Goal: Task Accomplishment & Management: Complete application form

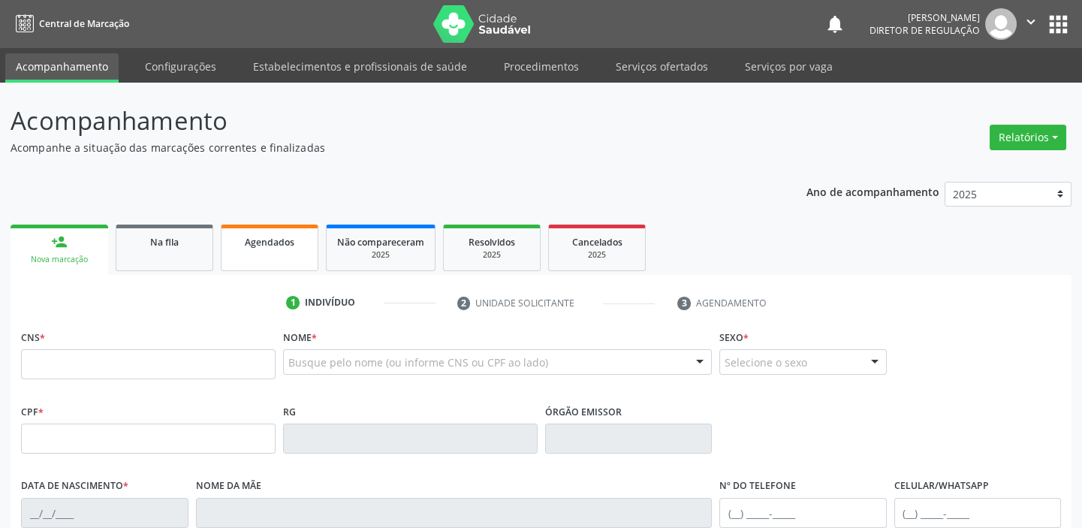
click at [261, 264] on link "Agendados" at bounding box center [270, 247] width 98 height 47
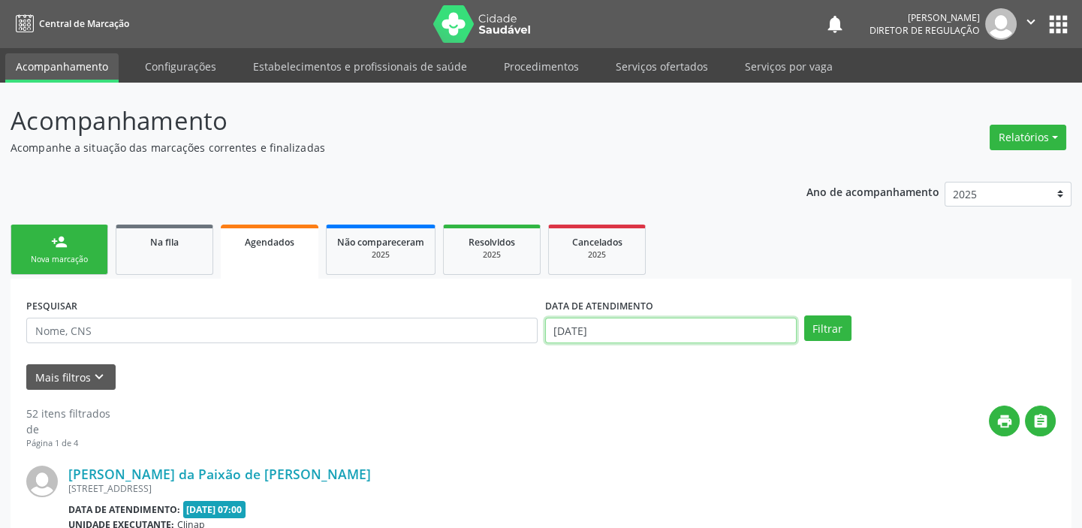
click at [588, 322] on input "[DATE]" at bounding box center [670, 331] width 251 height 26
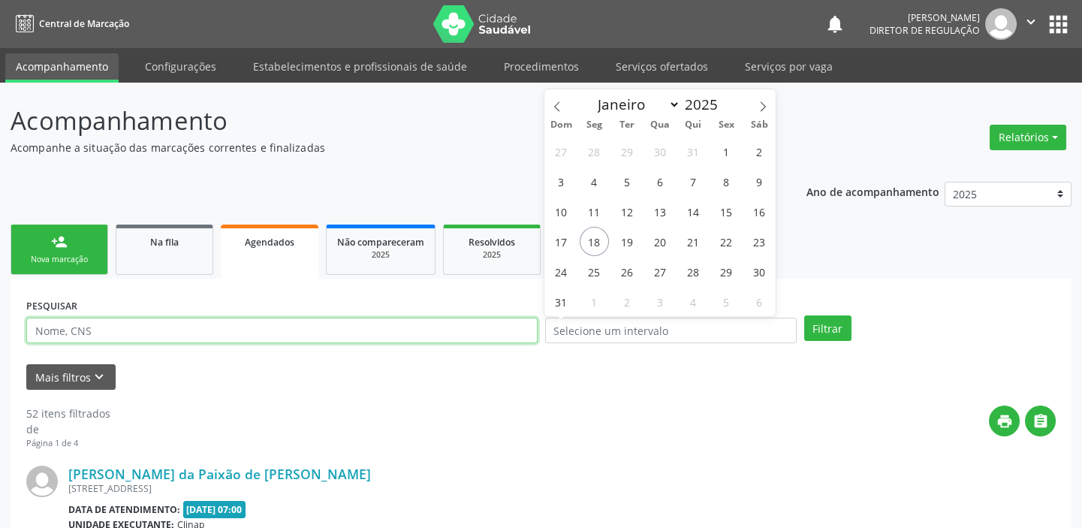
click at [51, 339] on input "text" at bounding box center [281, 331] width 511 height 26
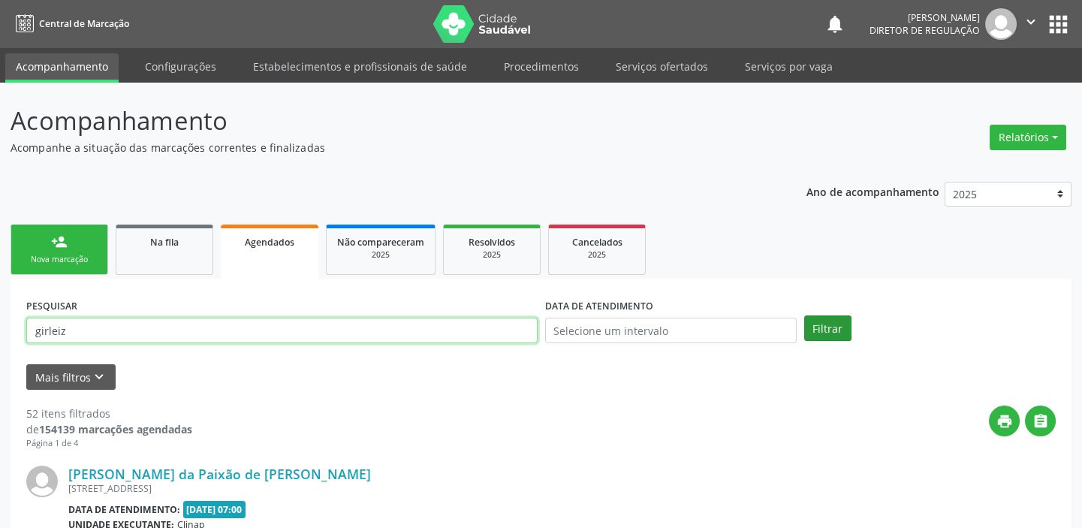
type input "girleiz"
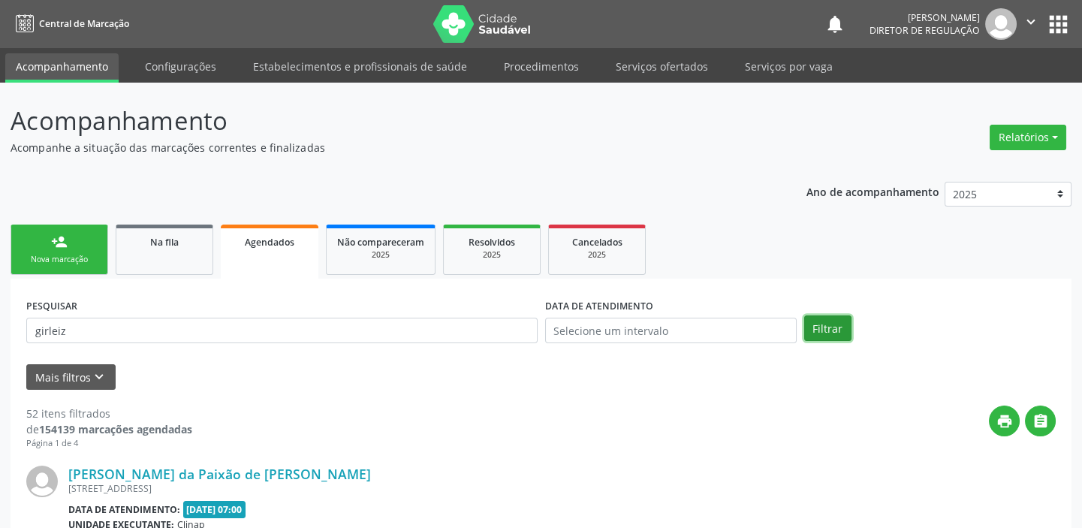
click at [827, 332] on button "Filtrar" at bounding box center [827, 328] width 47 height 26
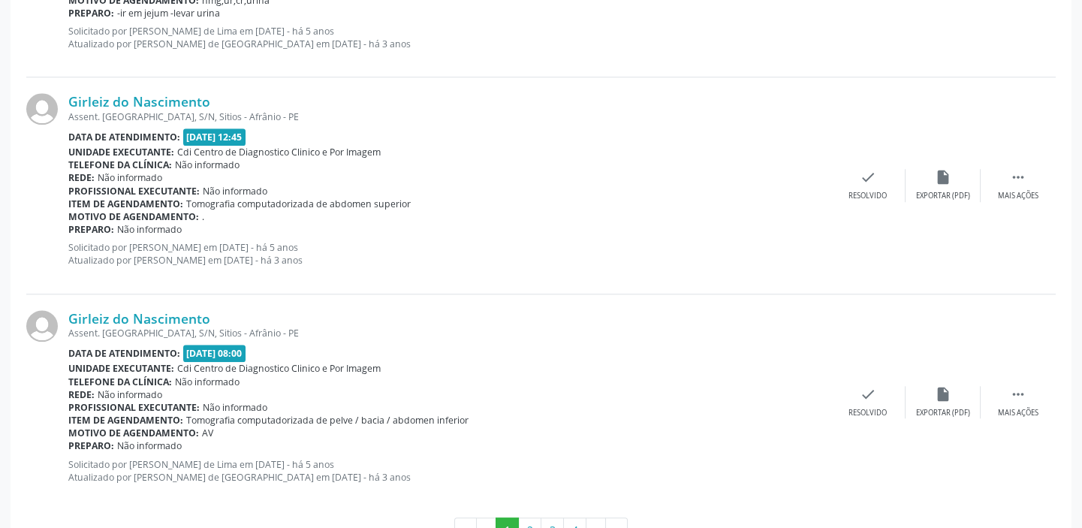
scroll to position [3233, 0]
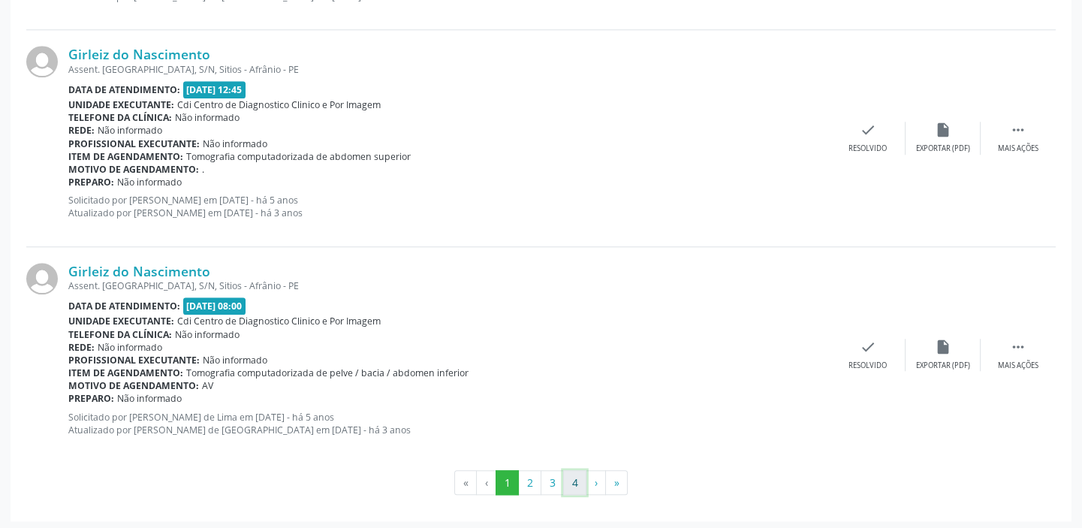
click at [575, 481] on button "4" at bounding box center [574, 483] width 23 height 26
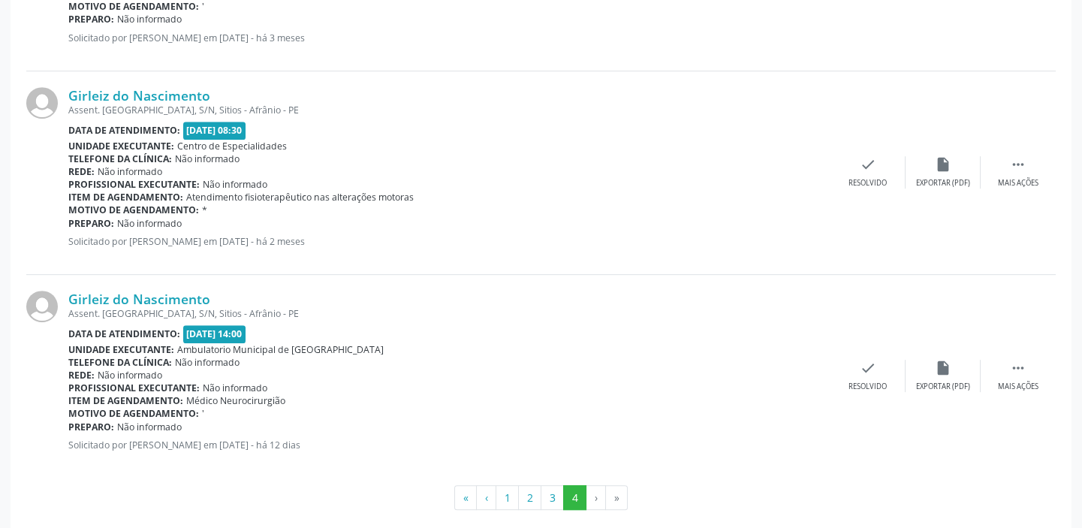
scroll to position [1820, 0]
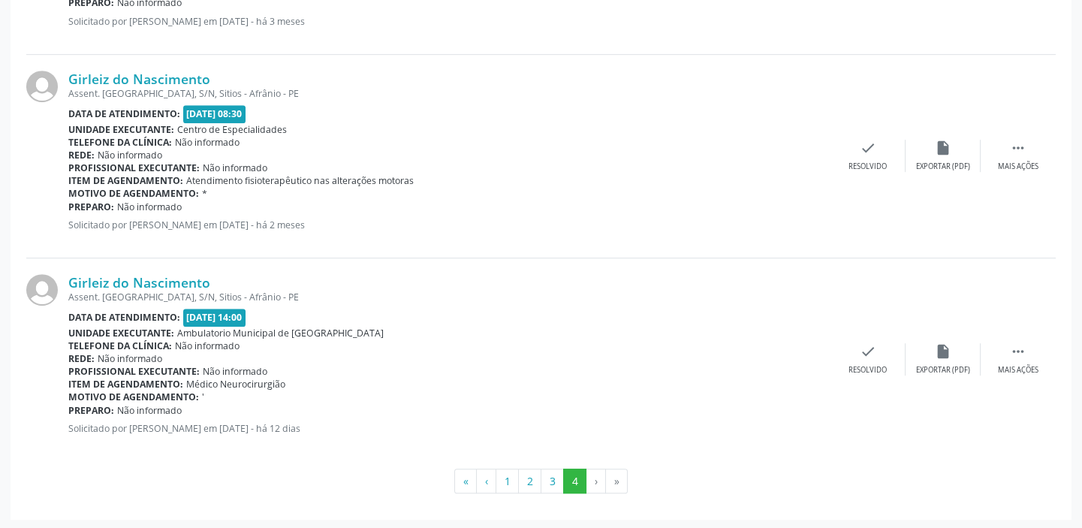
drag, startPoint x: 66, startPoint y: 278, endPoint x: 221, endPoint y: 282, distance: 154.7
click at [221, 282] on div "Girleiz do Nascimento Assent. [GEOGRAPHIC_DATA], S/N, Sitios - Afrânio - PE Dat…" at bounding box center [540, 359] width 1029 height 203
copy div "Girleiz do Nascimento"
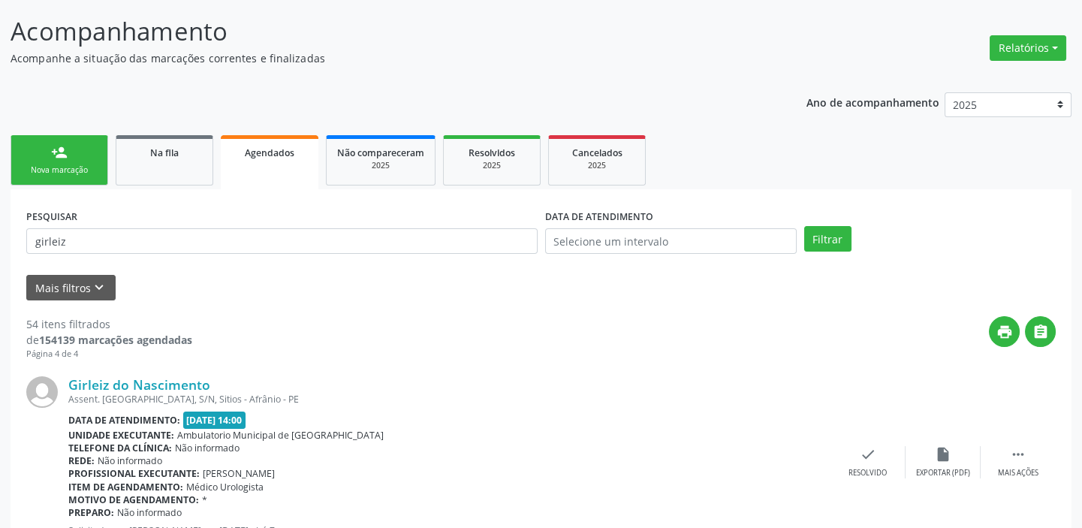
scroll to position [0, 0]
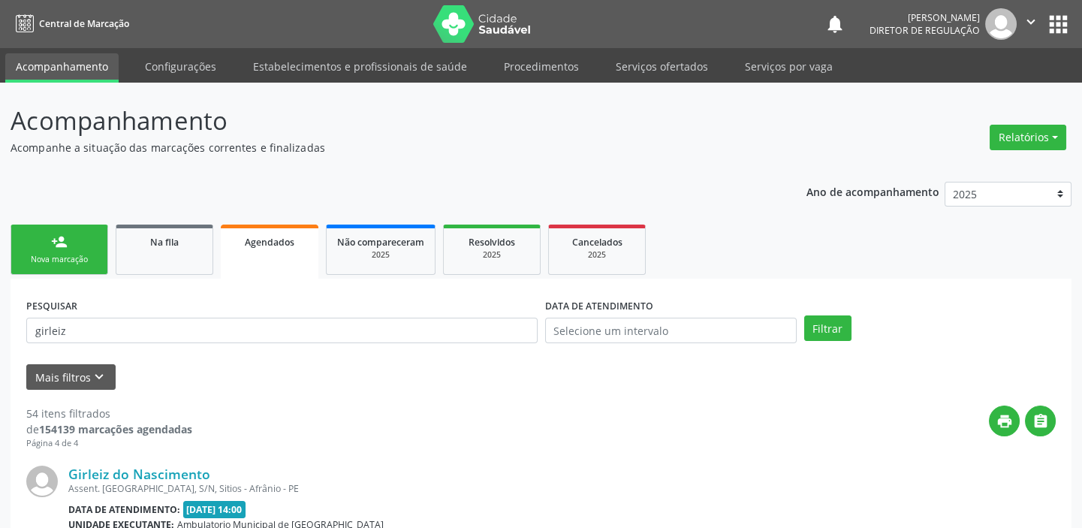
click at [34, 252] on link "person_add Nova marcação" at bounding box center [60, 249] width 98 height 50
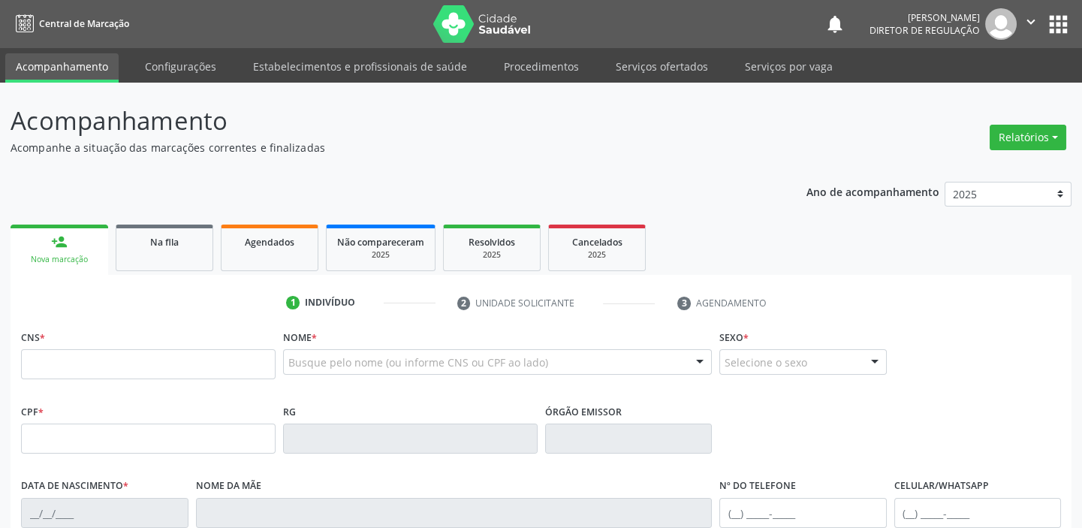
click at [321, 375] on div "Busque pelo nome (ou informe CNS ou CPF ao lado) Nenhum resultado encontrado pa…" at bounding box center [497, 367] width 429 height 36
paste input "Girleiz do Nascimento"
type input "G"
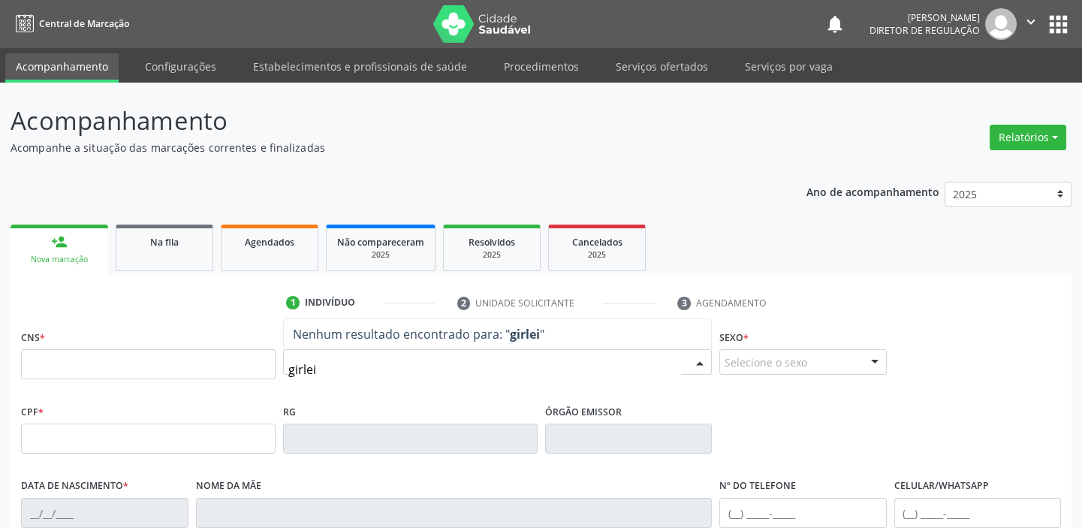
type input "girleiz"
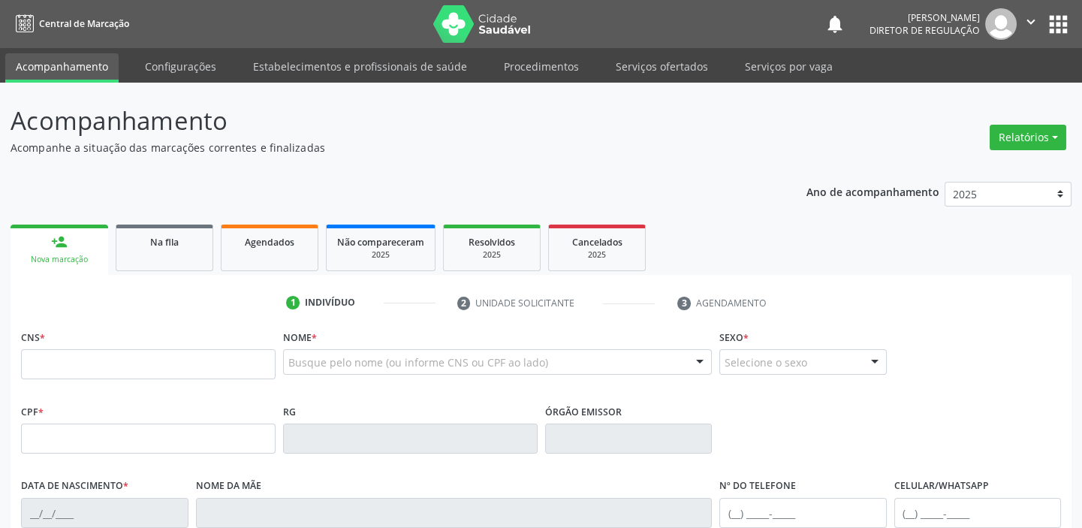
click at [191, 300] on ul "1 Indivíduo 2 Unidade solicitante 3 Agendamento" at bounding box center [541, 303] width 1061 height 25
click at [262, 248] on link "Agendados" at bounding box center [270, 247] width 98 height 47
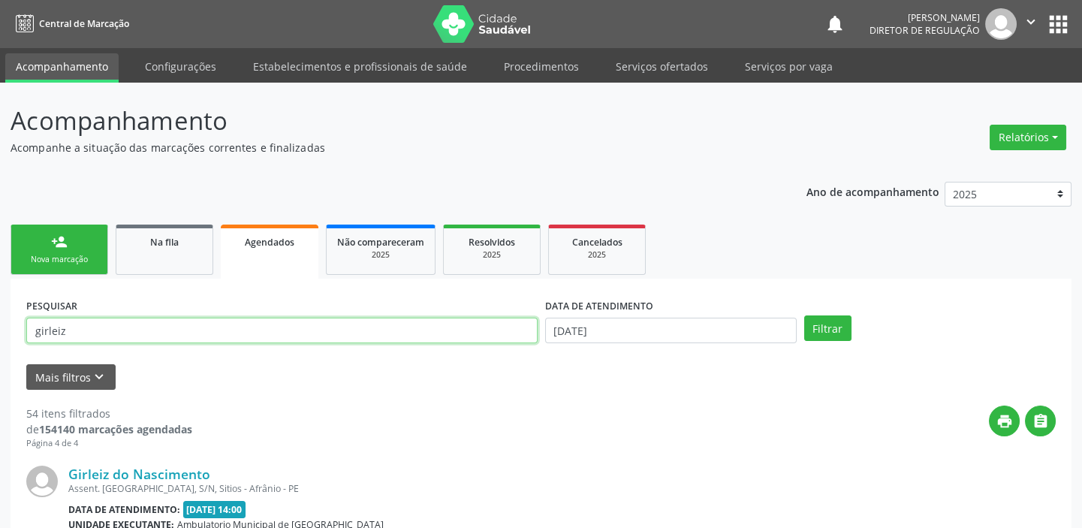
click at [94, 334] on input "girleiz" at bounding box center [281, 331] width 511 height 26
type input "g"
click at [804, 315] on button "Filtrar" at bounding box center [827, 328] width 47 height 26
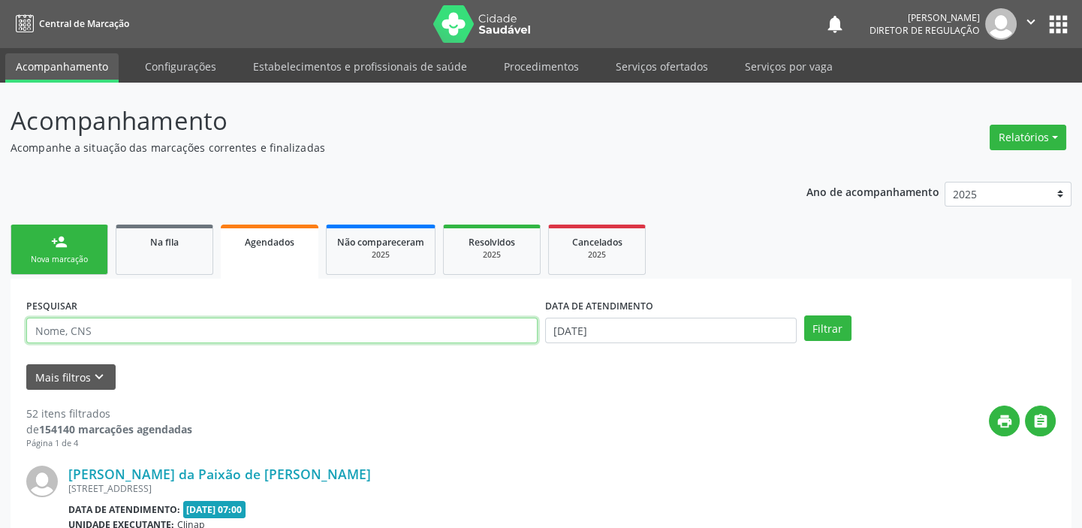
click at [159, 333] on input "text" at bounding box center [281, 331] width 511 height 26
type input "[PERSON_NAME]"
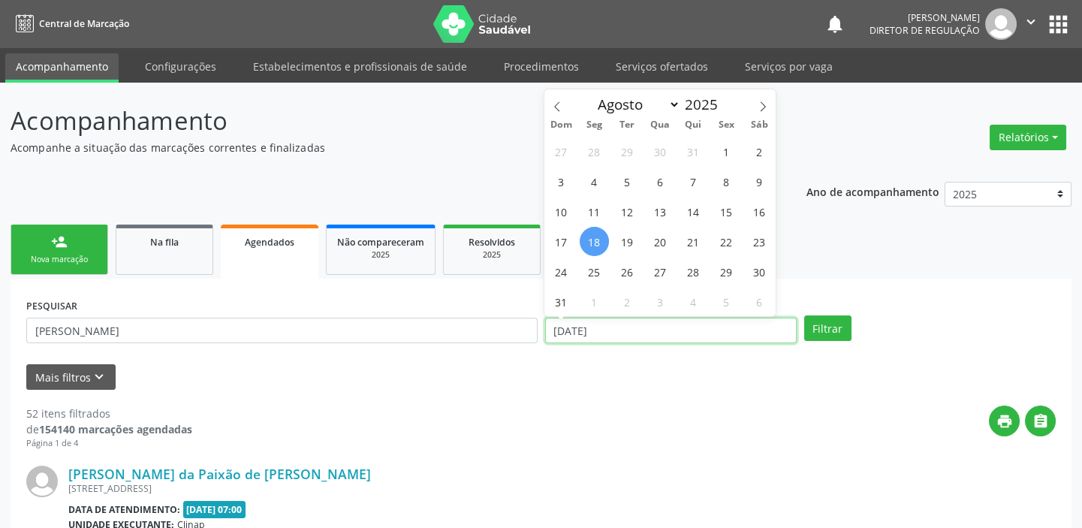
click at [583, 329] on input "[DATE]" at bounding box center [670, 331] width 251 height 26
click at [806, 322] on button "Filtrar" at bounding box center [827, 328] width 47 height 26
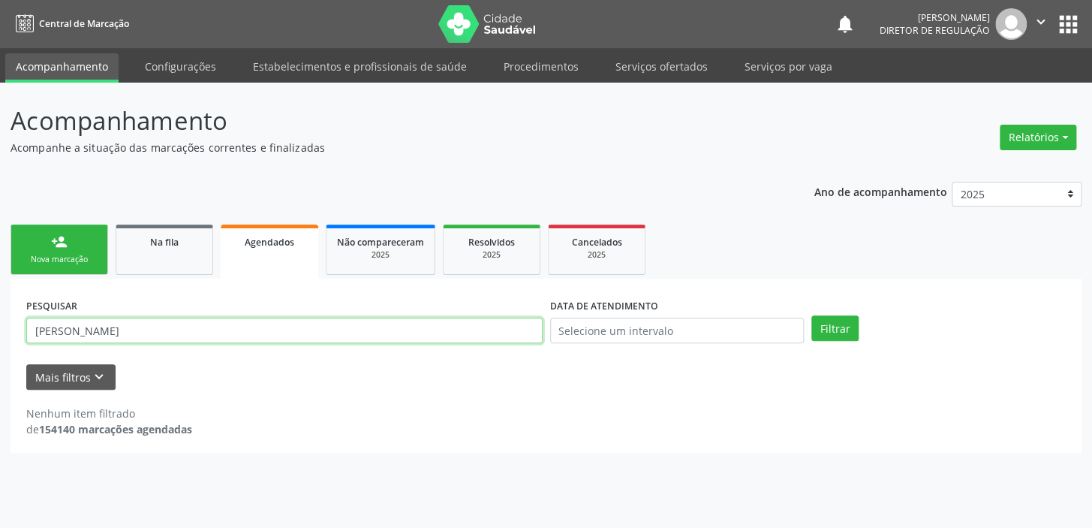
click at [158, 331] on input "[PERSON_NAME]" at bounding box center [284, 331] width 517 height 26
click at [844, 322] on button "Filtrar" at bounding box center [835, 328] width 47 height 26
click at [155, 329] on input "[PERSON_NAME]" at bounding box center [284, 331] width 517 height 26
type input "s"
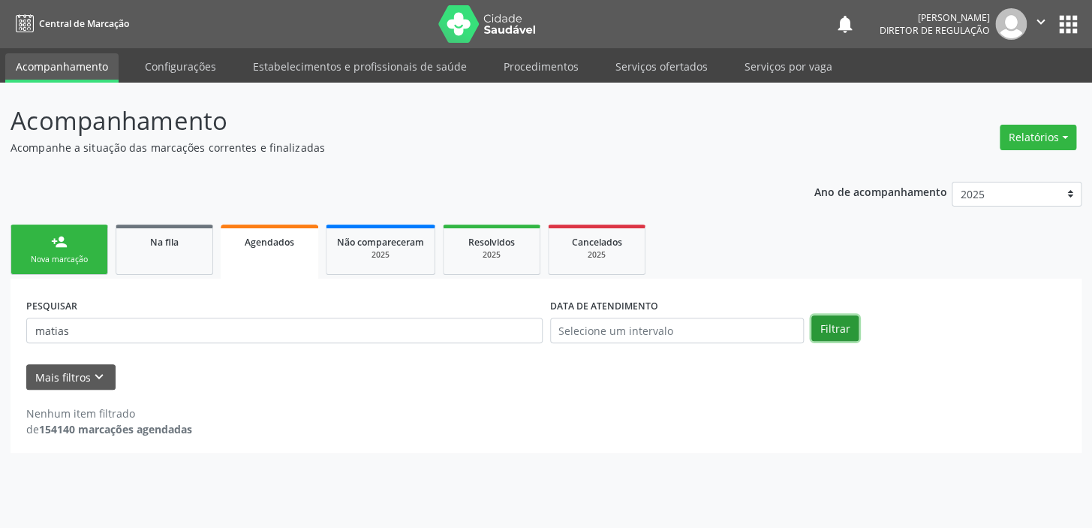
click at [815, 326] on button "Filtrar" at bounding box center [835, 328] width 47 height 26
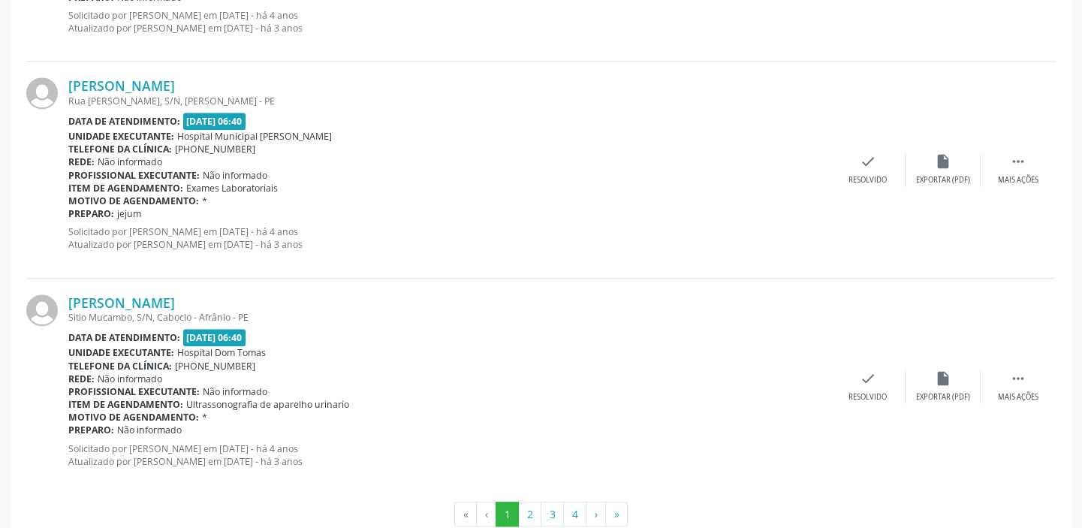
scroll to position [3233, 0]
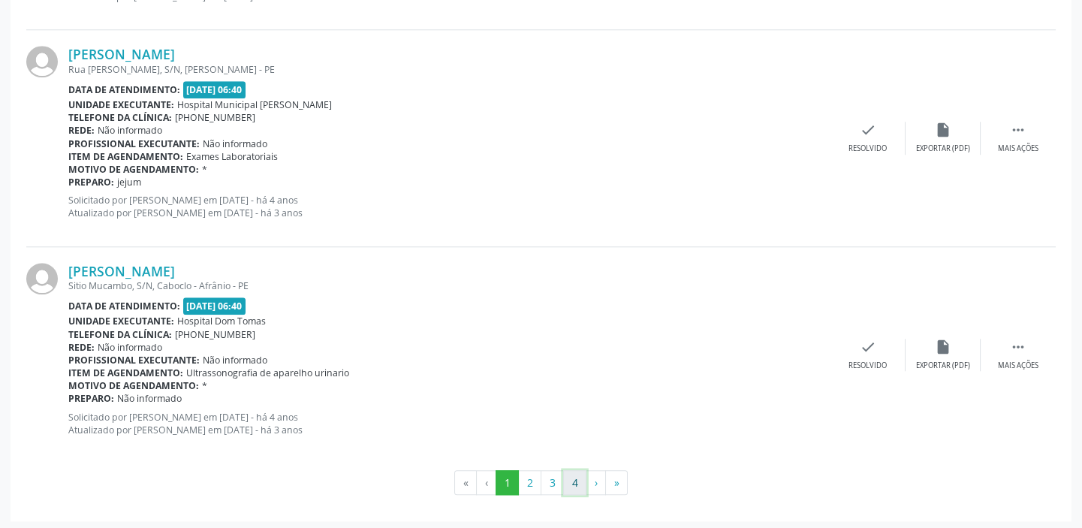
click at [575, 480] on button "4" at bounding box center [574, 483] width 23 height 26
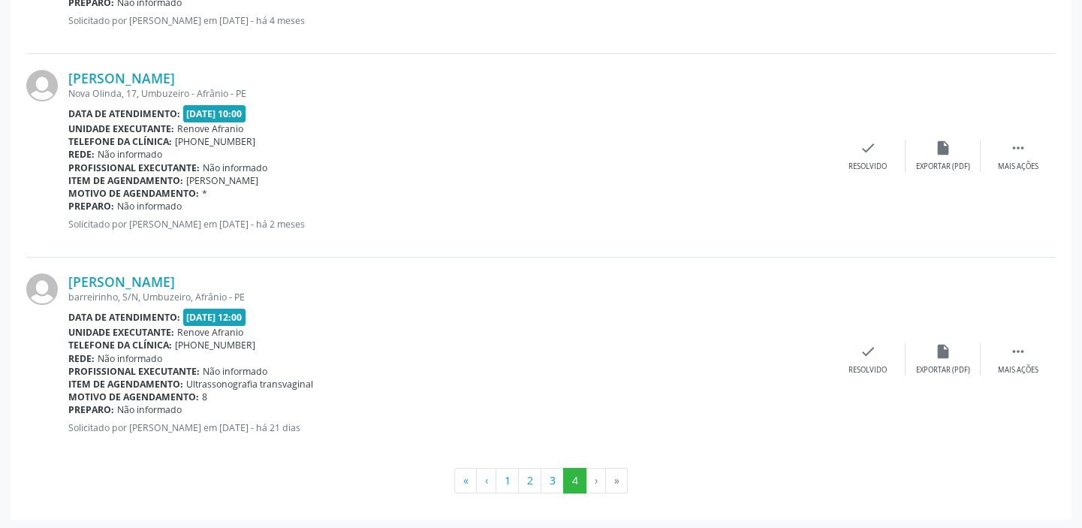
scroll to position [803, 0]
click at [551, 477] on button "3" at bounding box center [552, 480] width 23 height 26
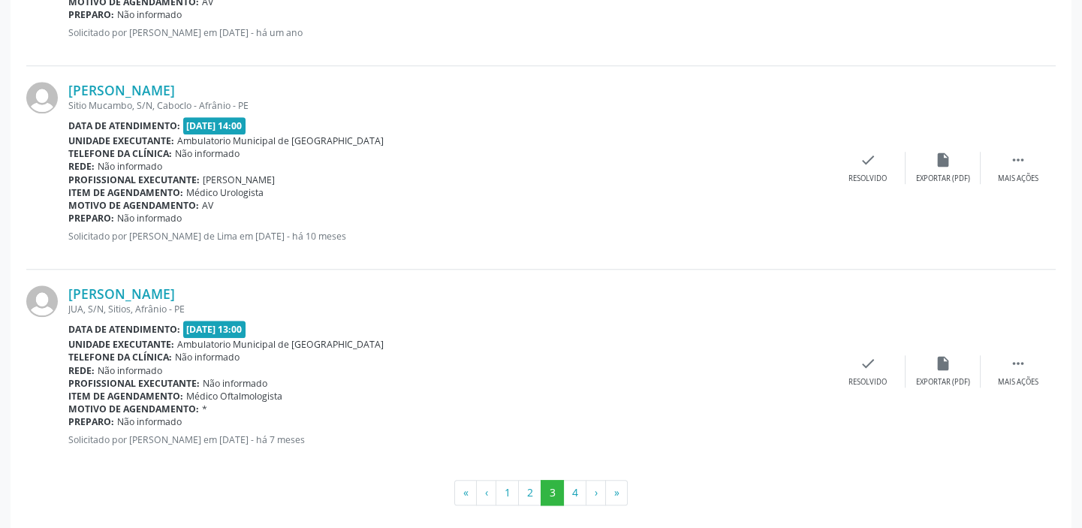
scroll to position [3040, 0]
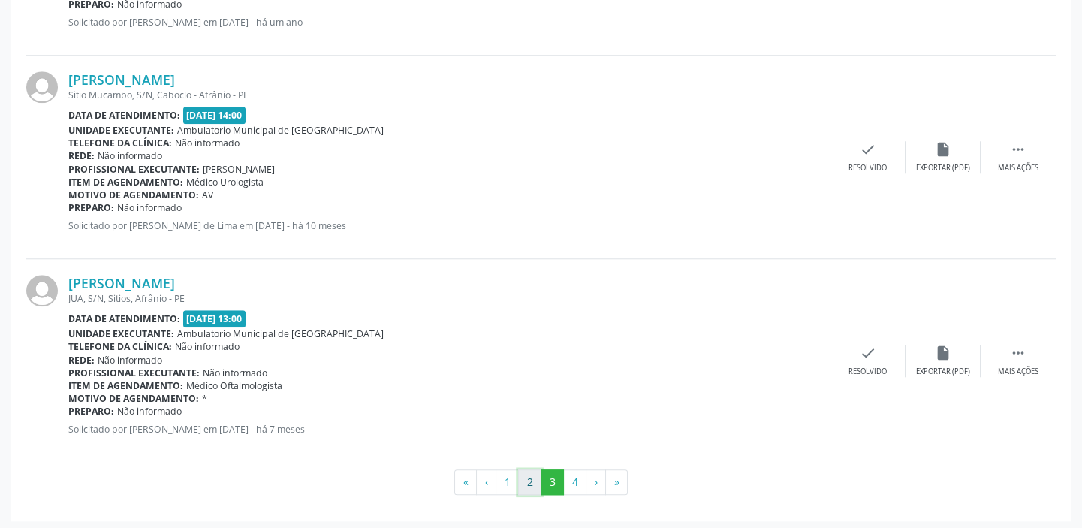
click at [533, 474] on button "2" at bounding box center [529, 482] width 23 height 26
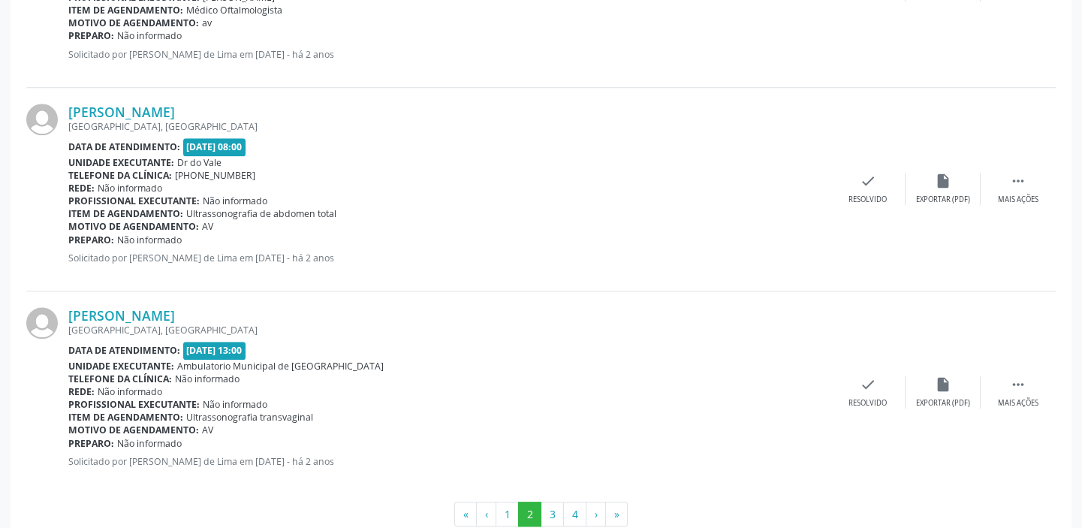
scroll to position [3078, 0]
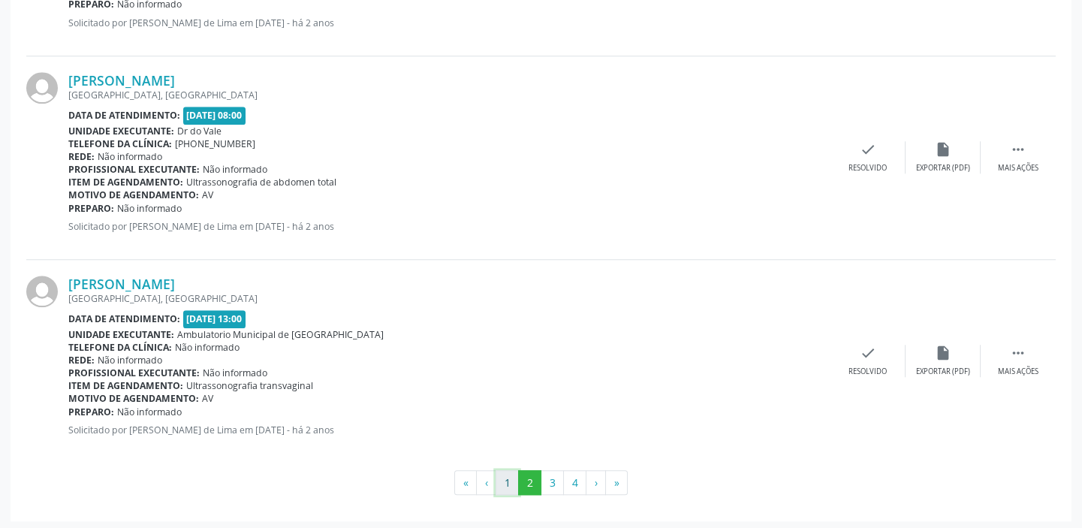
click at [509, 483] on button "1" at bounding box center [506, 483] width 23 height 26
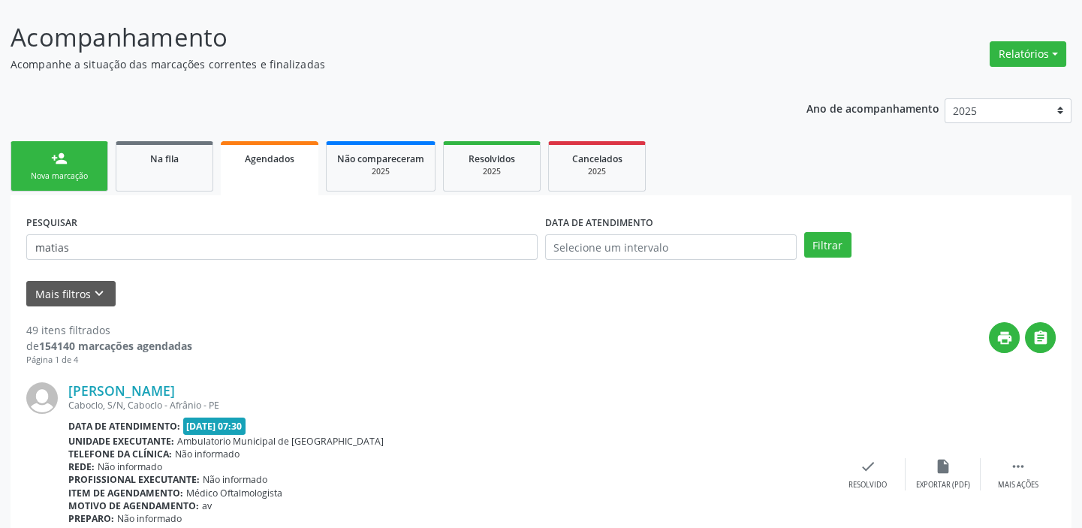
scroll to position [0, 0]
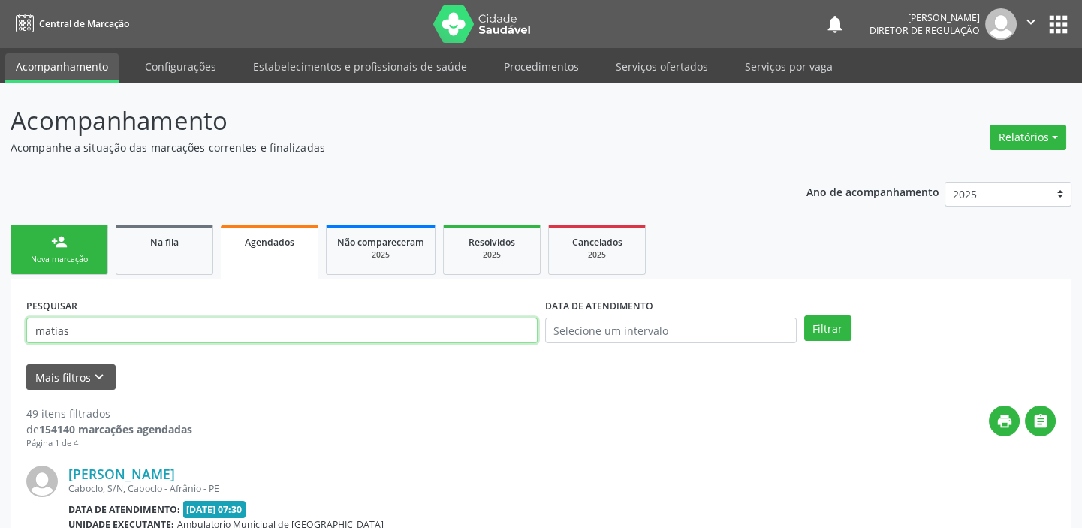
click at [68, 330] on input "matias" at bounding box center [281, 331] width 511 height 26
type input "m"
type input "simony da silva matias"
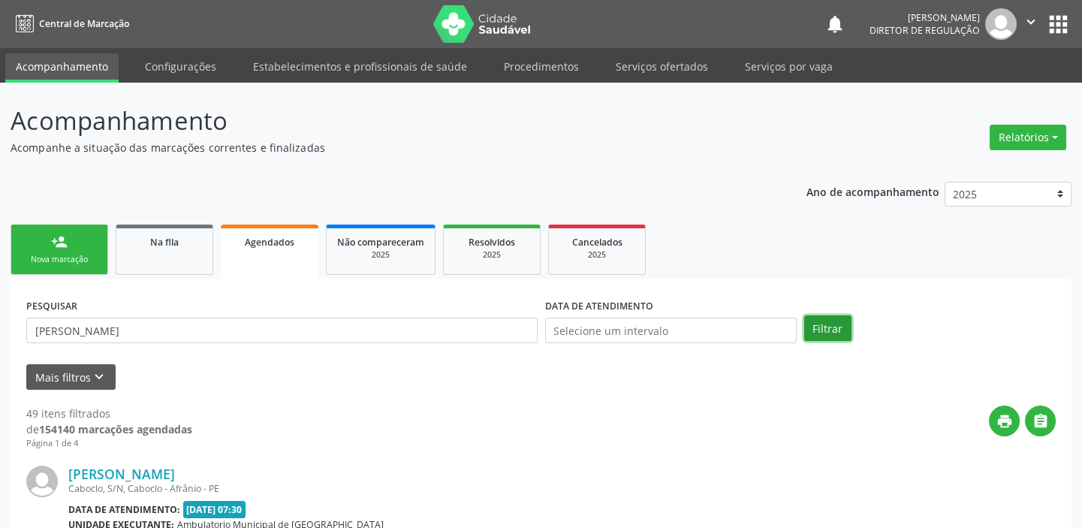
click at [819, 328] on button "Filtrar" at bounding box center [827, 328] width 47 height 26
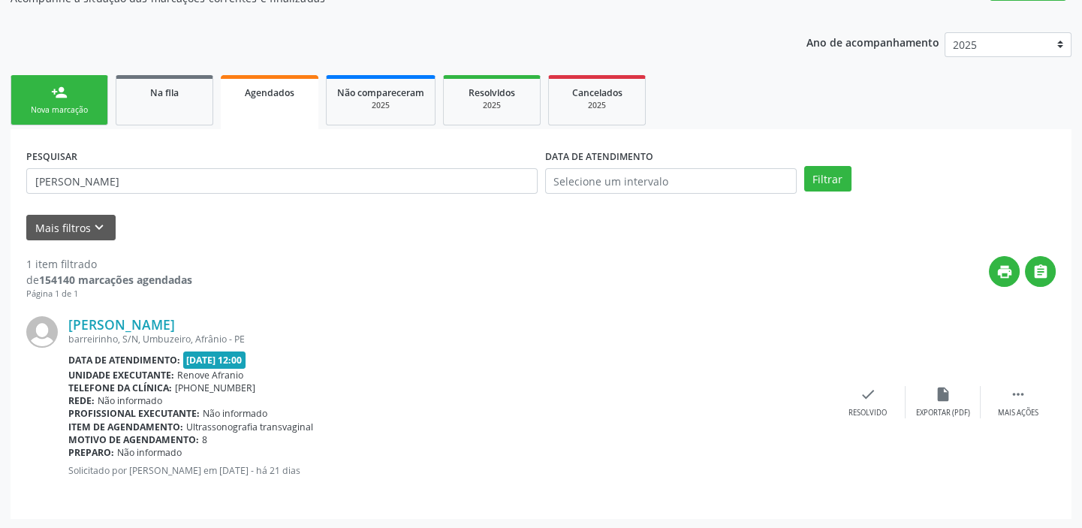
scroll to position [150, 0]
click at [1006, 385] on div " Mais ações" at bounding box center [1017, 401] width 75 height 32
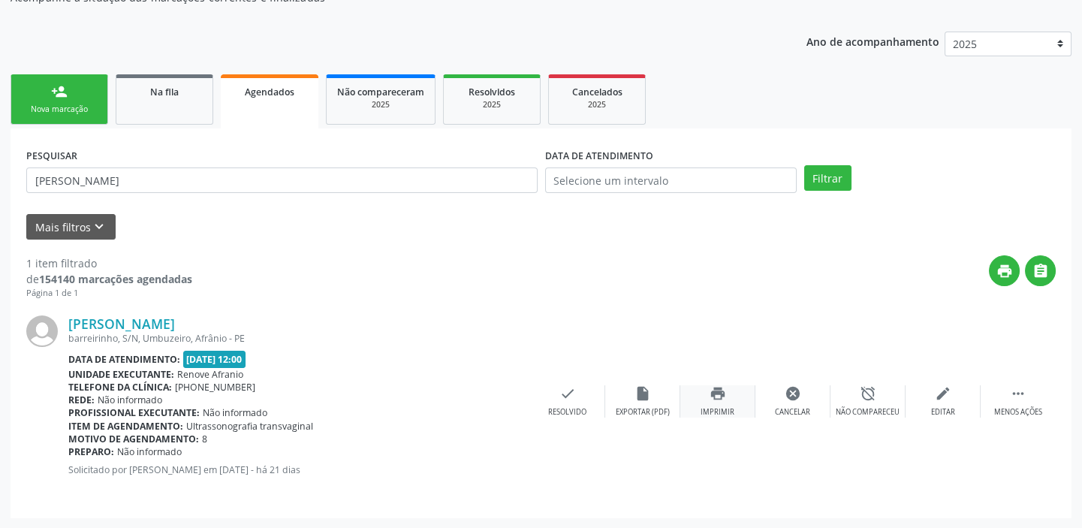
click at [724, 402] on div "print Imprimir" at bounding box center [717, 401] width 75 height 32
click at [74, 119] on link "person_add Nova marcação" at bounding box center [60, 99] width 98 height 50
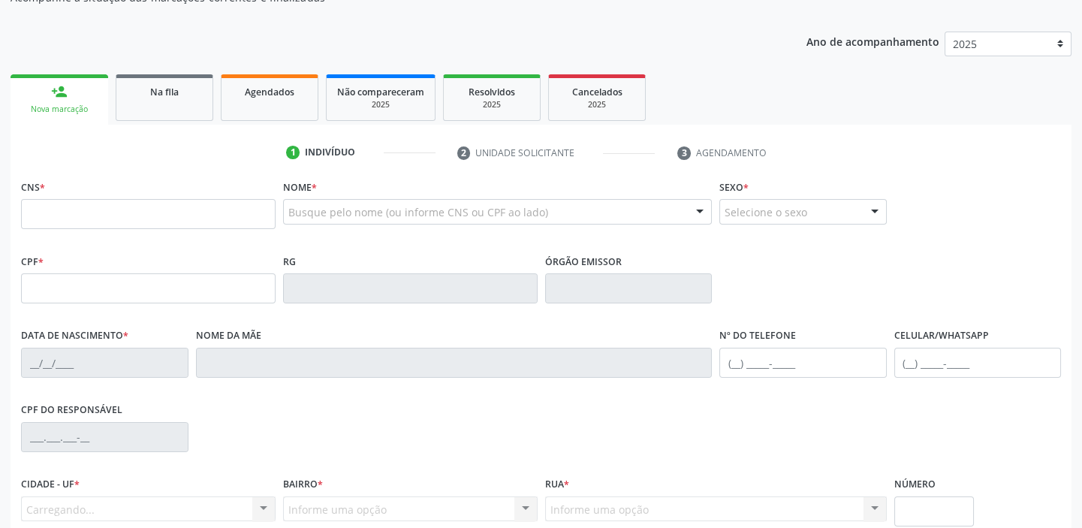
click at [74, 119] on link "person_add Nova marcação" at bounding box center [60, 99] width 98 height 50
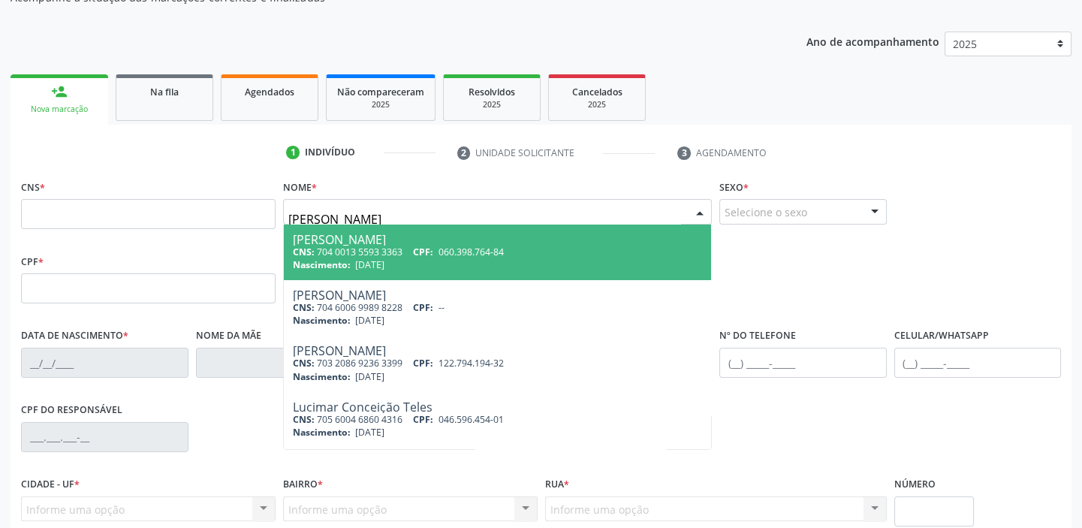
type input "LUCIMAR CO"
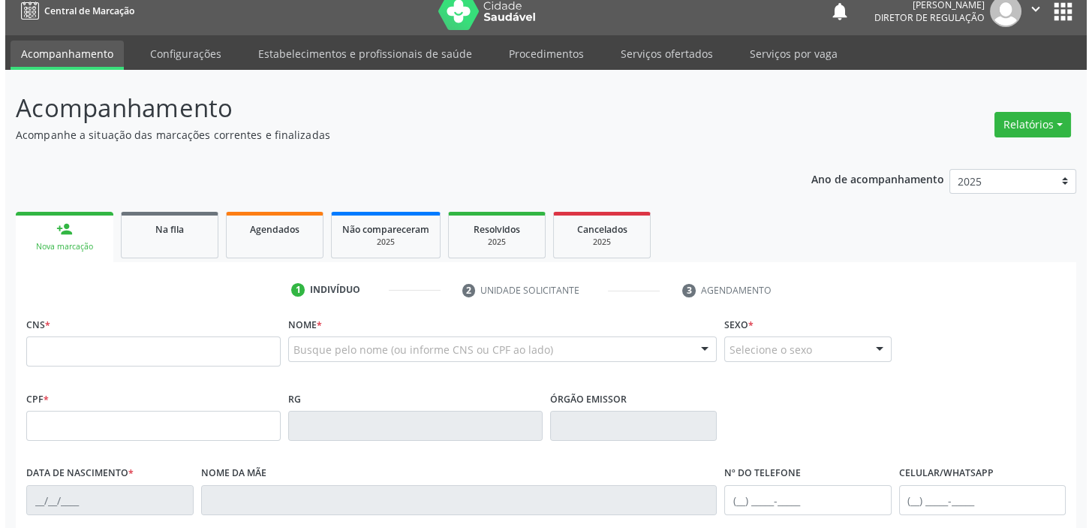
scroll to position [0, 0]
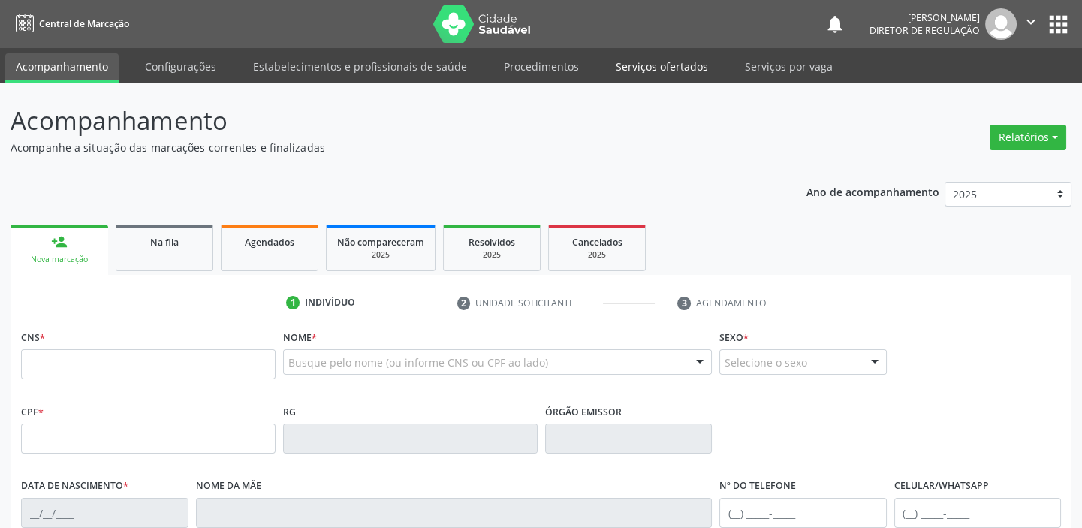
click at [675, 65] on link "Serviços ofertados" at bounding box center [661, 66] width 113 height 26
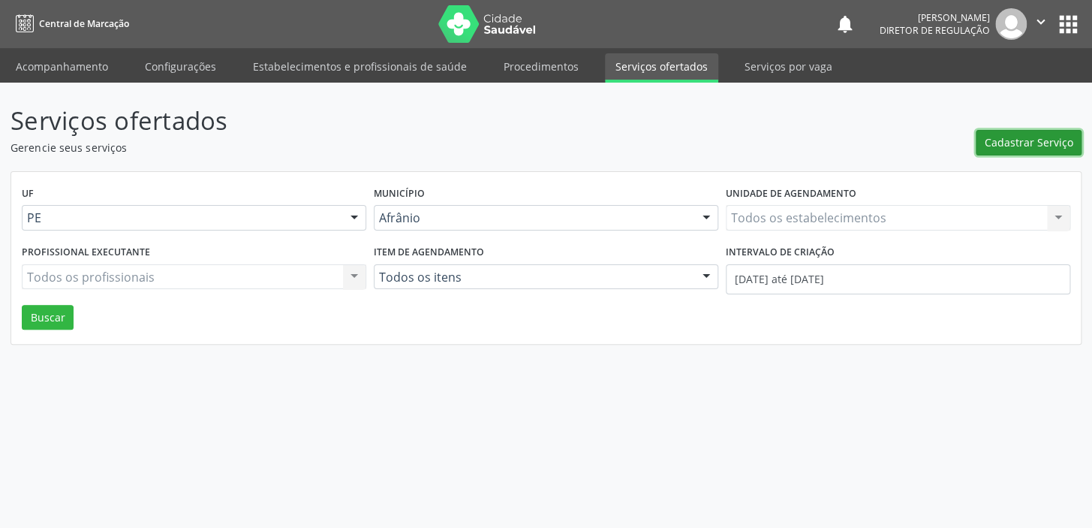
click at [1021, 142] on span "Cadastrar Serviço" at bounding box center [1029, 142] width 89 height 16
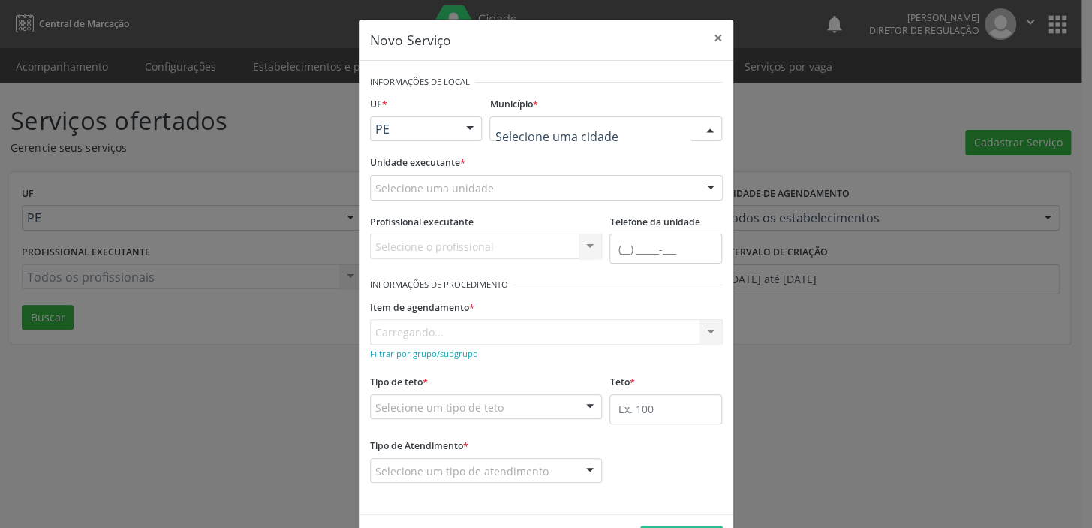
drag, startPoint x: 520, startPoint y: 127, endPoint x: 520, endPoint y: 142, distance: 15.0
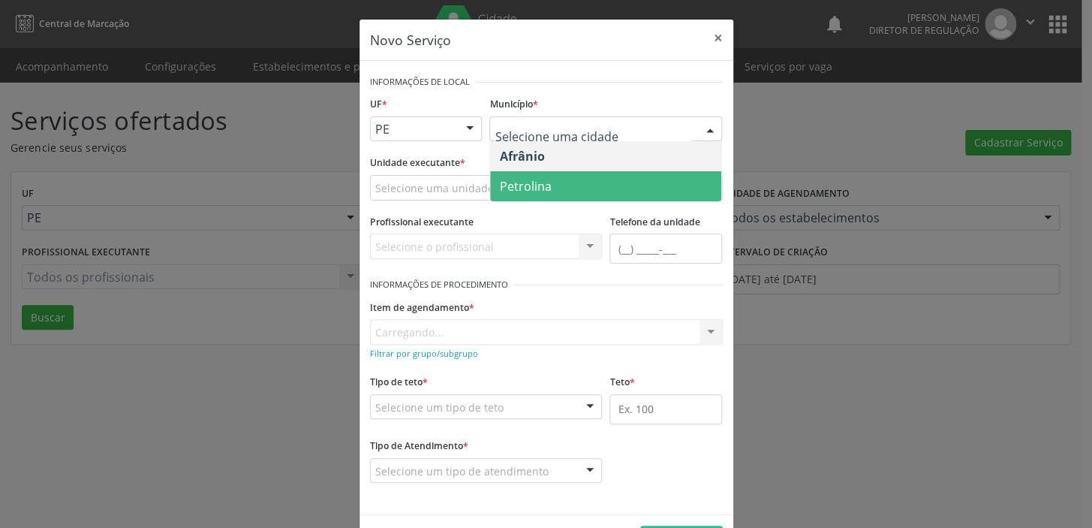
drag, startPoint x: 527, startPoint y: 189, endPoint x: 463, endPoint y: 188, distance: 63.8
click at [527, 188] on span "Petrolina" at bounding box center [525, 186] width 52 height 17
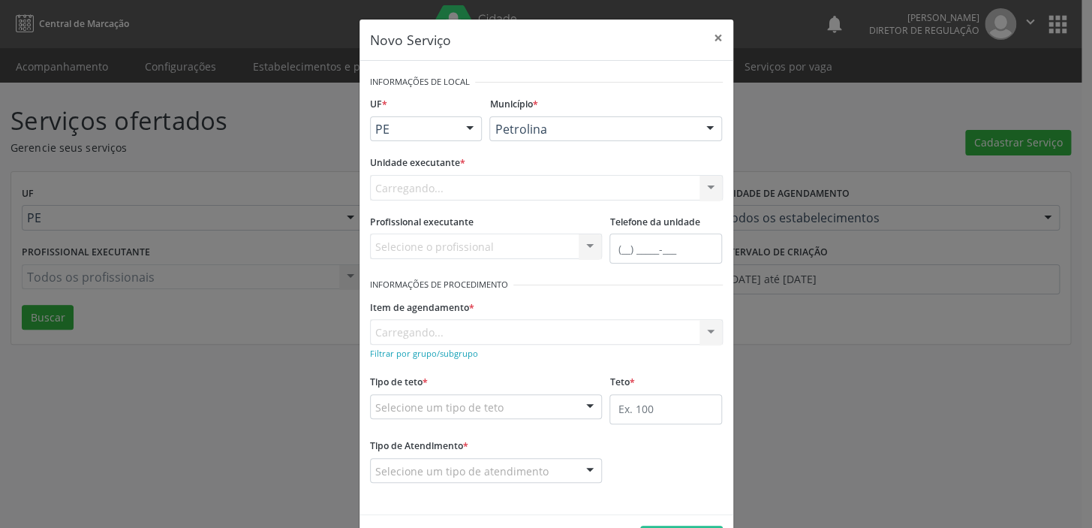
click at [401, 182] on div "Carregando... Academia da Saude de Afranio Academia da Saude do Bairro Roberto …" at bounding box center [546, 188] width 353 height 26
click at [415, 186] on div "Carregando... Academia da Saude de Afranio Academia da Saude do Bairro Roberto …" at bounding box center [546, 188] width 353 height 26
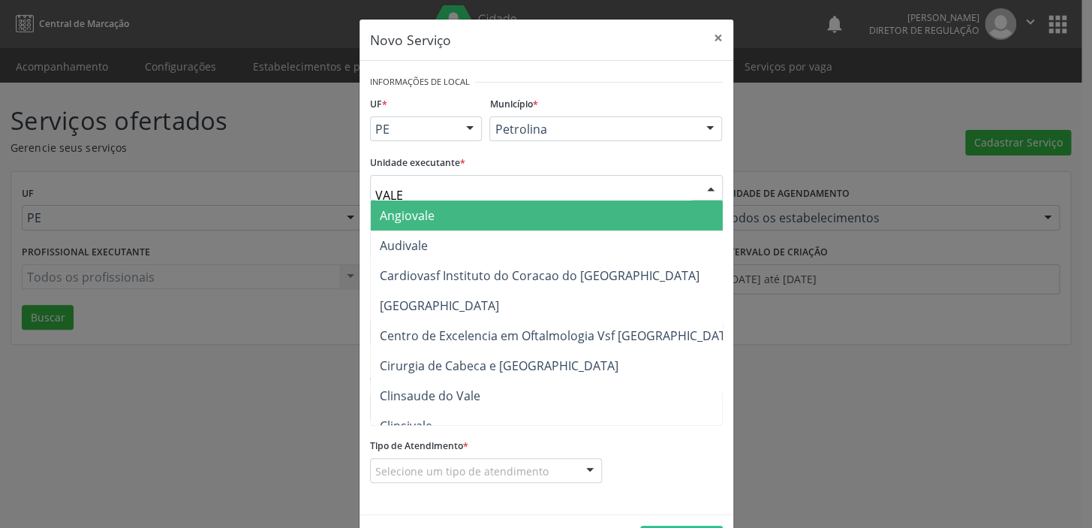
type input "VALE"
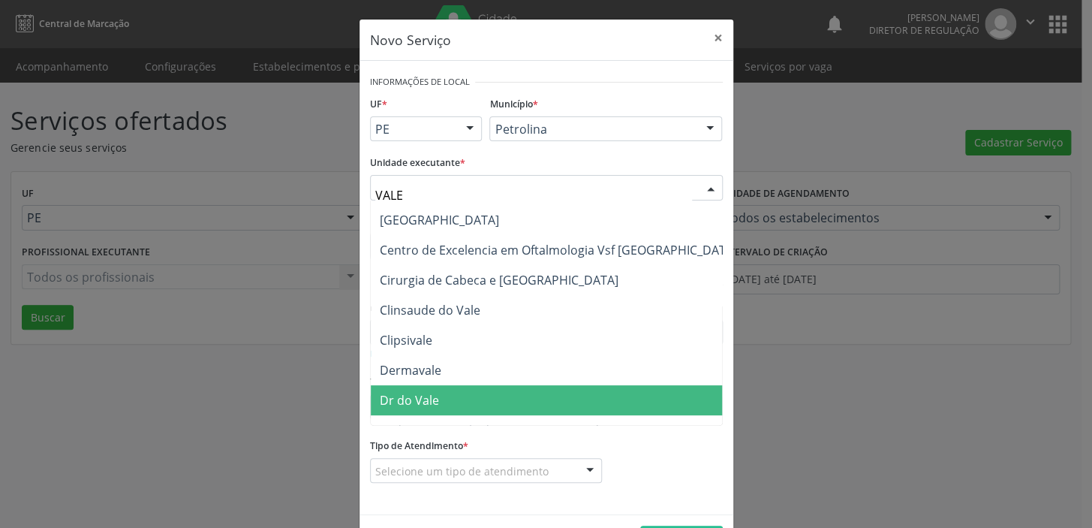
scroll to position [136, 0]
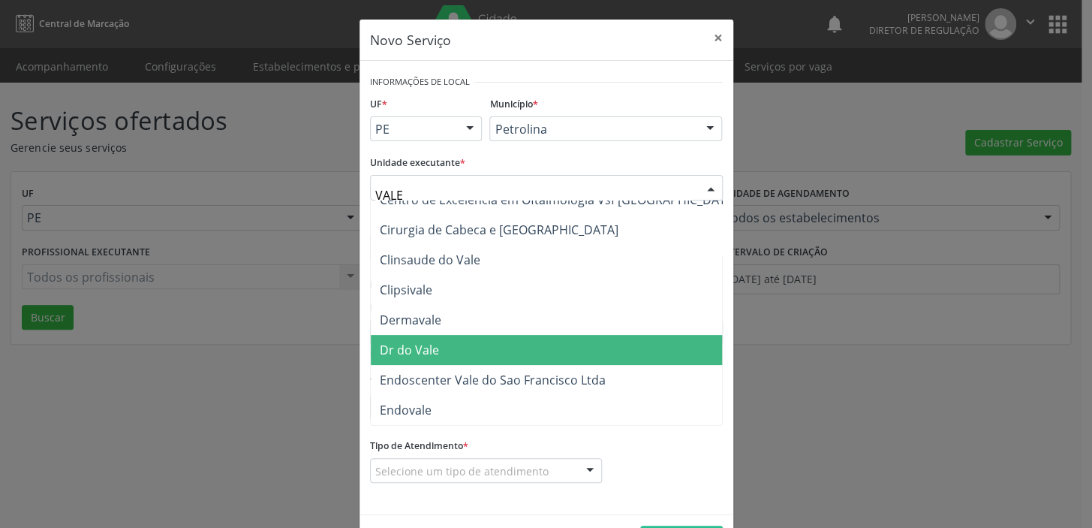
click at [447, 344] on span "Dr do Vale" at bounding box center [558, 350] width 375 height 30
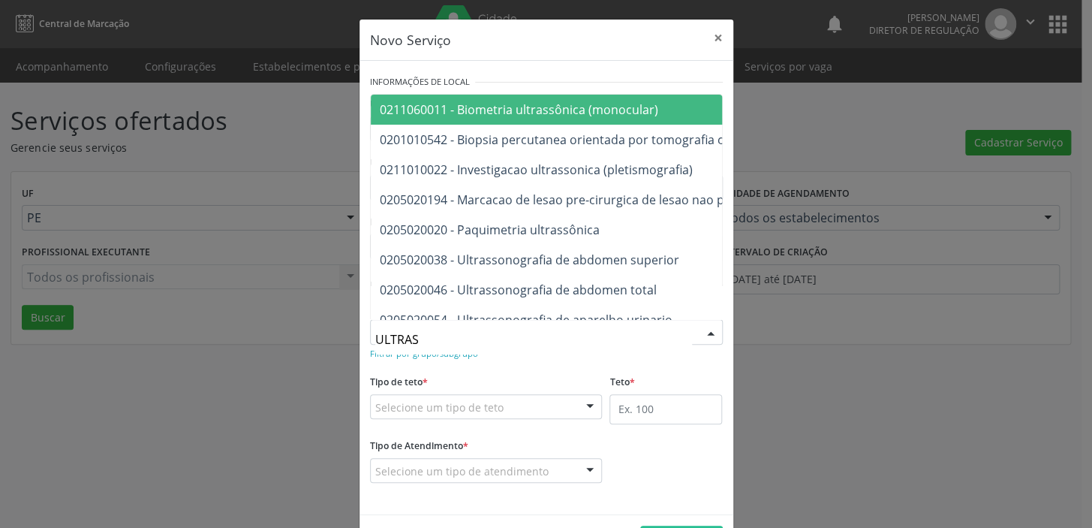
type input "ULTRASS"
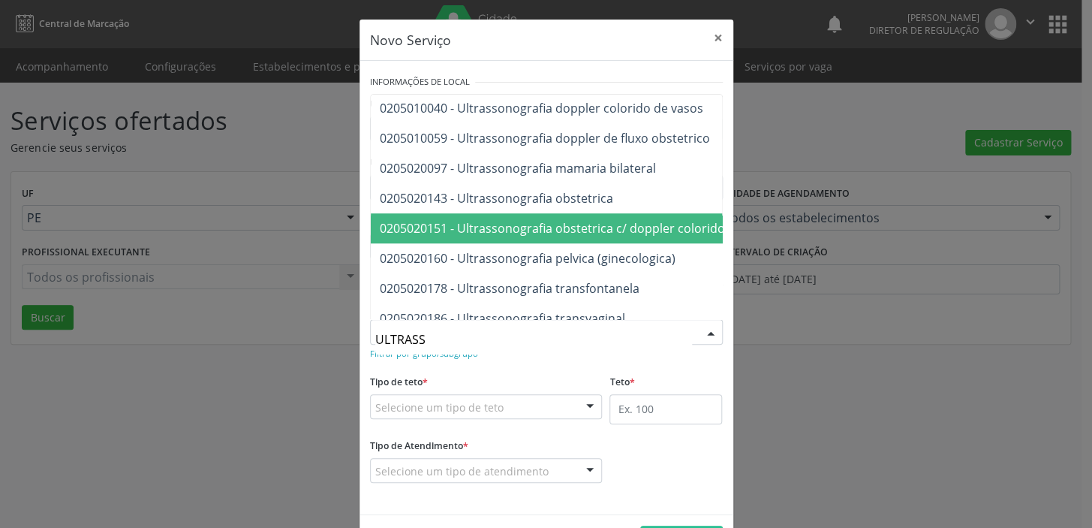
scroll to position [476, 0]
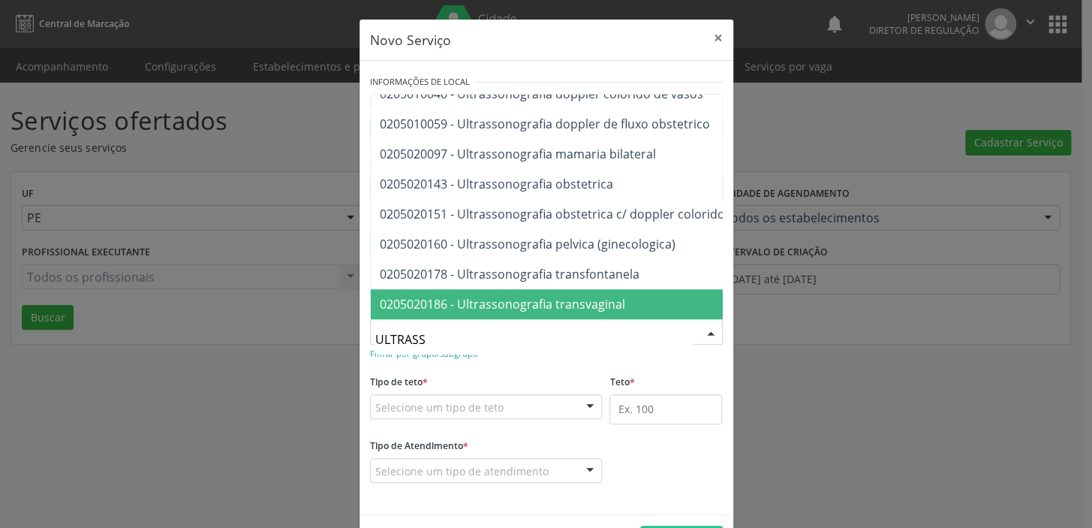
drag, startPoint x: 485, startPoint y: 289, endPoint x: 453, endPoint y: 319, distance: 43.5
click at [483, 296] on span "0205020186 - Ultrassonografia transvaginal" at bounding box center [502, 304] width 245 height 17
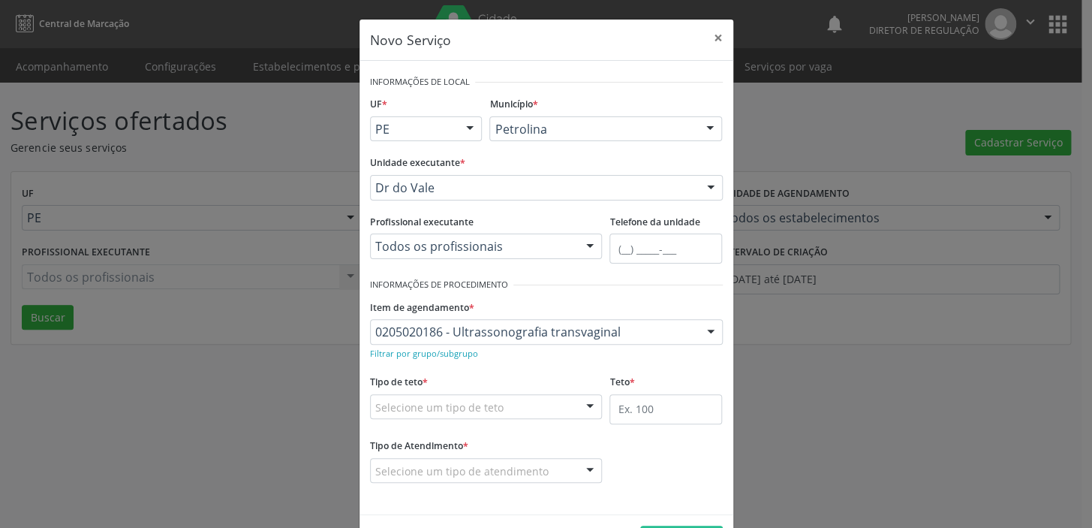
drag, startPoint x: 429, startPoint y: 395, endPoint x: 428, endPoint y: 408, distance: 13.5
click at [429, 398] on div "Selecione um tipo de teto" at bounding box center [486, 407] width 233 height 26
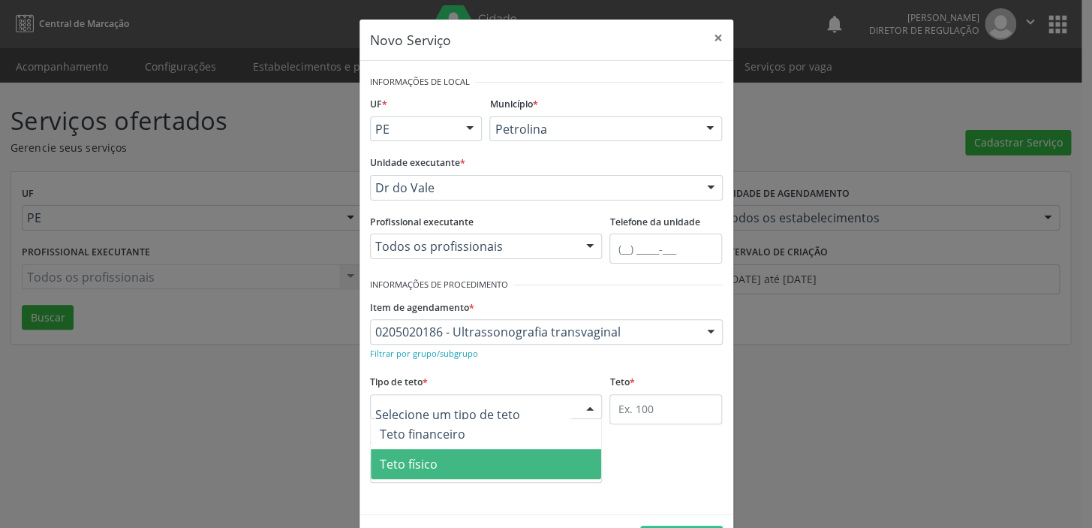
click at [422, 458] on span "Teto físico" at bounding box center [409, 464] width 58 height 17
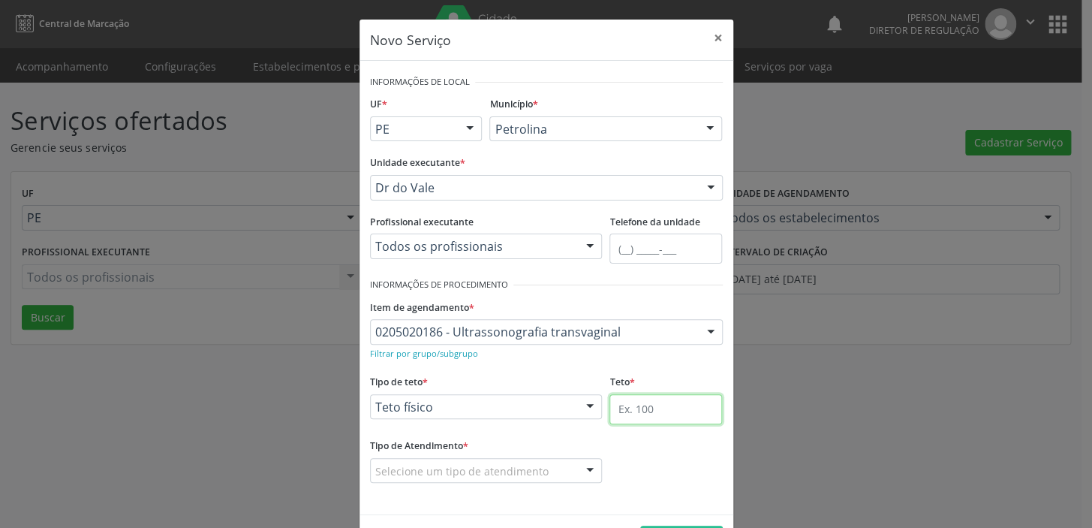
click at [634, 398] on input "text" at bounding box center [666, 409] width 113 height 30
type input "1"
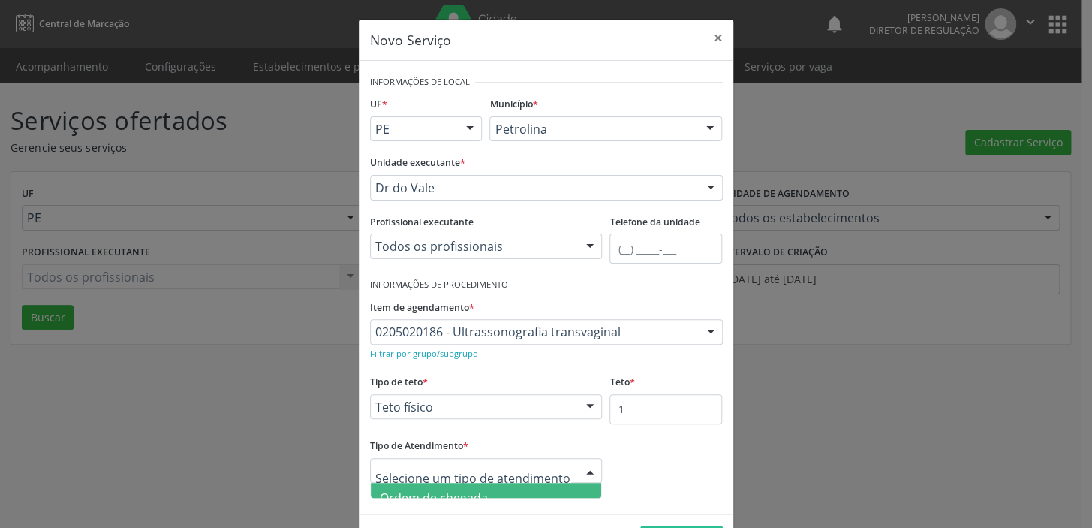
click at [406, 496] on span "Ordem de chegada" at bounding box center [434, 497] width 108 height 17
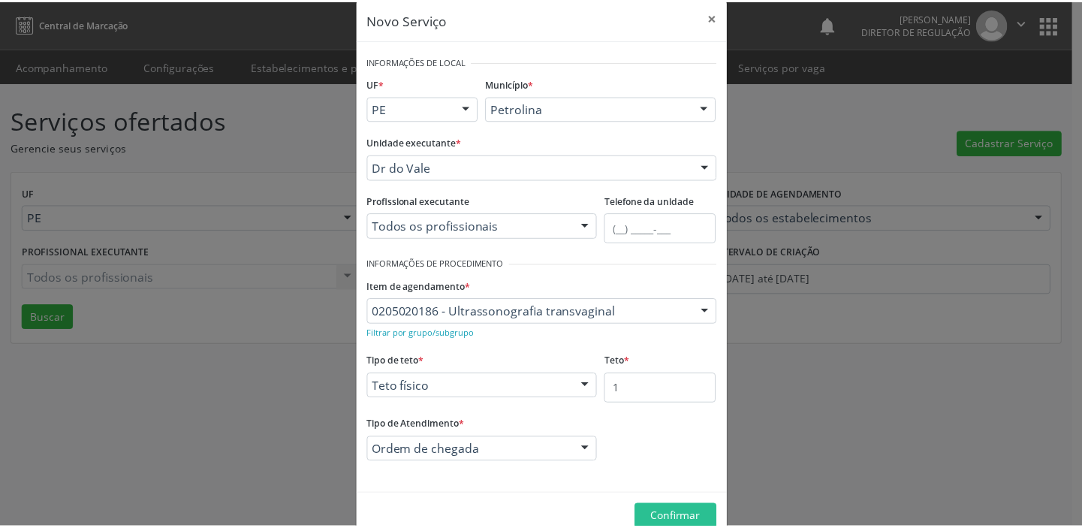
scroll to position [52, 0]
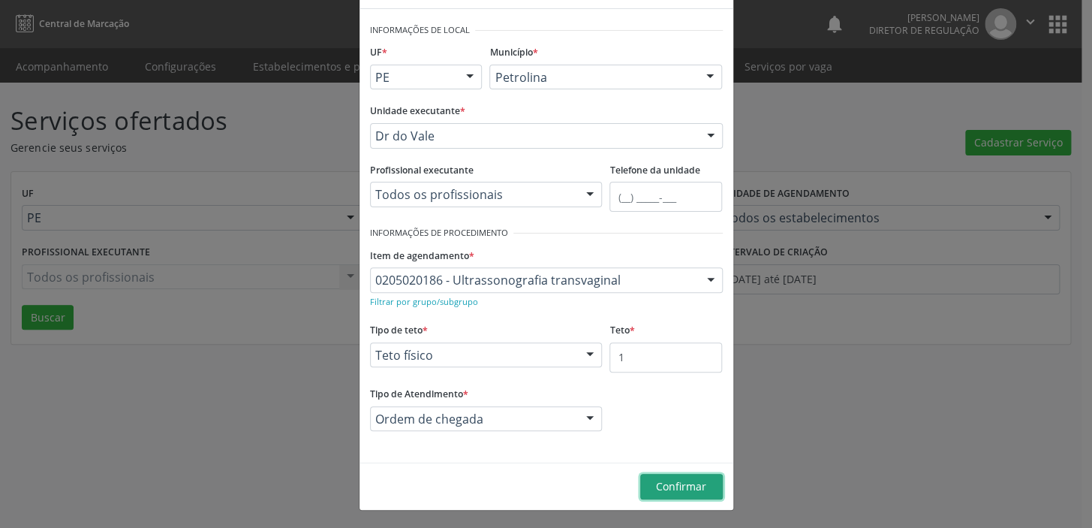
click at [667, 490] on span "Confirmar" at bounding box center [681, 486] width 50 height 14
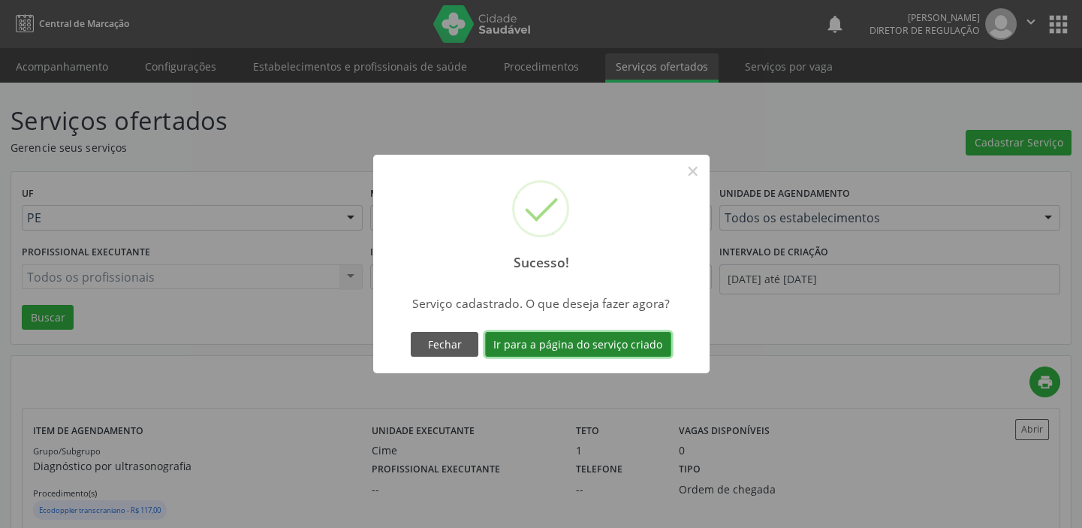
click at [601, 339] on button "Ir para a página do serviço criado" at bounding box center [578, 345] width 186 height 26
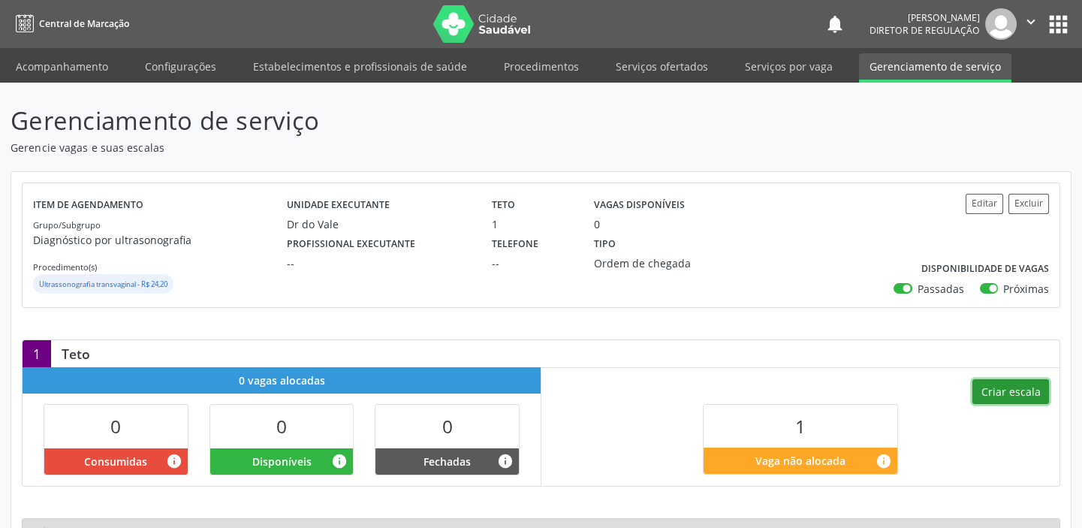
click at [994, 391] on button "Criar escala" at bounding box center [1010, 392] width 77 height 26
select select "7"
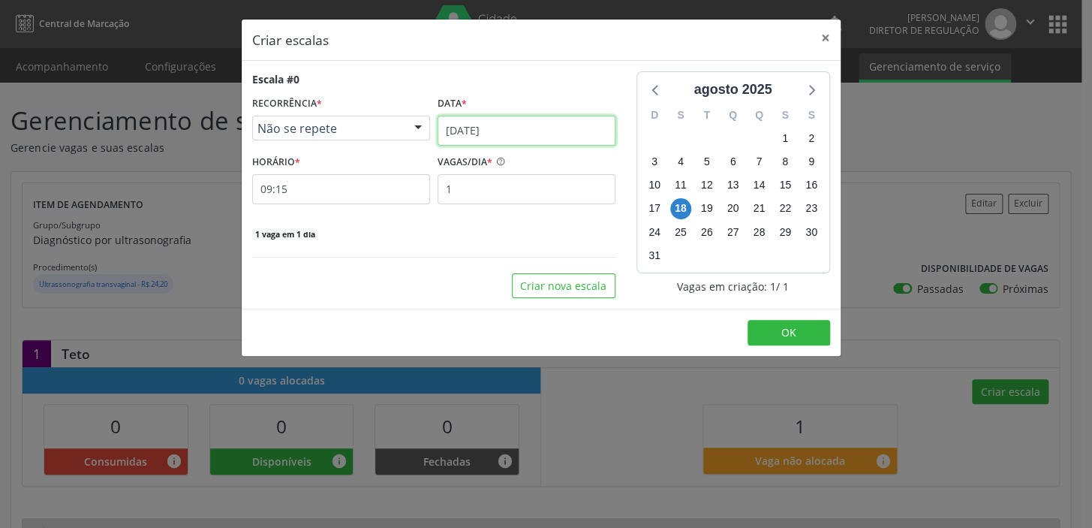
click at [498, 137] on input "18/08/2025" at bounding box center [527, 131] width 178 height 30
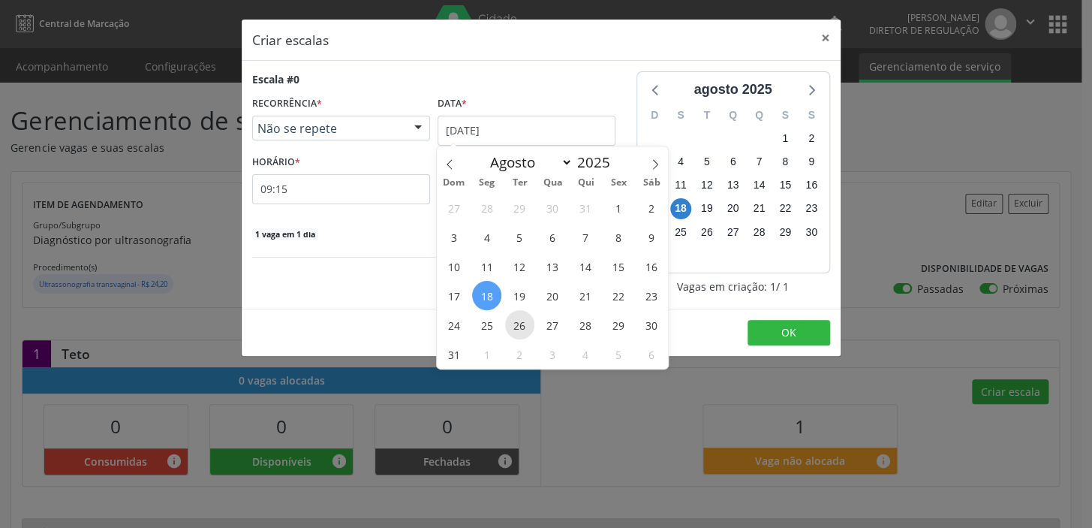
click at [515, 321] on span "26" at bounding box center [519, 324] width 29 height 29
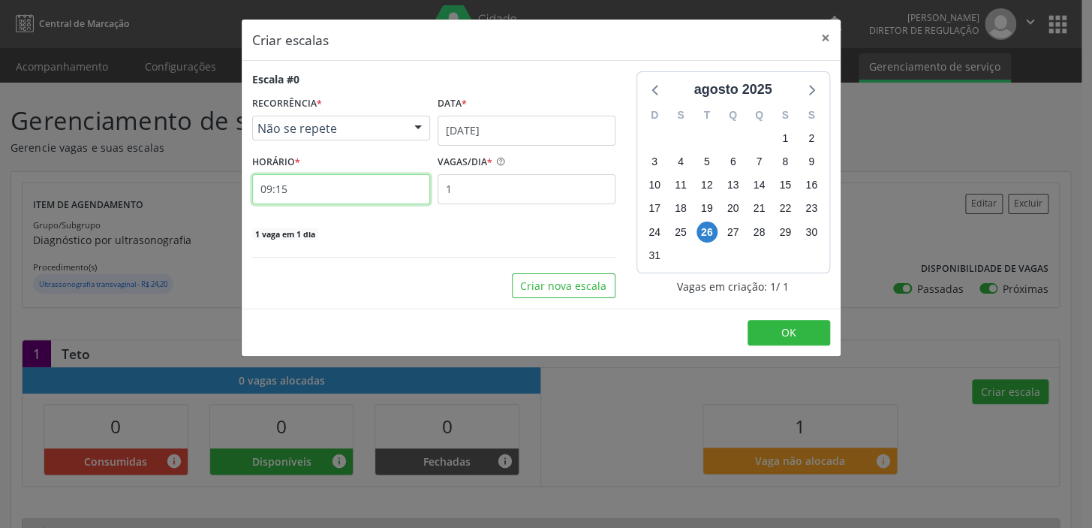
click at [321, 195] on input "09:15" at bounding box center [341, 189] width 178 height 30
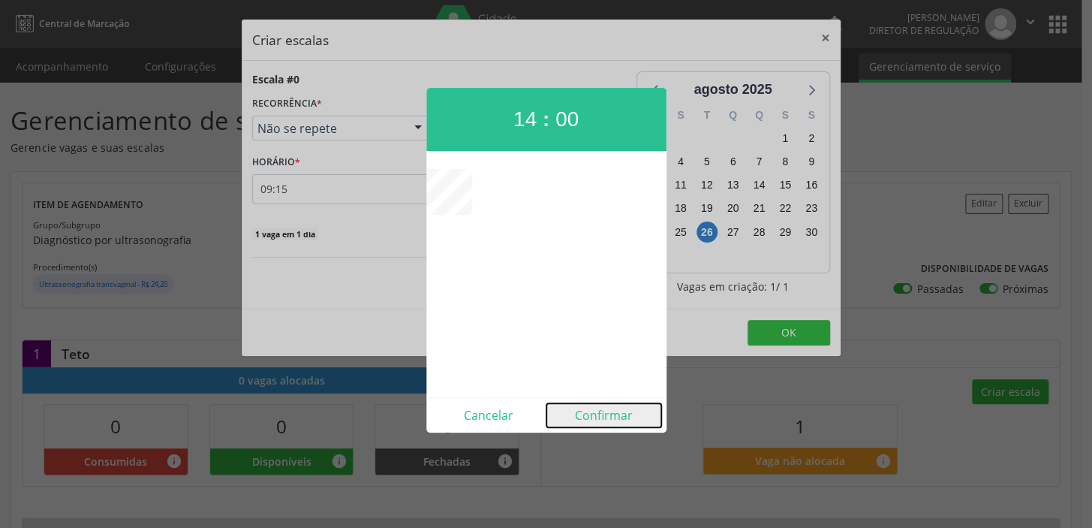
click at [601, 412] on button "Confirmar" at bounding box center [604, 415] width 115 height 24
type input "14:00"
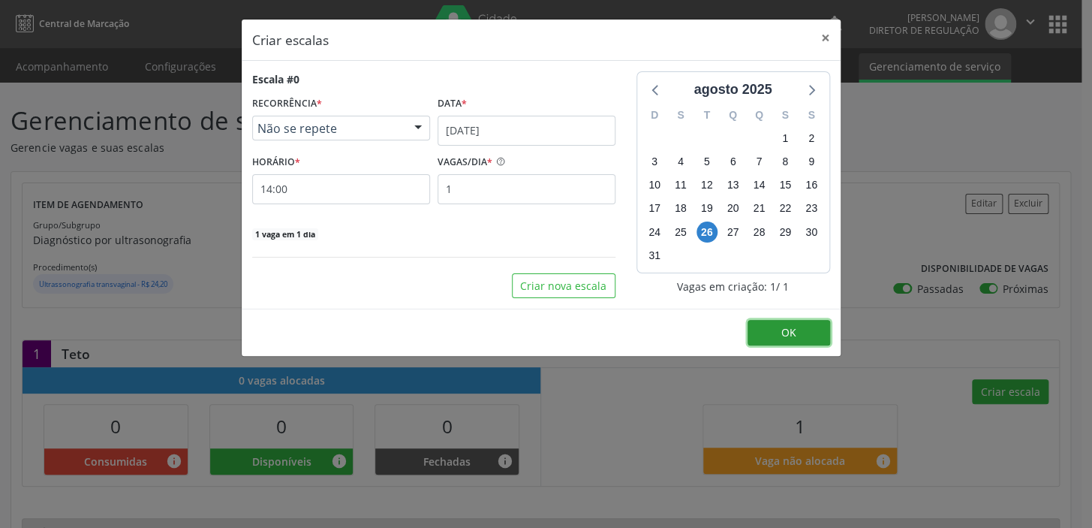
click at [795, 330] on span "OK" at bounding box center [789, 332] width 15 height 14
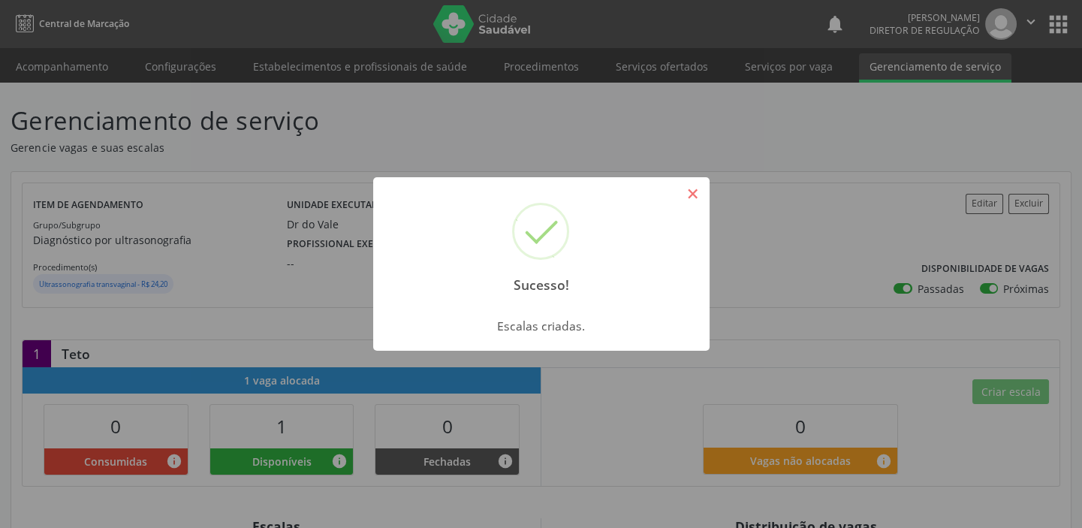
click at [697, 198] on button "×" at bounding box center [693, 194] width 26 height 26
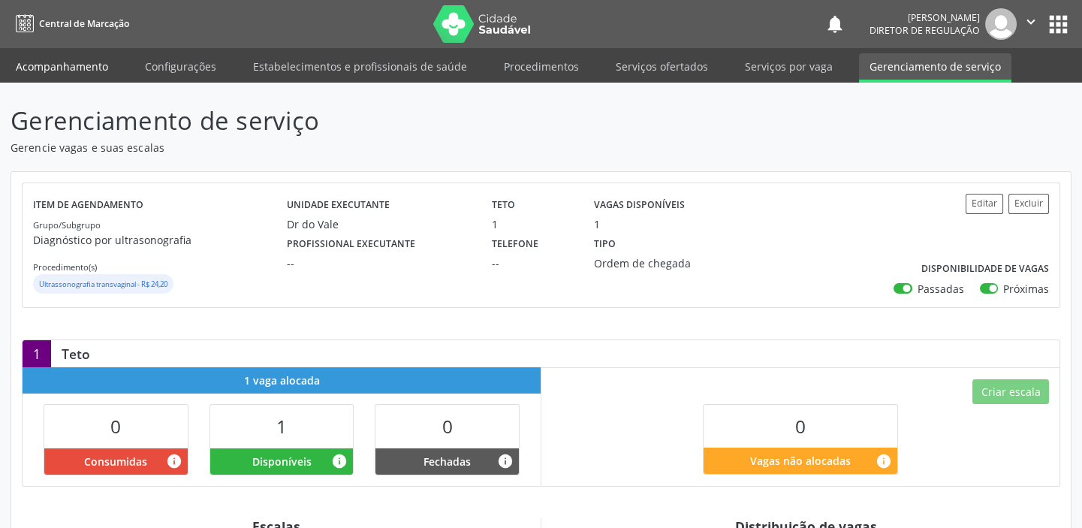
click at [53, 65] on link "Acompanhamento" at bounding box center [61, 66] width 113 height 26
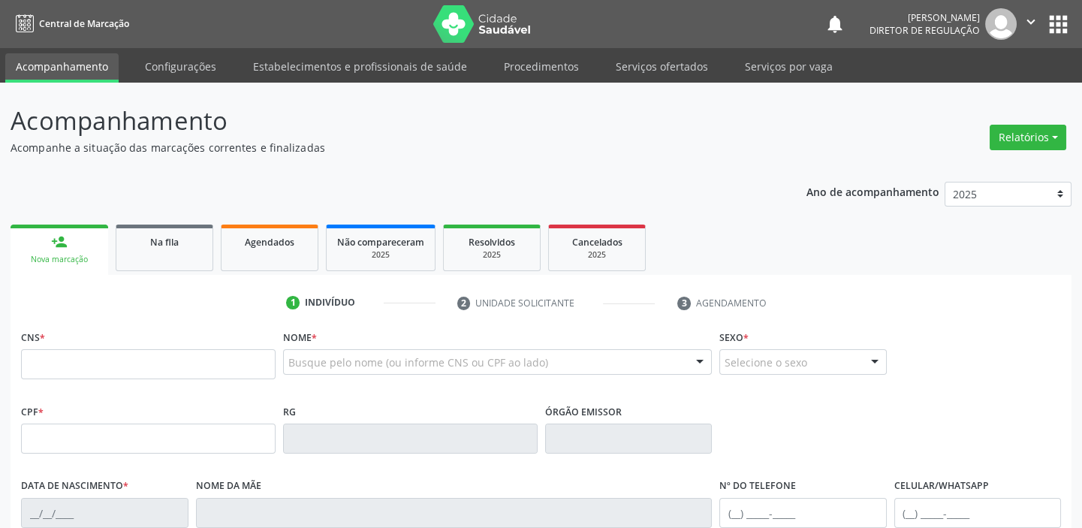
click at [160, 386] on fieldset "CNS *" at bounding box center [148, 358] width 255 height 64
click at [161, 363] on input "text" at bounding box center [148, 364] width 255 height 30
type input "707 0078 9881 2036"
type input "096.767.944-30"
type input "25/06/1990"
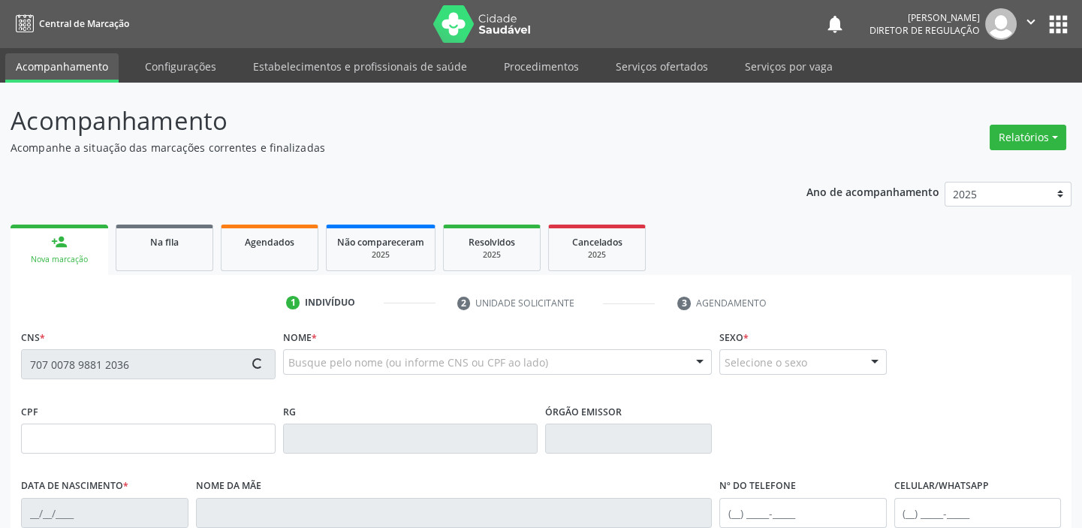
type input "Lucimar Joana dos Santos"
type input "(87) 98859-2406"
type input "S/N"
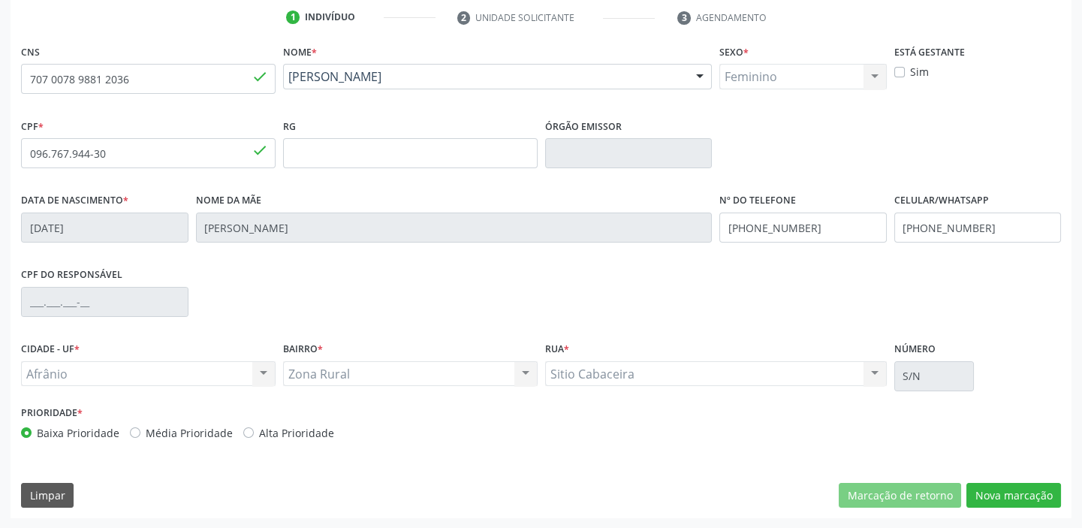
scroll to position [285, 0]
click at [991, 494] on button "Nova marcação" at bounding box center [1013, 496] width 95 height 26
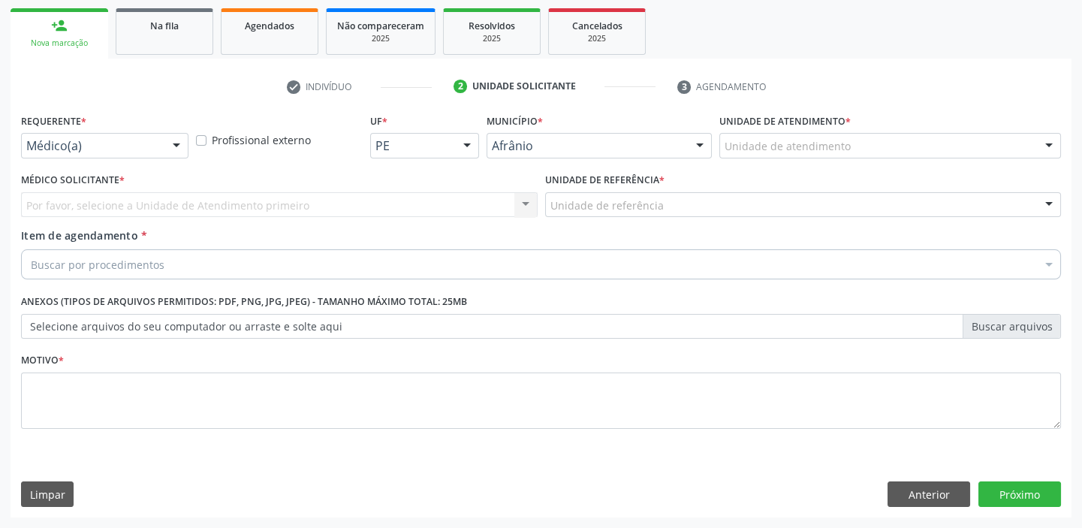
scroll to position [215, 0]
click at [746, 154] on div "Unidade de atendimento" at bounding box center [890, 147] width 342 height 26
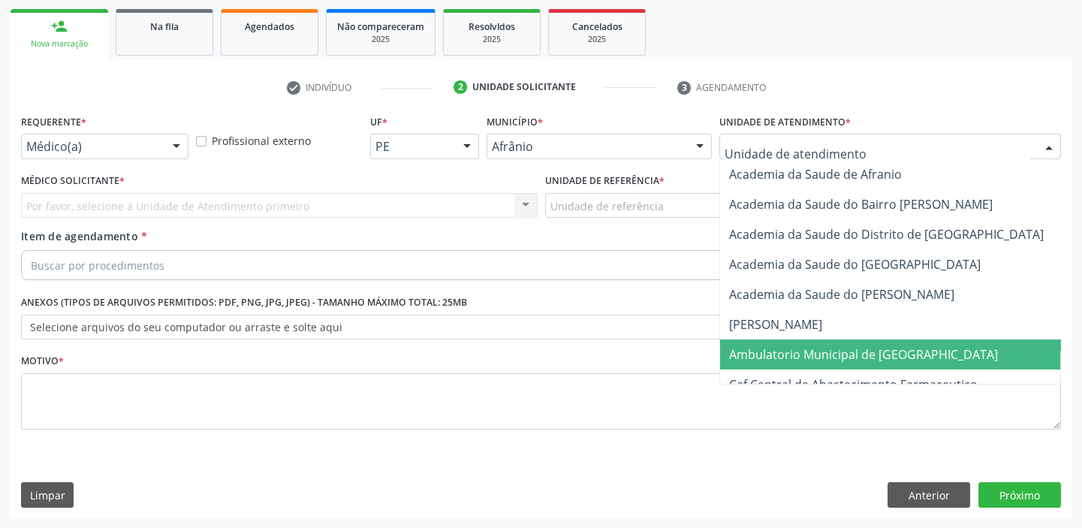
click at [771, 351] on span "Ambulatorio Municipal de [GEOGRAPHIC_DATA]" at bounding box center [863, 354] width 269 height 17
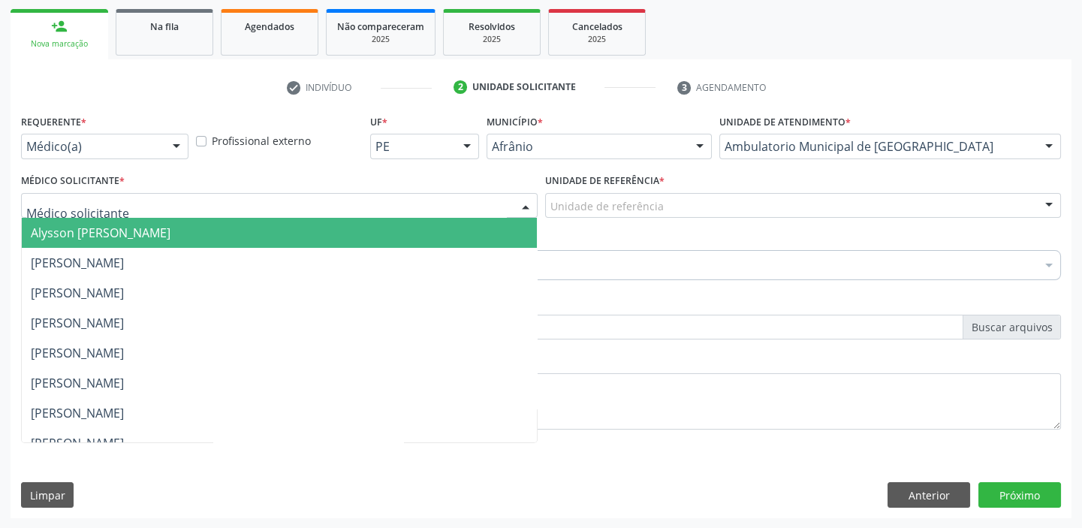
click at [92, 240] on span "Alysson Rodrigo Ferreira Cavalcanti" at bounding box center [279, 233] width 515 height 30
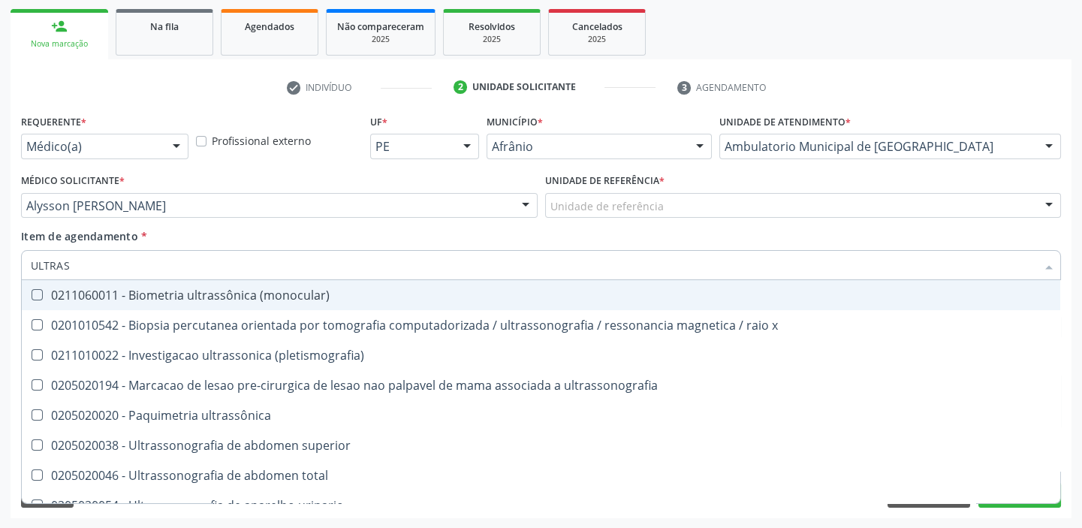
type input "ULTRASS"
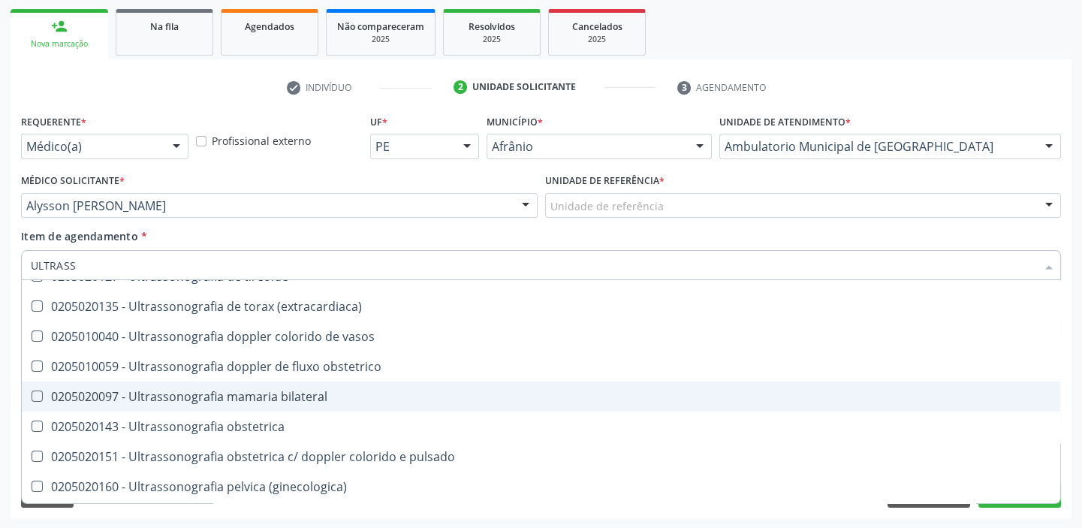
scroll to position [468, 0]
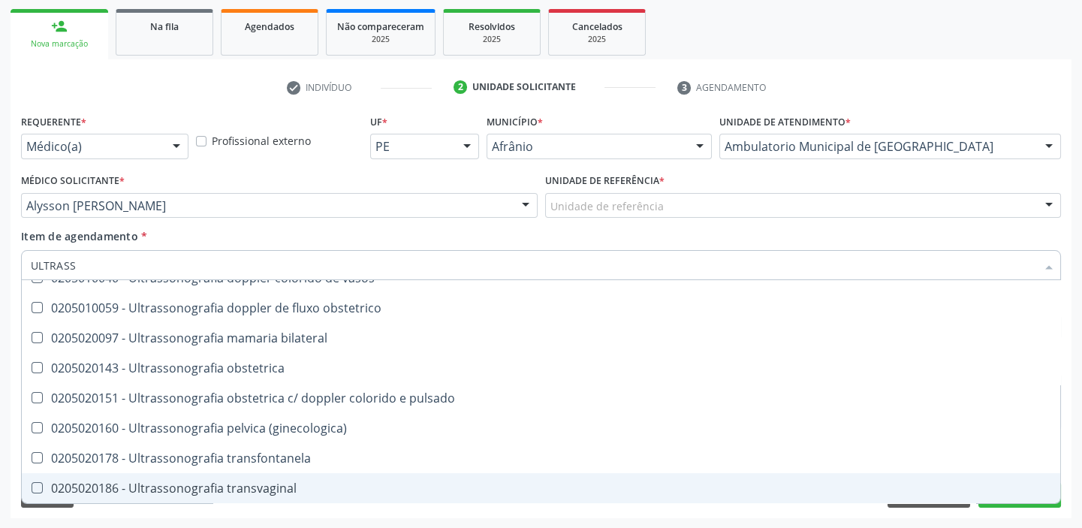
click at [199, 477] on span "0205020186 - Ultrassonografia transvaginal" at bounding box center [541, 488] width 1038 height 30
checkbox transvaginal "true"
click at [158, 516] on div "Requerente * Médico(a) Médico(a) Enfermeiro(a) Paciente Nenhum resultado encont…" at bounding box center [541, 314] width 1061 height 408
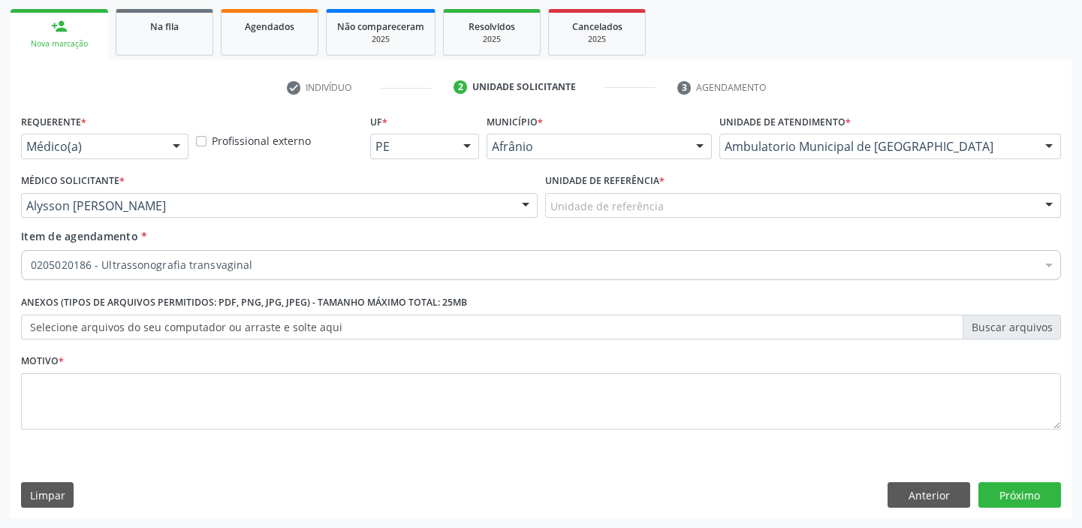
scroll to position [0, 0]
click at [51, 325] on label "Selecione arquivos do seu computador ou arraste e solte aqui" at bounding box center [541, 328] width 1040 height 26
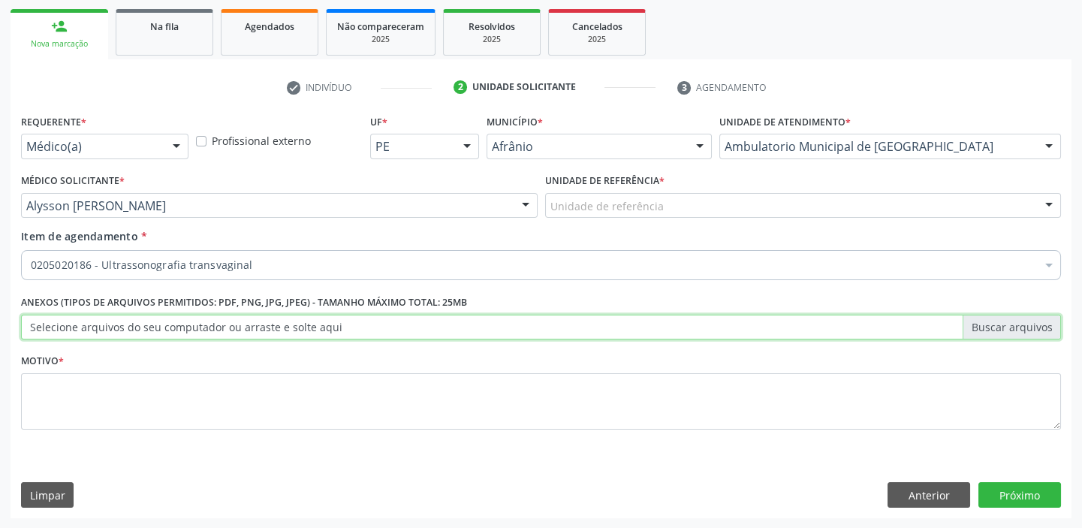
click at [51, 325] on input "Selecione arquivos do seu computador ou arraste e solte aqui" at bounding box center [541, 328] width 1040 height 26
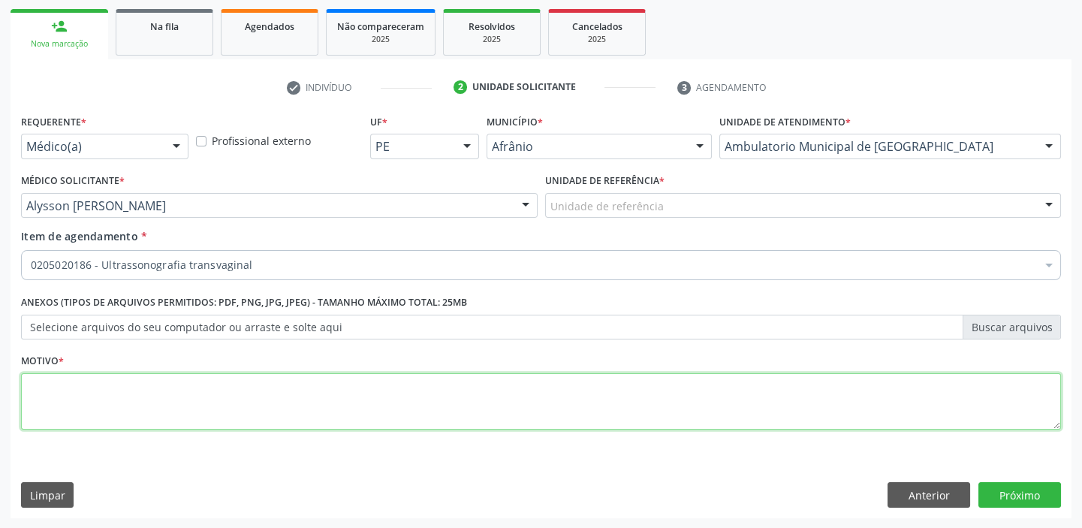
click at [90, 408] on textarea at bounding box center [541, 401] width 1040 height 57
type textarea "*"
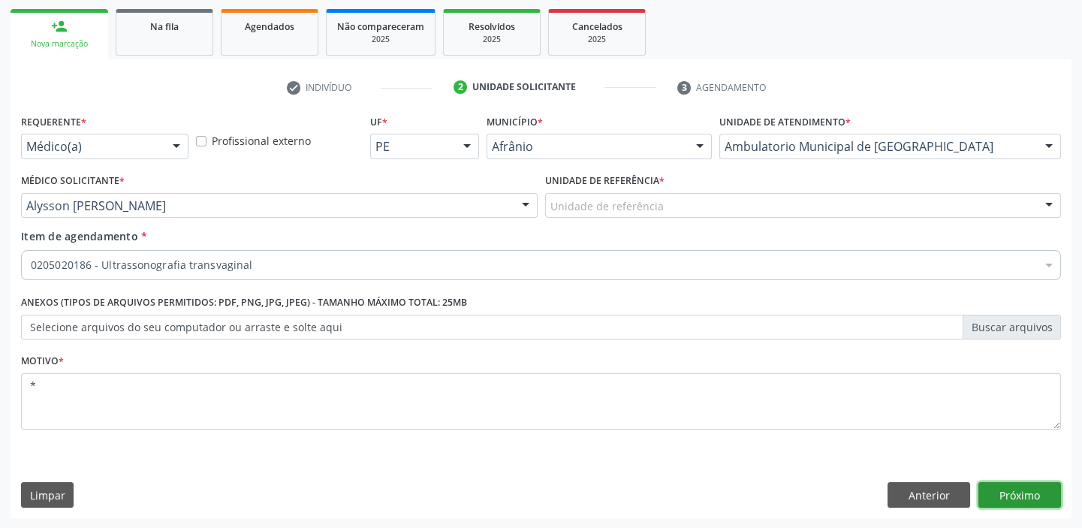
click at [1025, 495] on button "Próximo" at bounding box center [1019, 495] width 83 height 26
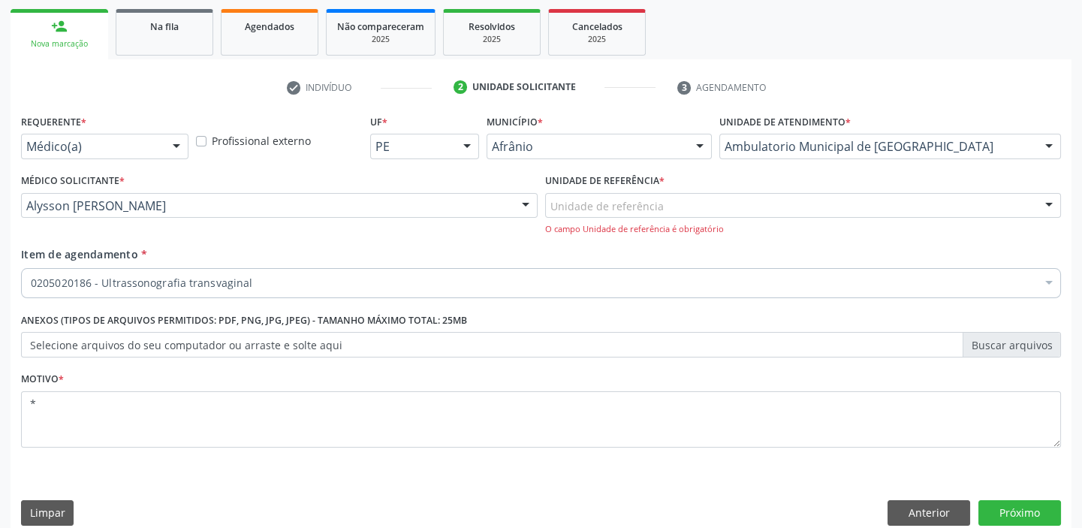
click at [601, 195] on div "Unidade de referência" at bounding box center [803, 206] width 517 height 26
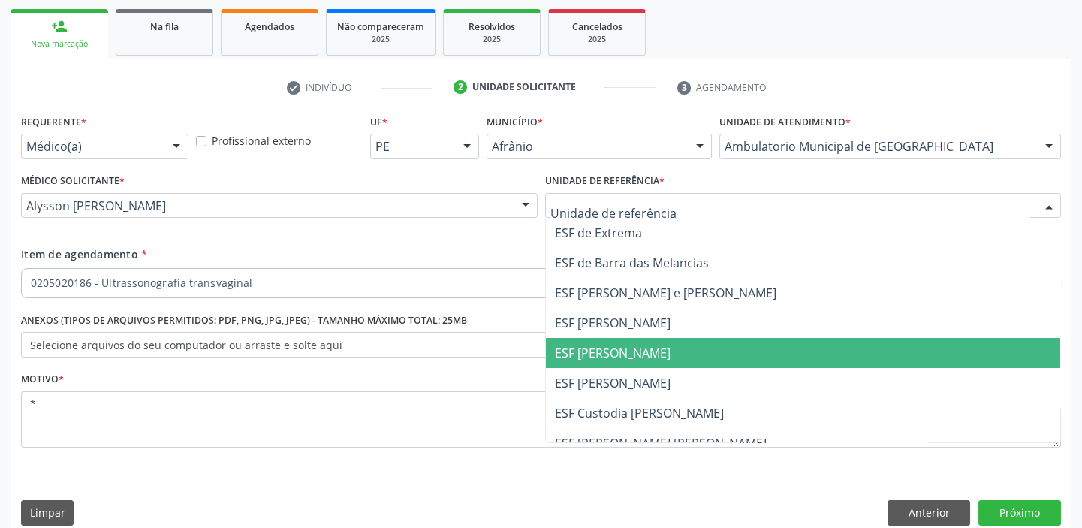
click at [617, 360] on span "ESF [PERSON_NAME]" at bounding box center [803, 353] width 515 height 30
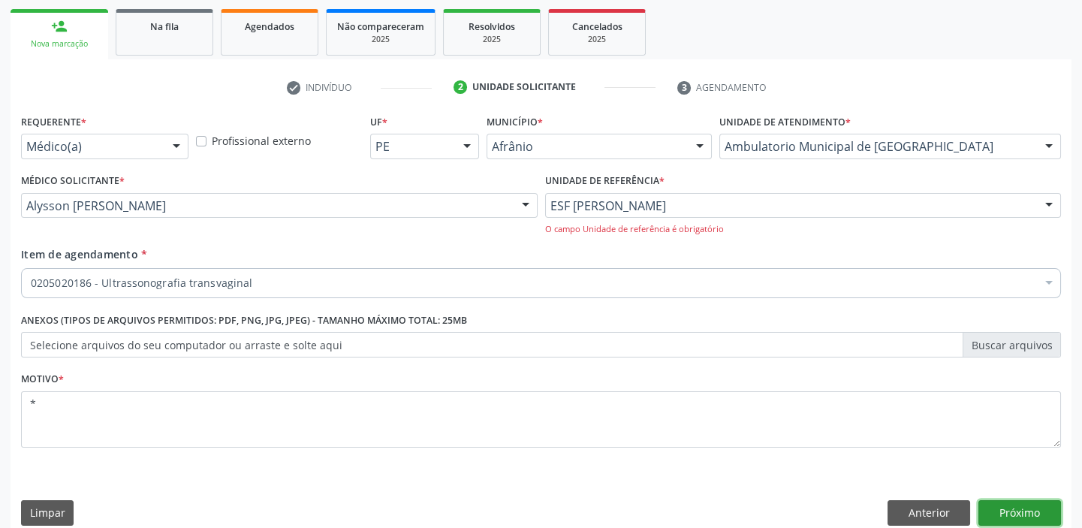
click at [1001, 513] on button "Próximo" at bounding box center [1019, 513] width 83 height 26
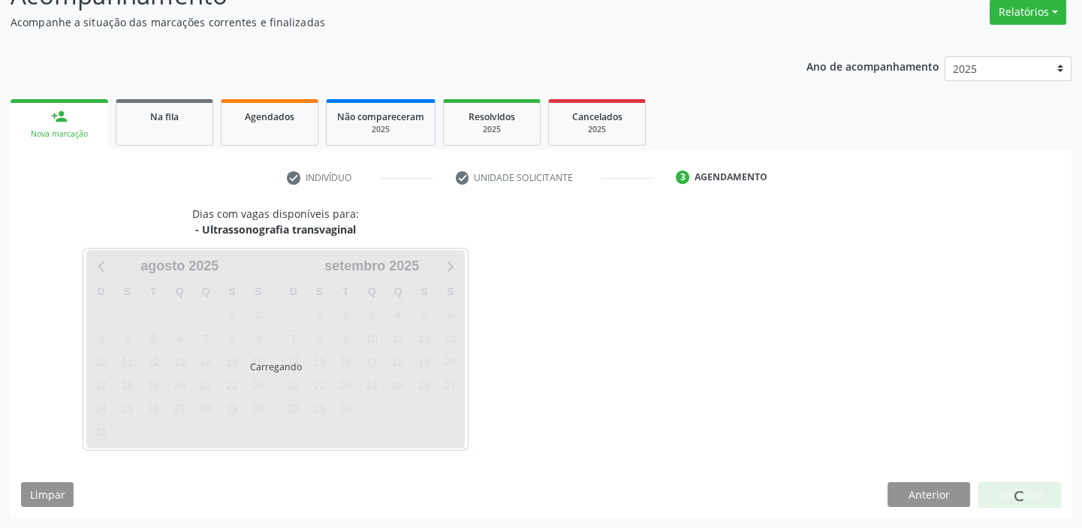
scroll to position [125, 0]
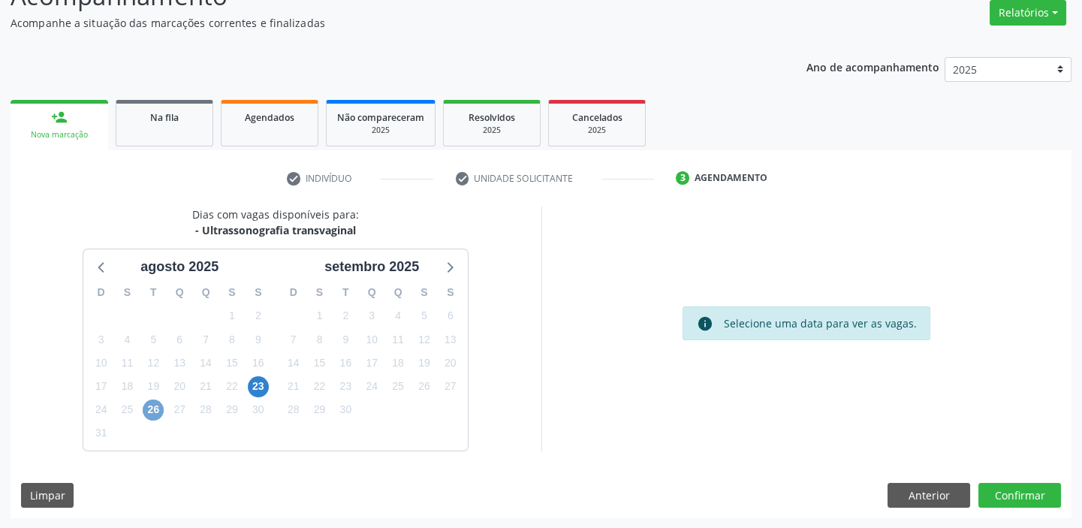
click at [149, 408] on span "26" at bounding box center [153, 409] width 21 height 21
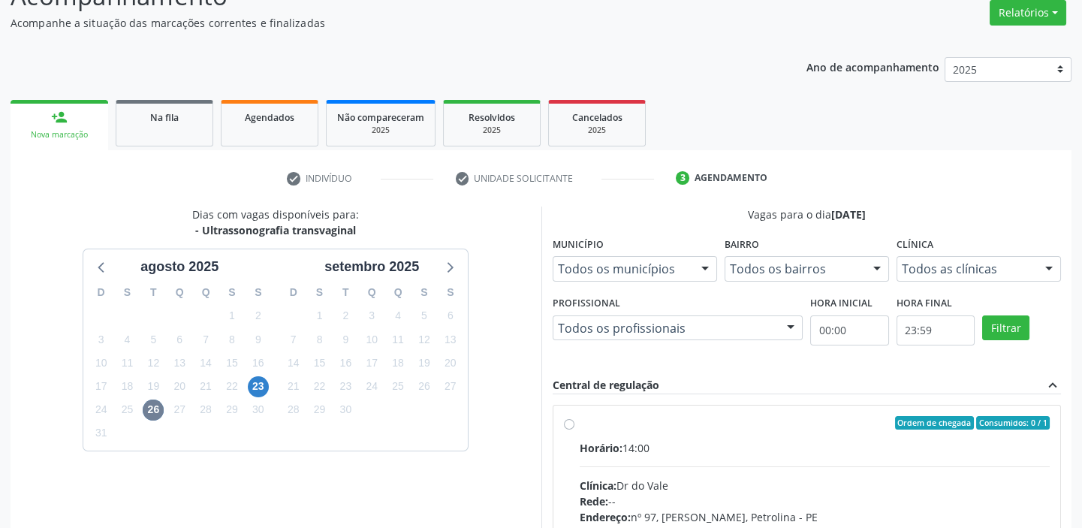
click at [714, 402] on div "Ordem de chegada Consumidos: 0 / 1 Horário: 14:00 Clínica: Dr do Vale Rede: -- …" at bounding box center [807, 531] width 509 height 274
click at [703, 426] on div "Ordem de chegada Consumidos: 0 / 1" at bounding box center [815, 423] width 471 height 14
click at [574, 426] on input "Ordem de chegada Consumidos: 0 / 1 Horário: 14:00 Clínica: Dr do Vale Rede: -- …" at bounding box center [569, 423] width 11 height 14
radio input "true"
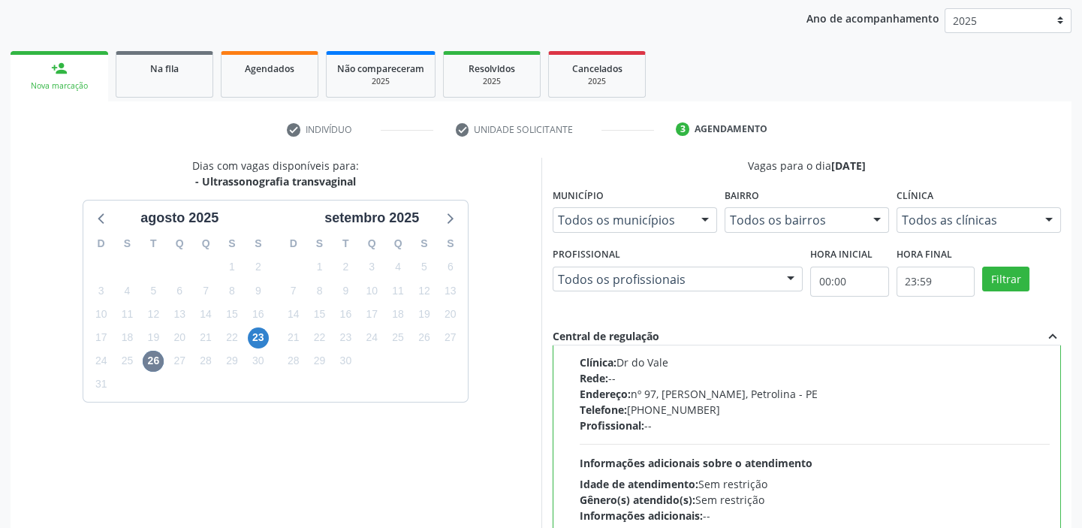
scroll to position [368, 0]
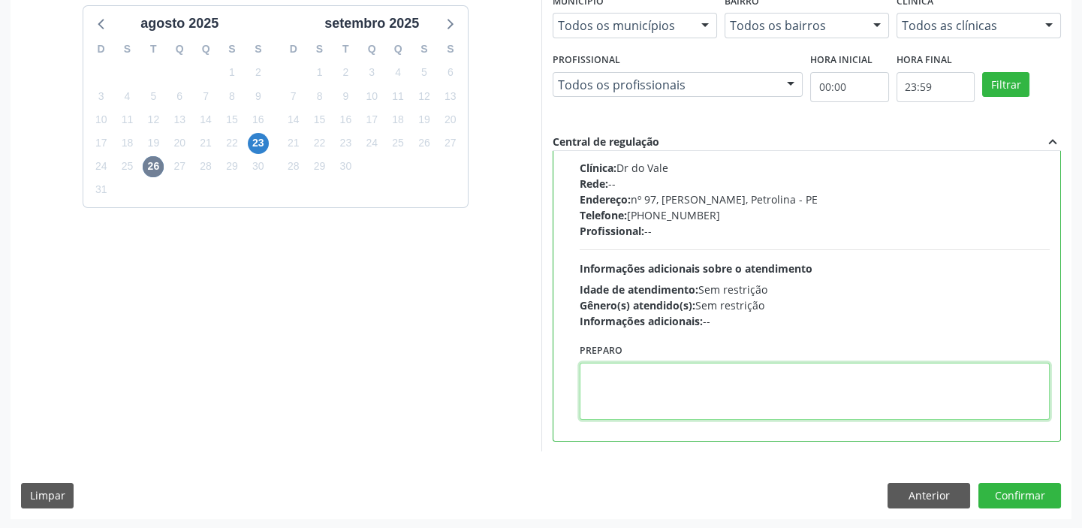
click at [754, 405] on textarea at bounding box center [815, 391] width 471 height 57
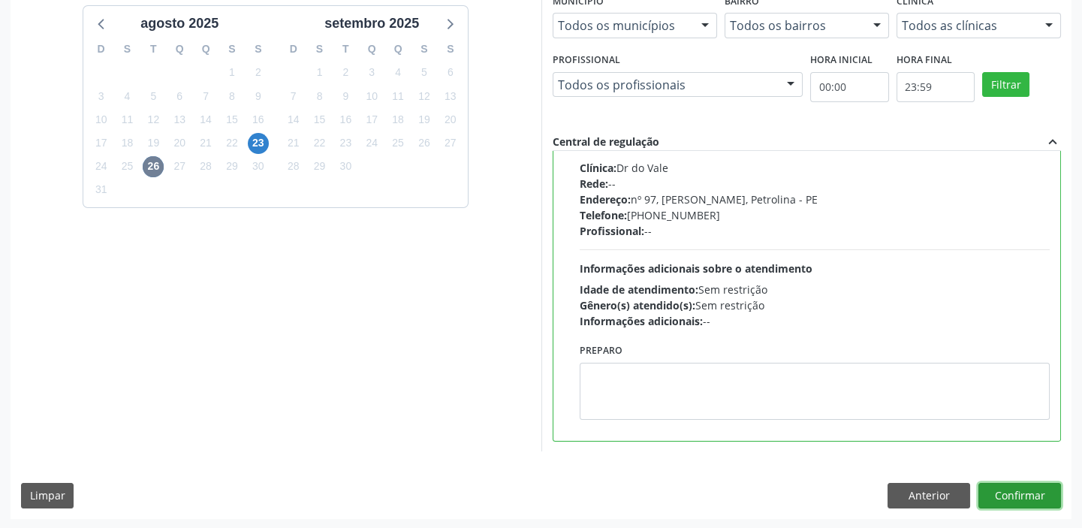
click at [1003, 492] on button "Confirmar" at bounding box center [1019, 496] width 83 height 26
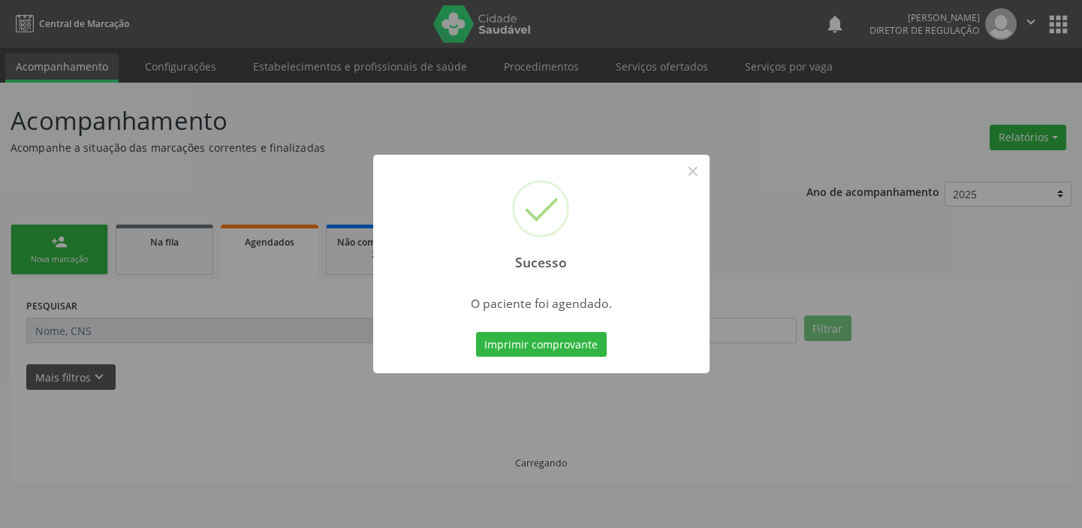
scroll to position [0, 0]
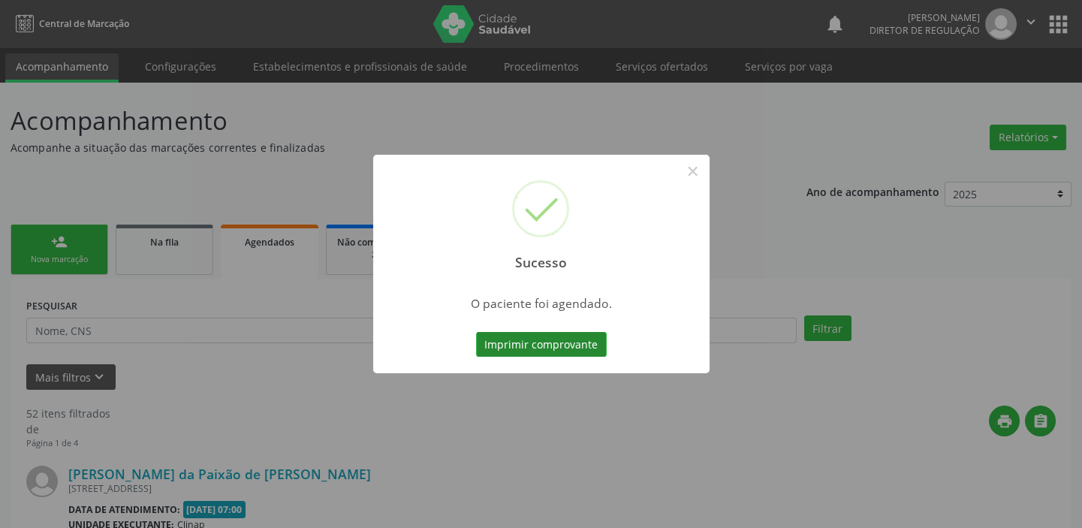
click at [544, 350] on button "Imprimir comprovante" at bounding box center [541, 345] width 131 height 26
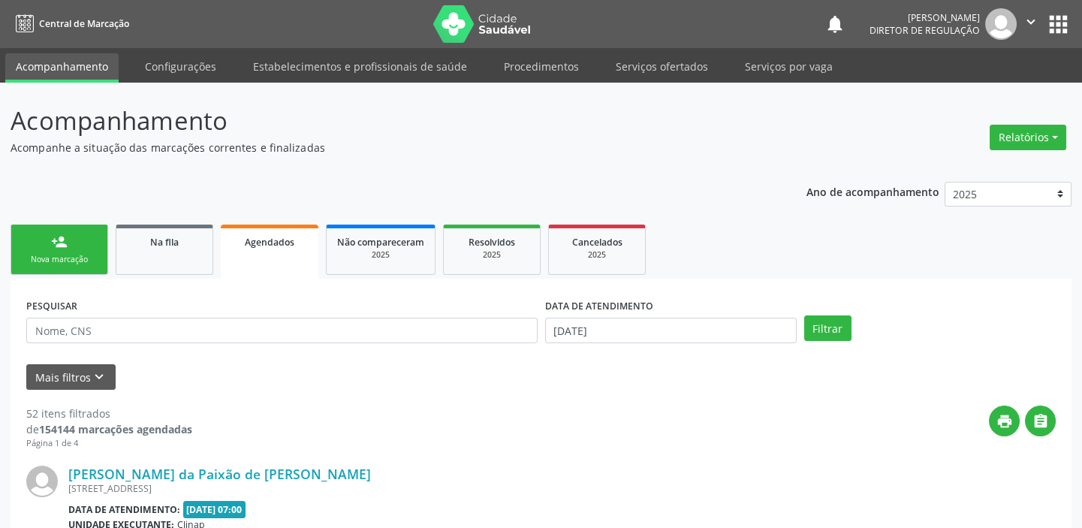
click at [48, 250] on link "person_add Nova marcação" at bounding box center [60, 249] width 98 height 50
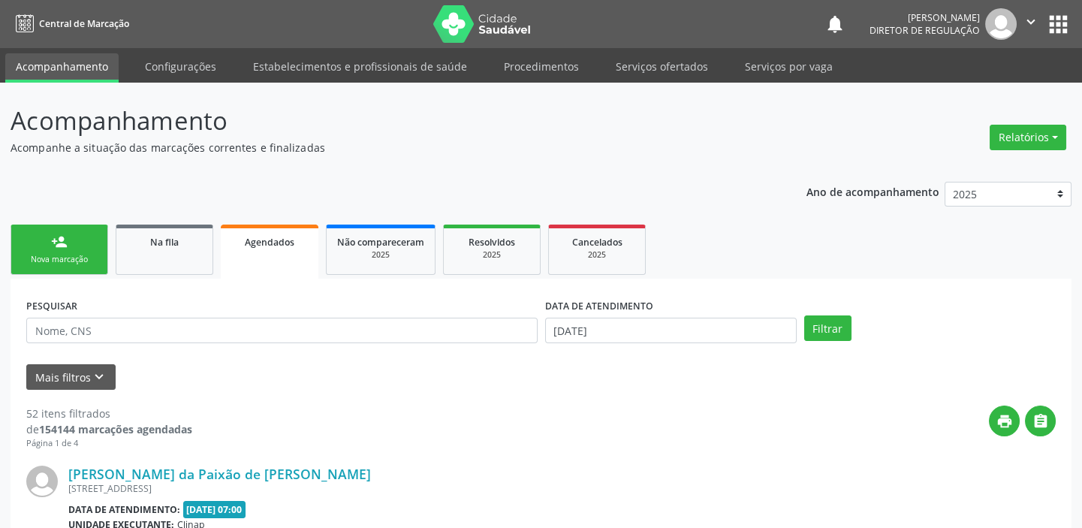
click at [48, 250] on link "person_add Nova marcação" at bounding box center [60, 249] width 98 height 50
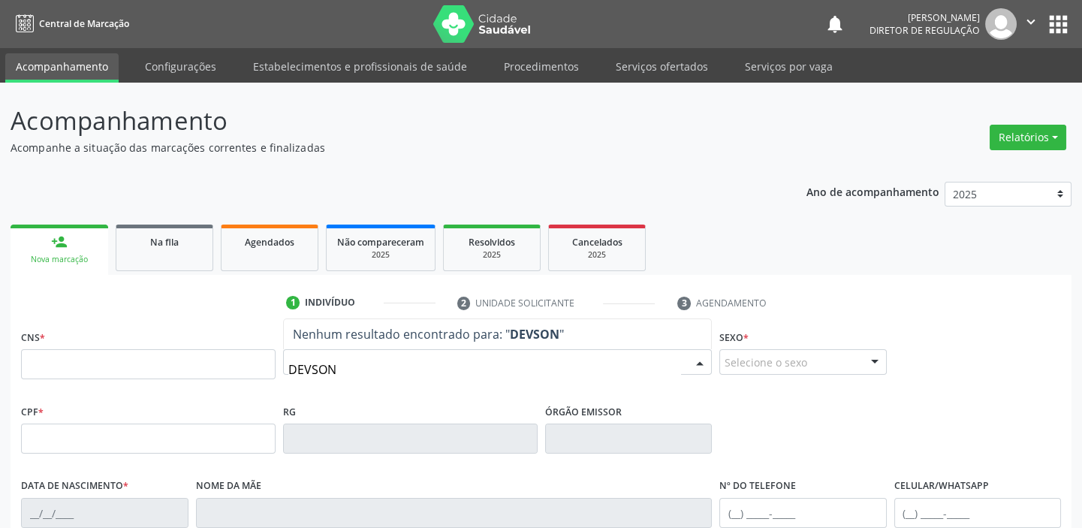
type input "DEVSON"
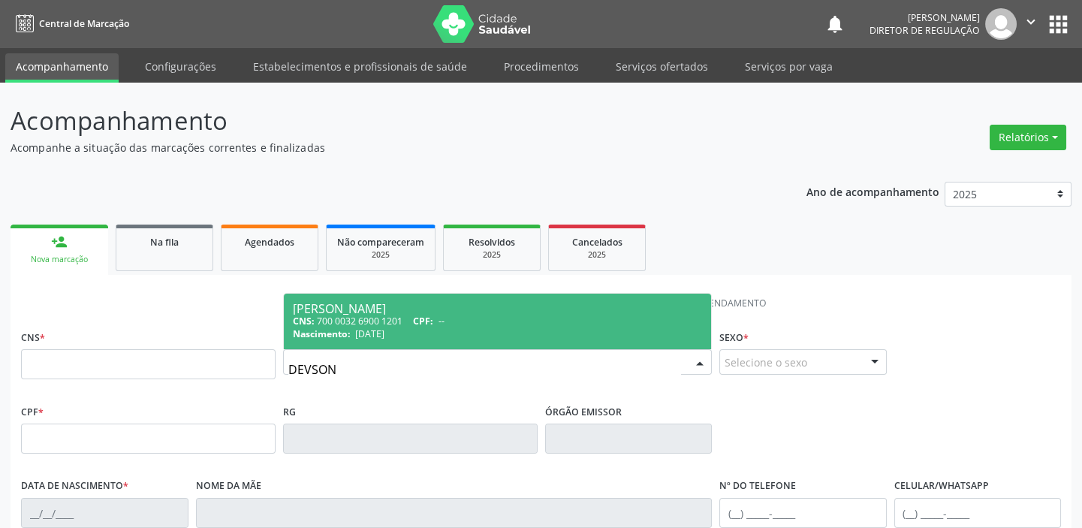
click at [418, 306] on div "Devson Gomes Cavalcanti" at bounding box center [497, 309] width 409 height 12
type input "700 0032 6900 1201"
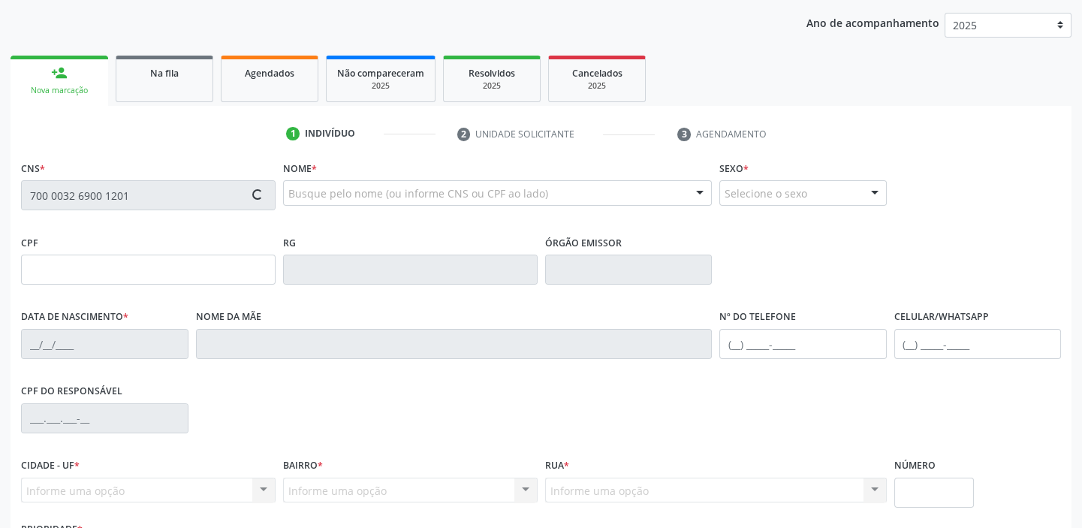
scroll to position [285, 0]
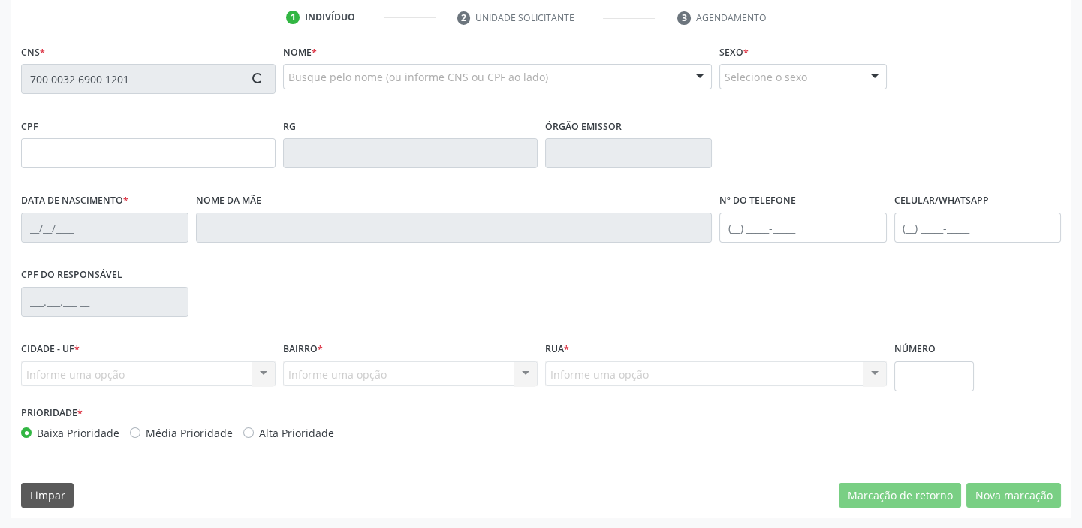
type input "18/12/1998"
type input "Josilda Gomes da Silva"
type input "(87) 98822-2166"
type input "036.257.864-86"
type input "231"
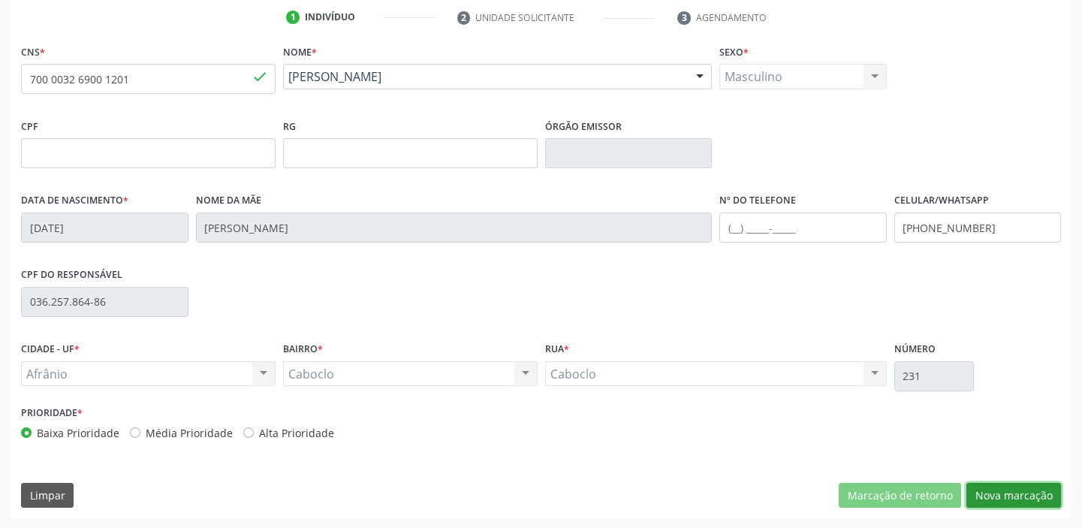
click at [1001, 504] on button "Nova marcação" at bounding box center [1013, 496] width 95 height 26
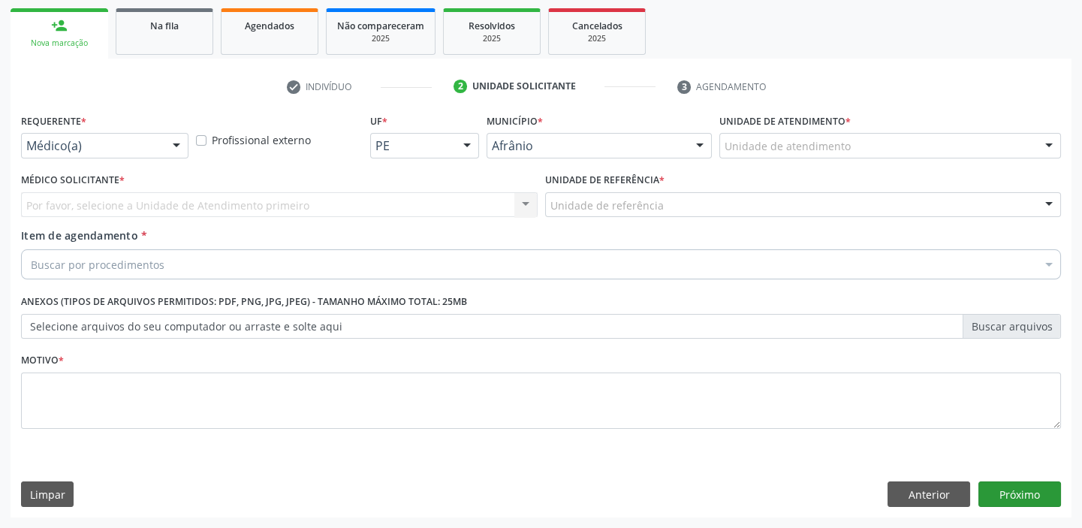
scroll to position [215, 0]
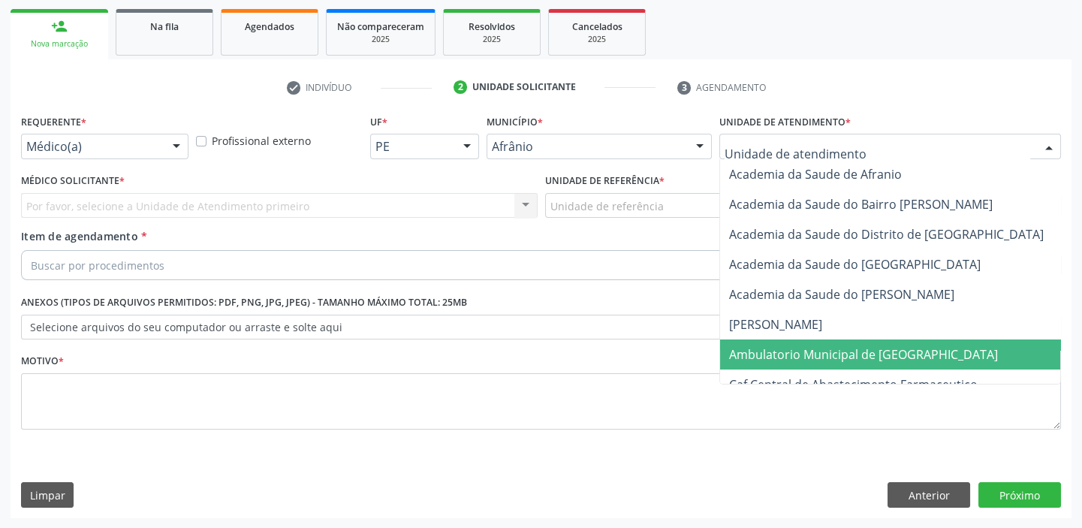
click at [763, 360] on span "Ambulatorio Municipal de [GEOGRAPHIC_DATA]" at bounding box center [863, 354] width 269 height 17
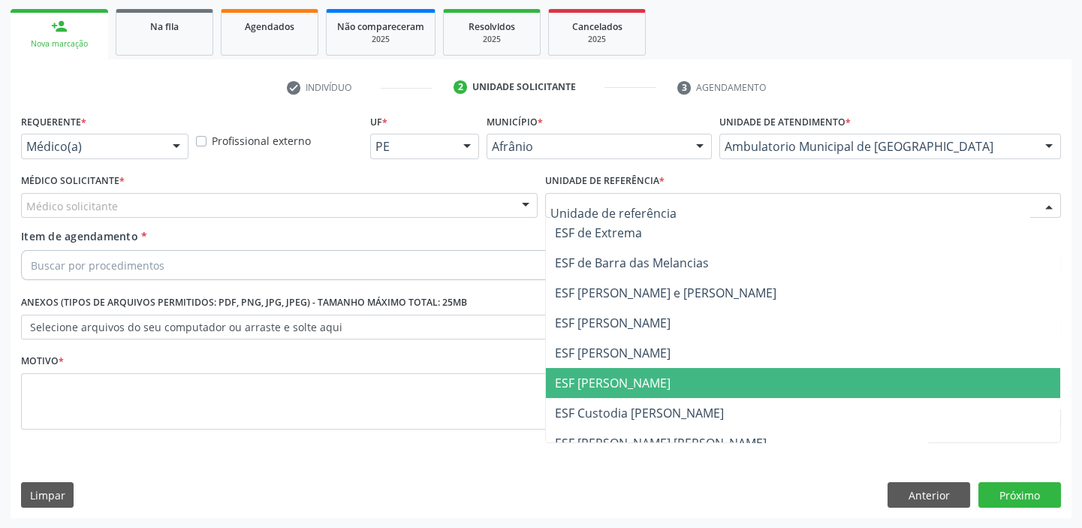
click at [589, 375] on span "ESF [PERSON_NAME]" at bounding box center [613, 383] width 116 height 17
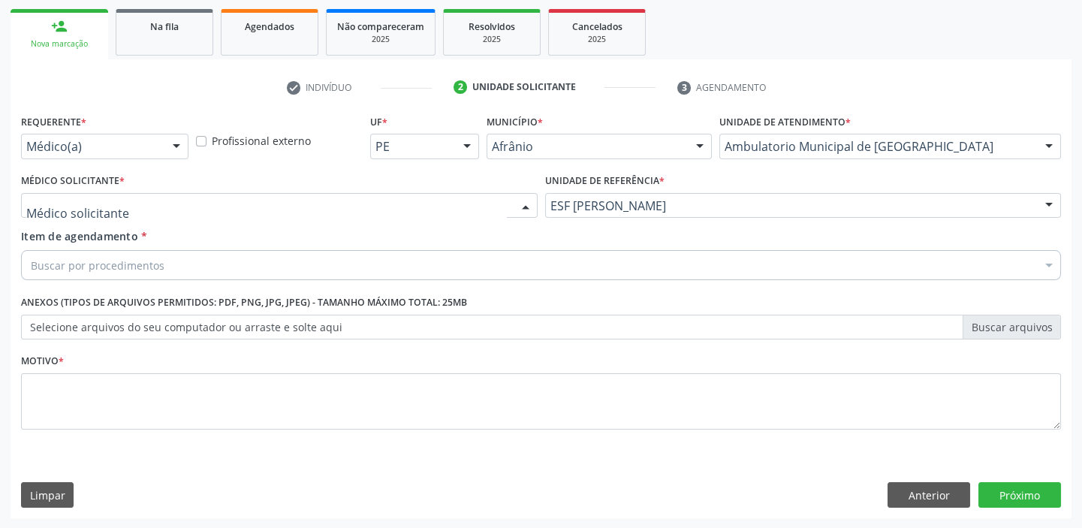
drag, startPoint x: 68, startPoint y: 206, endPoint x: 66, endPoint y: 216, distance: 10.6
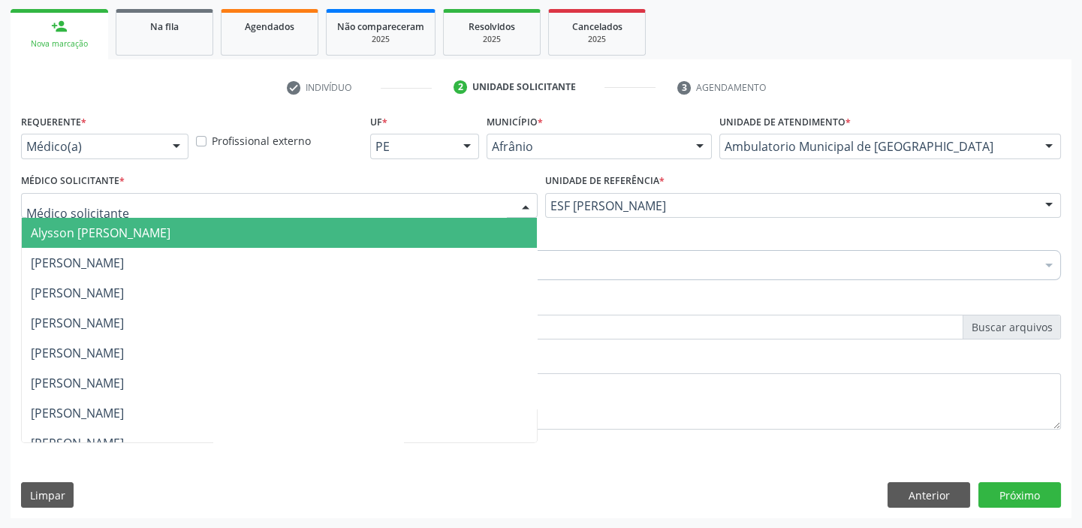
click at [65, 233] on span "Alysson Rodrigo Ferreira Cavalcanti" at bounding box center [101, 232] width 140 height 17
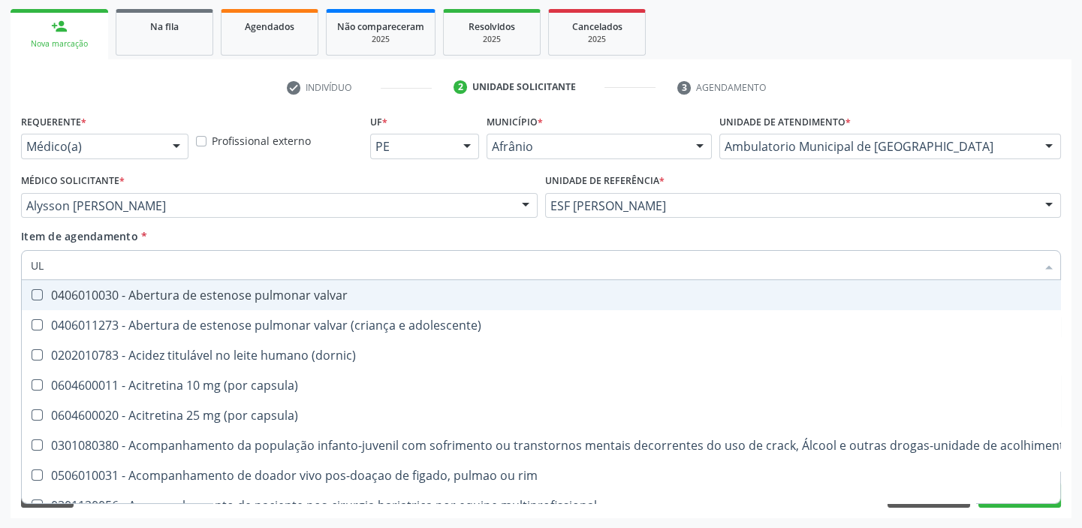
type input "U"
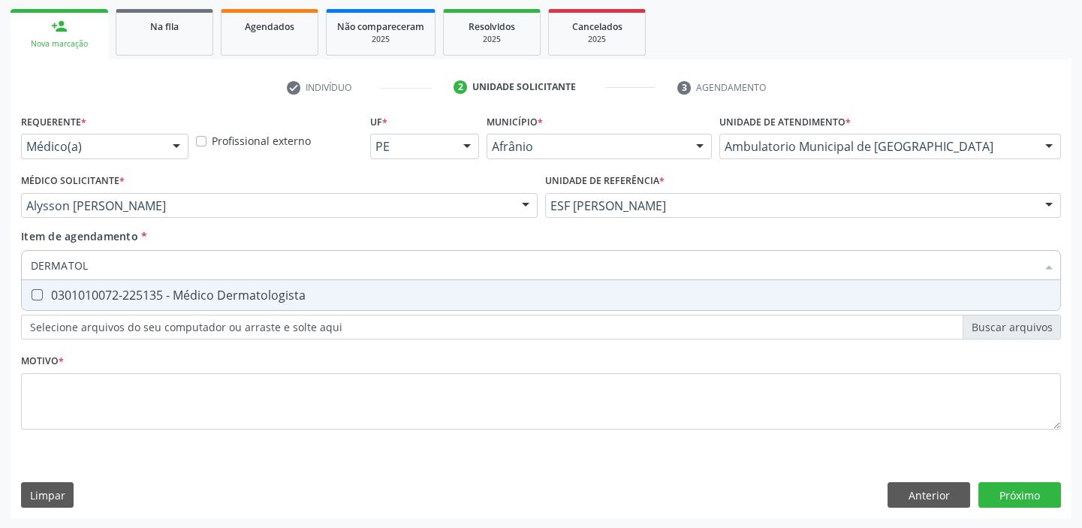
type input "DERMATOLO"
click at [70, 306] on span "0301010072-225135 - Médico Dermatologista" at bounding box center [541, 295] width 1038 height 30
checkbox Dermatologista "true"
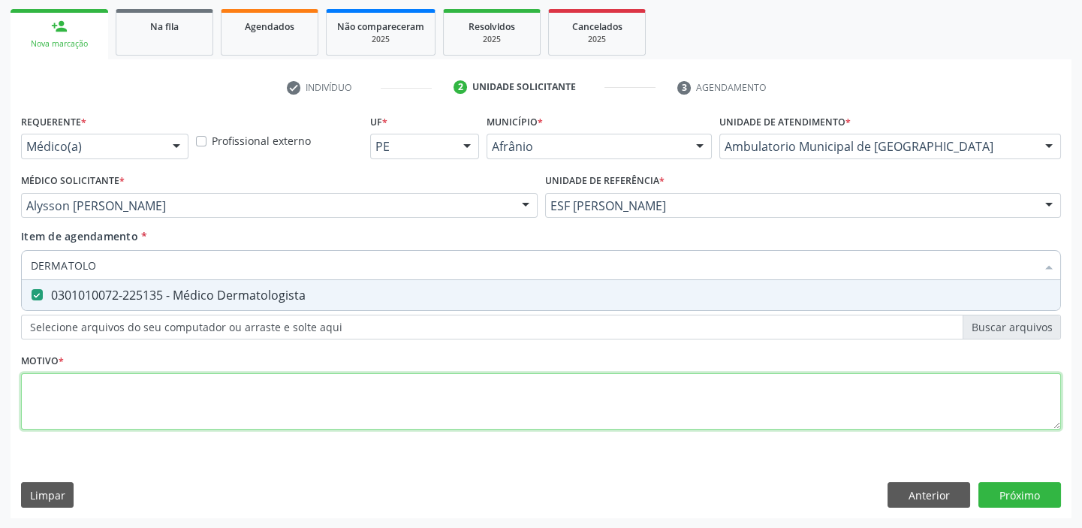
click at [56, 399] on div "Requerente * Médico(a) Médico(a) Enfermeiro(a) Paciente Nenhum resultado encont…" at bounding box center [541, 280] width 1040 height 340
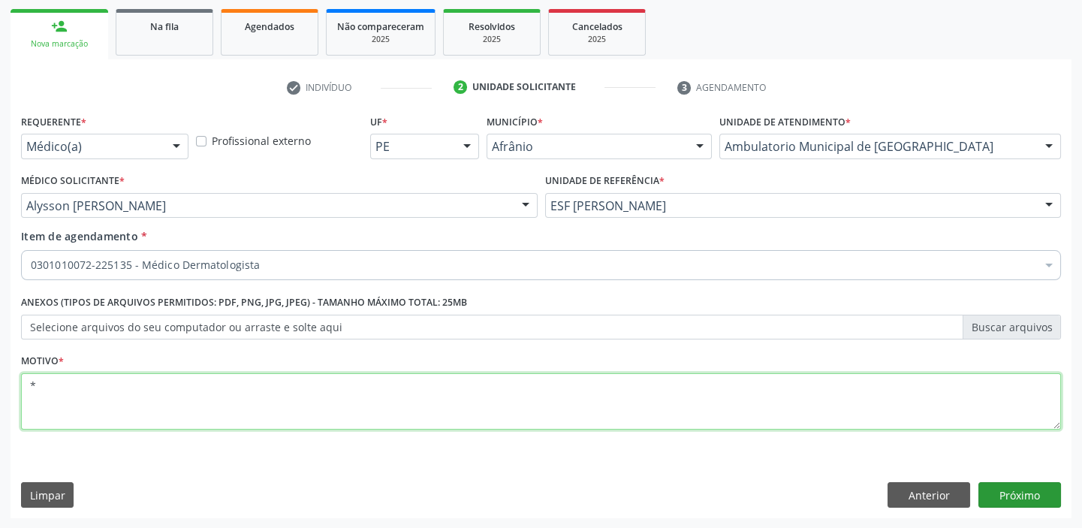
type textarea "*"
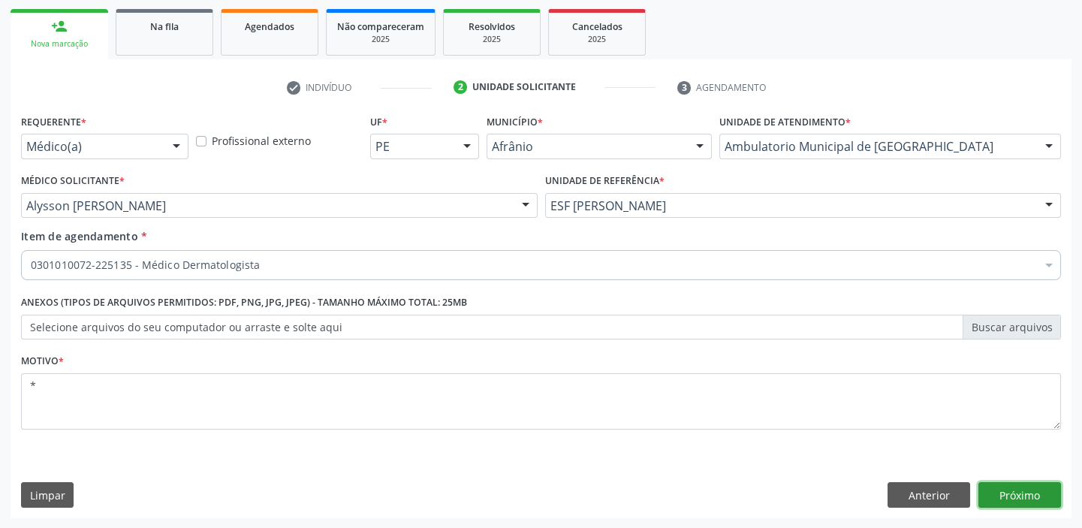
click at [1000, 494] on button "Próximo" at bounding box center [1019, 495] width 83 height 26
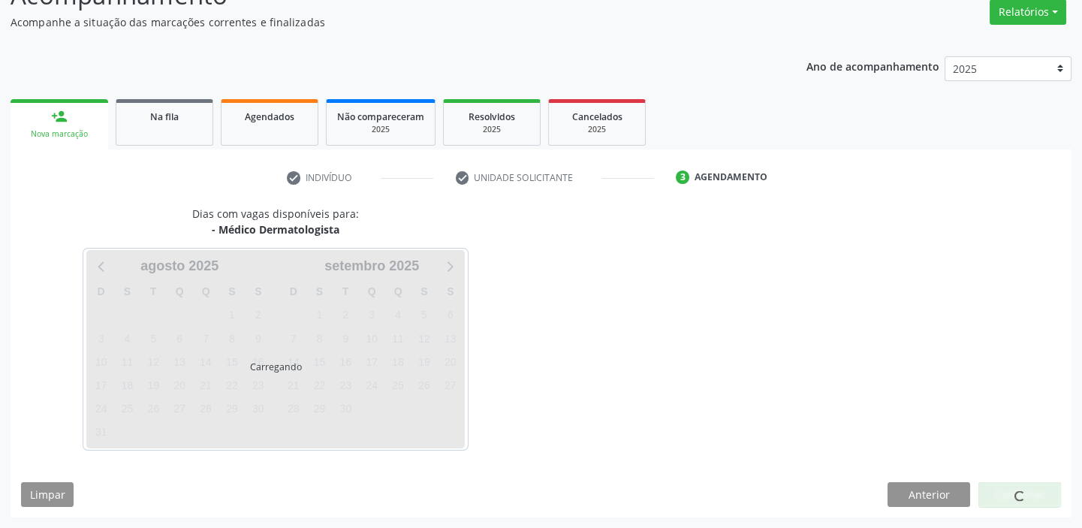
scroll to position [125, 0]
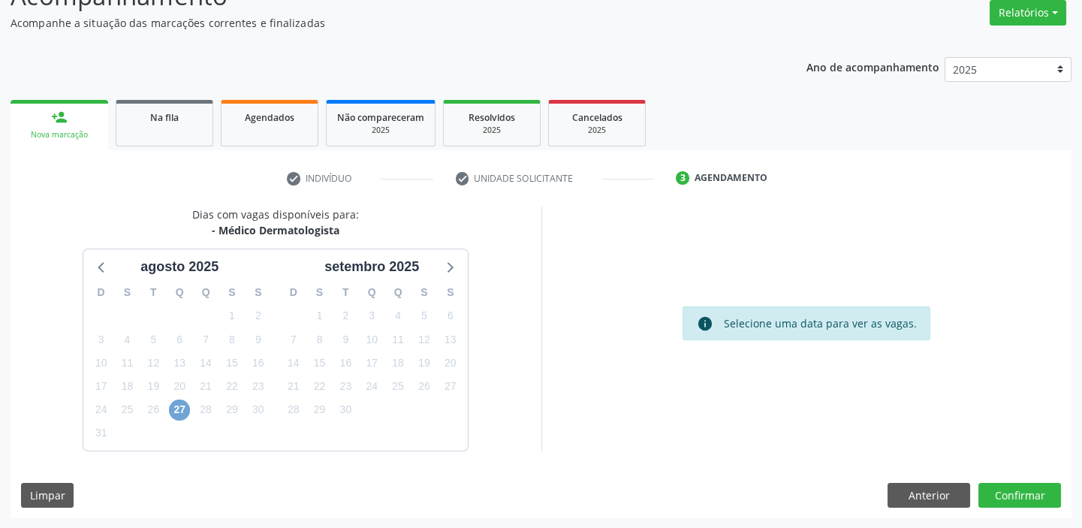
click at [180, 404] on span "27" at bounding box center [179, 409] width 21 height 21
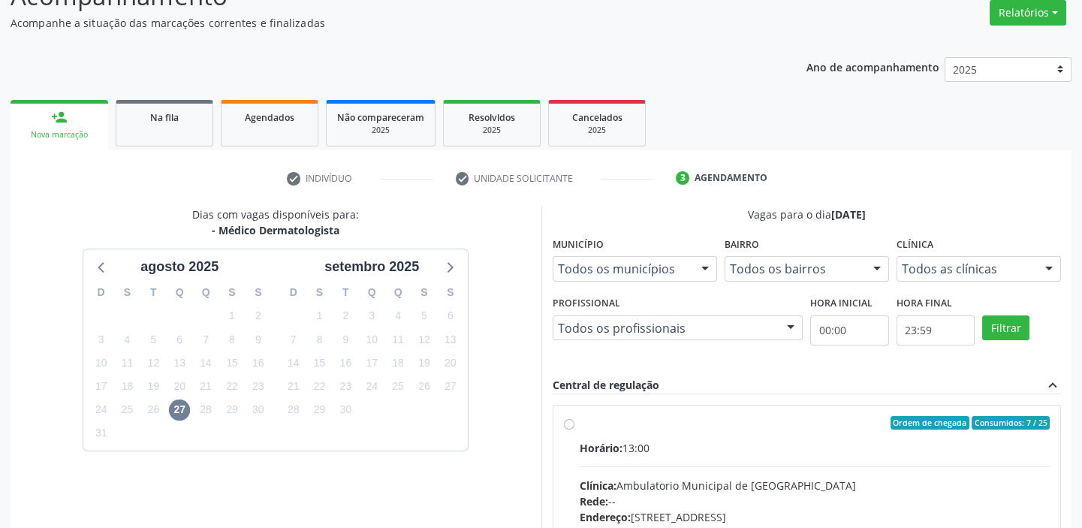
click at [682, 453] on div "Horário: 13:00" at bounding box center [815, 448] width 471 height 16
click at [574, 429] on input "Ordem de chegada Consumidos: 7 / 25 Horário: 13:00 Clínica: Ambulatorio Municip…" at bounding box center [569, 423] width 11 height 14
radio input "true"
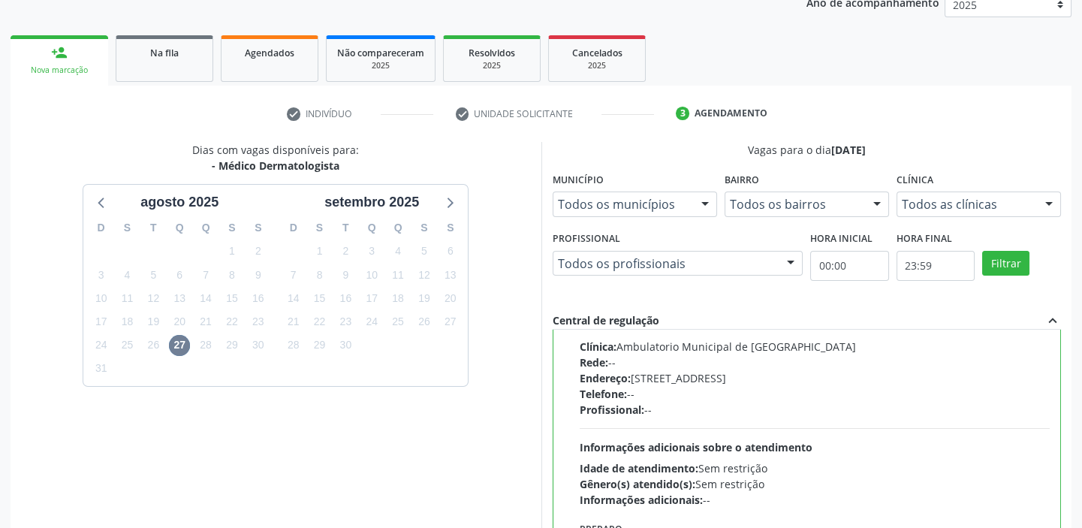
scroll to position [368, 0]
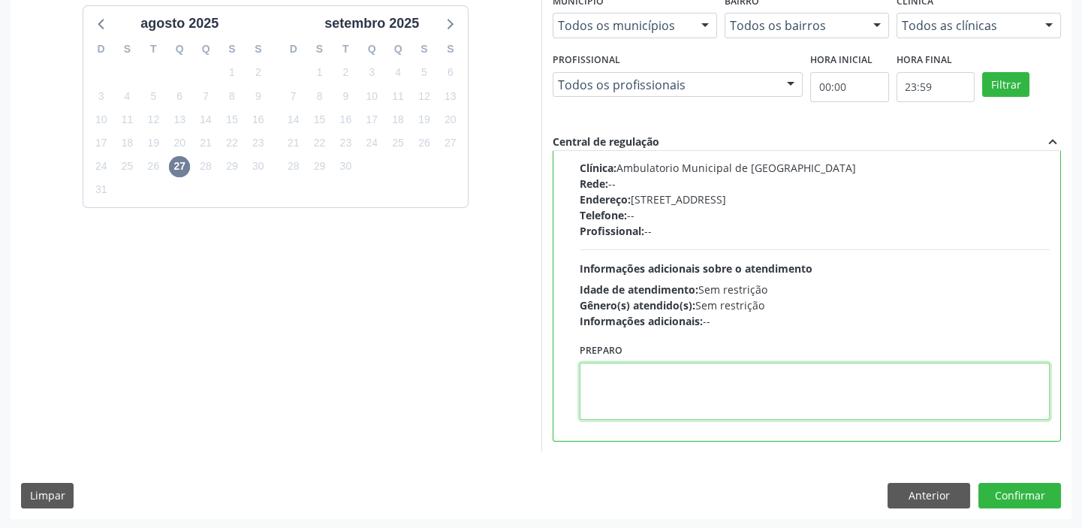
click at [692, 379] on textarea at bounding box center [815, 391] width 471 height 57
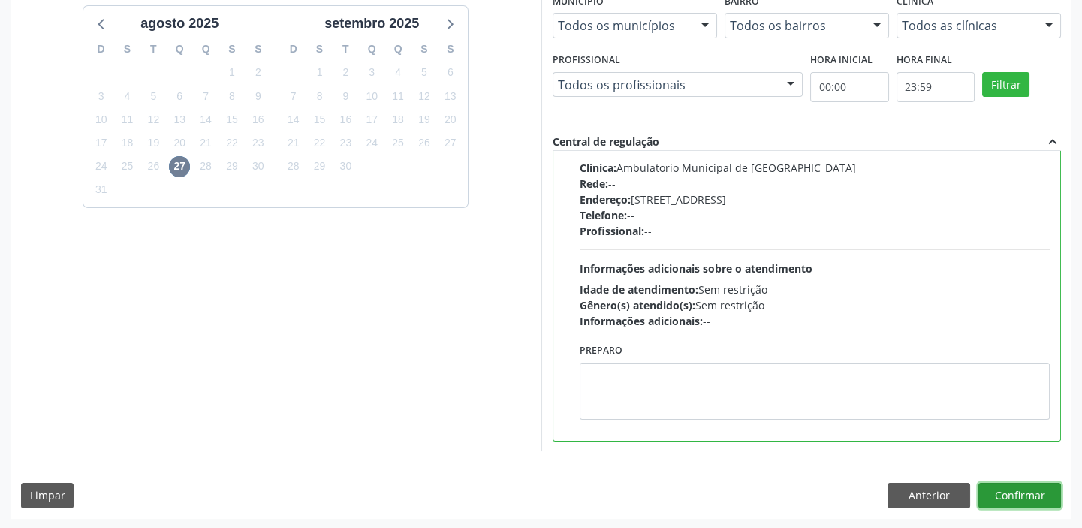
click at [1001, 492] on button "Confirmar" at bounding box center [1019, 496] width 83 height 26
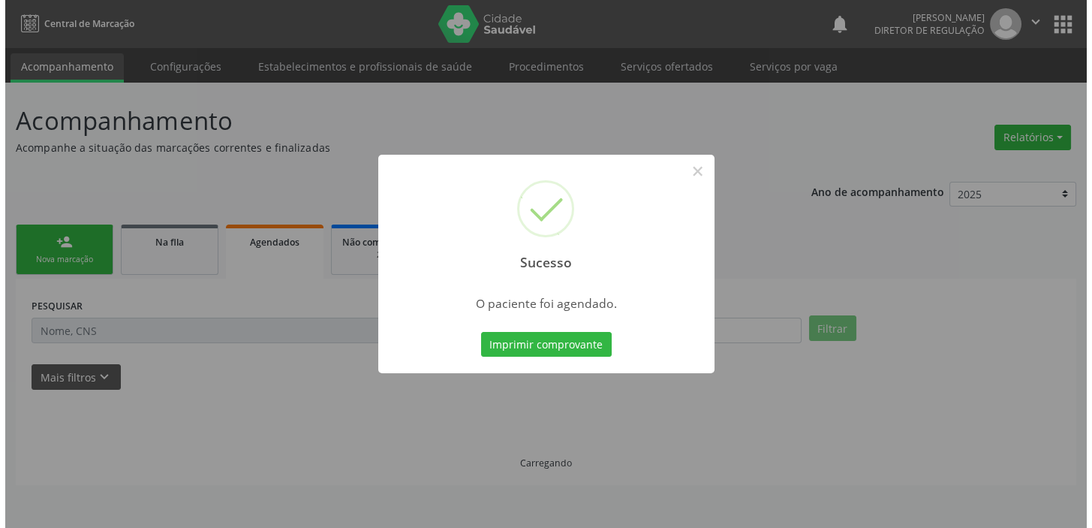
scroll to position [0, 0]
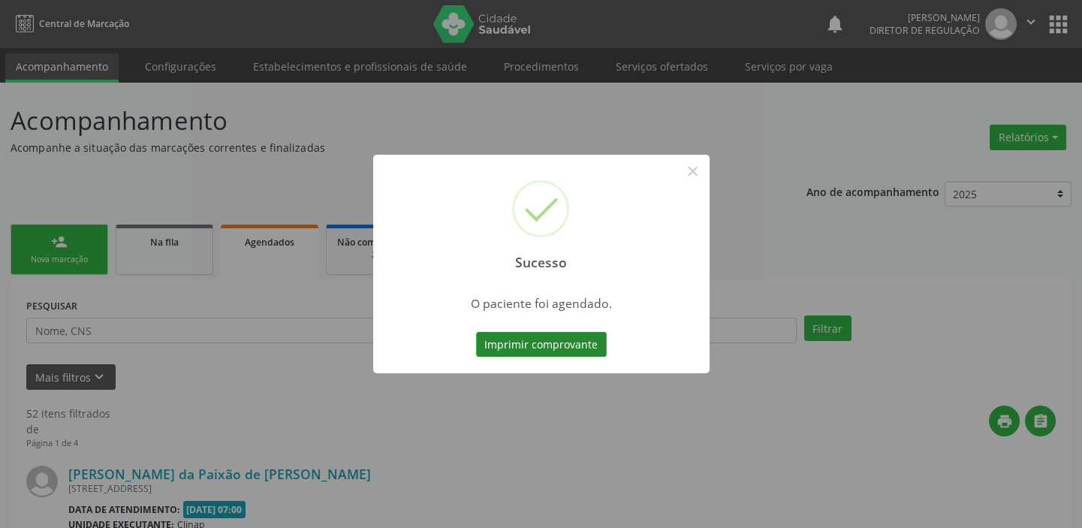
click at [564, 348] on button "Imprimir comprovante" at bounding box center [541, 345] width 131 height 26
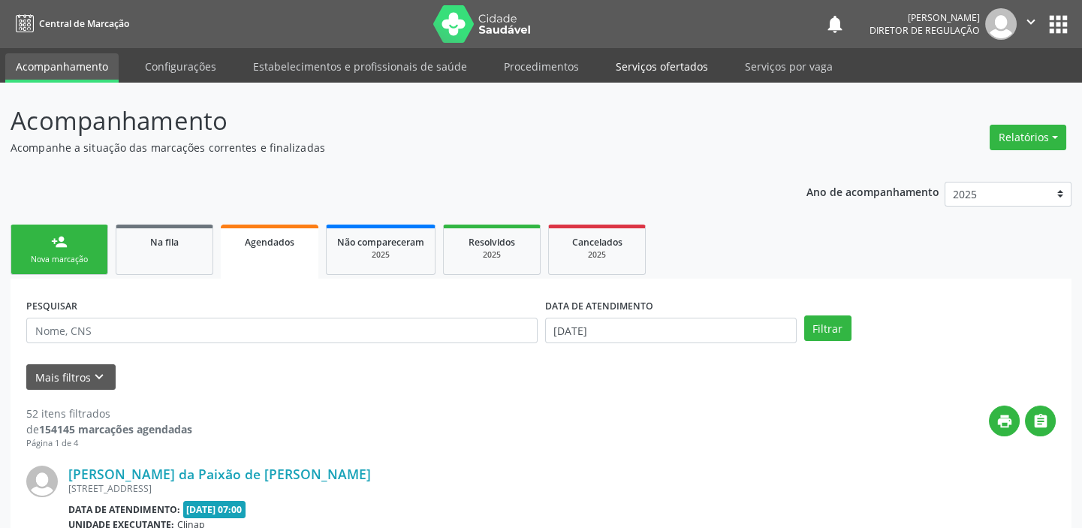
click at [638, 66] on link "Serviços ofertados" at bounding box center [661, 66] width 113 height 26
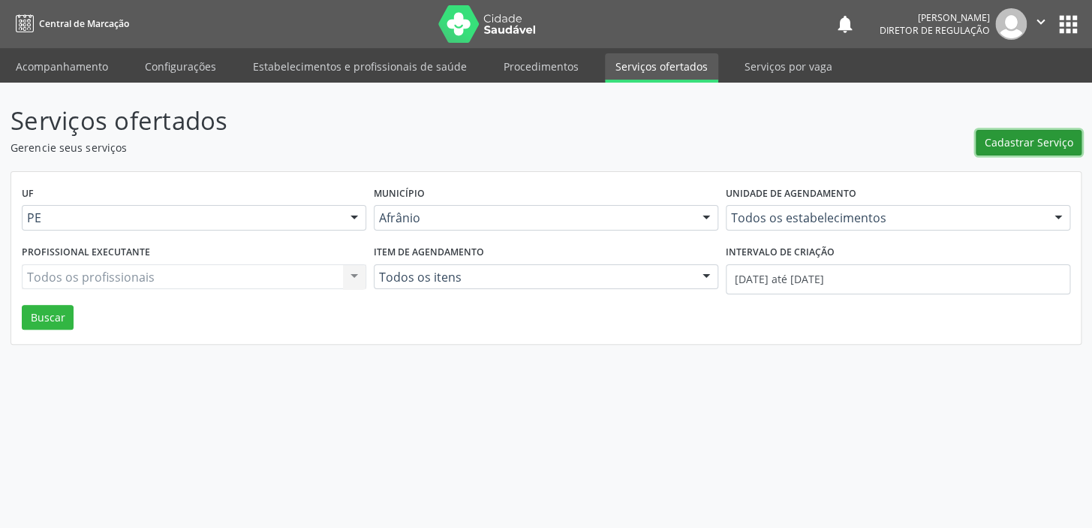
click at [1005, 136] on span "Cadastrar Serviço" at bounding box center [1029, 142] width 89 height 16
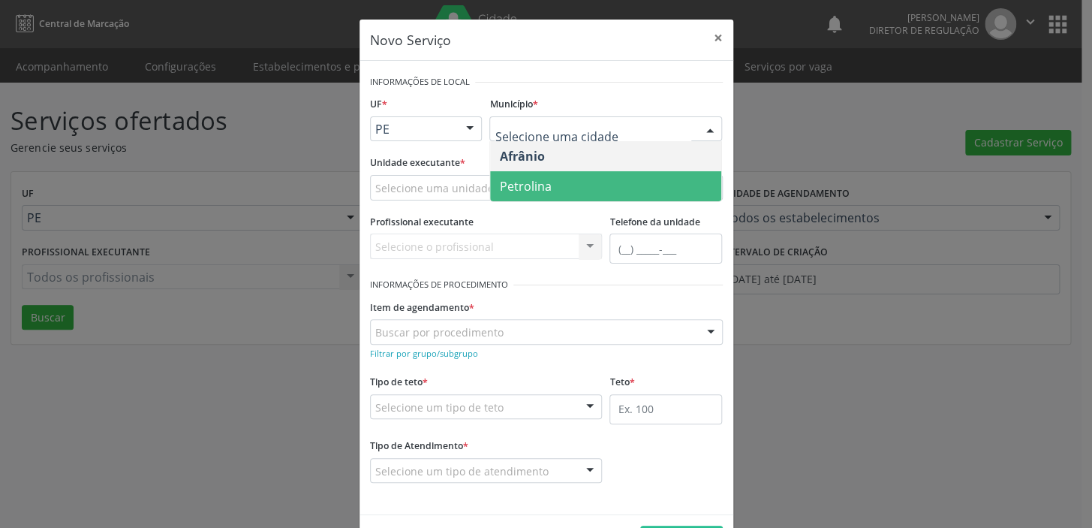
click at [511, 188] on span "Petrolina" at bounding box center [525, 186] width 52 height 17
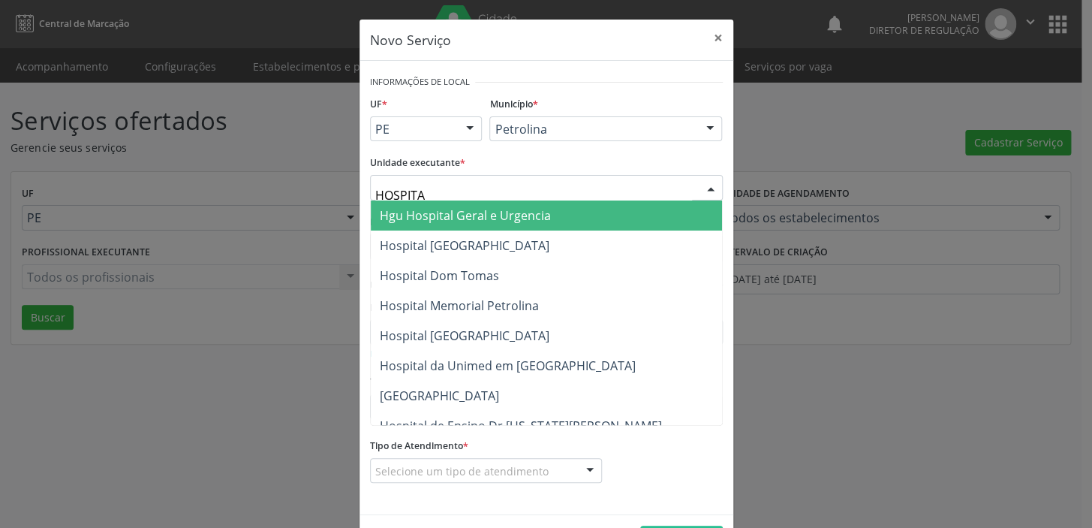
type input "HOSPITA"
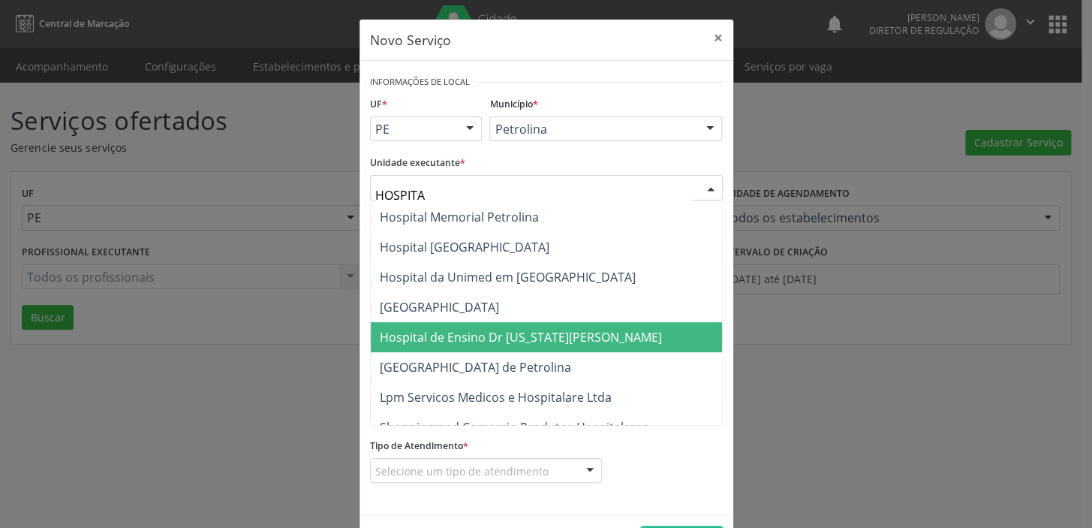
scroll to position [105, 0]
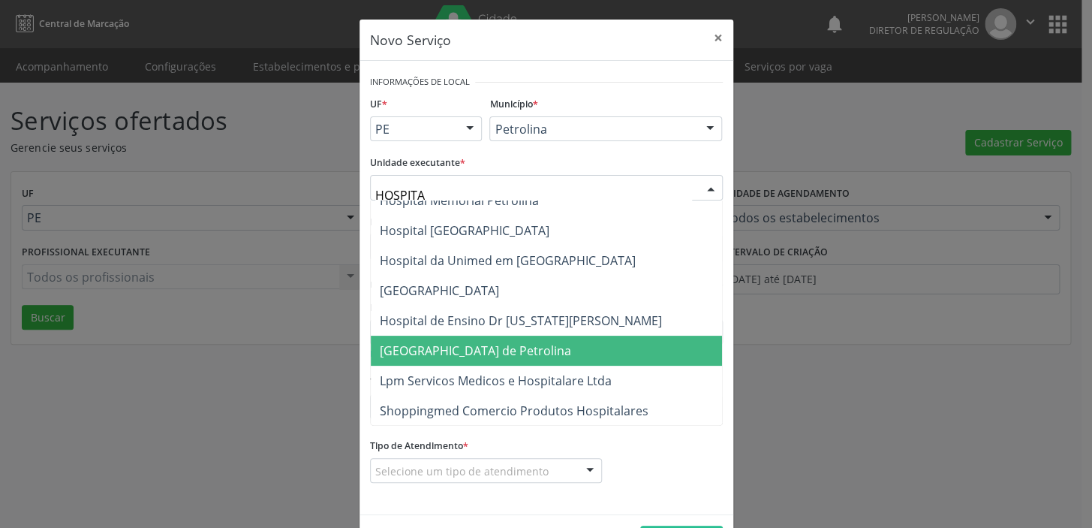
click at [478, 356] on span "Hospital de Olhos de Petrolina" at bounding box center [475, 350] width 191 height 17
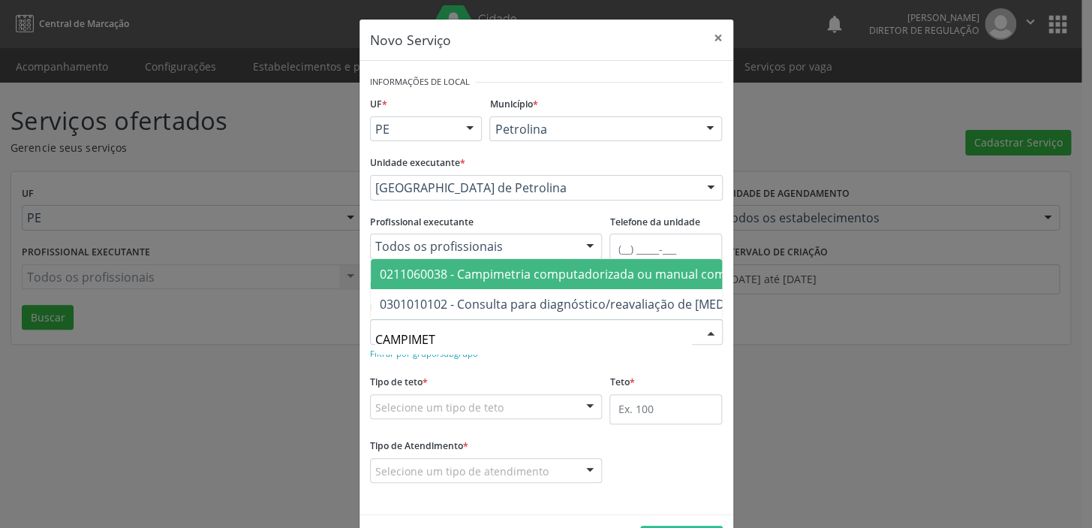
type input "CAMPIMETR"
click at [404, 272] on span "0211060038 - Campimetria computadorizada ou manual com gráfico" at bounding box center [703, 274] width 664 height 30
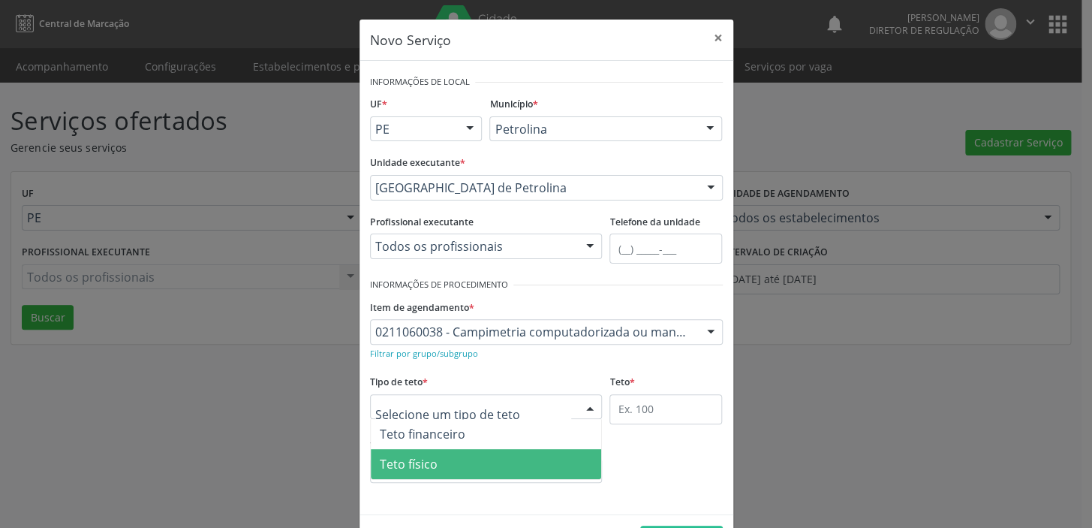
drag, startPoint x: 440, startPoint y: 464, endPoint x: 533, endPoint y: 420, distance: 102.8
click at [451, 459] on span "Teto físico" at bounding box center [486, 464] width 231 height 30
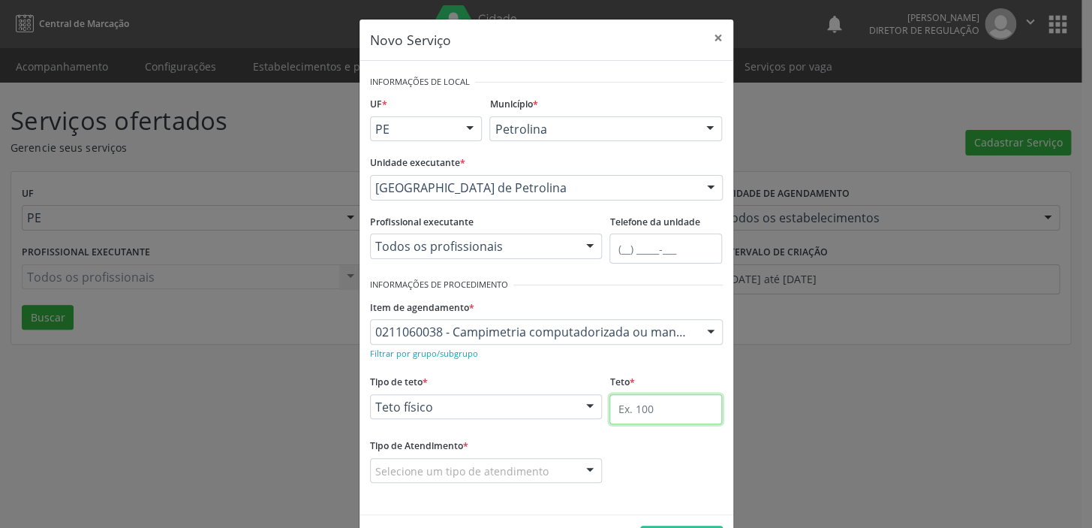
click at [632, 405] on input "text" at bounding box center [666, 409] width 113 height 30
type input "2"
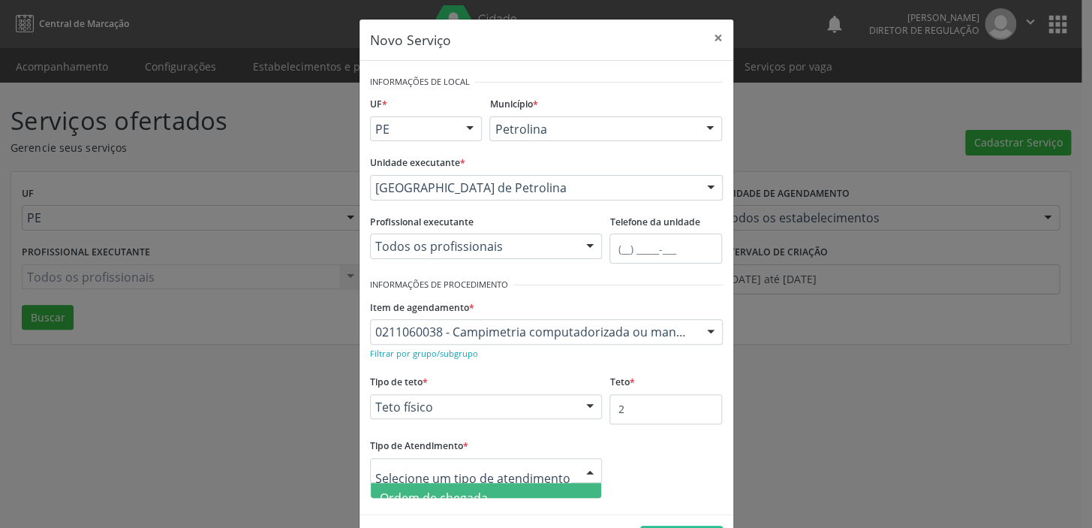
click at [463, 490] on span "Ordem de chegada" at bounding box center [434, 497] width 108 height 17
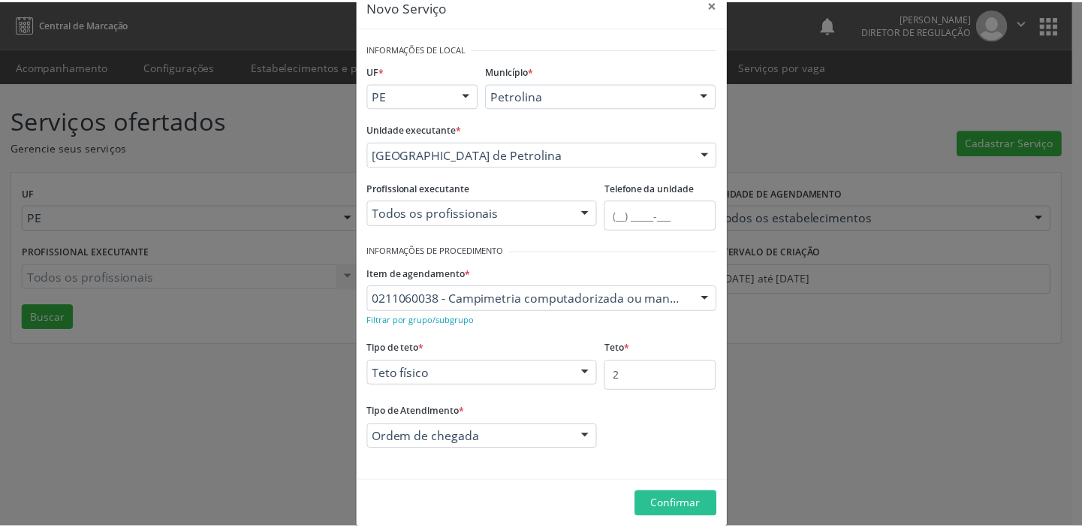
scroll to position [52, 0]
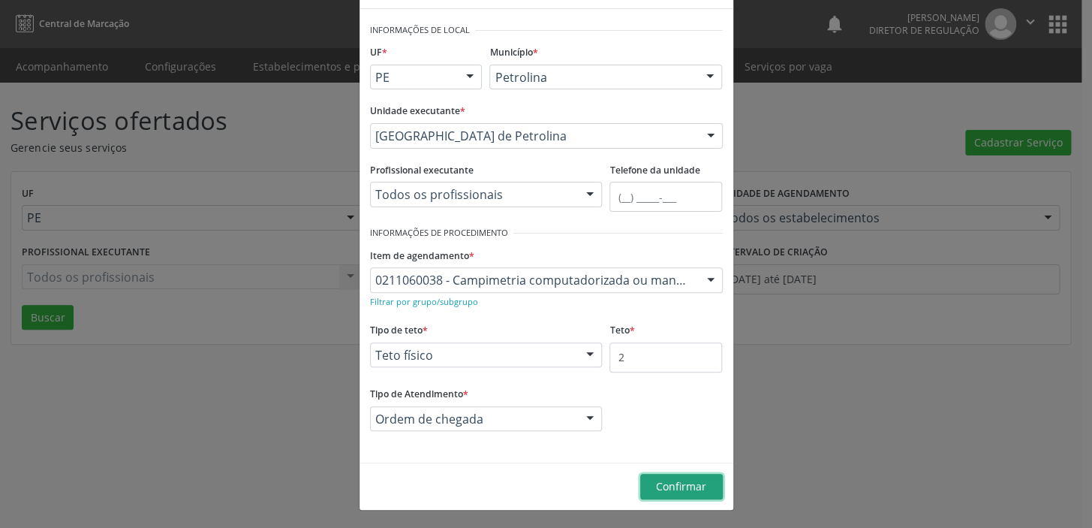
click at [683, 489] on span "Confirmar" at bounding box center [681, 486] width 50 height 14
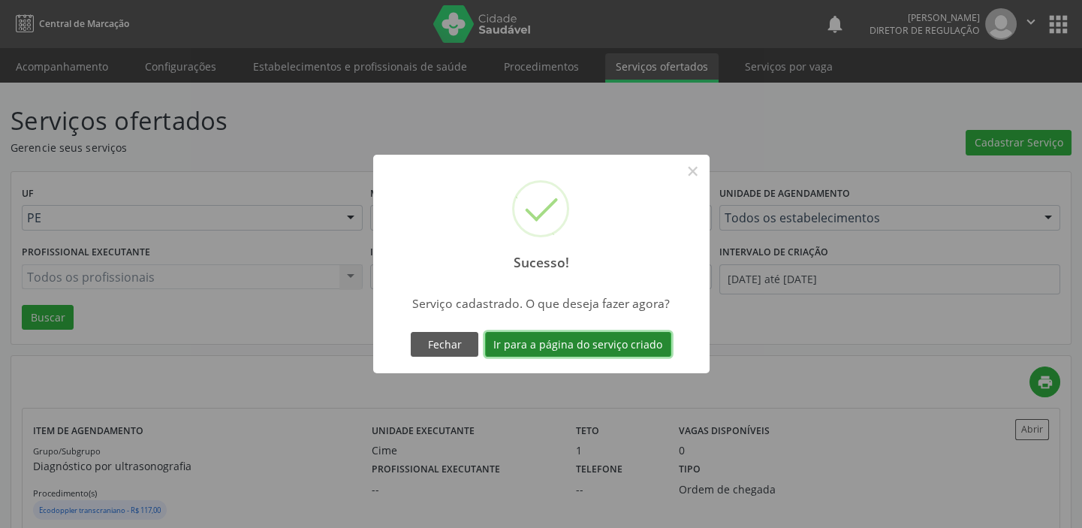
click at [574, 351] on button "Ir para a página do serviço criado" at bounding box center [578, 345] width 186 height 26
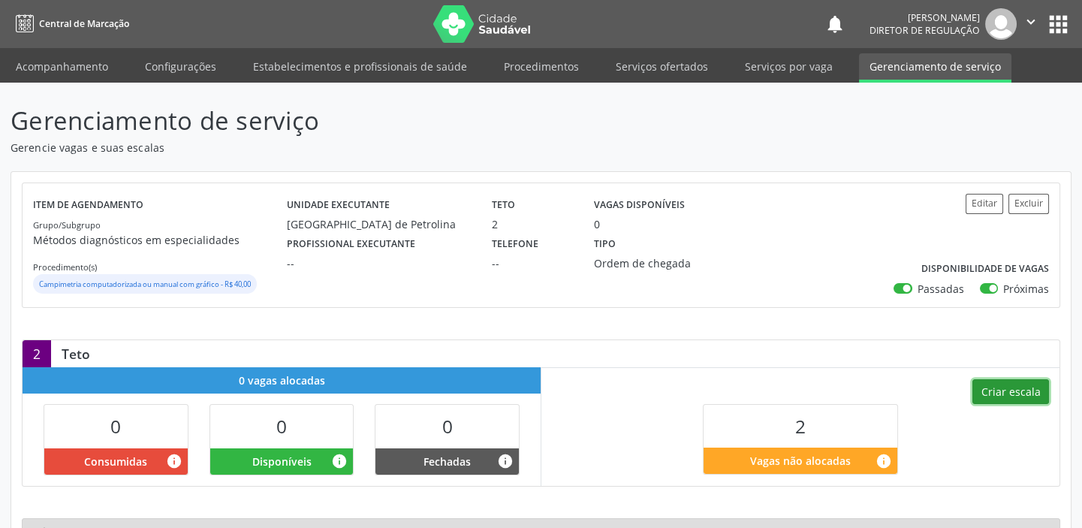
click at [1005, 390] on button "Criar escala" at bounding box center [1010, 392] width 77 height 26
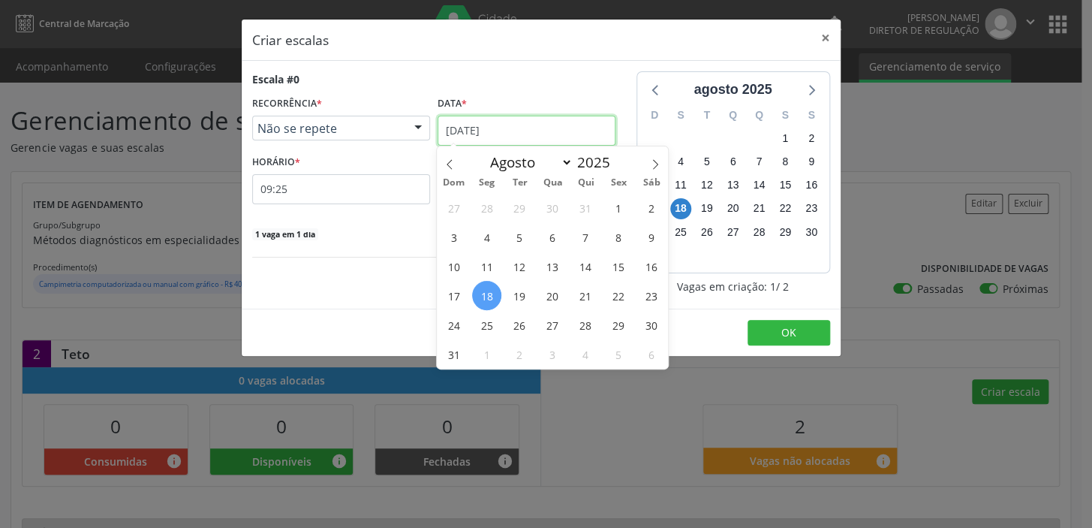
click at [481, 129] on input "18/08/2025" at bounding box center [527, 131] width 178 height 30
click at [550, 298] on span "20" at bounding box center [552, 295] width 29 height 29
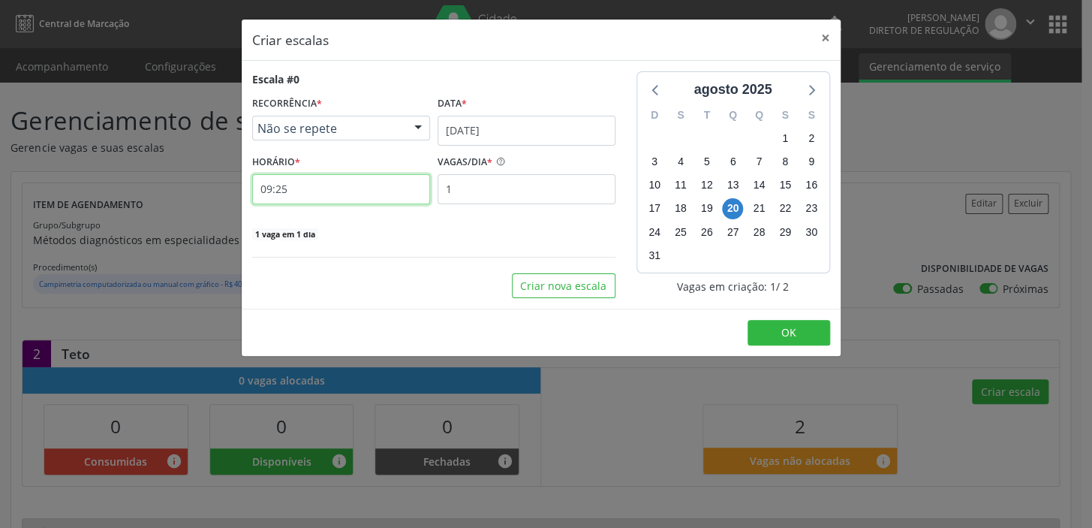
click at [347, 201] on input "09:25" at bounding box center [341, 189] width 178 height 30
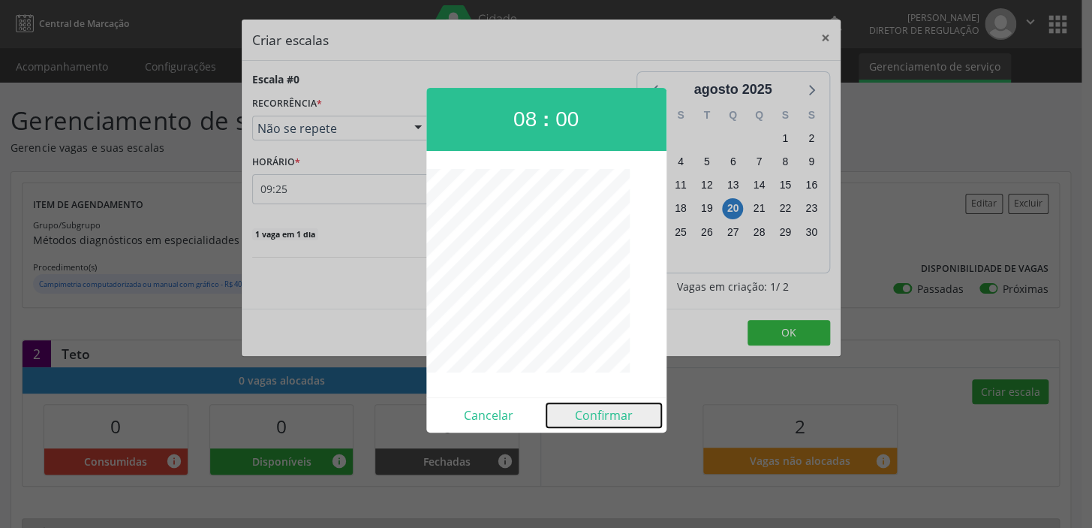
click at [586, 405] on button "Confirmar" at bounding box center [604, 415] width 115 height 24
type input "08:00"
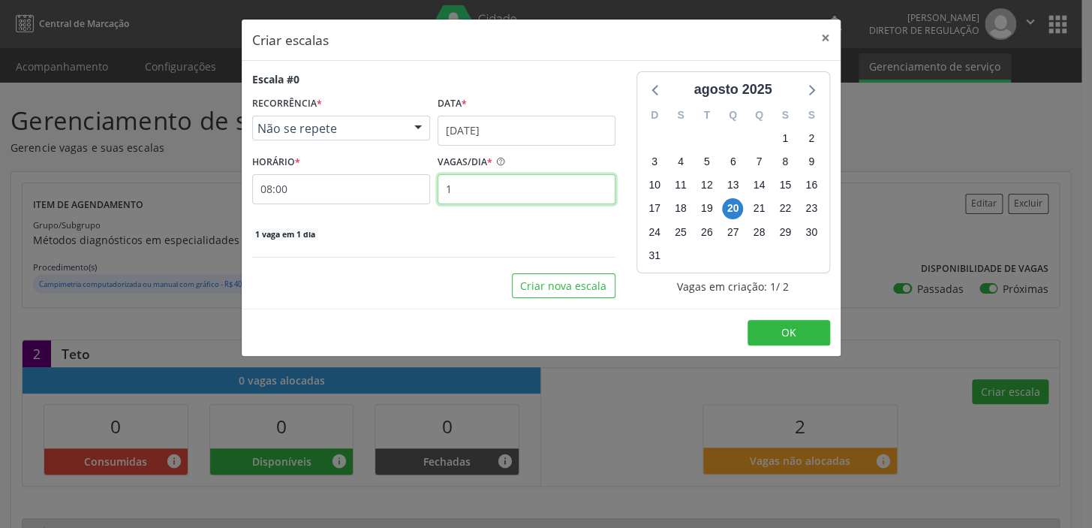
click at [462, 178] on input "1" at bounding box center [527, 189] width 178 height 30
type input "2"
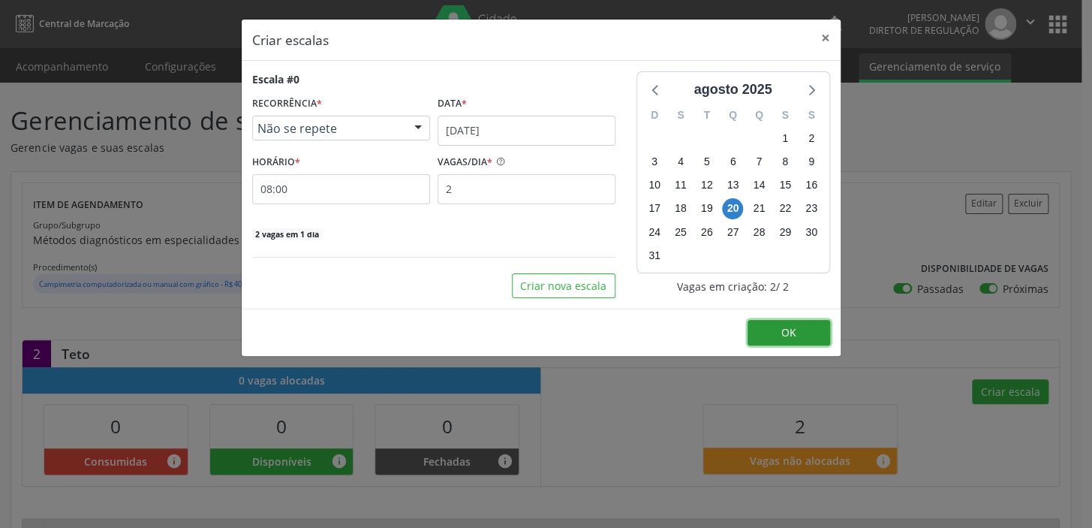
click at [793, 333] on span "OK" at bounding box center [789, 332] width 15 height 14
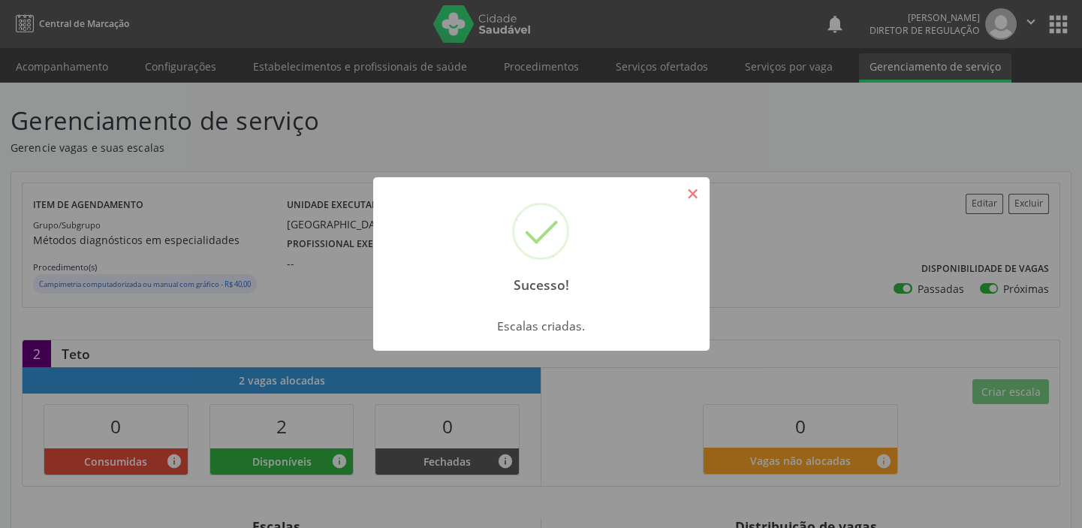
click at [691, 192] on button "×" at bounding box center [693, 194] width 26 height 26
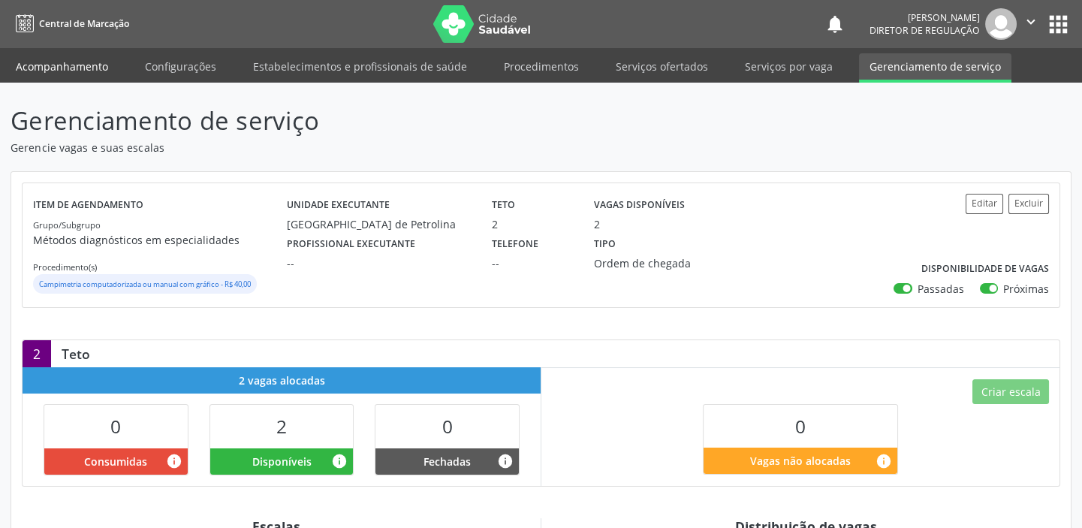
click at [38, 68] on link "Acompanhamento" at bounding box center [61, 66] width 113 height 26
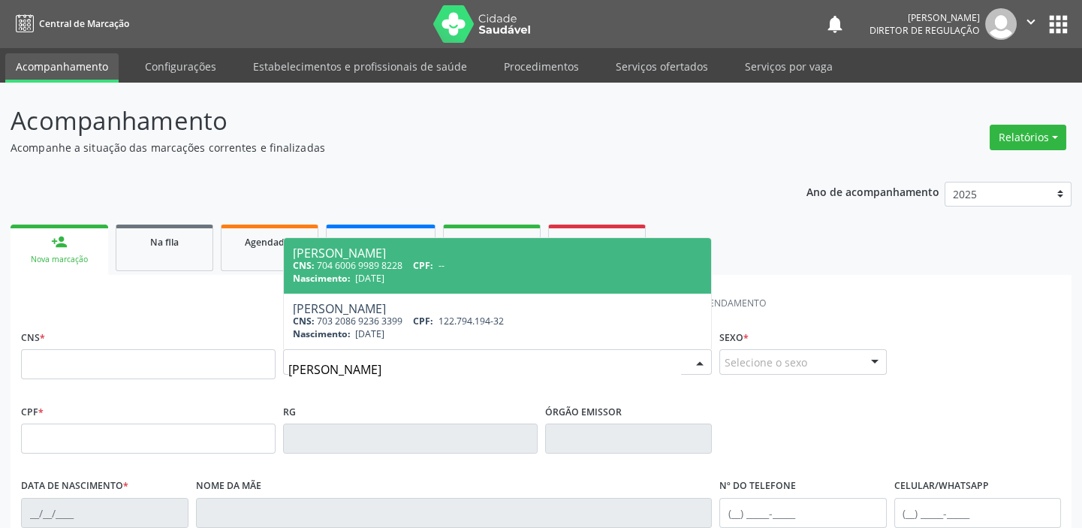
type input "LUCIMAR COELH"
click at [416, 263] on div "CNS: 704 6006 9989 8228 CPF: --" at bounding box center [497, 265] width 409 height 13
type input "704 6006 9989 8228"
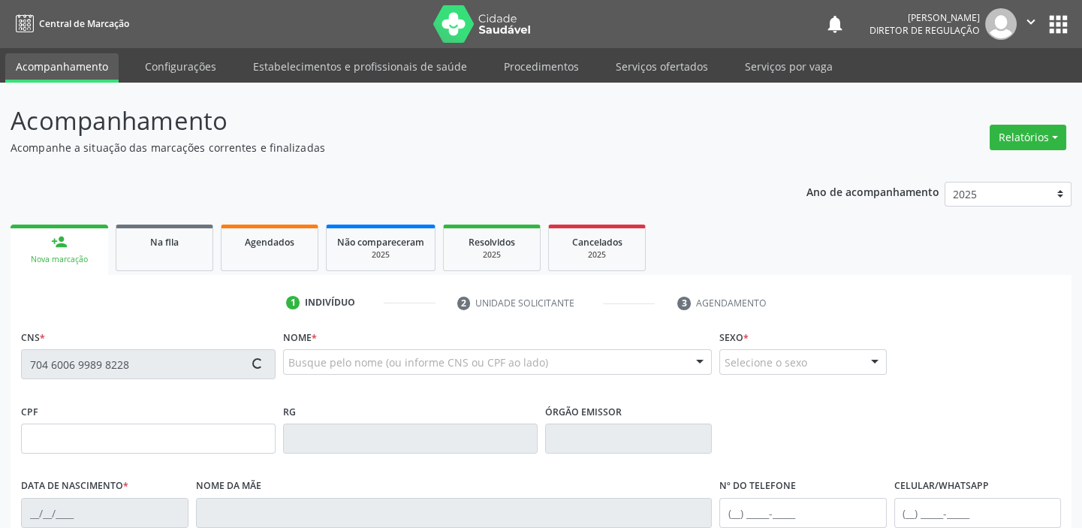
type input "01/02/1963"
type input "Aureliano Maria Coelho"
type input "(87) 98813-3093"
type input "S/N"
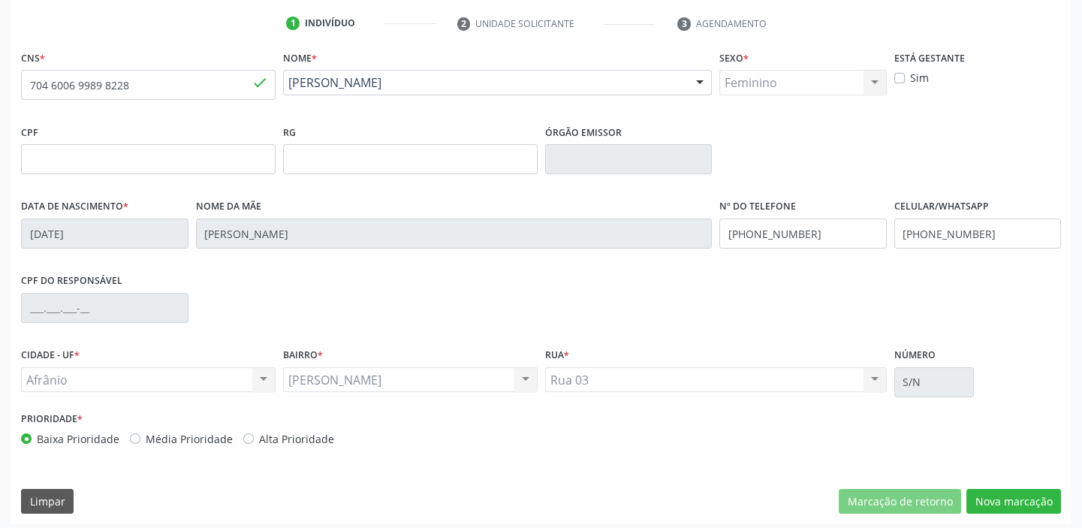
scroll to position [285, 0]
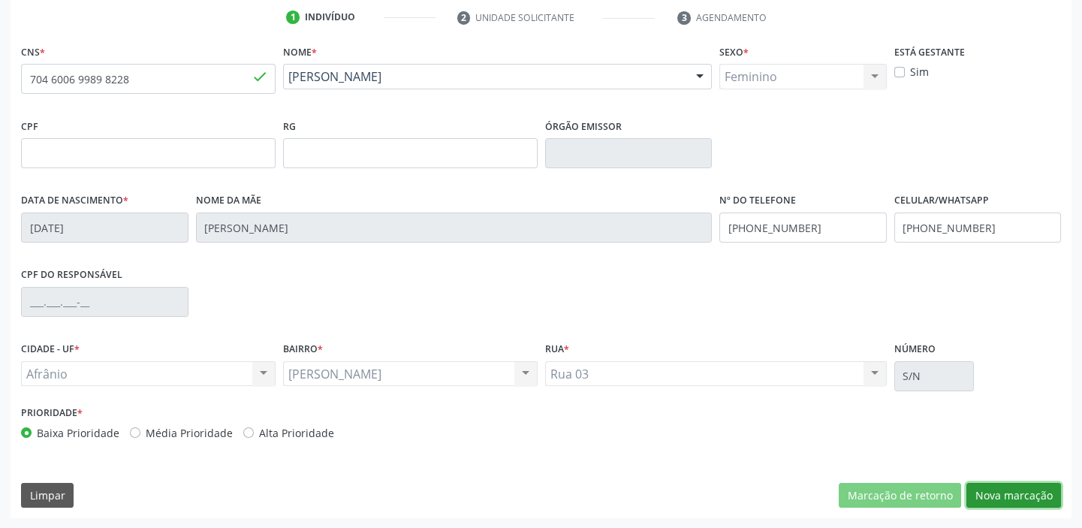
click at [997, 493] on button "Nova marcação" at bounding box center [1013, 496] width 95 height 26
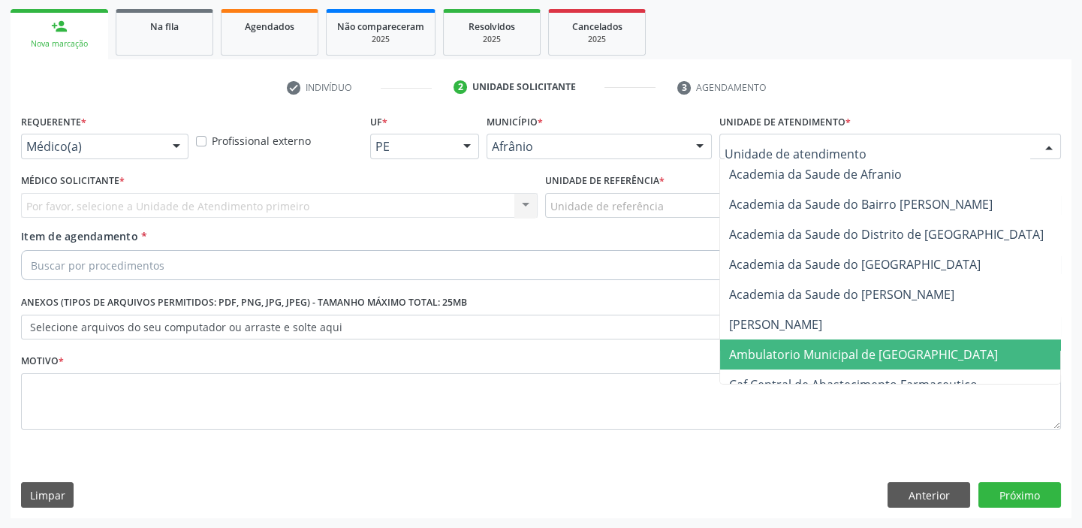
drag, startPoint x: 776, startPoint y: 354, endPoint x: 676, endPoint y: 275, distance: 127.7
click at [776, 353] on span "Ambulatorio Municipal de [GEOGRAPHIC_DATA]" at bounding box center [863, 354] width 269 height 17
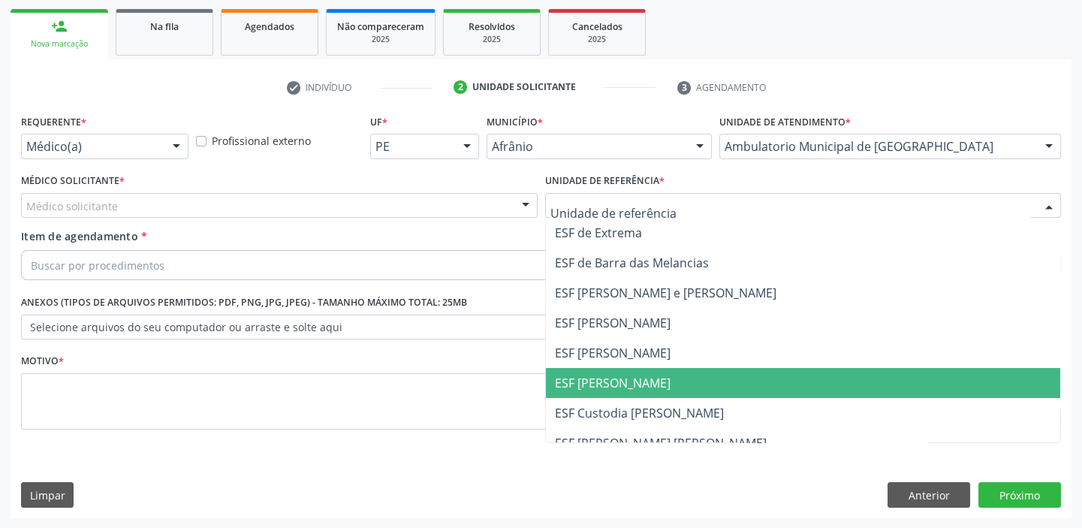
click at [610, 381] on span "ESF [PERSON_NAME]" at bounding box center [613, 383] width 116 height 17
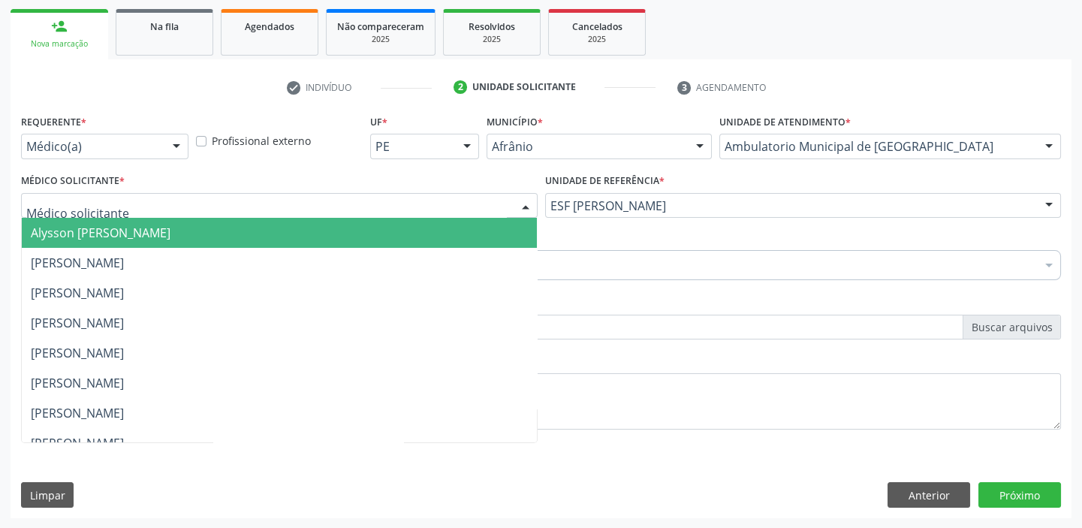
click at [50, 233] on span "Alysson Rodrigo Ferreira Cavalcanti" at bounding box center [101, 232] width 140 height 17
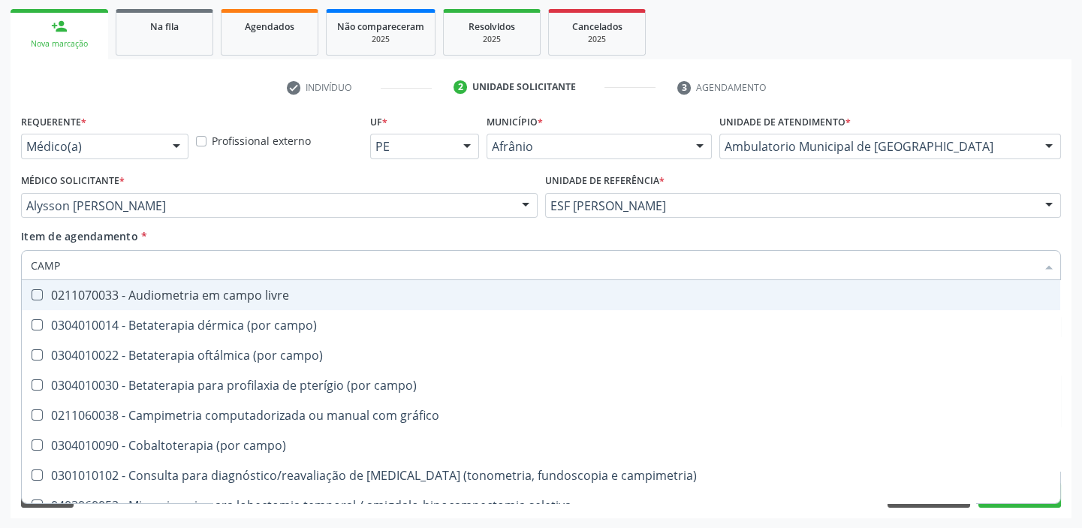
type input "CAMPI"
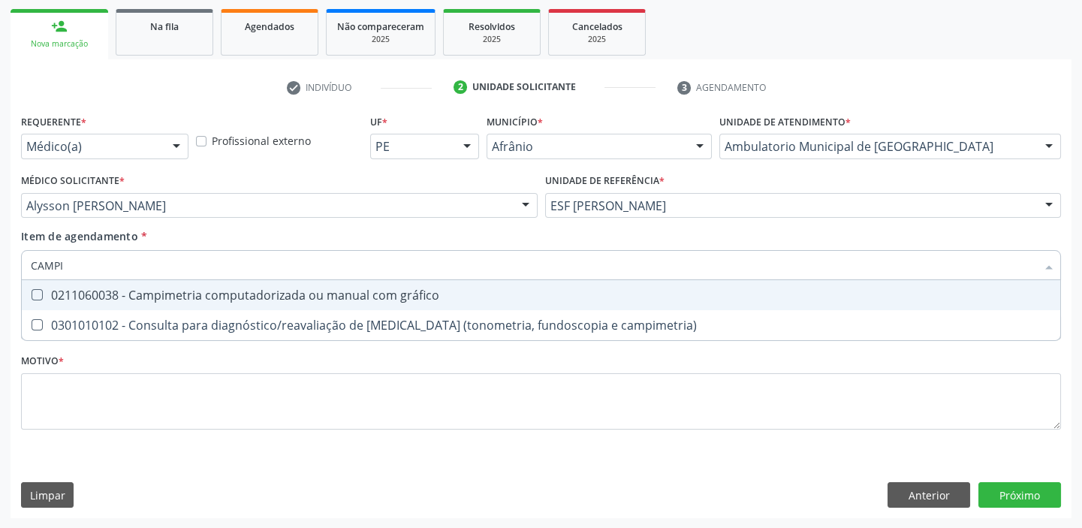
click at [92, 289] on div "0211060038 - Campimetria computadorizada ou manual com gráfico" at bounding box center [541, 295] width 1020 height 12
checkbox gráfico "true"
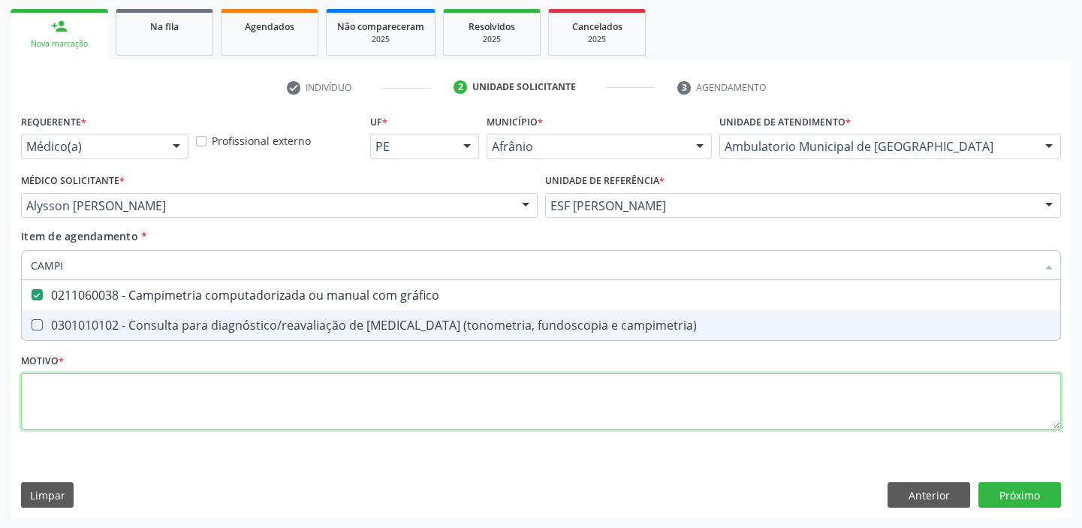
click at [68, 407] on div "Requerente * Médico(a) Médico(a) Enfermeiro(a) Paciente Nenhum resultado encont…" at bounding box center [541, 280] width 1040 height 340
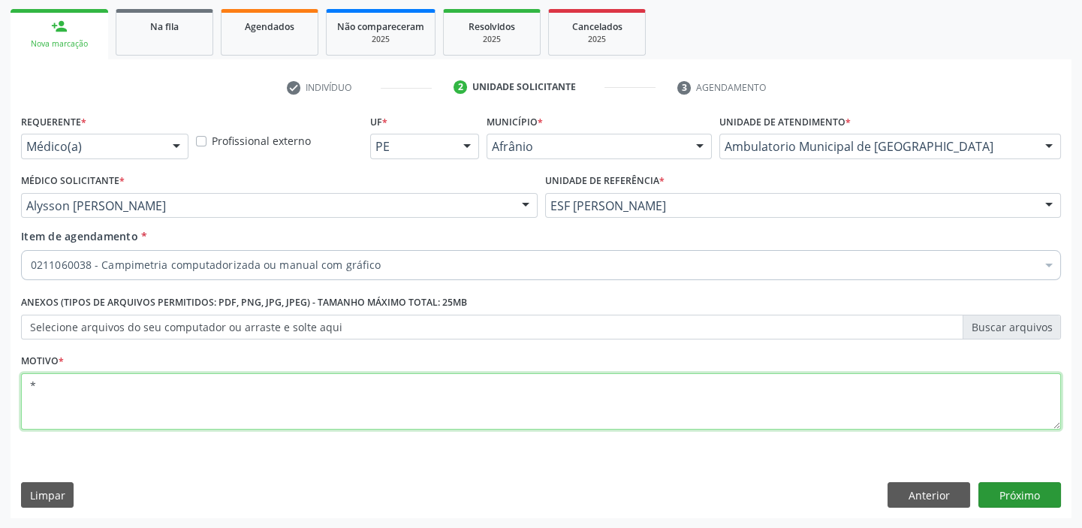
type textarea "*"
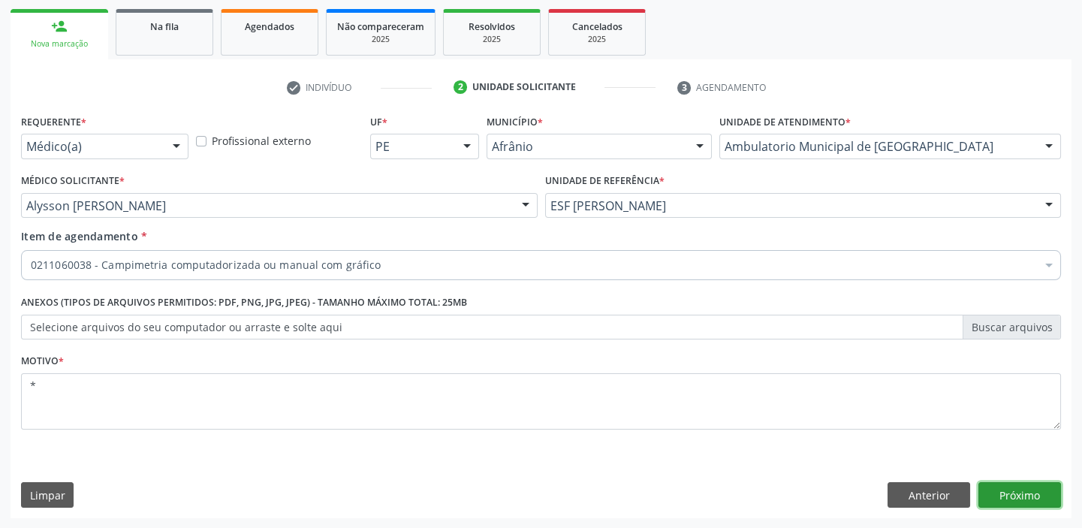
click at [995, 482] on button "Próximo" at bounding box center [1019, 495] width 83 height 26
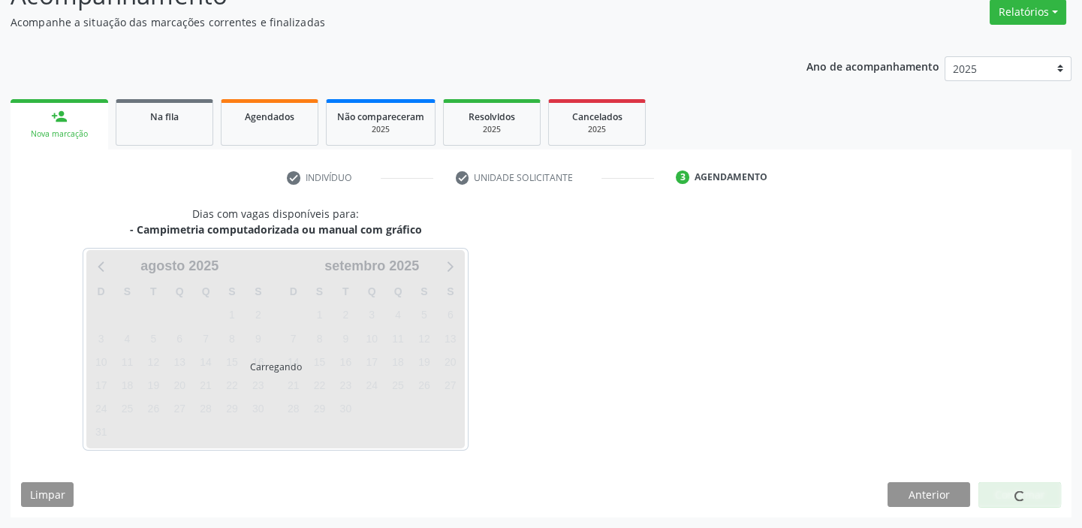
scroll to position [125, 0]
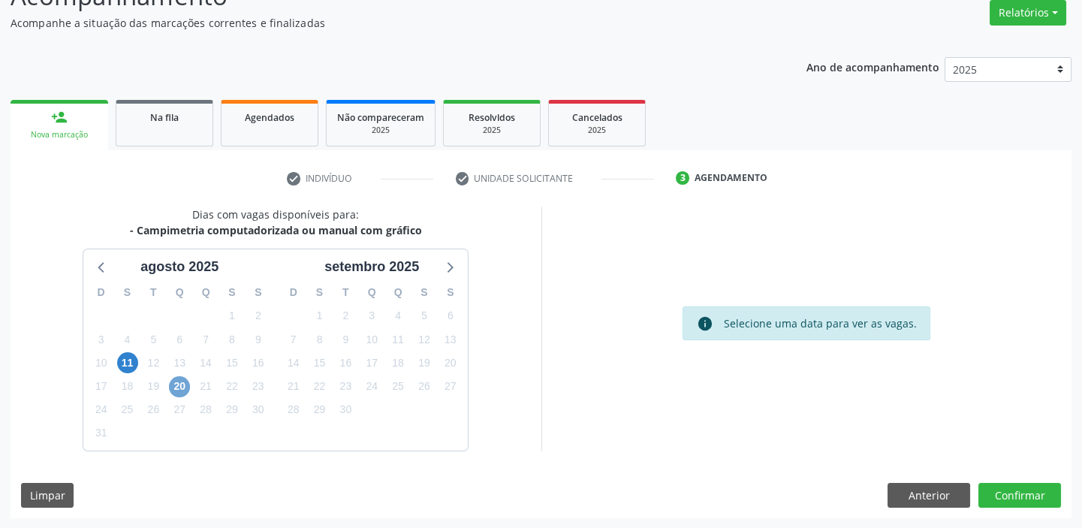
click at [180, 384] on span "20" at bounding box center [179, 386] width 21 height 21
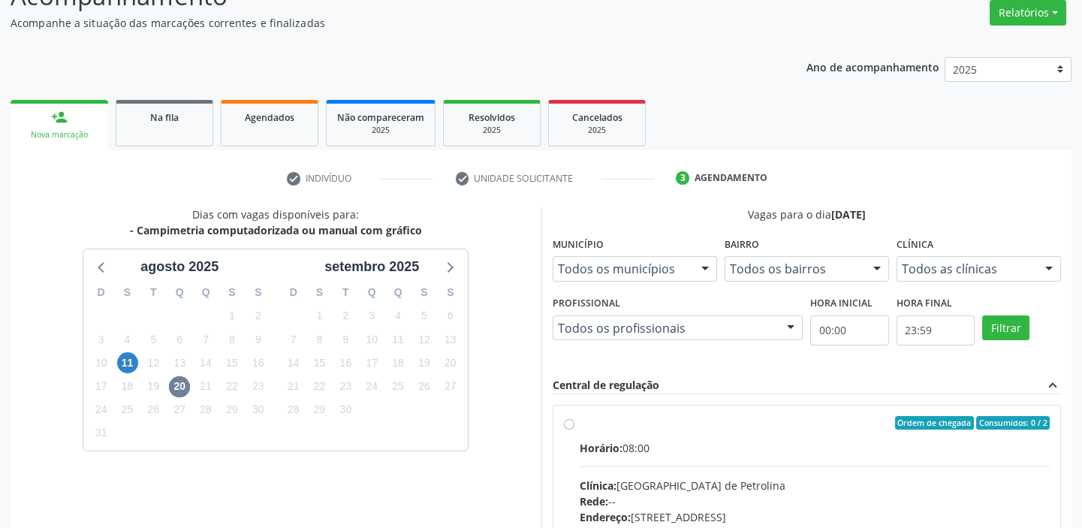
click at [574, 429] on input "Ordem de chegada Consumidos: 0 / 2 Horário: 08:00 Clínica: Hospital de Olhos de…" at bounding box center [569, 423] width 11 height 14
radio input "true"
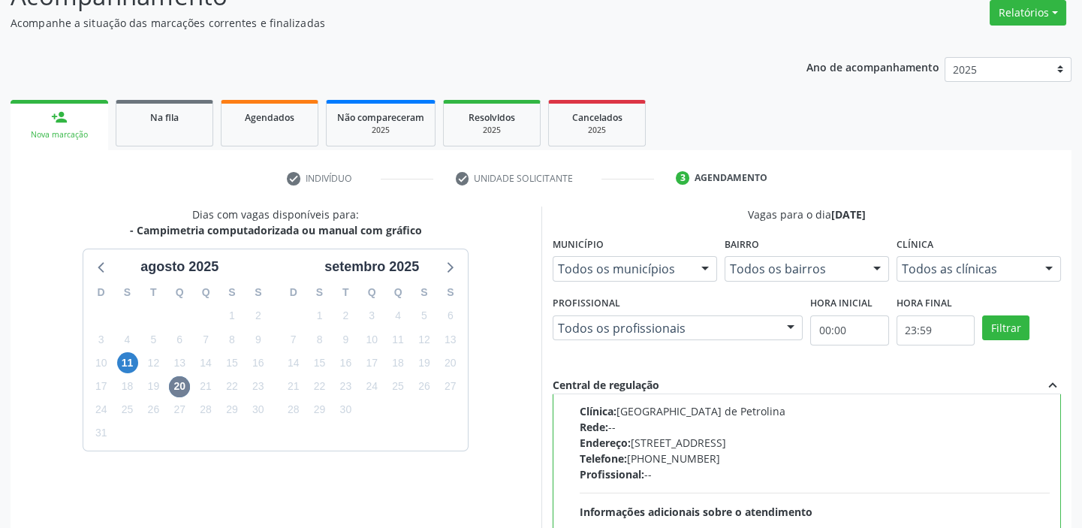
scroll to position [368, 0]
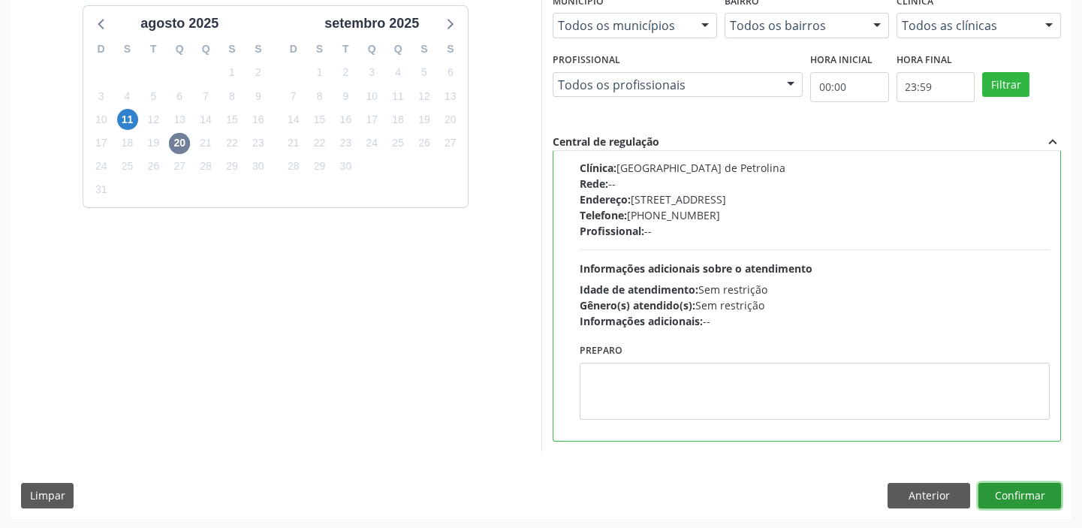
click at [1007, 504] on button "Confirmar" at bounding box center [1019, 496] width 83 height 26
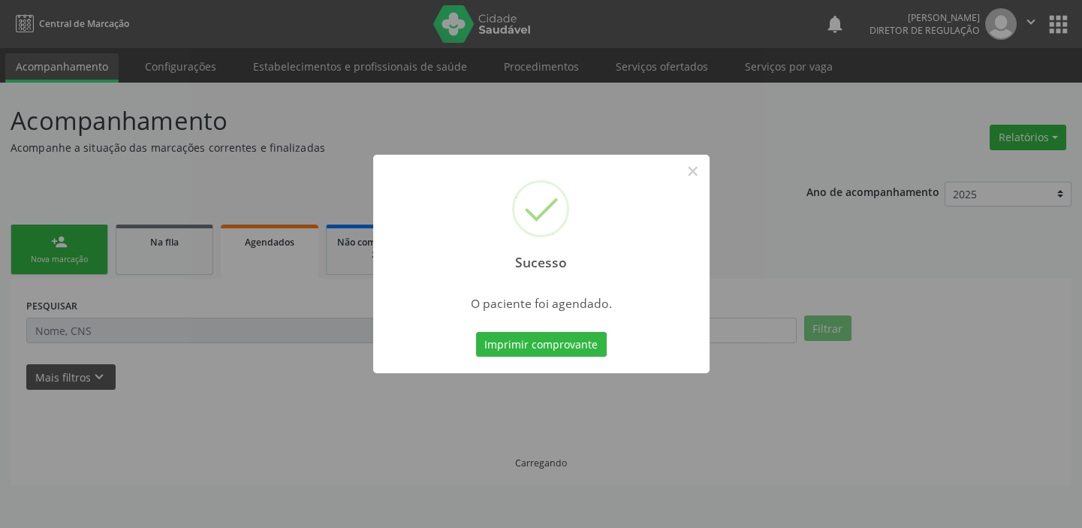
scroll to position [0, 0]
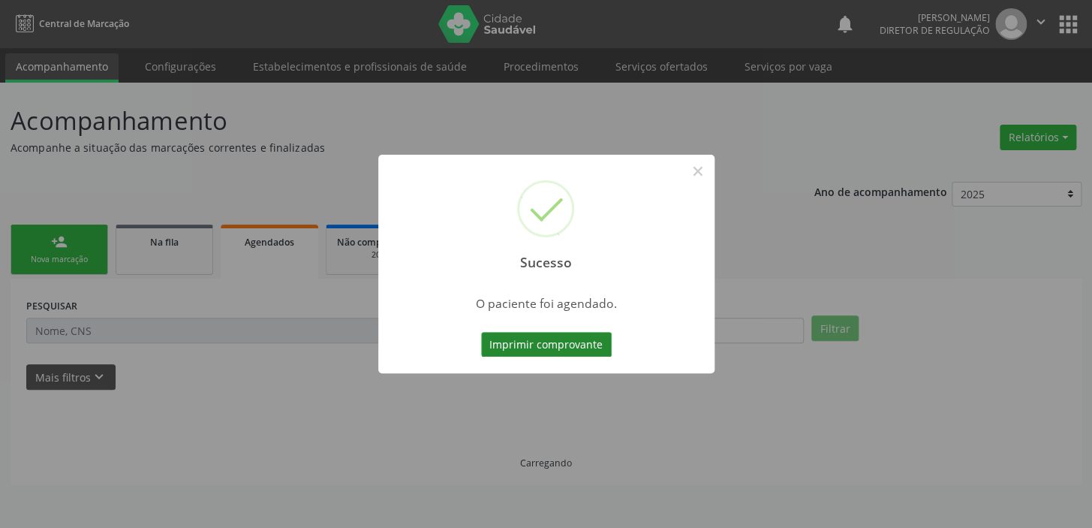
click at [557, 340] on button "Imprimir comprovante" at bounding box center [546, 345] width 131 height 26
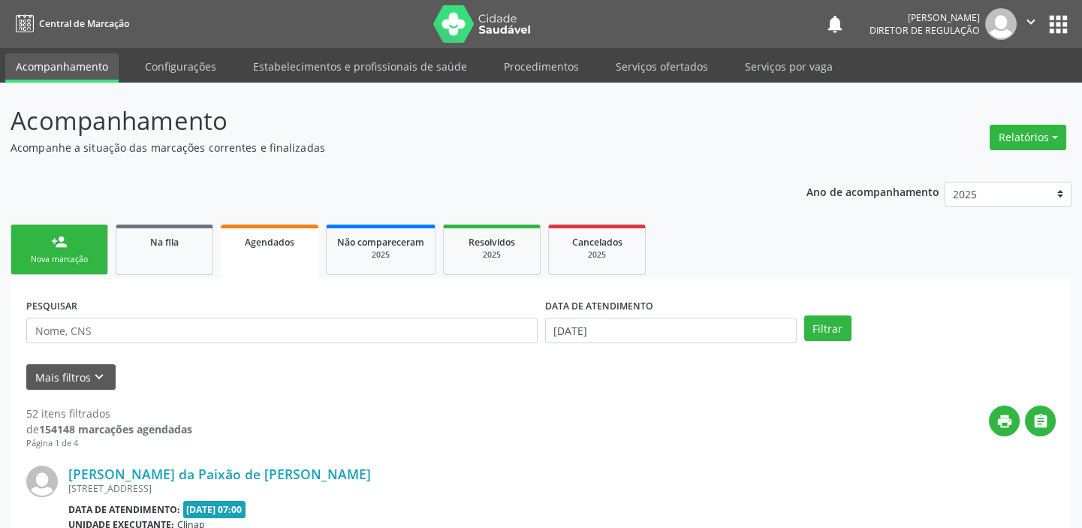
click at [44, 255] on div "Nova marcação" at bounding box center [59, 259] width 75 height 11
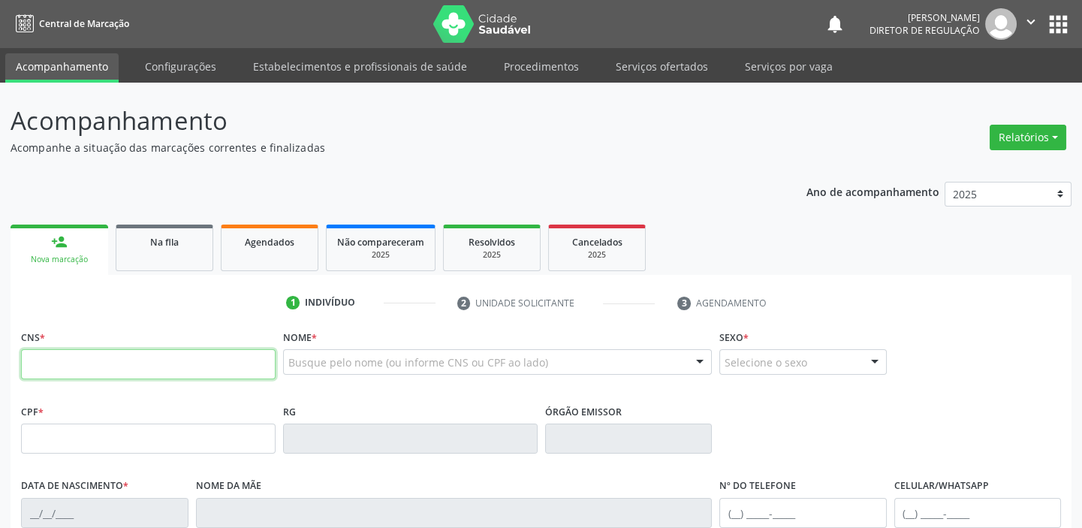
click at [204, 364] on input "text" at bounding box center [148, 364] width 255 height 30
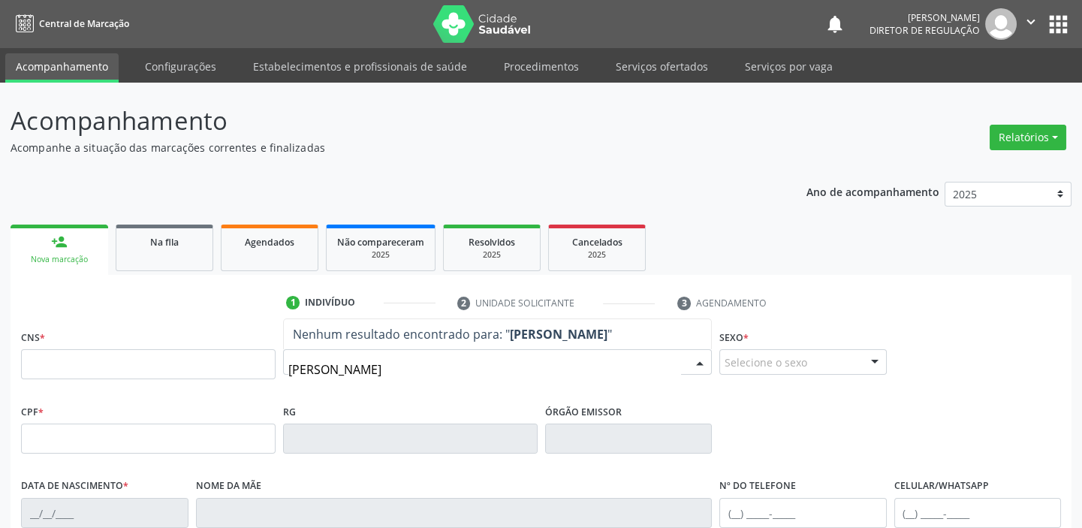
type input "LUCIMAR COELHO"
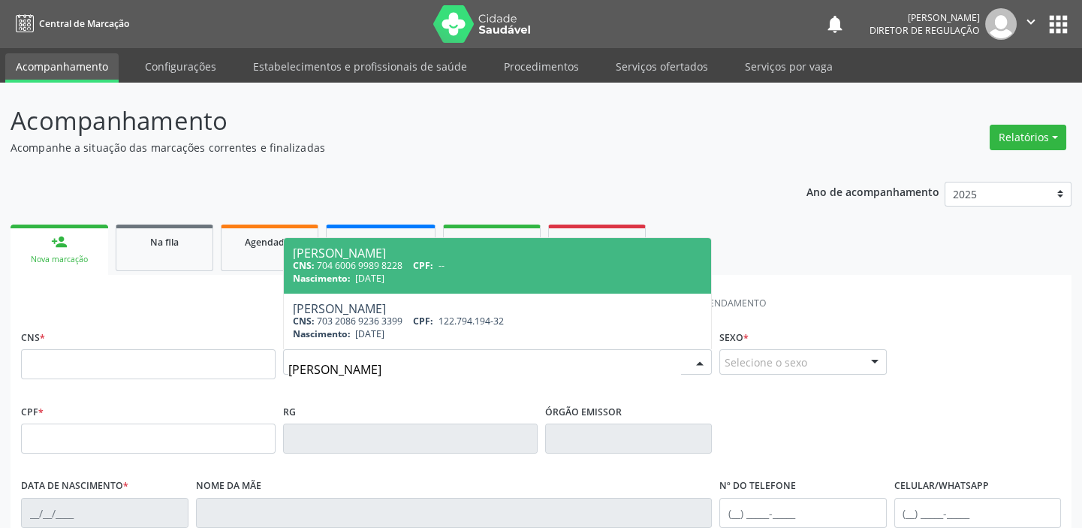
click at [384, 276] on span "[DATE]" at bounding box center [369, 278] width 29 height 13
type input "704 6006 9989 8228"
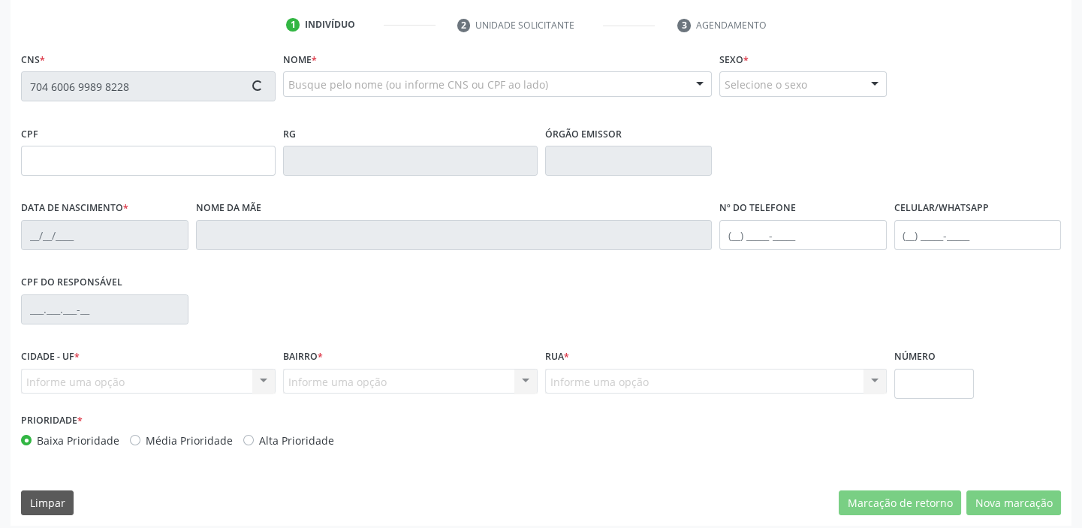
scroll to position [285, 0]
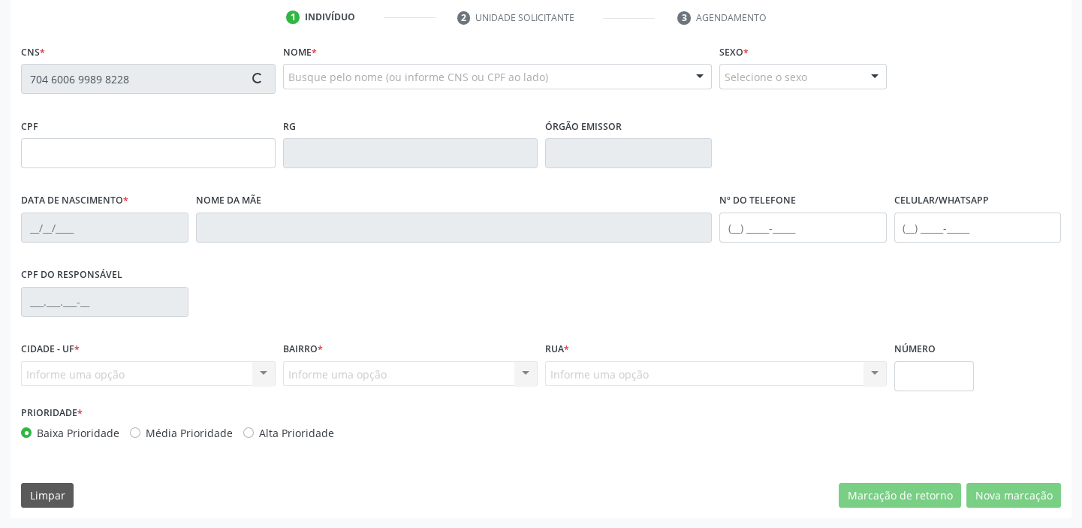
type input "[DATE]"
type input "[PERSON_NAME]"
type input "[PHONE_NUMBER]"
type input "S/N"
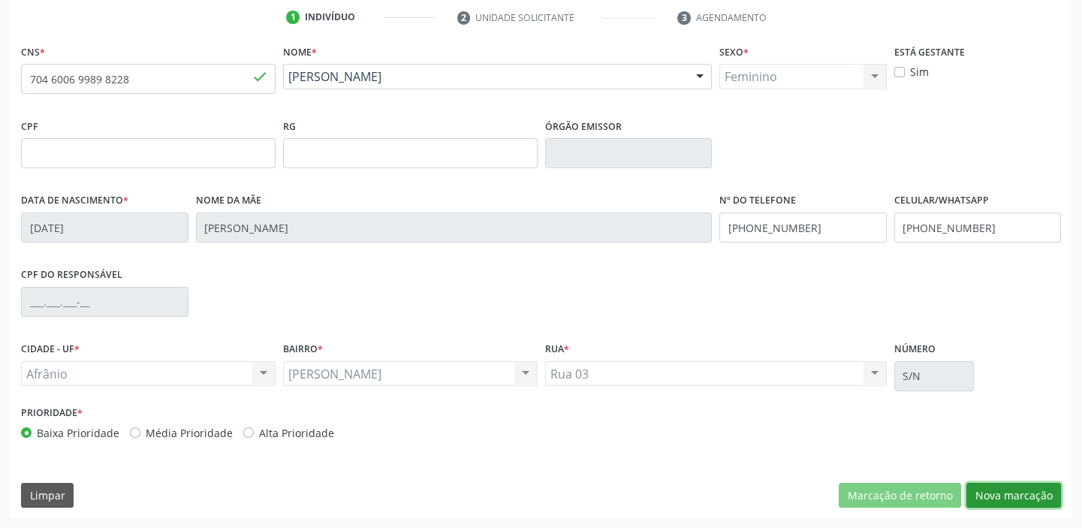
click at [1001, 495] on button "Nova marcação" at bounding box center [1013, 496] width 95 height 26
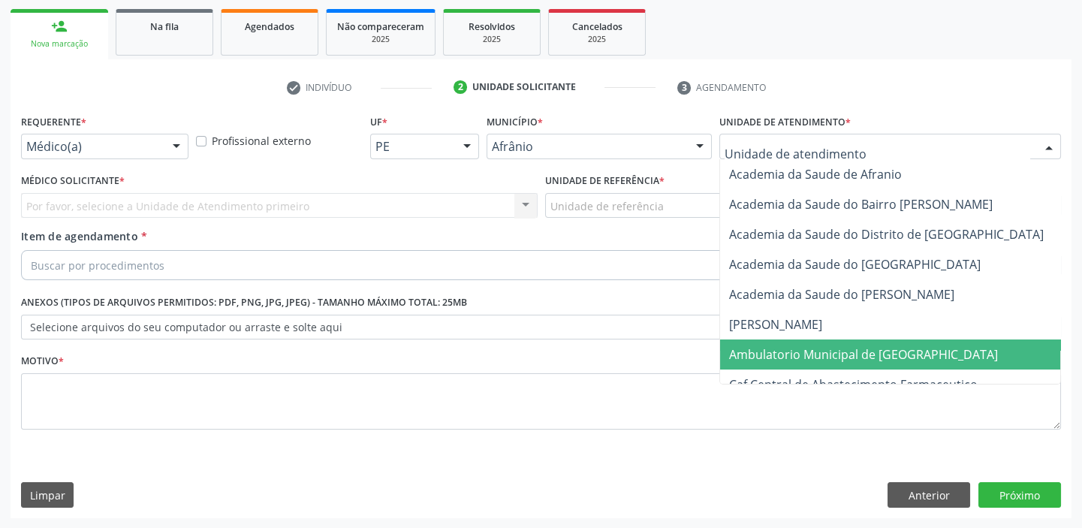
click at [776, 362] on span "Ambulatorio Municipal de [GEOGRAPHIC_DATA]" at bounding box center [903, 354] width 366 height 30
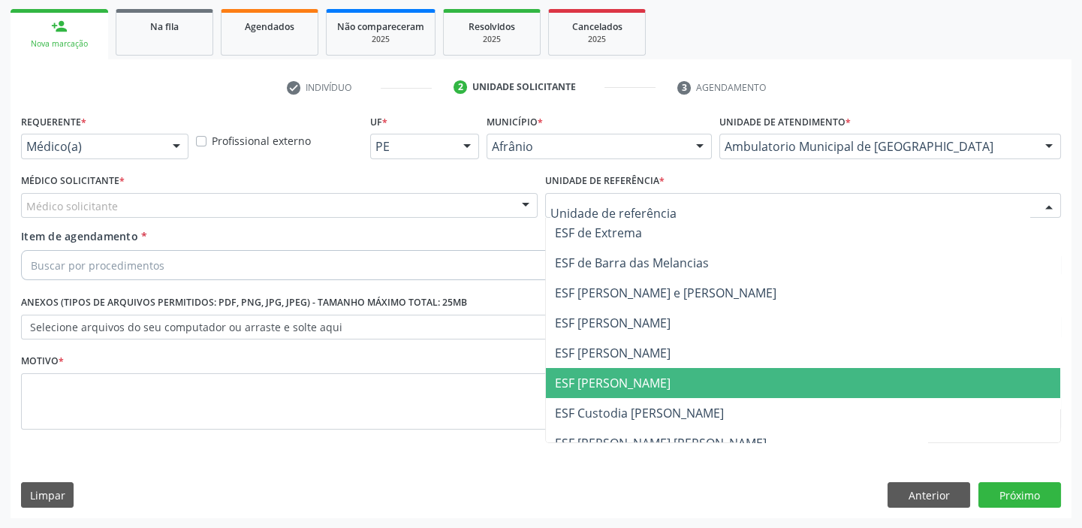
click at [597, 379] on span "ESF [PERSON_NAME]" at bounding box center [613, 383] width 116 height 17
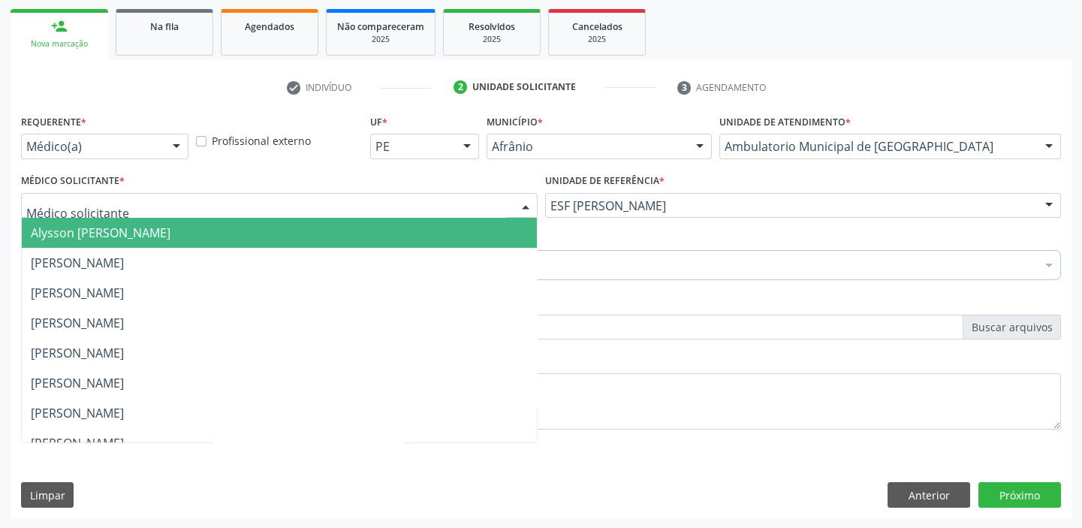
click at [113, 227] on span "Alysson [PERSON_NAME]" at bounding box center [101, 232] width 140 height 17
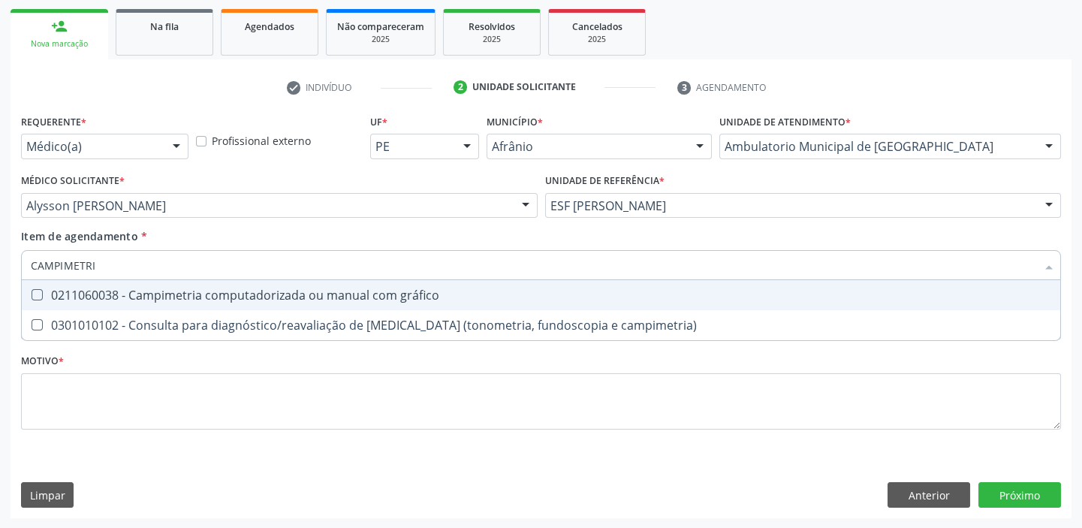
type input "CAMPIMETRIA"
click at [101, 295] on div "0211060038 - Campimetria computadorizada ou manual com gráfico" at bounding box center [541, 295] width 1020 height 12
checkbox gráfico "true"
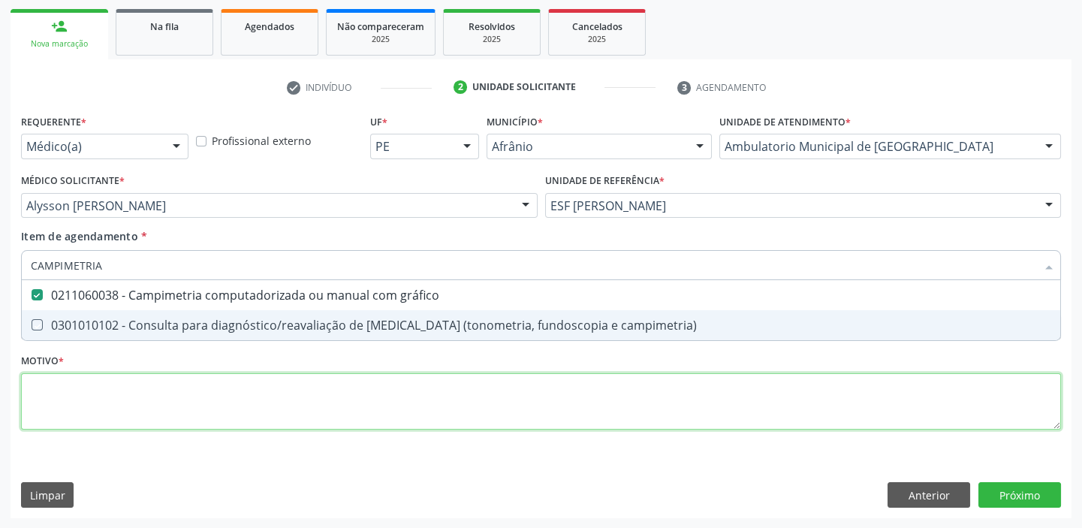
click at [91, 406] on div "Requerente * Médico(a) Médico(a) Enfermeiro(a) Paciente Nenhum resultado encont…" at bounding box center [541, 280] width 1040 height 340
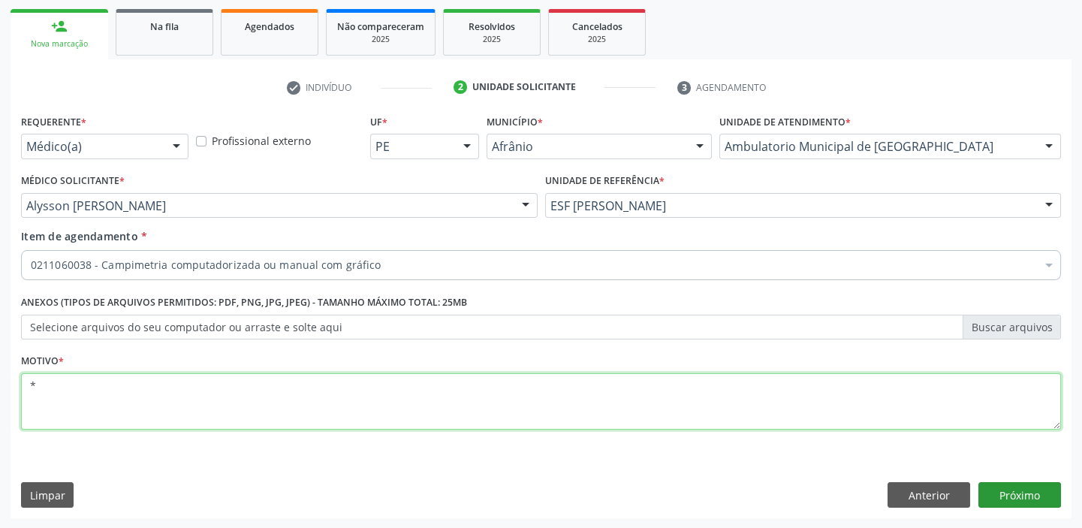
type textarea "*"
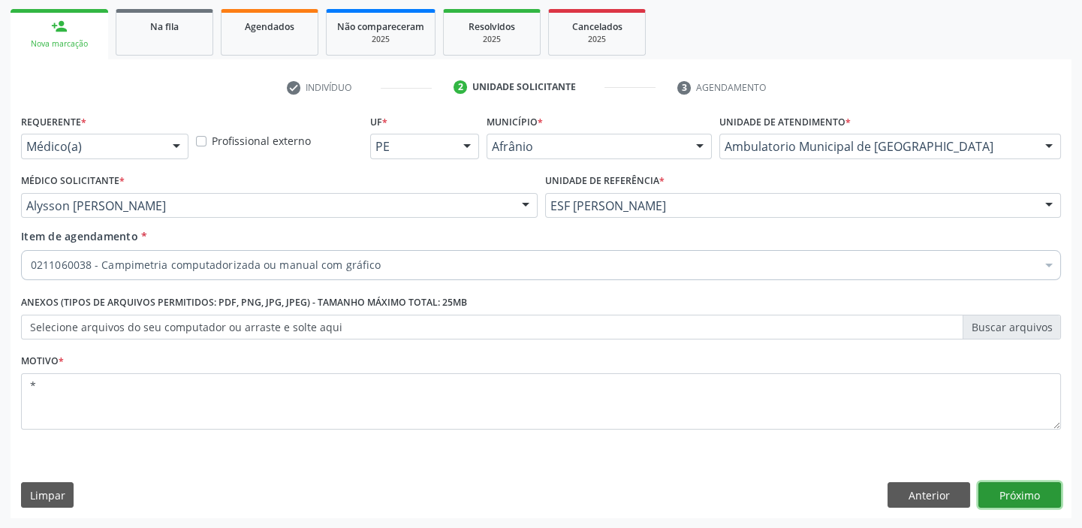
click at [1008, 496] on button "Próximo" at bounding box center [1019, 495] width 83 height 26
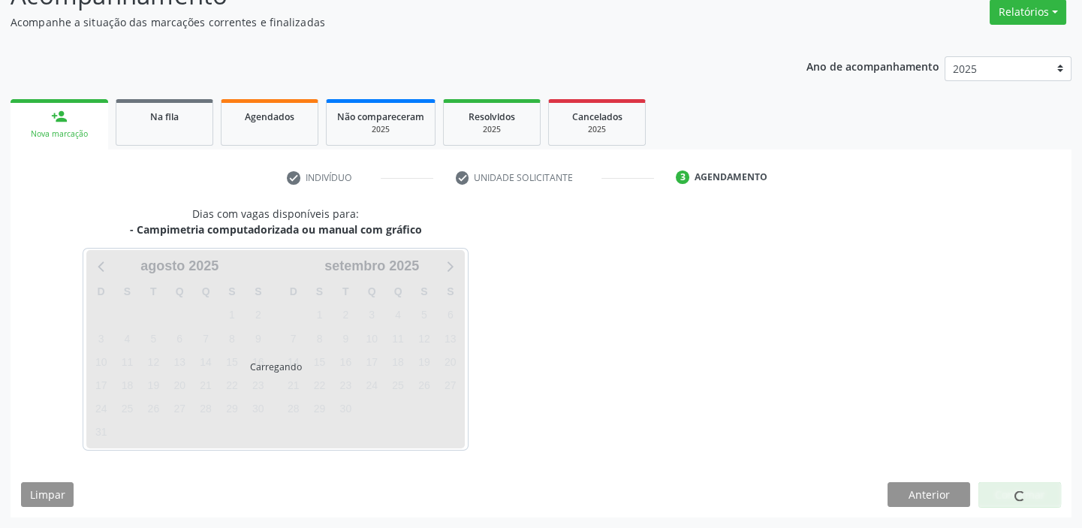
scroll to position [125, 0]
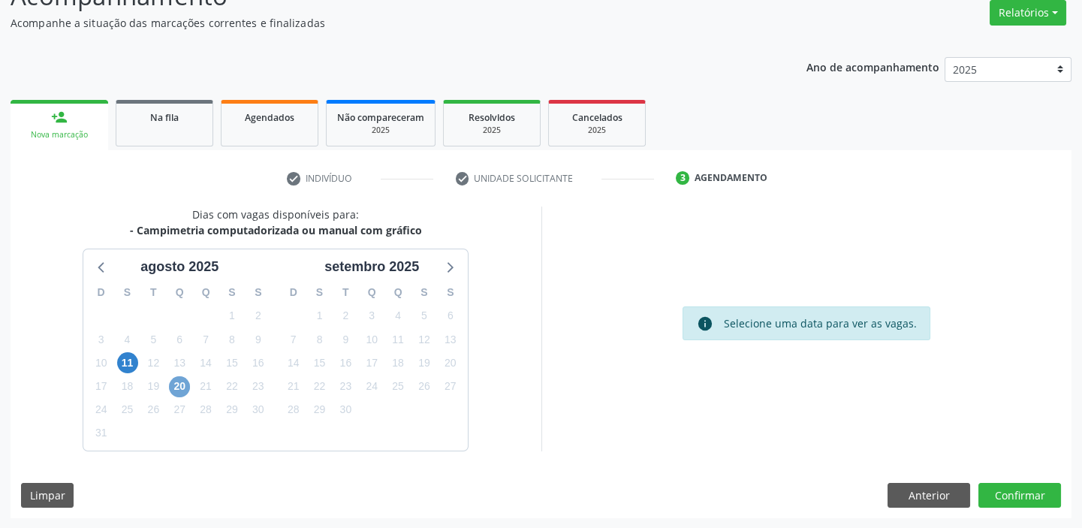
click at [181, 387] on span "20" at bounding box center [179, 386] width 21 height 21
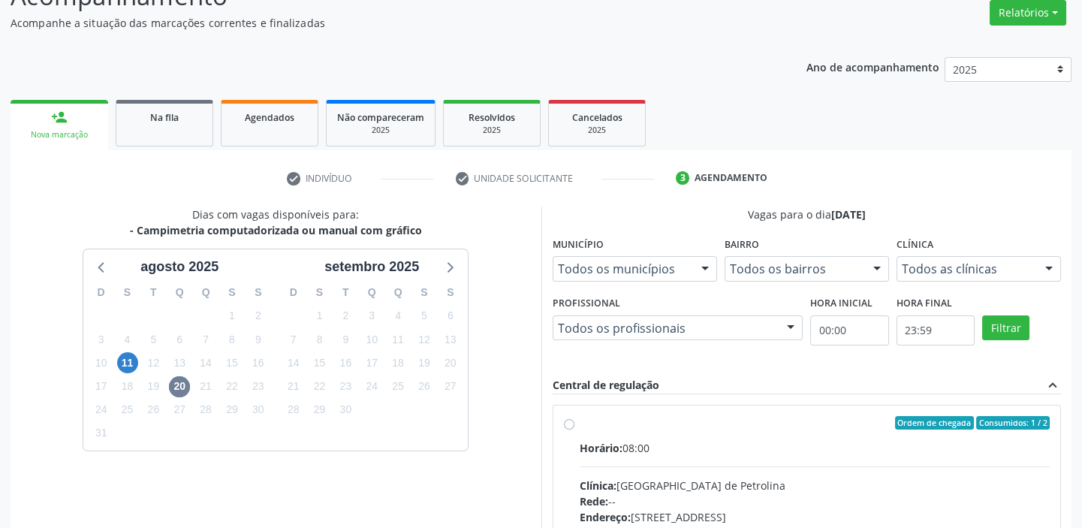
click at [574, 429] on input "Ordem de chegada Consumidos: 1 / 2 Horário: 08:00 Clínica: Hospital de Olhos de…" at bounding box center [569, 423] width 11 height 14
radio input "true"
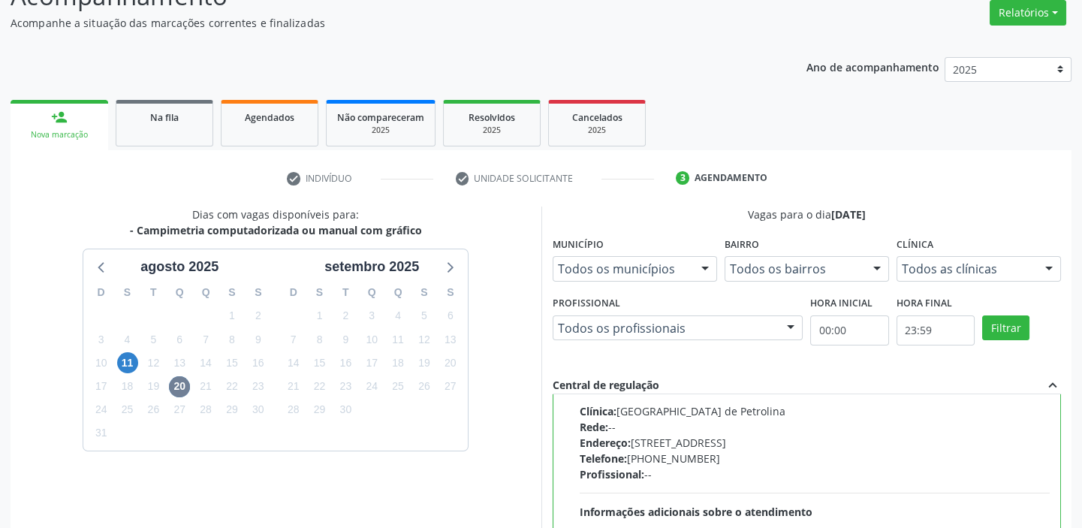
scroll to position [368, 0]
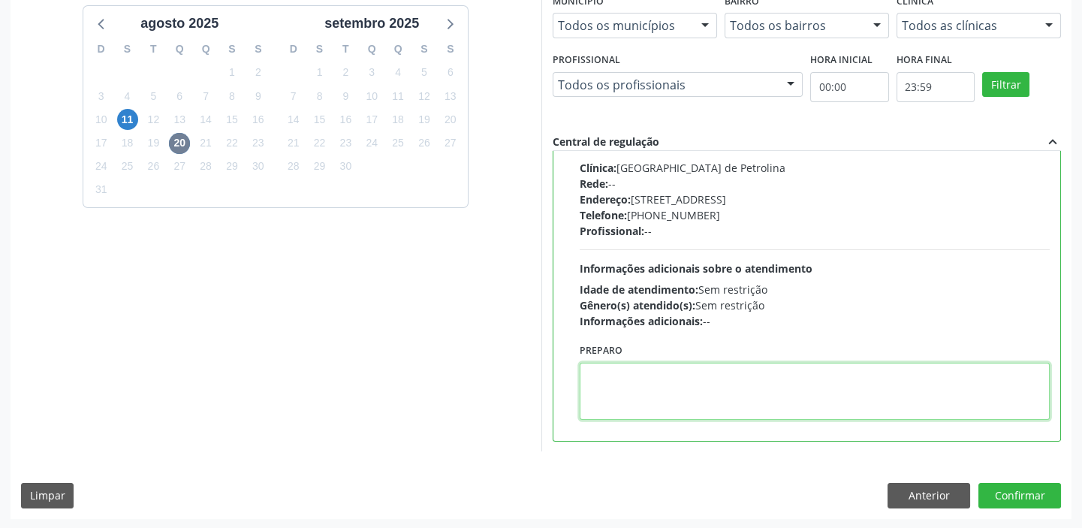
click at [634, 394] on textarea at bounding box center [815, 391] width 471 height 57
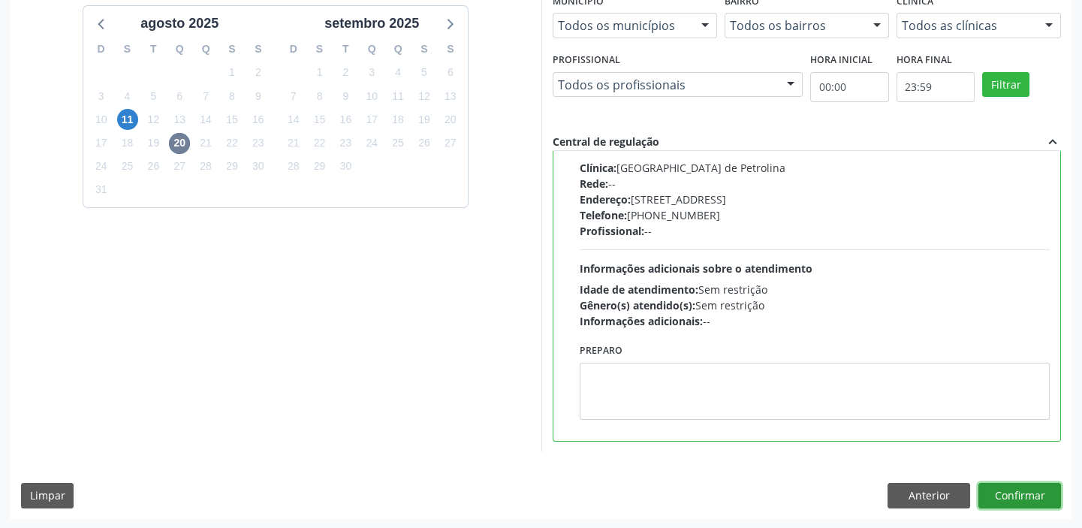
click at [990, 492] on button "Confirmar" at bounding box center [1019, 496] width 83 height 26
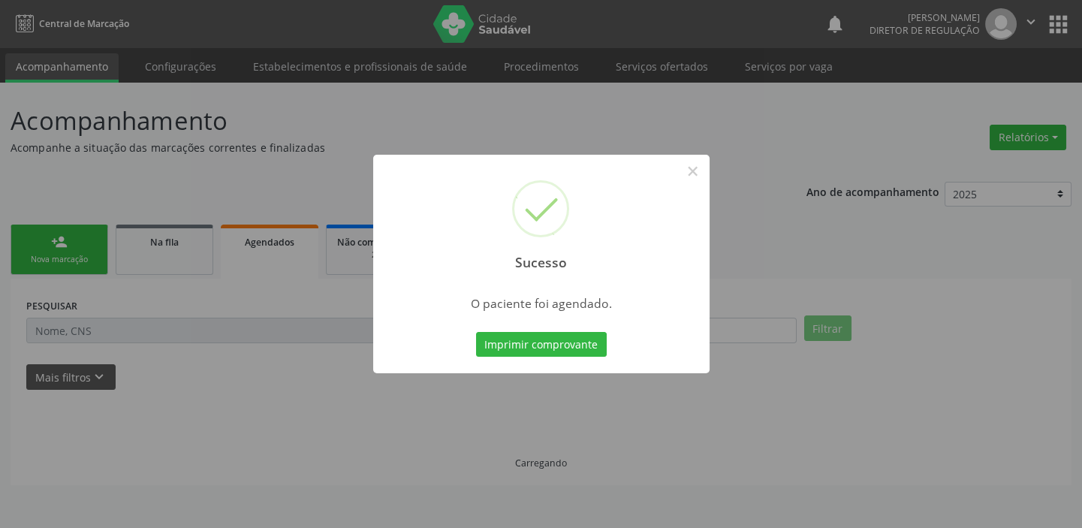
scroll to position [0, 0]
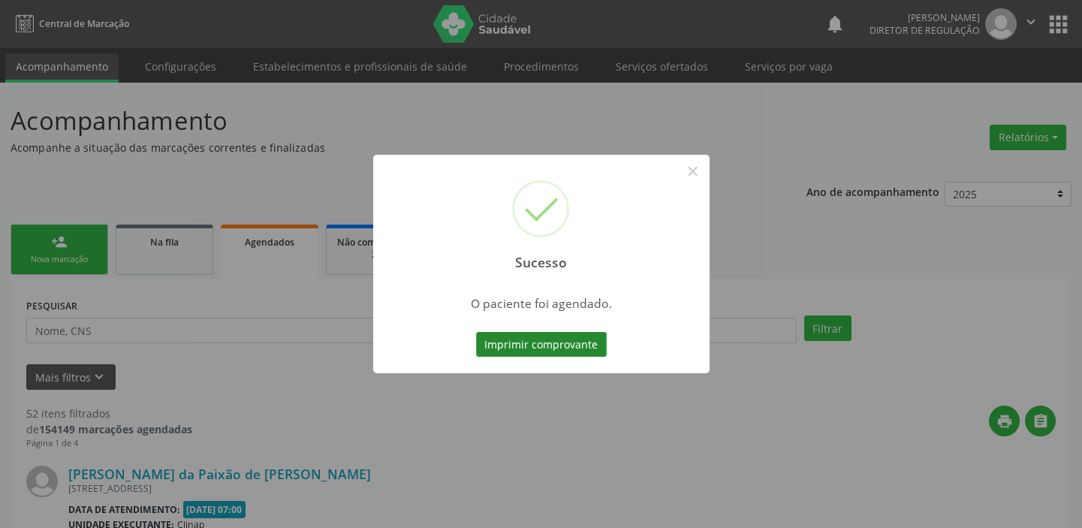
click at [518, 341] on button "Imprimir comprovante" at bounding box center [541, 345] width 131 height 26
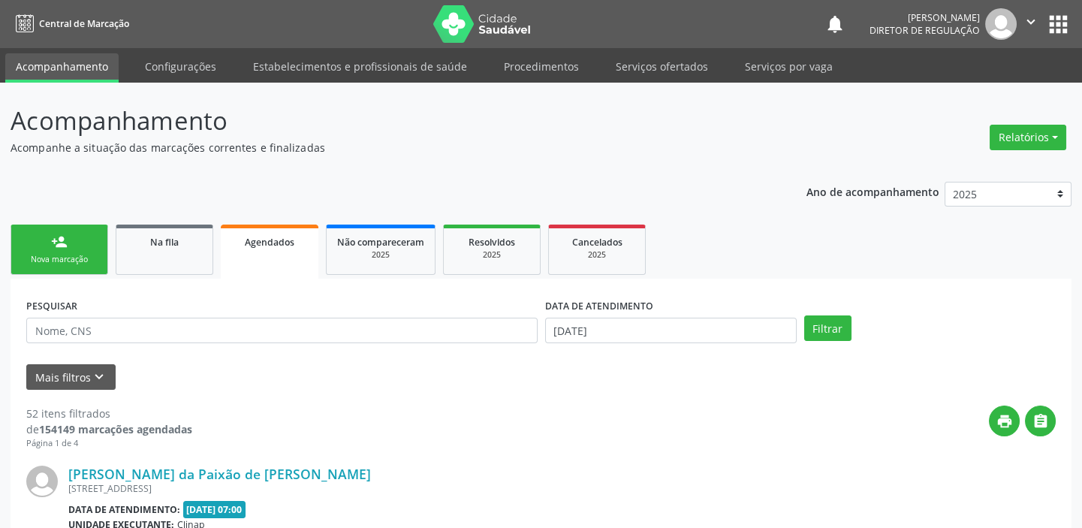
click at [55, 264] on div "Nova marcação" at bounding box center [59, 259] width 75 height 11
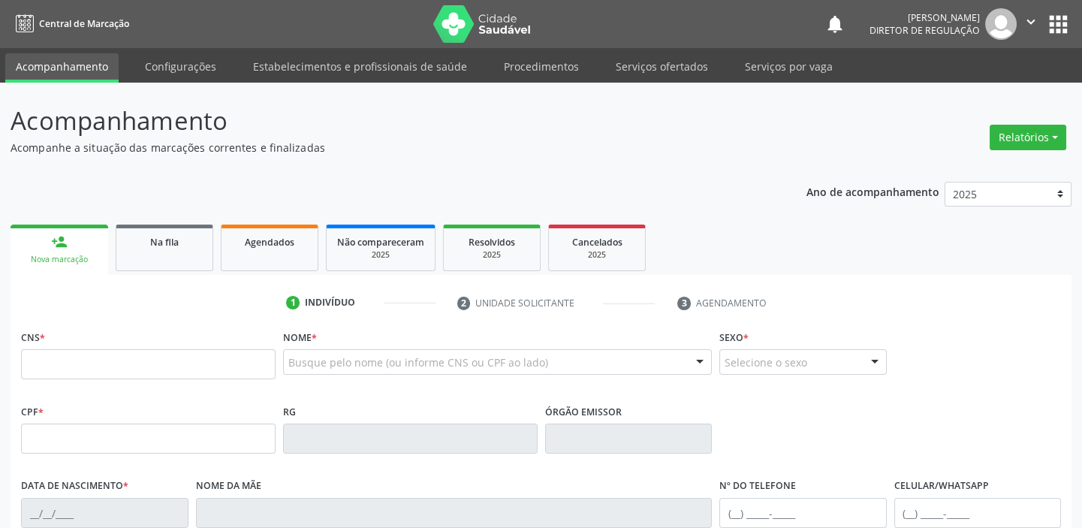
click at [55, 264] on div "Nova marcação" at bounding box center [59, 259] width 77 height 11
drag, startPoint x: 312, startPoint y: 364, endPoint x: 312, endPoint y: 352, distance: 12.0
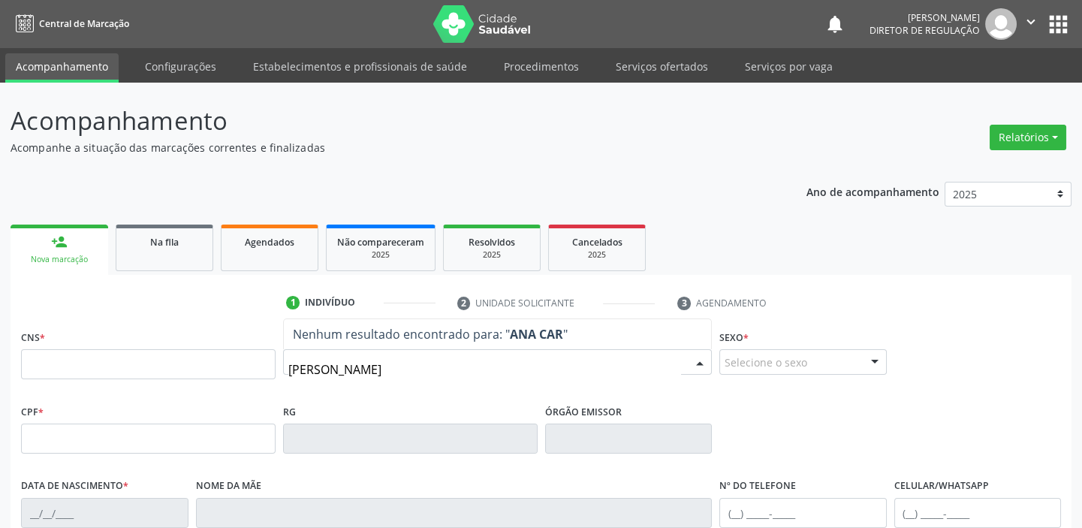
type input "ANA CARLA"
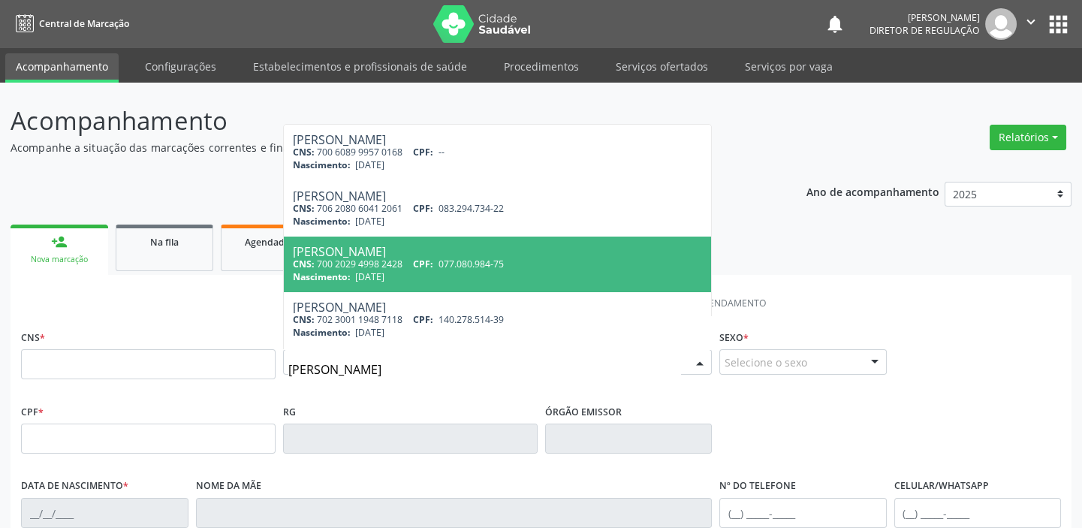
click at [362, 271] on span "05/09/1989" at bounding box center [369, 276] width 29 height 13
type input "700 2029 4998 2428"
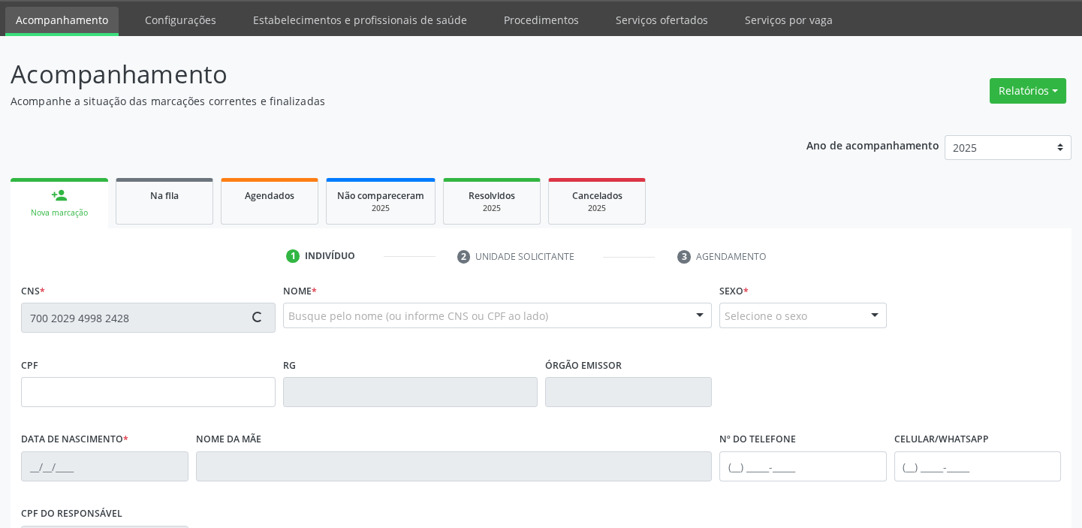
type input "077.080.984-75"
type input "05/09/1989"
type input "Maria Valdete Nunes Coelho"
type input "(87) 98145-6302"
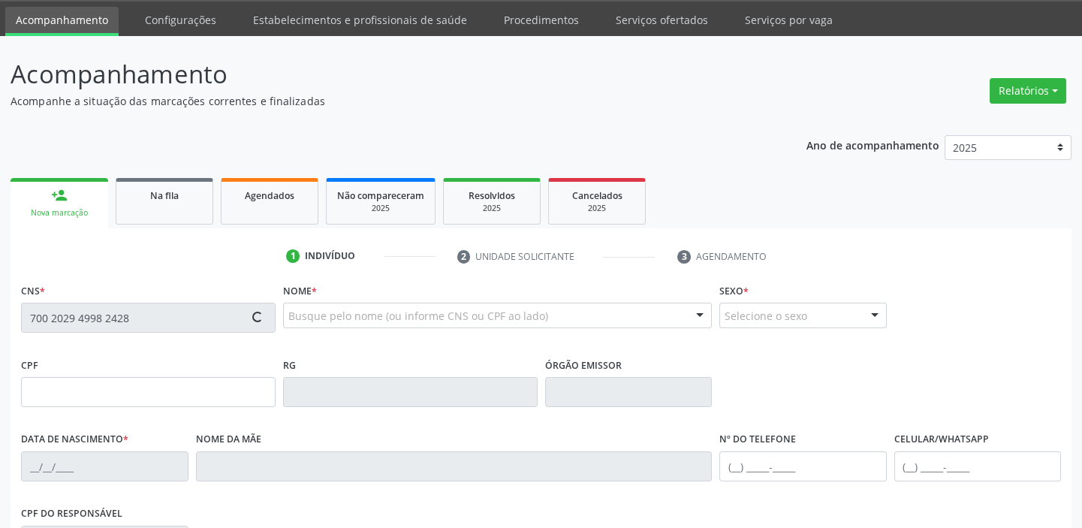
type input "S/N"
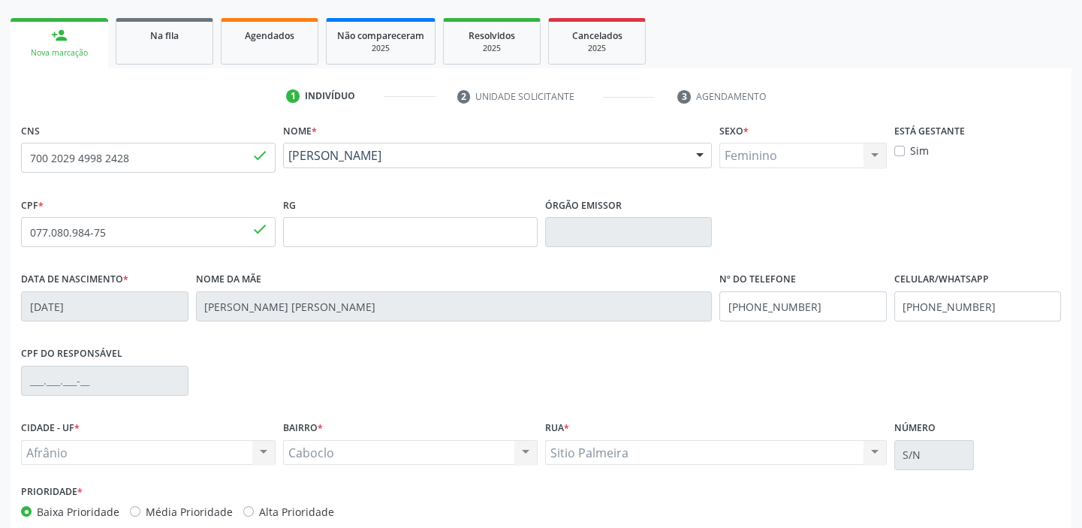
scroll to position [285, 0]
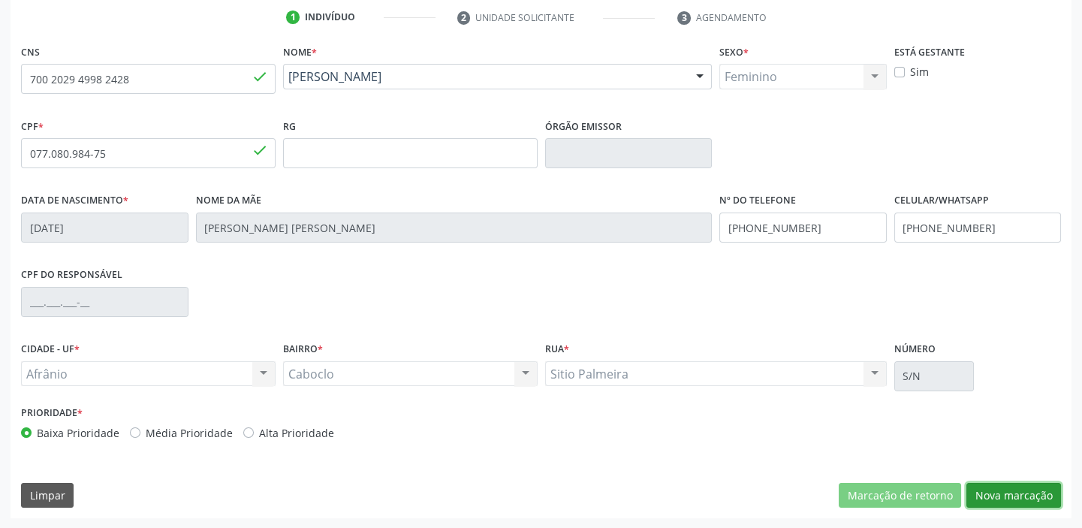
click at [999, 494] on button "Nova marcação" at bounding box center [1013, 496] width 95 height 26
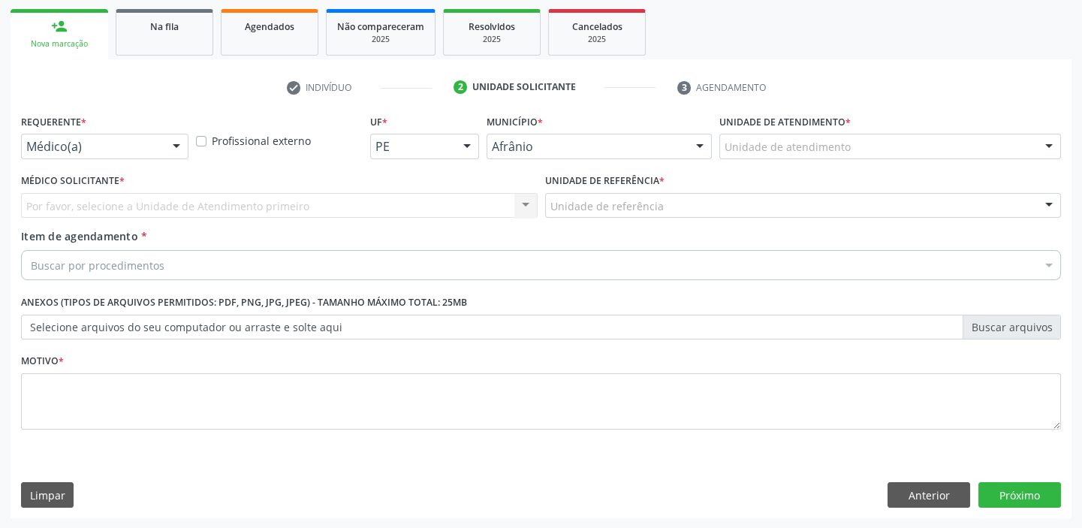
click at [718, 137] on div "Unidade de atendimento * Unidade de atendimento Academia da Saude de Afranio Ac…" at bounding box center [889, 139] width 349 height 59
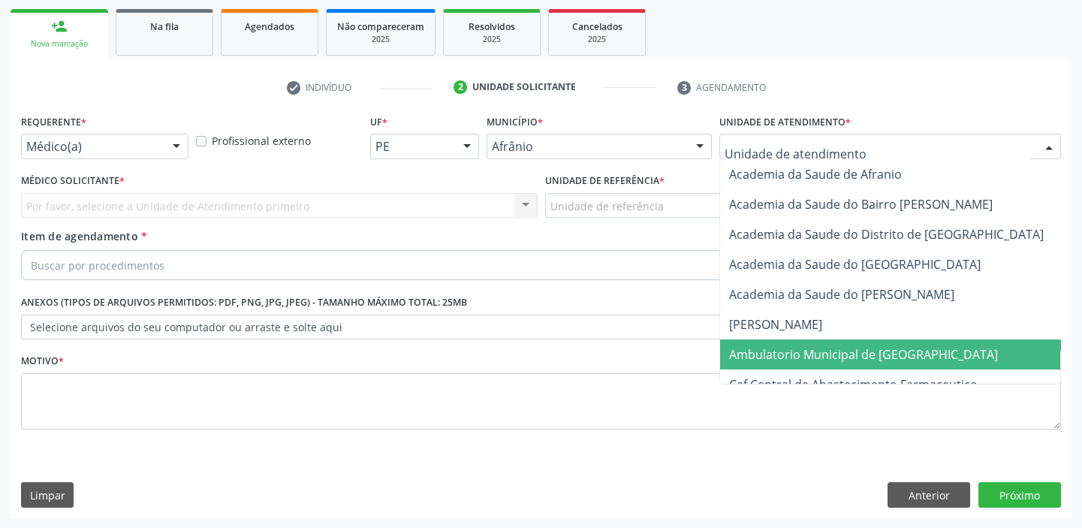
click at [779, 362] on span "Ambulatorio Municipal de [GEOGRAPHIC_DATA]" at bounding box center [903, 354] width 366 height 30
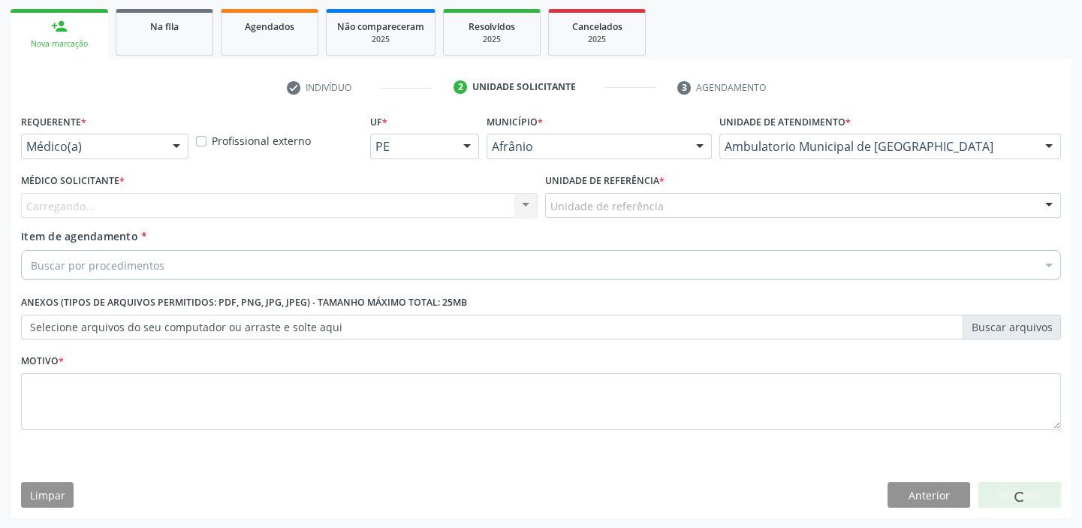
click at [571, 194] on div "Unidade de referência" at bounding box center [803, 206] width 517 height 26
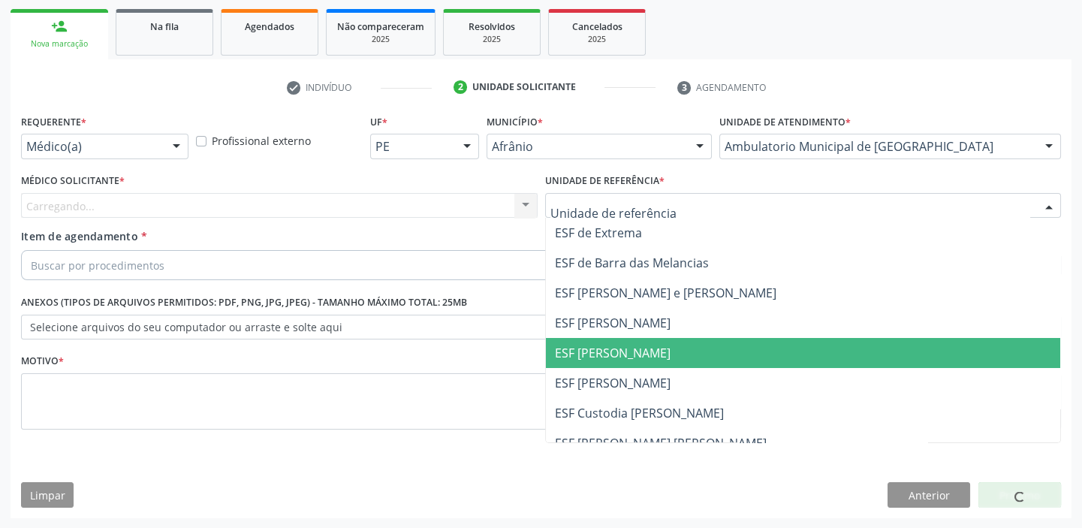
click at [576, 366] on span "ESF [PERSON_NAME]" at bounding box center [803, 353] width 515 height 30
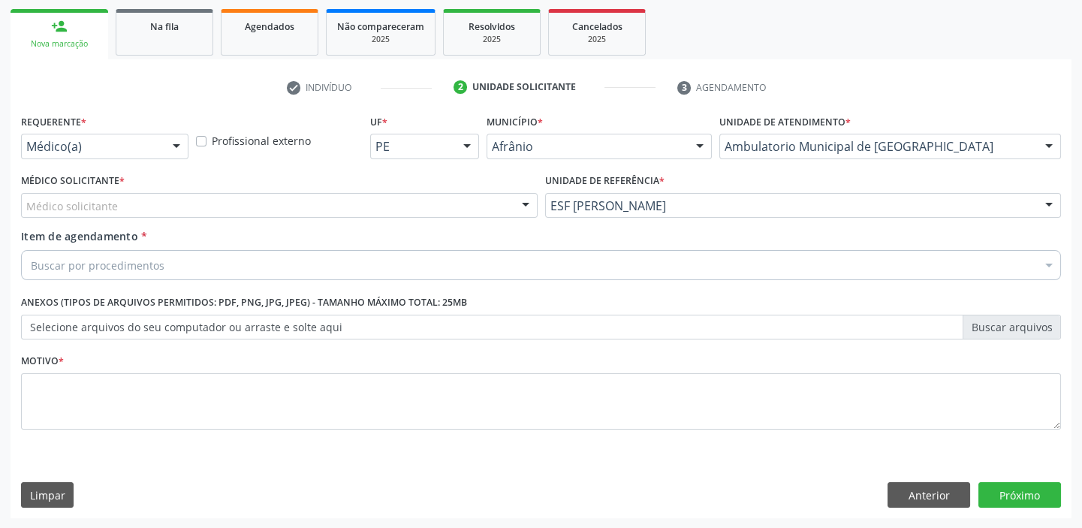
click at [105, 219] on div "Médico Solicitante * Médico solicitante Alysson Rodrigo Ferreira Cavalcanti Bru…" at bounding box center [279, 199] width 524 height 59
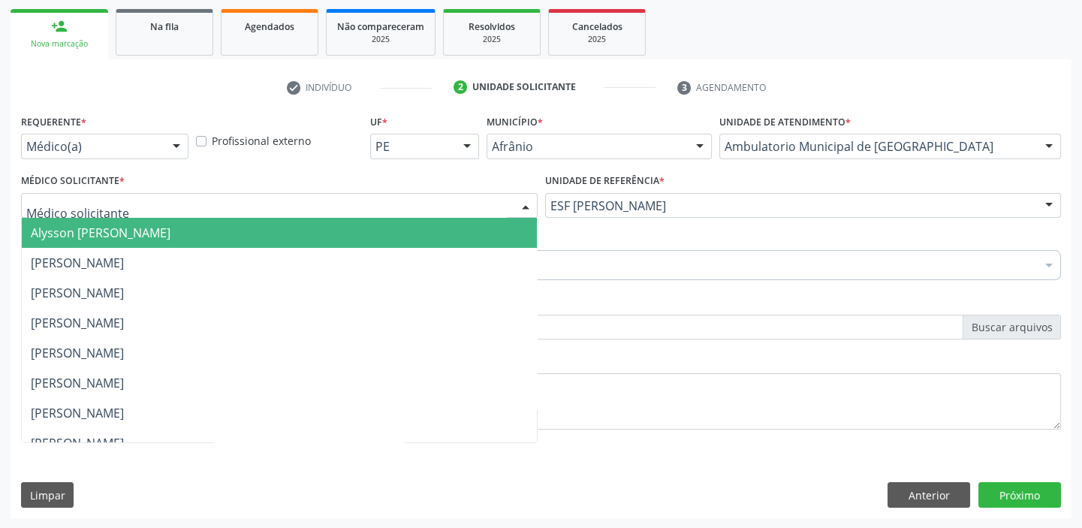
click at [99, 231] on span "Alysson Rodrigo Ferreira Cavalcanti" at bounding box center [101, 232] width 140 height 17
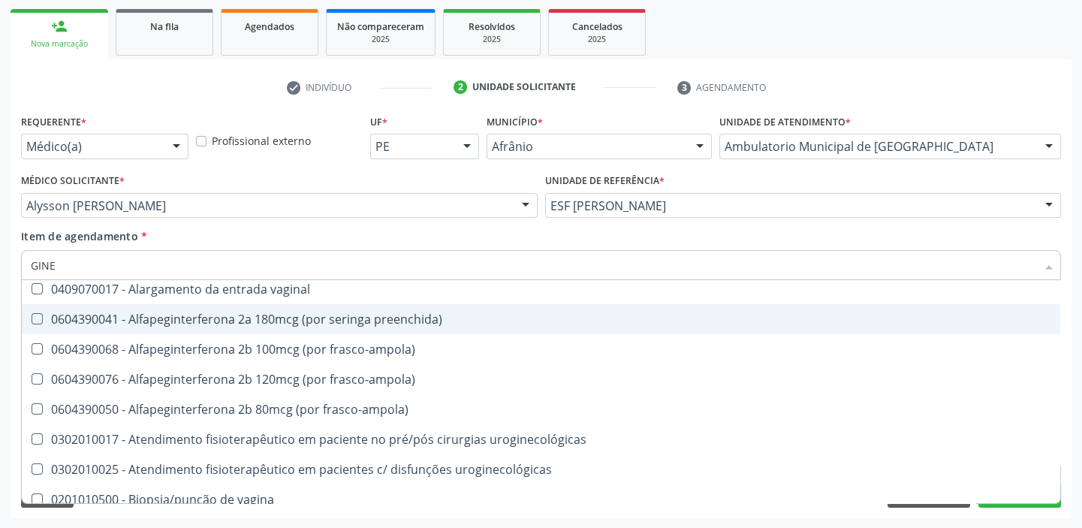
scroll to position [0, 0]
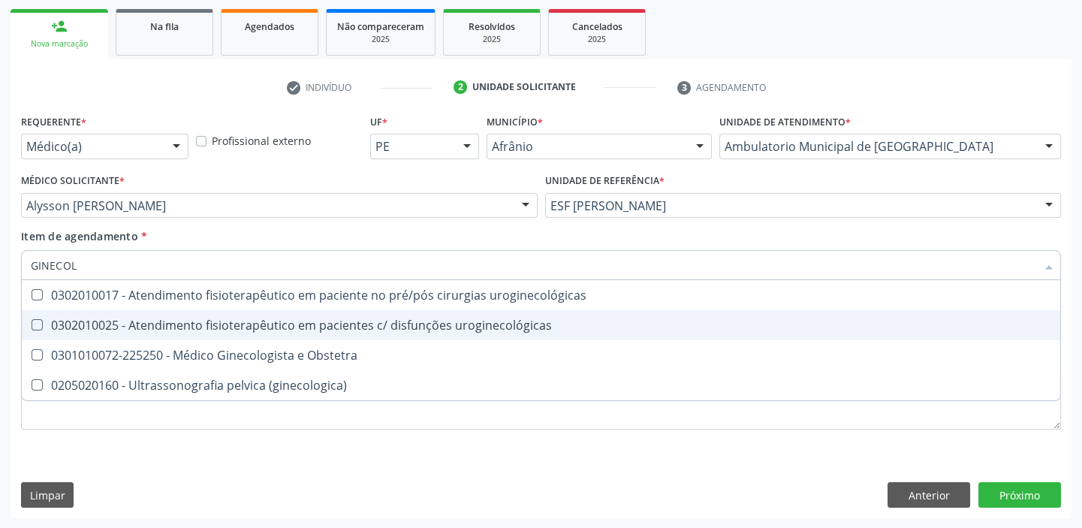
type input "GINECOLO"
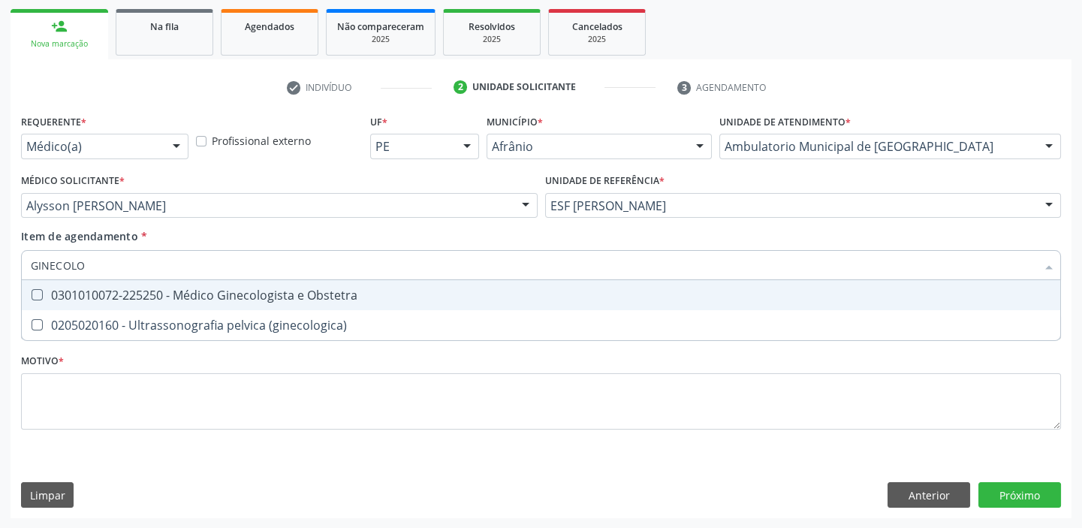
click at [110, 296] on div "0301010072-225250 - Médico Ginecologista e Obstetra" at bounding box center [541, 295] width 1020 height 12
checkbox Obstetra "true"
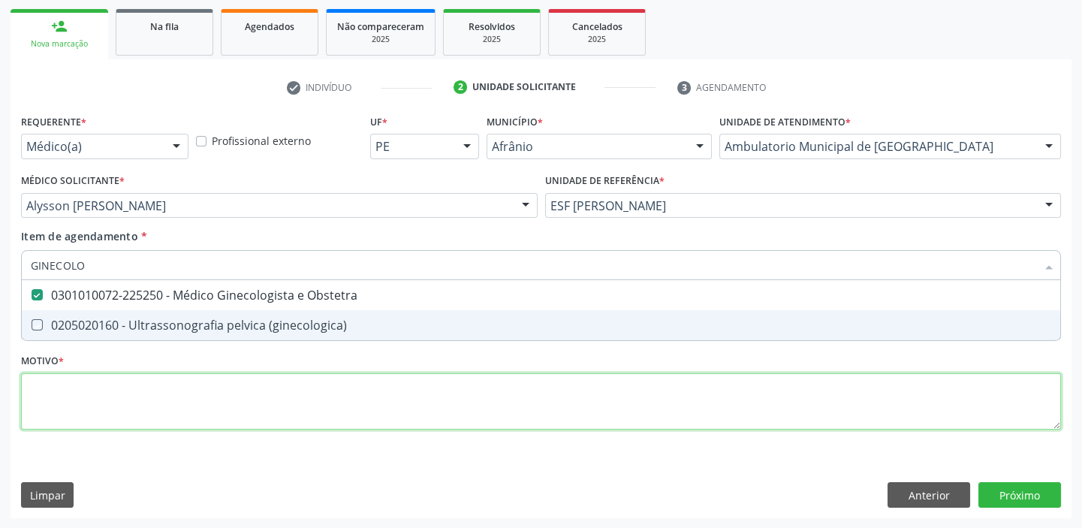
click at [56, 421] on div "Requerente * Médico(a) Médico(a) Enfermeiro(a) Paciente Nenhum resultado encont…" at bounding box center [541, 280] width 1040 height 340
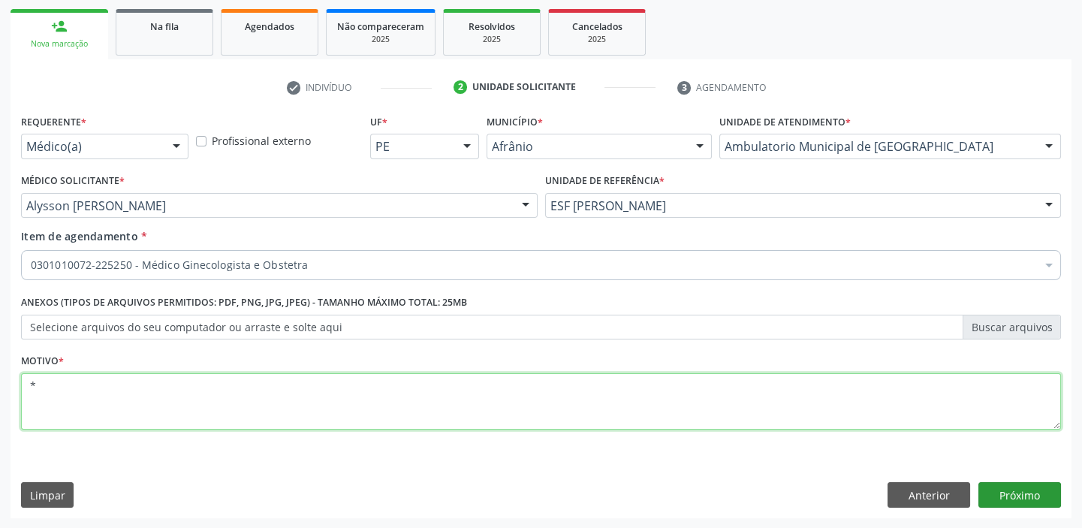
type textarea "*"
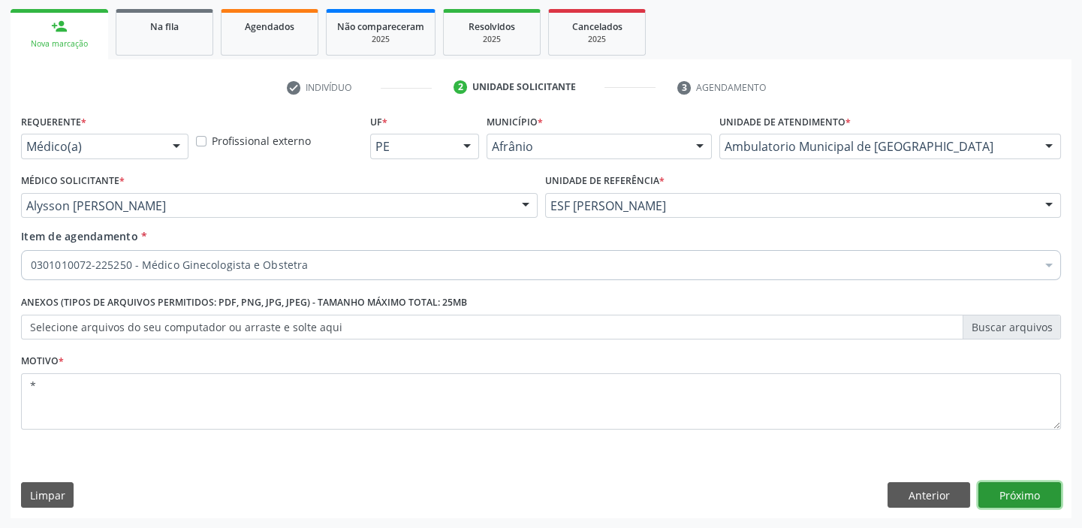
click at [1014, 489] on button "Próximo" at bounding box center [1019, 495] width 83 height 26
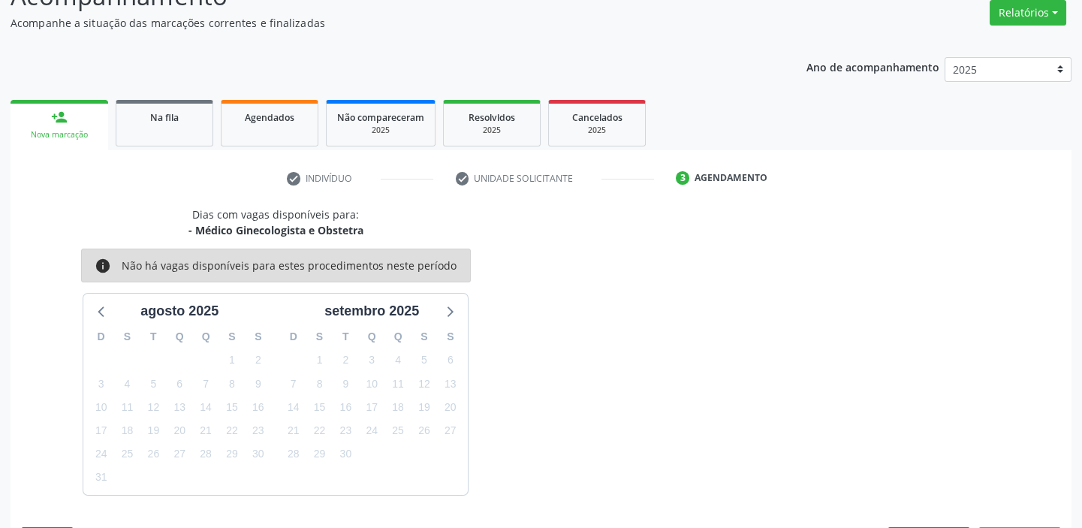
scroll to position [169, 0]
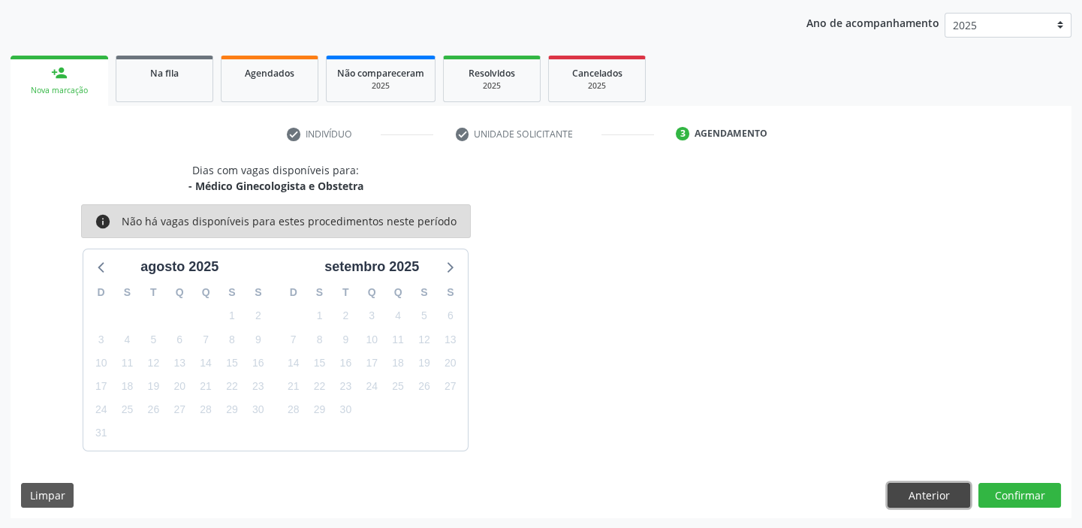
click at [923, 492] on button "Anterior" at bounding box center [928, 496] width 83 height 26
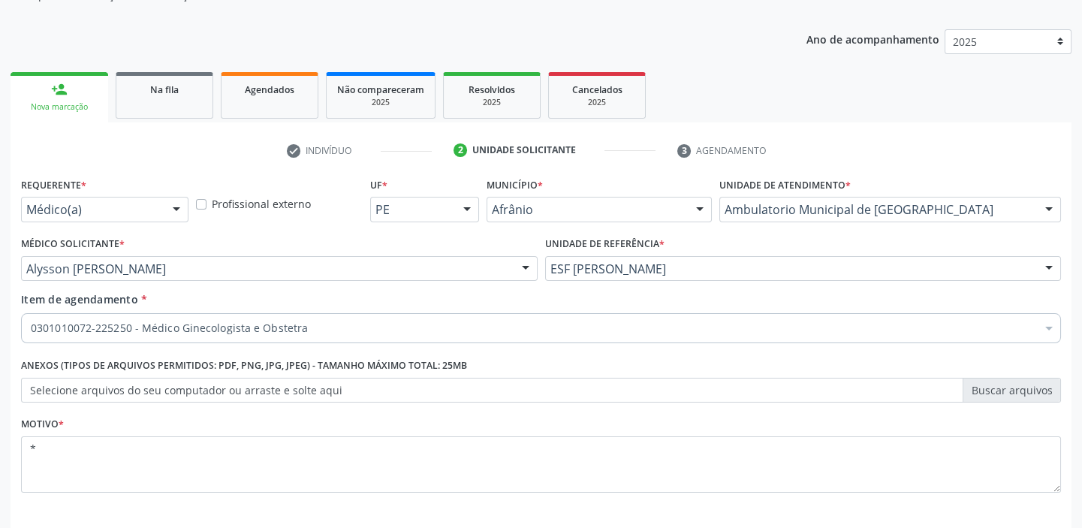
scroll to position [215, 0]
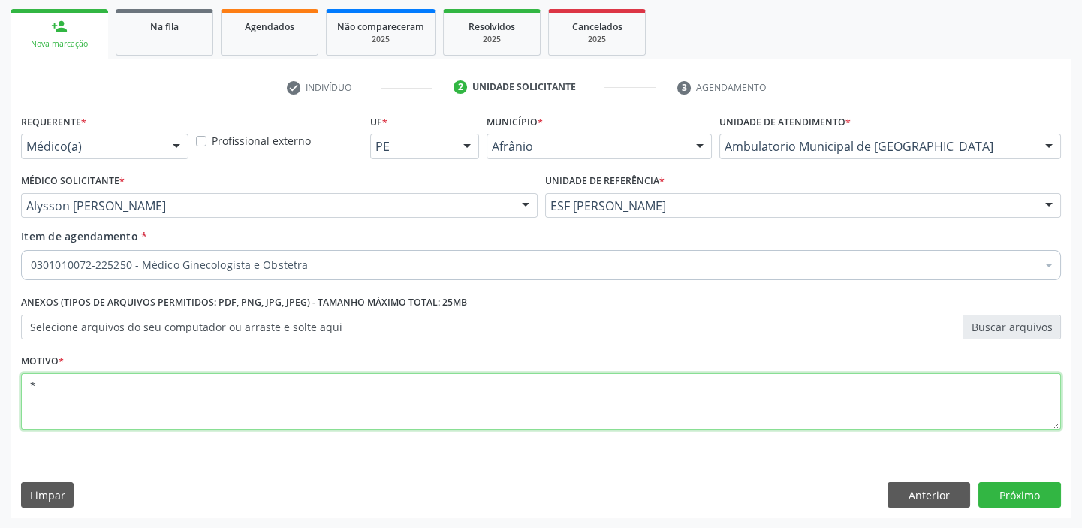
click at [89, 402] on textarea "*" at bounding box center [541, 401] width 1040 height 57
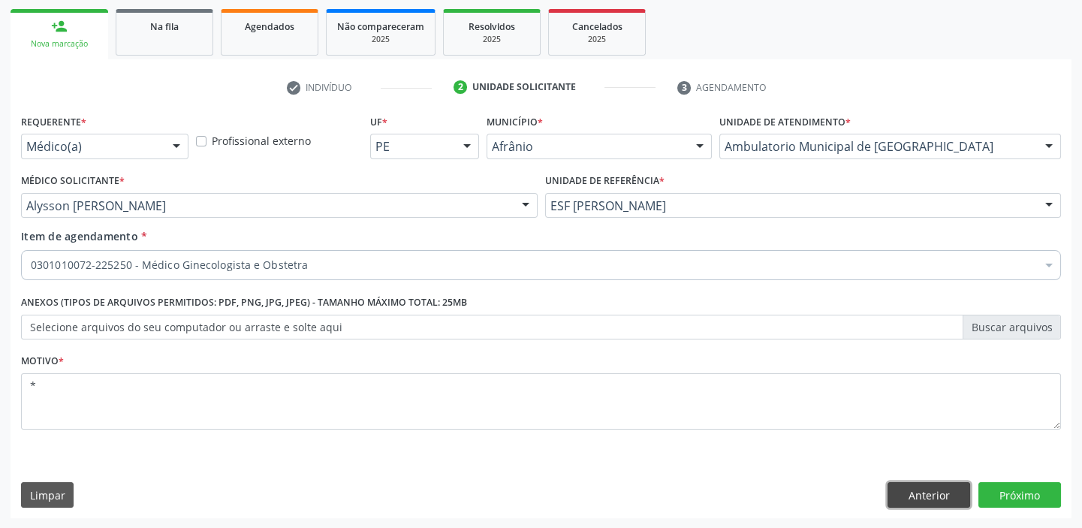
click at [929, 493] on button "Anterior" at bounding box center [928, 495] width 83 height 26
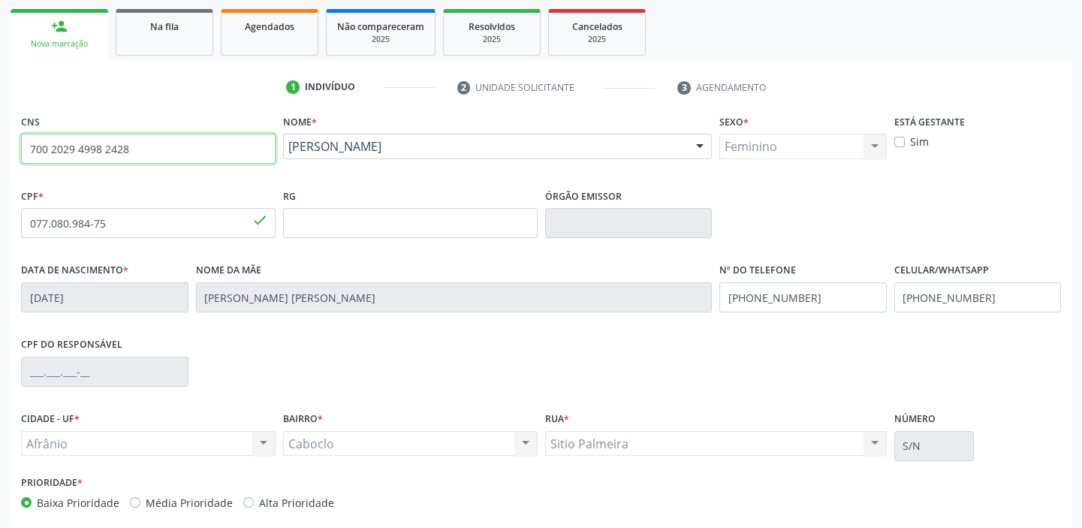
click at [158, 151] on input "700 2029 4998 2428" at bounding box center [148, 149] width 255 height 30
type input "7"
type input "709 2012 2996 7237"
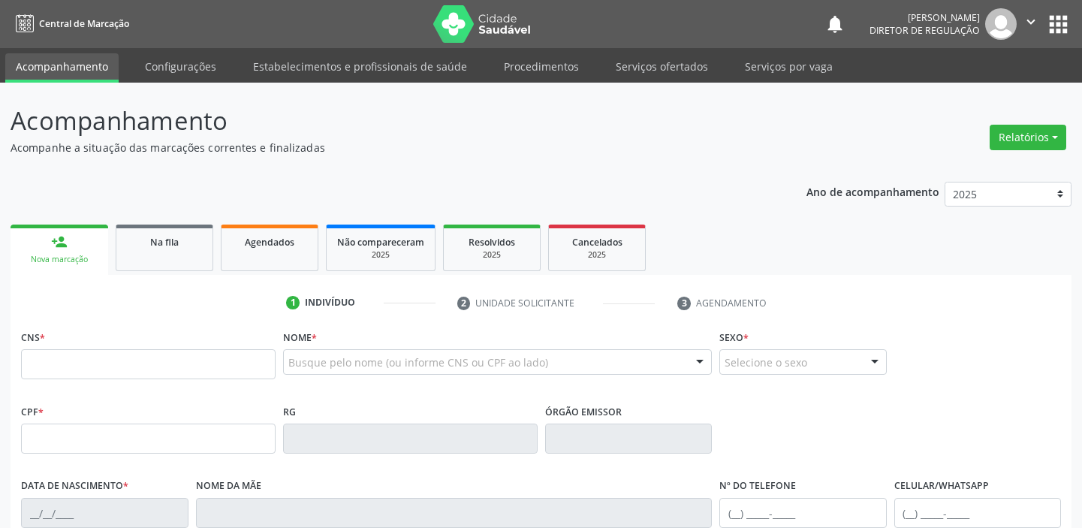
scroll to position [265, 0]
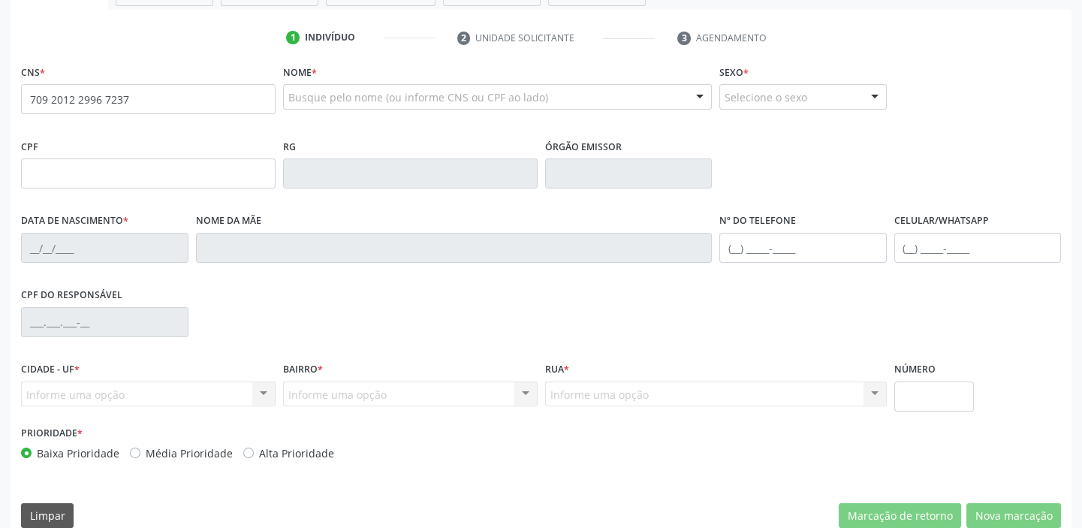
type input "709 2012 2996 7237"
type input "076.097.694-52"
type input "2[DATE]"
type input "Jovelina da Silva Cruz"
type input "(87) 98832-1926"
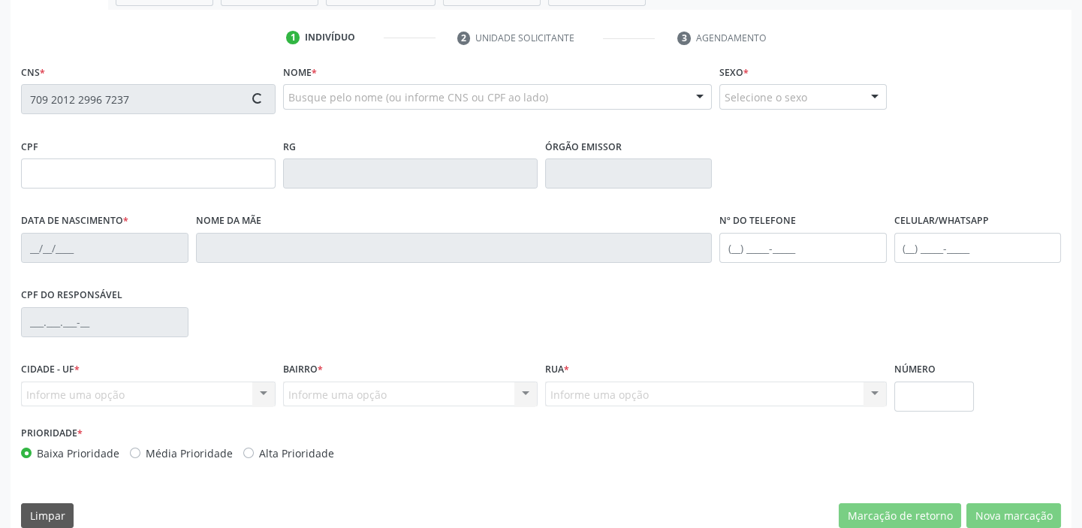
type input "S/N"
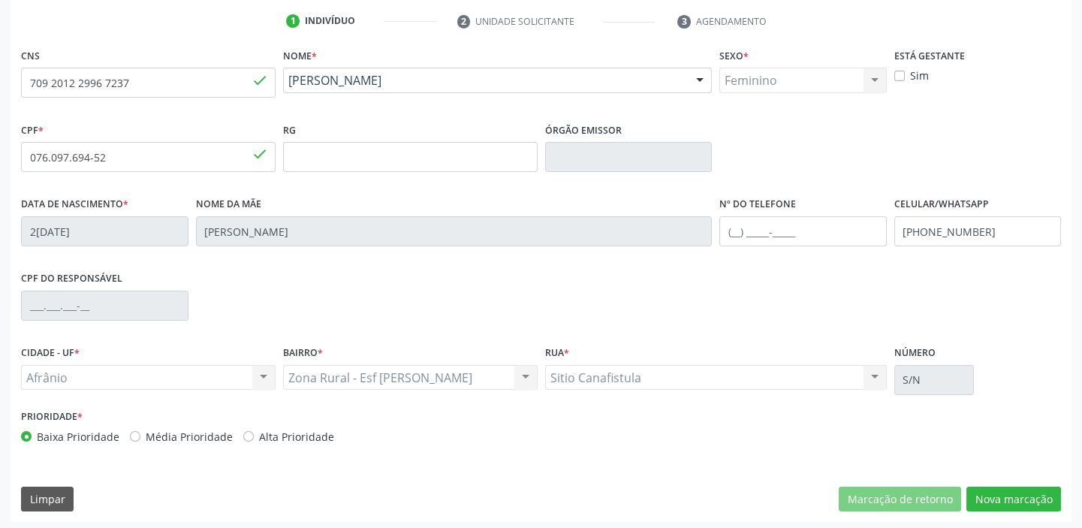
scroll to position [285, 0]
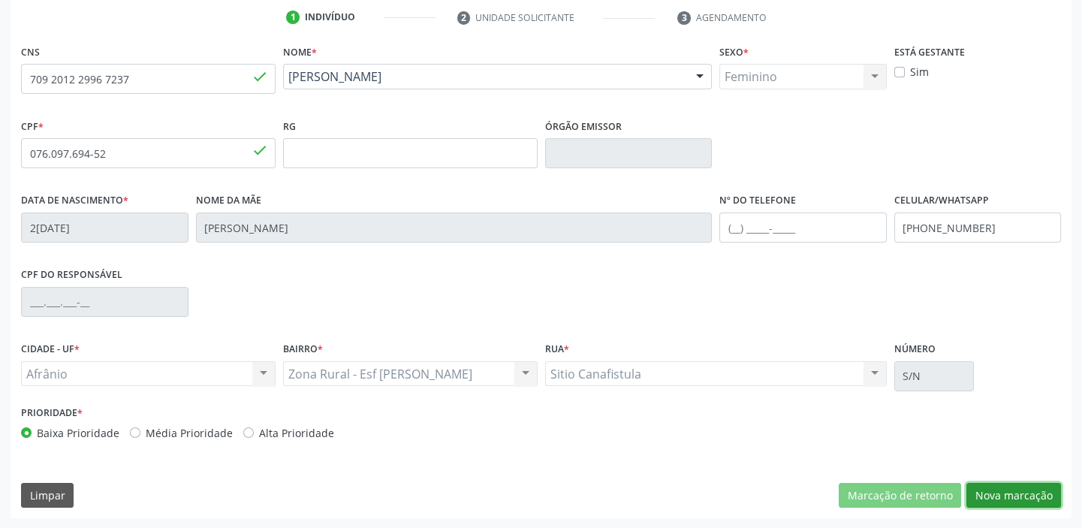
click at [977, 495] on button "Nova marcação" at bounding box center [1013, 496] width 95 height 26
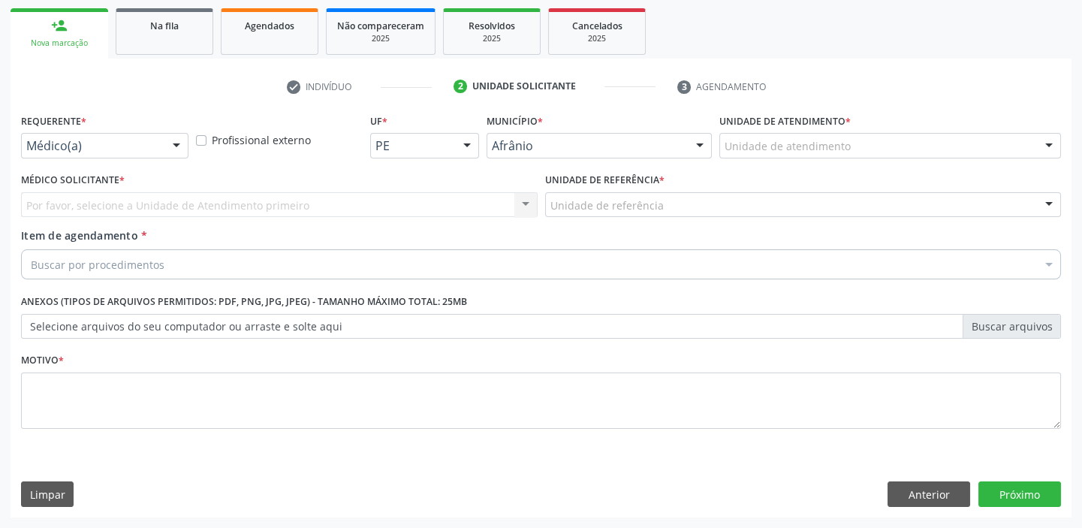
scroll to position [215, 0]
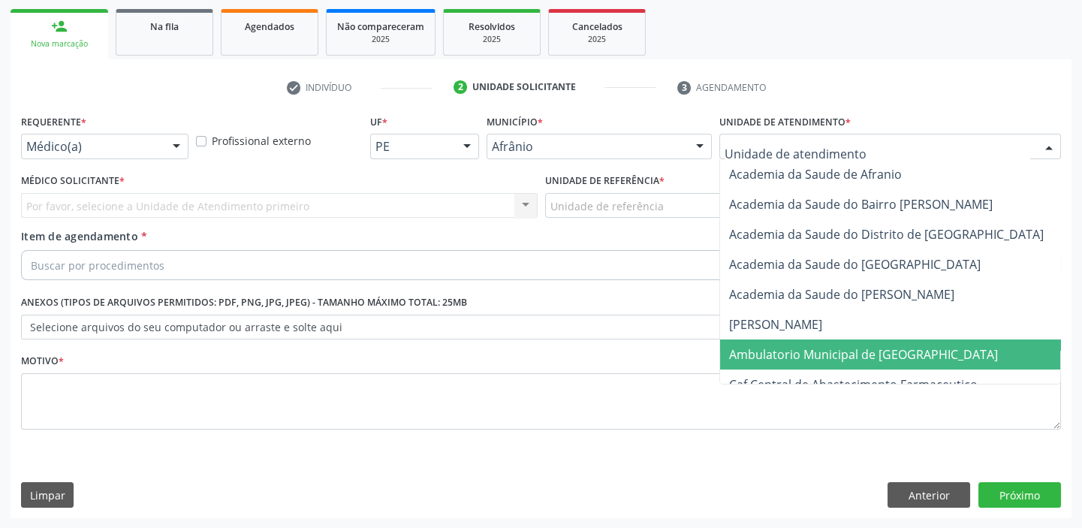
click at [818, 360] on span "Ambulatorio Municipal de [GEOGRAPHIC_DATA]" at bounding box center [863, 354] width 269 height 17
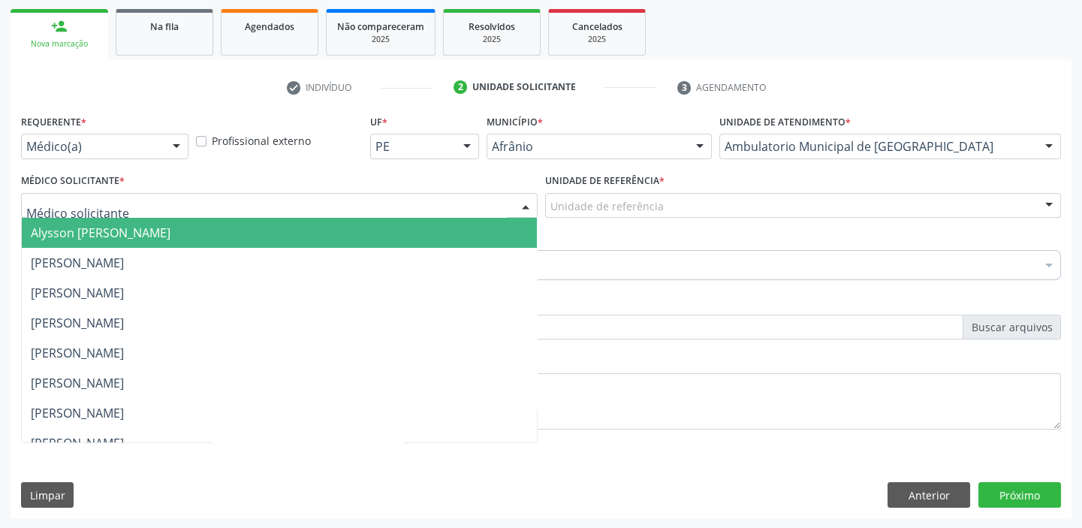
click at [44, 195] on div at bounding box center [279, 206] width 517 height 26
click at [64, 235] on span "Alysson [PERSON_NAME]" at bounding box center [101, 232] width 140 height 17
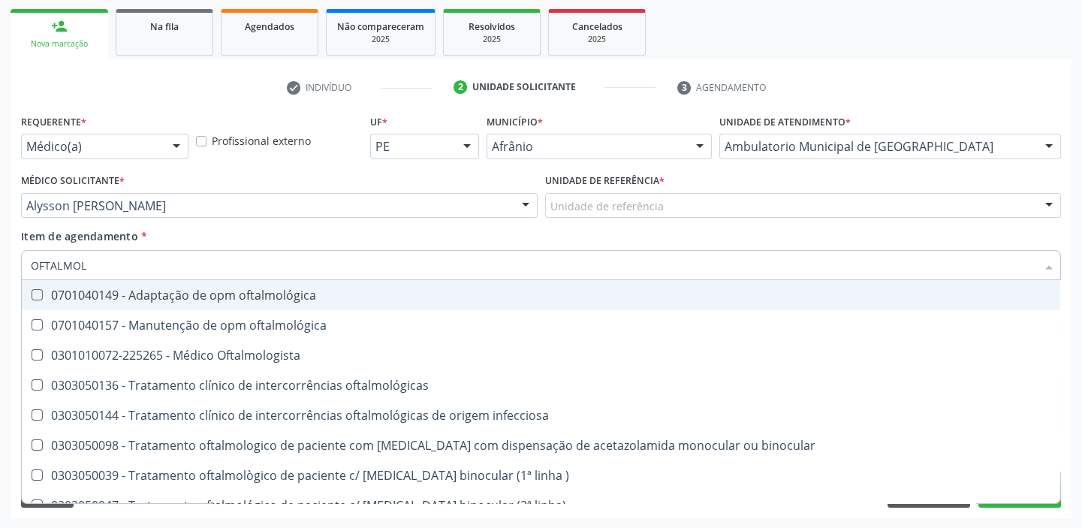
type input "OFTALMOLO"
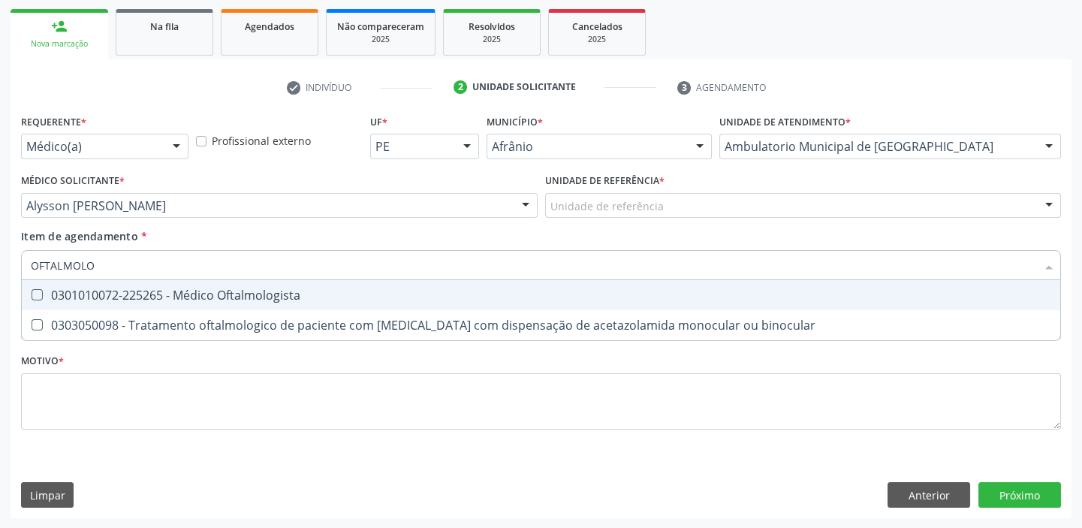
click at [89, 291] on div "0301010072-225265 - Médico Oftalmologista" at bounding box center [541, 295] width 1020 height 12
checkbox Oftalmologista "true"
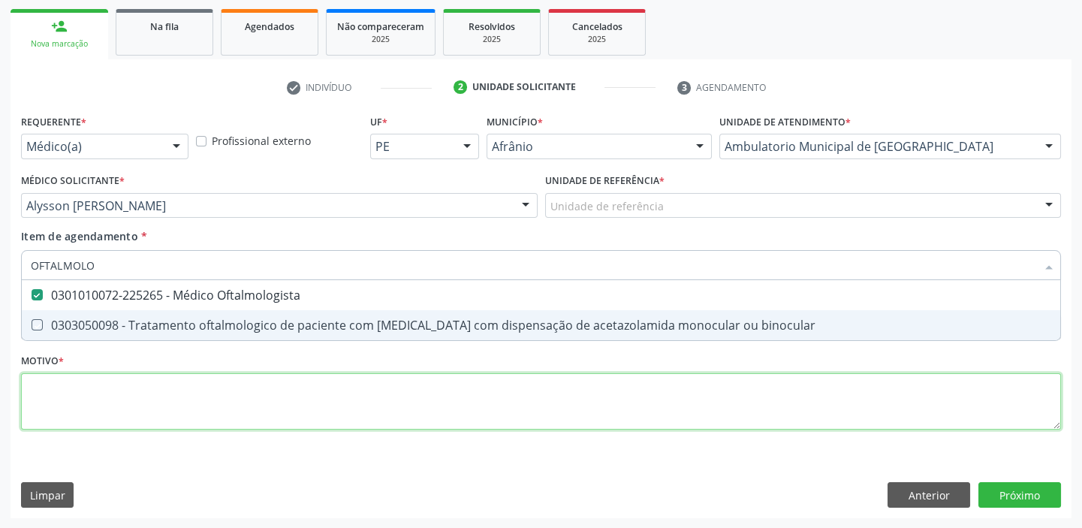
click at [80, 405] on div "Requerente * Médico(a) Médico(a) Enfermeiro(a) Paciente Nenhum resultado encont…" at bounding box center [541, 280] width 1040 height 340
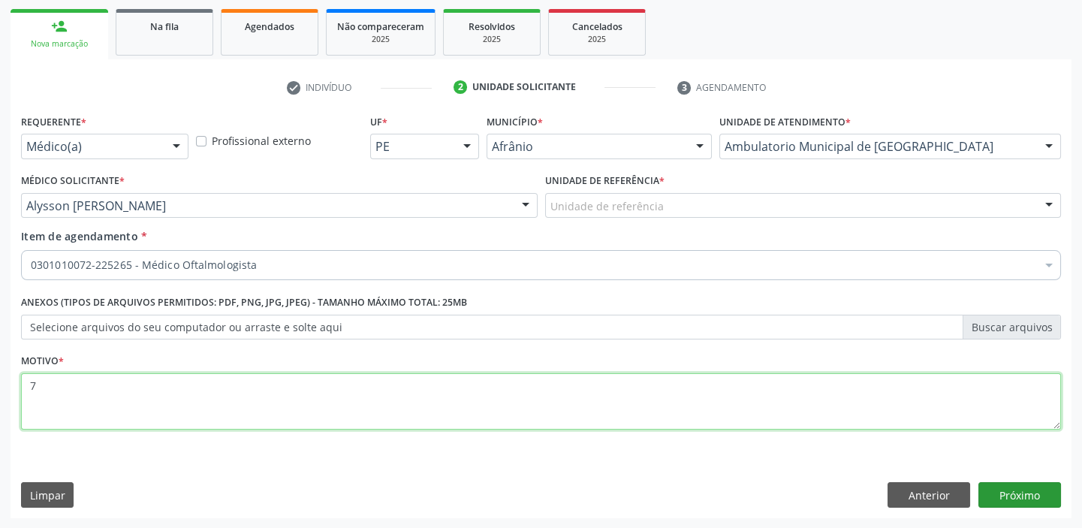
type textarea "7"
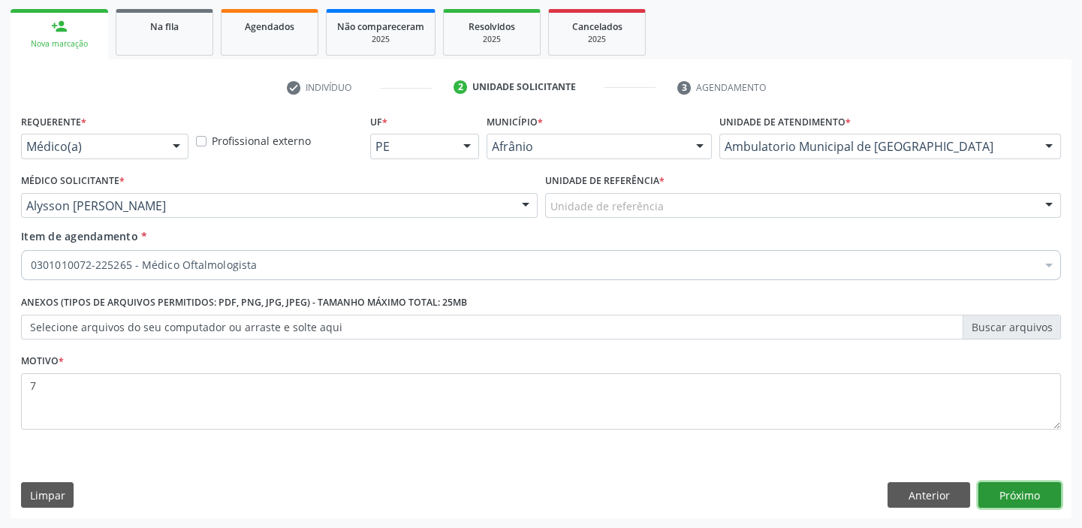
click at [1003, 492] on button "Próximo" at bounding box center [1019, 495] width 83 height 26
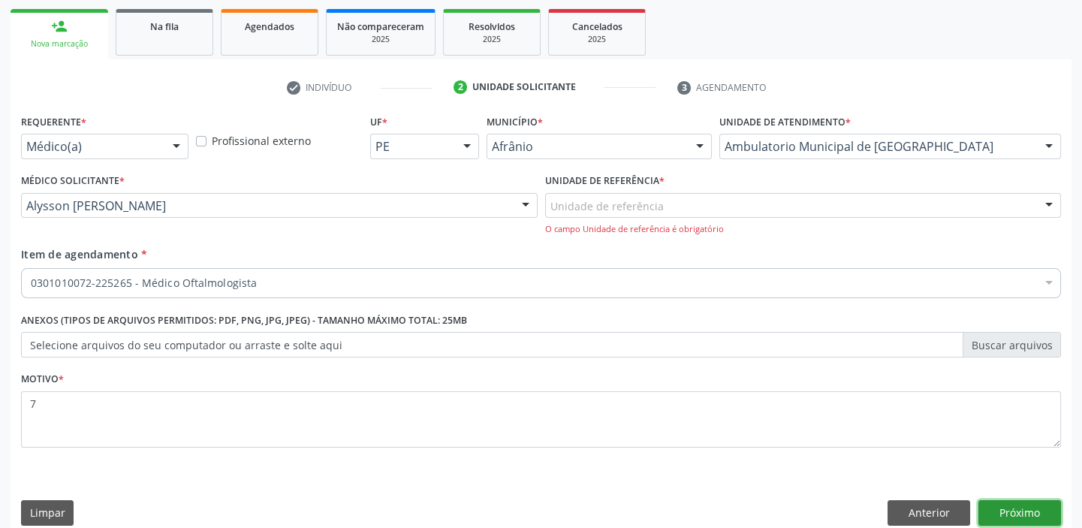
click at [998, 508] on button "Próximo" at bounding box center [1019, 513] width 83 height 26
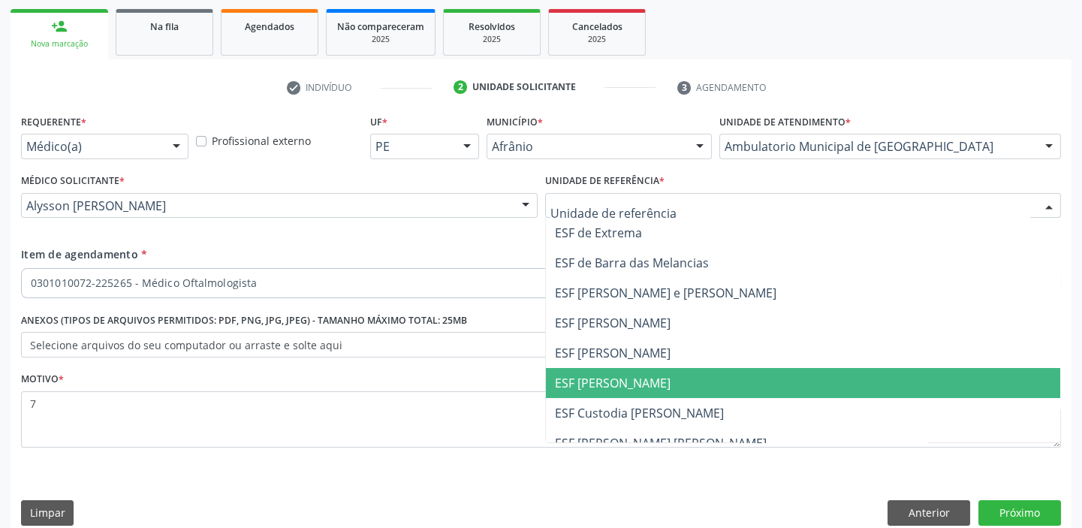
click at [603, 371] on span "ESF [PERSON_NAME]" at bounding box center [803, 383] width 515 height 30
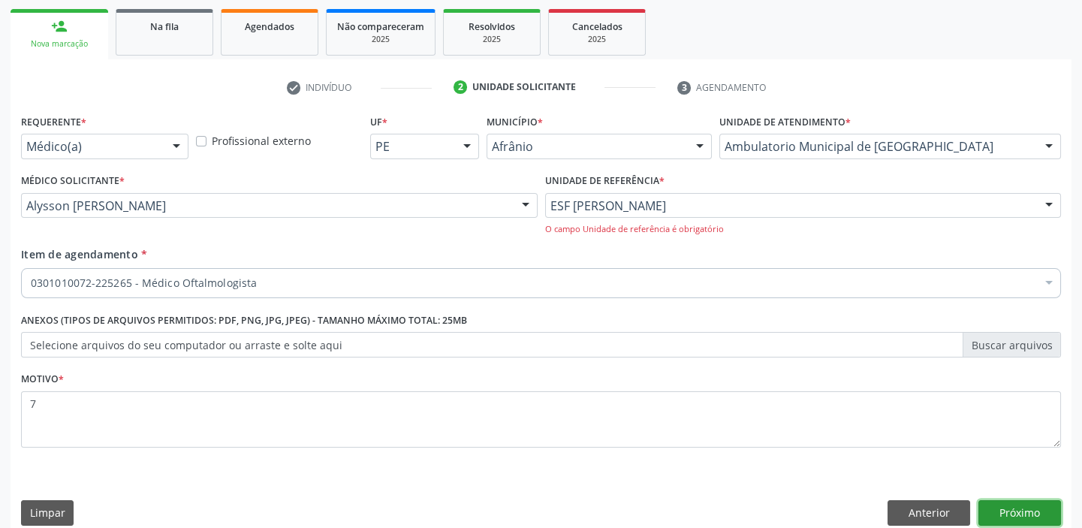
click at [1019, 509] on button "Próximo" at bounding box center [1019, 513] width 83 height 26
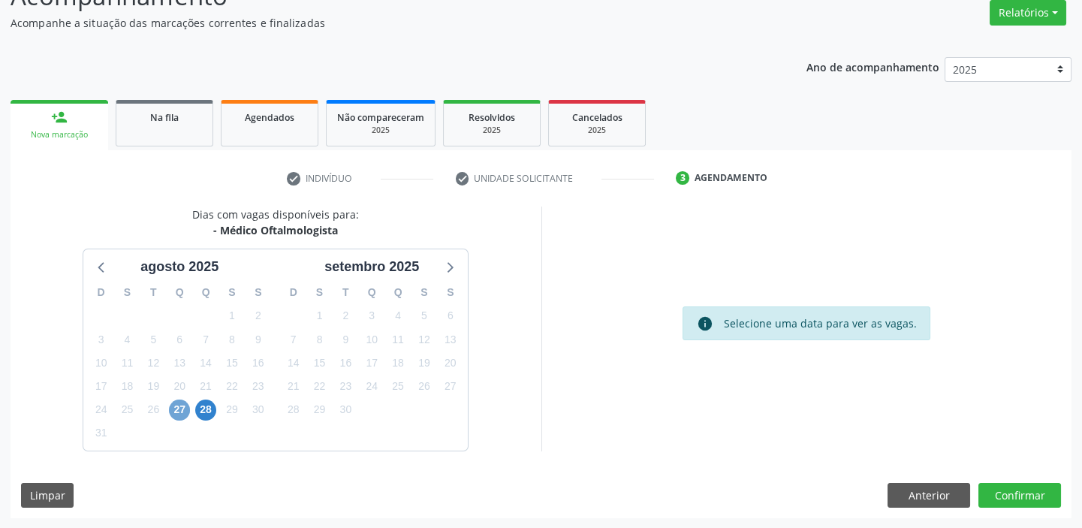
click at [177, 408] on span "27" at bounding box center [179, 409] width 21 height 21
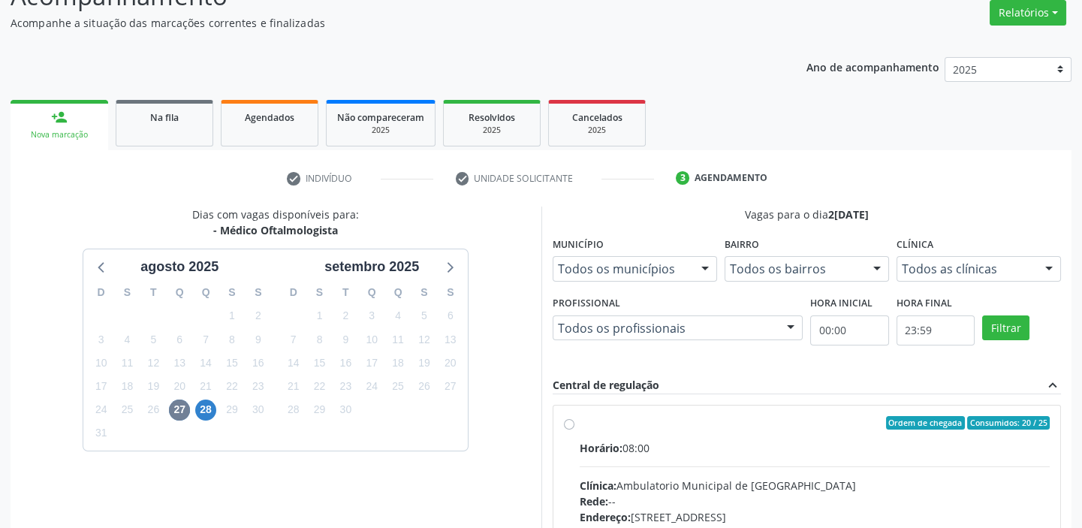
click at [827, 485] on div "Clínica: Ambulatorio Municipal de Saude" at bounding box center [815, 485] width 471 height 16
click at [574, 429] on input "Ordem de chegada Consumidos: 20 / 25 Horário: 08:00 Clínica: Ambulatorio Munici…" at bounding box center [569, 423] width 11 height 14
radio input "true"
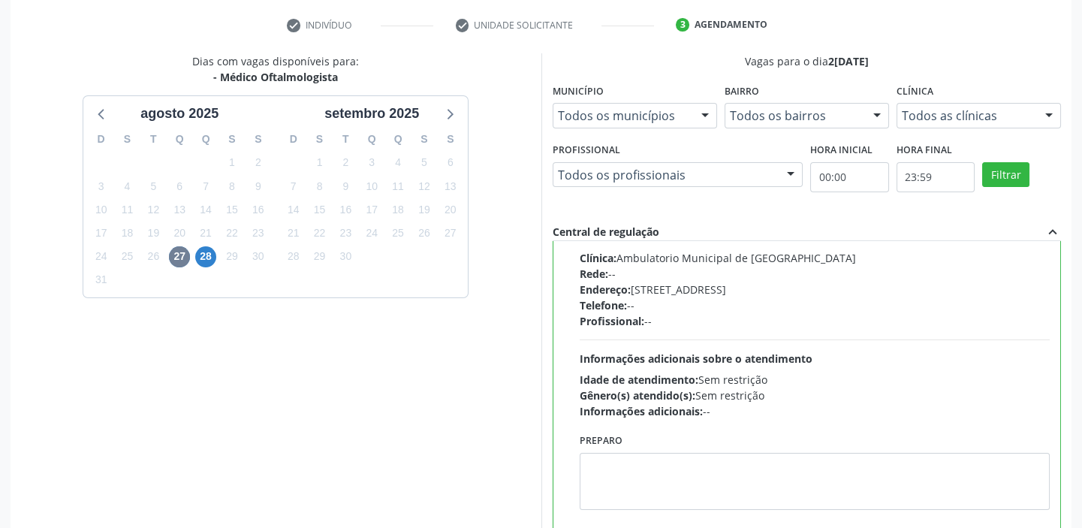
scroll to position [368, 0]
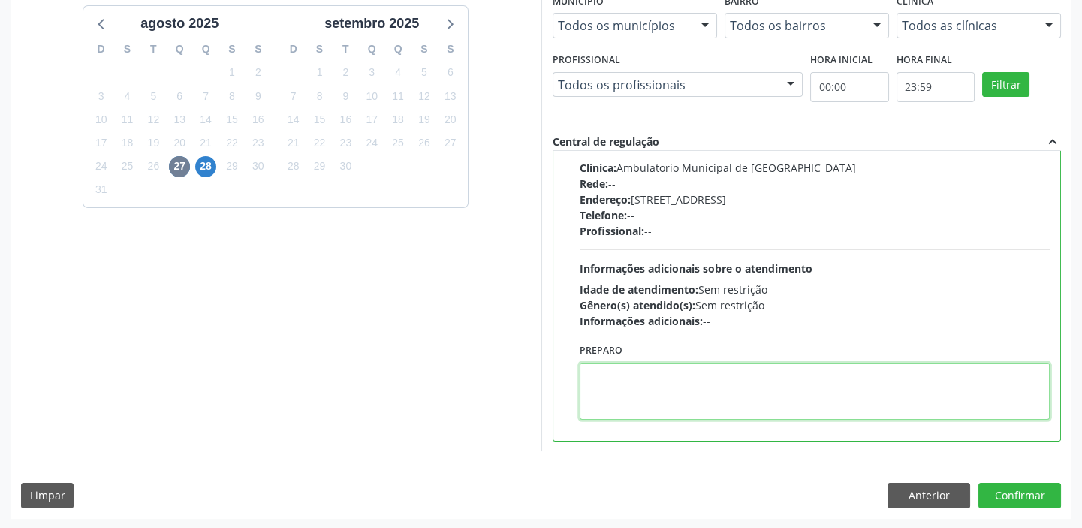
click at [675, 400] on textarea at bounding box center [815, 391] width 471 height 57
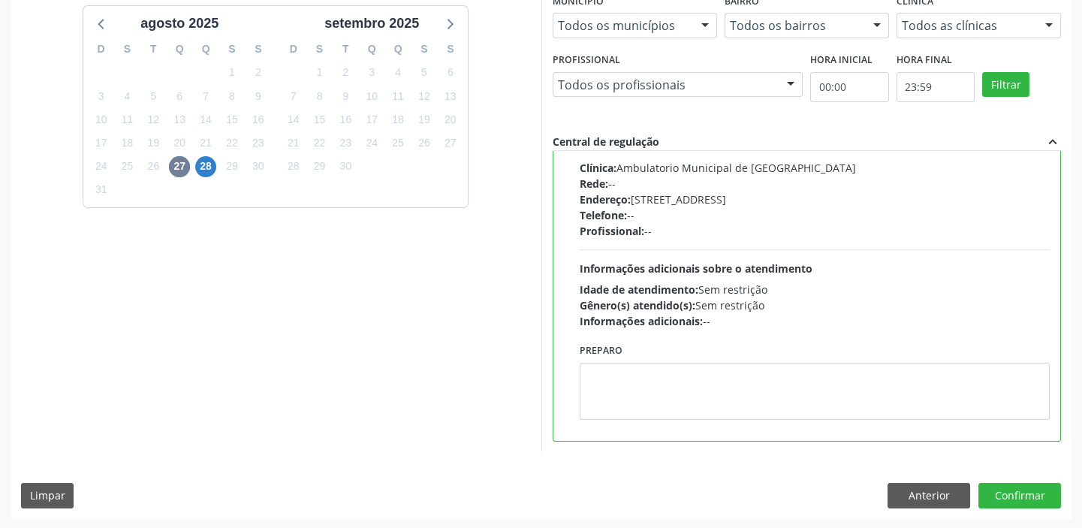
click at [1025, 512] on div "Dias com vagas disponíveis para: - Médico Oftalmologista agosto 2025 D S T Q Q …" at bounding box center [541, 240] width 1061 height 555
click at [1023, 504] on button "Confirmar" at bounding box center [1019, 496] width 83 height 26
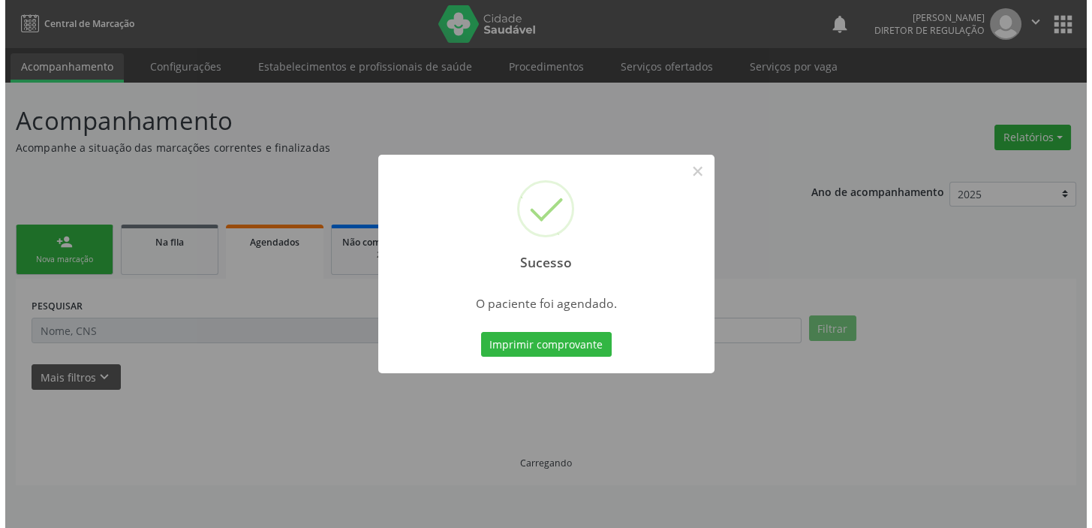
scroll to position [0, 0]
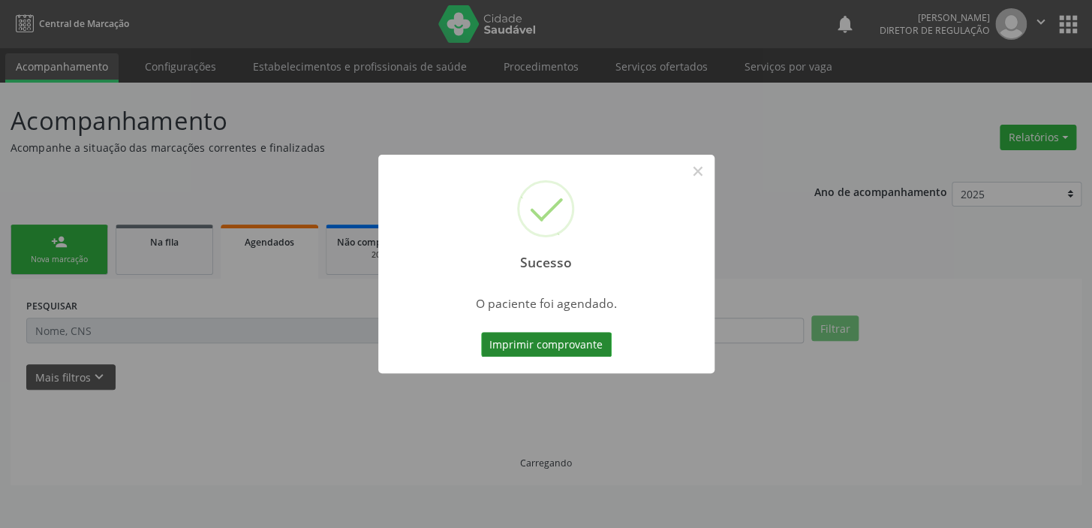
click at [533, 351] on button "Imprimir comprovante" at bounding box center [546, 345] width 131 height 26
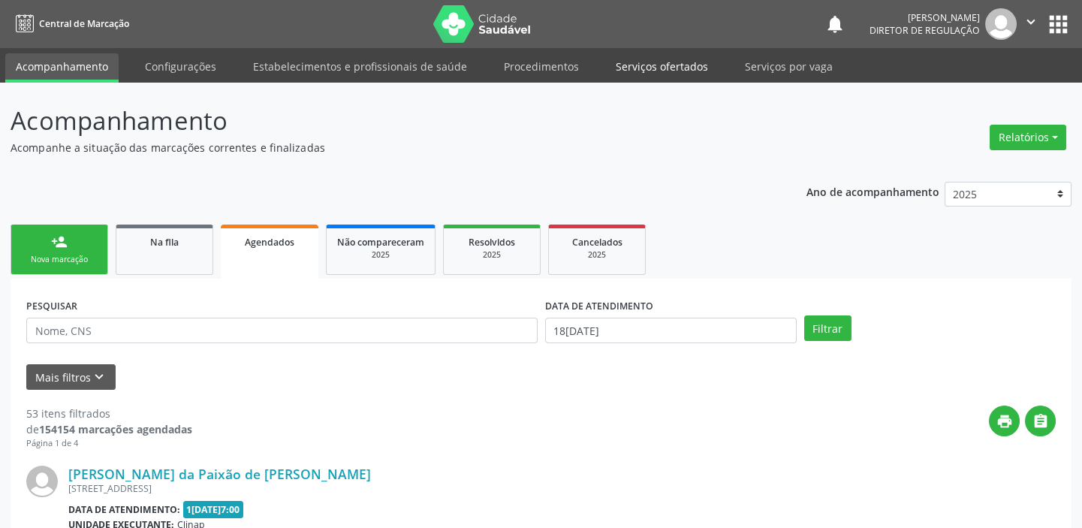
click at [649, 68] on link "Serviços ofertados" at bounding box center [661, 66] width 113 height 26
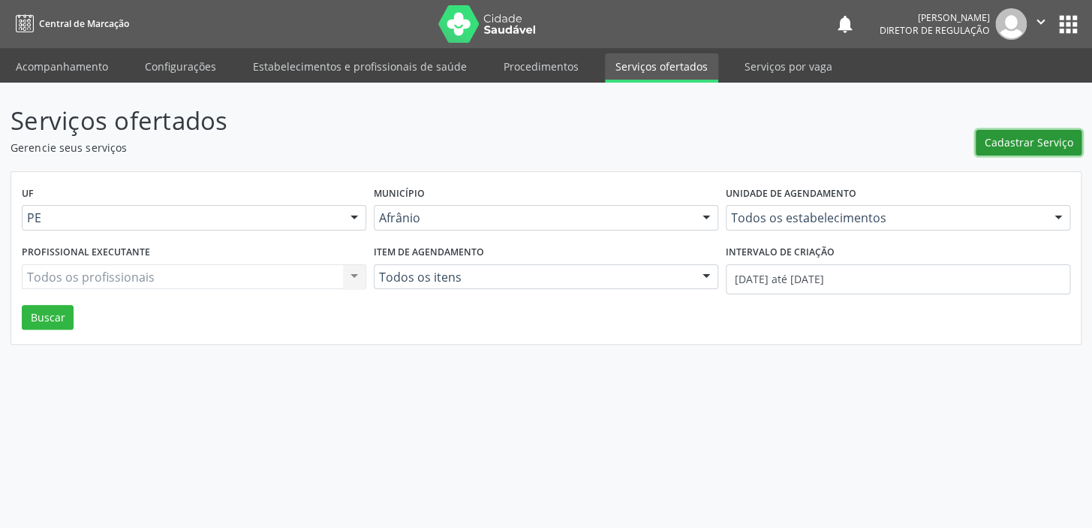
click at [998, 138] on span "Cadastrar Serviço" at bounding box center [1029, 142] width 89 height 16
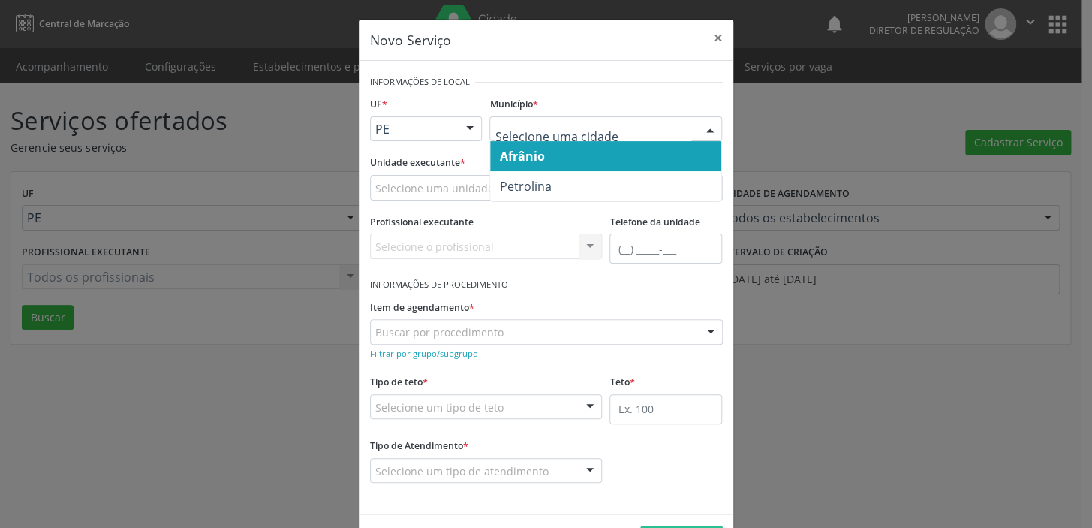
click at [520, 155] on span "Afrânio" at bounding box center [521, 156] width 45 height 17
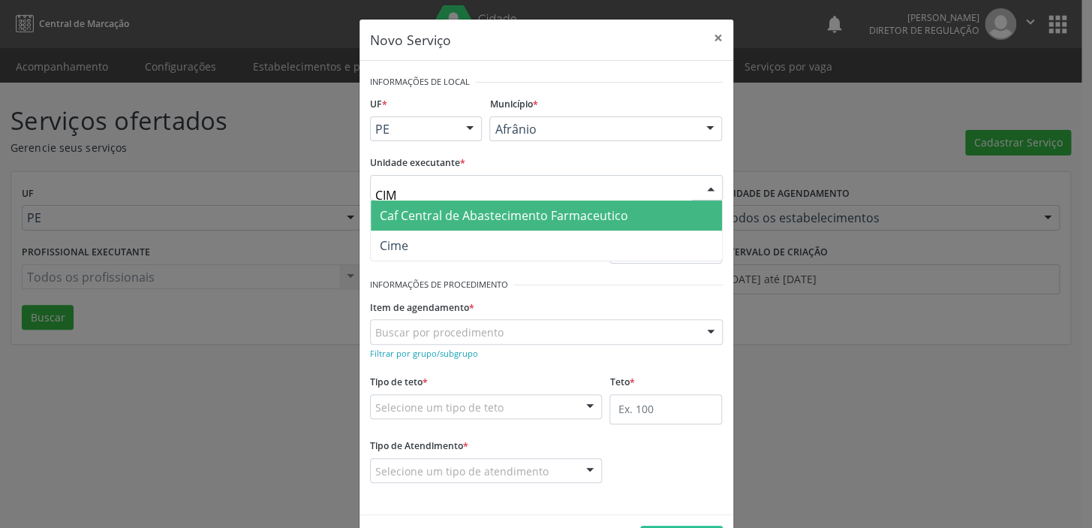
type input "CIME"
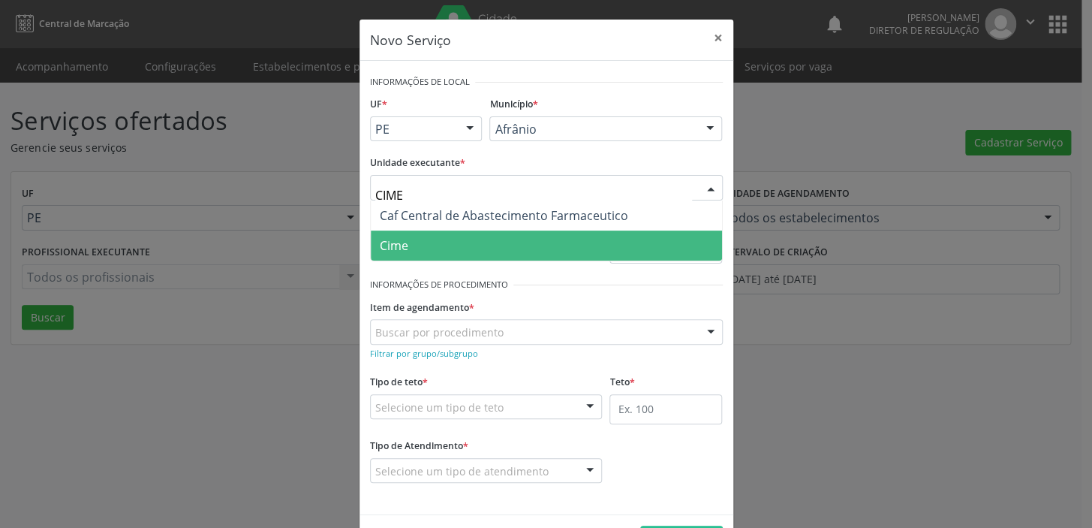
click at [456, 253] on span "Cime" at bounding box center [546, 245] width 351 height 30
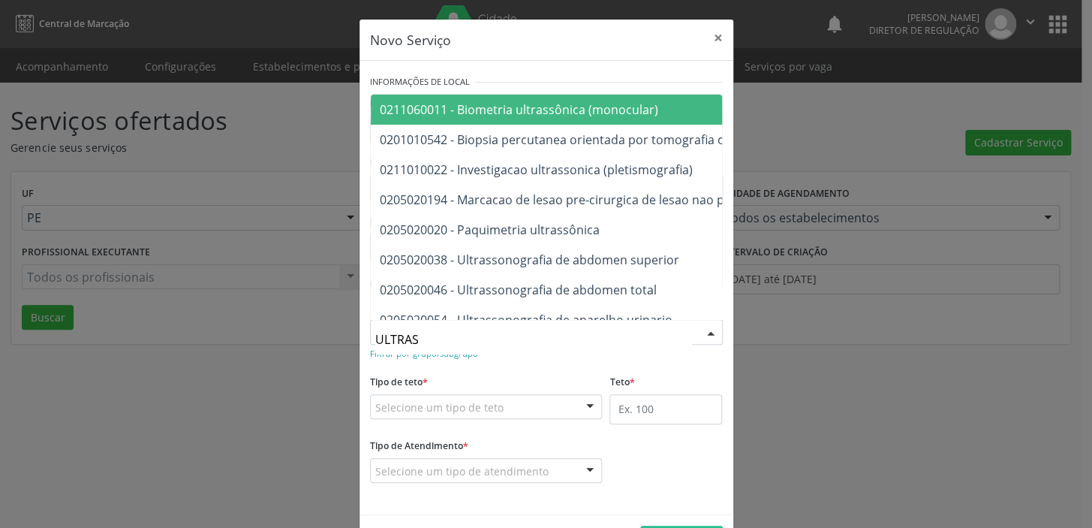
type input "ULTRASS"
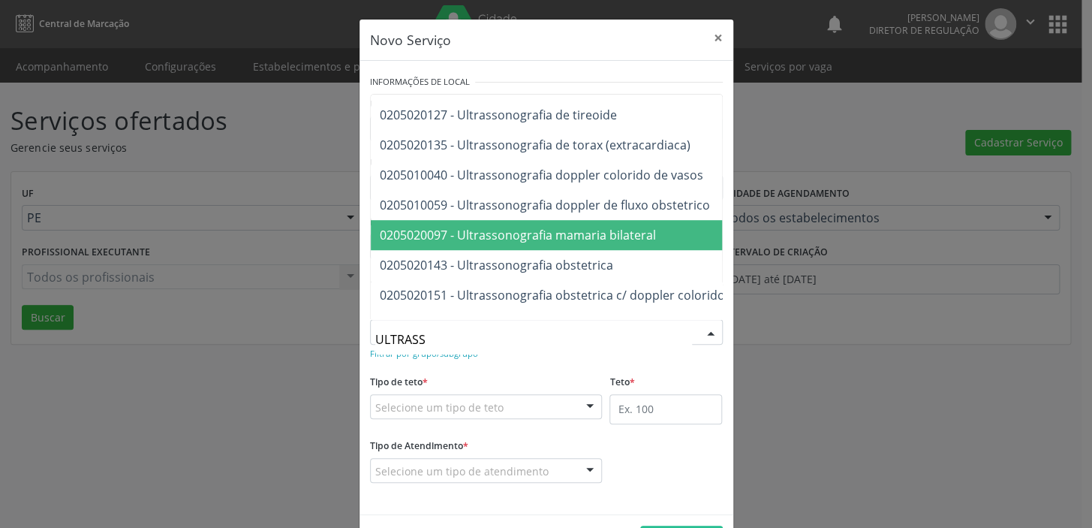
scroll to position [409, 0]
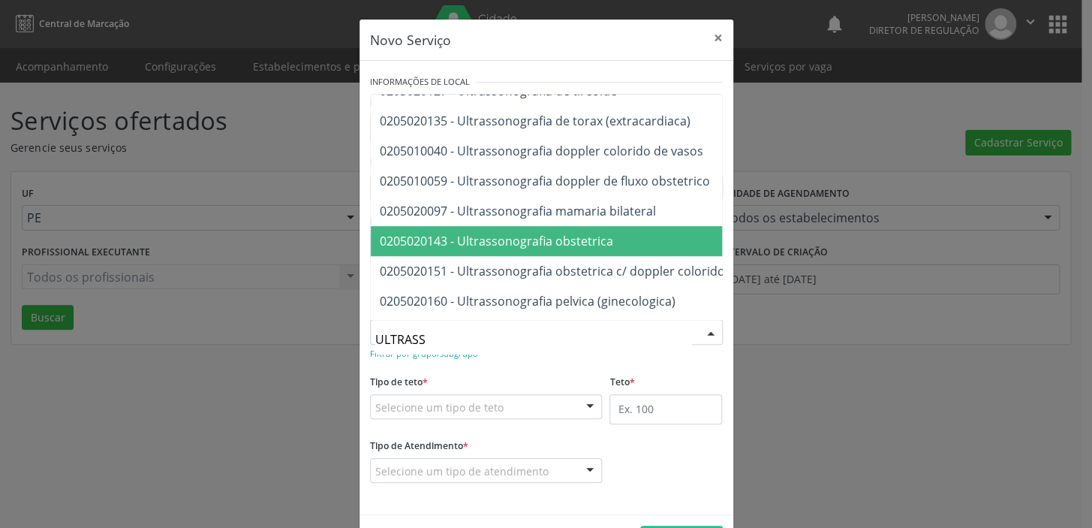
drag, startPoint x: 505, startPoint y: 241, endPoint x: 480, endPoint y: 315, distance: 77.4
click at [505, 241] on span "0205020143 - Ultrassonografia obstetrica" at bounding box center [496, 241] width 233 height 17
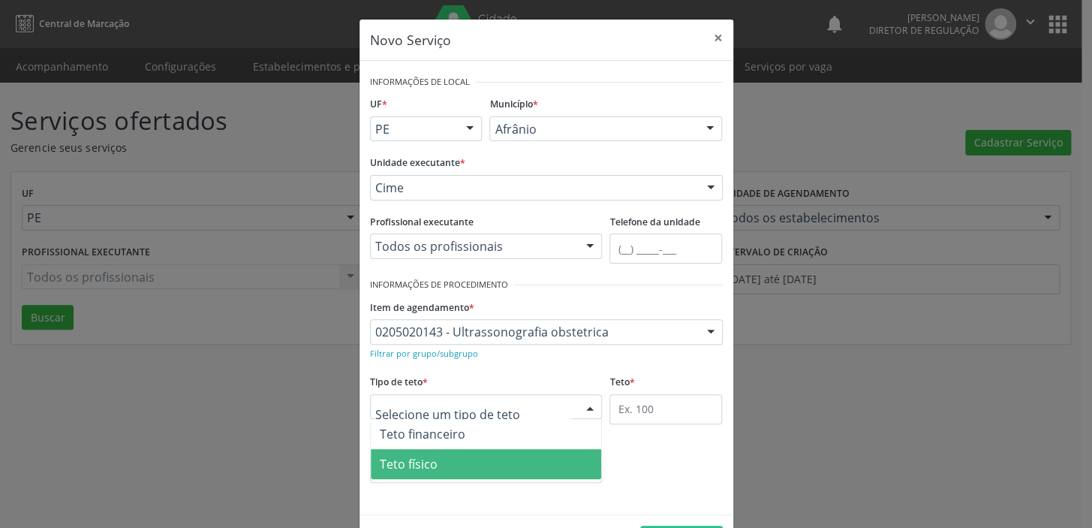
click at [415, 472] on span "Teto físico" at bounding box center [486, 464] width 231 height 30
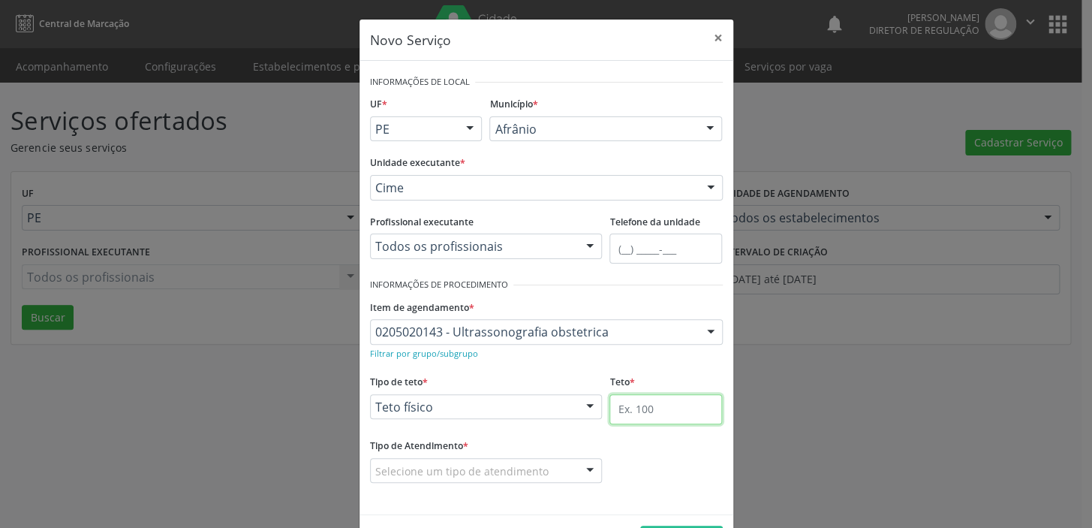
click at [613, 412] on input "text" at bounding box center [666, 409] width 113 height 30
type input "1"
click at [511, 460] on div "Selecione um tipo de atendimento" at bounding box center [486, 471] width 233 height 26
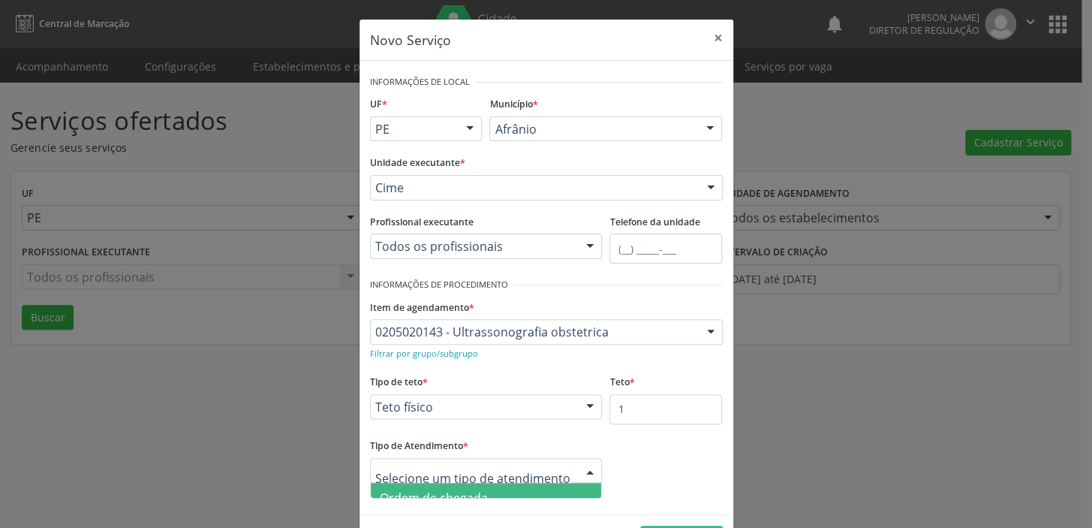
click at [507, 493] on span "Ordem de chegada" at bounding box center [486, 498] width 231 height 30
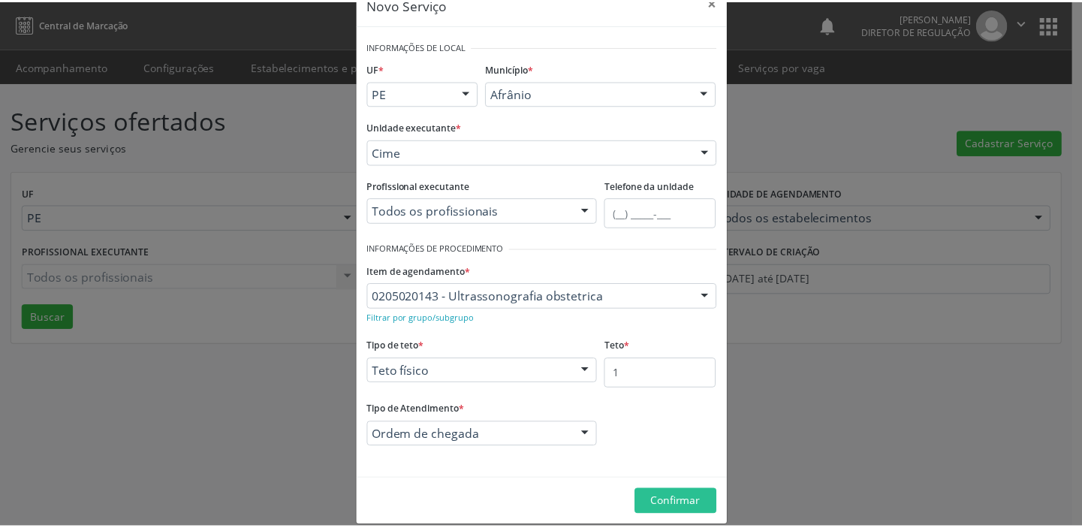
scroll to position [52, 0]
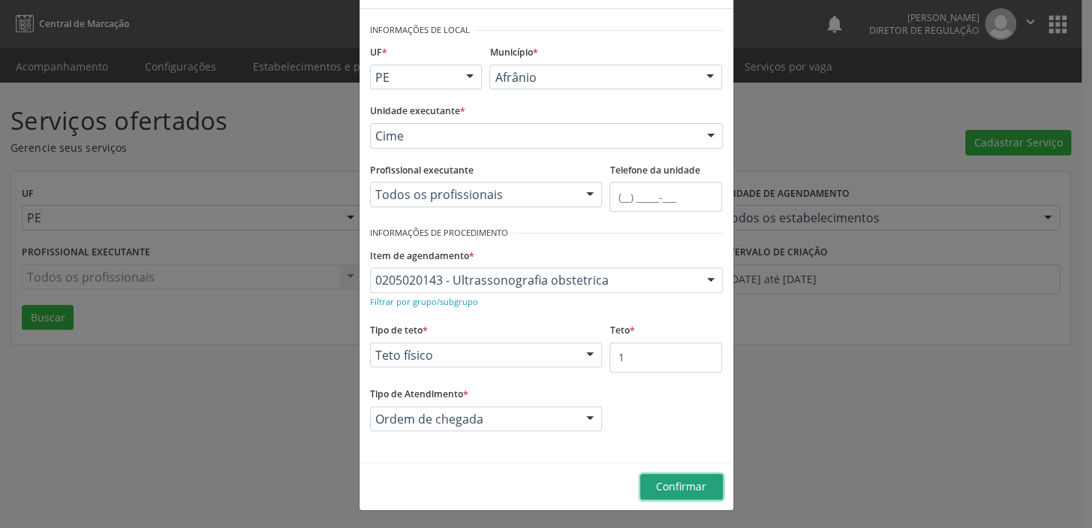
click at [656, 479] on span "Confirmar" at bounding box center [681, 486] width 50 height 14
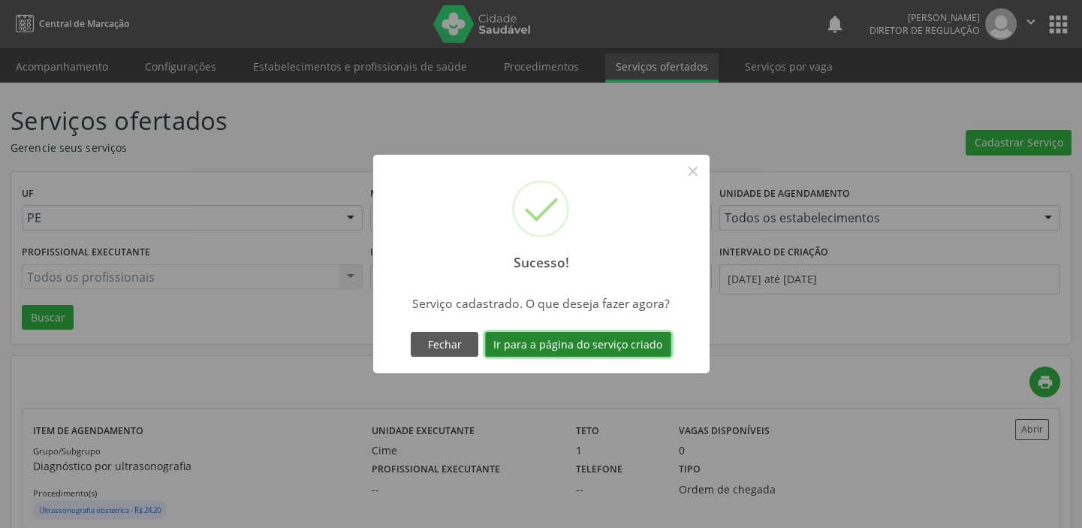
click at [568, 343] on button "Ir para a página do serviço criado" at bounding box center [578, 345] width 186 height 26
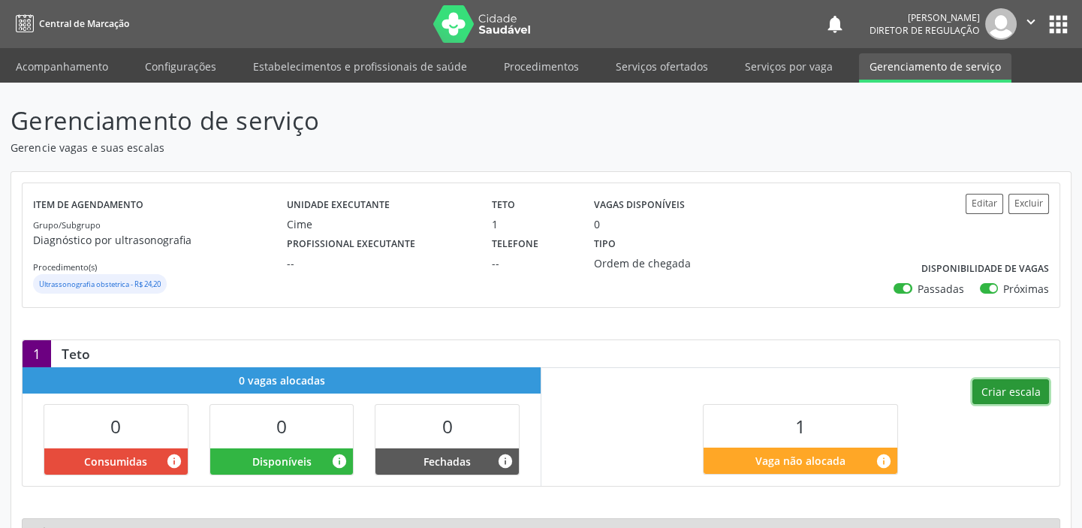
click at [1002, 392] on button "Criar escala" at bounding box center [1010, 392] width 77 height 26
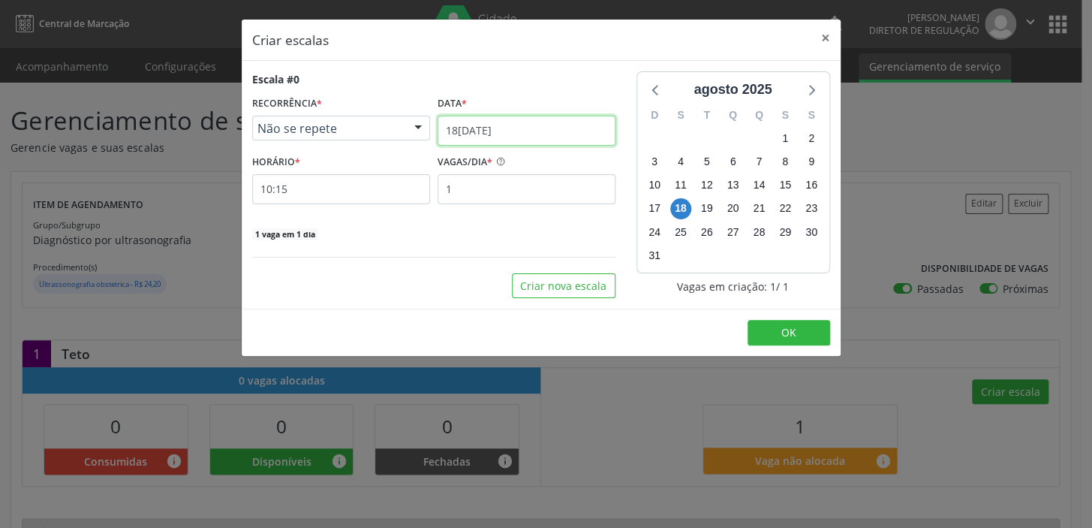
click at [477, 128] on input "[DATE]" at bounding box center [527, 131] width 178 height 30
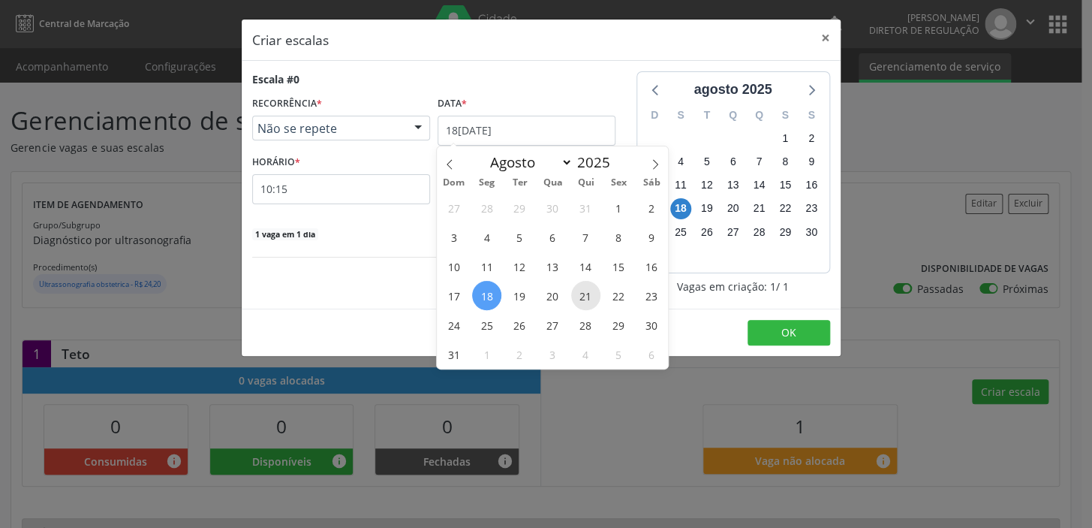
click at [584, 300] on span "21" at bounding box center [585, 295] width 29 height 29
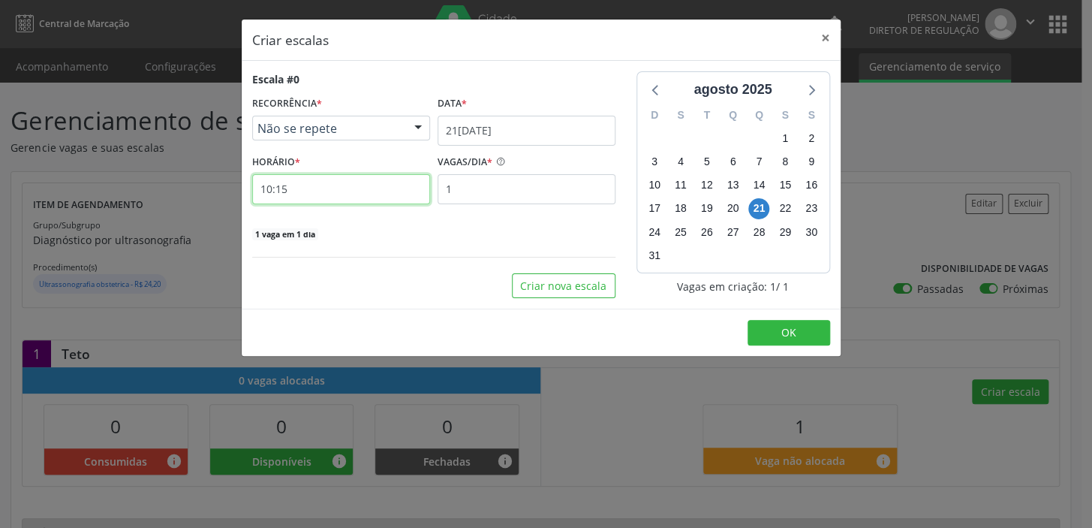
click at [279, 195] on input "10:15" at bounding box center [341, 189] width 178 height 30
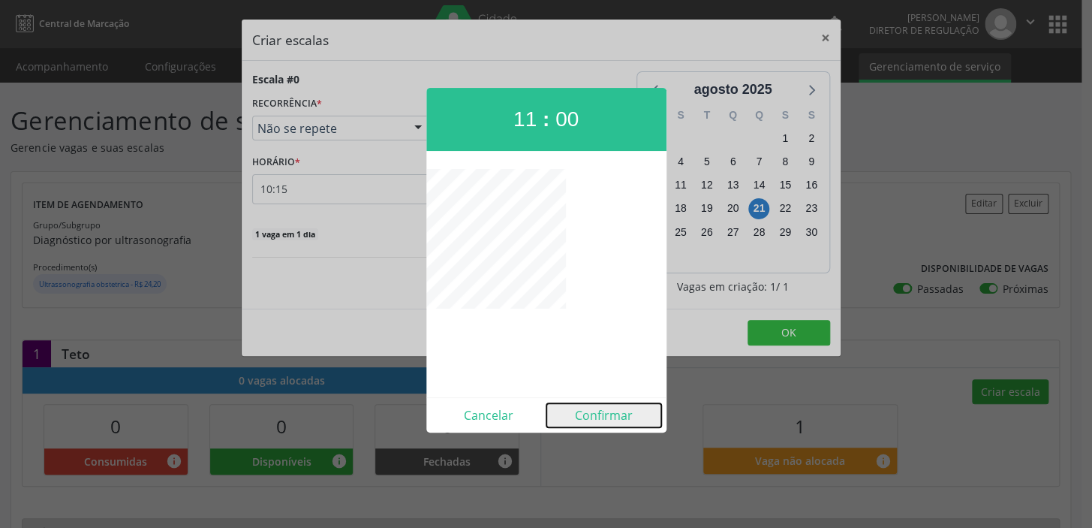
click at [598, 416] on button "Confirmar" at bounding box center [604, 415] width 115 height 24
type input "11:00"
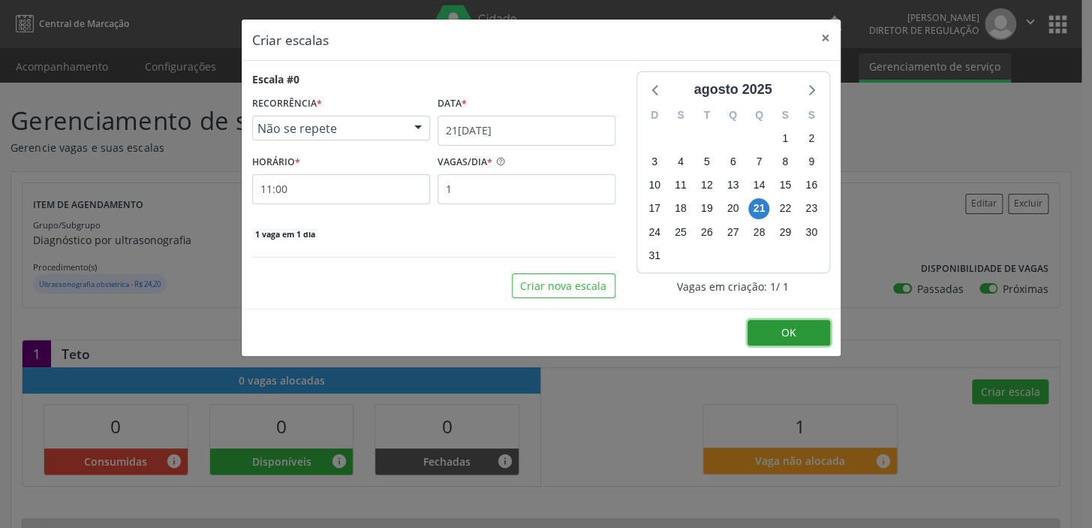
click at [776, 334] on button "OK" at bounding box center [789, 333] width 83 height 26
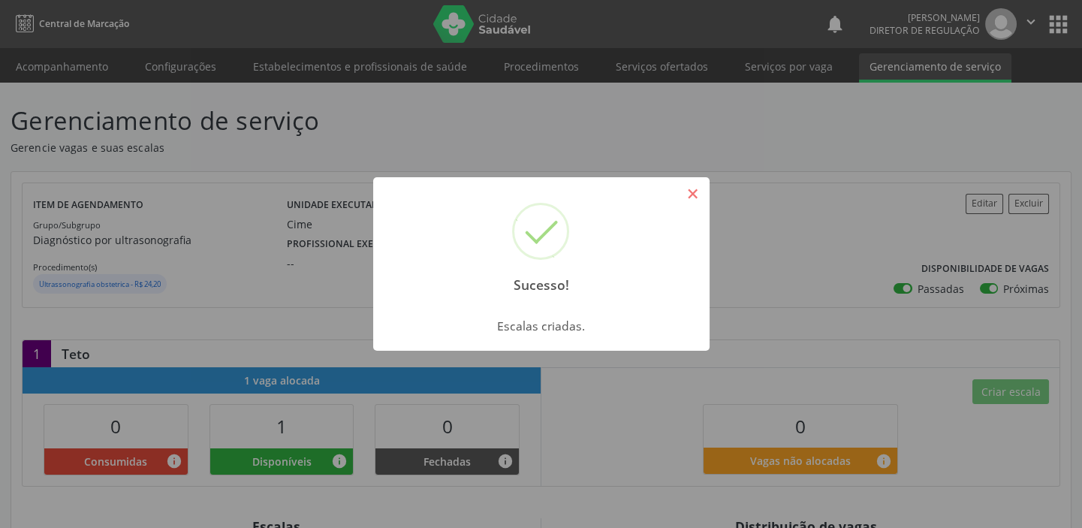
click at [690, 192] on button "×" at bounding box center [693, 194] width 26 height 26
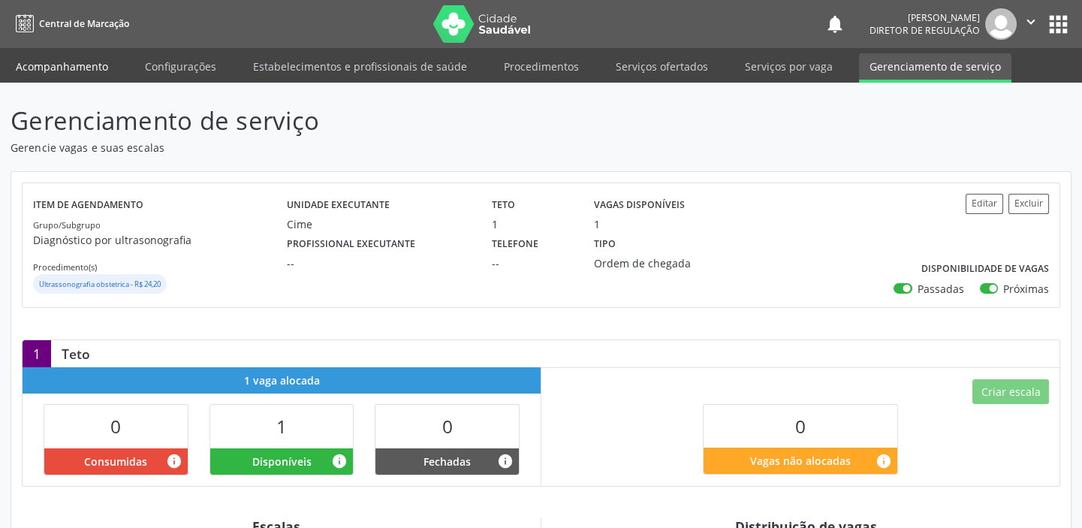
click at [35, 66] on link "Acompanhamento" at bounding box center [61, 66] width 113 height 26
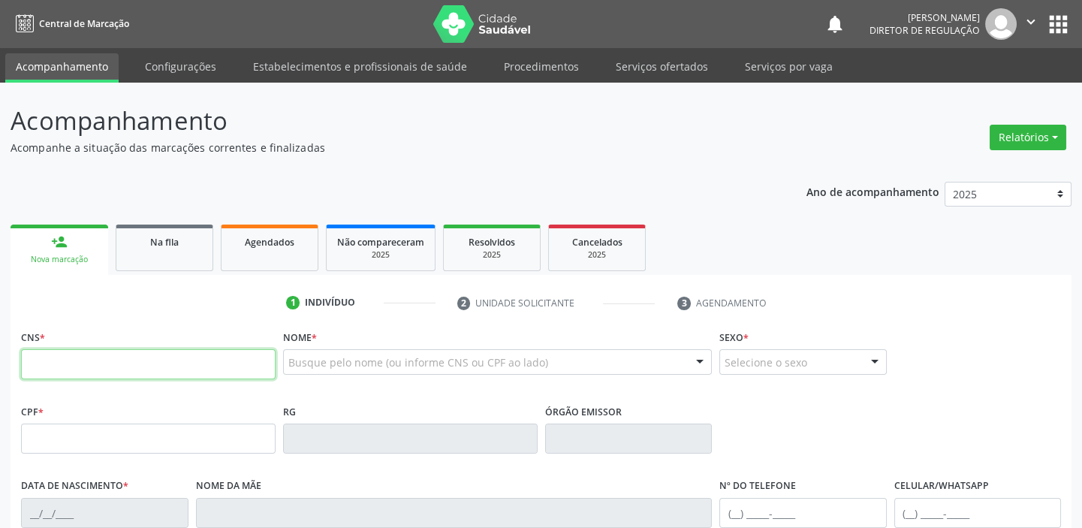
click at [111, 364] on input "text" at bounding box center [148, 364] width 255 height 30
type input "700 4097 0364 9050"
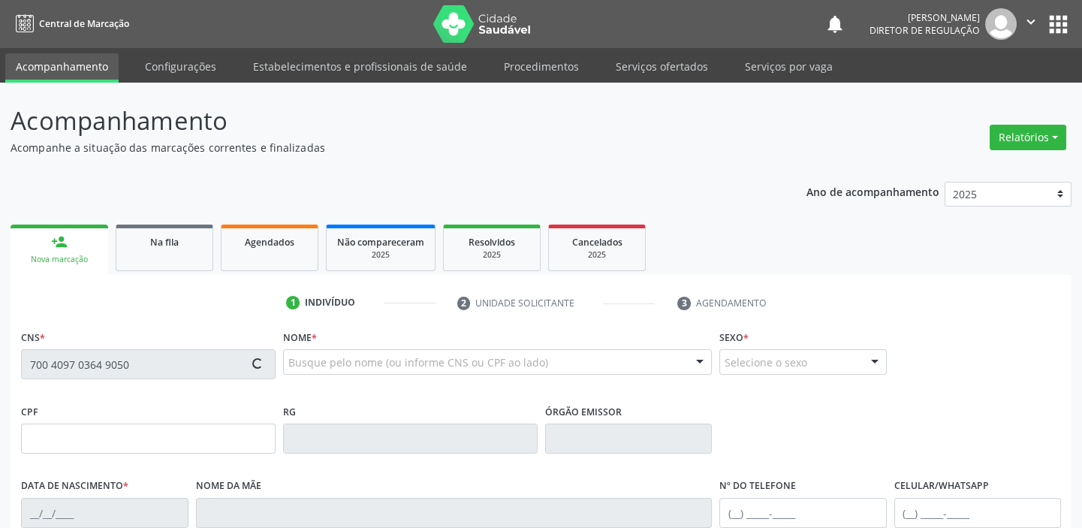
type input "142.424.304-18"
type input "27/12/2010"
type input "Maria Vanicleide Laranjeiras"
type input "(87) 98812-6878"
type input "063.225.334-79"
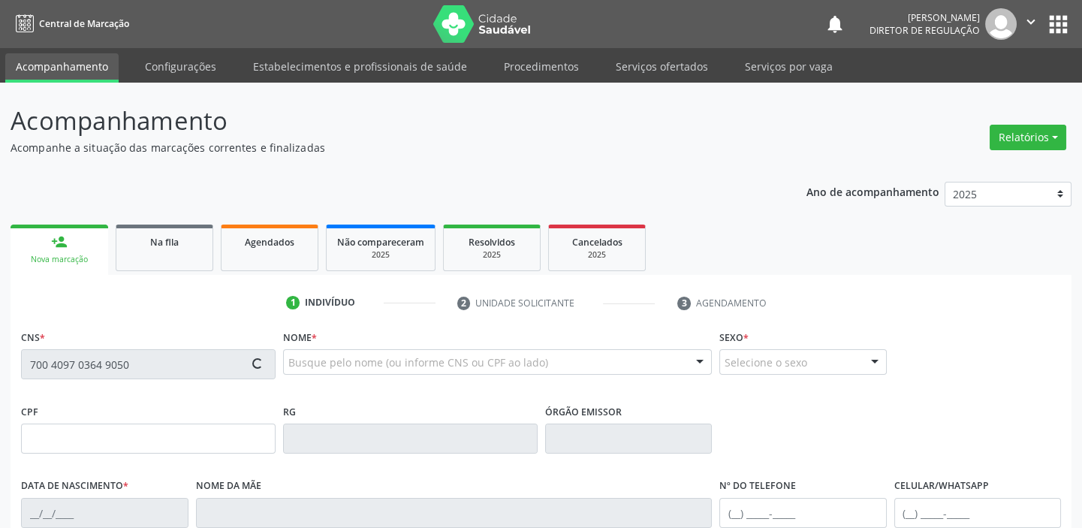
type input "64"
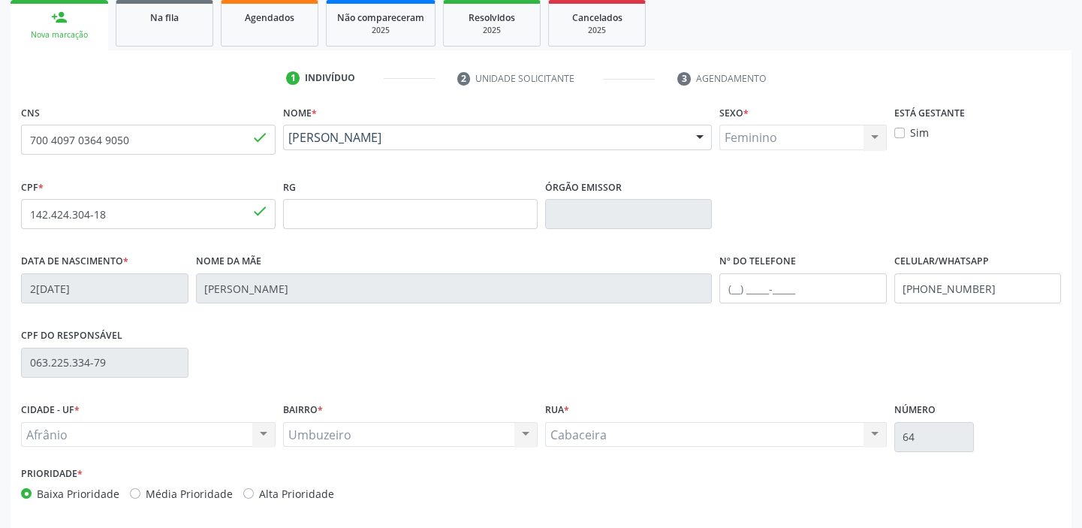
scroll to position [285, 0]
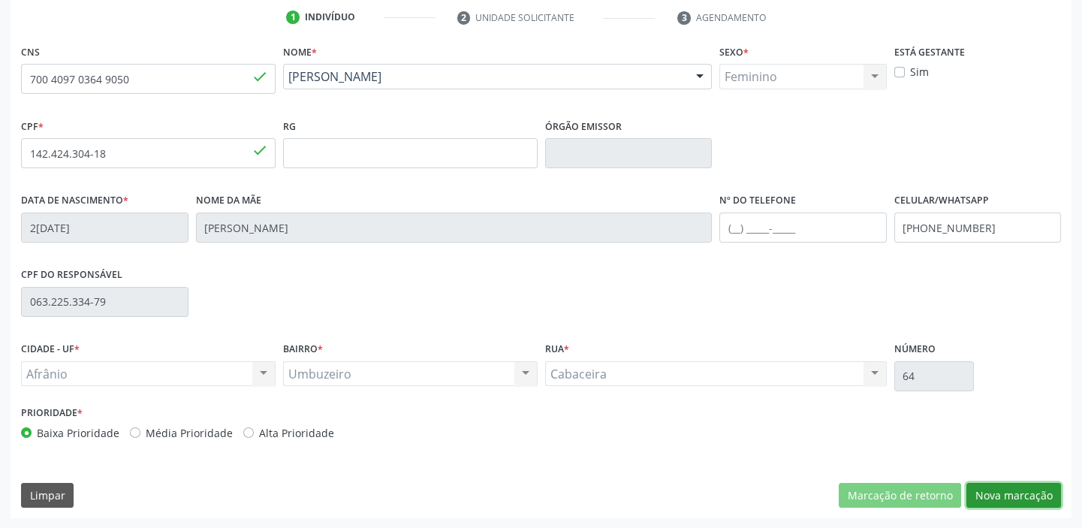
click at [998, 498] on button "Nova marcação" at bounding box center [1013, 496] width 95 height 26
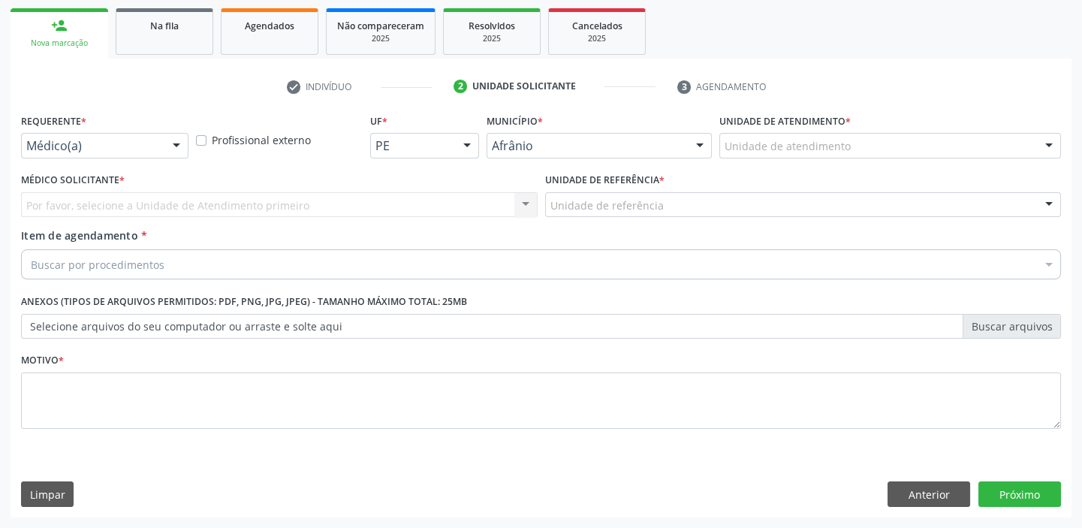
scroll to position [215, 0]
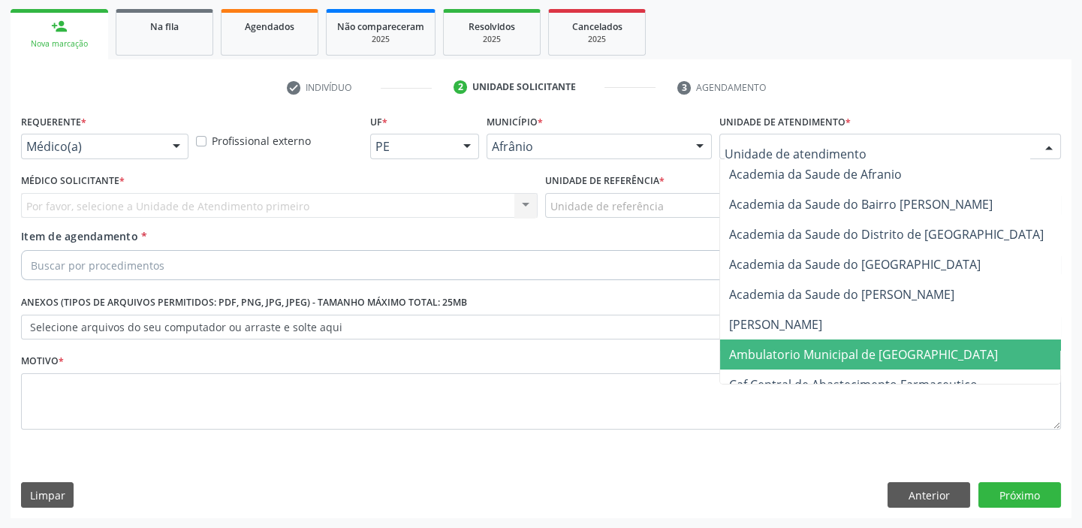
click at [754, 354] on span "Ambulatorio Municipal de [GEOGRAPHIC_DATA]" at bounding box center [863, 354] width 269 height 17
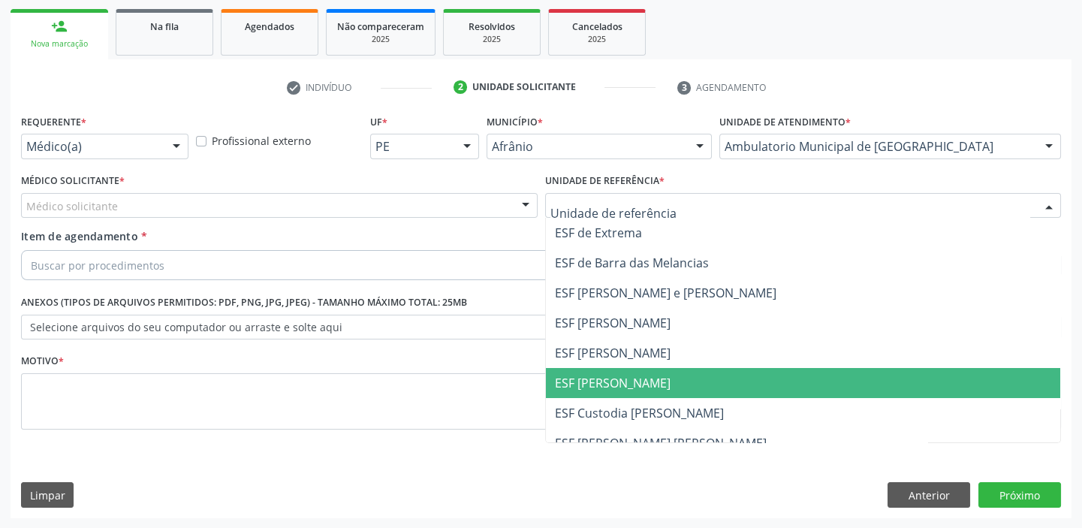
click at [592, 384] on span "ESF [PERSON_NAME]" at bounding box center [613, 383] width 116 height 17
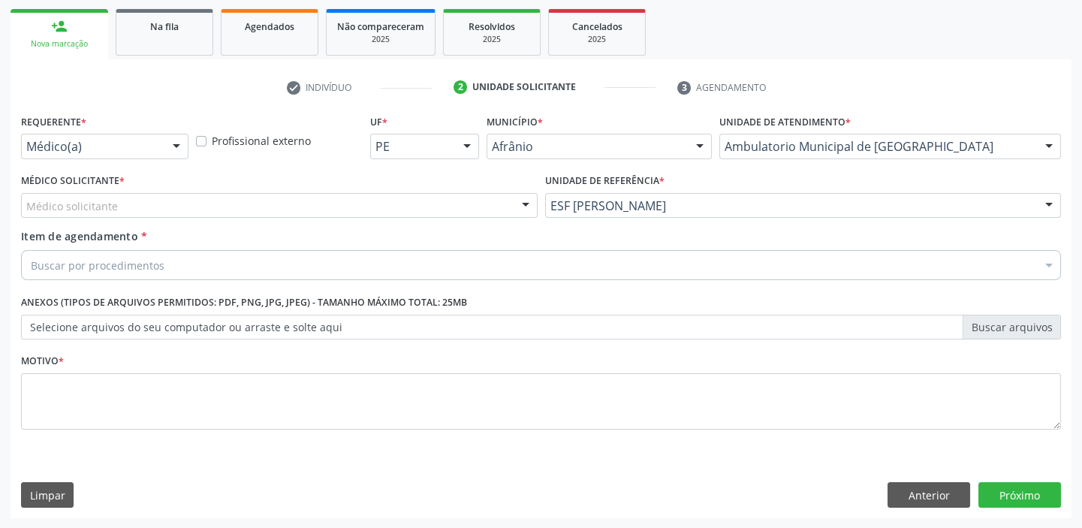
click at [68, 218] on div "Médico Solicitante * Médico solicitante Alysson Rodrigo Ferreira Cavalcanti Bru…" at bounding box center [279, 199] width 524 height 59
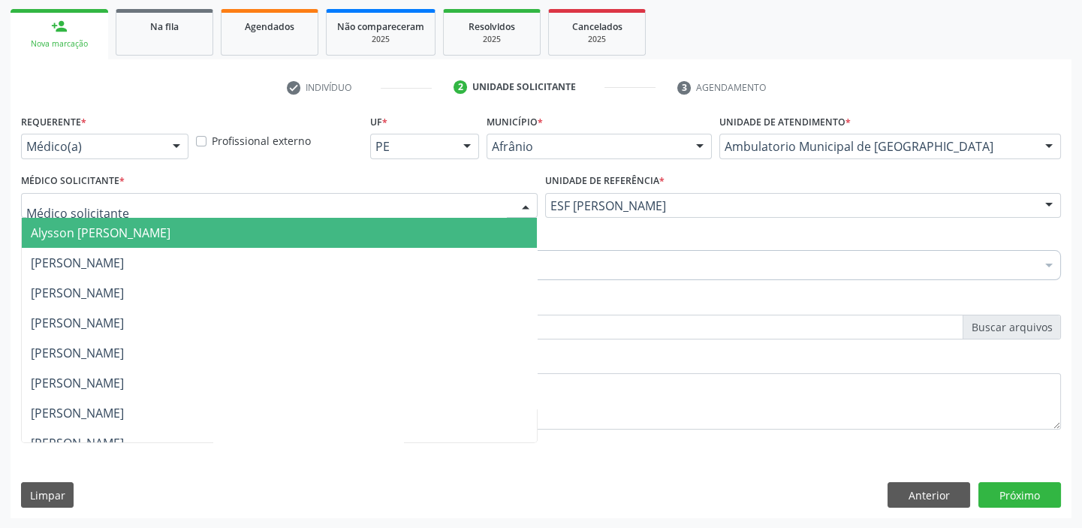
click at [73, 233] on span "Alysson [PERSON_NAME]" at bounding box center [101, 232] width 140 height 17
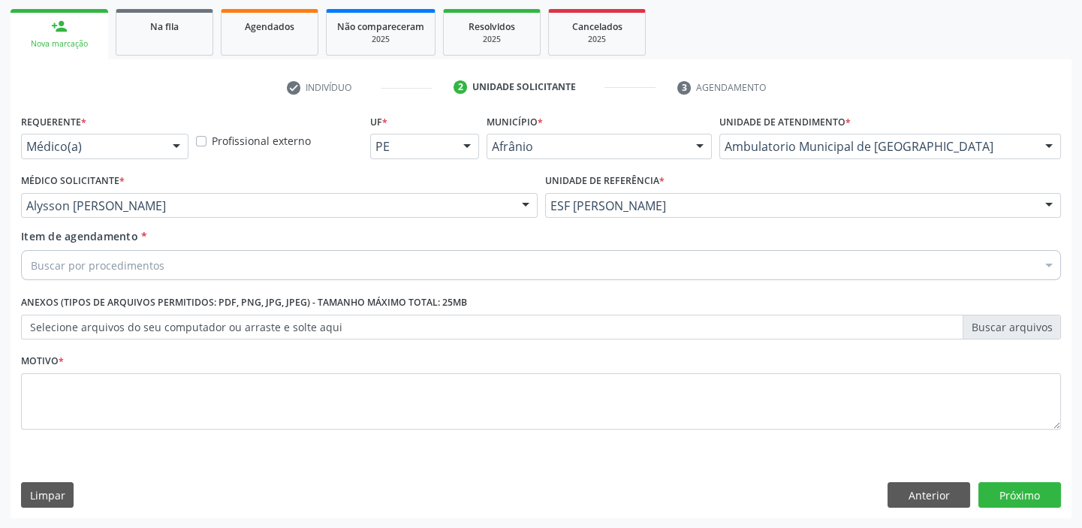
click at [67, 255] on div "Buscar por procedimentos" at bounding box center [541, 265] width 1040 height 30
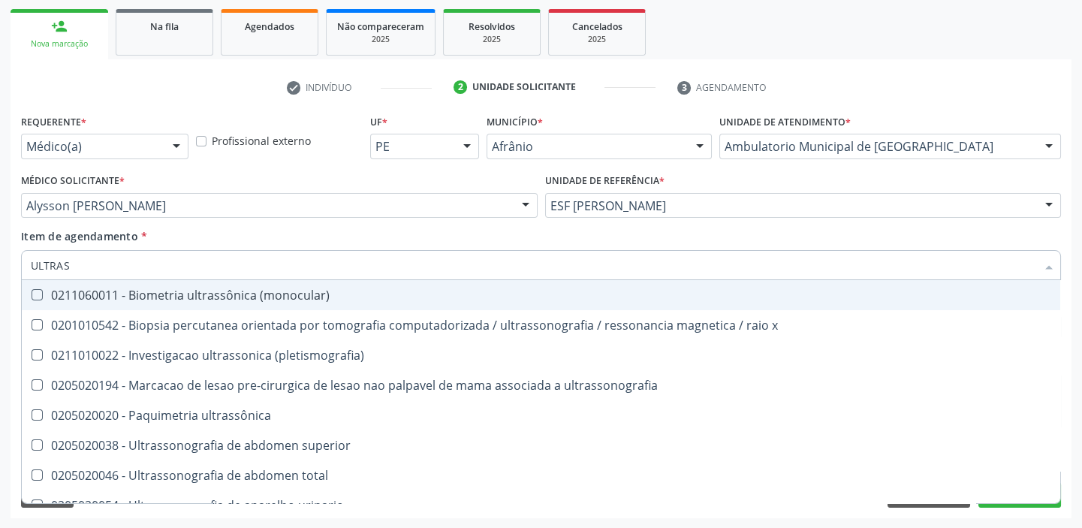
type input "ULTRASS"
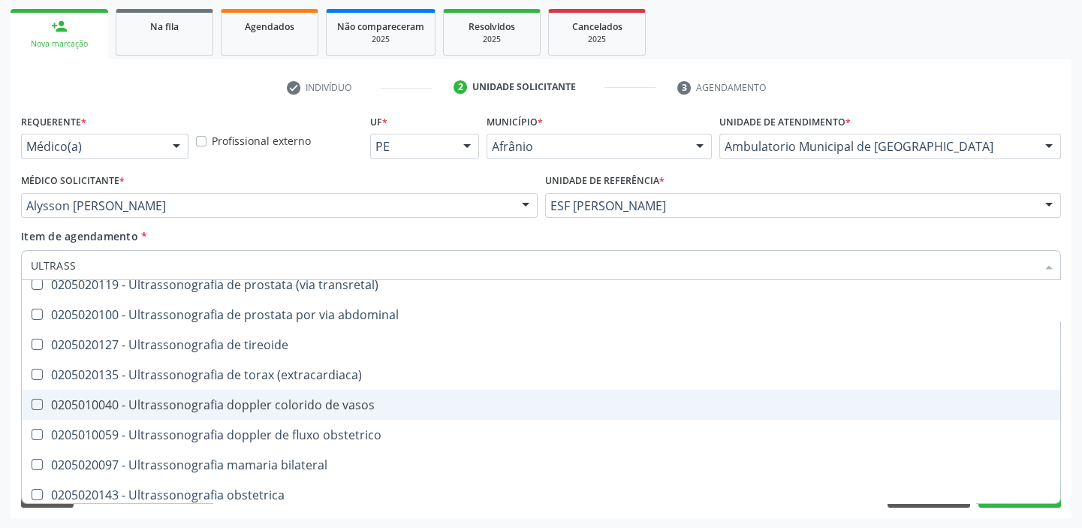
scroll to position [409, 0]
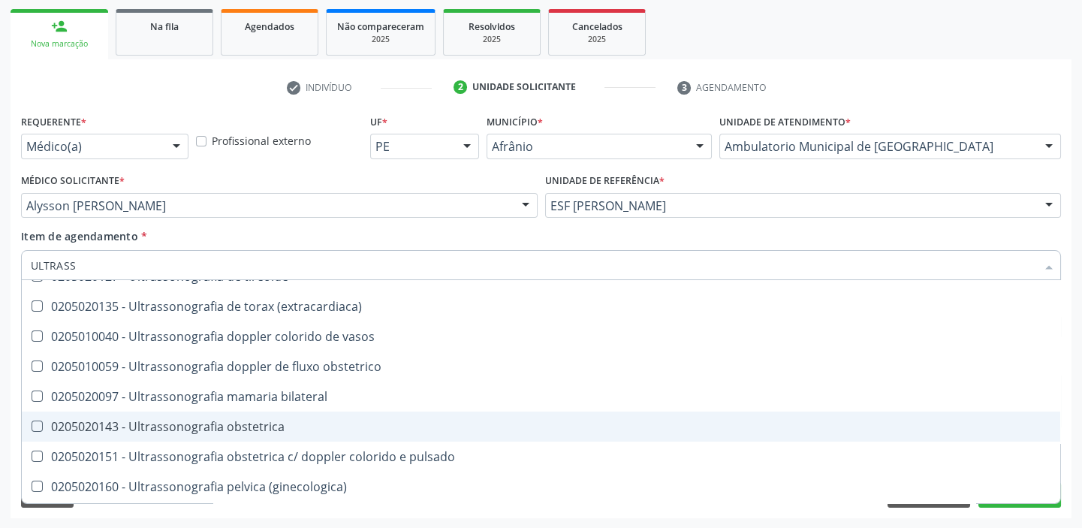
click at [258, 426] on div "0205020143 - Ultrassonografia obstetrica" at bounding box center [541, 426] width 1020 height 12
checkbox obstetrica "true"
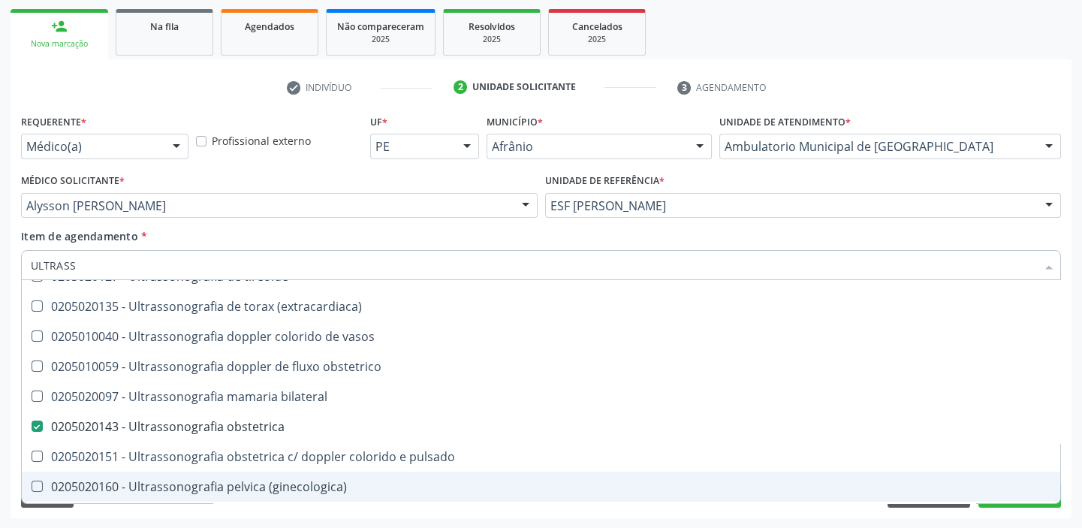
click at [83, 518] on div "Acompanhamento Acompanhe a situação das marcações correntes e finalizadas Relat…" at bounding box center [541, 197] width 1082 height 661
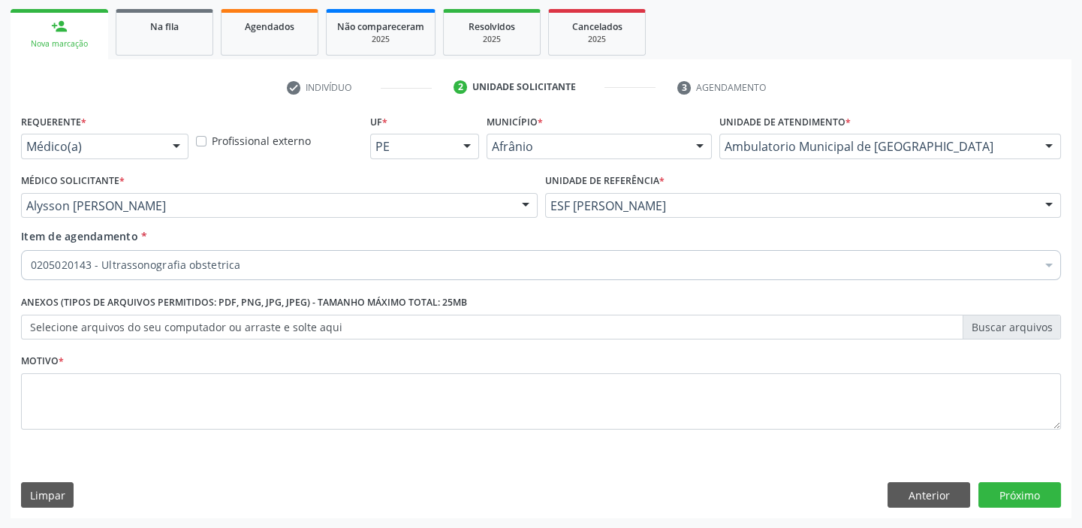
scroll to position [0, 0]
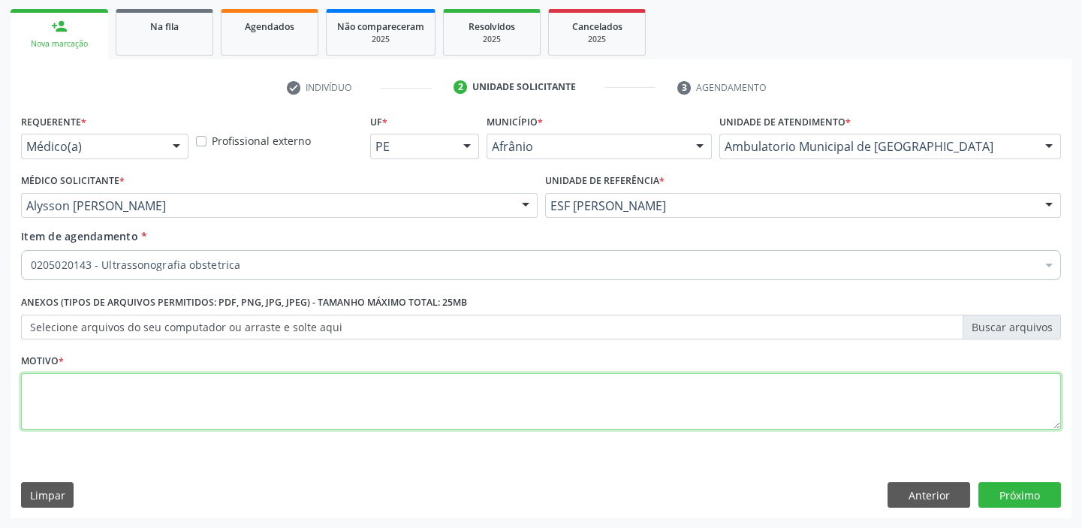
click at [84, 382] on textarea at bounding box center [541, 401] width 1040 height 57
type textarea "*"
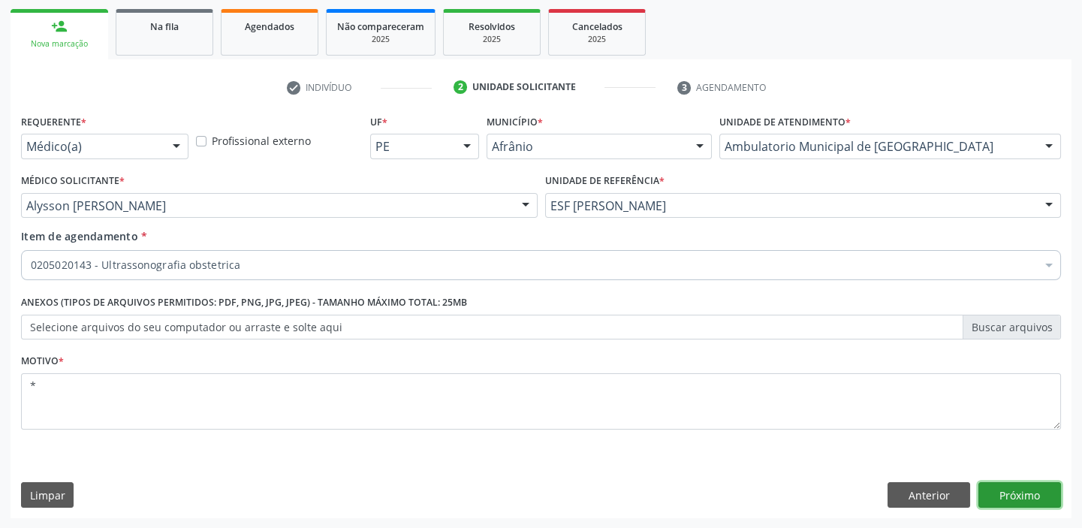
click at [1002, 488] on button "Próximo" at bounding box center [1019, 495] width 83 height 26
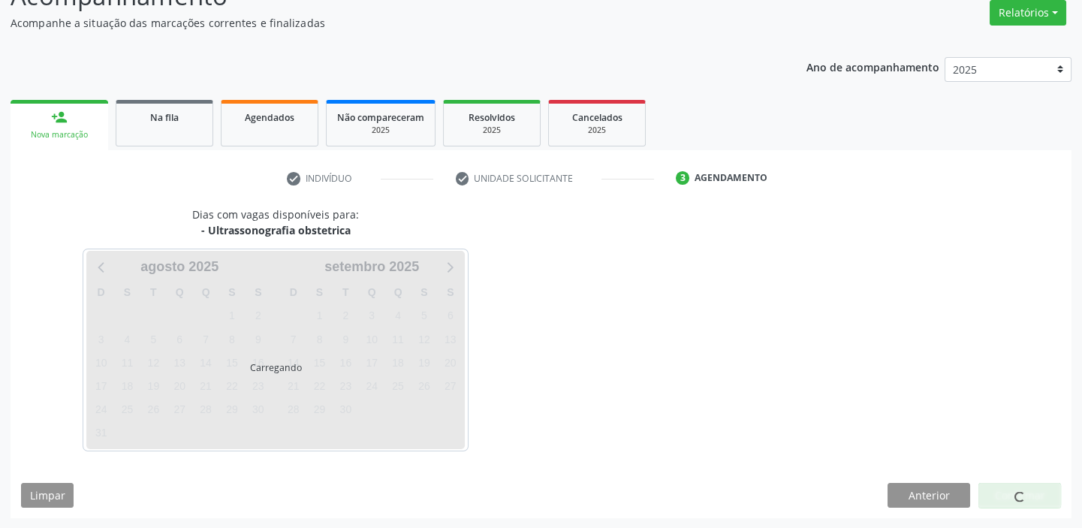
scroll to position [125, 0]
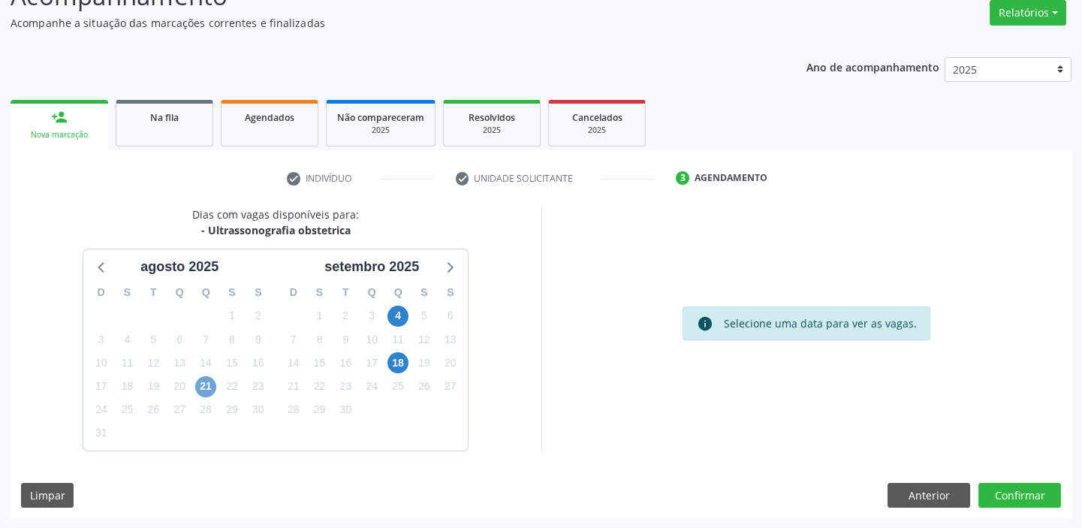
click at [203, 384] on span "21" at bounding box center [205, 386] width 21 height 21
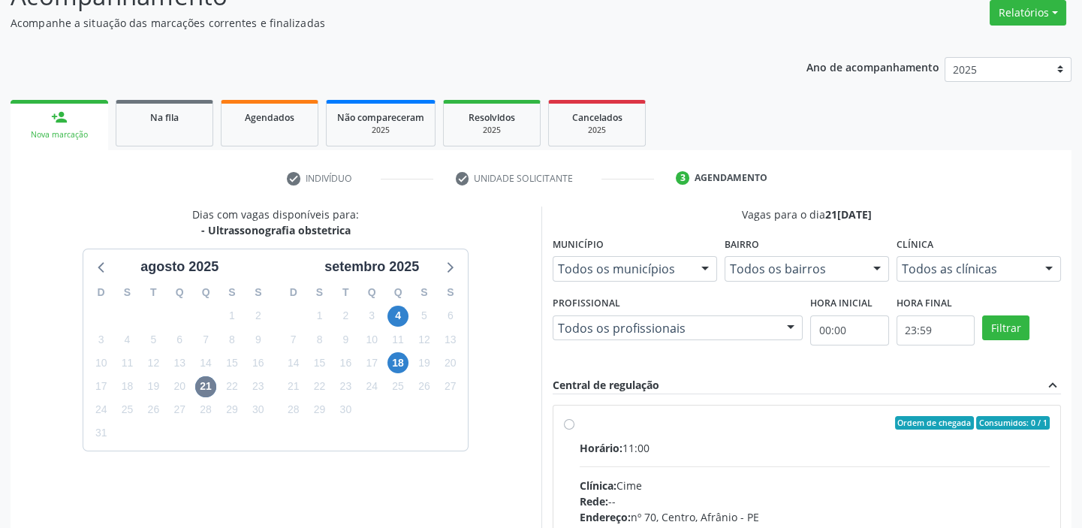
click at [697, 448] on div "Horário: 11:00" at bounding box center [815, 448] width 471 height 16
click at [574, 429] on input "Ordem de chegada Consumidos: 0 / 1 Horário: 11:00 Clínica: Cime Rede: -- Endere…" at bounding box center [569, 423] width 11 height 14
radio input "true"
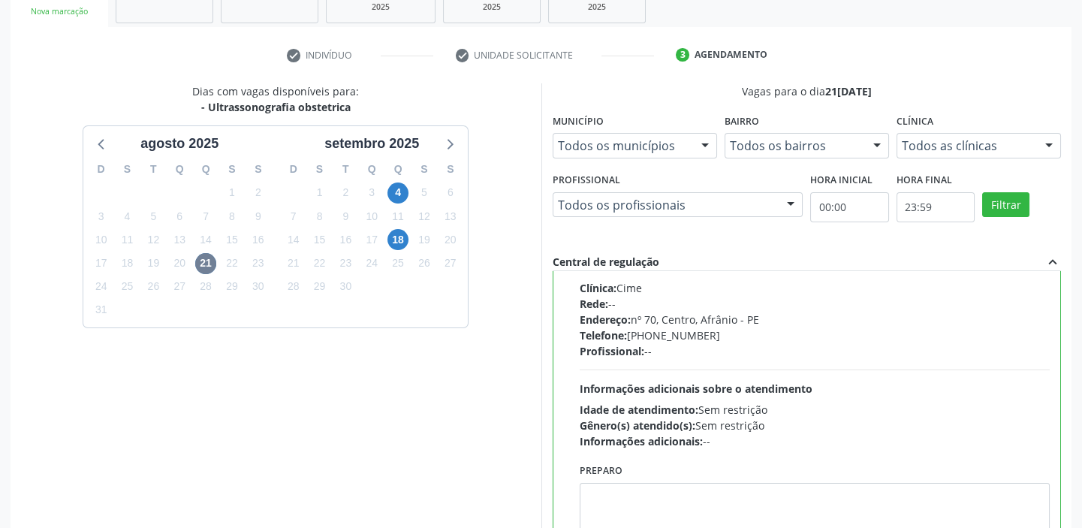
scroll to position [368, 0]
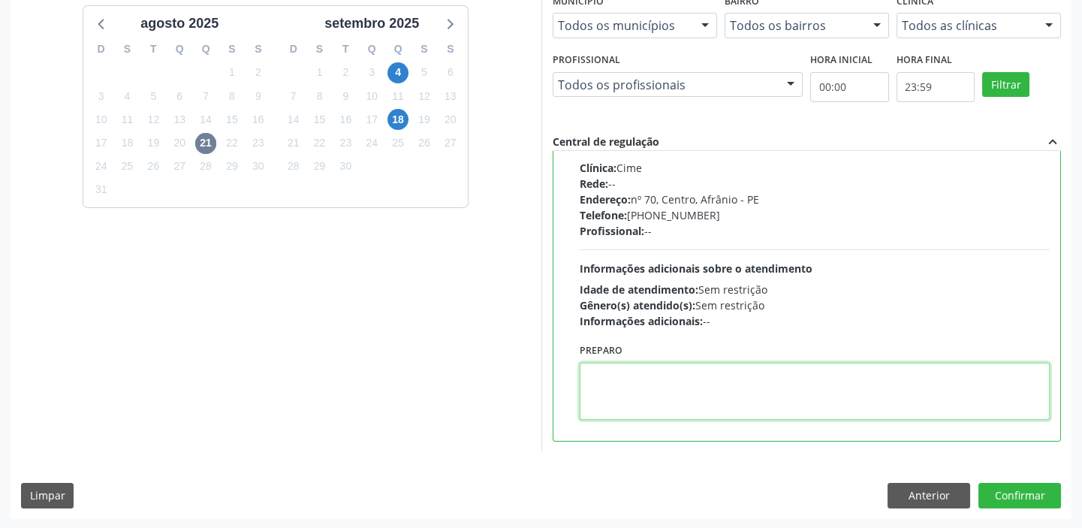
click at [685, 395] on textarea at bounding box center [815, 391] width 471 height 57
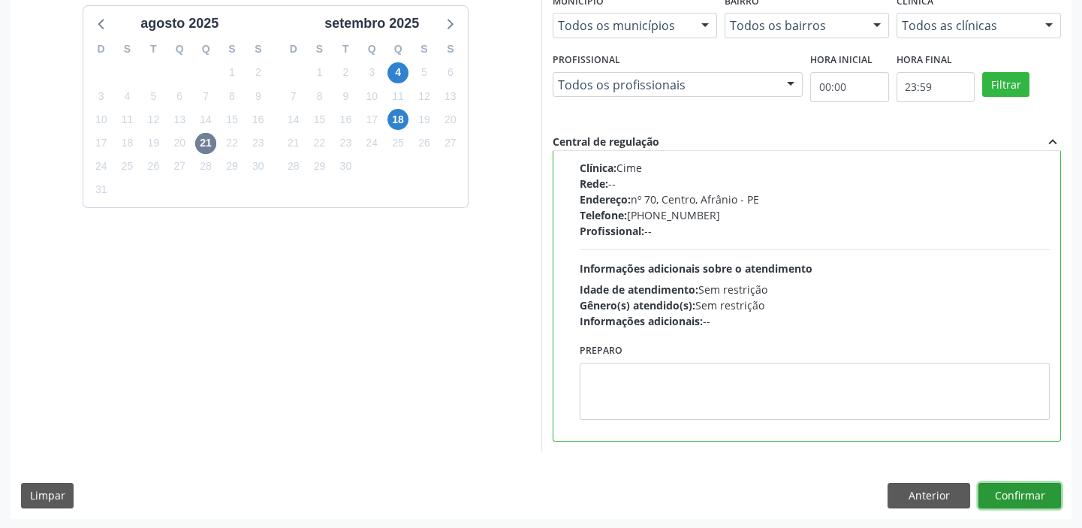
click at [1014, 495] on button "Confirmar" at bounding box center [1019, 496] width 83 height 26
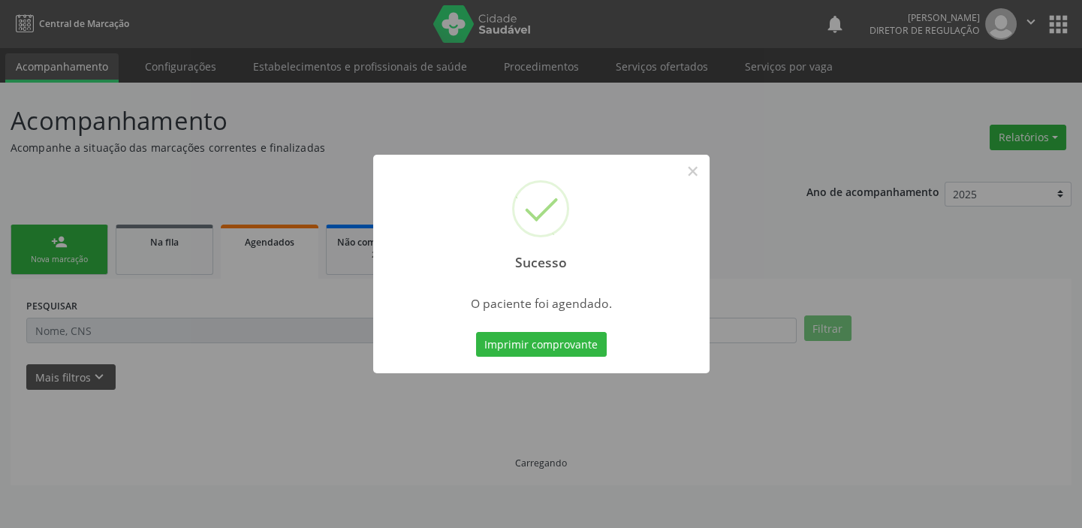
scroll to position [0, 0]
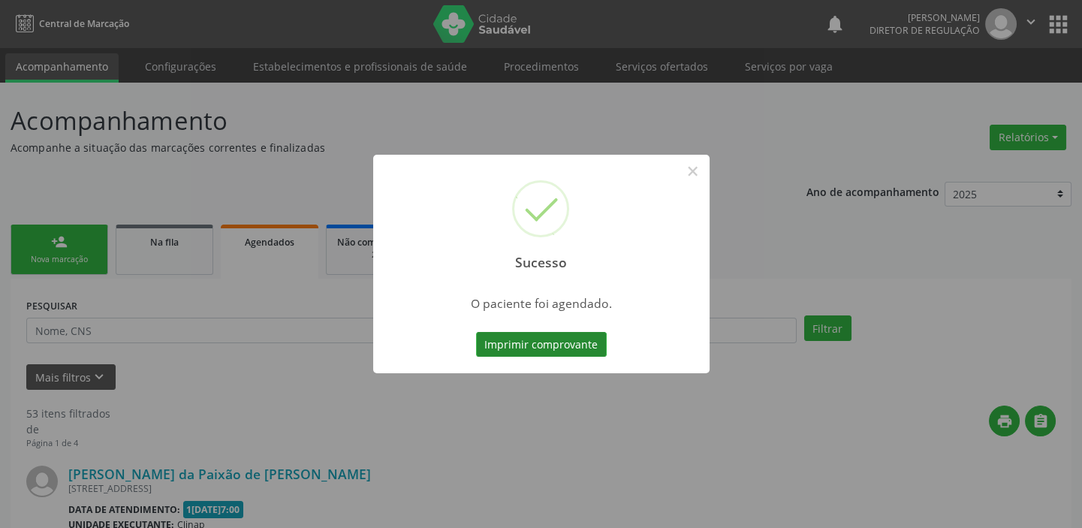
click at [563, 347] on button "Imprimir comprovante" at bounding box center [541, 345] width 131 height 26
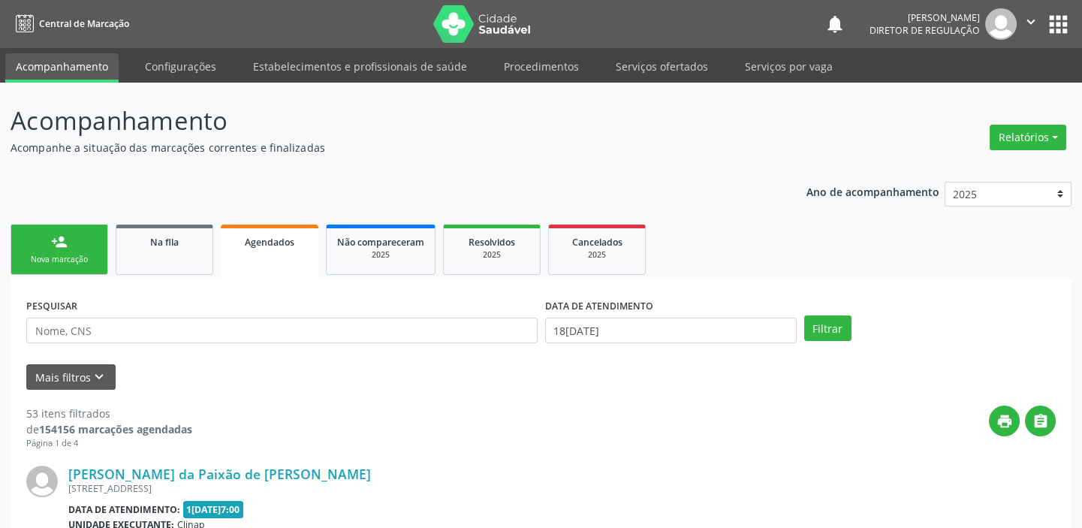
click at [267, 238] on span "Agendados" at bounding box center [270, 242] width 50 height 13
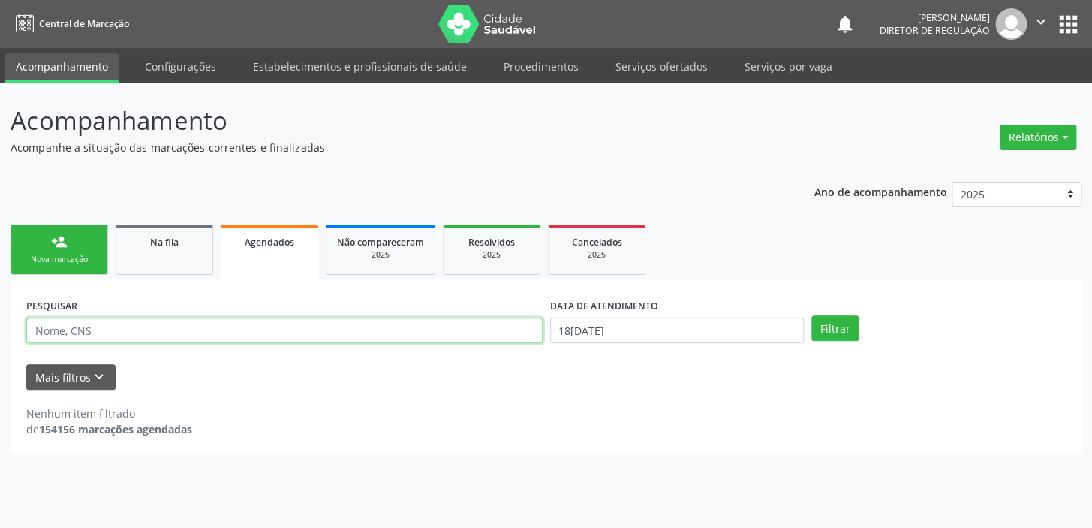
click at [101, 337] on input "text" at bounding box center [284, 331] width 517 height 26
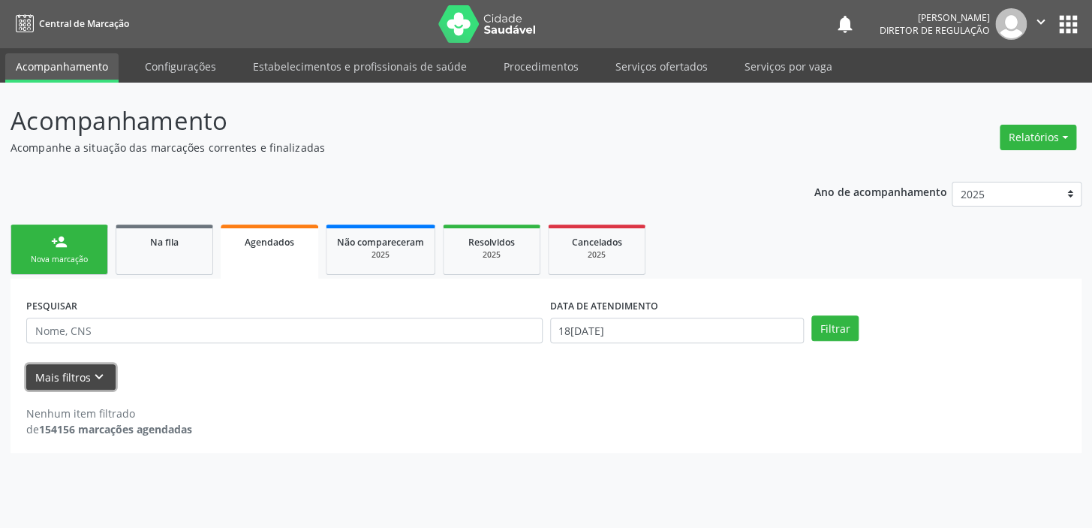
click at [53, 387] on button "Mais filtros keyboard_arrow_down" at bounding box center [70, 377] width 89 height 26
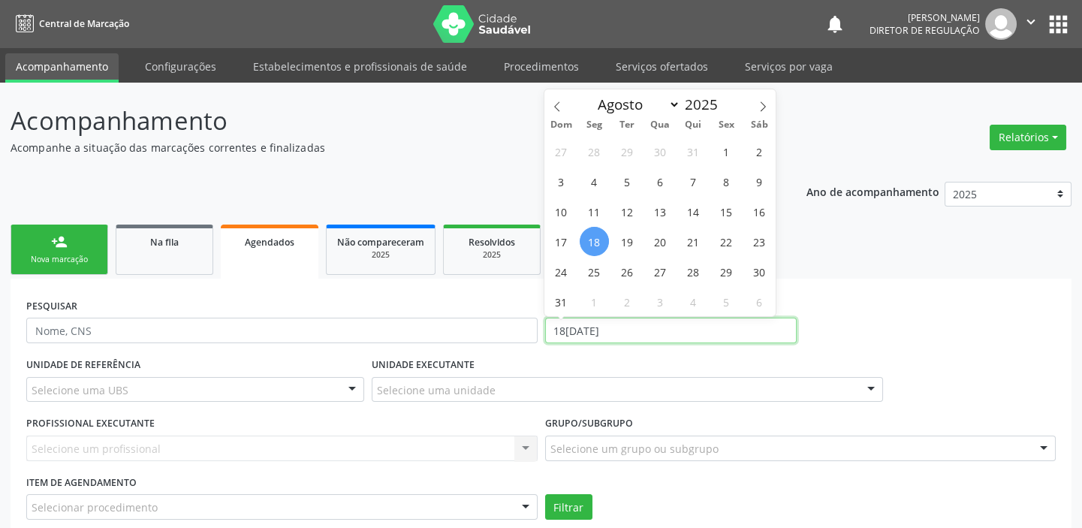
click at [586, 336] on input "[DATE]" at bounding box center [670, 331] width 251 height 26
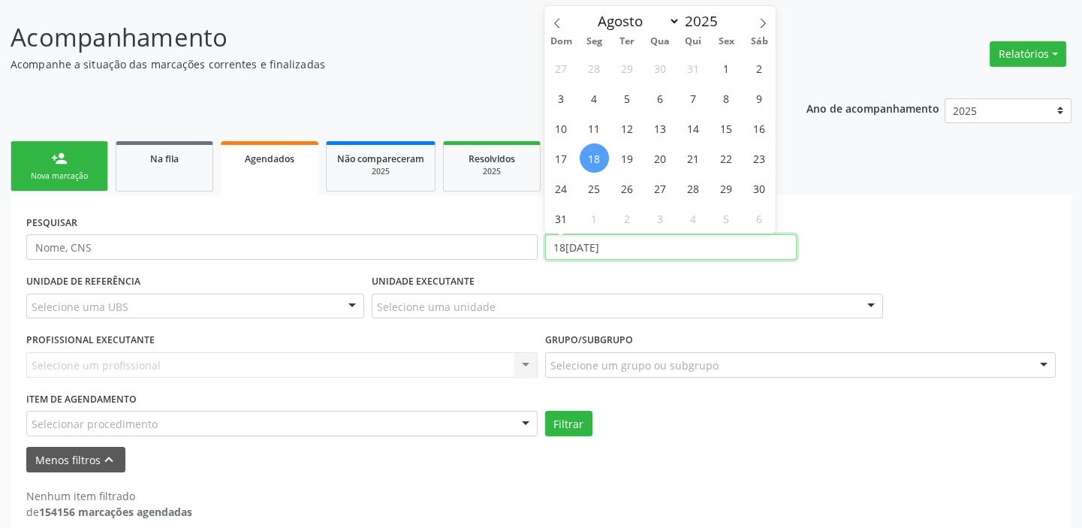
scroll to position [101, 0]
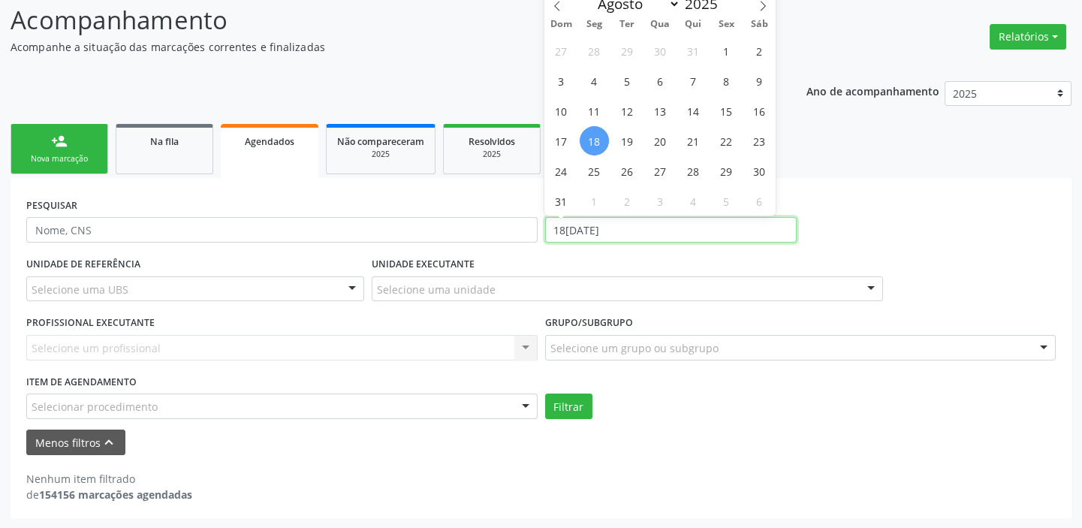
click at [610, 235] on input "[DATE]" at bounding box center [670, 230] width 251 height 26
click at [555, 3] on icon at bounding box center [557, 6] width 11 height 11
select select "6"
click at [623, 49] on span "1" at bounding box center [627, 50] width 29 height 29
type input "01/07/2025"
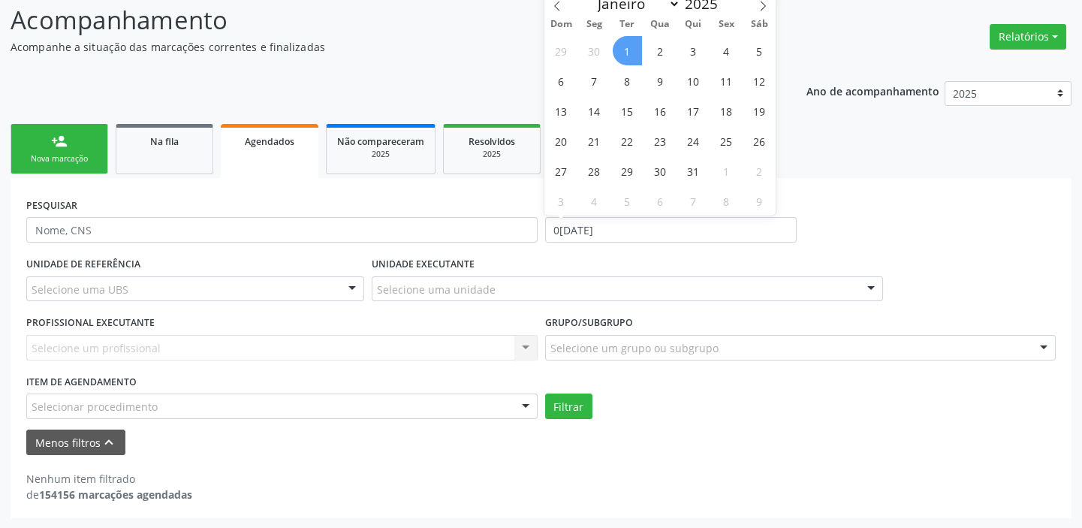
click at [631, 48] on span "1" at bounding box center [627, 50] width 29 height 29
select select "6"
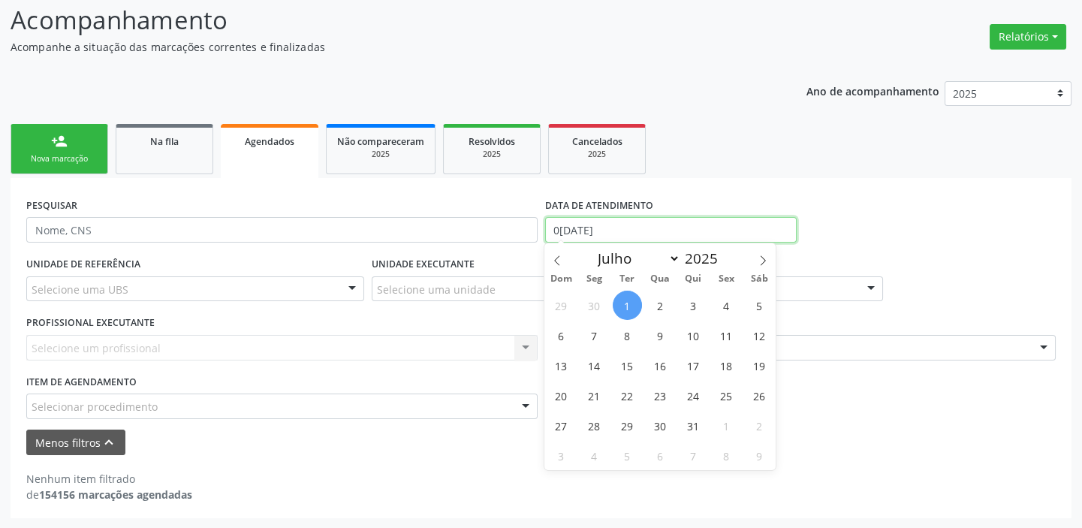
click at [625, 230] on input "01/07/2025" at bounding box center [670, 230] width 251 height 26
click at [629, 300] on span "1" at bounding box center [627, 305] width 29 height 29
type input "01/07/2025"
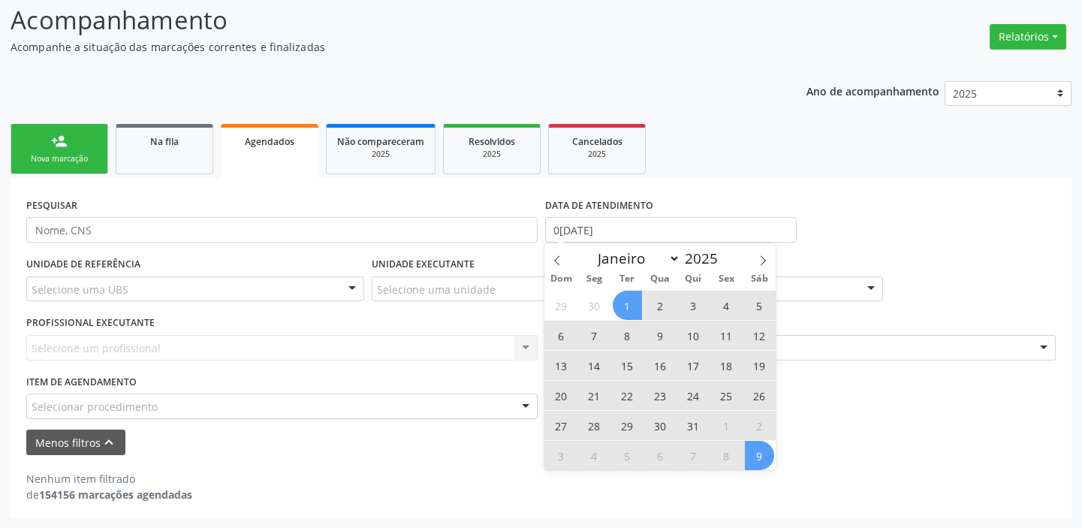
click at [764, 465] on span "9" at bounding box center [759, 455] width 29 height 29
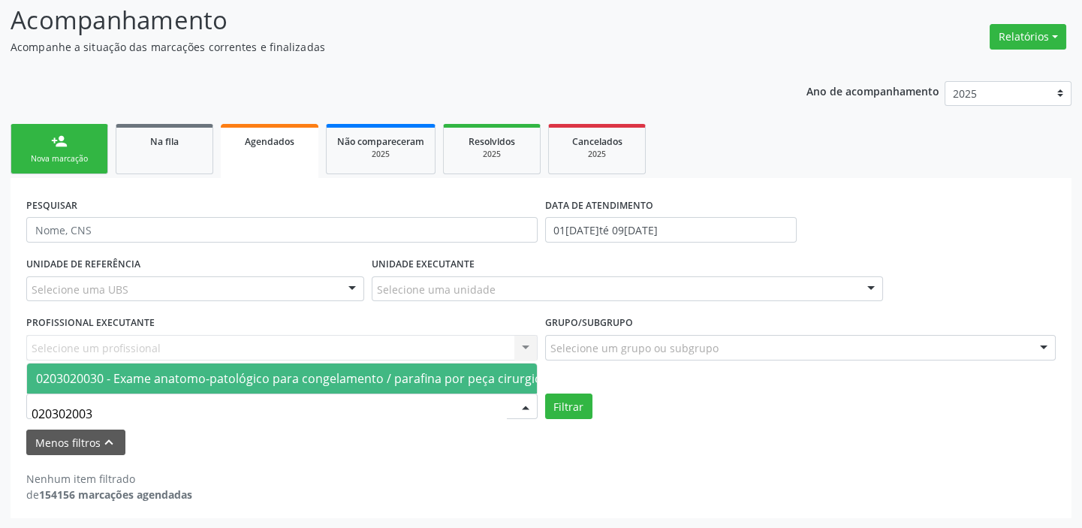
type input "0203020030"
click at [113, 370] on span "0203020030 - Exame anatomo-patológico para congelamento / parafina por peça cir…" at bounding box center [419, 378] width 766 height 17
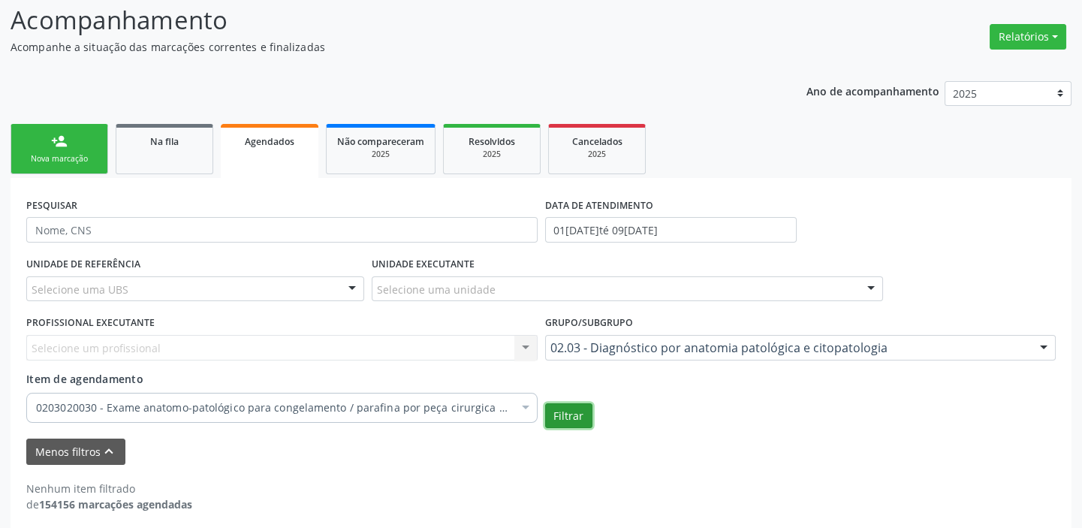
click at [571, 420] on button "Filtrar" at bounding box center [568, 416] width 47 height 26
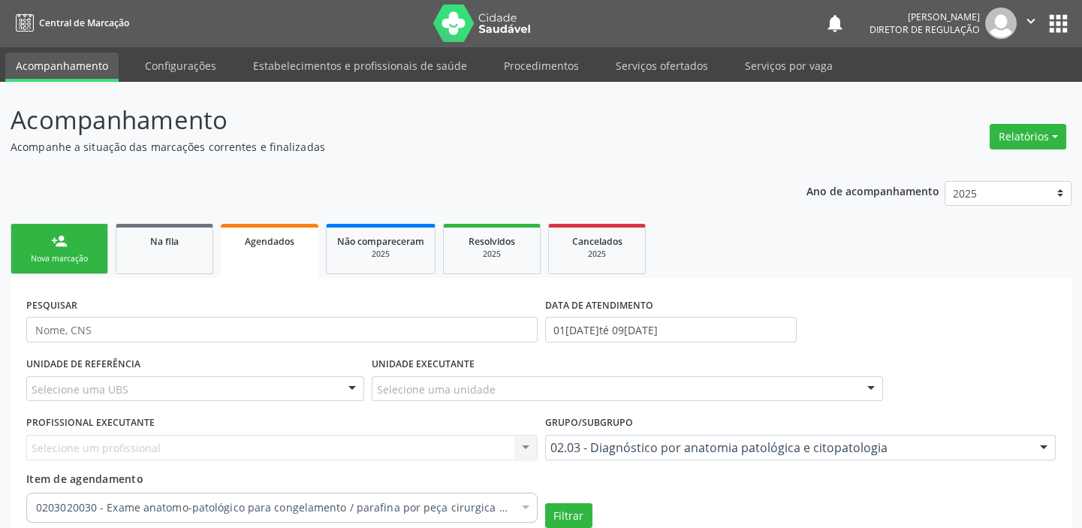
scroll to position [0, 0]
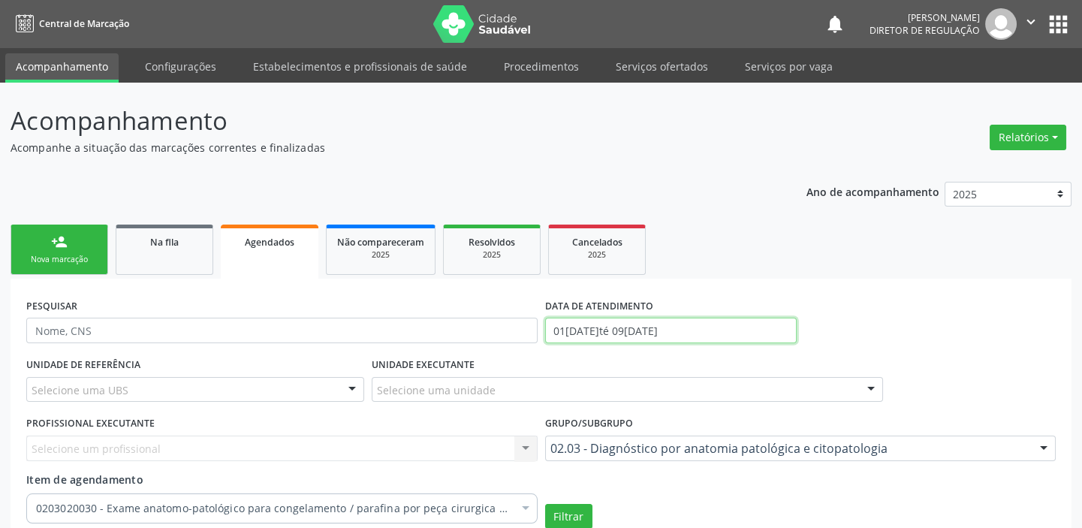
click at [689, 330] on input "01/07/2025 até 09/08/2025" at bounding box center [670, 331] width 251 height 26
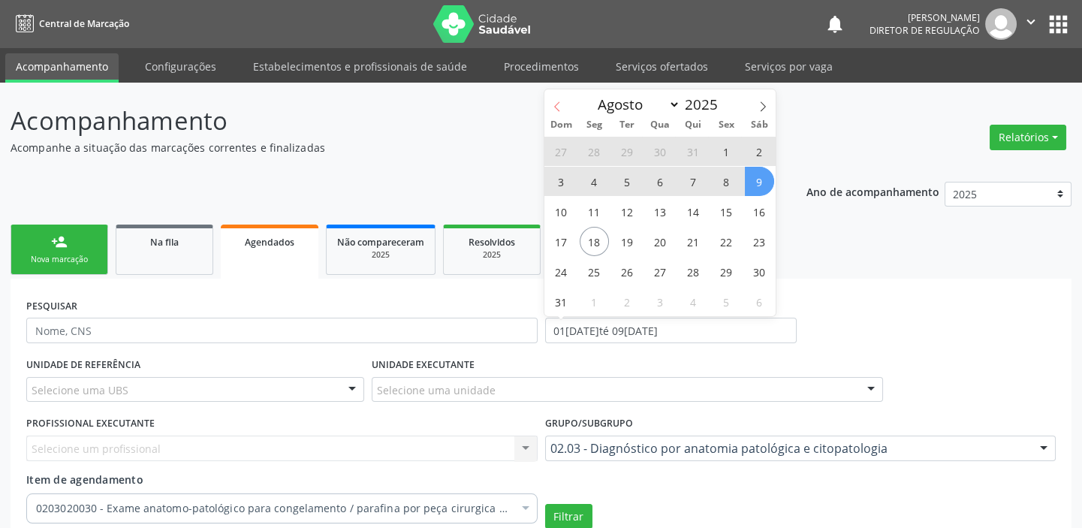
click at [558, 104] on icon at bounding box center [557, 106] width 11 height 11
select select "6"
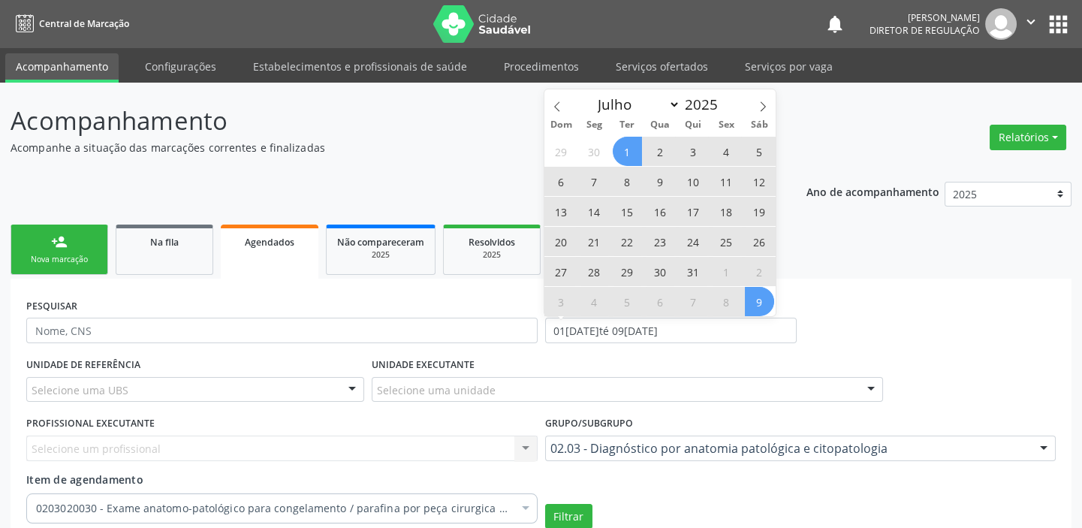
click at [628, 150] on span "1" at bounding box center [627, 151] width 29 height 29
type input "01/07/2025"
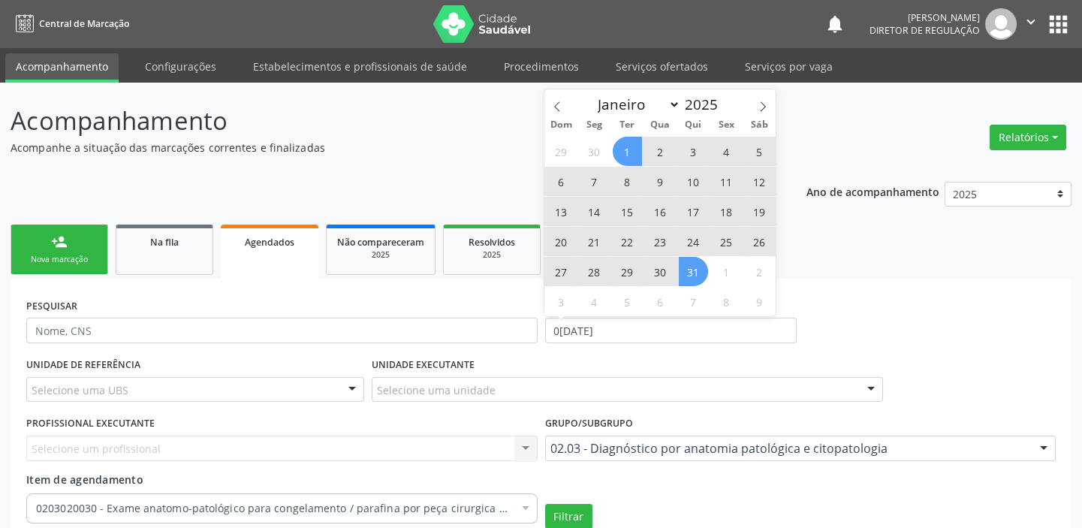
click at [697, 270] on span "31" at bounding box center [693, 271] width 29 height 29
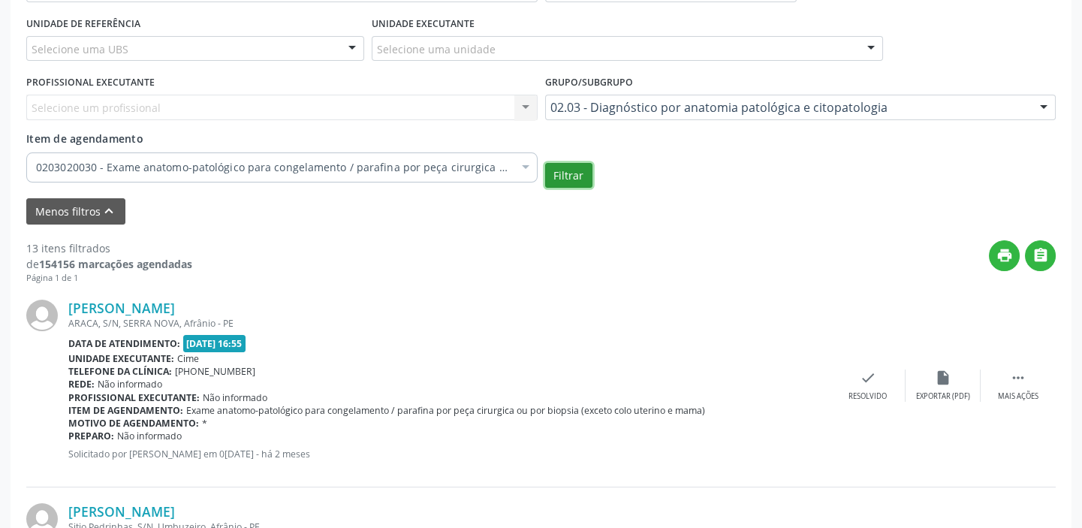
click at [565, 172] on button "Filtrar" at bounding box center [568, 176] width 47 height 26
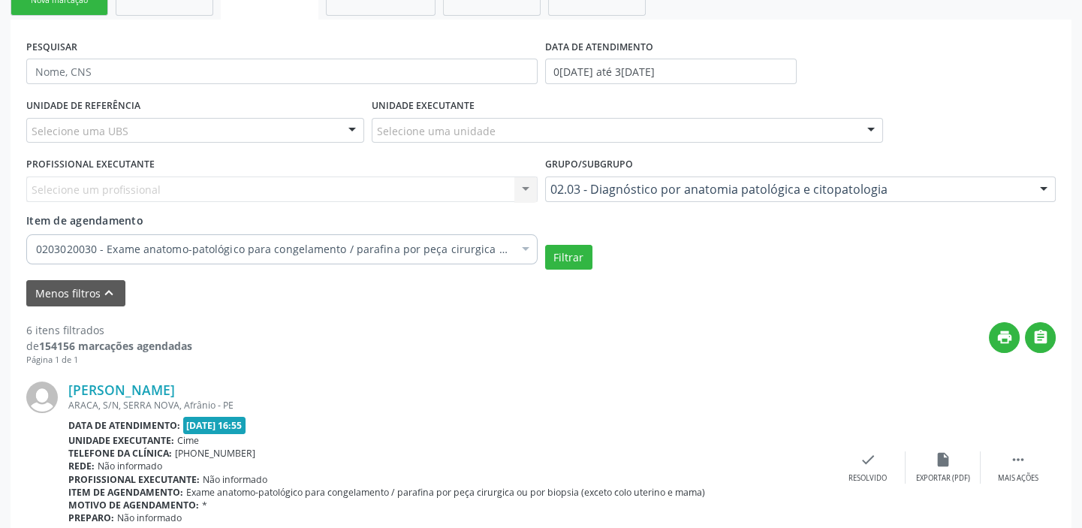
scroll to position [181, 0]
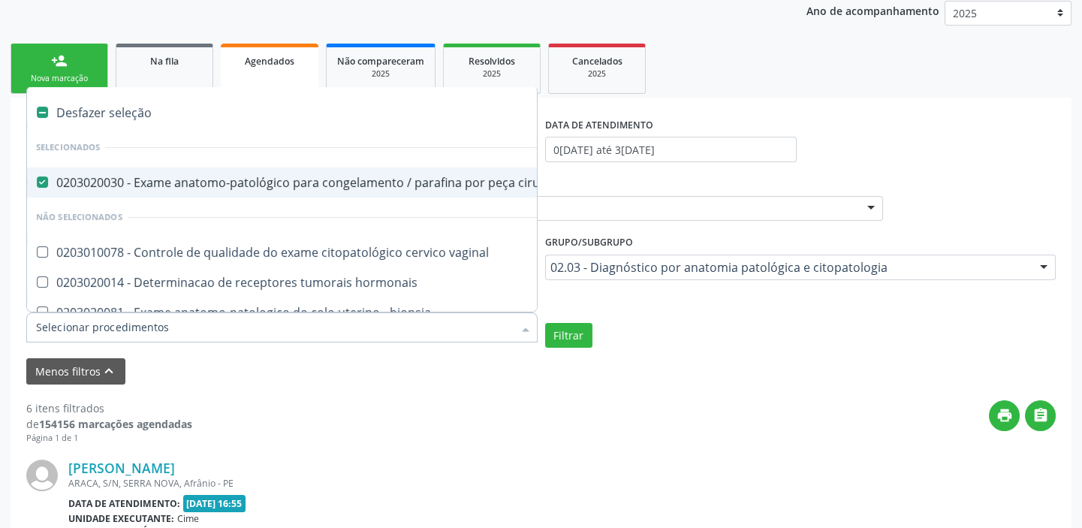
click at [78, 190] on span "0203020030 - Exame anatomo-patológico para congelamento / parafina por peça cir…" at bounding box center [429, 182] width 804 height 30
checkbox mama\) "false"
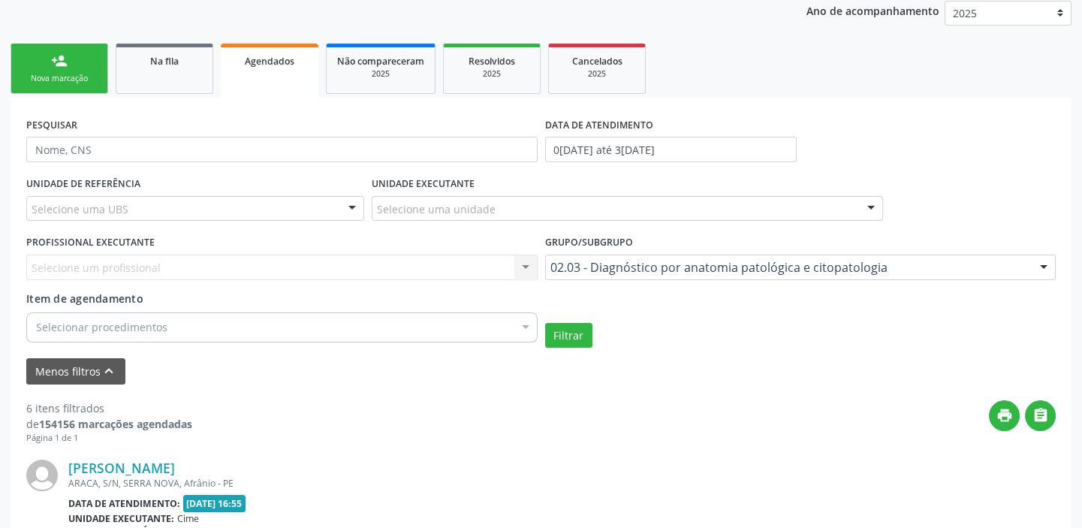
click at [194, 382] on div "Menos filtros keyboard_arrow_up" at bounding box center [541, 371] width 1037 height 26
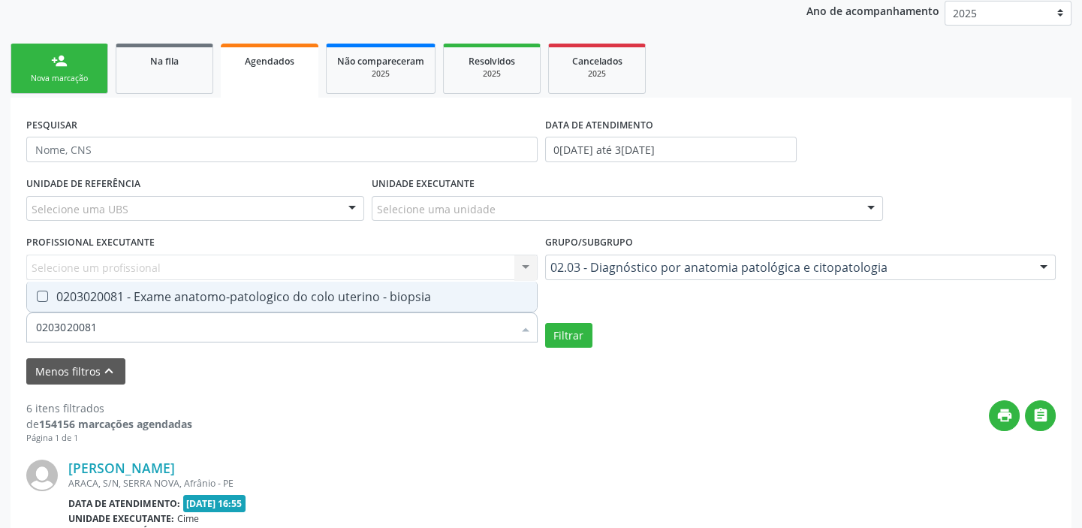
type input "0203020081"
click at [330, 376] on div "Menos filtros keyboard_arrow_up" at bounding box center [541, 371] width 1037 height 26
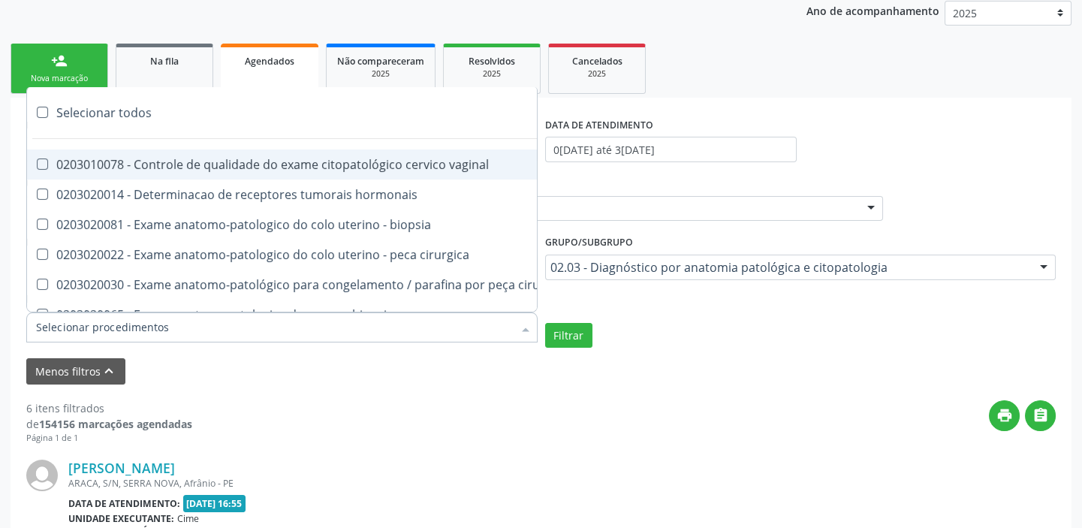
click at [316, 324] on div at bounding box center [281, 327] width 511 height 30
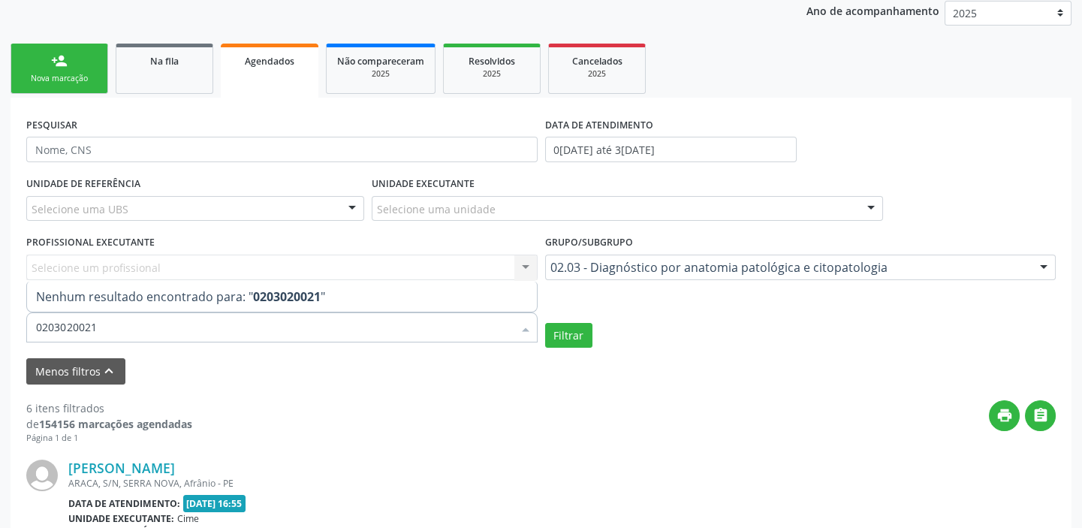
type input "020302002"
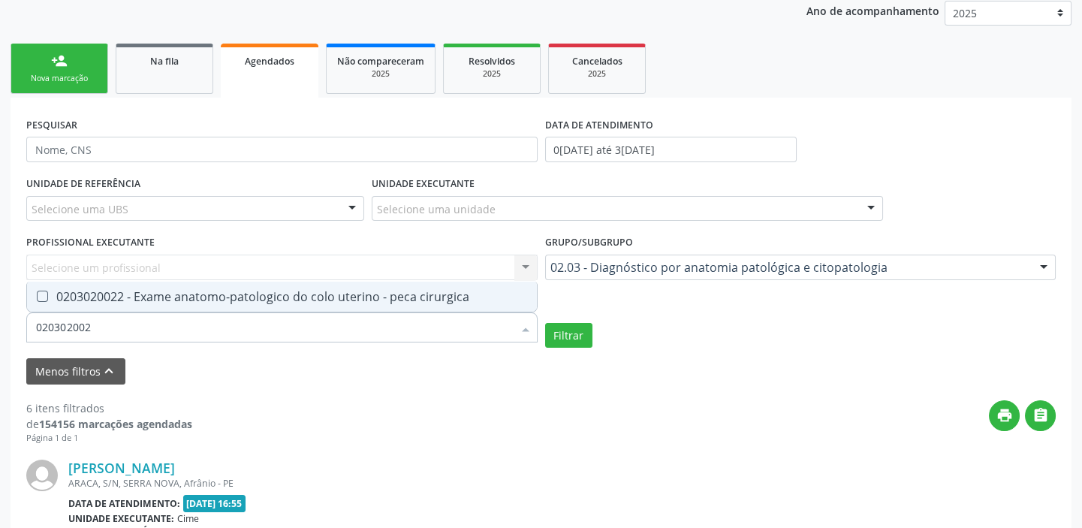
click at [321, 293] on div "0203020022 - Exame anatomo-patologico do colo uterino - peca cirurgica" at bounding box center [282, 297] width 492 height 12
checkbox cirurgica "true"
click at [567, 337] on button "Filtrar" at bounding box center [568, 336] width 47 height 26
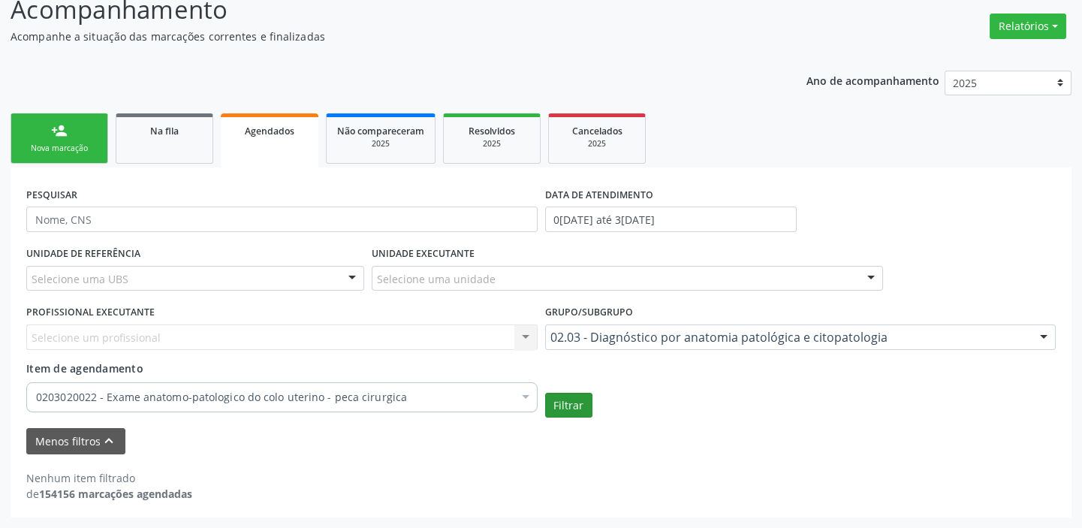
scroll to position [110, 0]
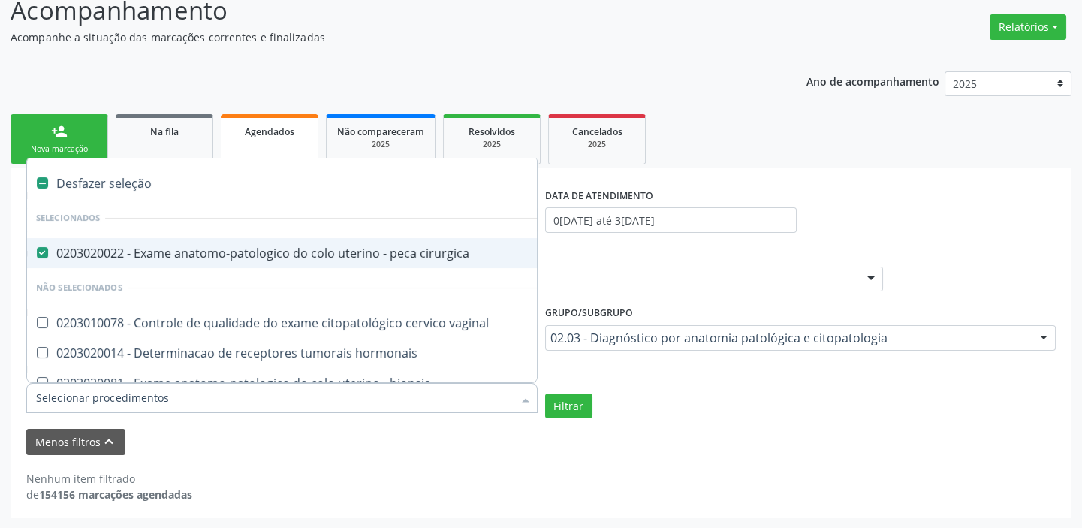
click at [74, 255] on div "0203020022 - Exame anatomo-patologico do colo uterino - peca cirurgica" at bounding box center [429, 253] width 786 height 12
checkbox cirurgica "false"
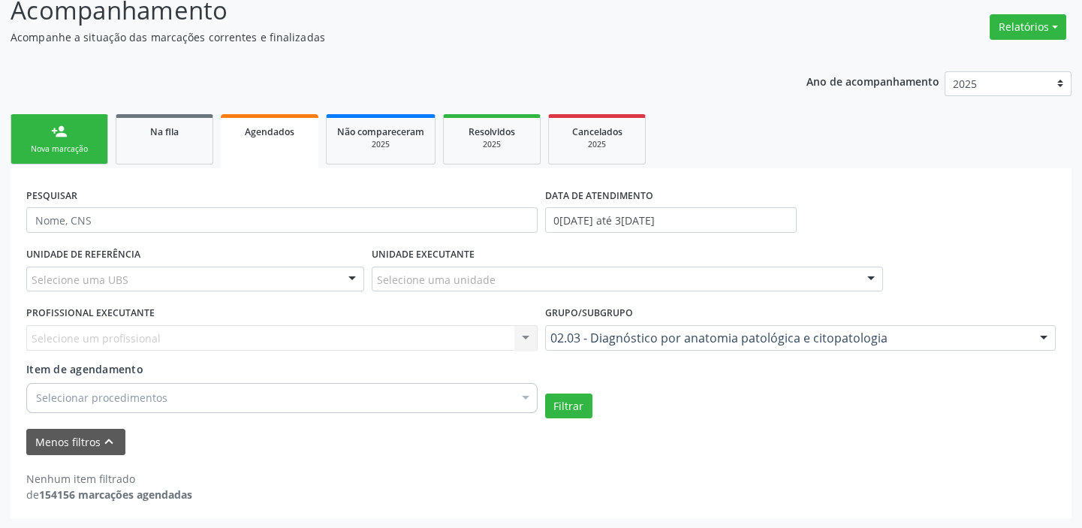
click at [221, 444] on div "Menos filtros keyboard_arrow_up" at bounding box center [541, 442] width 1037 height 26
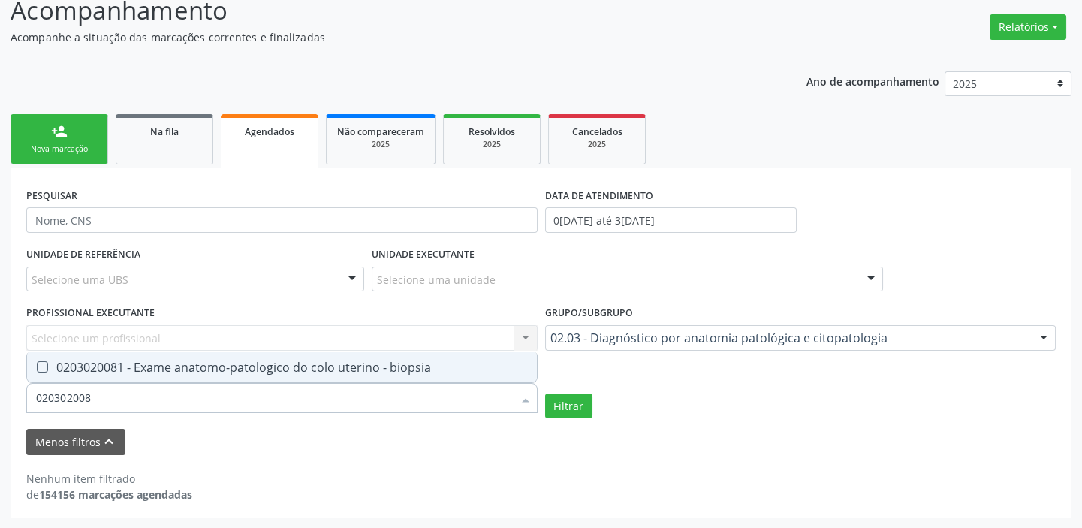
type input "0203020081"
click at [121, 363] on div "0203020081 - Exame anatomo-patologico do colo uterino - biopsia" at bounding box center [282, 367] width 492 height 12
checkbox biopsia "true"
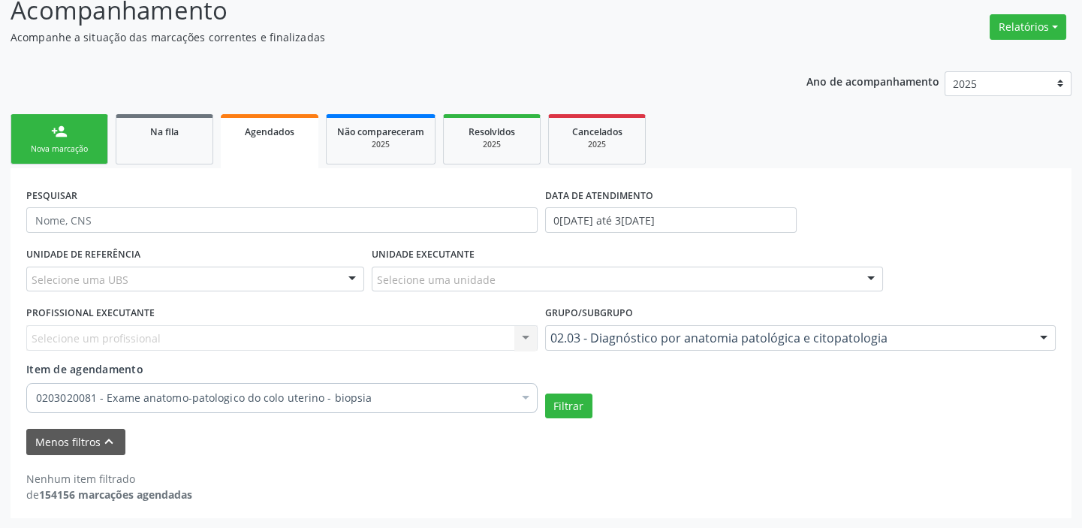
click at [452, 458] on div "Nenhum item filtrado de 154156 marcações agendadas" at bounding box center [540, 478] width 1029 height 47
click at [577, 399] on button "Filtrar" at bounding box center [568, 406] width 47 height 26
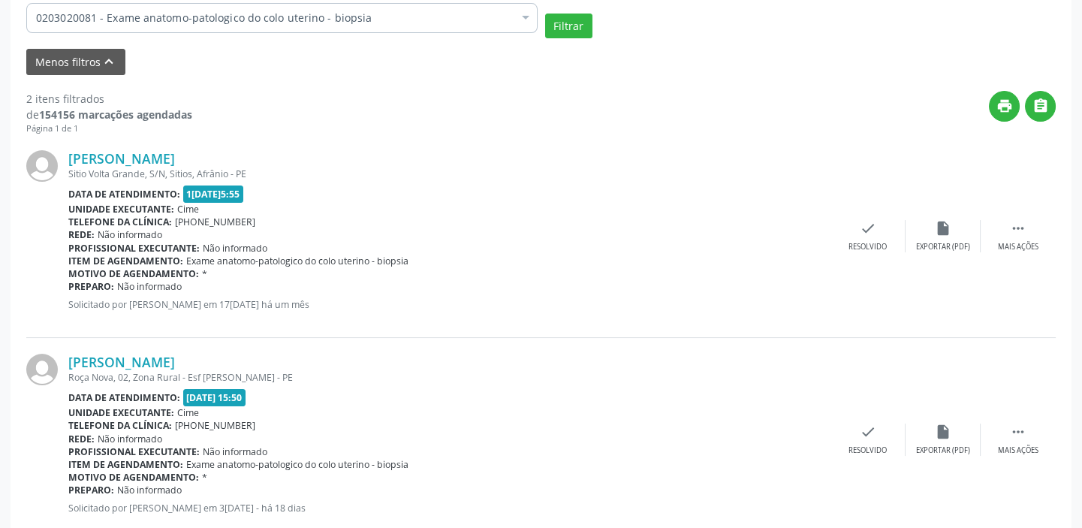
scroll to position [529, 0]
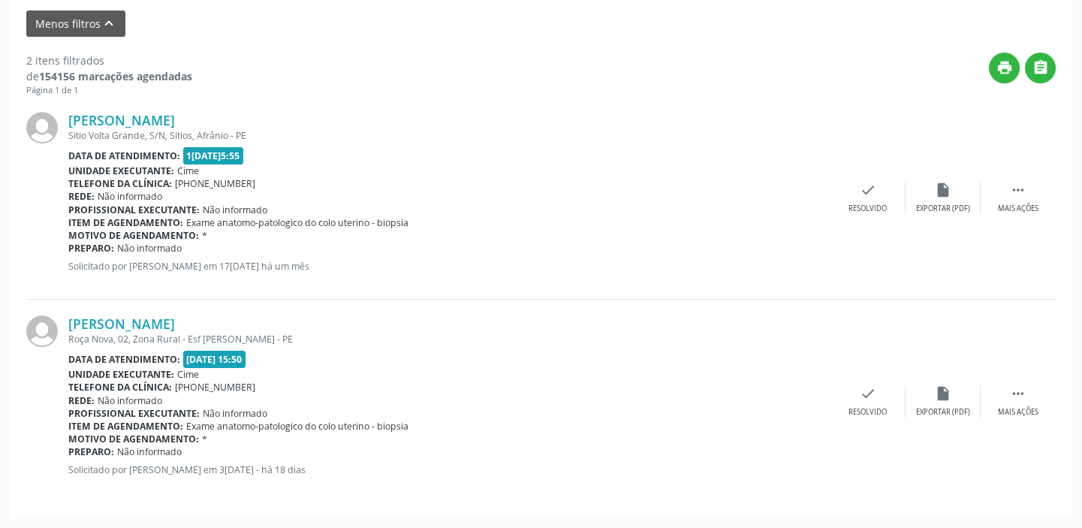
click at [812, 170] on div "Unidade executante: Cime" at bounding box center [449, 170] width 762 height 13
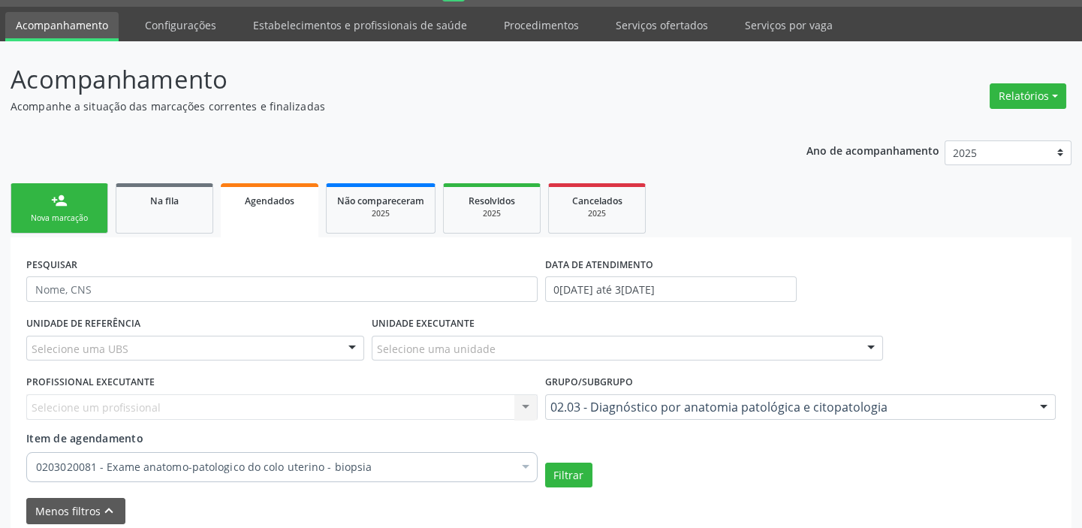
scroll to position [0, 0]
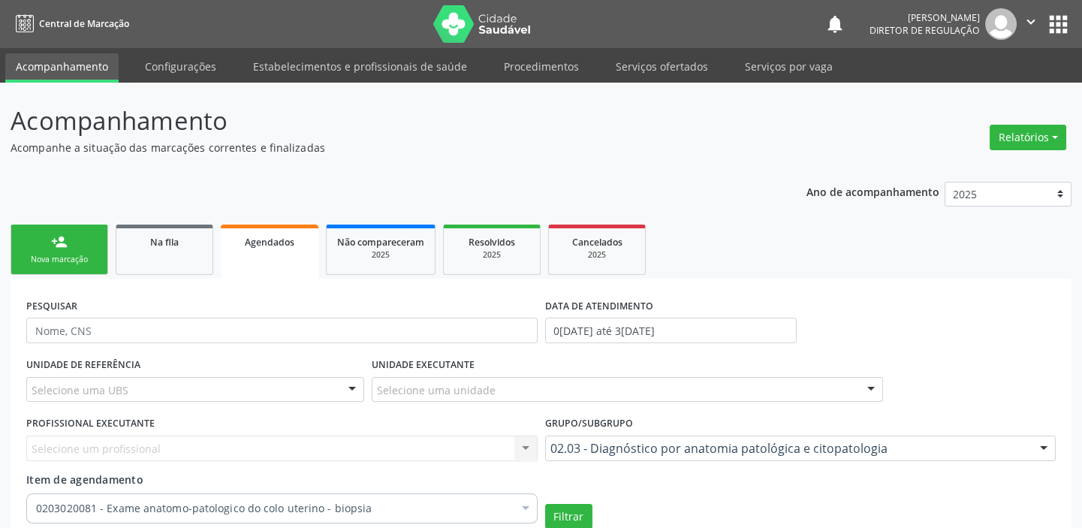
click at [98, 242] on link "person_add Nova marcação" at bounding box center [60, 249] width 98 height 50
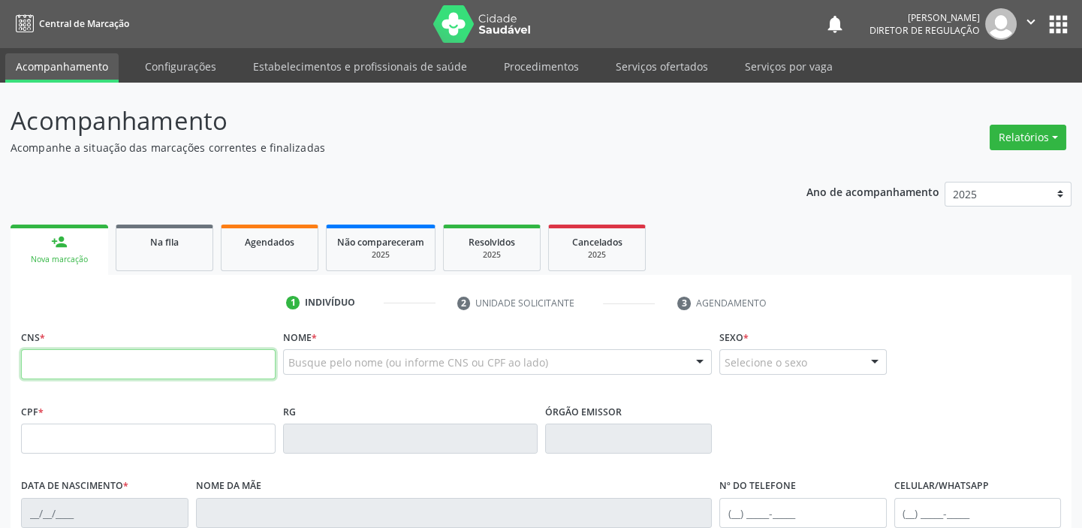
click at [106, 363] on input "text" at bounding box center [148, 364] width 255 height 30
type input "700 7009 4053 9975"
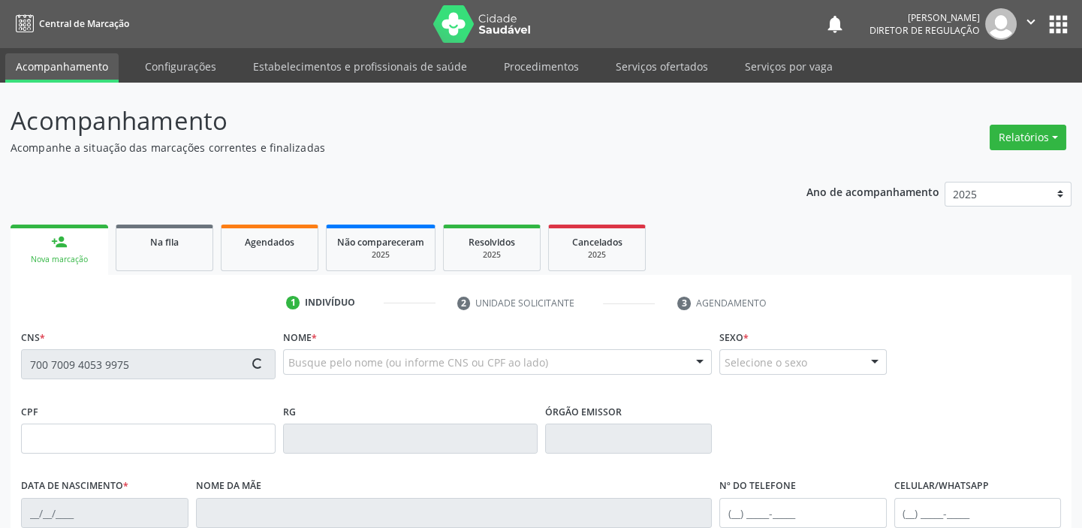
type input "31/10/1959"
type input "Julia Maria Pereira dos Santos"
type input "(87) 98857-3385"
type input "(87) 98805-8073"
type input "S/N"
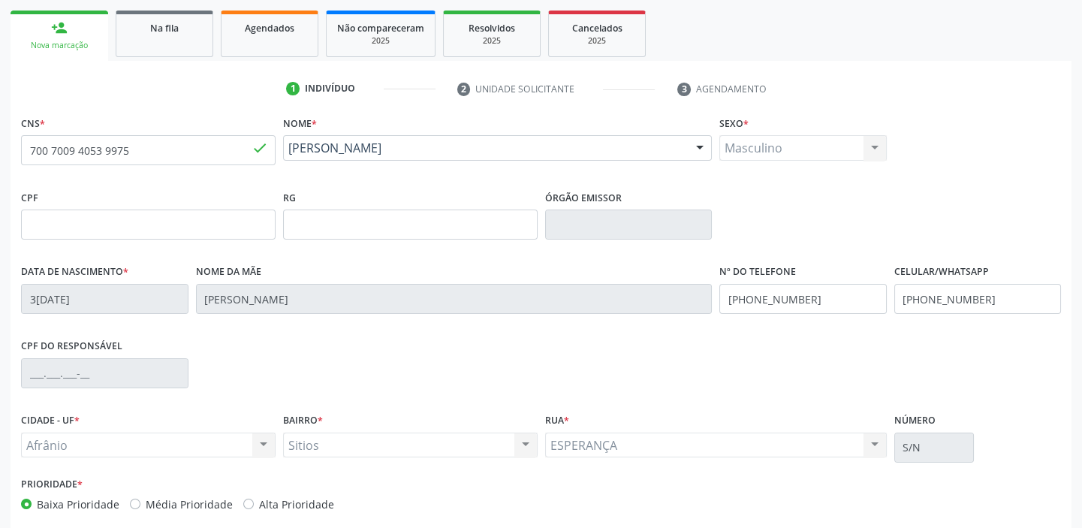
scroll to position [285, 0]
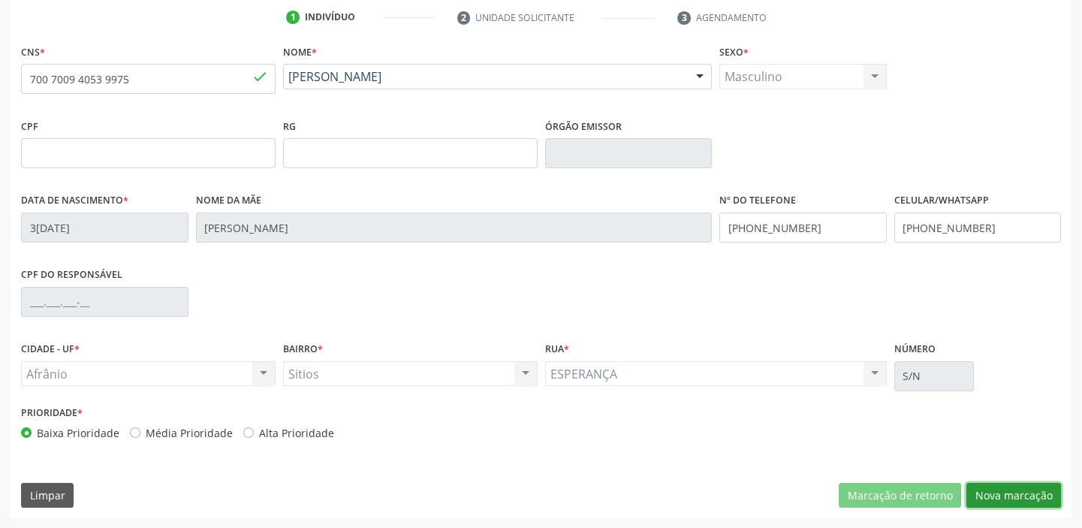
click at [1007, 498] on button "Nova marcação" at bounding box center [1013, 496] width 95 height 26
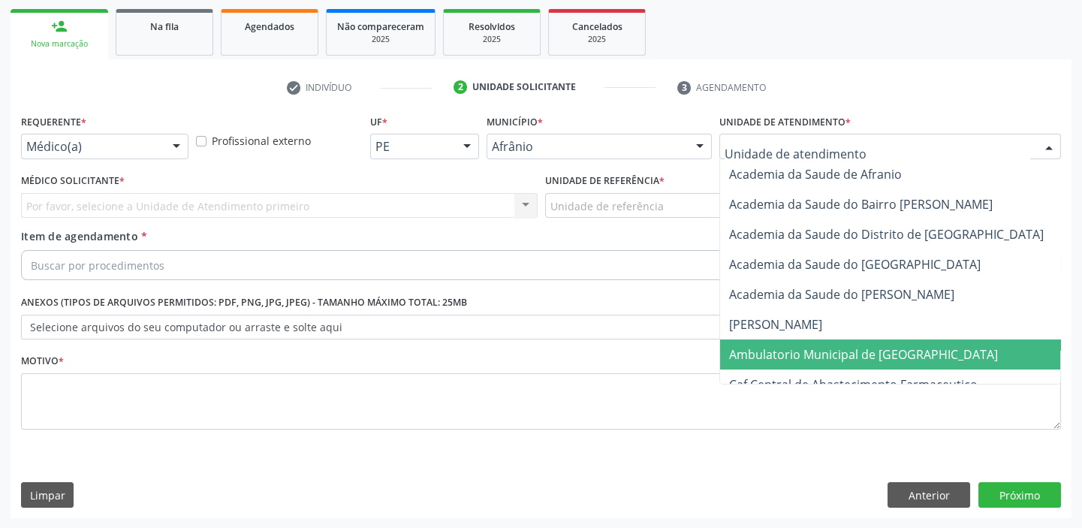
click at [758, 346] on span "Ambulatorio Municipal de [GEOGRAPHIC_DATA]" at bounding box center [863, 354] width 269 height 17
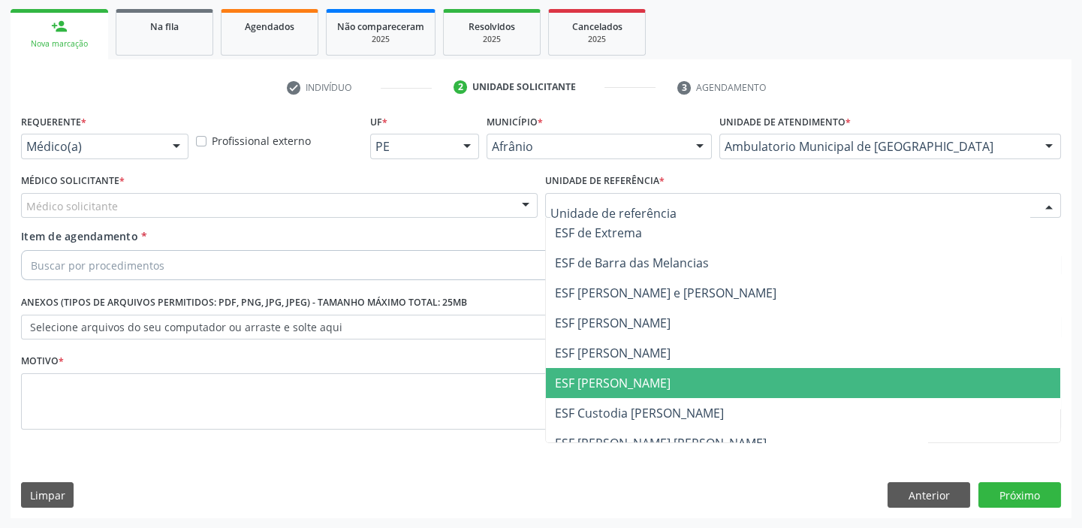
click at [597, 384] on span "ESF [PERSON_NAME]" at bounding box center [613, 383] width 116 height 17
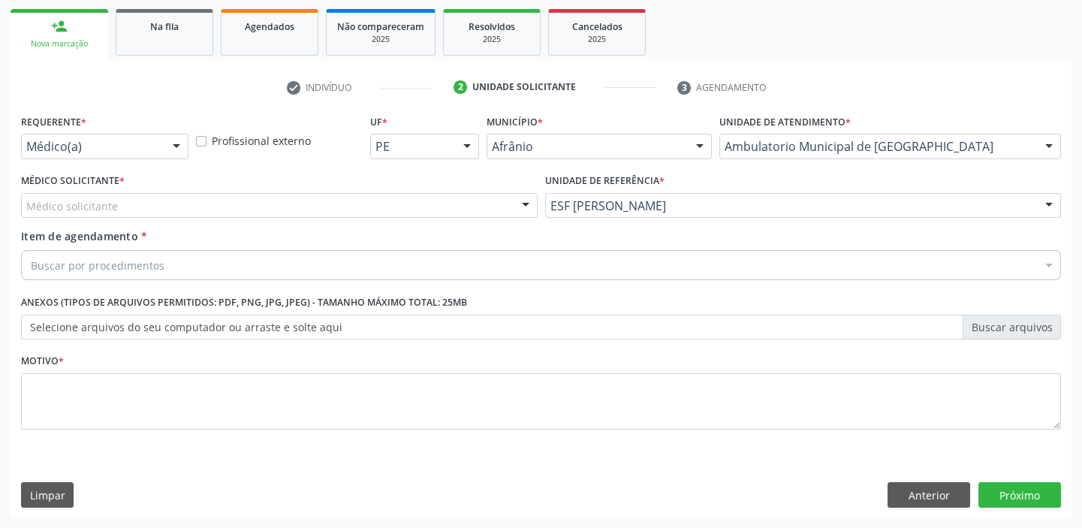
drag, startPoint x: 81, startPoint y: 209, endPoint x: 76, endPoint y: 230, distance: 20.9
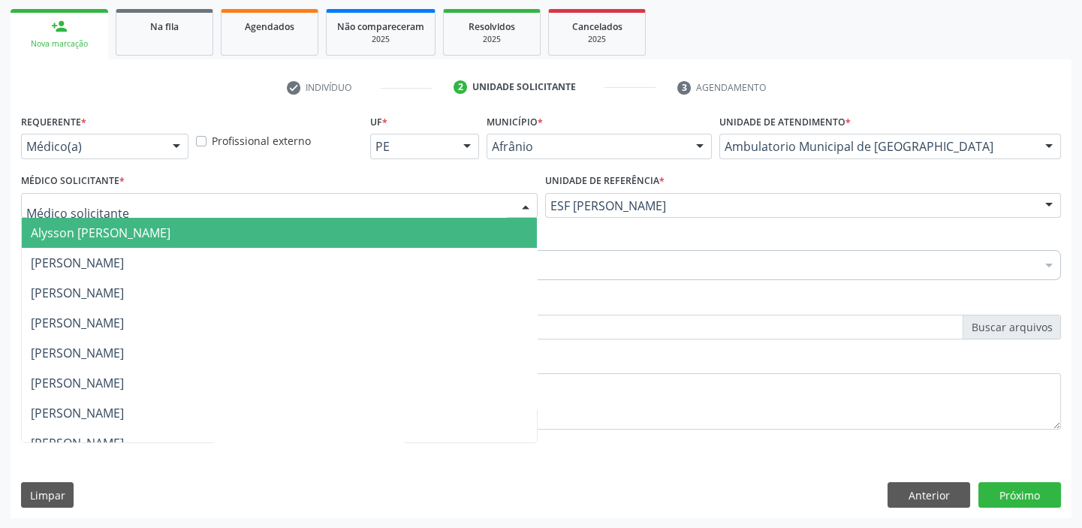
click at [75, 234] on span "Alysson [PERSON_NAME]" at bounding box center [101, 232] width 140 height 17
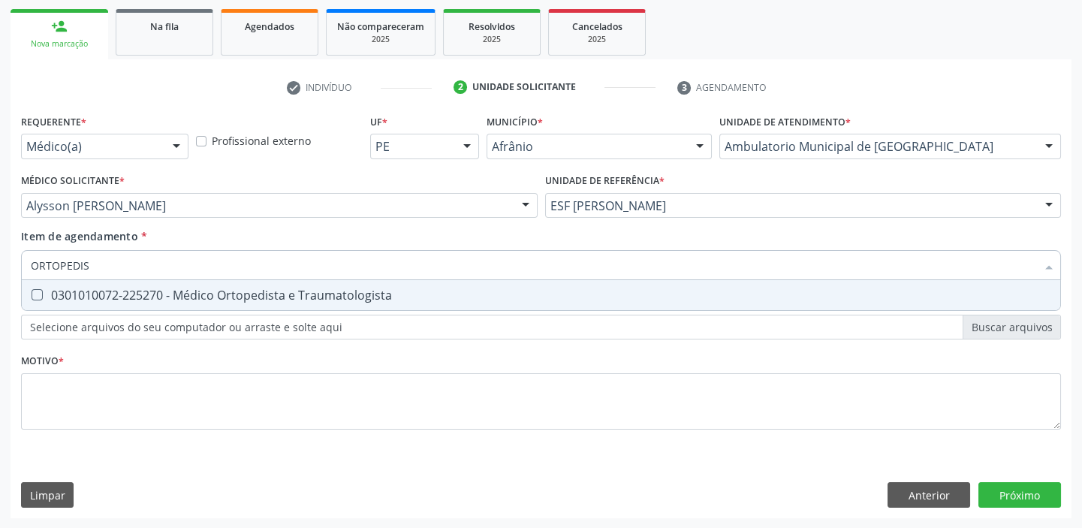
type input "ORTOPEDIST"
click at [153, 293] on div "0301010072-225270 - Médico Ortopedista e Traumatologista" at bounding box center [541, 295] width 1020 height 12
checkbox Traumatologista "true"
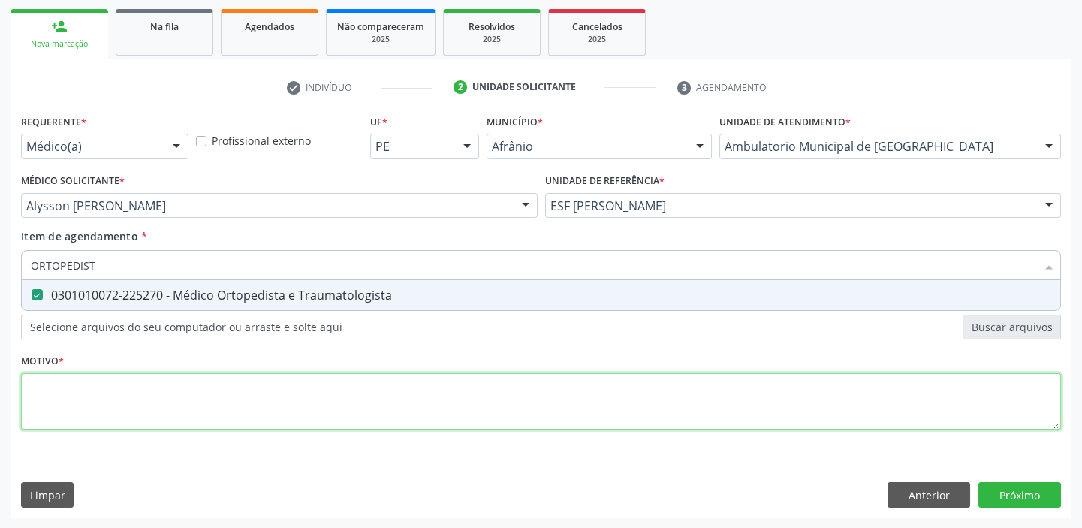
click at [98, 393] on div "Requerente * Médico(a) Médico(a) Enfermeiro(a) Paciente Nenhum resultado encont…" at bounding box center [541, 280] width 1040 height 340
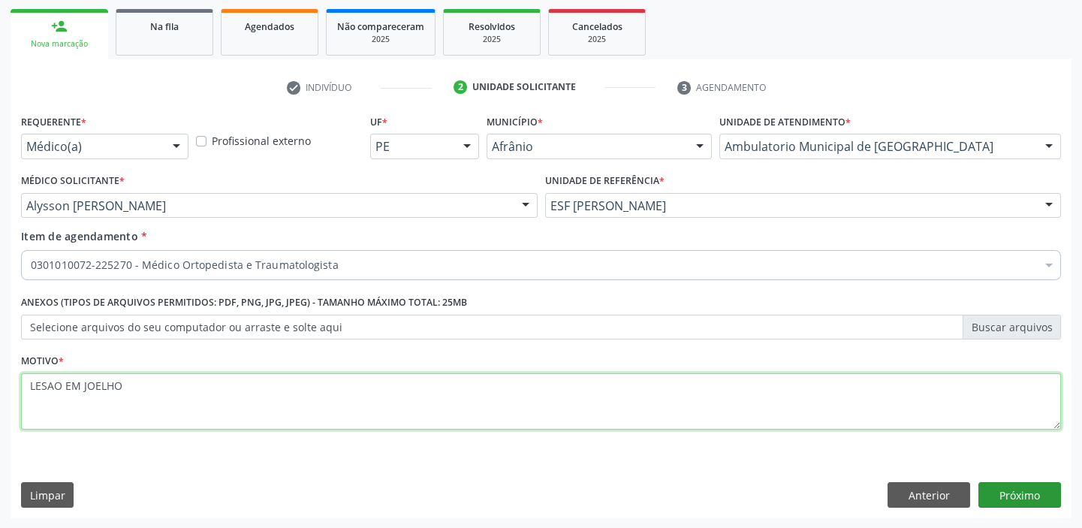
type textarea "LESAO EM JOELHO"
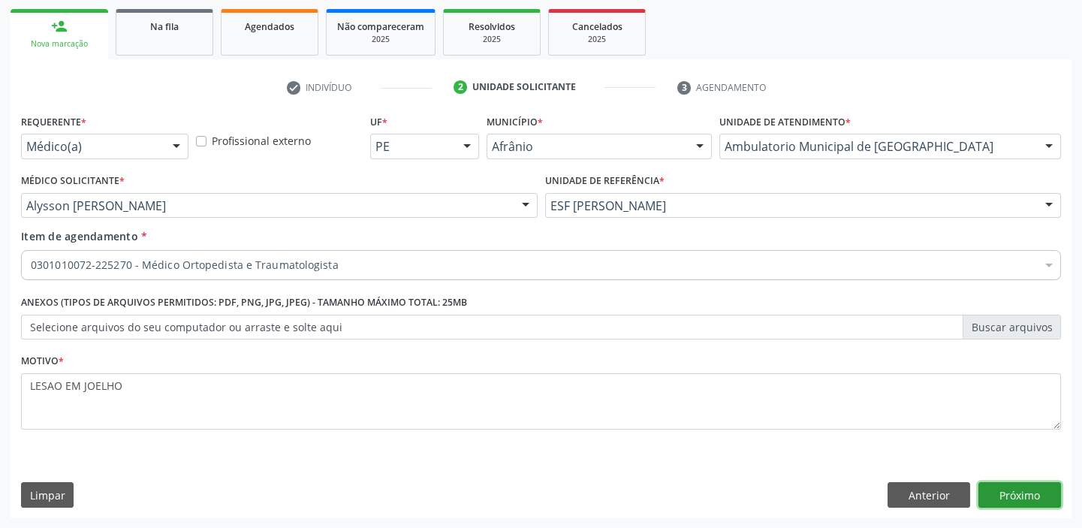
click at [1030, 497] on button "Próximo" at bounding box center [1019, 495] width 83 height 26
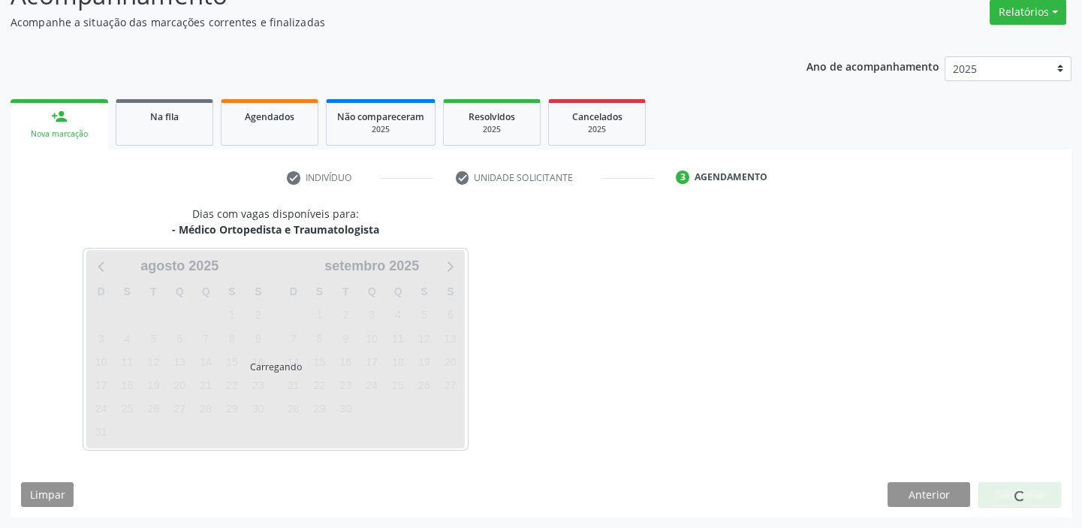
scroll to position [125, 0]
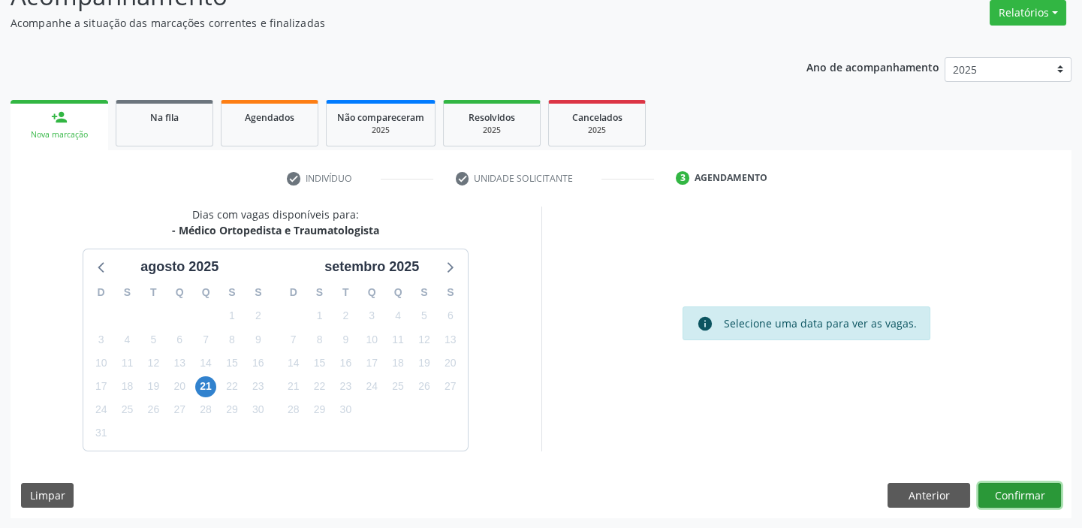
click at [1015, 494] on button "Confirmar" at bounding box center [1019, 496] width 83 height 26
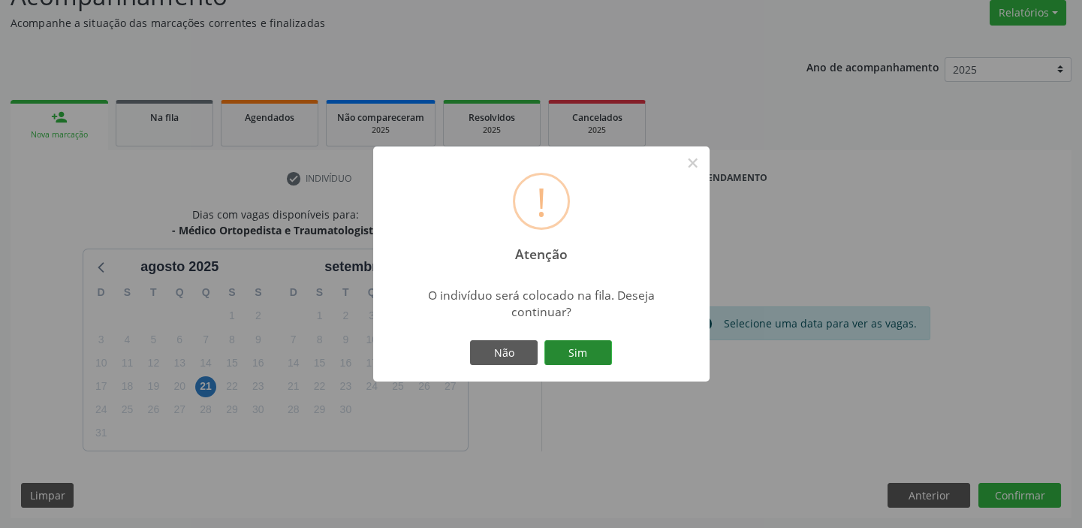
click at [589, 348] on button "Sim" at bounding box center [578, 353] width 68 height 26
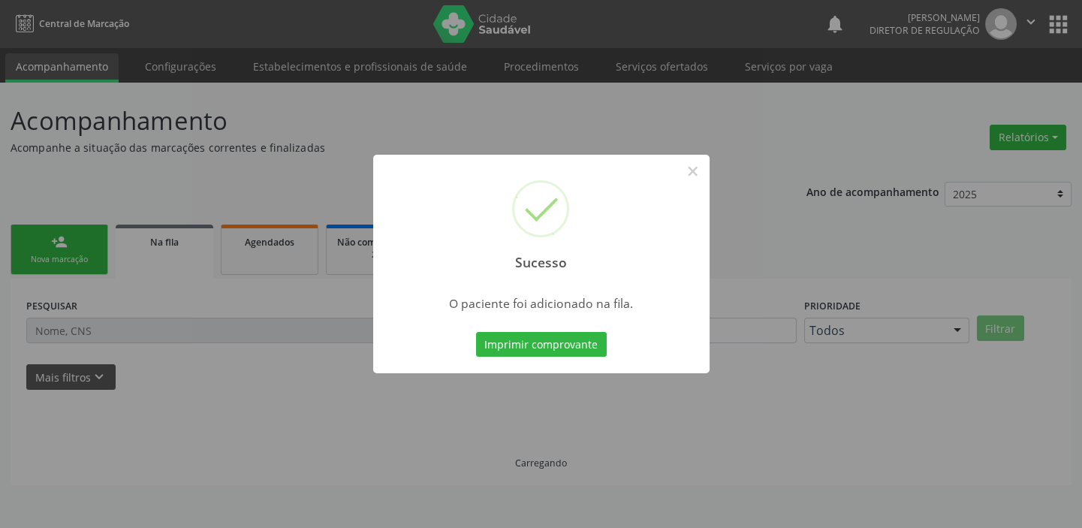
scroll to position [0, 0]
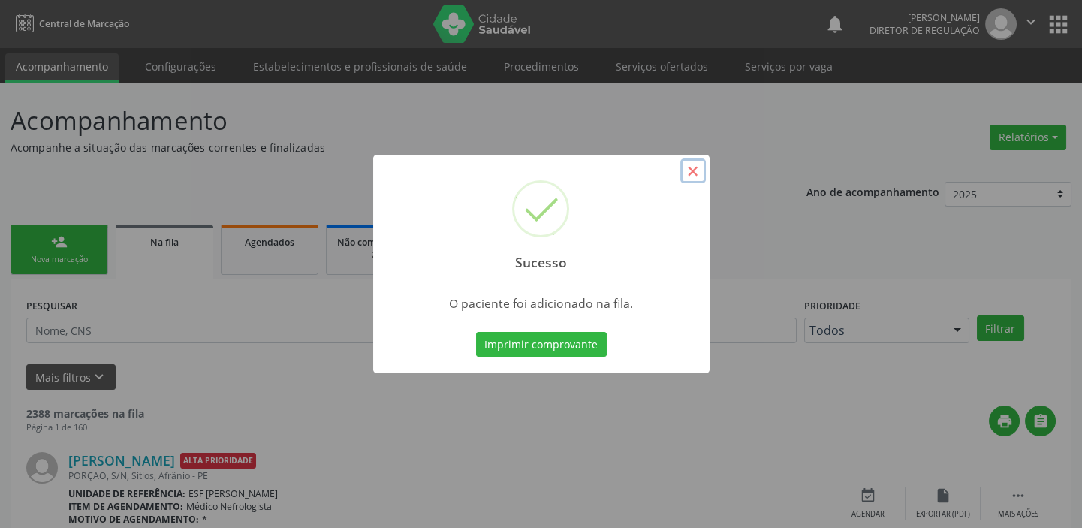
click at [697, 170] on button "×" at bounding box center [693, 171] width 26 height 26
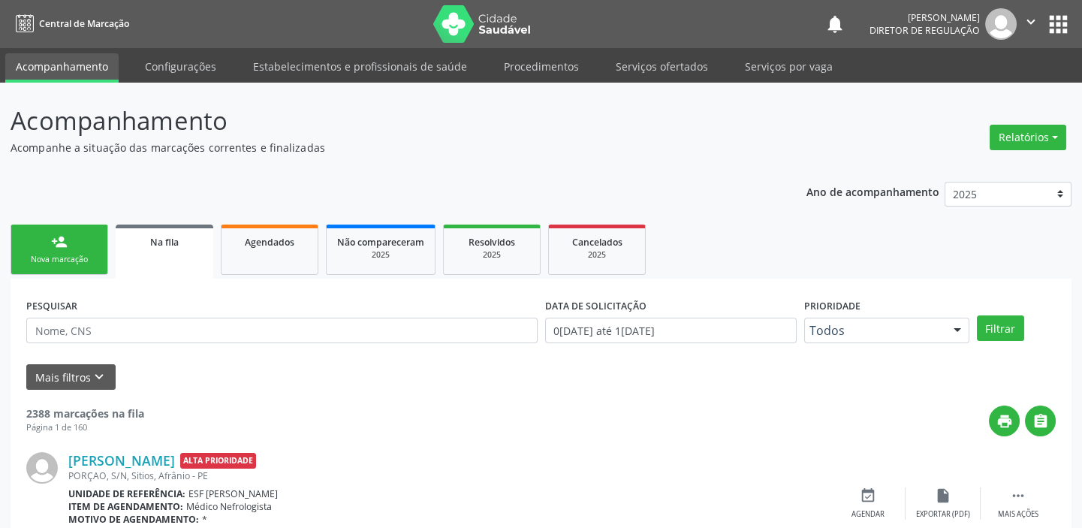
click at [74, 255] on div "Nova marcação" at bounding box center [59, 259] width 75 height 11
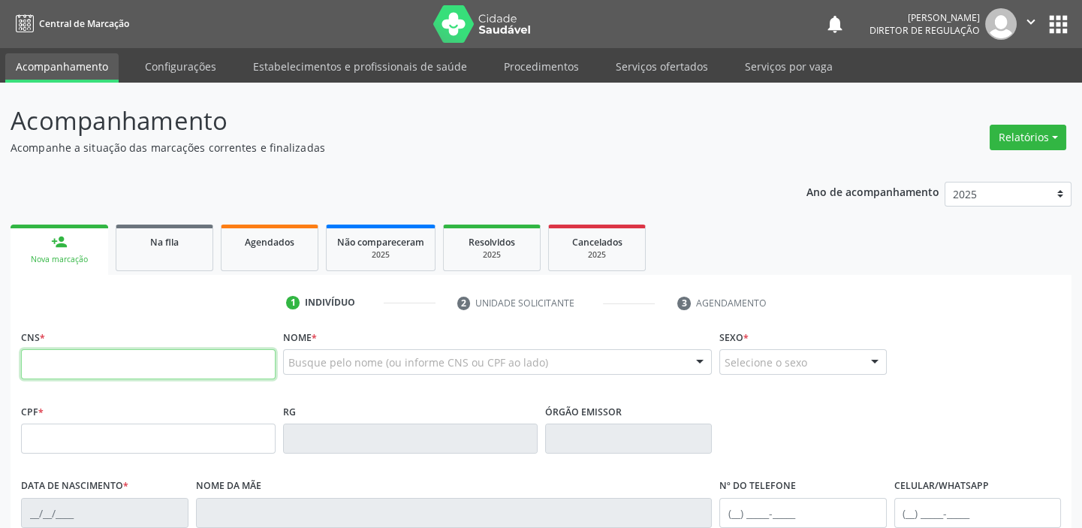
click at [82, 365] on input "text" at bounding box center [148, 364] width 255 height 30
type input "705 0004 5705 9554"
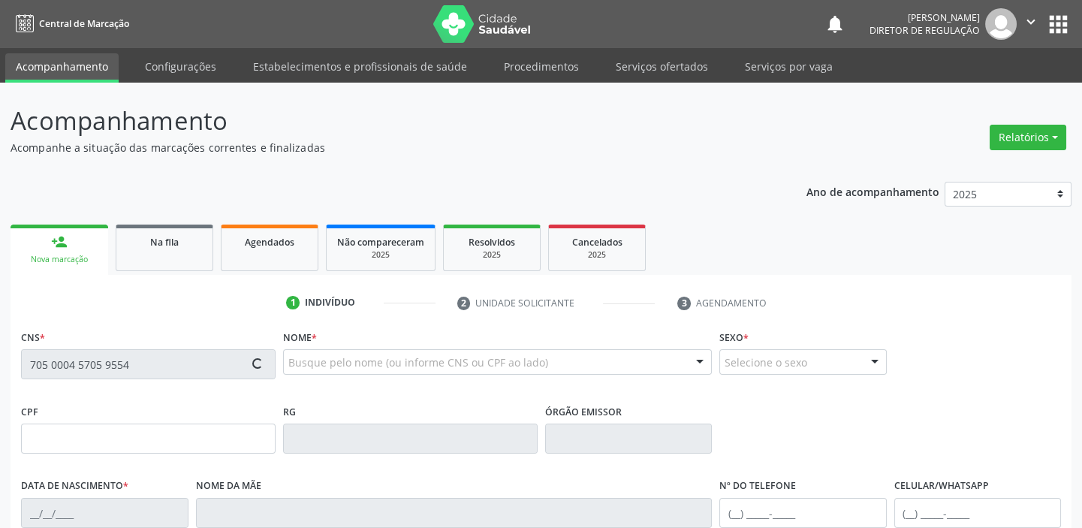
type input "038.183.984-29"
type input "22/02/1980"
type input "Antonia Izabel da Costa"
type input "(87) 98808-4517"
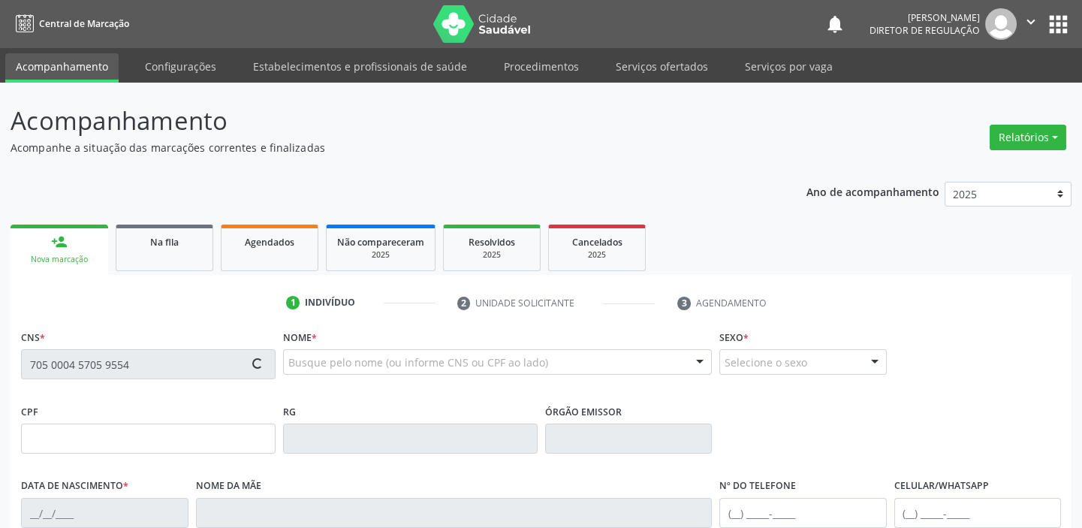
type input "032.242.824-60"
type input "S/N"
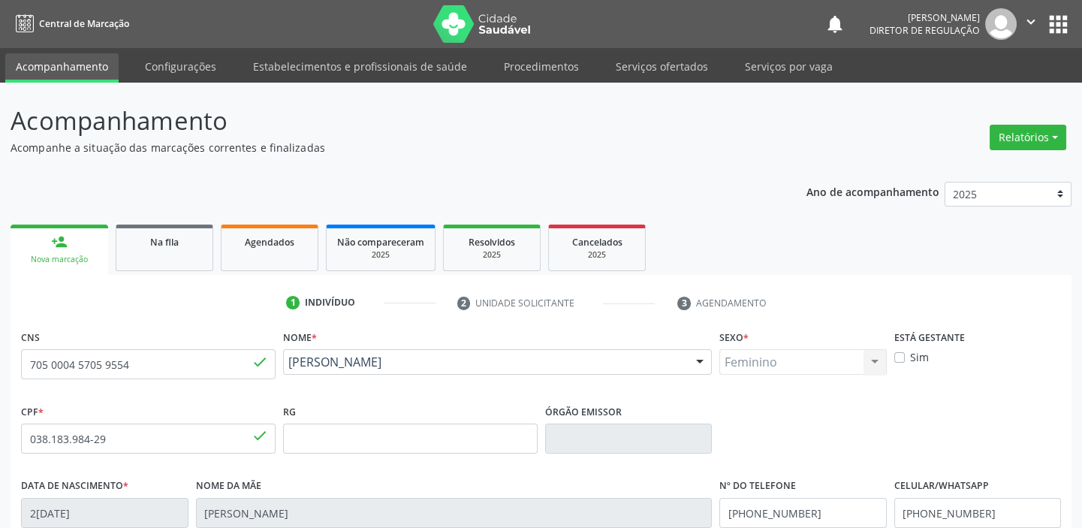
scroll to position [285, 0]
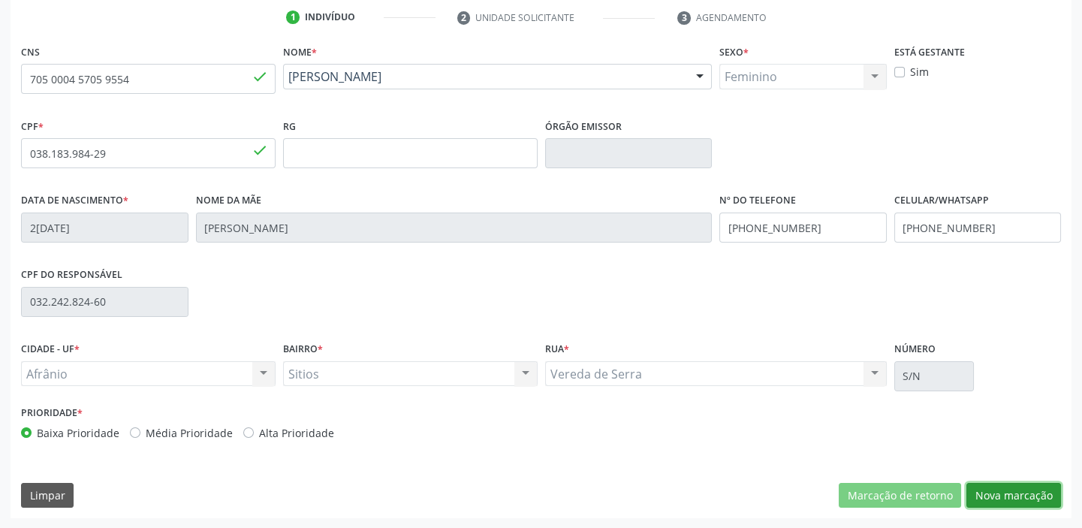
click at [1019, 497] on button "Nova marcação" at bounding box center [1013, 496] width 95 height 26
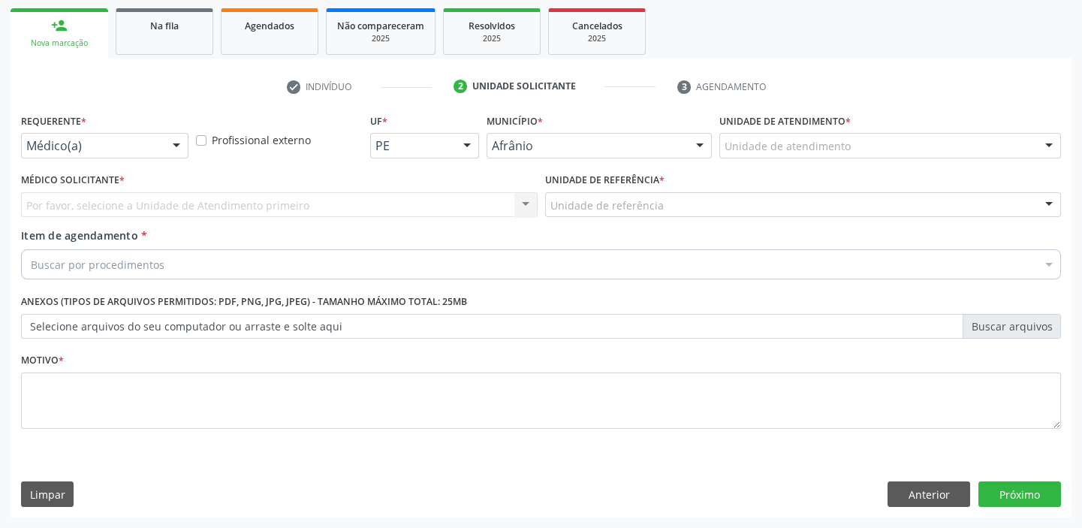
scroll to position [215, 0]
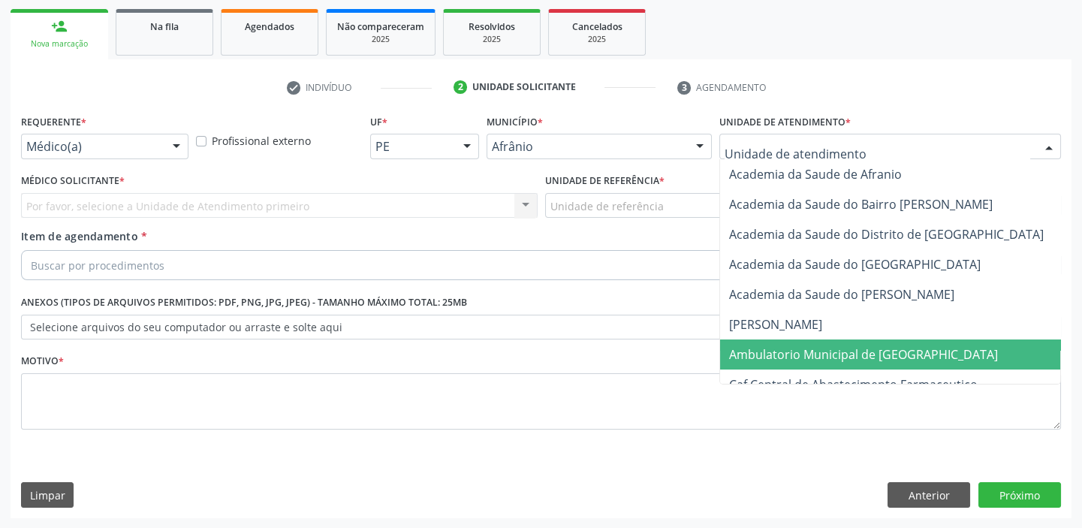
click at [753, 356] on span "Ambulatorio Municipal de [GEOGRAPHIC_DATA]" at bounding box center [863, 354] width 269 height 17
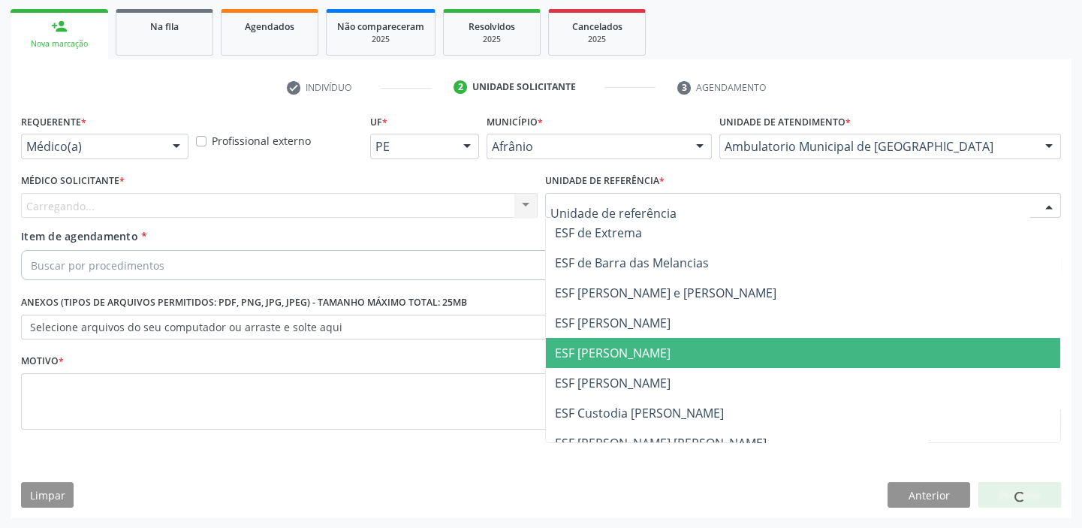
click at [568, 365] on span "ESF [PERSON_NAME]" at bounding box center [803, 353] width 515 height 30
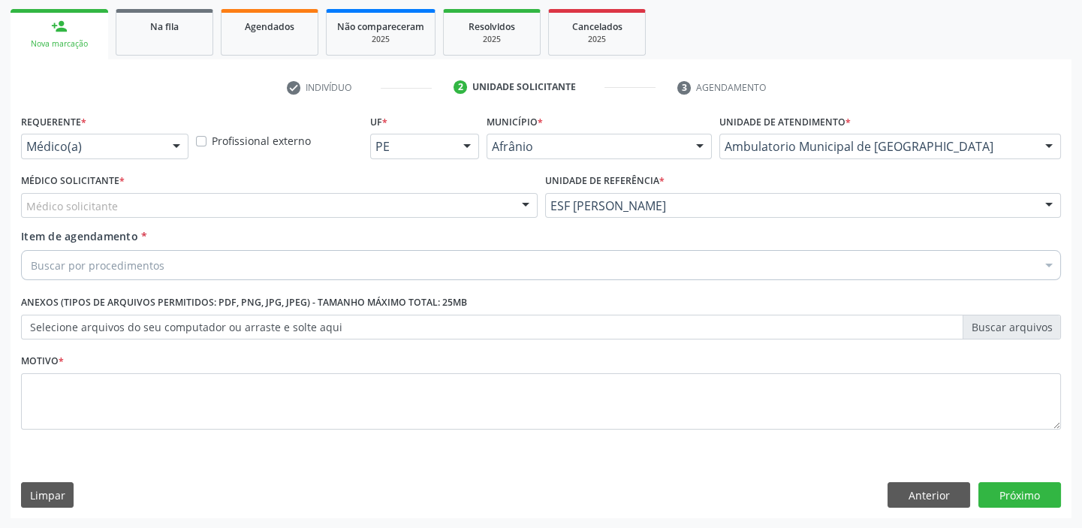
drag, startPoint x: 74, startPoint y: 207, endPoint x: 68, endPoint y: 237, distance: 30.6
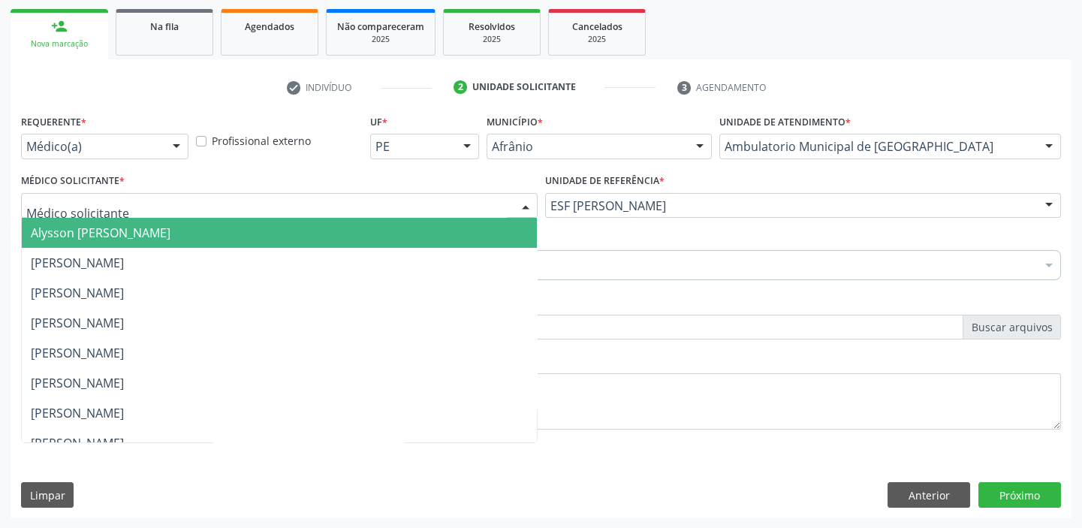
click at [69, 242] on span "Alysson [PERSON_NAME]" at bounding box center [279, 233] width 515 height 30
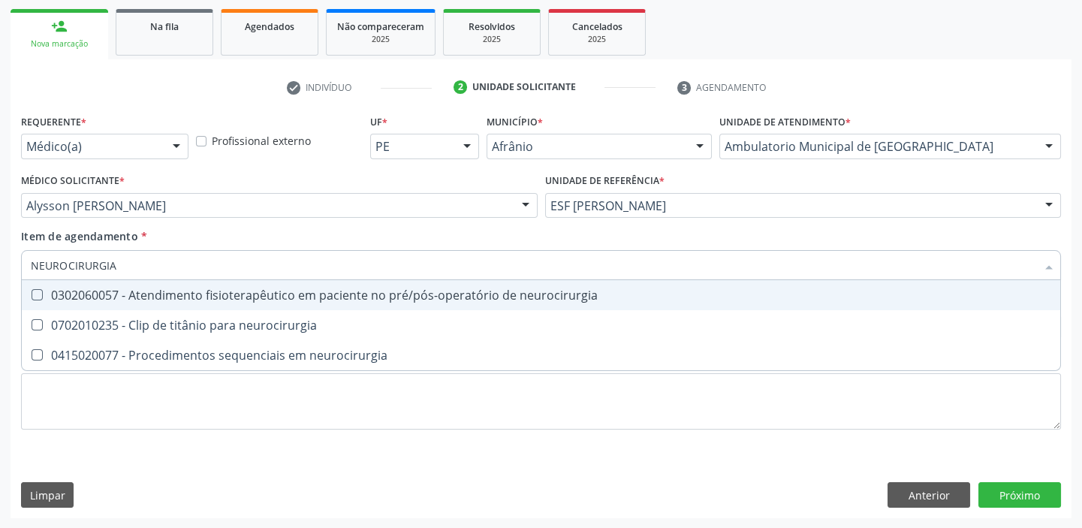
click at [127, 265] on input "NEUROCIRURGIA" at bounding box center [533, 265] width 1005 height 30
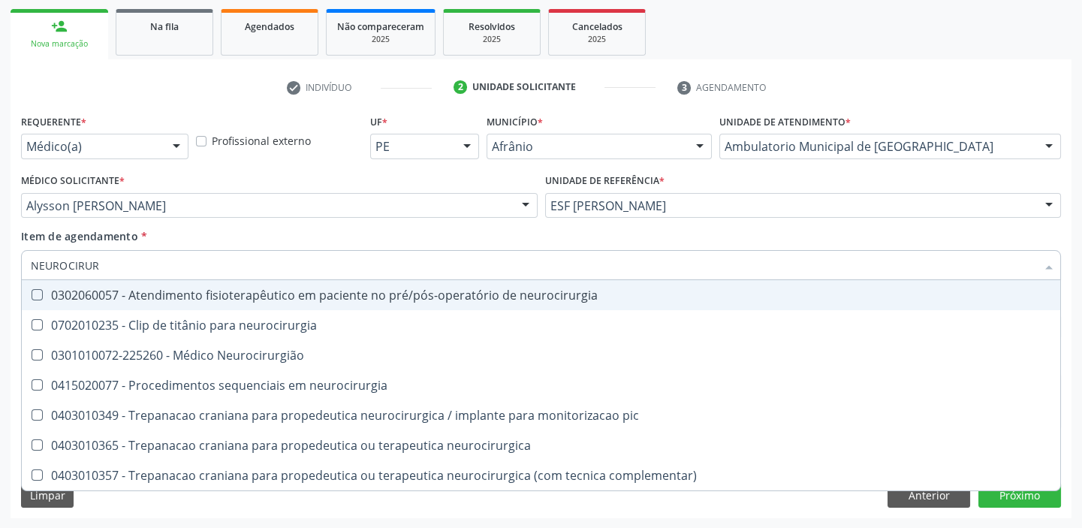
type input "NEUROCIRU"
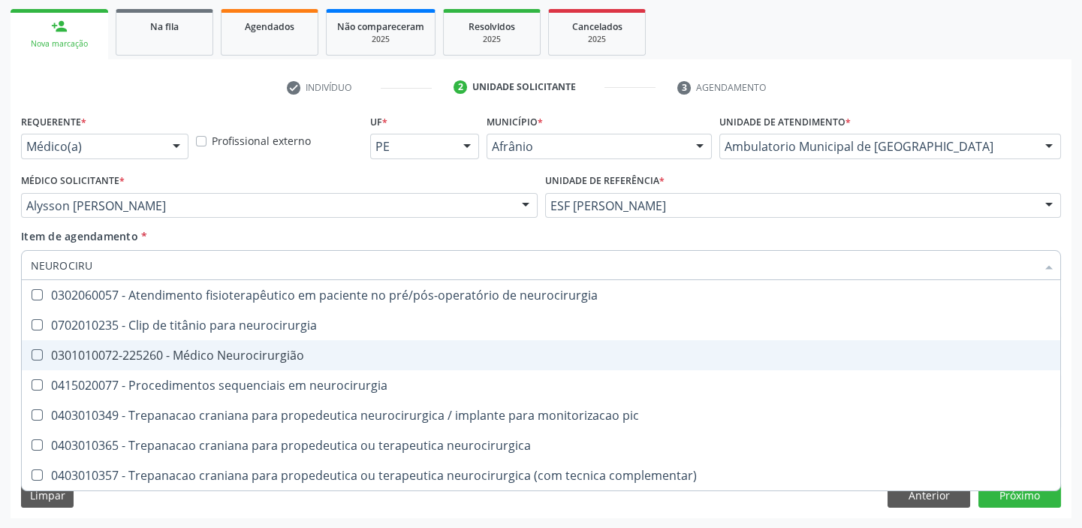
click at [125, 343] on span "0301010072-225260 - Médico Neurocirurgião" at bounding box center [541, 355] width 1038 height 30
checkbox Neurocirurgião "true"
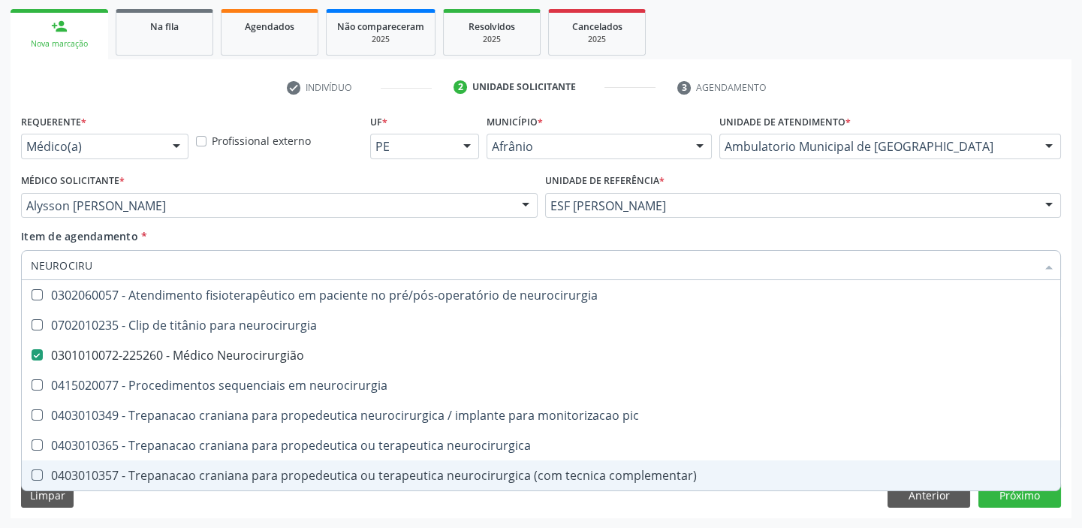
click at [128, 507] on div "Requerente * Médico(a) Médico(a) Enfermeiro(a) Paciente Nenhum resultado encont…" at bounding box center [541, 314] width 1061 height 408
checkbox neurocirurgia "true"
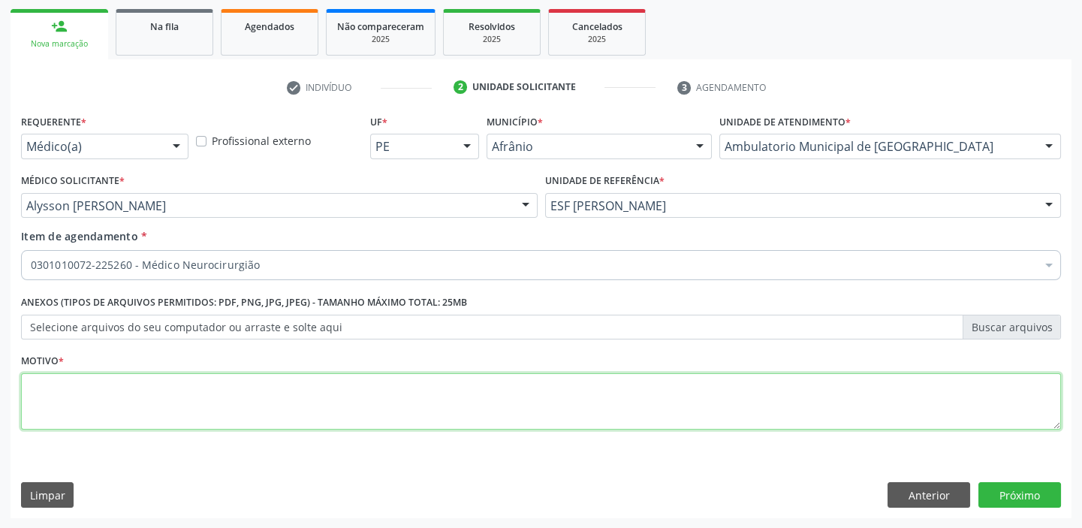
click at [60, 390] on textarea at bounding box center [541, 401] width 1040 height 57
type textarea "RETORNO"
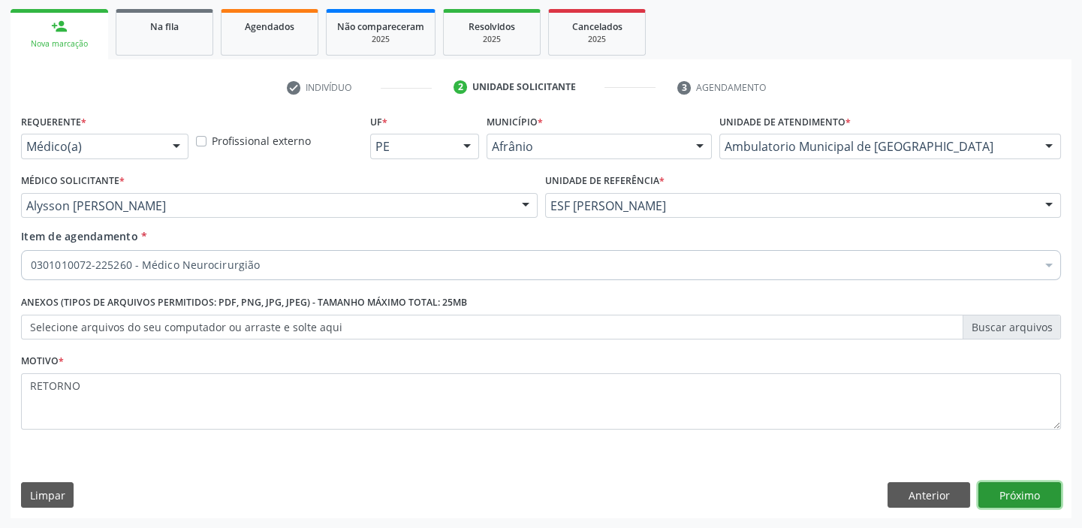
click at [1014, 492] on button "Próximo" at bounding box center [1019, 495] width 83 height 26
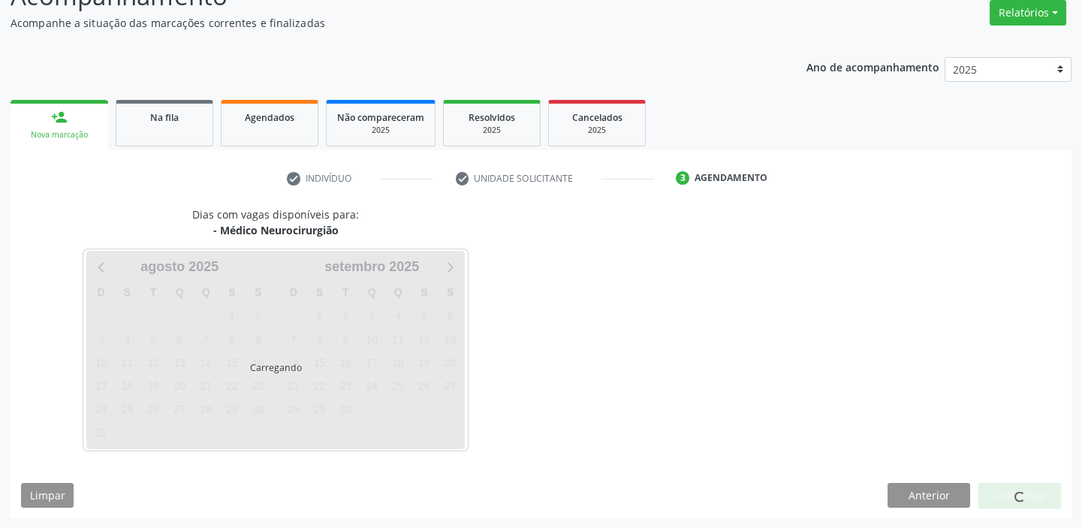
scroll to position [169, 0]
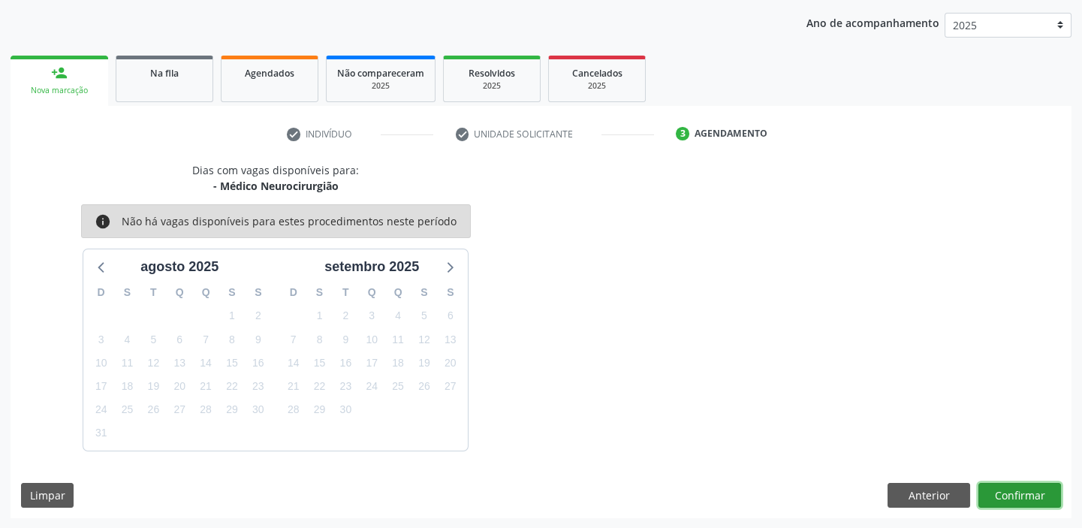
click at [1020, 502] on button "Confirmar" at bounding box center [1019, 496] width 83 height 26
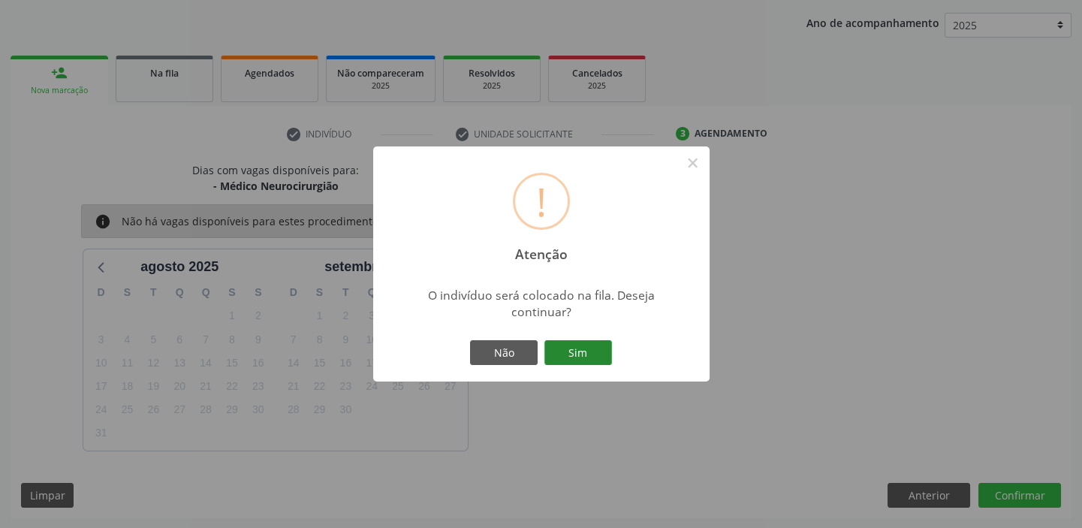
click at [594, 350] on button "Sim" at bounding box center [578, 353] width 68 height 26
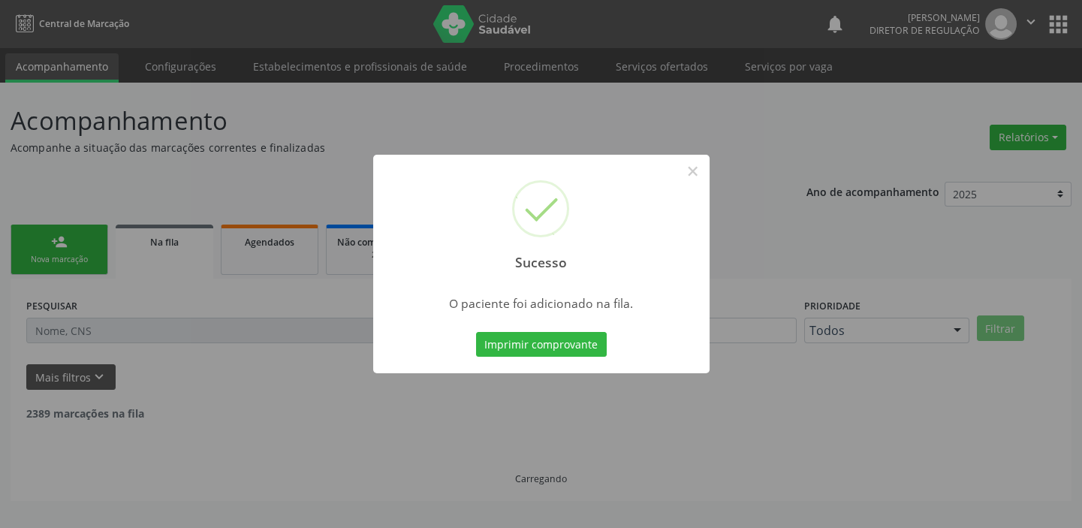
scroll to position [0, 0]
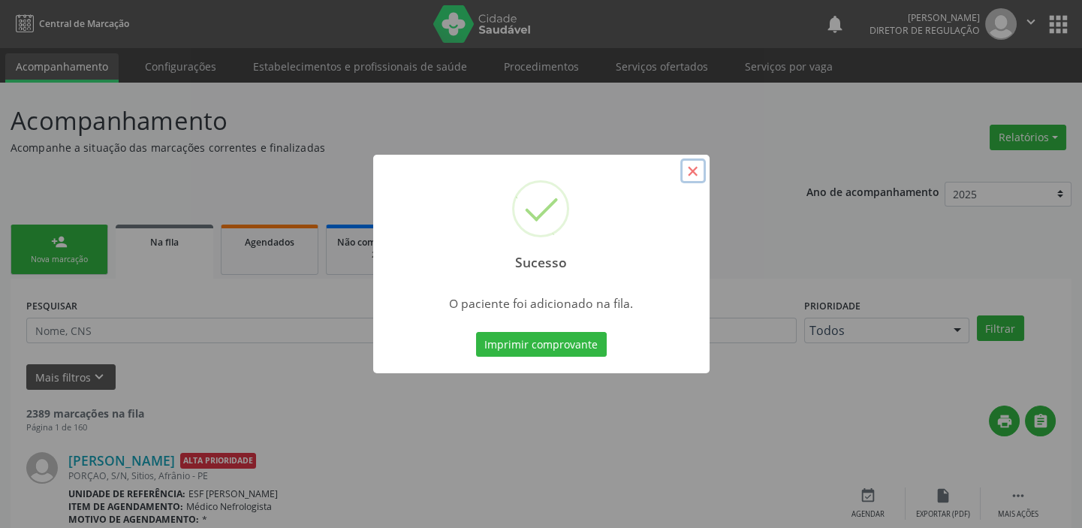
click at [688, 167] on button "×" at bounding box center [693, 171] width 26 height 26
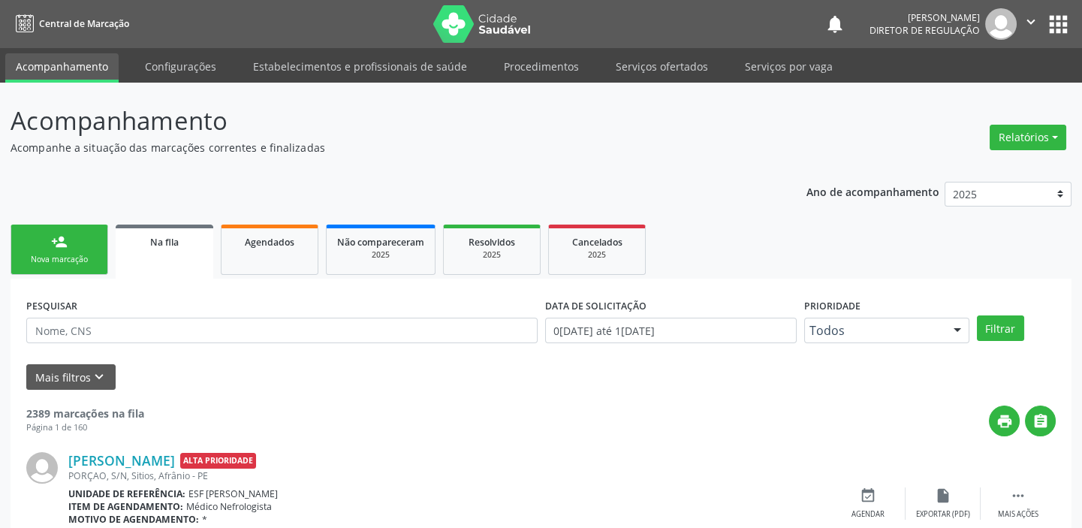
click at [91, 263] on div "Nova marcação" at bounding box center [59, 259] width 75 height 11
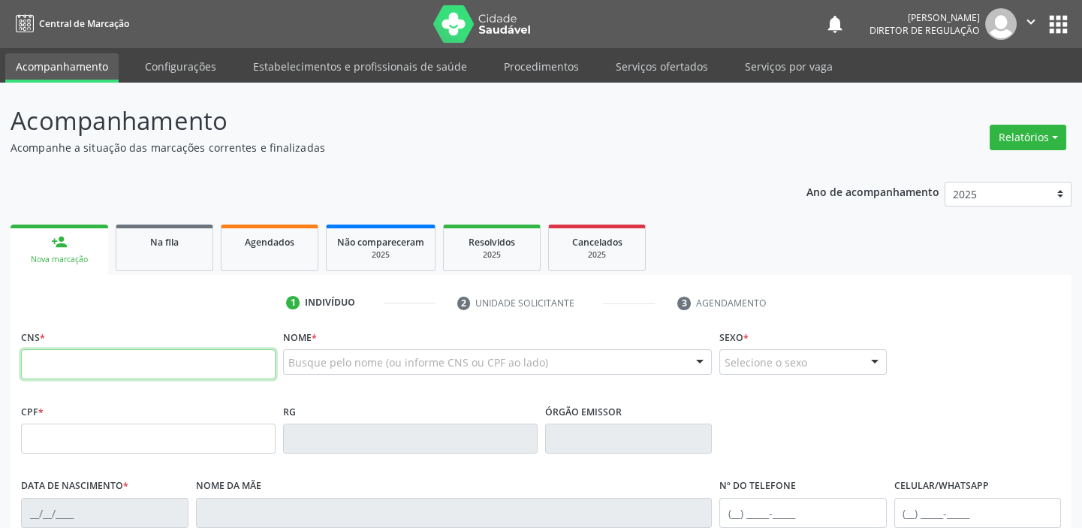
click at [83, 354] on input "text" at bounding box center [148, 364] width 255 height 30
type input "708 0063 1124 8026"
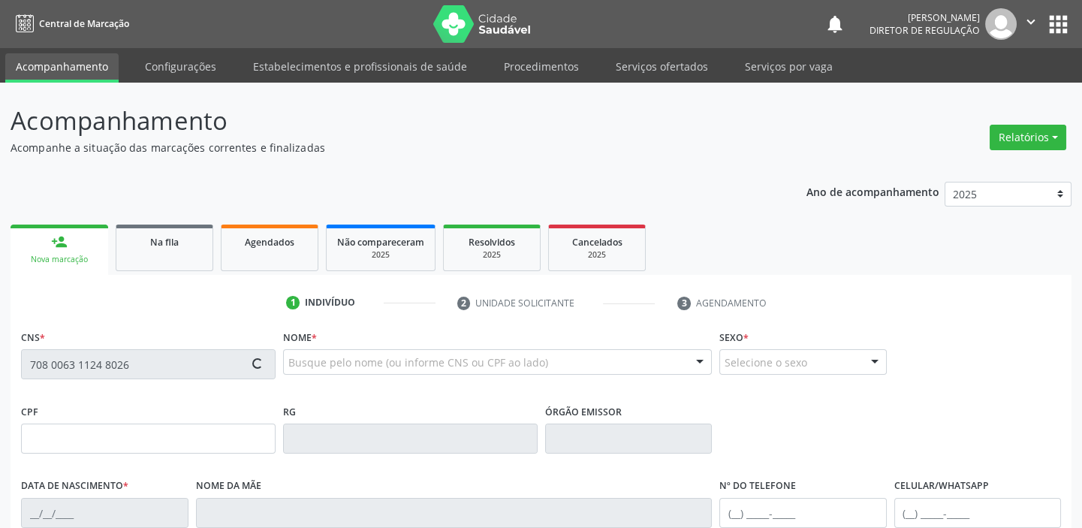
type input "749.069.094-34"
type input "23/01/1966"
type input "Maria Luzia de Brito"
type input "(87) 98824-6448"
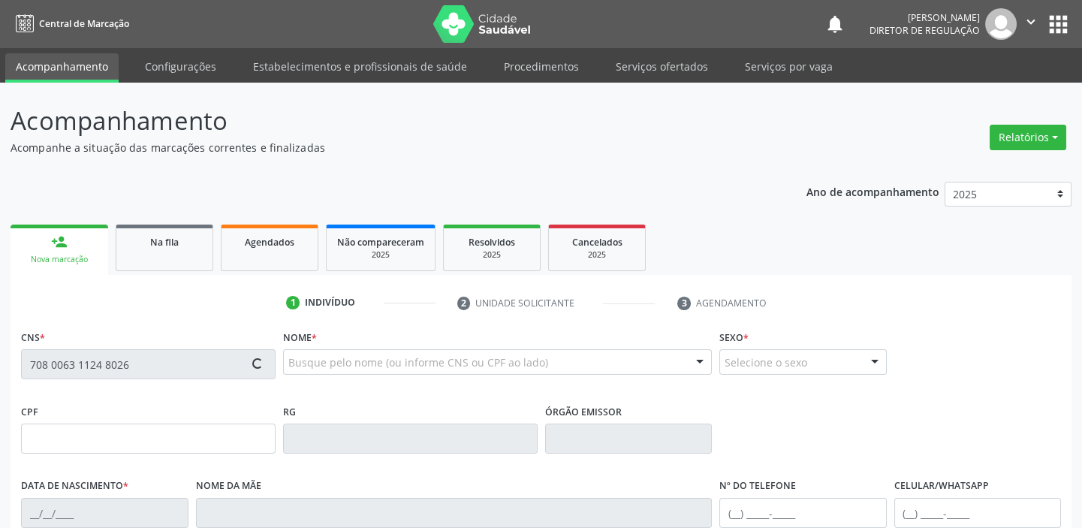
type input "170.193.114-15"
type input "94"
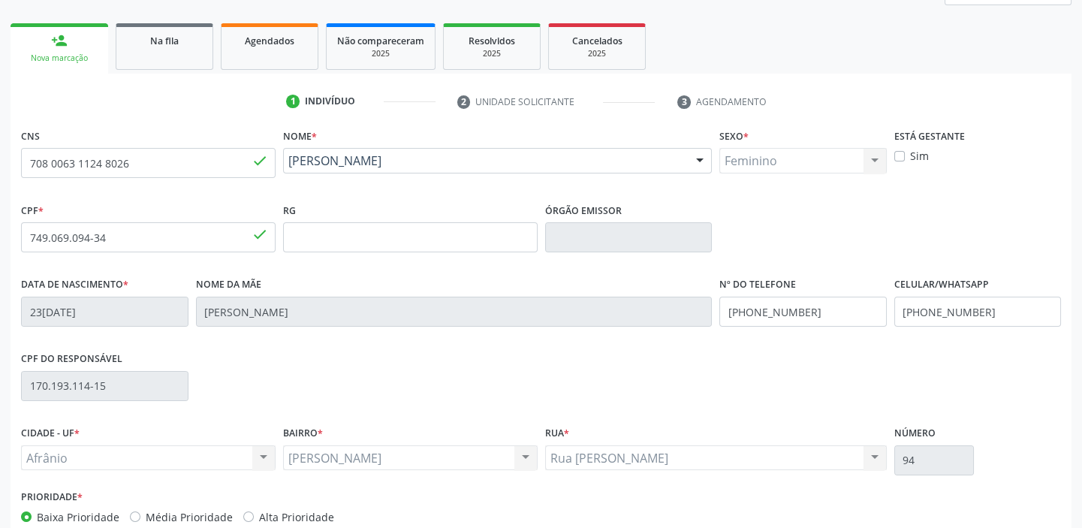
scroll to position [285, 0]
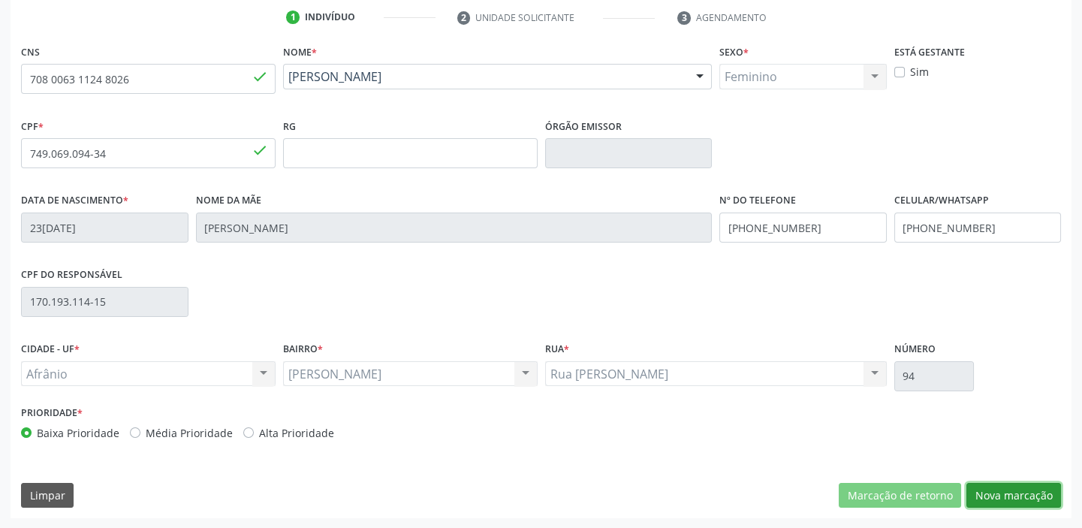
click at [1018, 486] on button "Nova marcação" at bounding box center [1013, 496] width 95 height 26
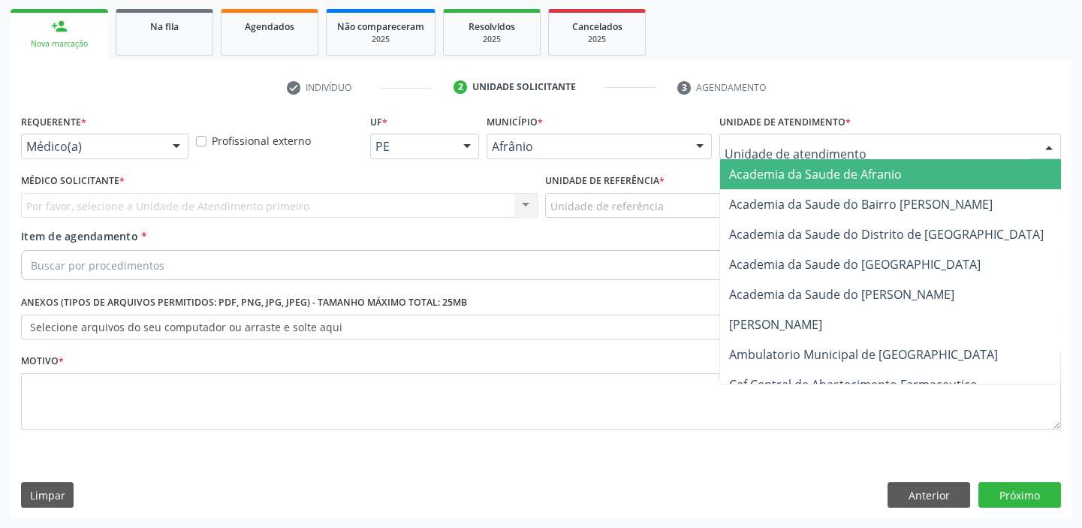
drag, startPoint x: 730, startPoint y: 146, endPoint x: 742, endPoint y: 253, distance: 107.3
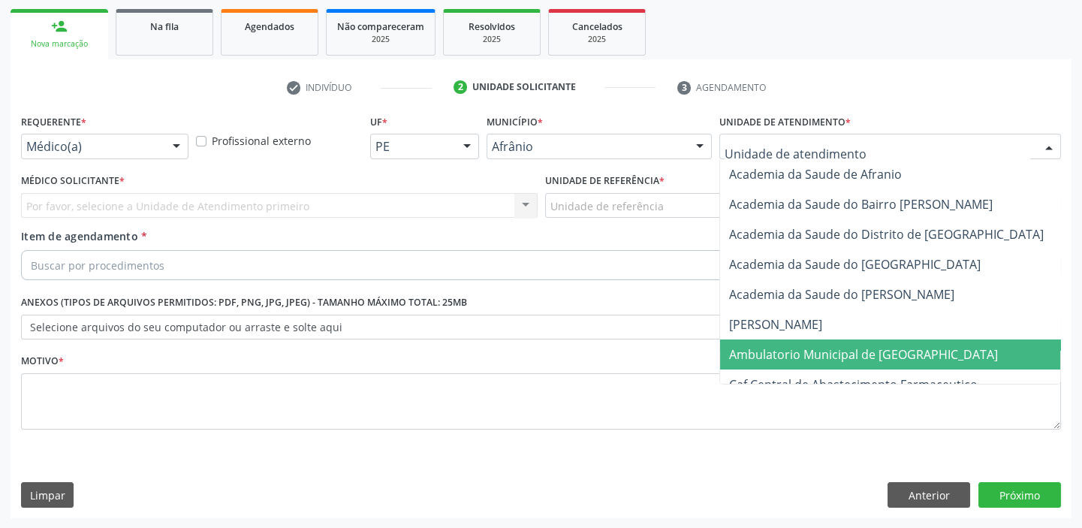
drag, startPoint x: 742, startPoint y: 345, endPoint x: 631, endPoint y: 251, distance: 145.5
click at [738, 339] on span "Ambulatorio Municipal de [GEOGRAPHIC_DATA]" at bounding box center [903, 354] width 366 height 30
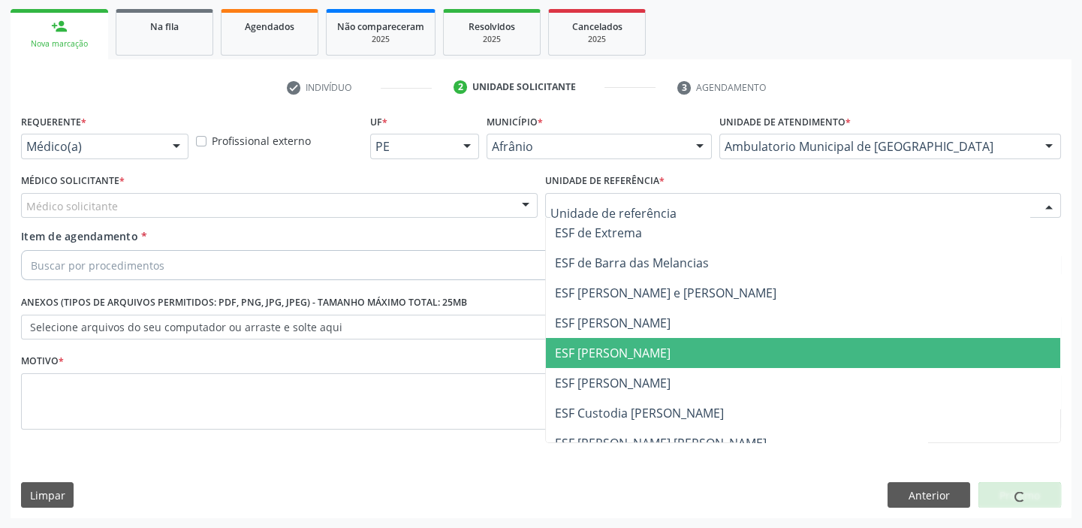
click at [595, 340] on span "ESF [PERSON_NAME]" at bounding box center [803, 353] width 515 height 30
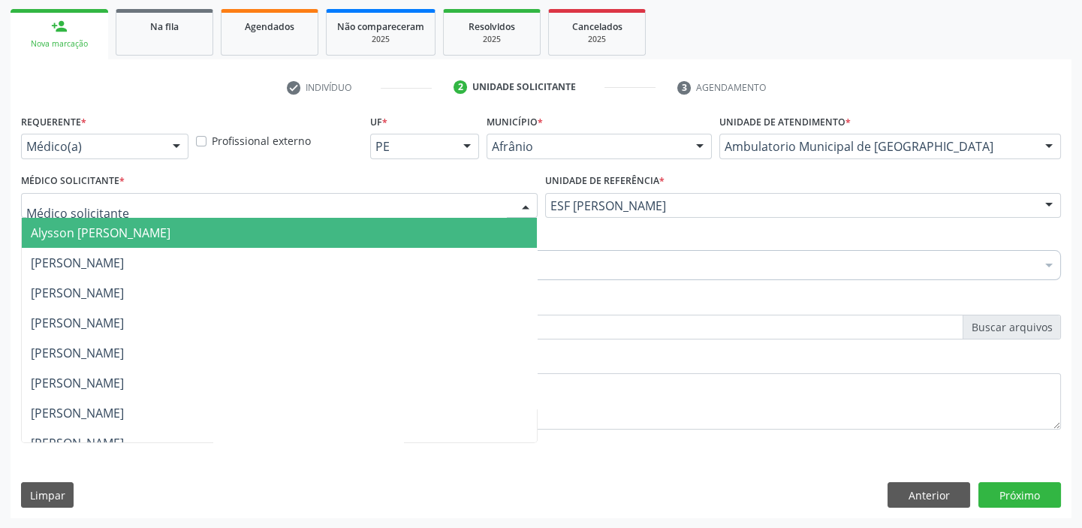
click at [111, 240] on span "Alysson [PERSON_NAME]" at bounding box center [279, 233] width 515 height 30
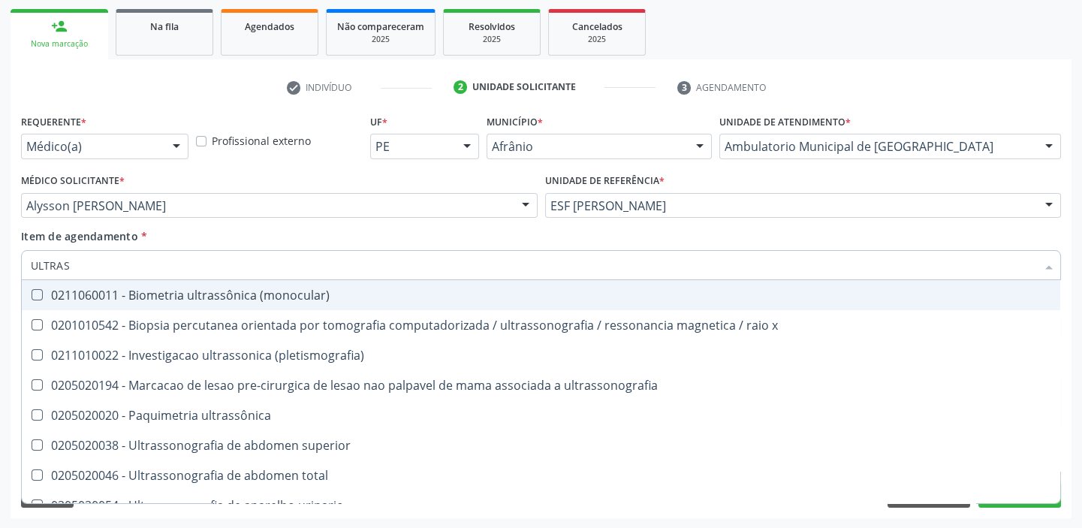
type input "ULTRASS"
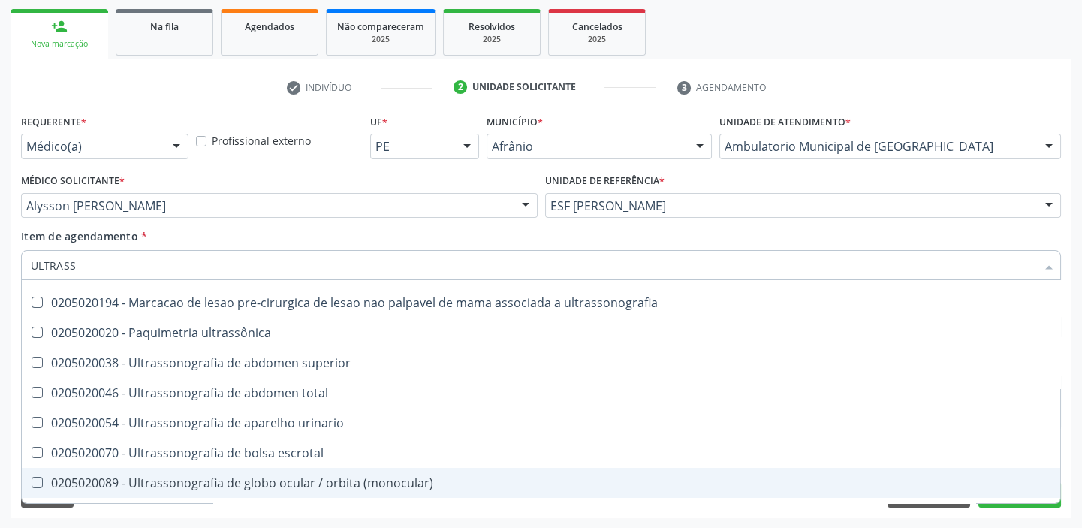
scroll to position [59, 0]
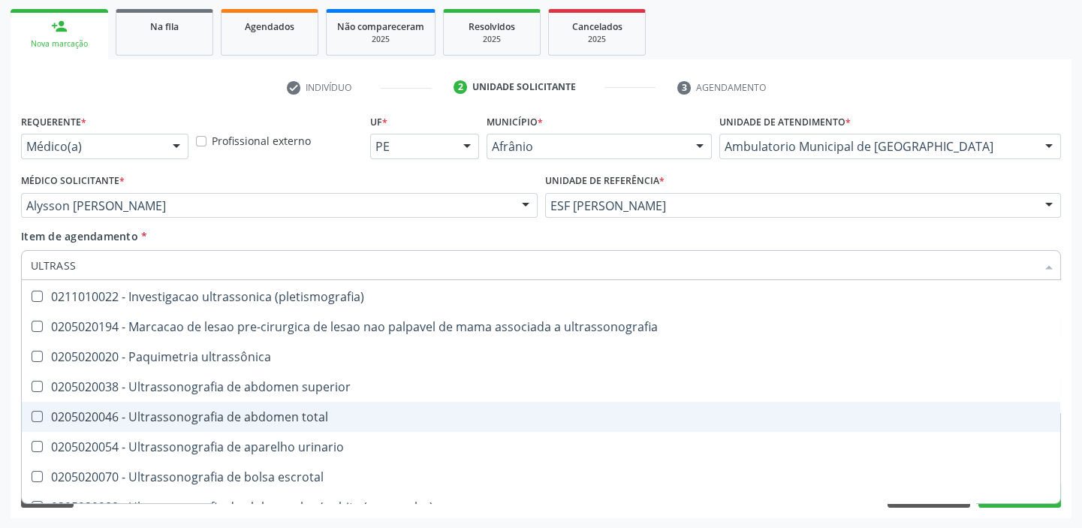
click at [195, 411] on div "0205020046 - Ultrassonografia de abdomen total" at bounding box center [541, 417] width 1020 height 12
checkbox total "true"
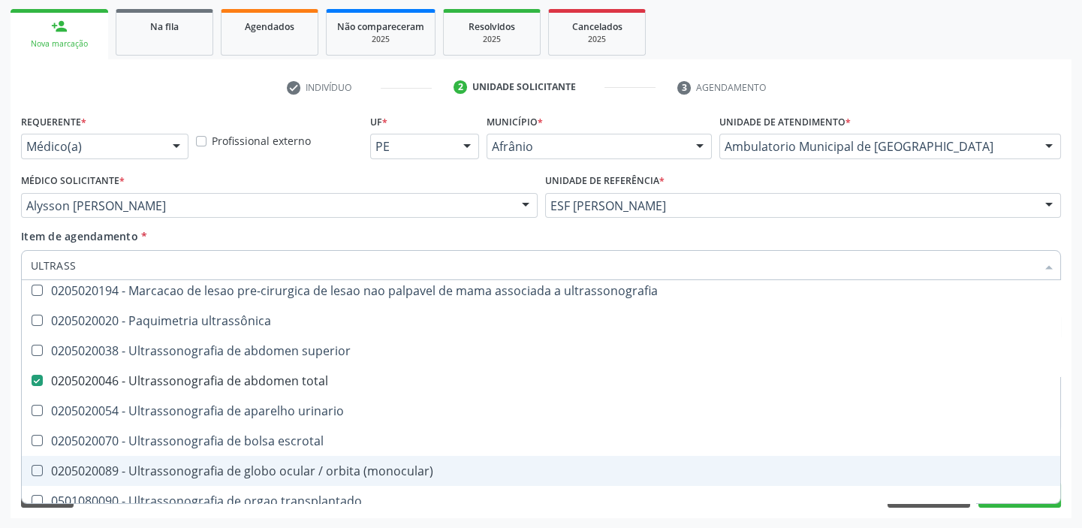
scroll to position [127, 0]
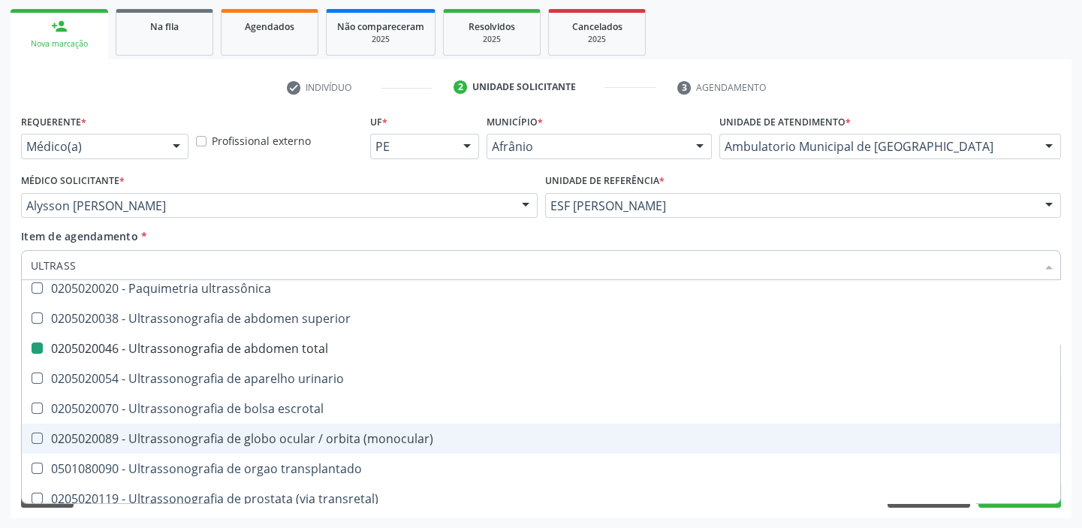
click at [83, 514] on div "Requerente * Médico(a) Médico(a) Enfermeiro(a) Paciente Nenhum resultado encont…" at bounding box center [541, 314] width 1061 height 408
checkbox x "true"
checkbox total "false"
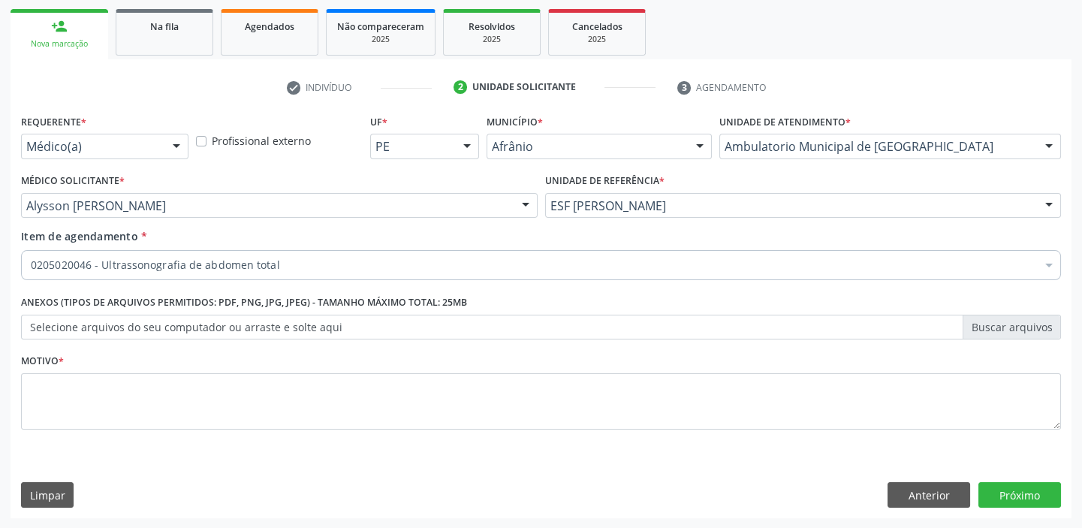
scroll to position [0, 0]
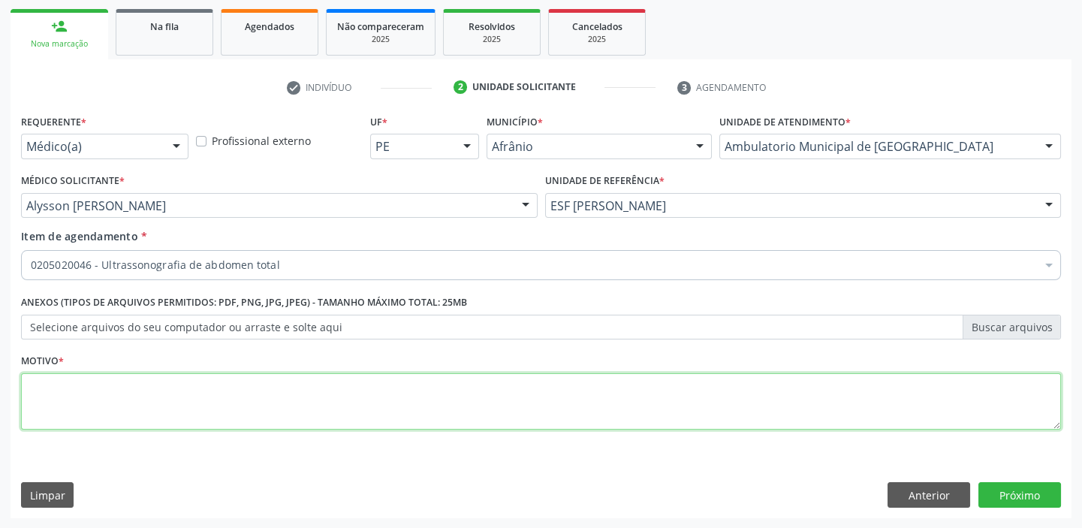
click at [85, 415] on textarea at bounding box center [541, 401] width 1040 height 57
type textarea "DOR ABDOMINAL"
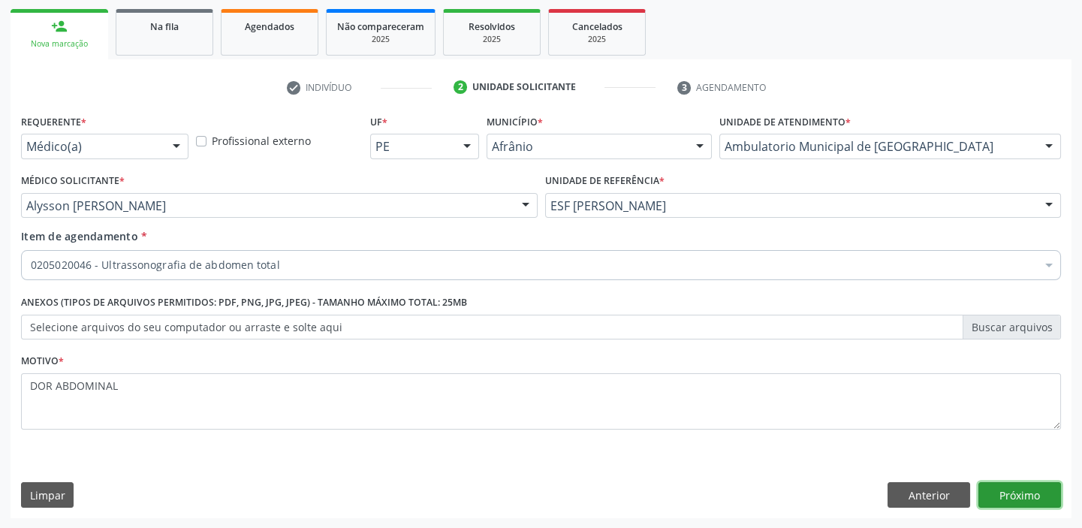
click at [1017, 496] on button "Próximo" at bounding box center [1019, 495] width 83 height 26
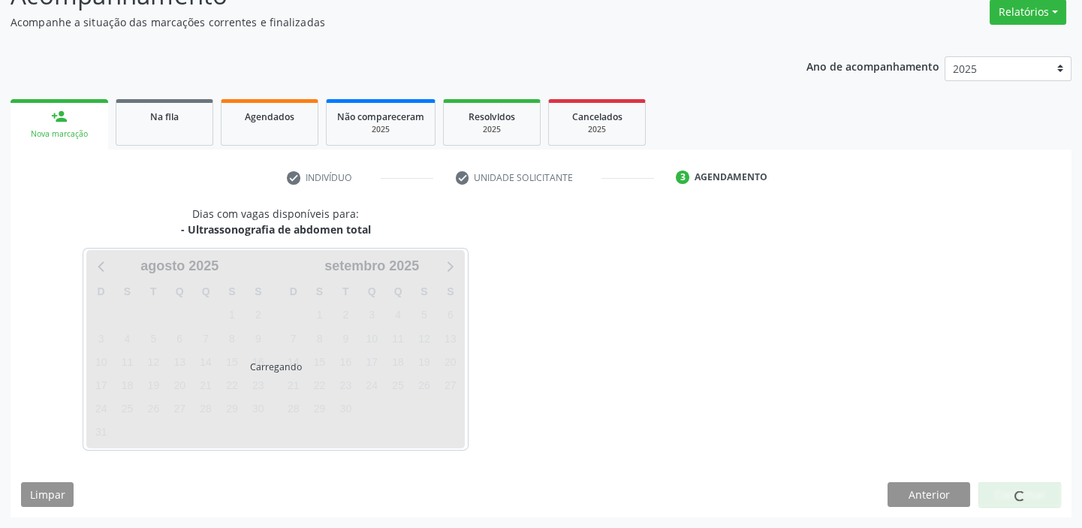
scroll to position [125, 0]
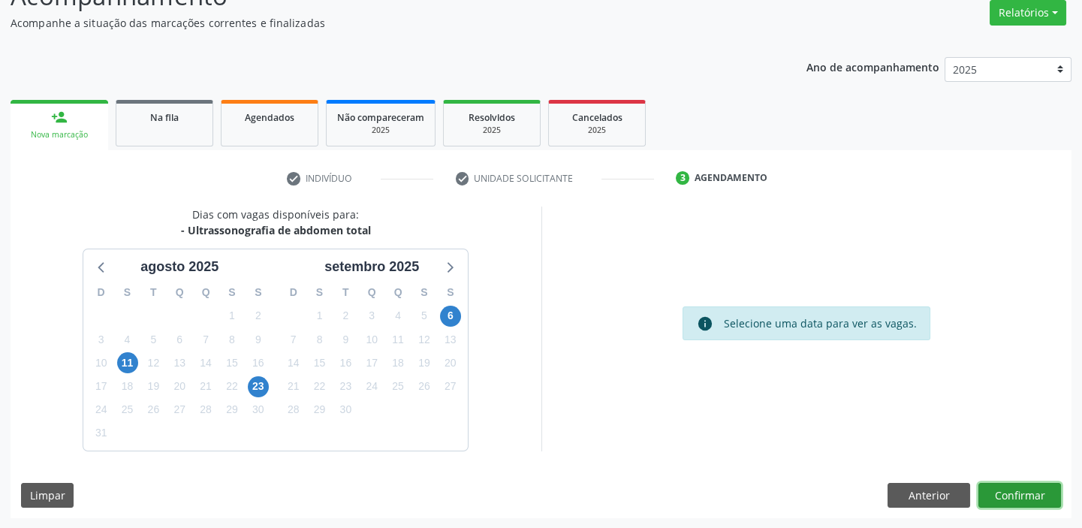
click at [1024, 494] on button "Confirmar" at bounding box center [1019, 496] width 83 height 26
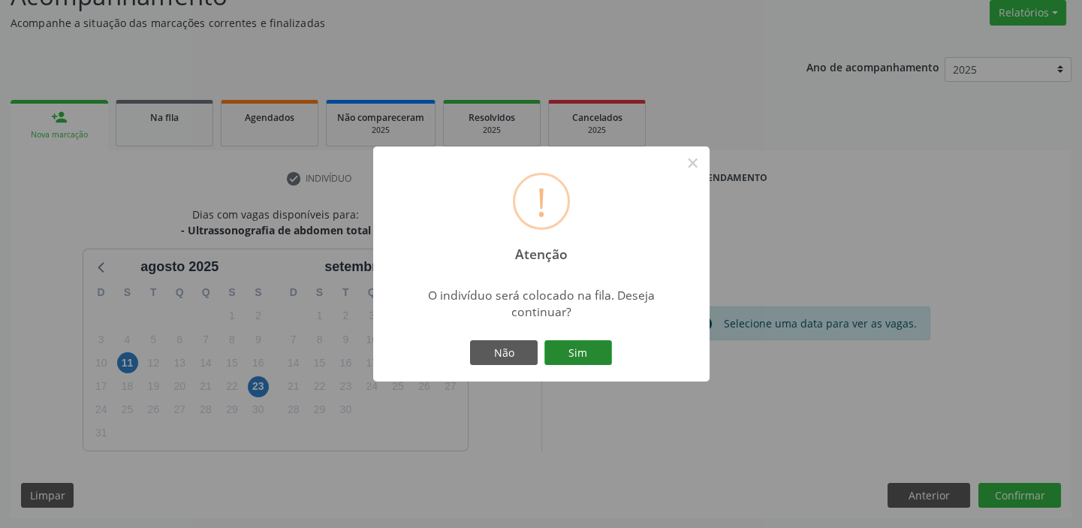
click at [598, 349] on button "Sim" at bounding box center [578, 353] width 68 height 26
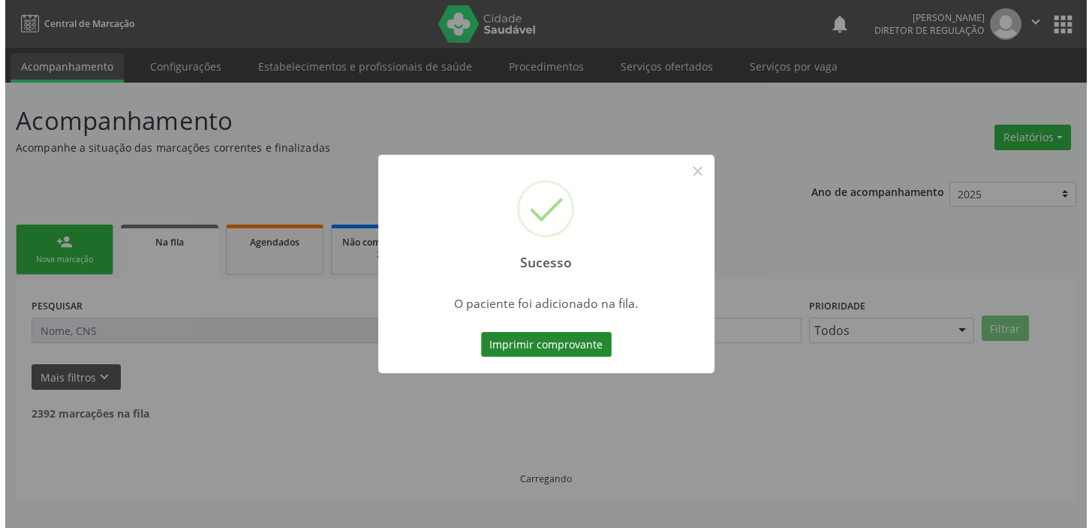
scroll to position [0, 0]
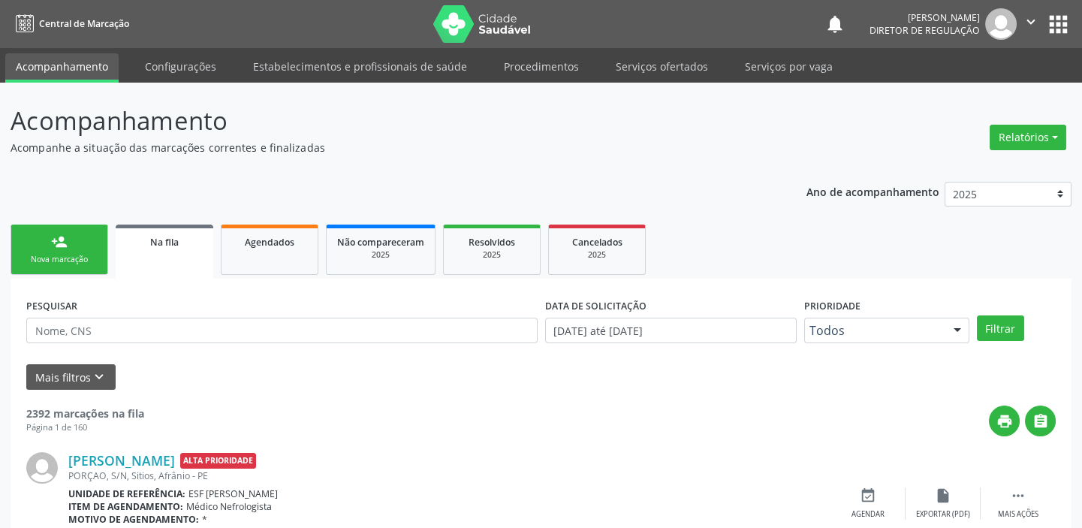
click at [54, 244] on div "person_add" at bounding box center [59, 241] width 17 height 17
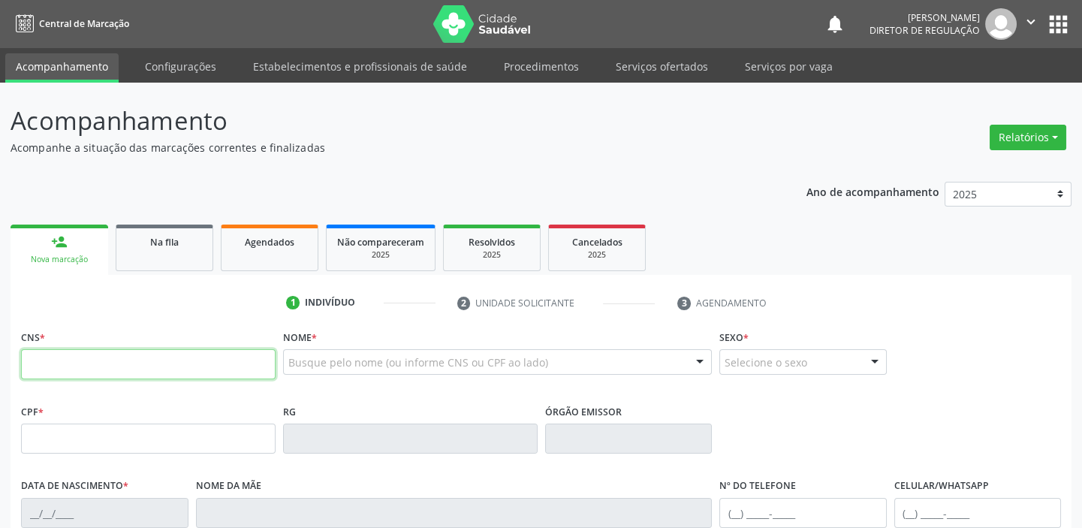
click at [77, 351] on input "text" at bounding box center [148, 364] width 255 height 30
type input "708 6031 8426 2590"
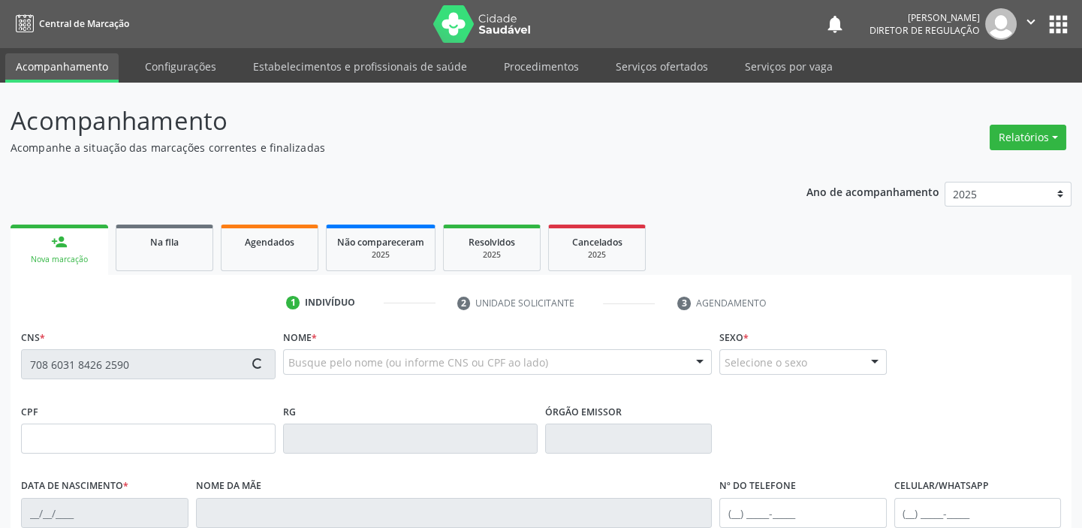
type input "002.669.344-55"
type input "18/04/2024"
type input "Jessica Viera de Melo"
type input "(87) 98826-8370"
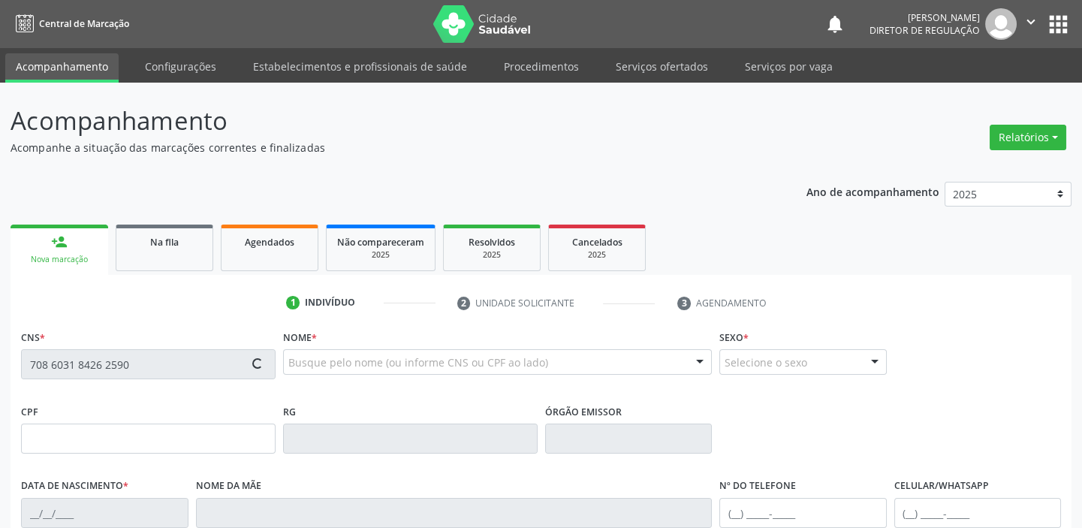
type input "706.893.914-71"
type input "S/N"
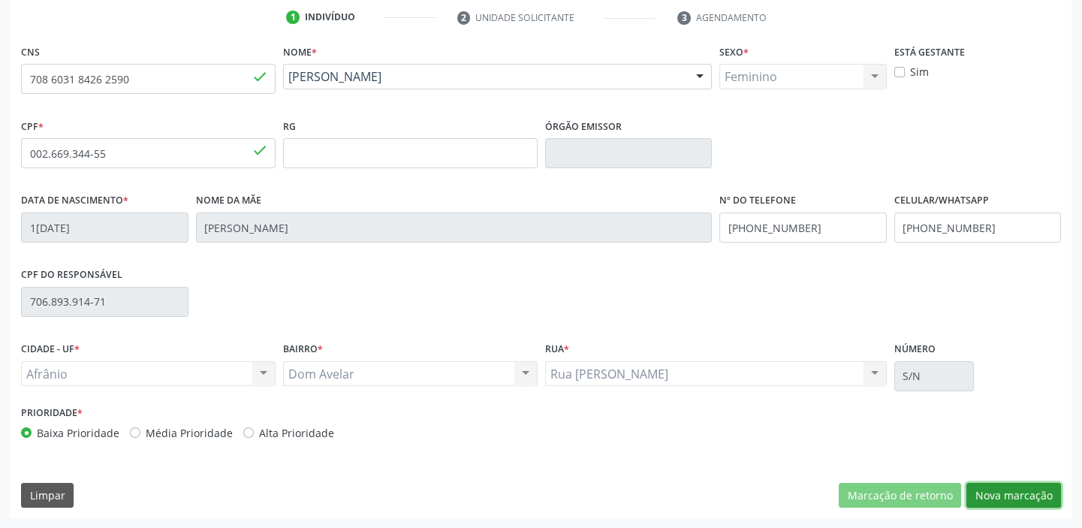
click at [1009, 495] on button "Nova marcação" at bounding box center [1013, 496] width 95 height 26
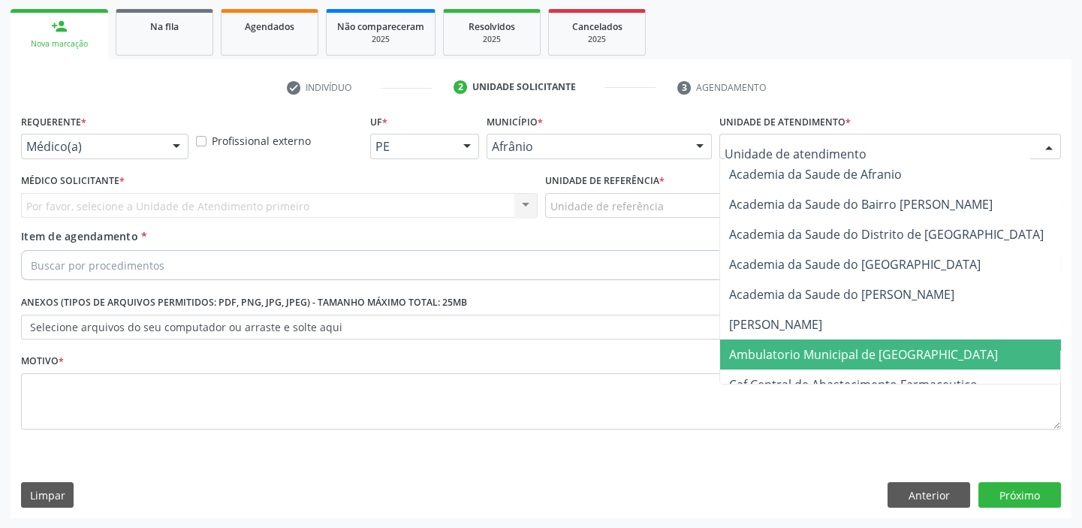
drag, startPoint x: 771, startPoint y: 361, endPoint x: 725, endPoint y: 339, distance: 51.0
click at [770, 361] on span "Ambulatorio Municipal de [GEOGRAPHIC_DATA]" at bounding box center [903, 354] width 366 height 30
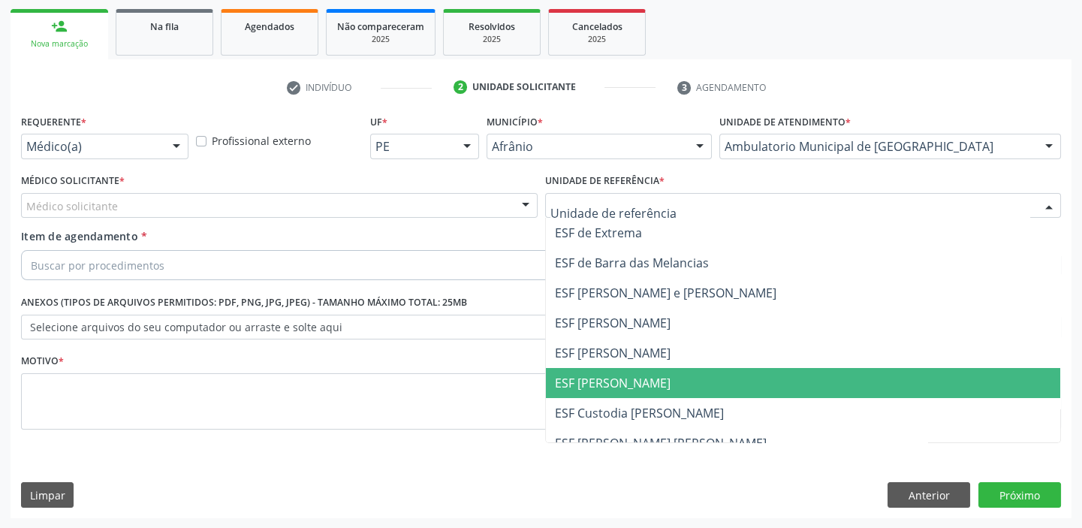
click at [626, 375] on span "ESF [PERSON_NAME]" at bounding box center [613, 383] width 116 height 17
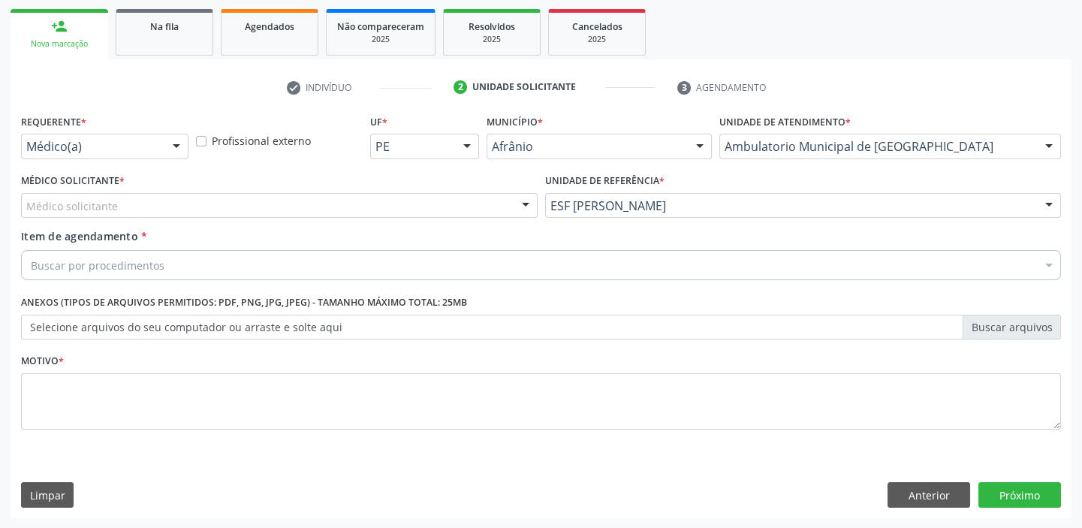
click at [117, 210] on div "Médico solicitante" at bounding box center [279, 206] width 517 height 26
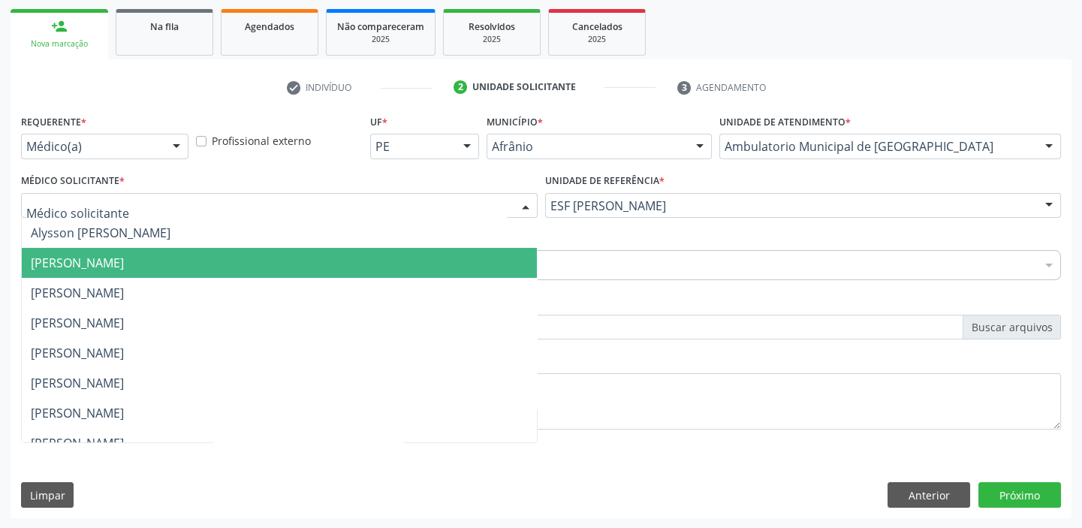
click at [111, 248] on span "[PERSON_NAME]" at bounding box center [279, 263] width 515 height 30
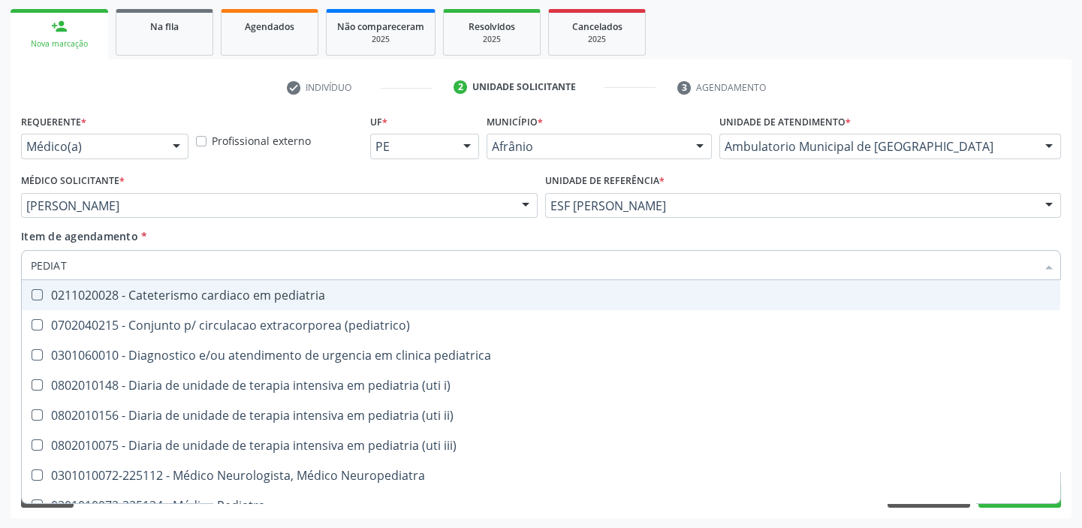
type input "PEDIATR"
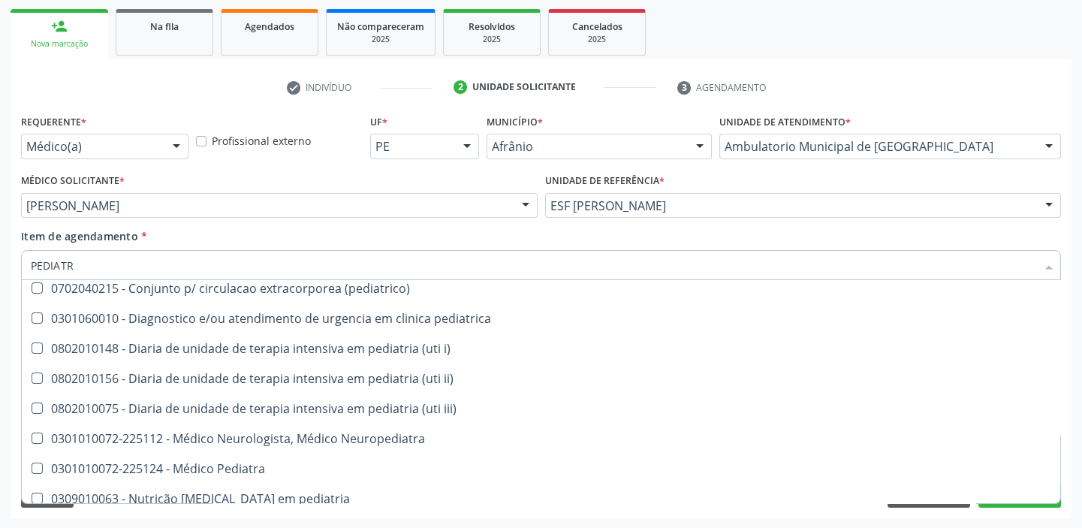
scroll to position [68, 0]
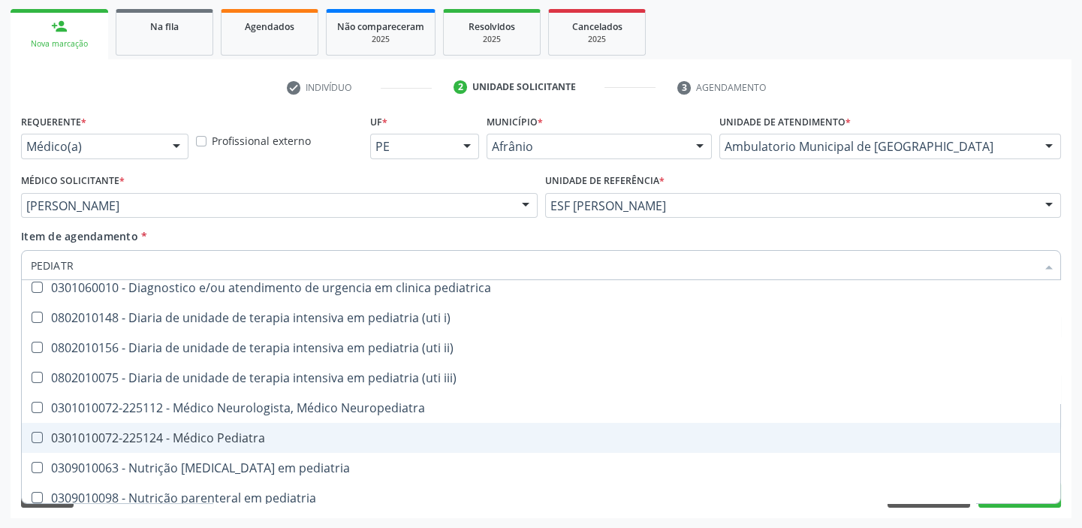
click at [128, 433] on div "0301010072-225124 - Médico Pediatra" at bounding box center [541, 438] width 1020 height 12
checkbox Pediatra "true"
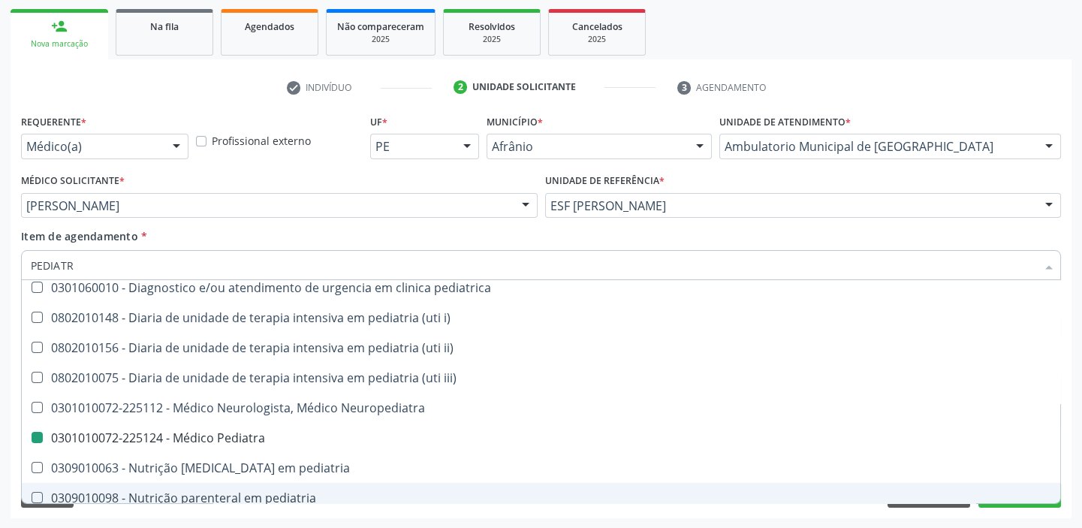
click at [100, 508] on div "Requerente * Médico(a) Médico(a) Enfermeiro(a) Paciente Nenhum resultado encont…" at bounding box center [541, 314] width 1061 height 408
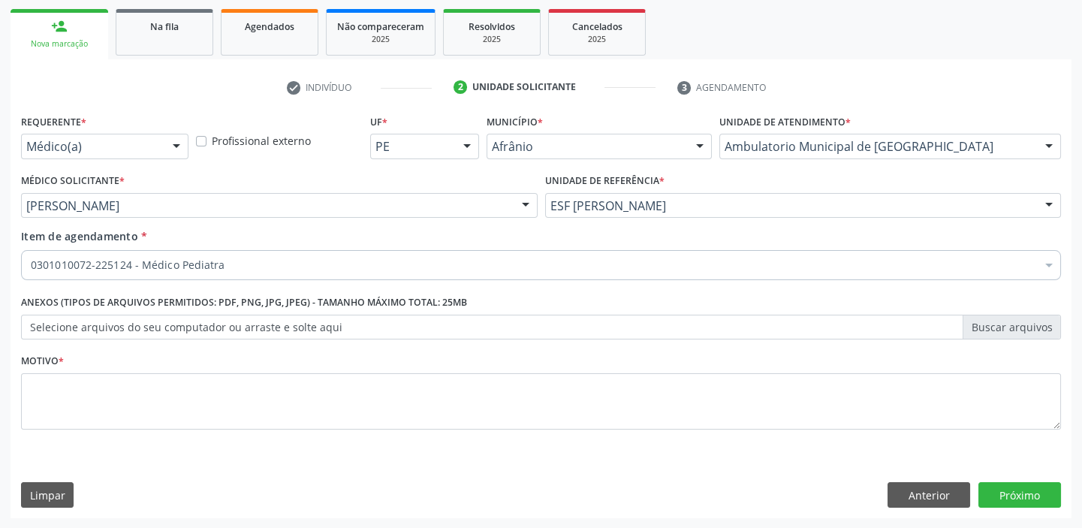
scroll to position [0, 0]
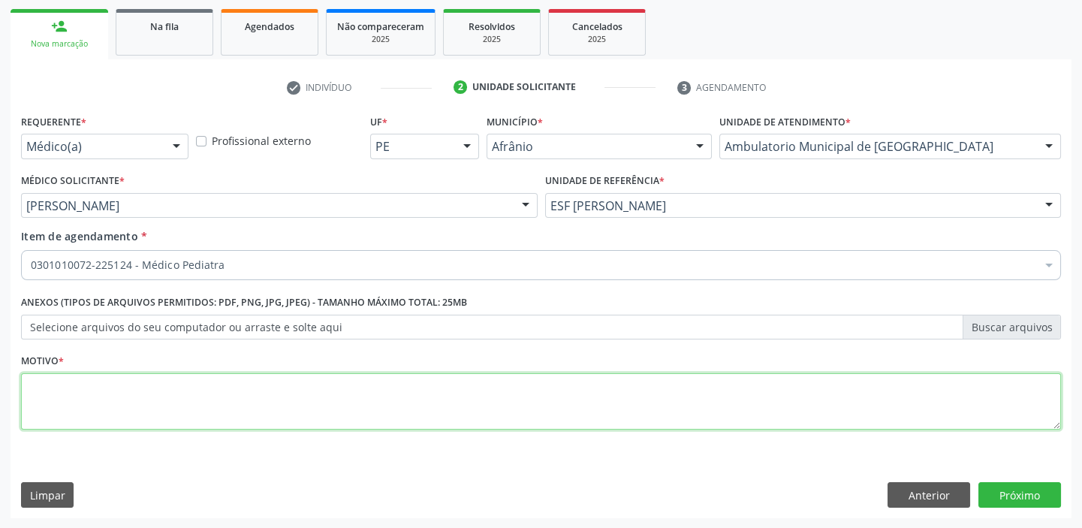
click at [59, 393] on textarea at bounding box center [541, 401] width 1040 height 57
type textarea "*"
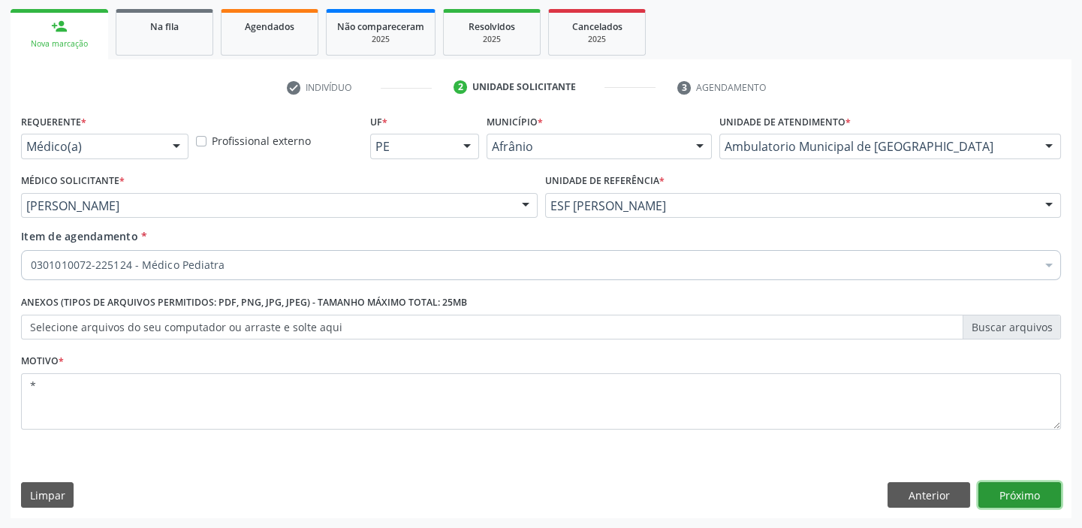
click at [1014, 498] on button "Próximo" at bounding box center [1019, 495] width 83 height 26
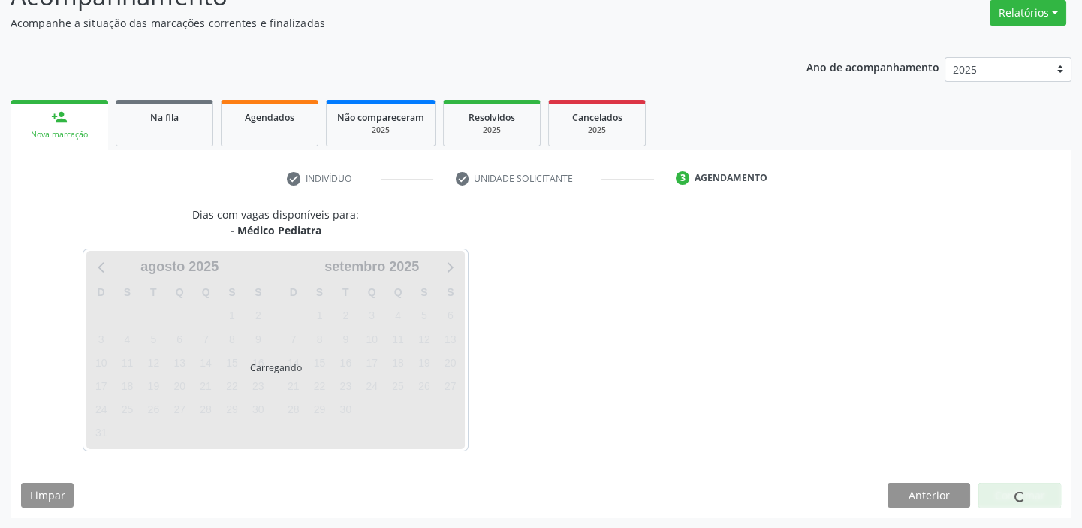
scroll to position [169, 0]
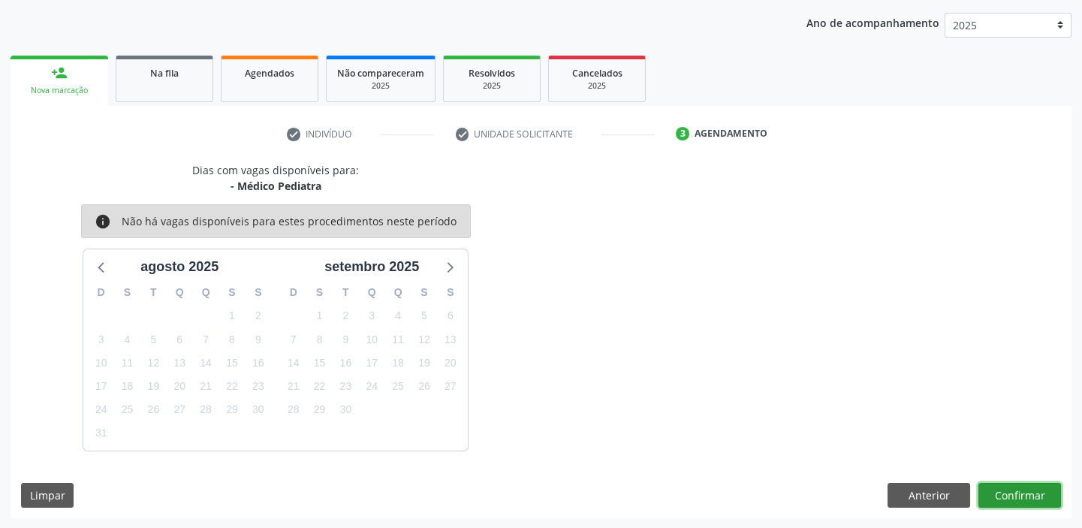
click at [1014, 491] on button "Confirmar" at bounding box center [1019, 496] width 83 height 26
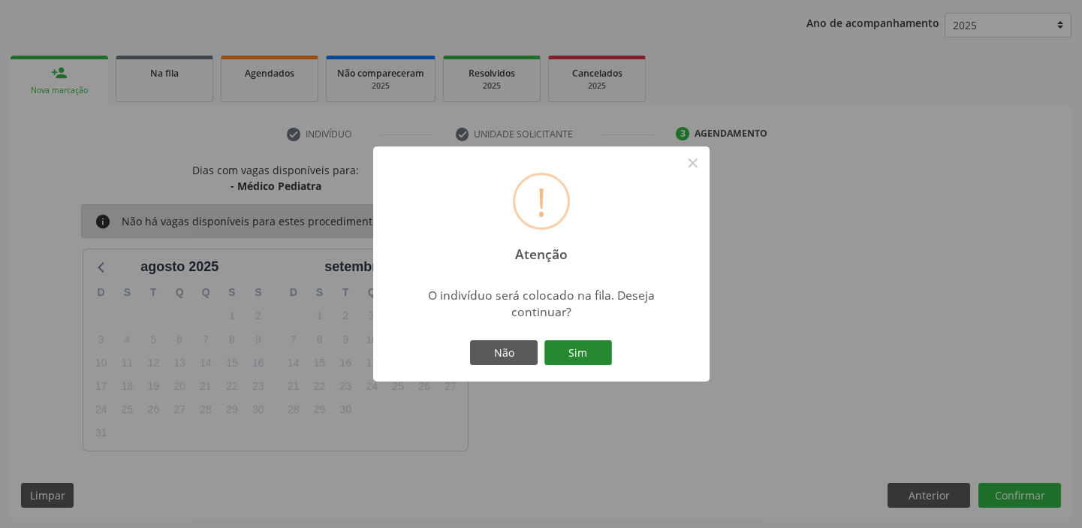
click at [586, 353] on button "Sim" at bounding box center [578, 353] width 68 height 26
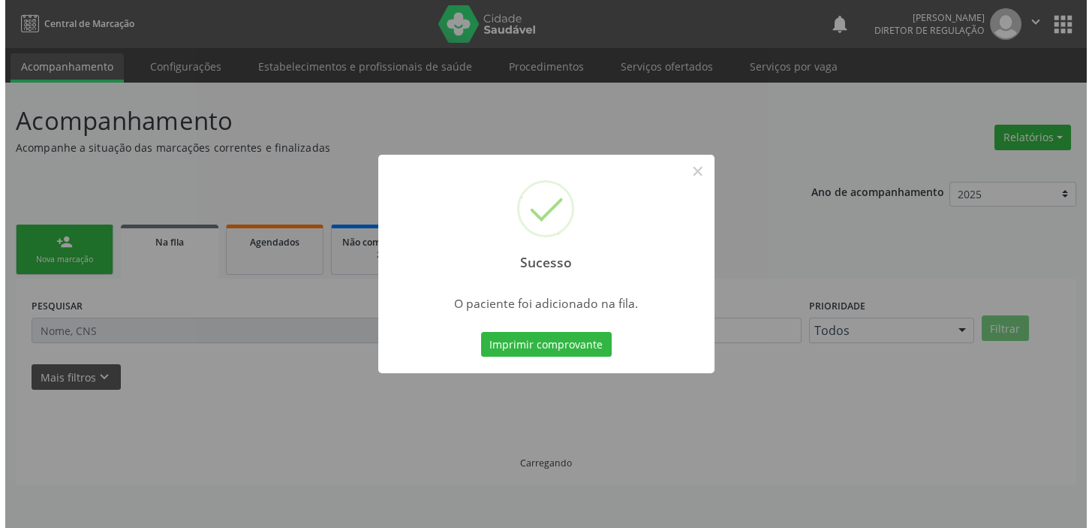
scroll to position [0, 0]
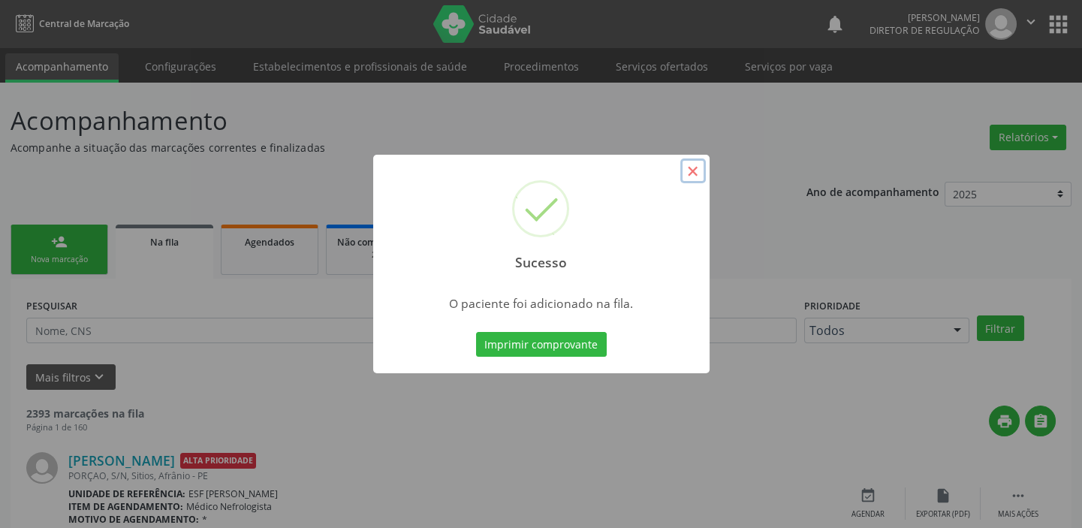
click at [686, 179] on button "×" at bounding box center [693, 171] width 26 height 26
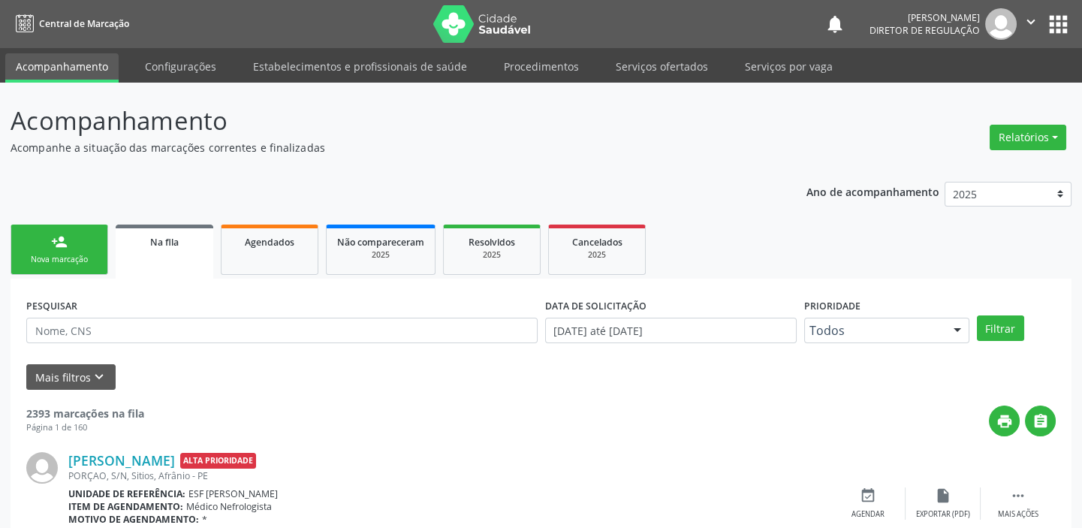
click at [91, 255] on div "Nova marcação" at bounding box center [59, 259] width 75 height 11
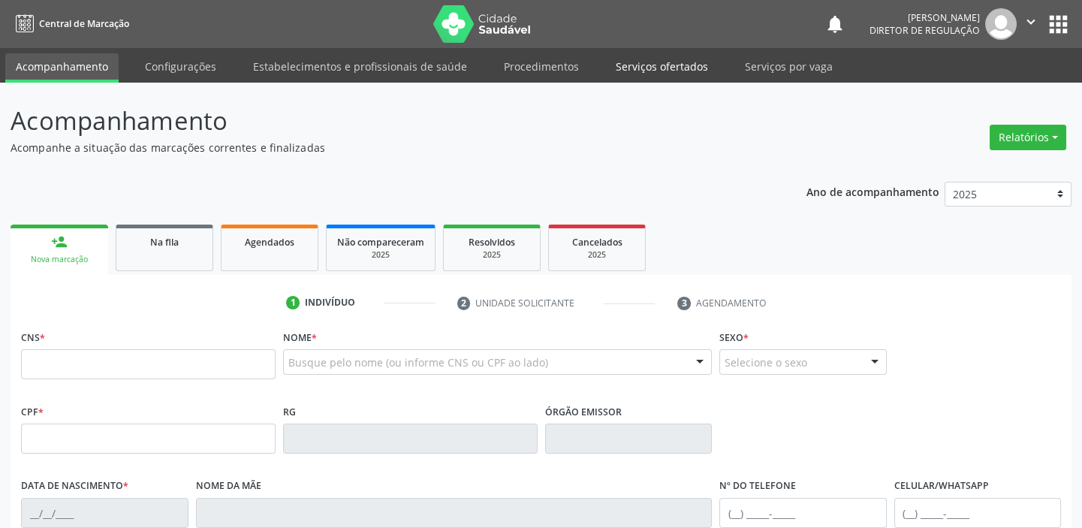
click at [647, 71] on link "Serviços ofertados" at bounding box center [661, 66] width 113 height 26
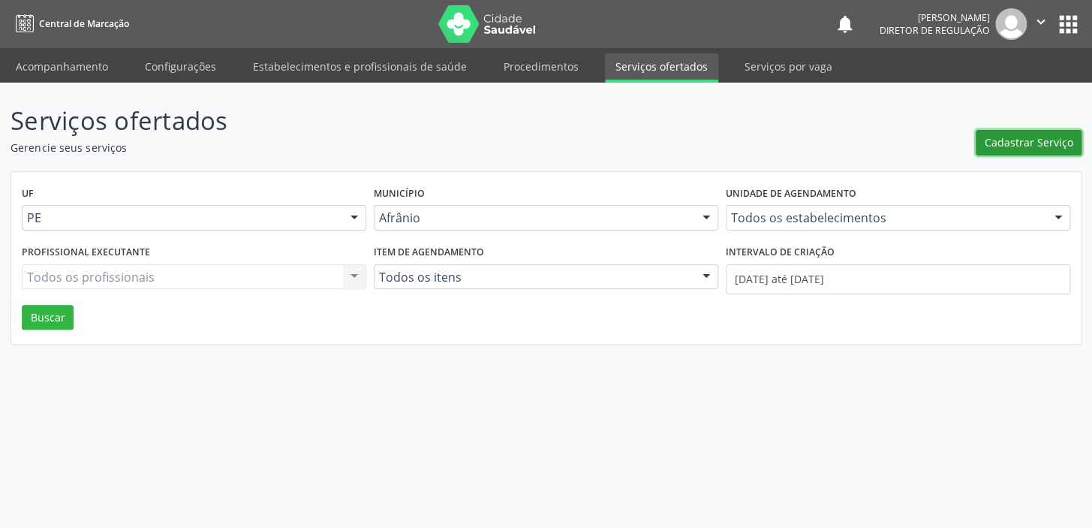
click at [1006, 141] on span "Cadastrar Serviço" at bounding box center [1029, 142] width 89 height 16
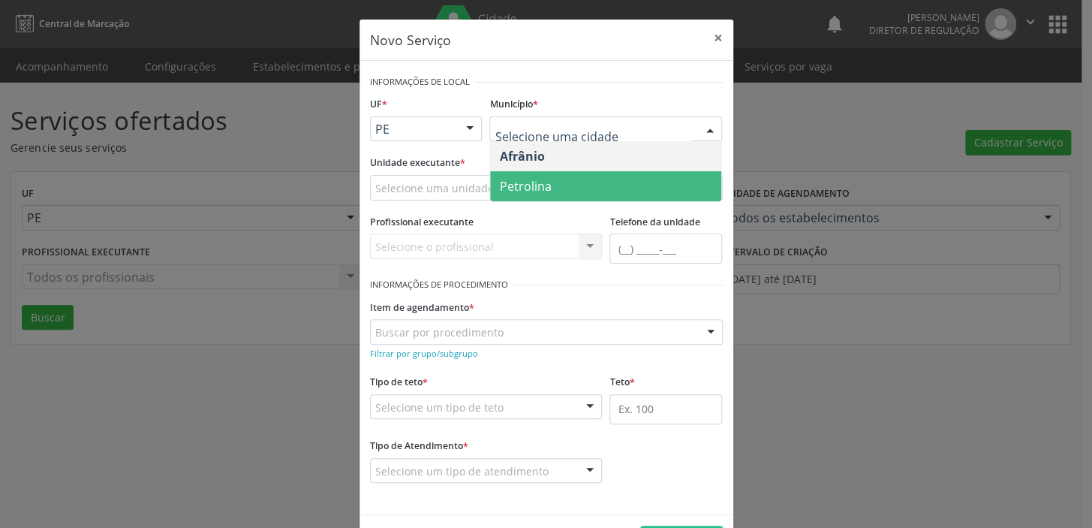
click at [526, 181] on span "Petrolina" at bounding box center [525, 186] width 52 height 17
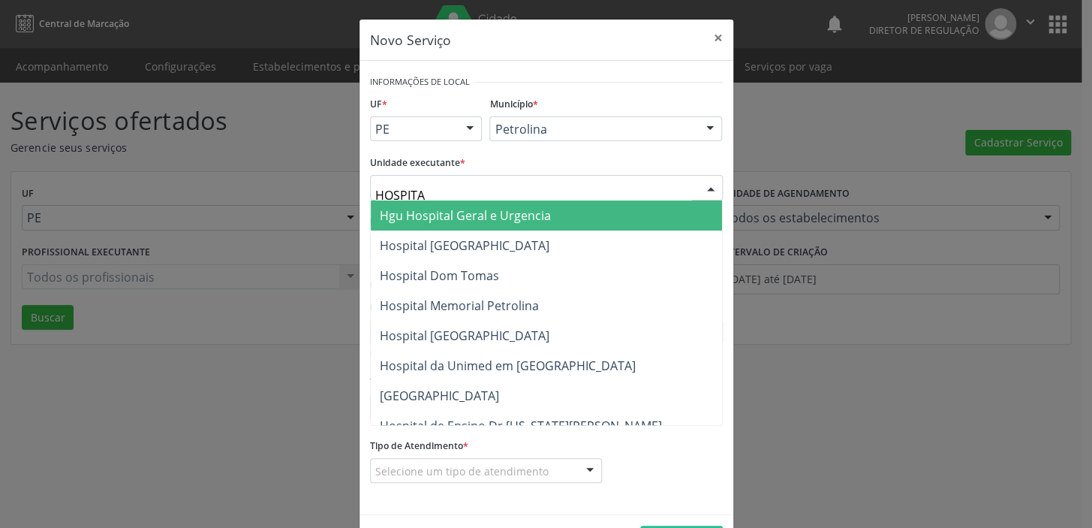
type input "HOSPITAL"
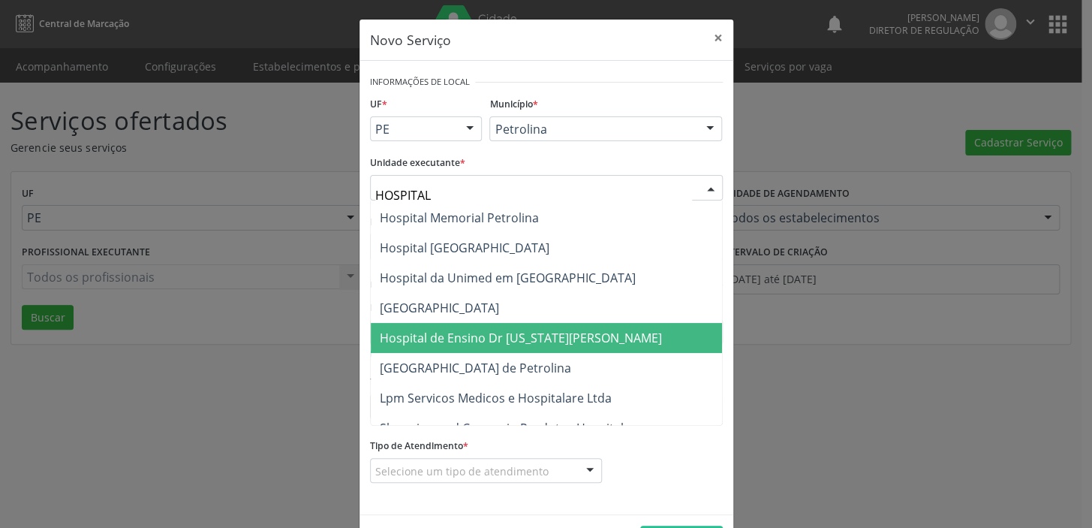
scroll to position [105, 0]
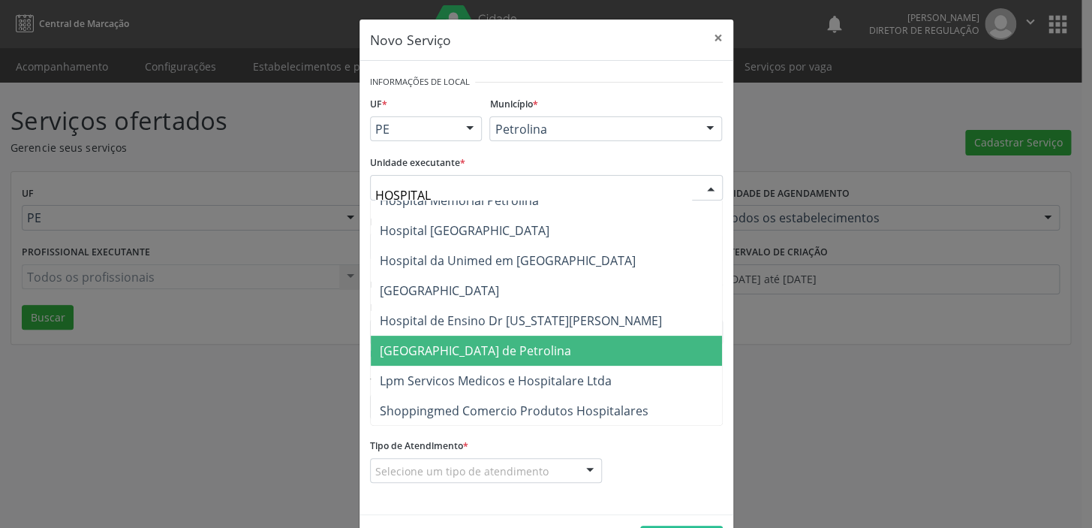
click at [458, 348] on span "[GEOGRAPHIC_DATA] de Petrolina" at bounding box center [475, 350] width 191 height 17
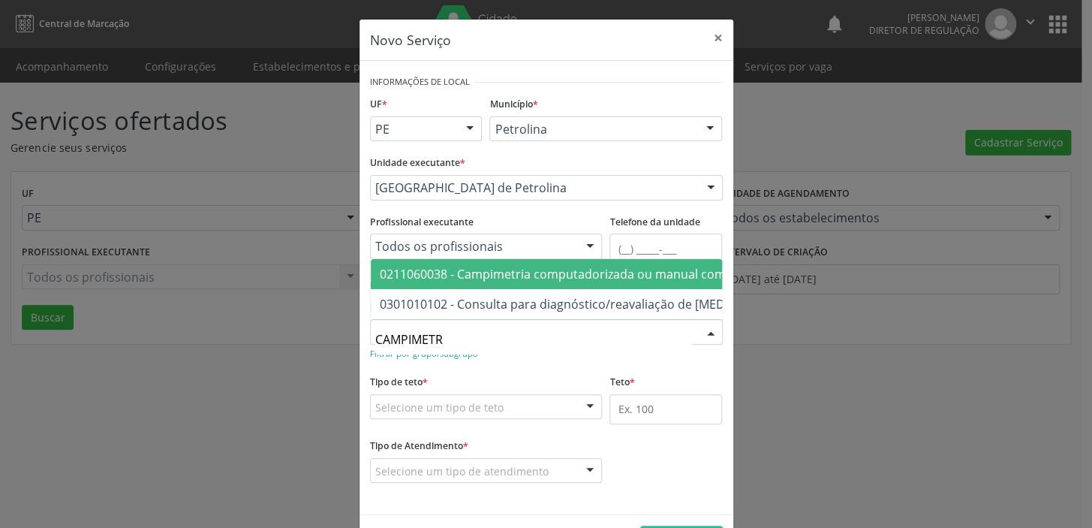
type input "CAMPIMETRI"
click at [449, 267] on span "0211060038 - Campimetria computadorizada ou manual com gráfico" at bounding box center [574, 274] width 388 height 17
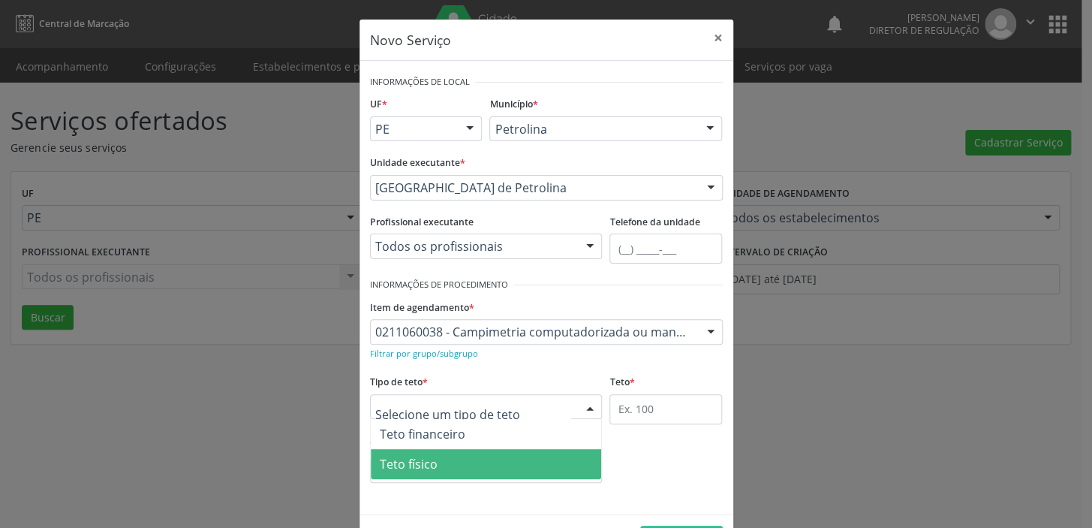
click at [447, 467] on span "Teto físico" at bounding box center [486, 464] width 231 height 30
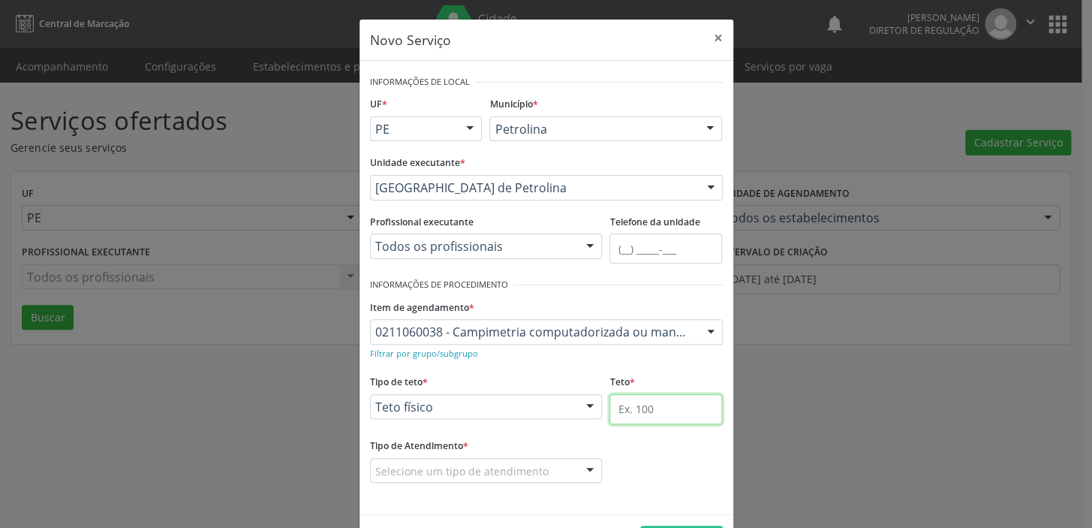
click at [613, 413] on input "text" at bounding box center [666, 409] width 113 height 30
type input "2"
click at [495, 460] on div "Selecione um tipo de atendimento" at bounding box center [486, 471] width 233 height 26
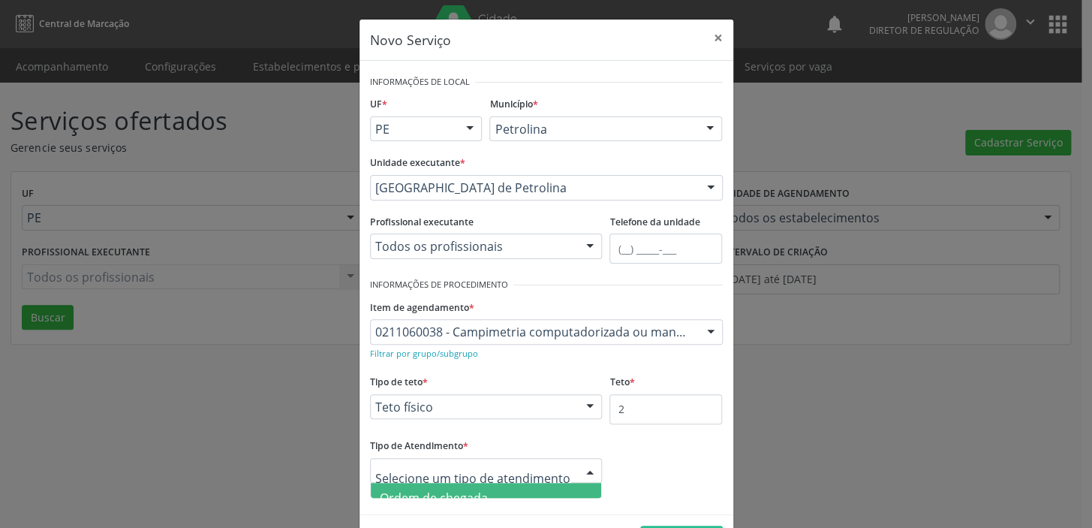
click at [480, 492] on span "Ordem de chegada" at bounding box center [434, 497] width 108 height 17
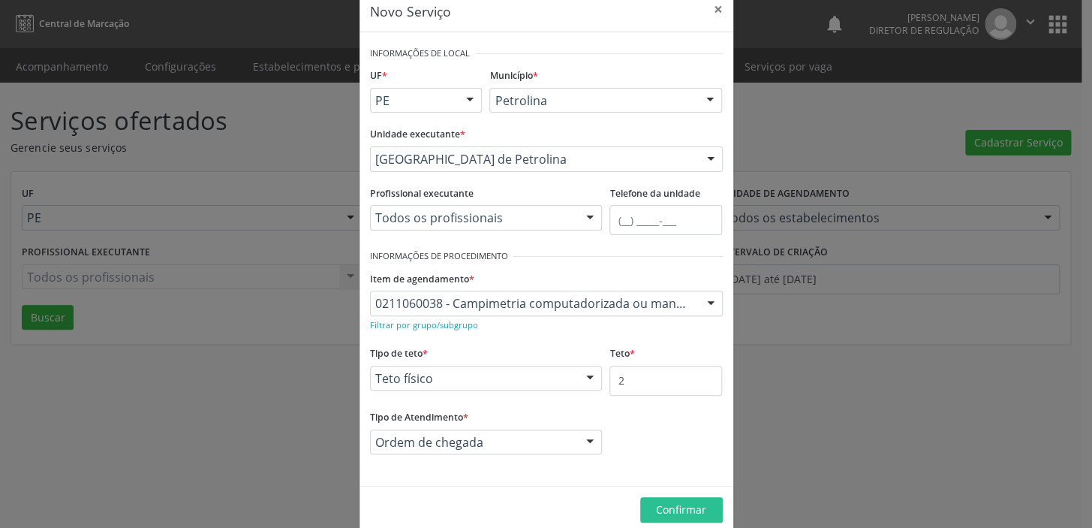
scroll to position [52, 0]
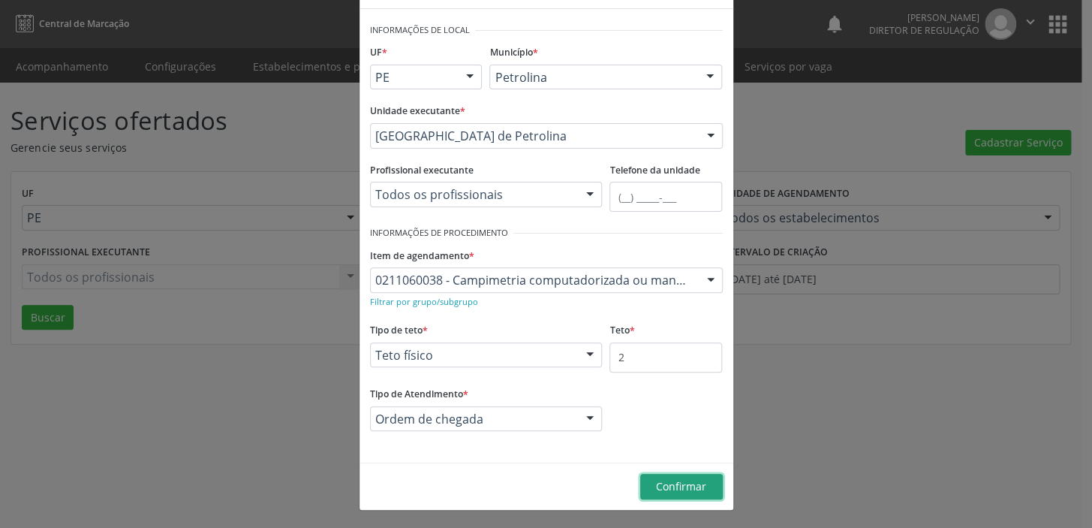
click at [661, 491] on span "Confirmar" at bounding box center [681, 486] width 50 height 14
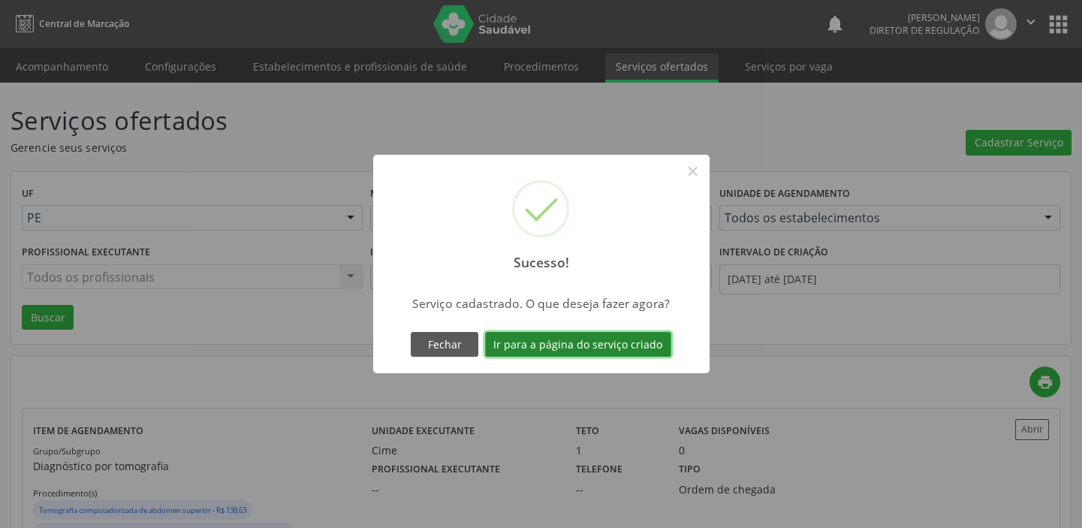
click at [541, 346] on button "Ir para a página do serviço criado" at bounding box center [578, 345] width 186 height 26
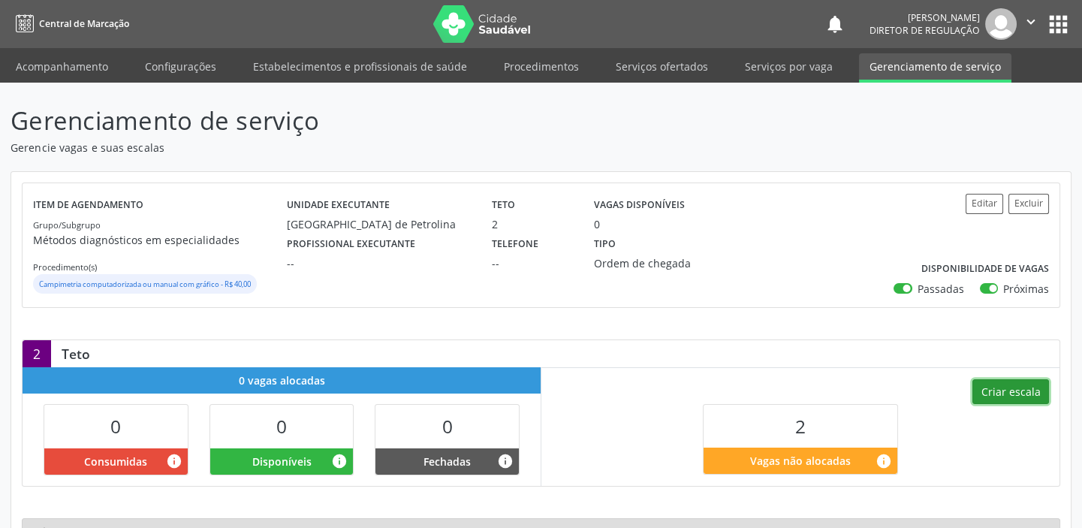
click at [991, 389] on button "Criar escala" at bounding box center [1010, 392] width 77 height 26
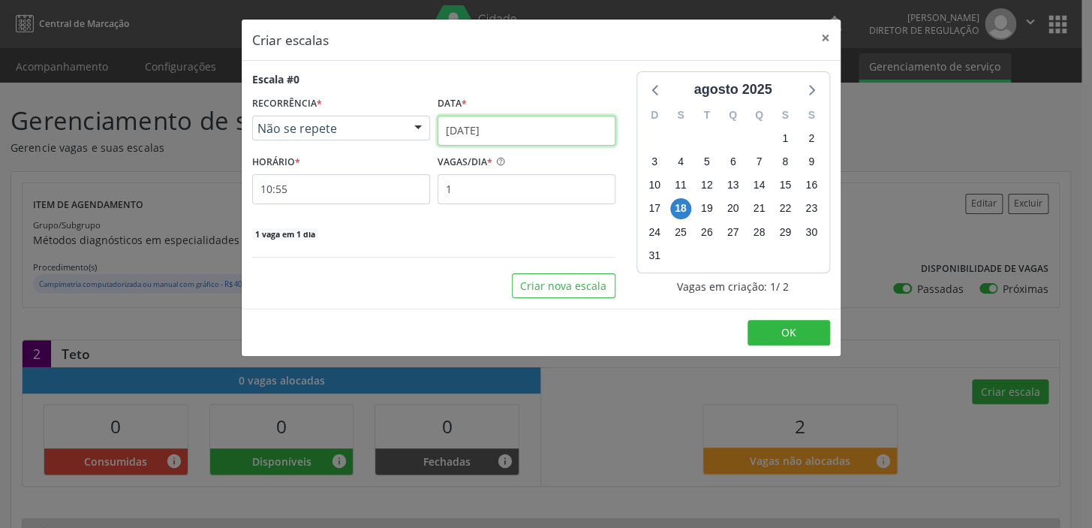
click at [476, 129] on input "[DATE]" at bounding box center [527, 131] width 178 height 30
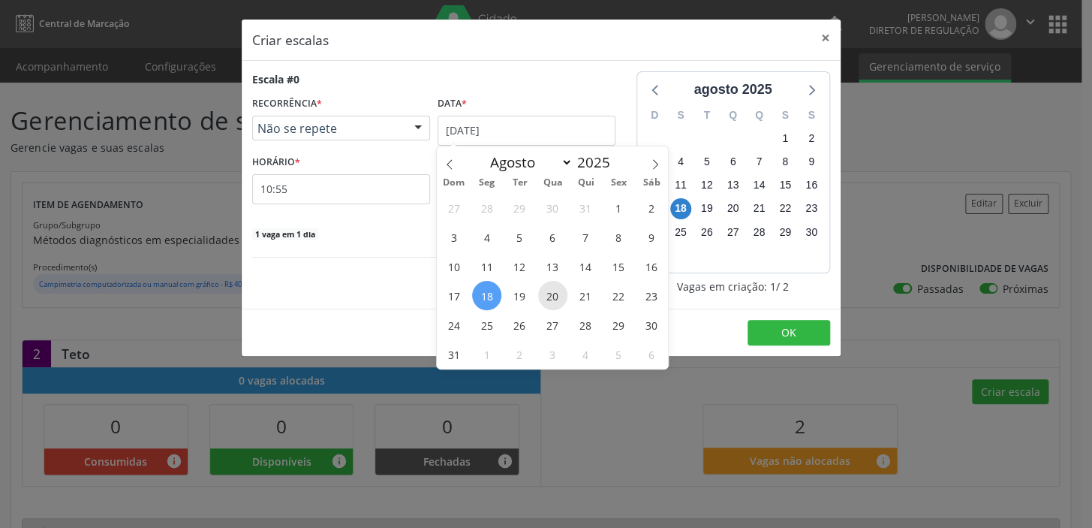
click at [552, 297] on span "20" at bounding box center [552, 295] width 29 height 29
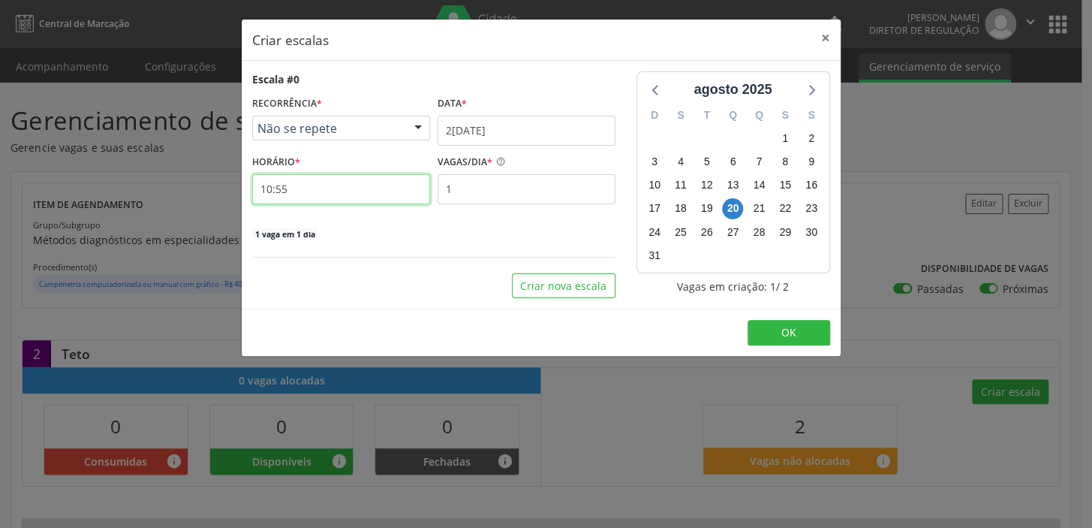
click at [328, 191] on input "10:55" at bounding box center [341, 189] width 178 height 30
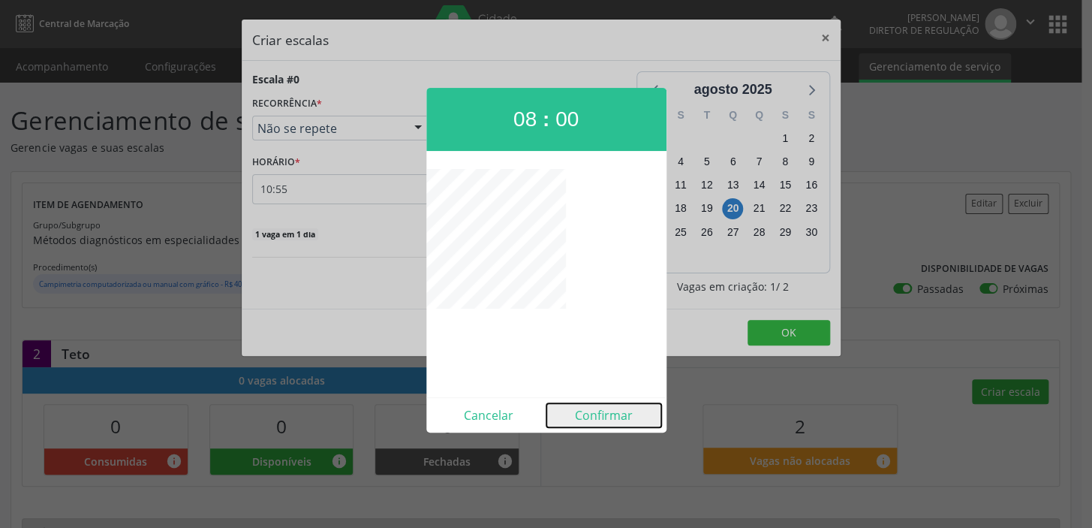
click at [593, 414] on button "Confirmar" at bounding box center [604, 415] width 115 height 24
type input "08:00"
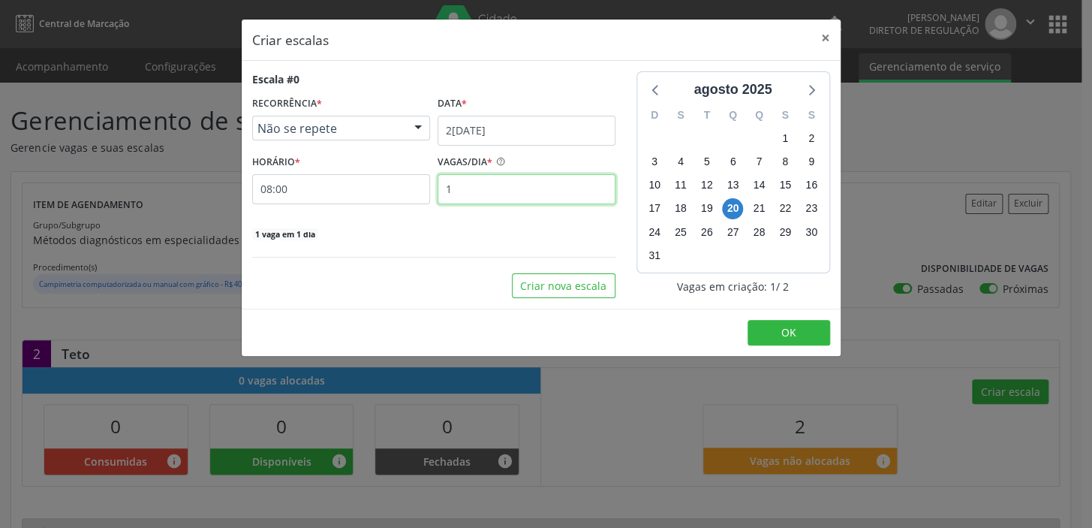
click at [462, 192] on input "1" at bounding box center [527, 189] width 178 height 30
type input "2"
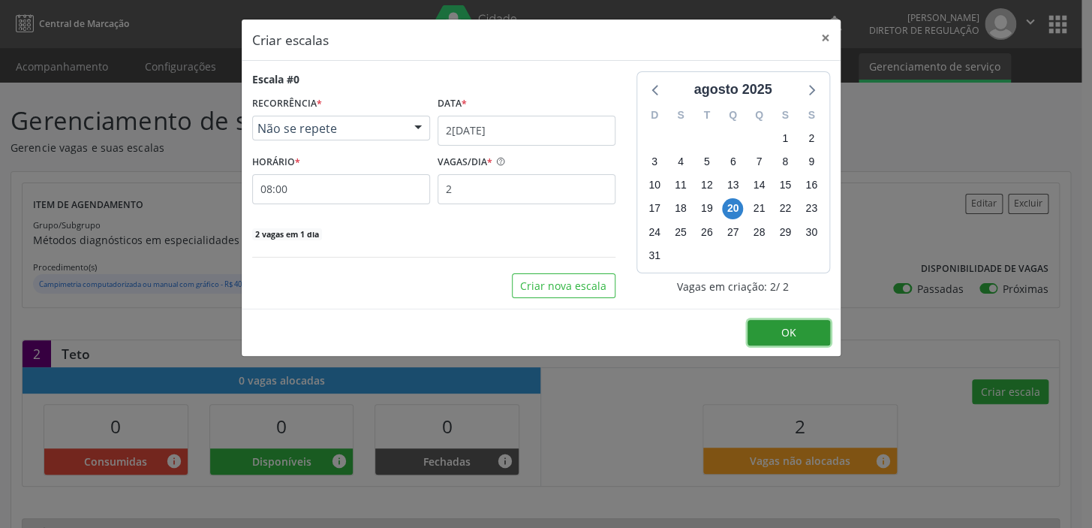
click at [799, 333] on button "OK" at bounding box center [789, 333] width 83 height 26
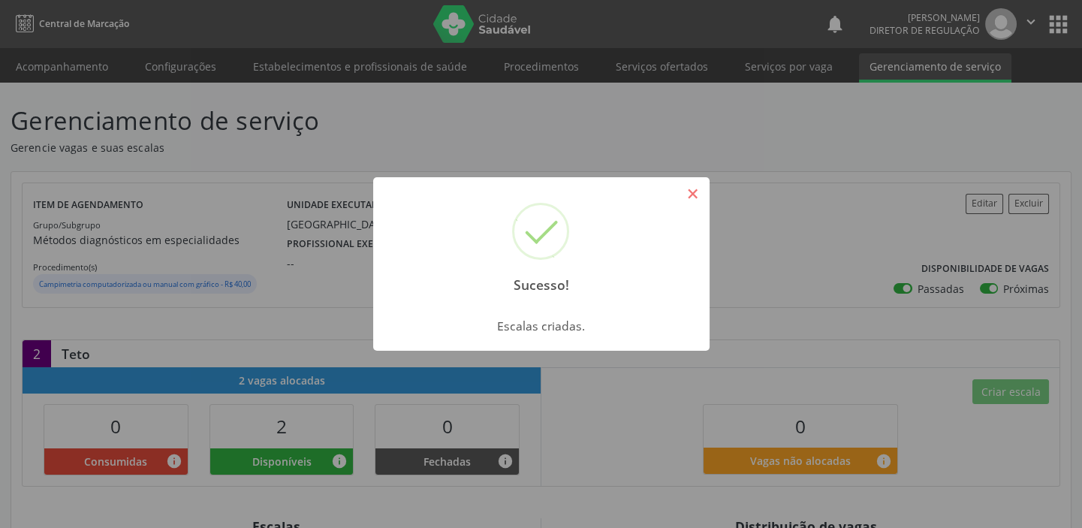
click at [691, 195] on button "×" at bounding box center [693, 194] width 26 height 26
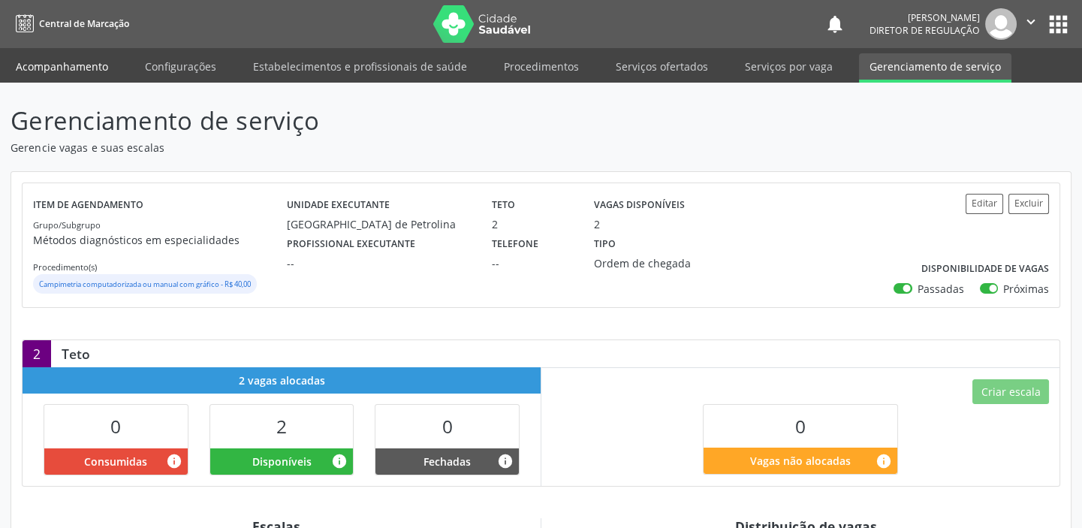
click at [71, 55] on link "Acompanhamento" at bounding box center [61, 66] width 113 height 26
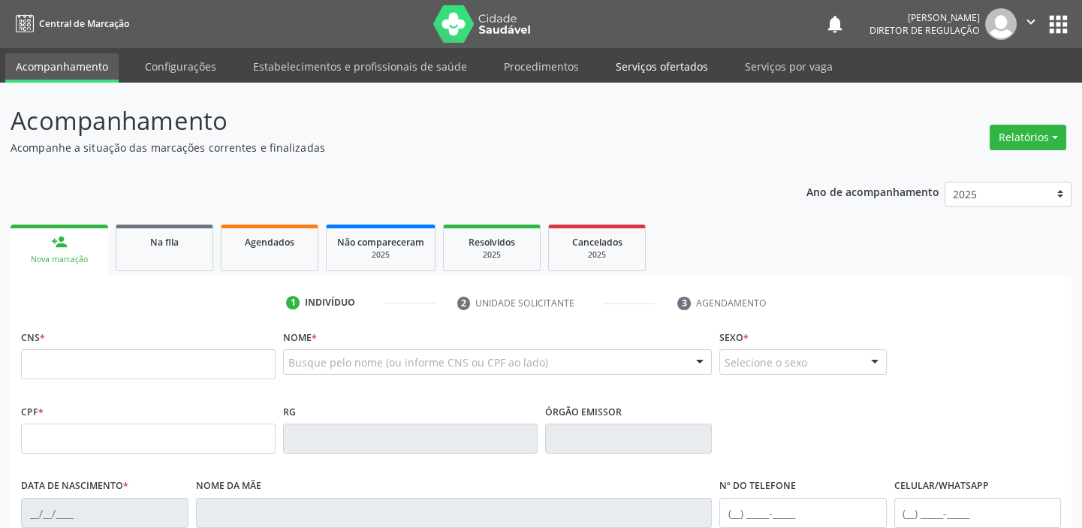
click at [643, 70] on link "Serviços ofertados" at bounding box center [661, 66] width 113 height 26
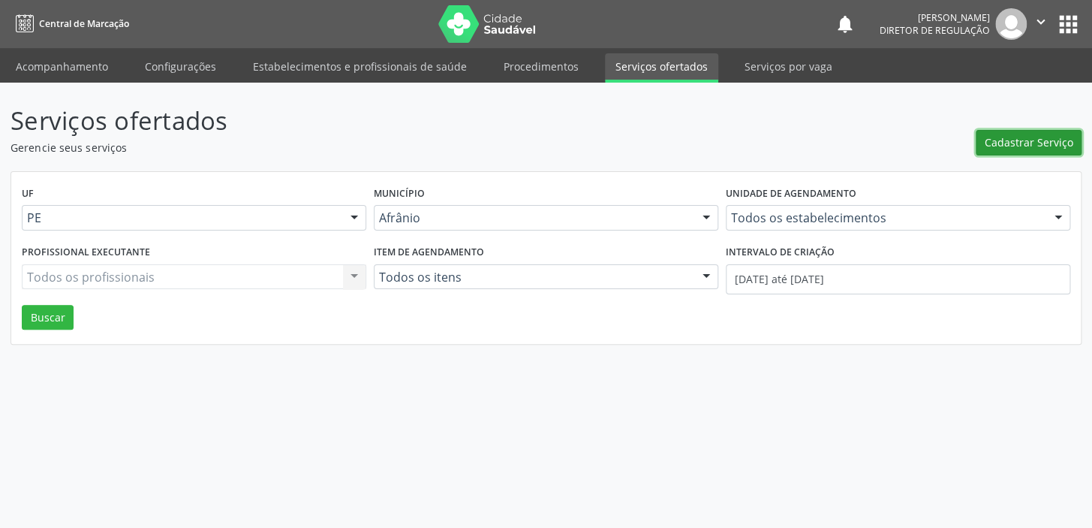
click at [1011, 153] on button "Cadastrar Serviço" at bounding box center [1029, 143] width 106 height 26
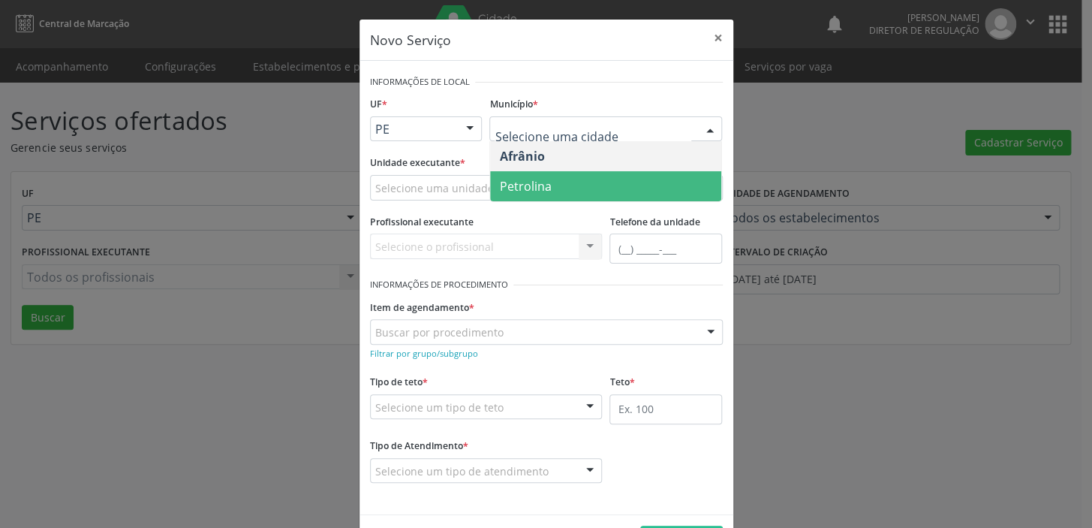
click at [513, 185] on span "Petrolina" at bounding box center [525, 186] width 52 height 17
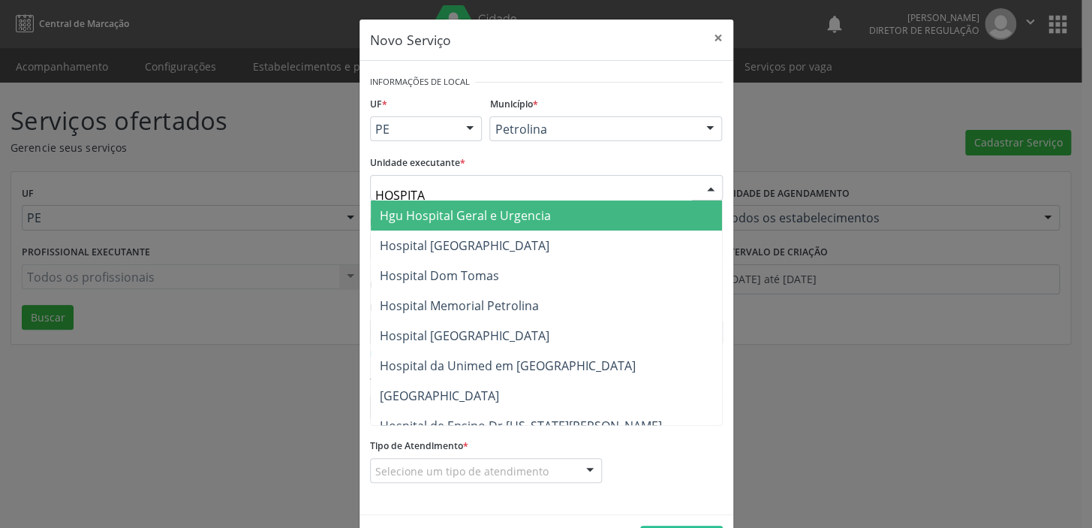
type input "HOSPITAL"
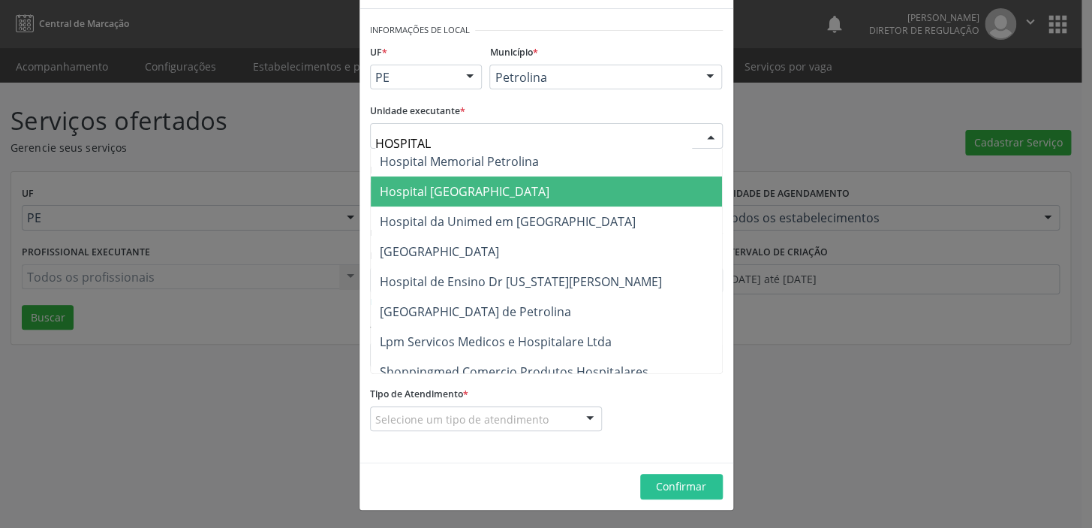
scroll to position [105, 0]
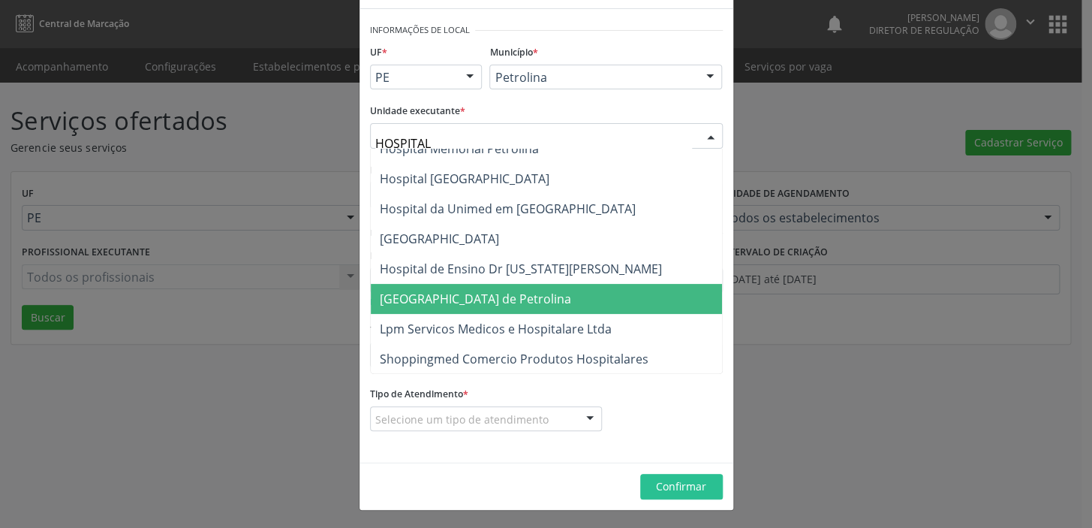
click at [505, 291] on span "[GEOGRAPHIC_DATA] de Petrolina" at bounding box center [475, 299] width 191 height 17
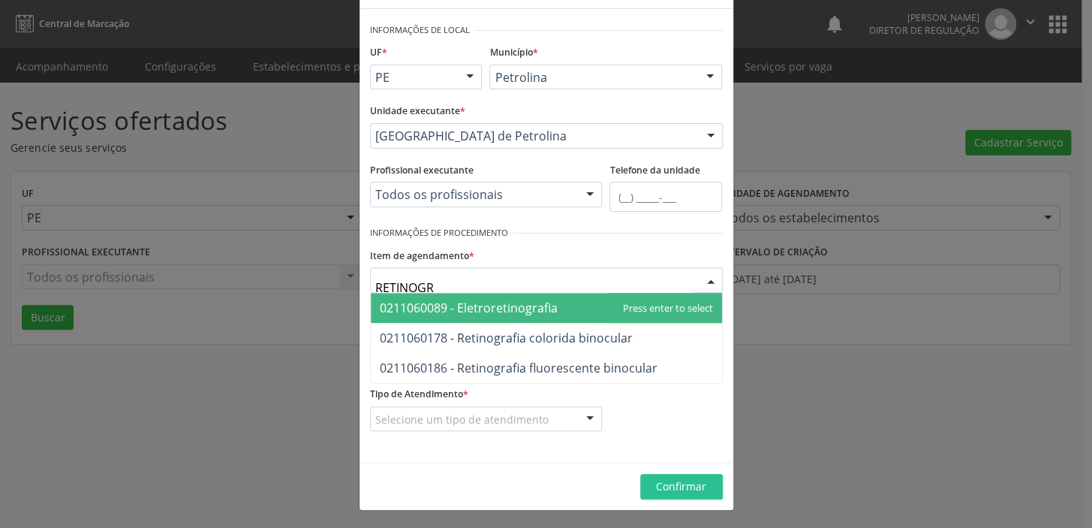
type input "RETINOGRA"
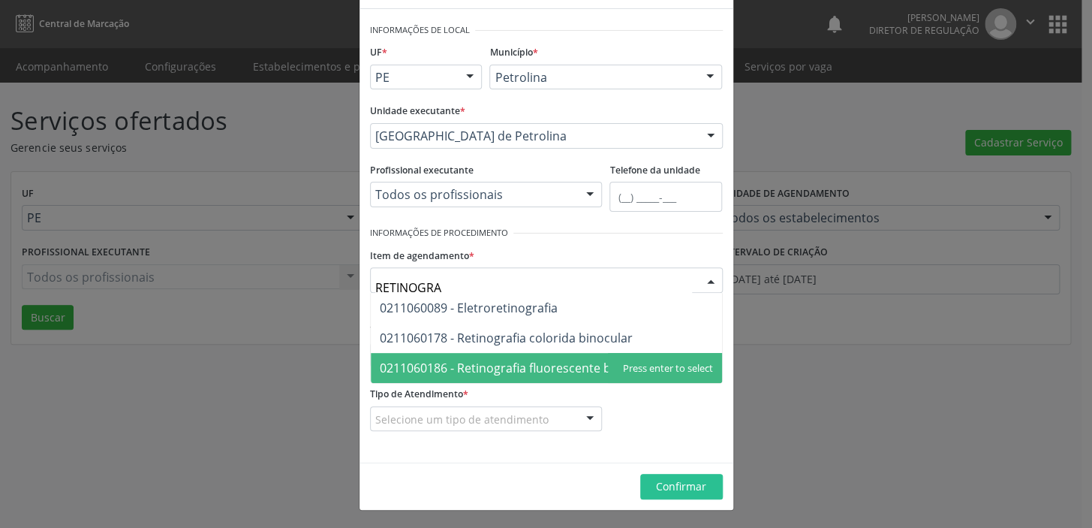
click at [539, 362] on span "0211060186 - Retinografia fluorescente binocular" at bounding box center [519, 368] width 278 height 17
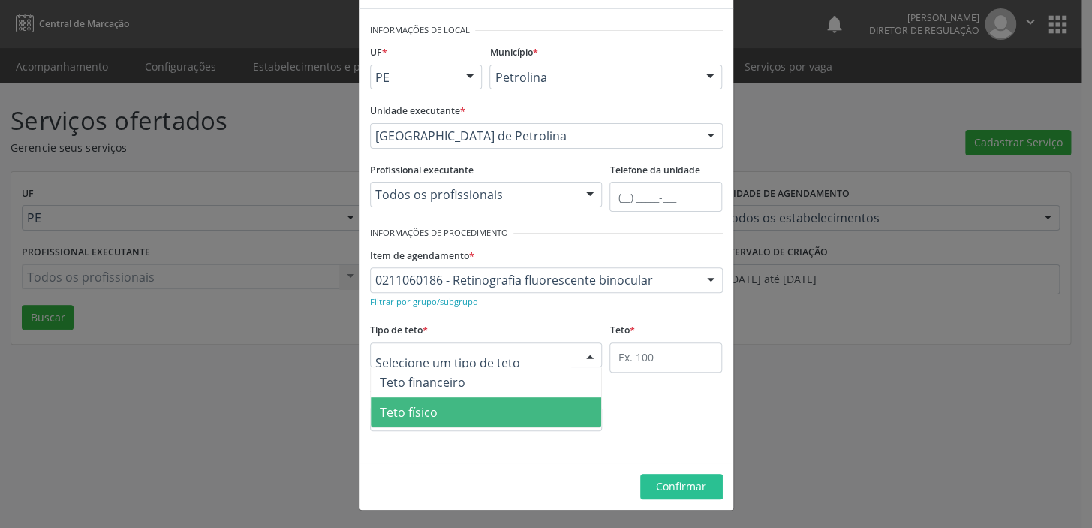
click at [427, 411] on span "Teto físico" at bounding box center [409, 412] width 58 height 17
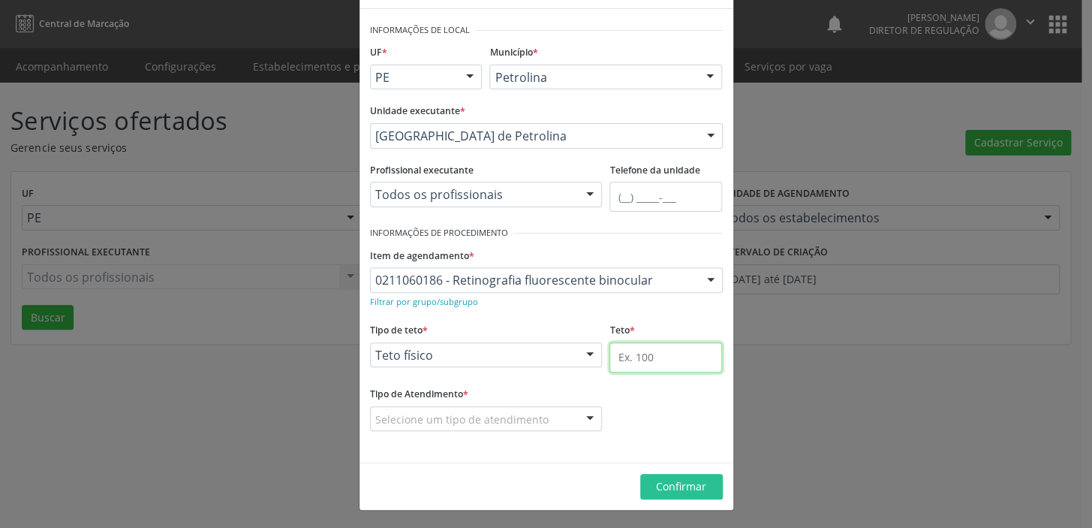
click at [610, 351] on input "text" at bounding box center [666, 357] width 113 height 30
type input "2"
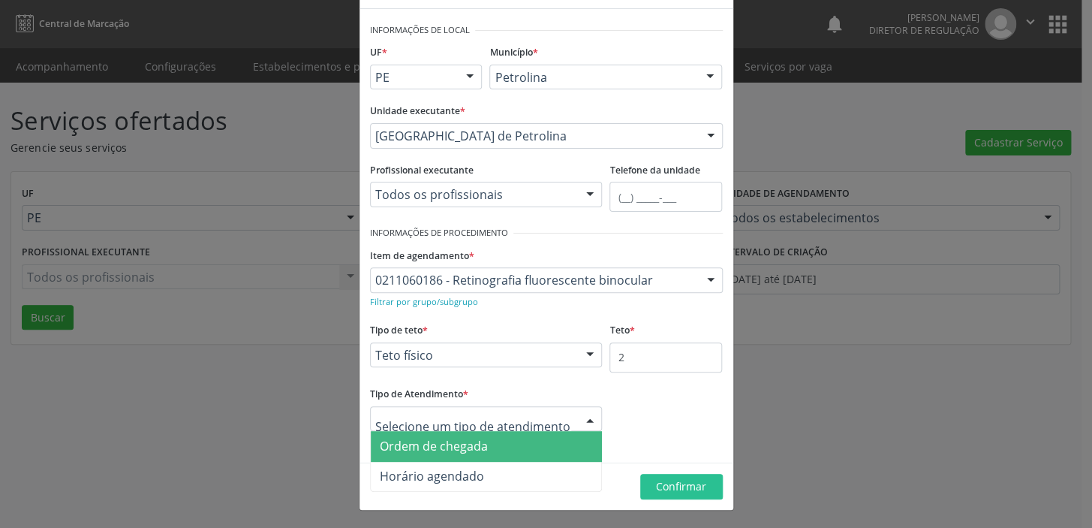
click at [446, 453] on span "Ordem de chegada" at bounding box center [486, 446] width 231 height 30
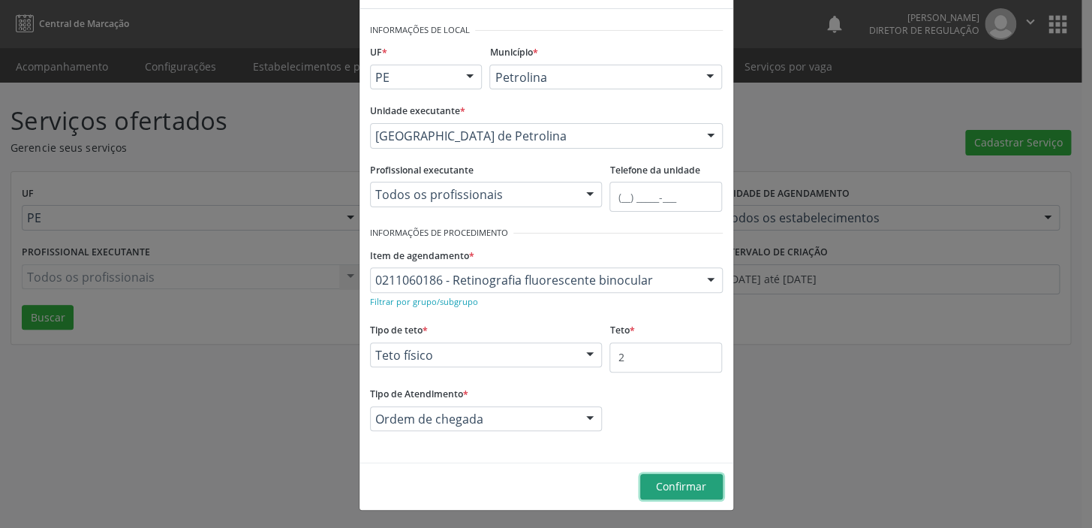
click at [682, 489] on span "Confirmar" at bounding box center [681, 486] width 50 height 14
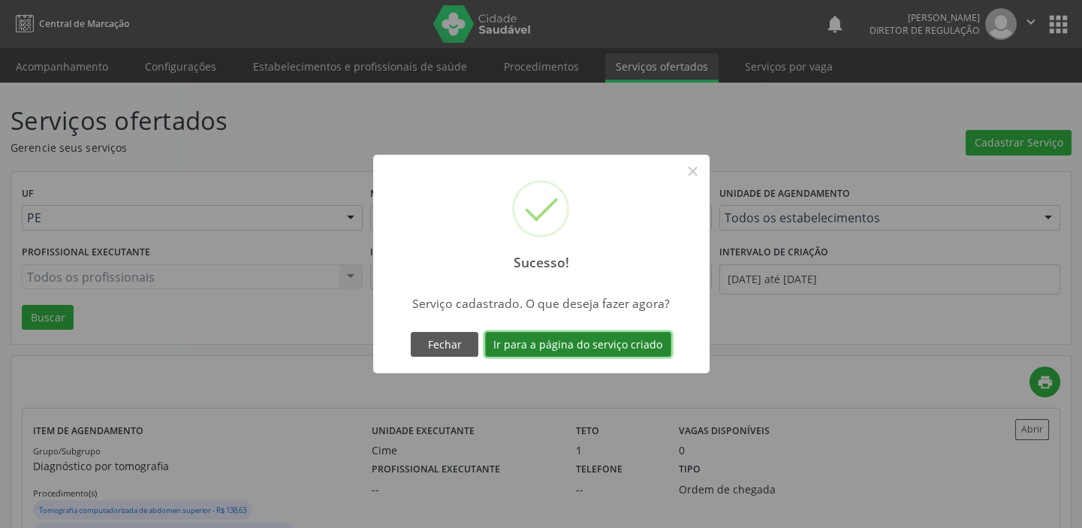
click at [585, 341] on button "Ir para a página do serviço criado" at bounding box center [578, 345] width 186 height 26
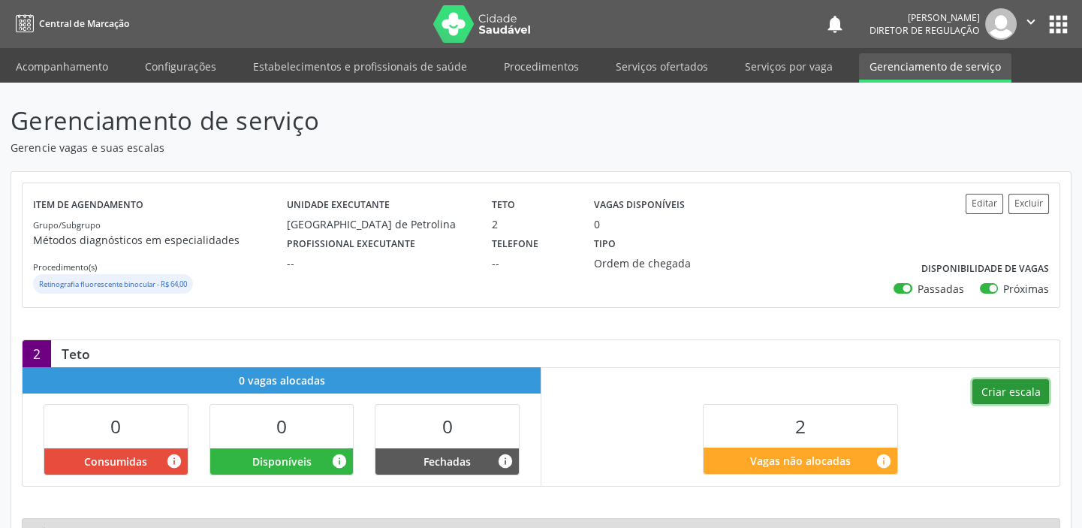
click at [992, 393] on button "Criar escala" at bounding box center [1010, 392] width 77 height 26
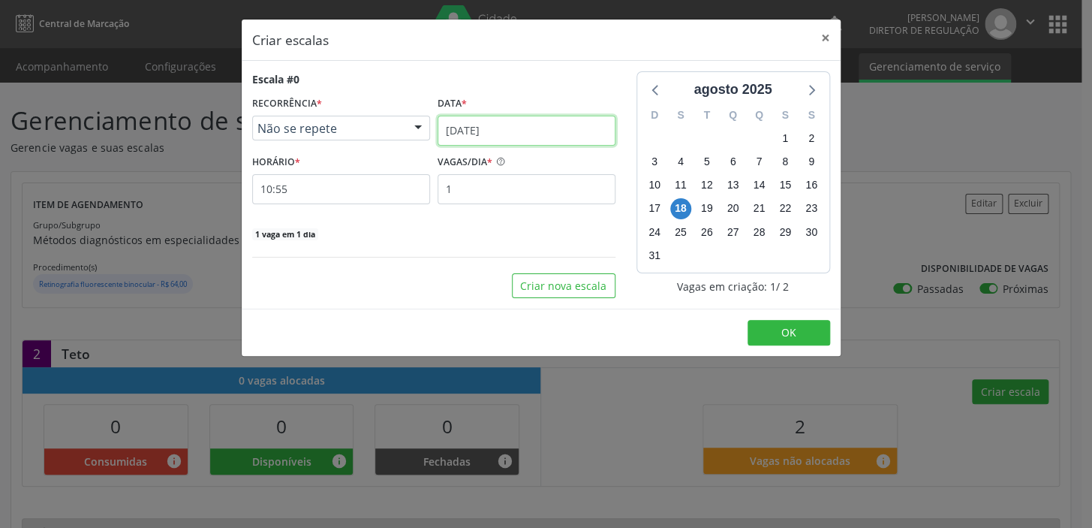
click at [495, 122] on input "[DATE]" at bounding box center [527, 131] width 178 height 30
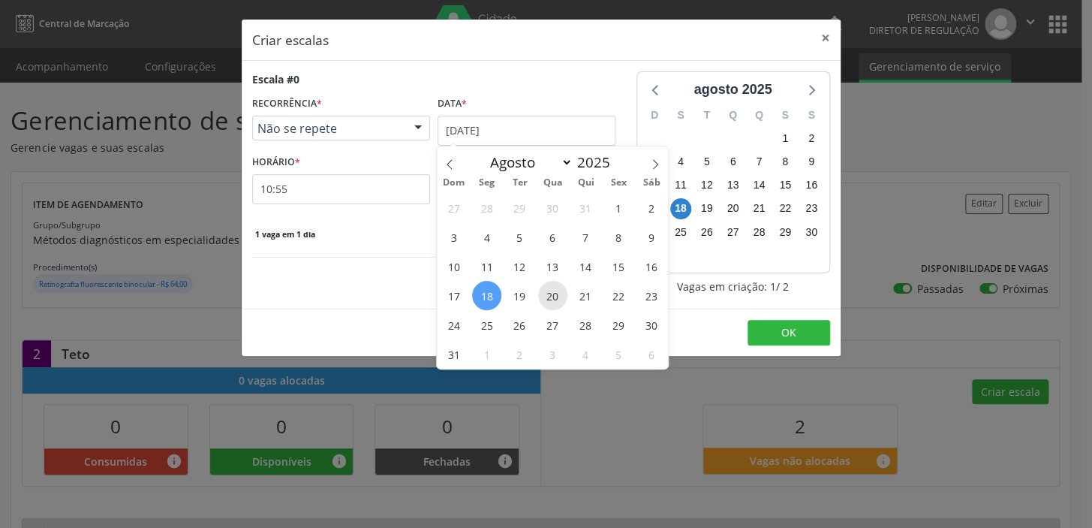
click at [551, 300] on span "20" at bounding box center [552, 295] width 29 height 29
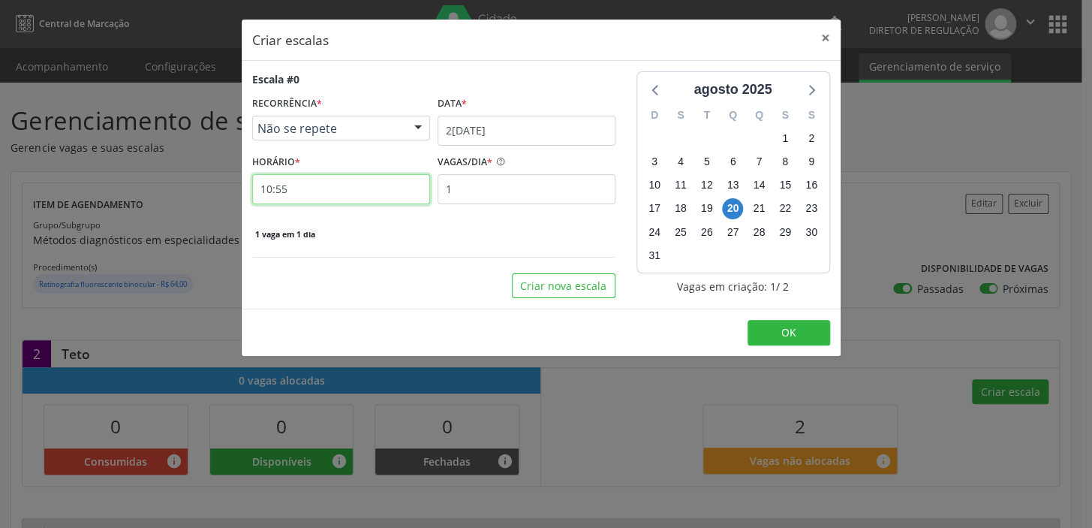
click at [302, 190] on input "10:55" at bounding box center [341, 189] width 178 height 30
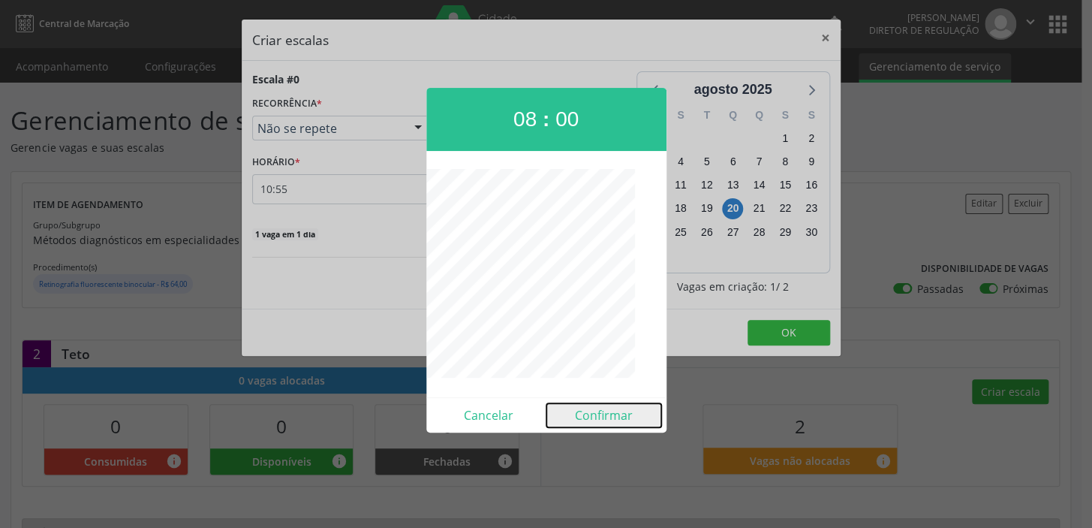
click at [594, 414] on button "Confirmar" at bounding box center [604, 415] width 115 height 24
type input "08:00"
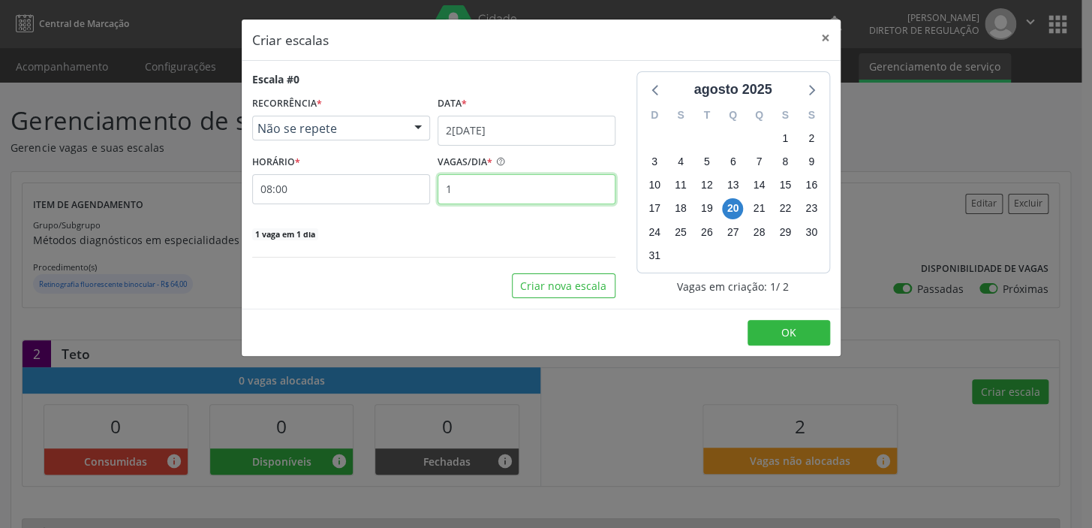
click at [466, 192] on input "1" at bounding box center [527, 189] width 178 height 30
type input "2"
click at [795, 345] on footer "OK" at bounding box center [541, 332] width 599 height 47
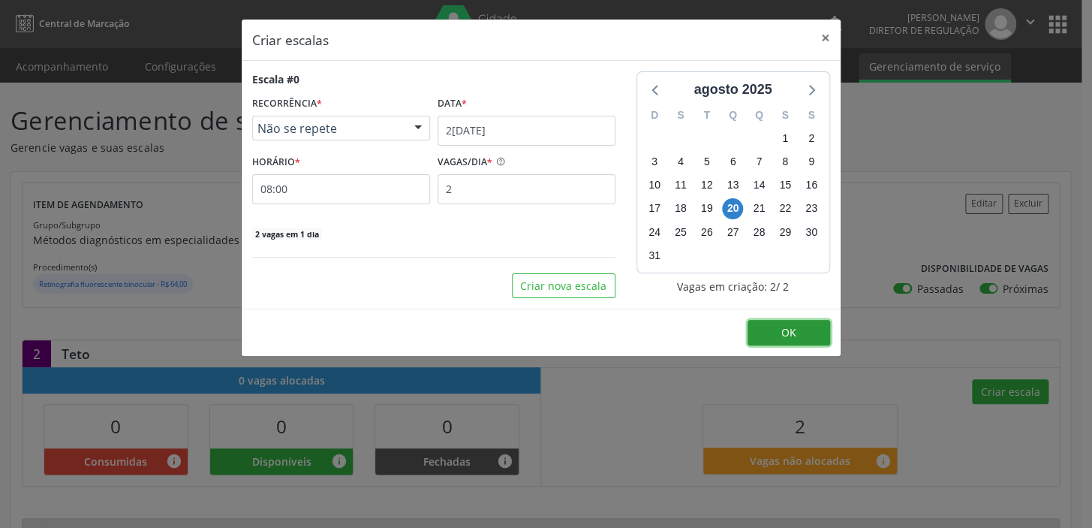
click at [794, 330] on span "OK" at bounding box center [789, 332] width 15 height 14
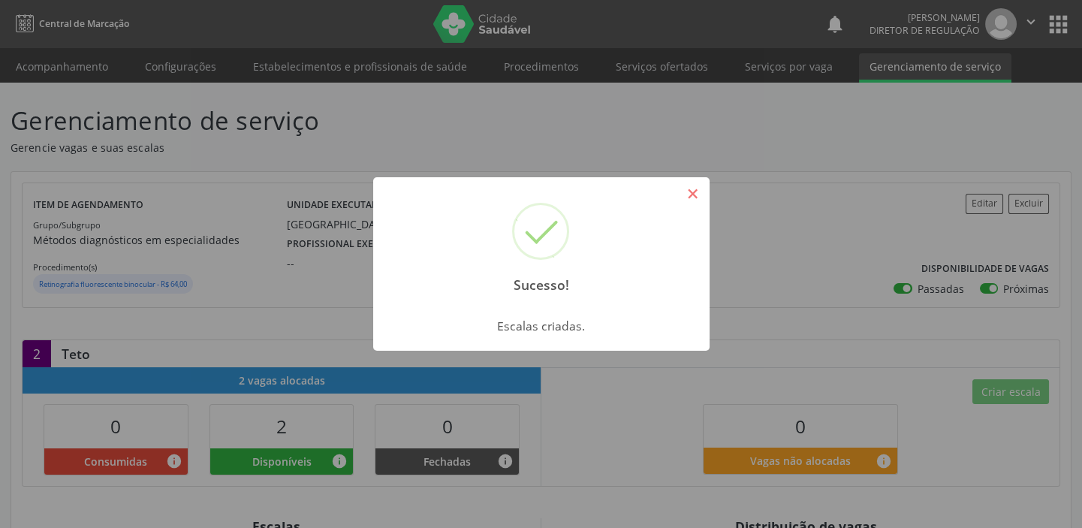
click at [697, 191] on button "×" at bounding box center [693, 194] width 26 height 26
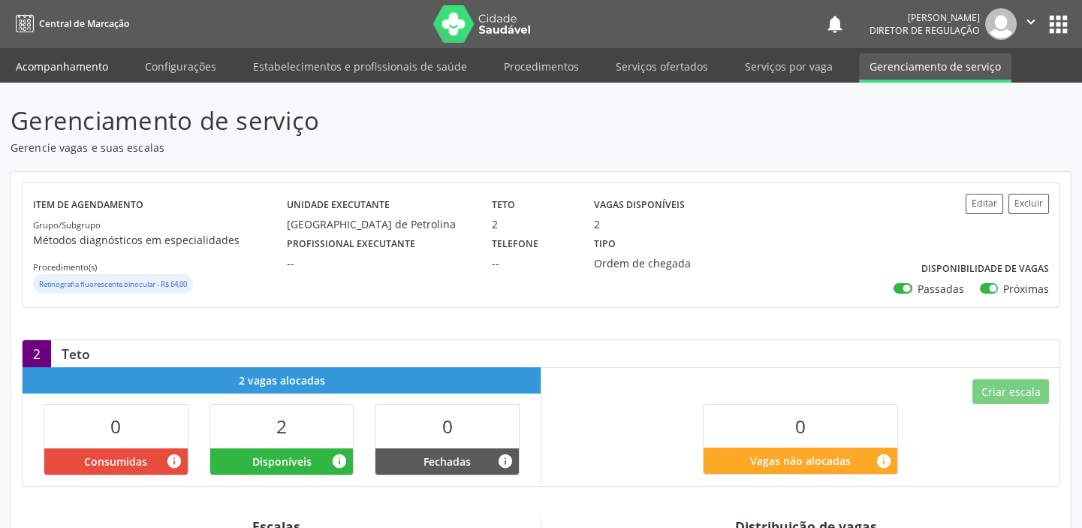
click at [58, 64] on link "Acompanhamento" at bounding box center [61, 66] width 113 height 26
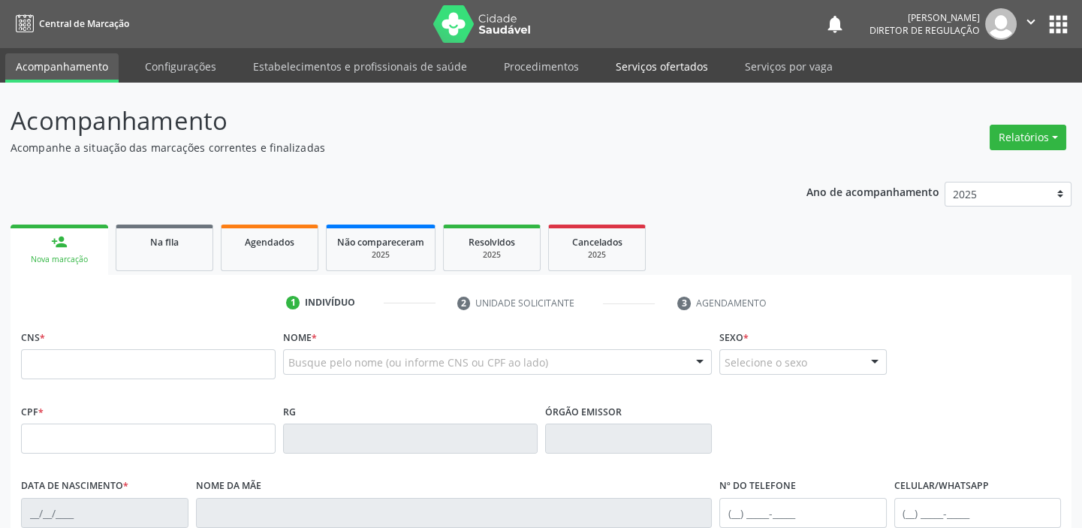
click at [668, 57] on link "Serviços ofertados" at bounding box center [661, 66] width 113 height 26
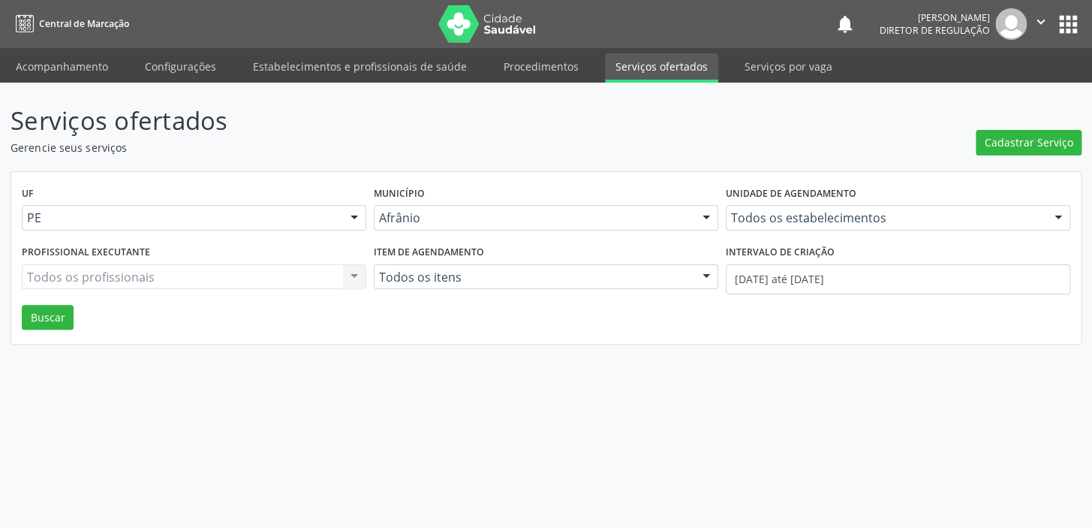
click at [668, 57] on link "Serviços ofertados" at bounding box center [661, 67] width 113 height 29
click at [1031, 134] on span "Cadastrar Serviço" at bounding box center [1029, 142] width 89 height 16
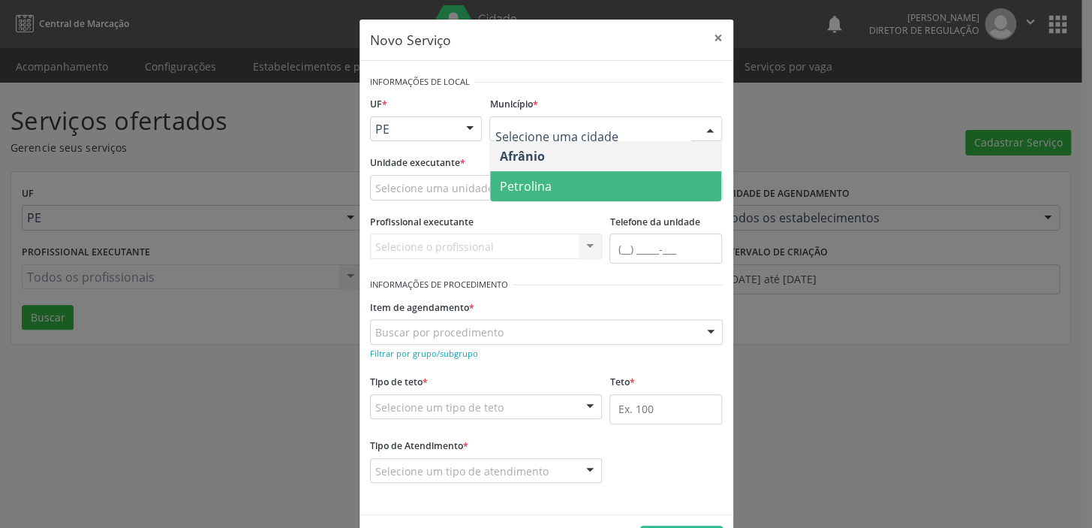
click at [535, 192] on span "Petrolina" at bounding box center [525, 186] width 52 height 17
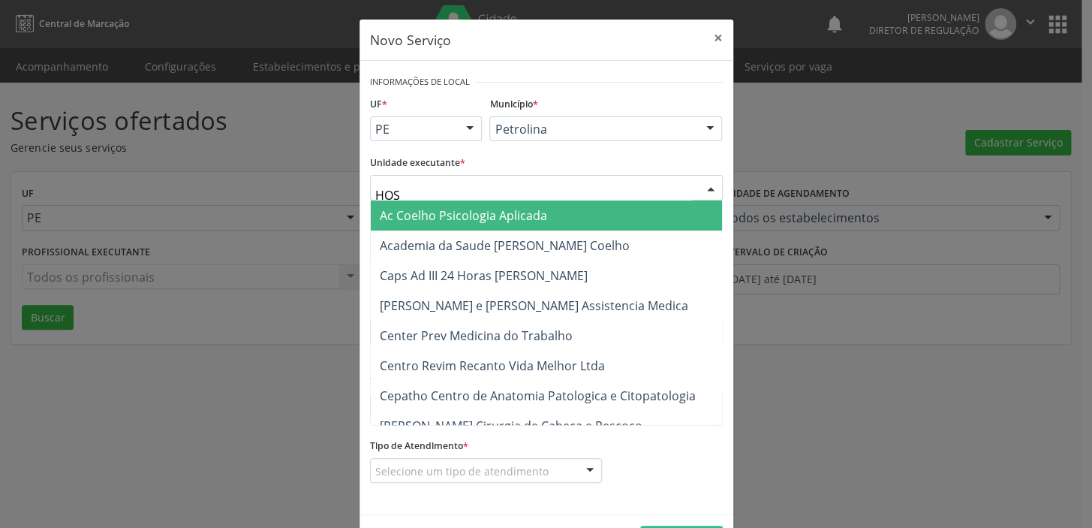
type input "HOSP"
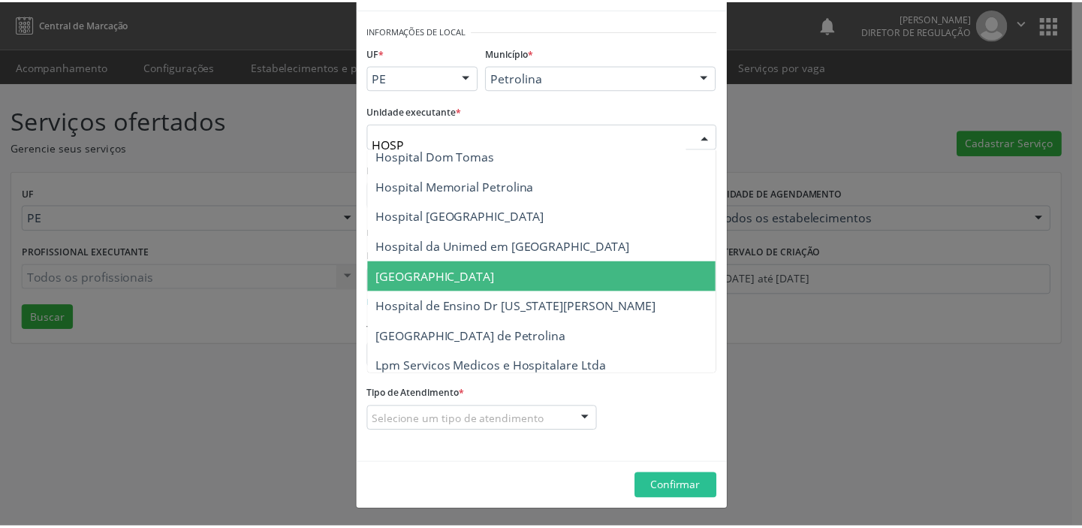
scroll to position [105, 0]
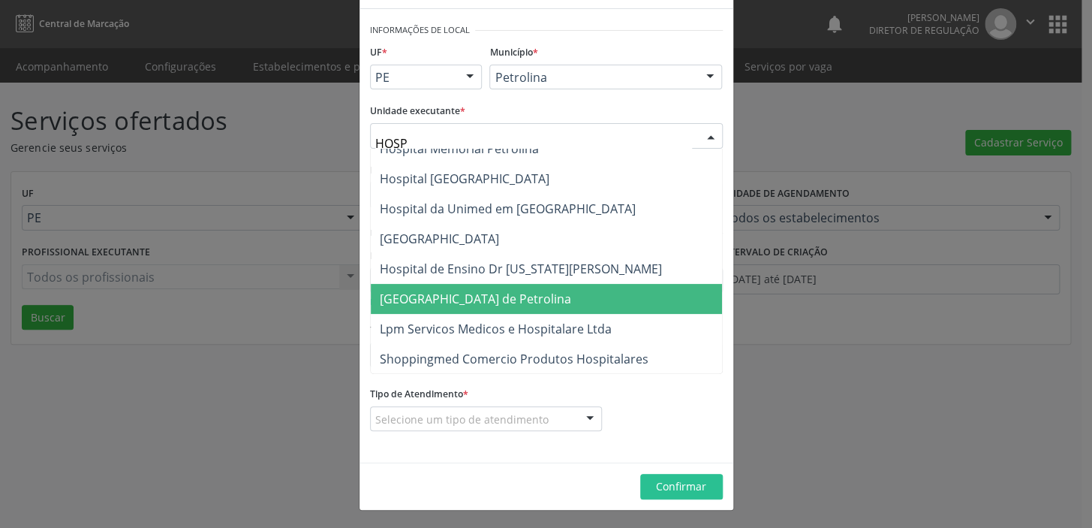
click at [456, 304] on span "[GEOGRAPHIC_DATA] de Petrolina" at bounding box center [475, 299] width 191 height 17
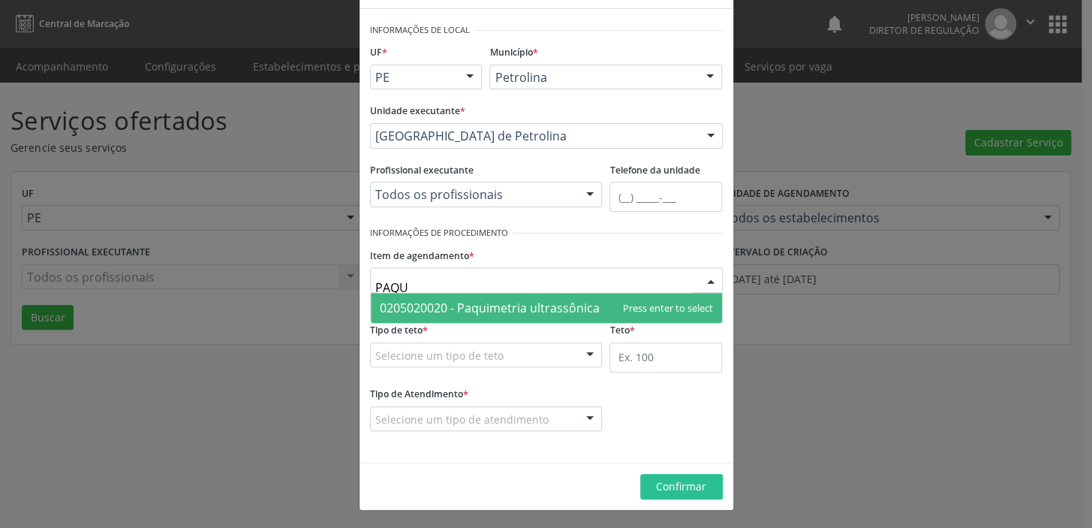
type input "PAQUI"
click at [464, 303] on span "0205020020 - Paquimetria ultrassônica" at bounding box center [490, 308] width 220 height 17
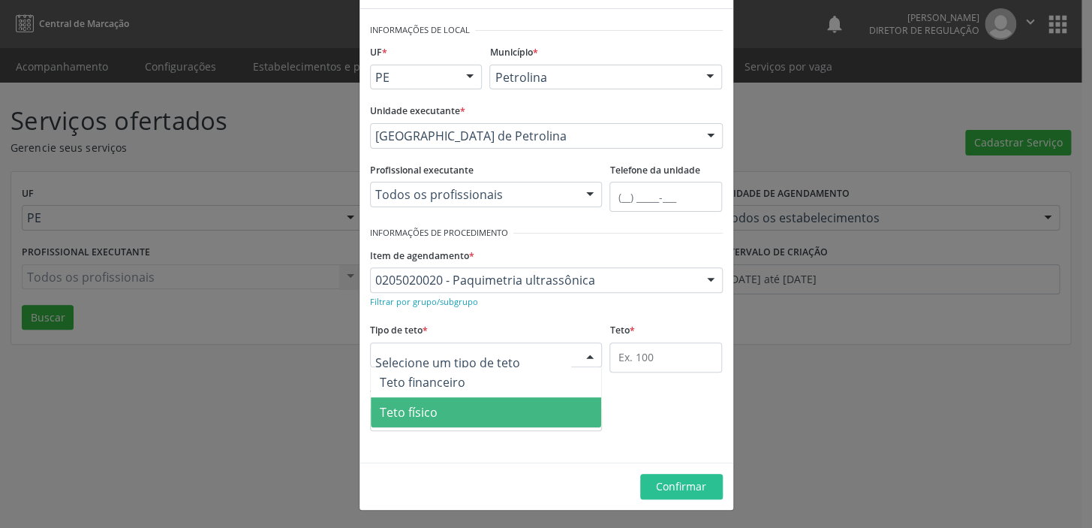
click at [419, 408] on span "Teto físico" at bounding box center [409, 412] width 58 height 17
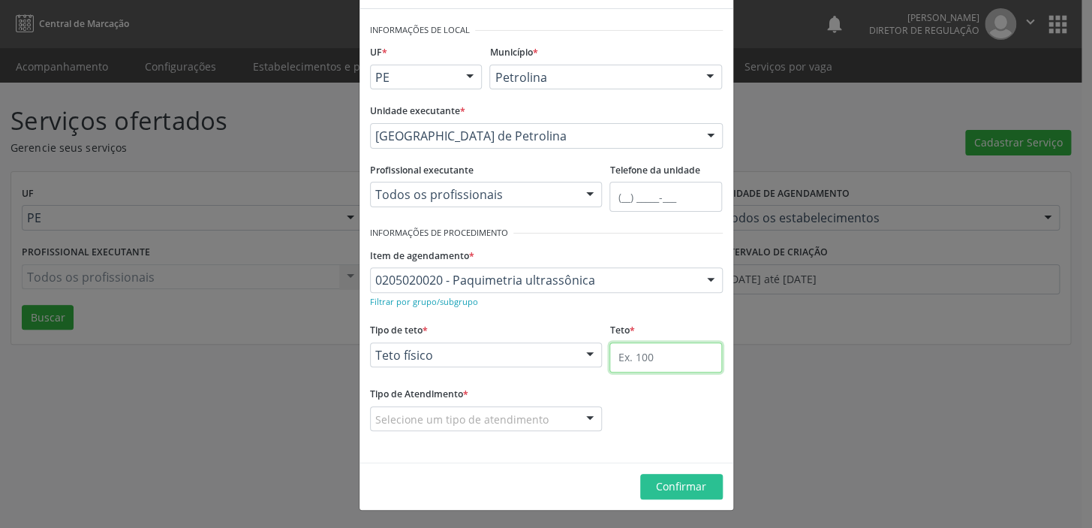
click at [616, 357] on input "text" at bounding box center [666, 357] width 113 height 30
type input "2"
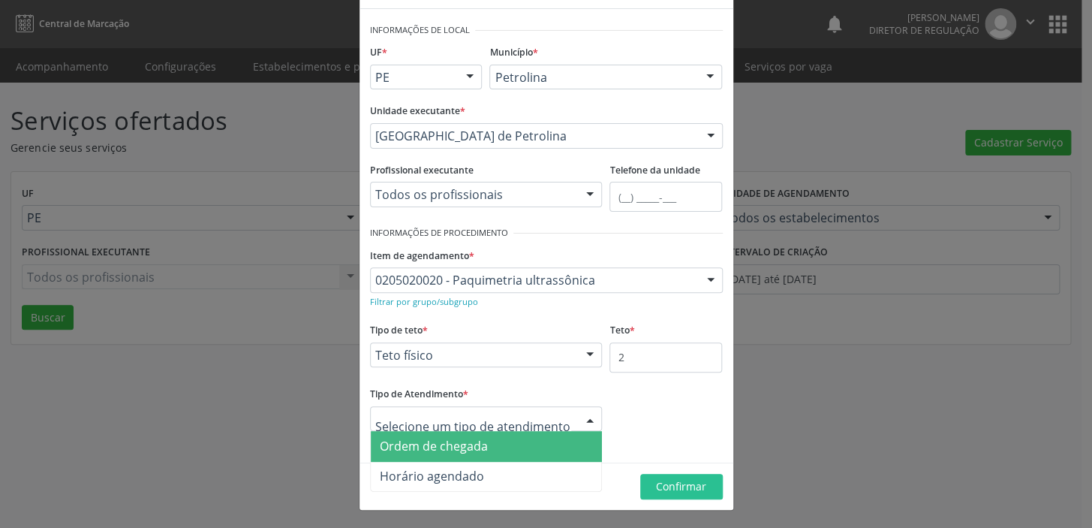
click at [434, 447] on span "Ordem de chegada" at bounding box center [434, 446] width 108 height 17
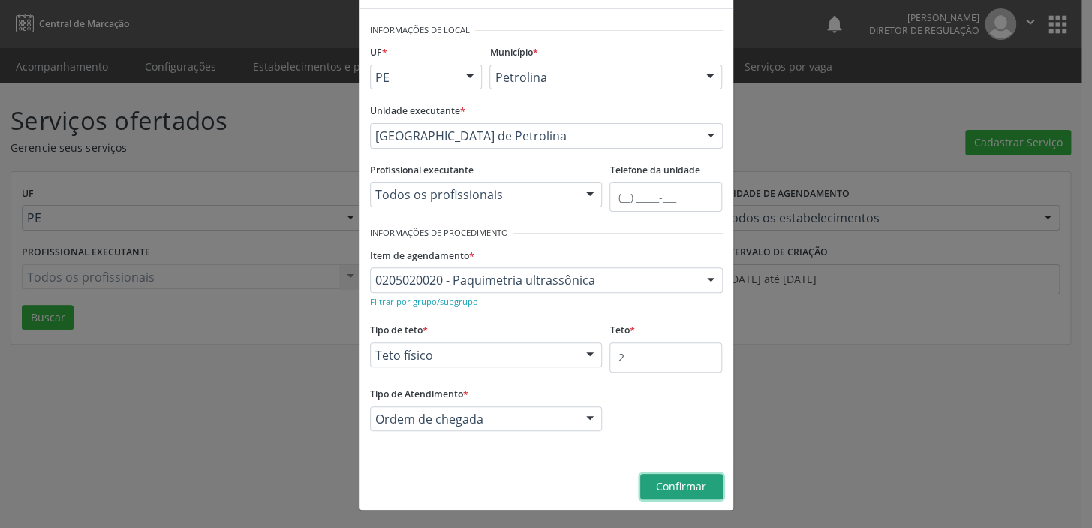
click at [656, 490] on span "Confirmar" at bounding box center [681, 486] width 50 height 14
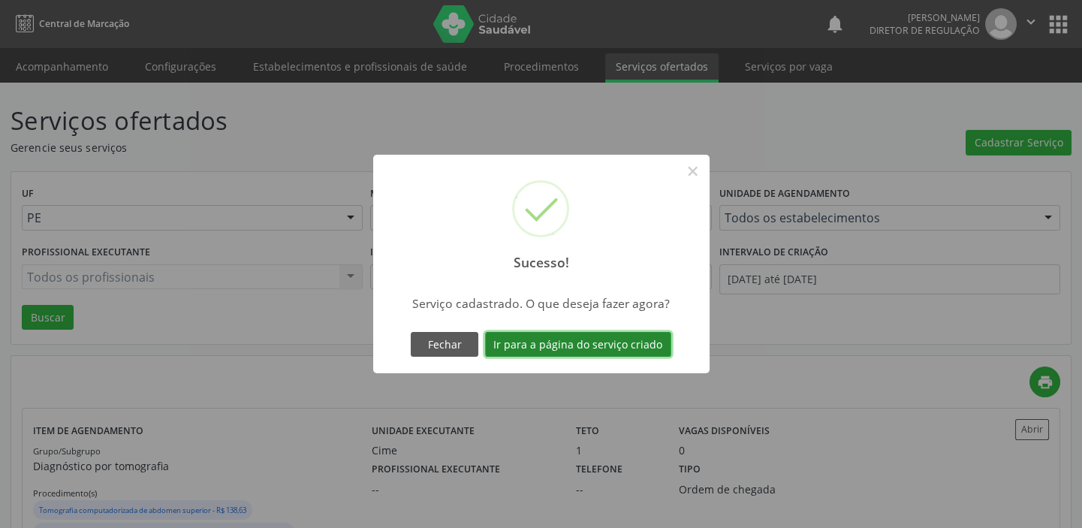
click at [564, 344] on button "Ir para a página do serviço criado" at bounding box center [578, 345] width 186 height 26
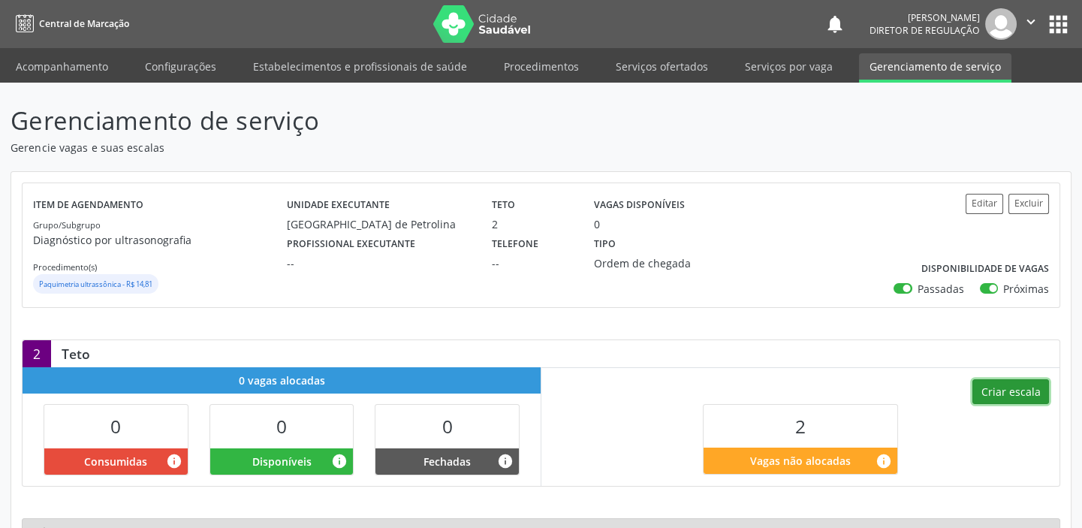
click at [998, 390] on button "Criar escala" at bounding box center [1010, 392] width 77 height 26
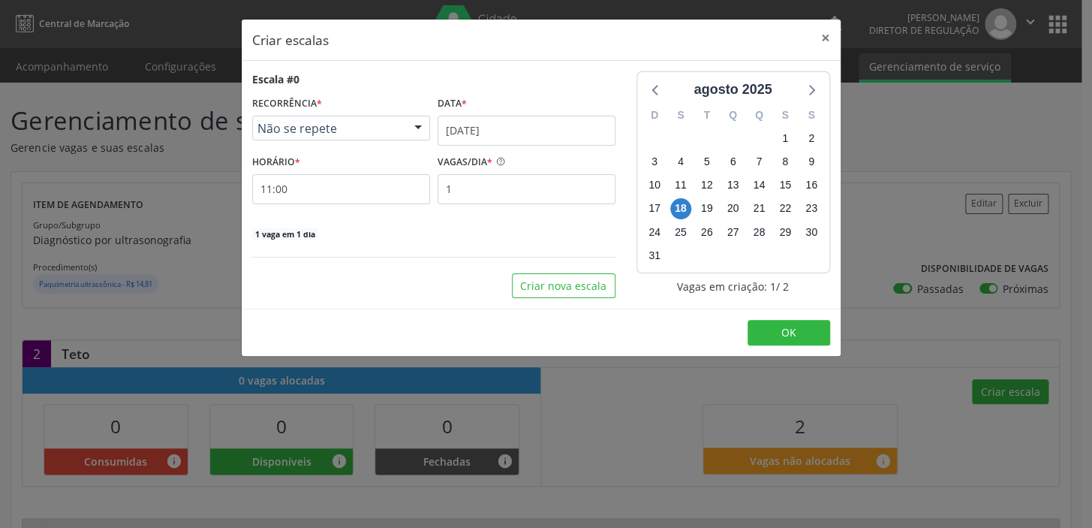
click at [457, 112] on label "Data *" at bounding box center [452, 103] width 29 height 23
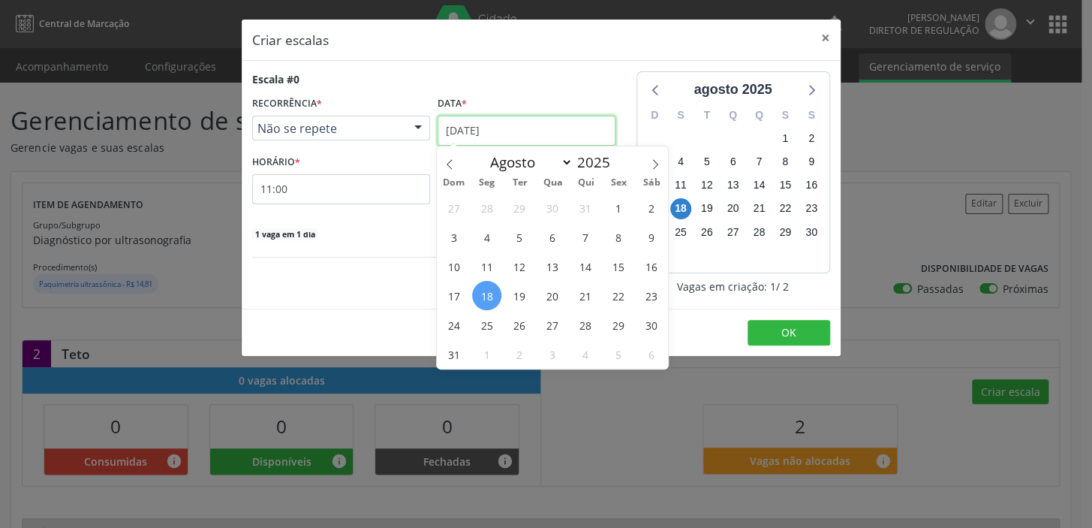
click at [459, 126] on input "[DATE]" at bounding box center [527, 131] width 178 height 30
click at [553, 291] on span "20" at bounding box center [552, 295] width 29 height 29
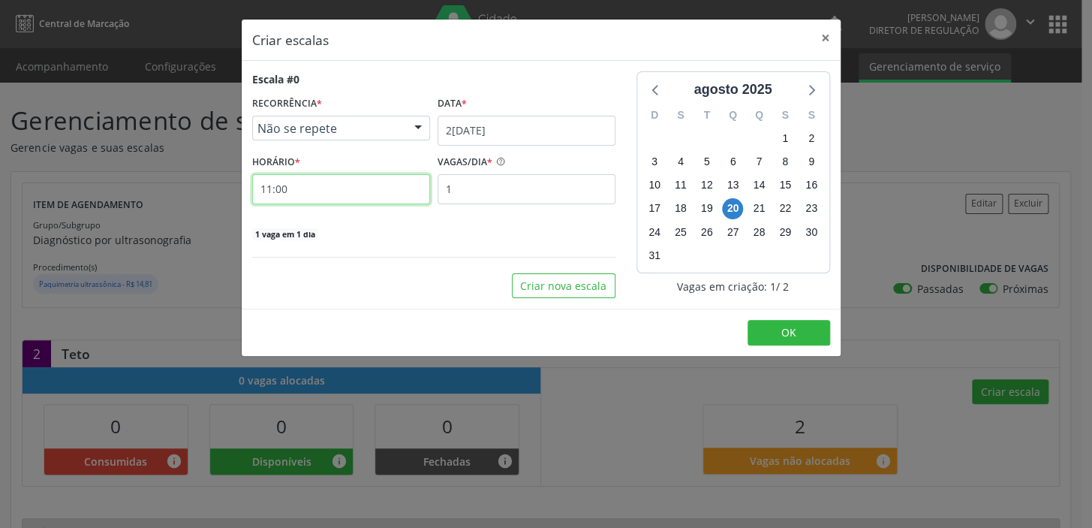
click at [320, 188] on input "11:00" at bounding box center [341, 189] width 178 height 30
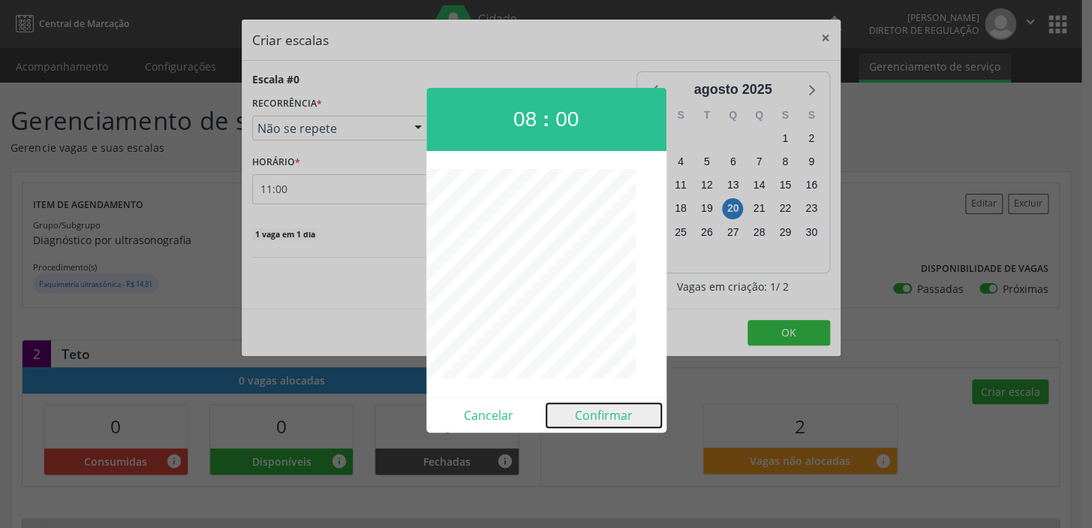
click at [602, 410] on button "Confirmar" at bounding box center [604, 415] width 115 height 24
type input "08:00"
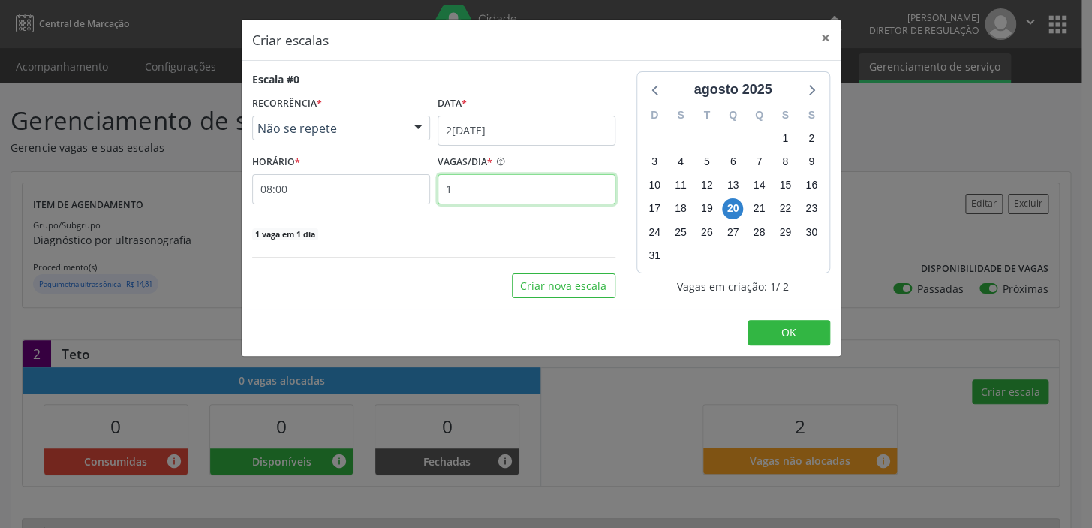
click at [452, 188] on input "1" at bounding box center [527, 189] width 178 height 30
type input "2"
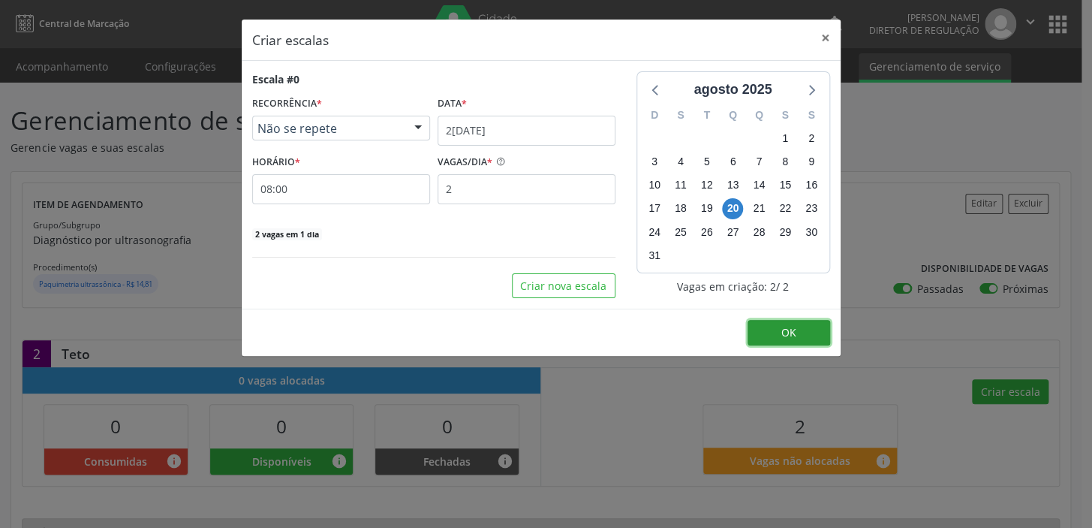
click at [779, 334] on button "OK" at bounding box center [789, 333] width 83 height 26
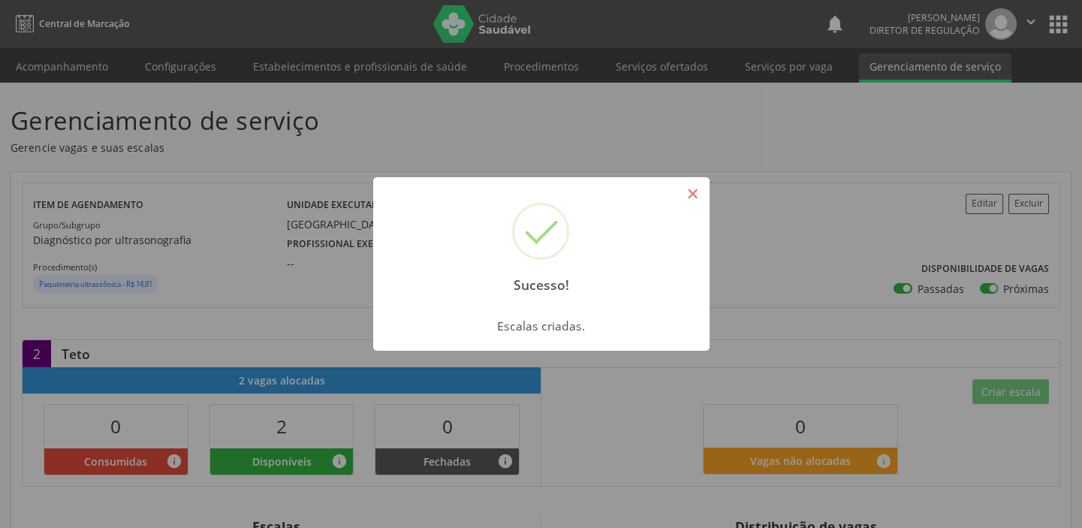
click at [687, 195] on button "×" at bounding box center [693, 194] width 26 height 26
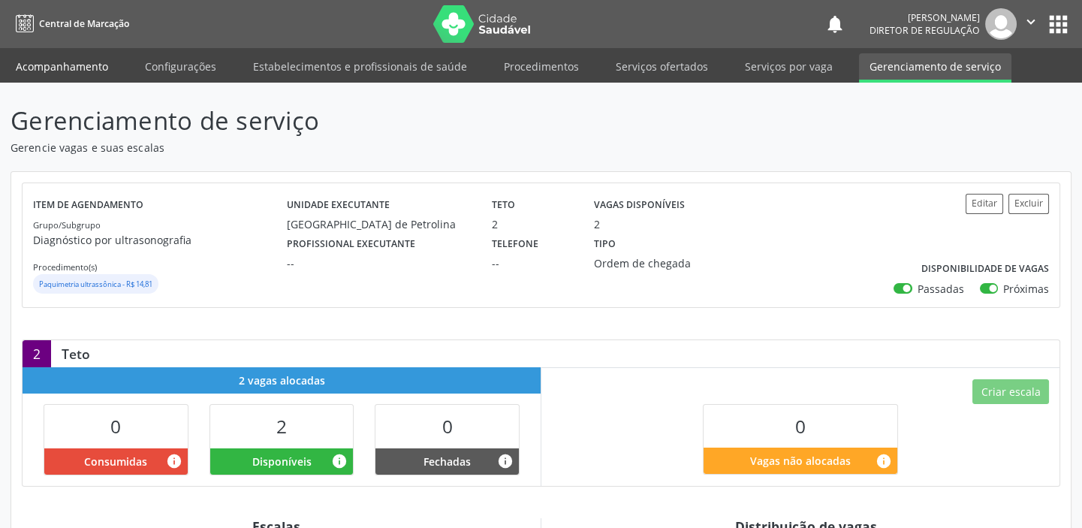
click at [56, 72] on link "Acompanhamento" at bounding box center [61, 66] width 113 height 26
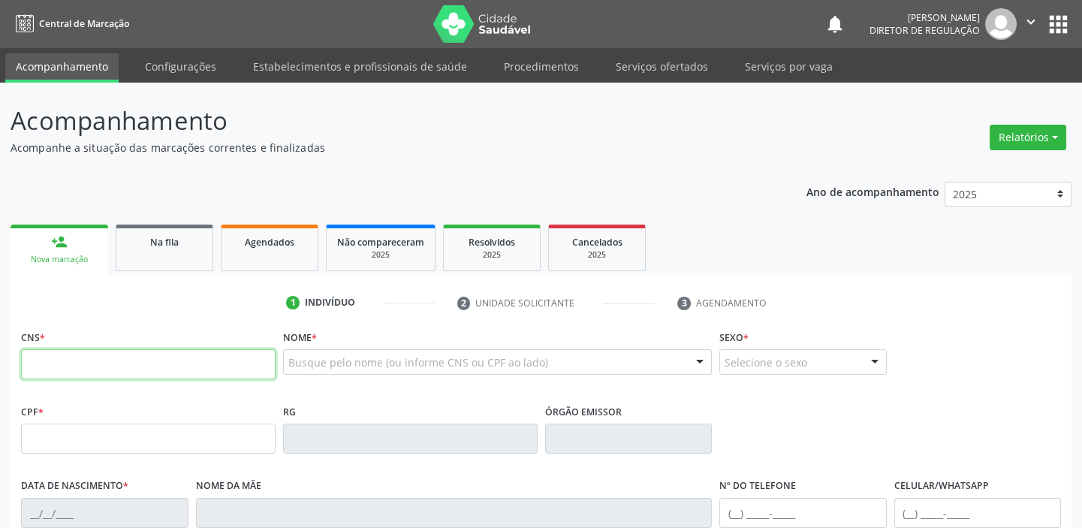
click at [59, 353] on input "text" at bounding box center [148, 364] width 255 height 30
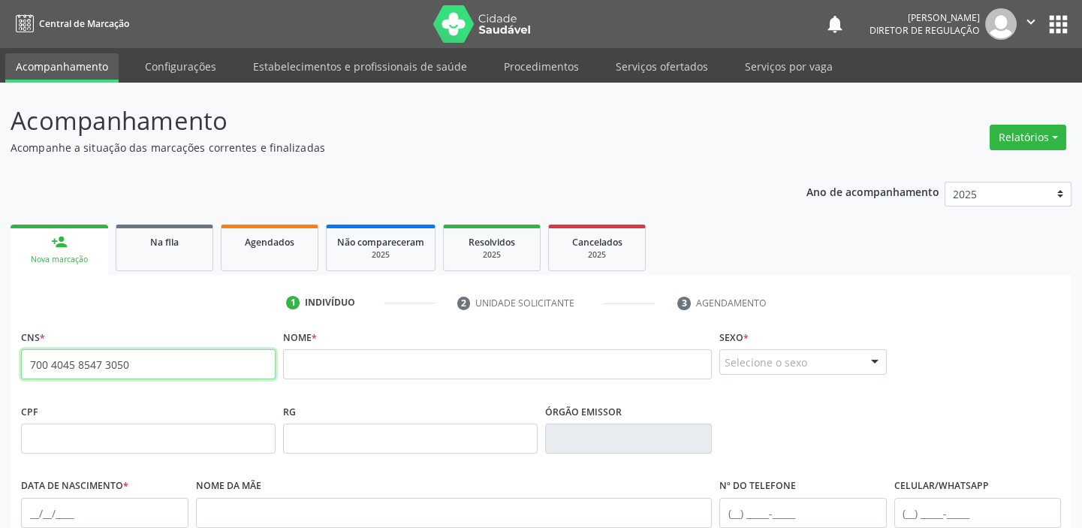
click at [176, 371] on input "700 4045 8547 3050" at bounding box center [148, 364] width 255 height 30
type input "7"
type input "706 9011 8010 9630"
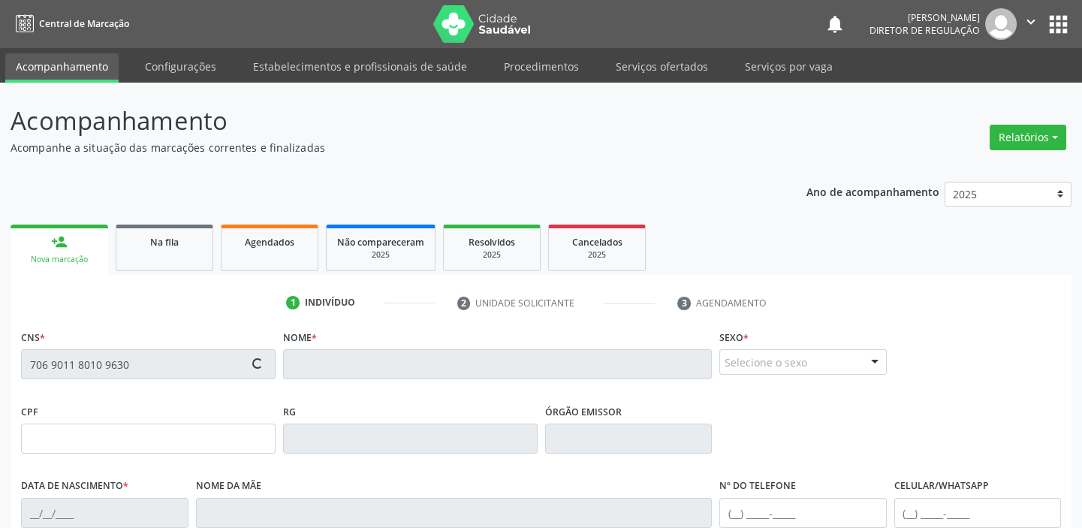
type input "063.682.324-55"
type input "11/12/1986"
type input "Valdeci Rodrigues Coelho"
type input "(87) 98813-3558"
type input "098.393.734-63"
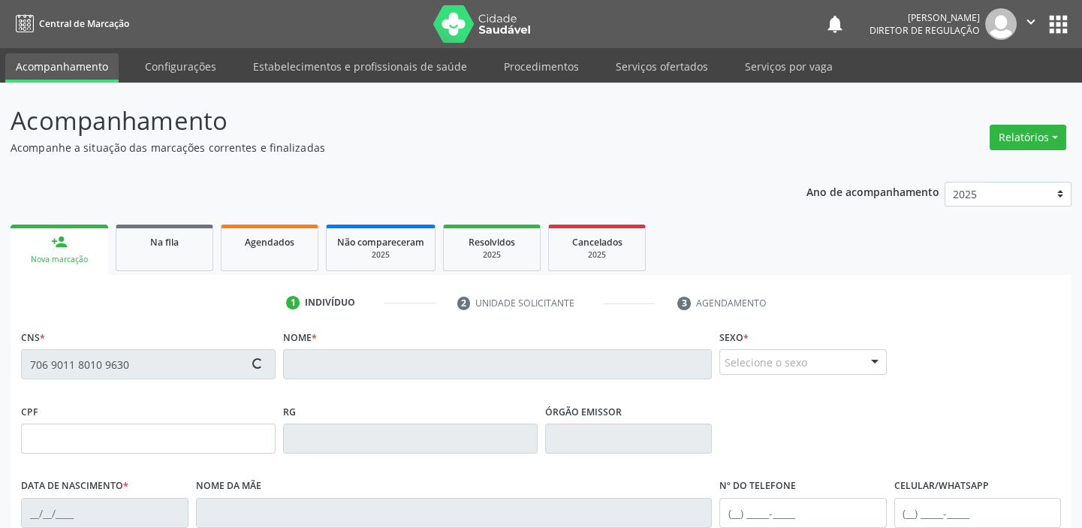
type input "560"
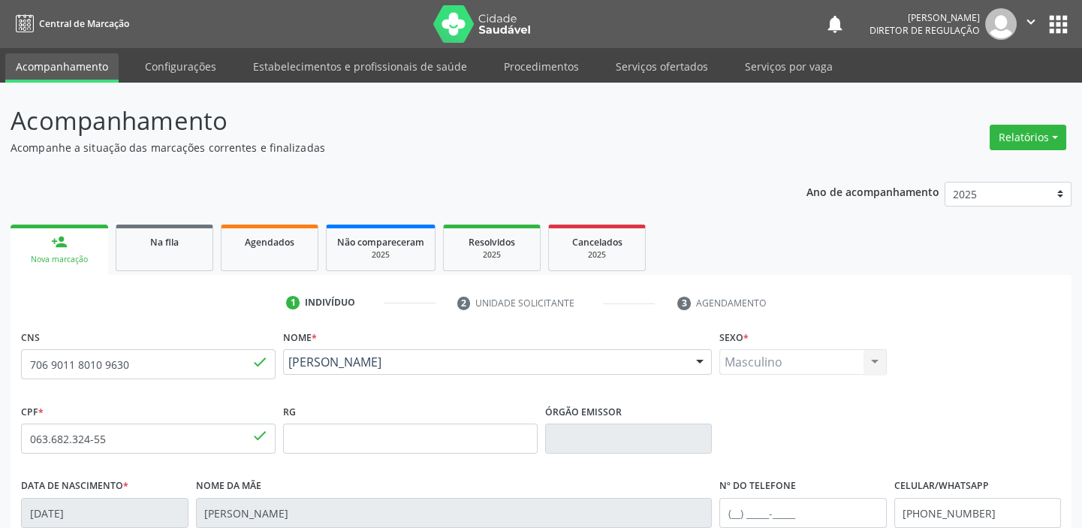
click at [777, 425] on div "CPF * 063.682.324-55 done RG Órgão emissor" at bounding box center [540, 437] width 1047 height 74
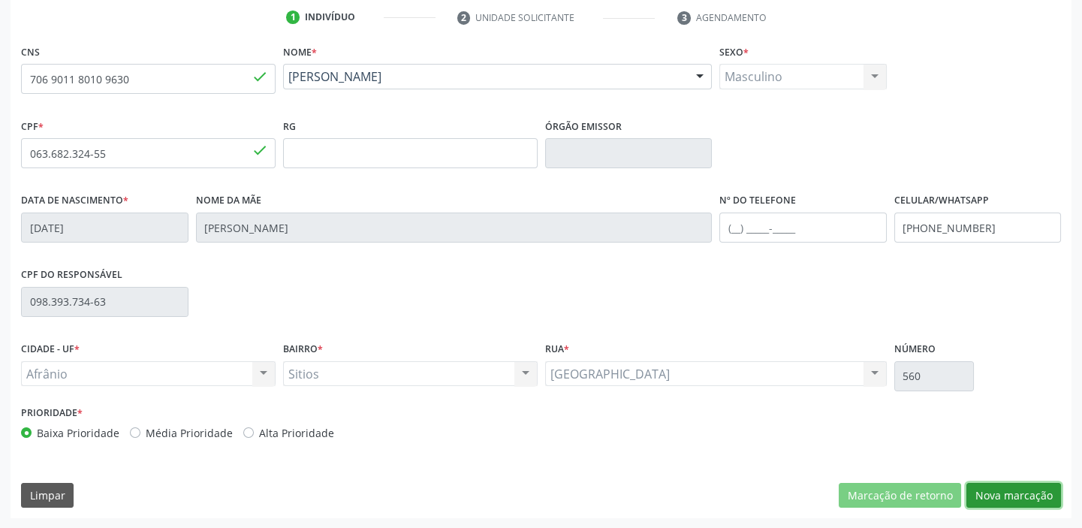
click at [987, 489] on button "Nova marcação" at bounding box center [1013, 496] width 95 height 26
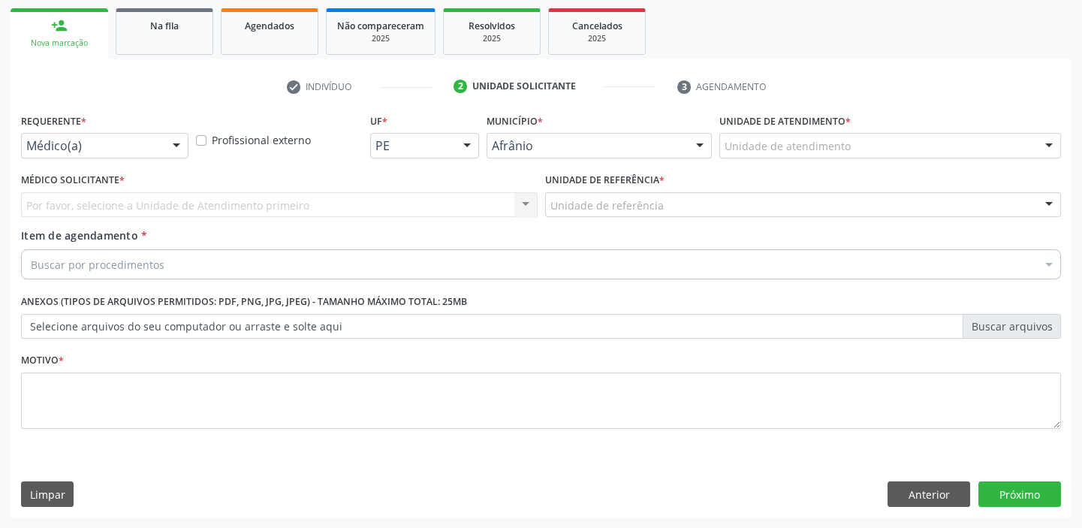
scroll to position [215, 0]
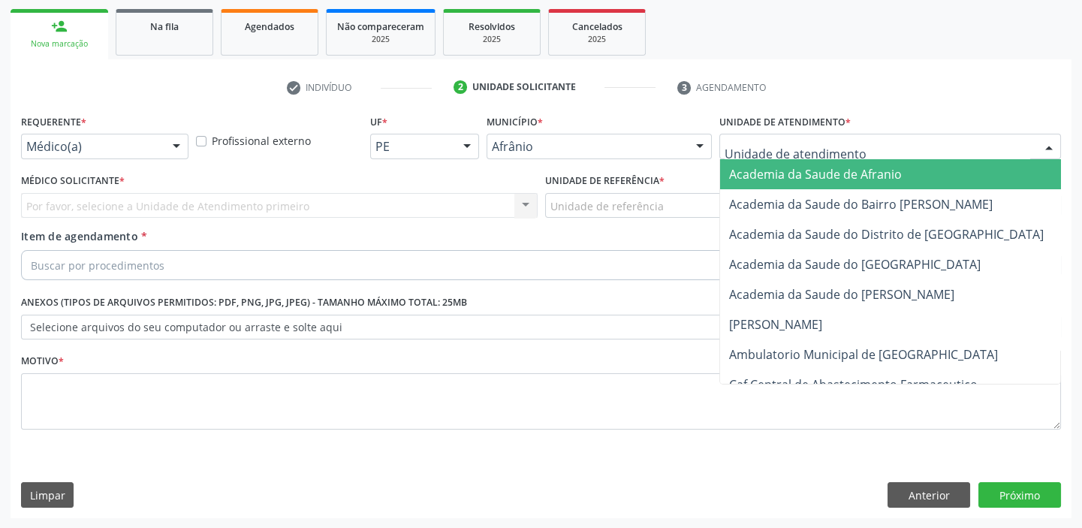
click at [763, 135] on div at bounding box center [890, 147] width 342 height 26
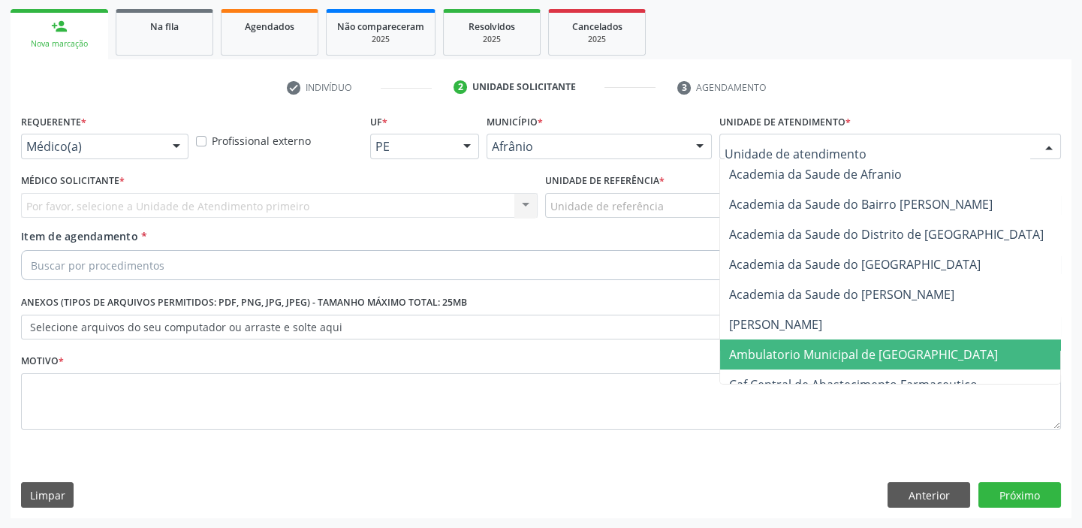
click at [769, 348] on span "Ambulatorio Municipal de [GEOGRAPHIC_DATA]" at bounding box center [863, 354] width 269 height 17
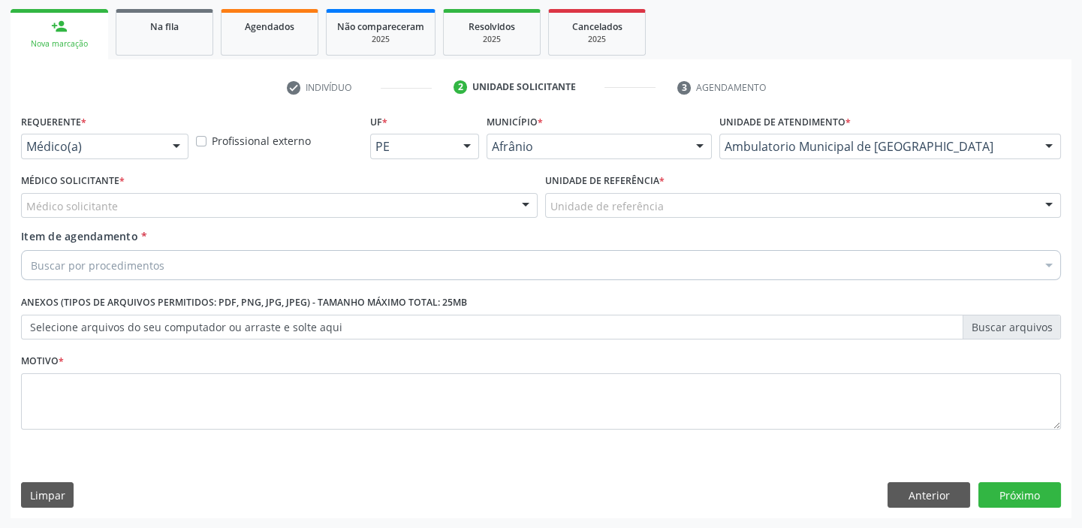
click at [59, 200] on div "Médico solicitante Alysson Rodrigo Ferreira Cavalcanti Bruno Saraiva Bezerra Me…" at bounding box center [279, 206] width 517 height 26
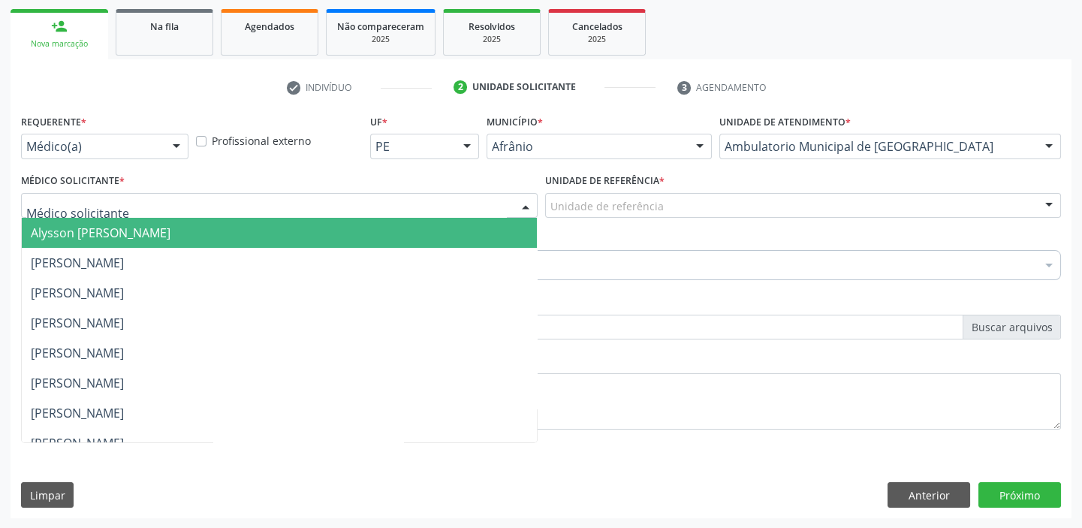
click at [60, 236] on span "Alysson [PERSON_NAME]" at bounding box center [101, 232] width 140 height 17
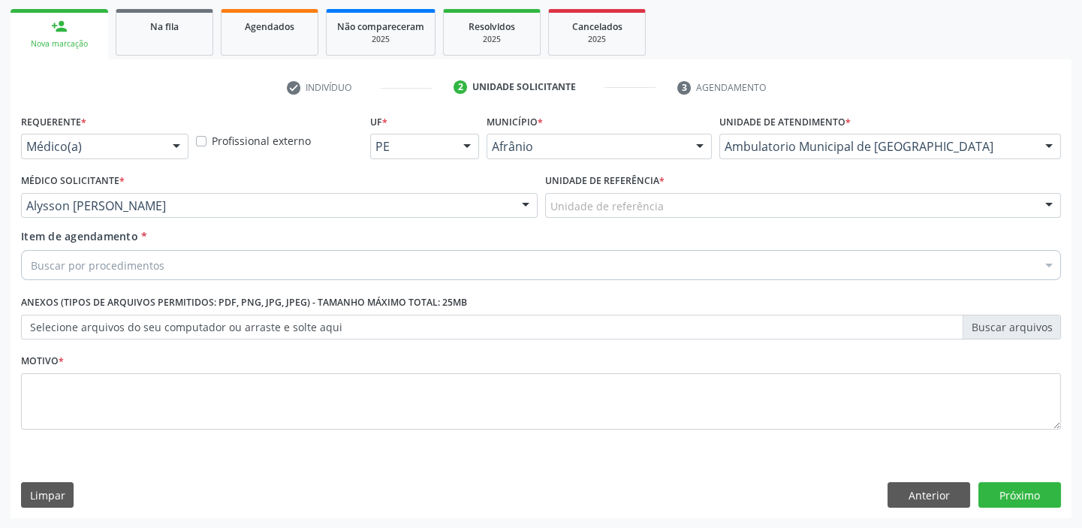
click at [77, 273] on div "Buscar por procedimentos" at bounding box center [541, 265] width 1040 height 30
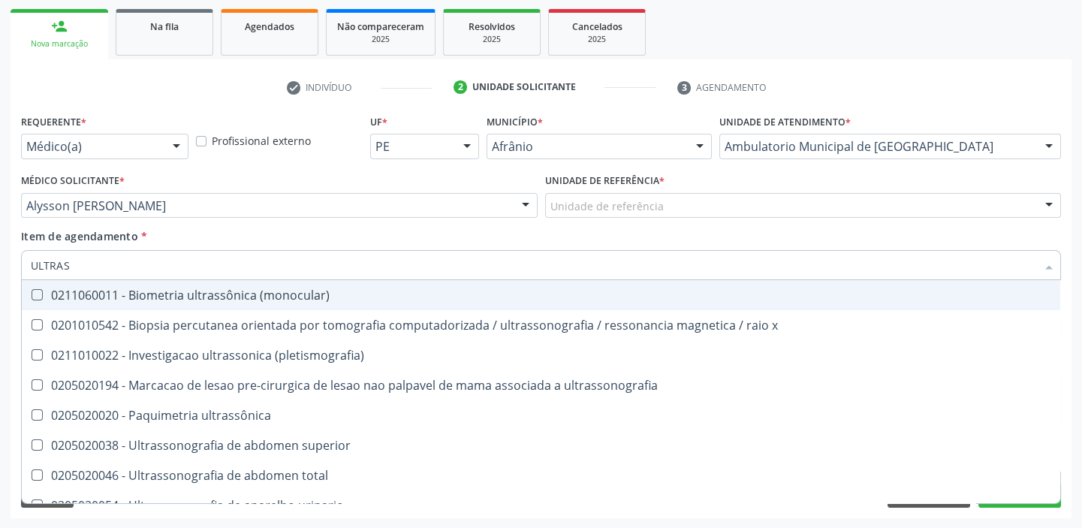
type input "ULTRASS"
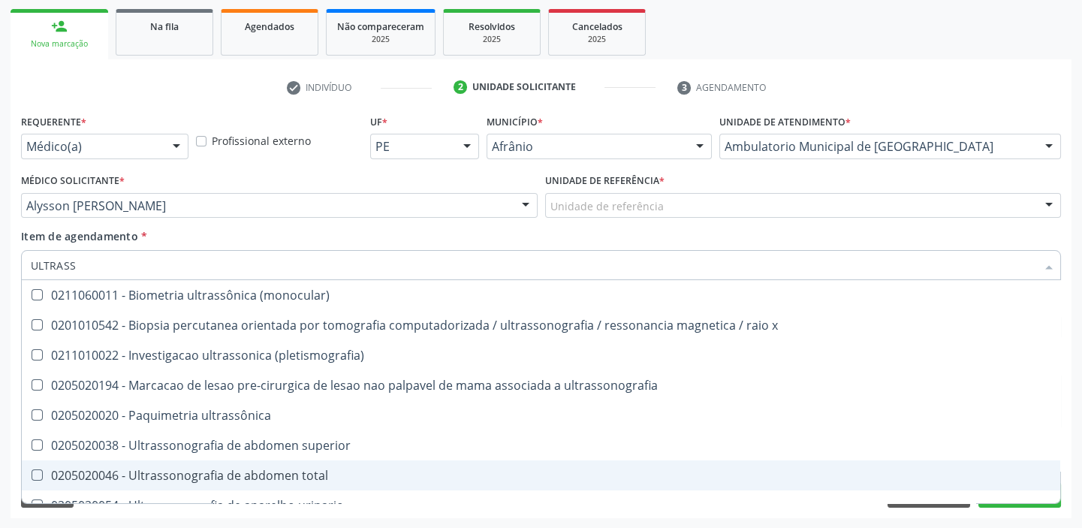
click at [190, 479] on div "0205020046 - Ultrassonografia de abdomen total" at bounding box center [541, 475] width 1020 height 12
checkbox total "true"
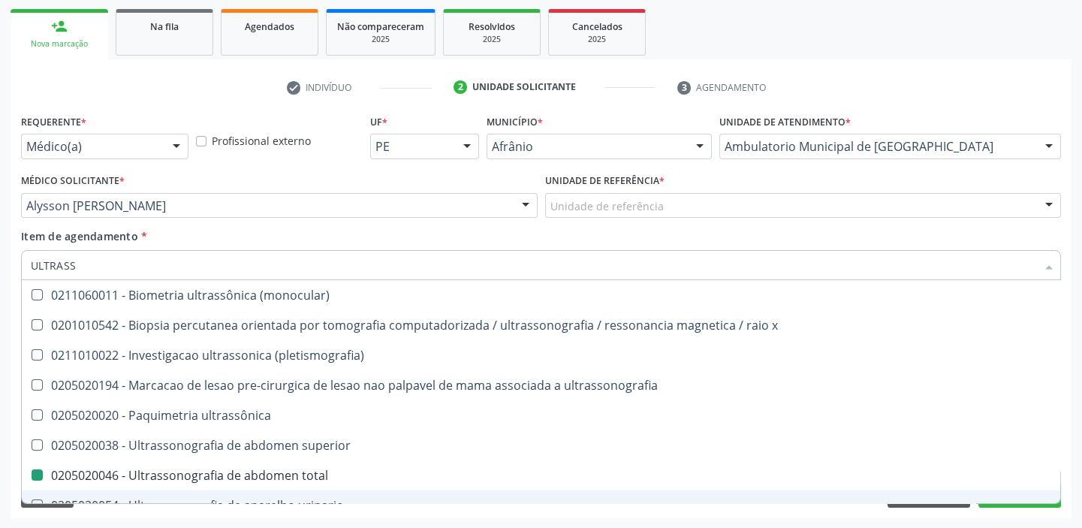
click at [109, 514] on div "Requerente * Médico(a) Médico(a) Enfermeiro(a) Paciente Nenhum resultado encont…" at bounding box center [541, 314] width 1061 height 408
checkbox x "true"
checkbox total "false"
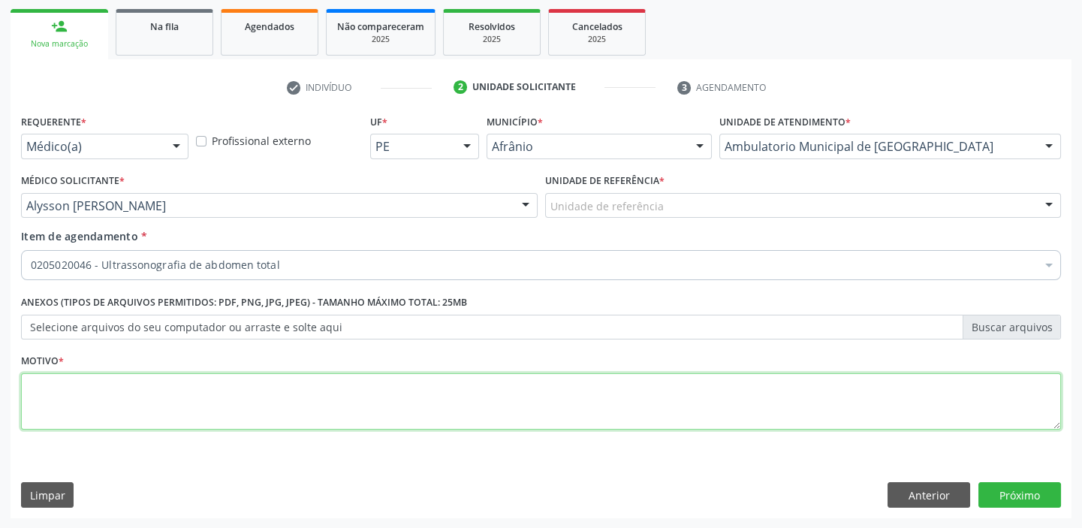
click at [74, 390] on textarea at bounding box center [541, 401] width 1040 height 57
type textarea "GASTRITE"
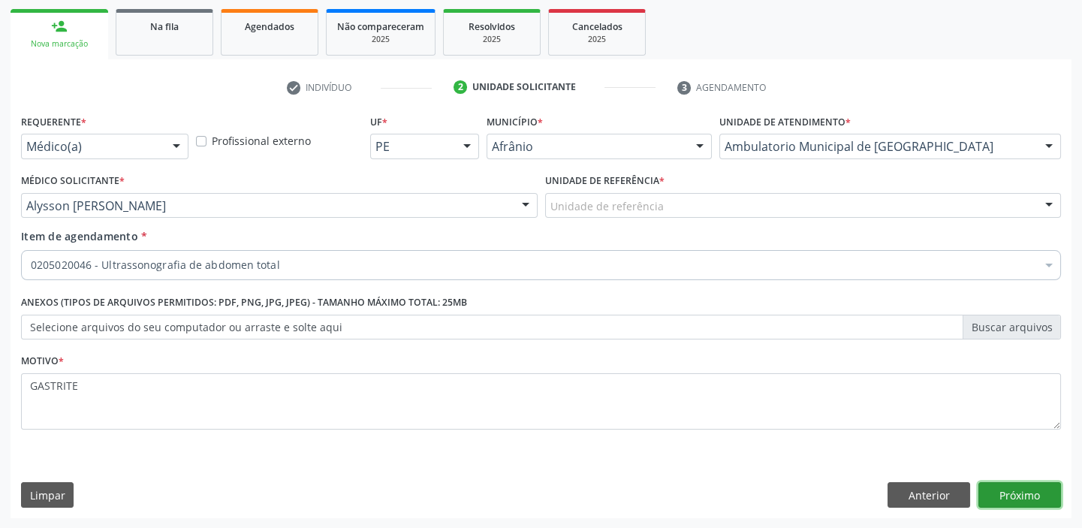
click at [998, 503] on button "Próximo" at bounding box center [1019, 495] width 83 height 26
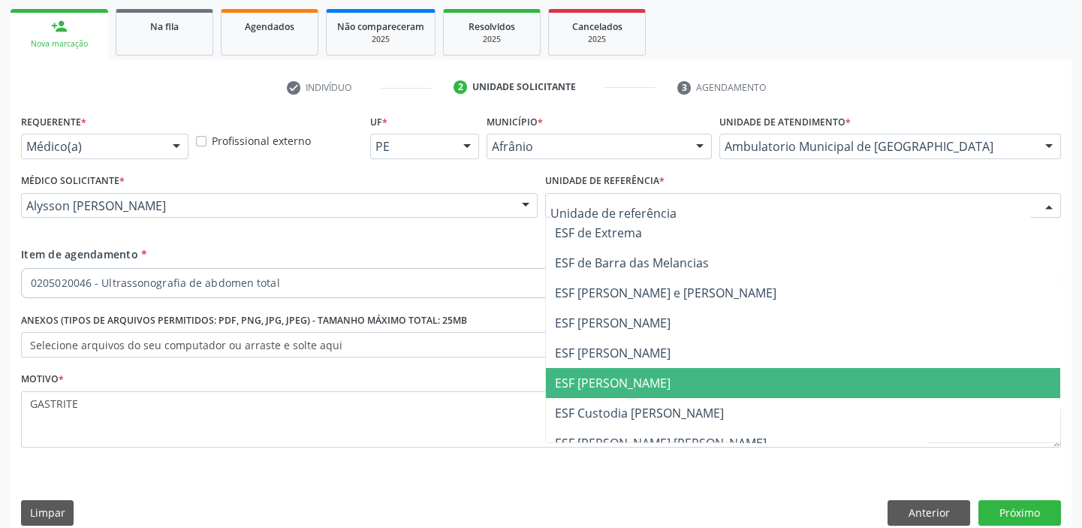
click at [632, 377] on span "ESF [PERSON_NAME]" at bounding box center [613, 383] width 116 height 17
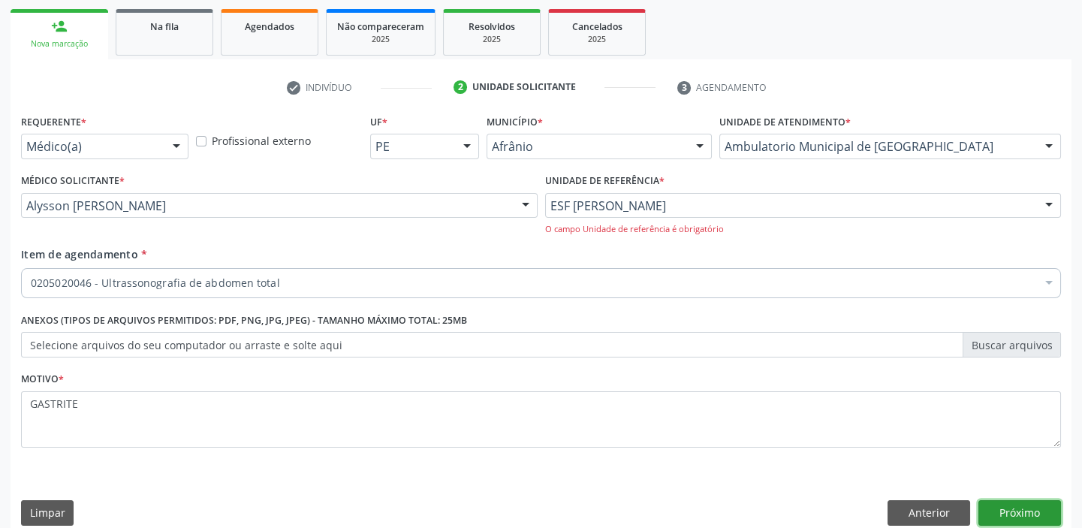
click at [1001, 521] on button "Próximo" at bounding box center [1019, 513] width 83 height 26
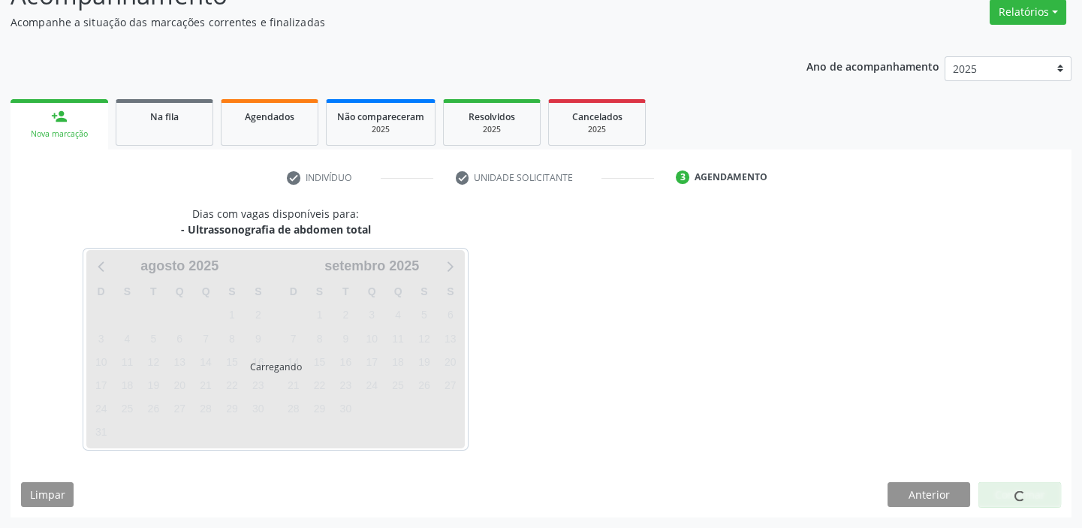
scroll to position [125, 0]
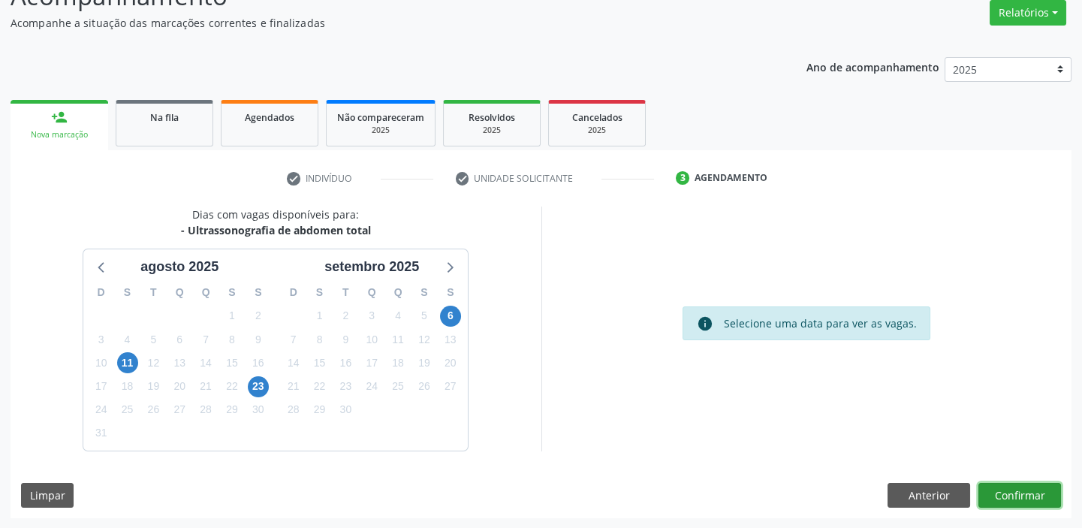
click at [998, 498] on button "Confirmar" at bounding box center [1019, 496] width 83 height 26
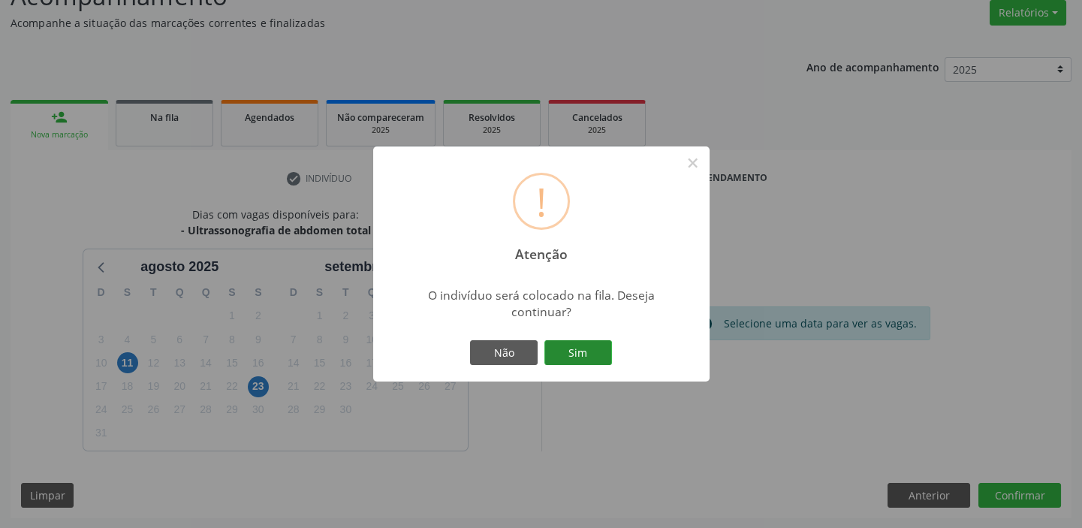
click at [583, 352] on button "Sim" at bounding box center [578, 353] width 68 height 26
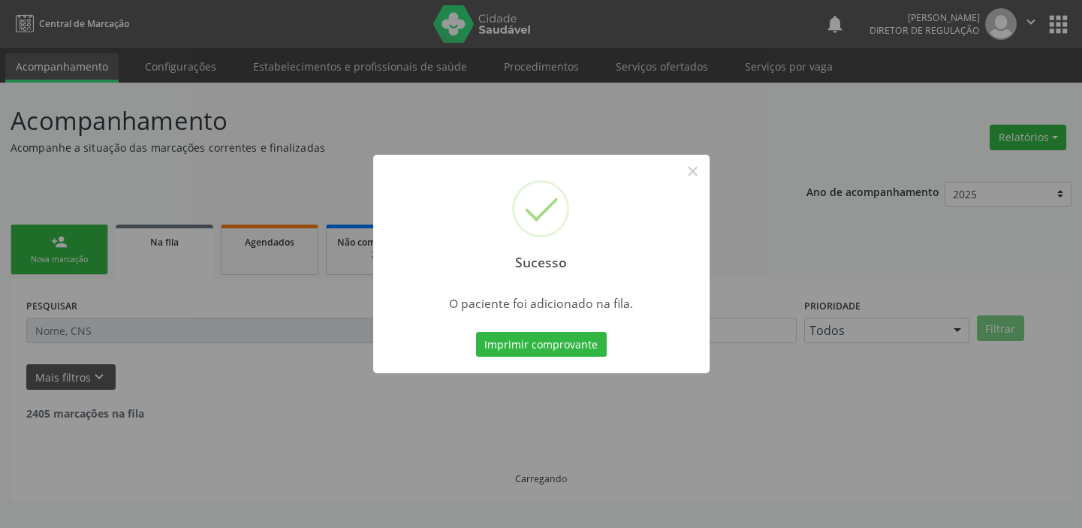
scroll to position [0, 0]
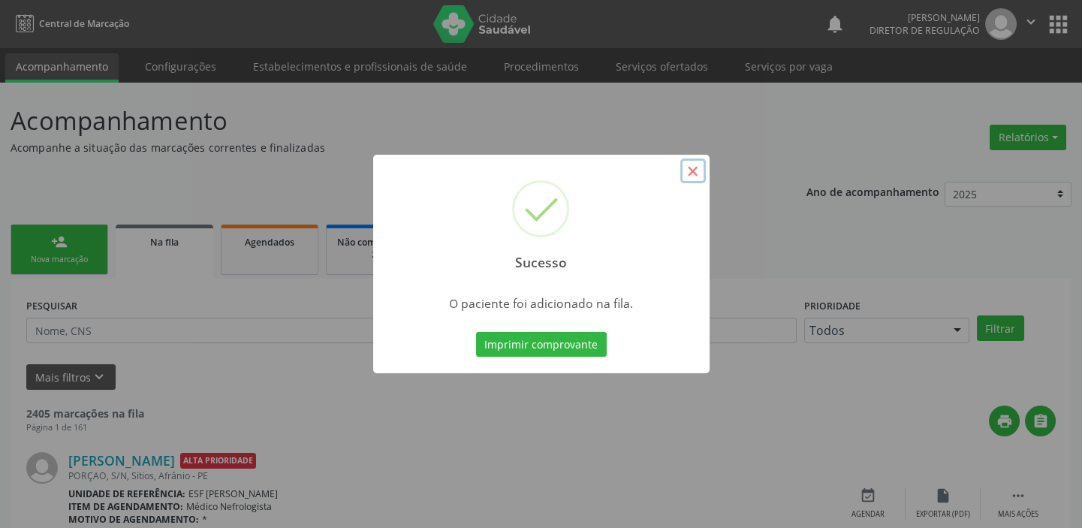
click at [691, 164] on button "×" at bounding box center [693, 171] width 26 height 26
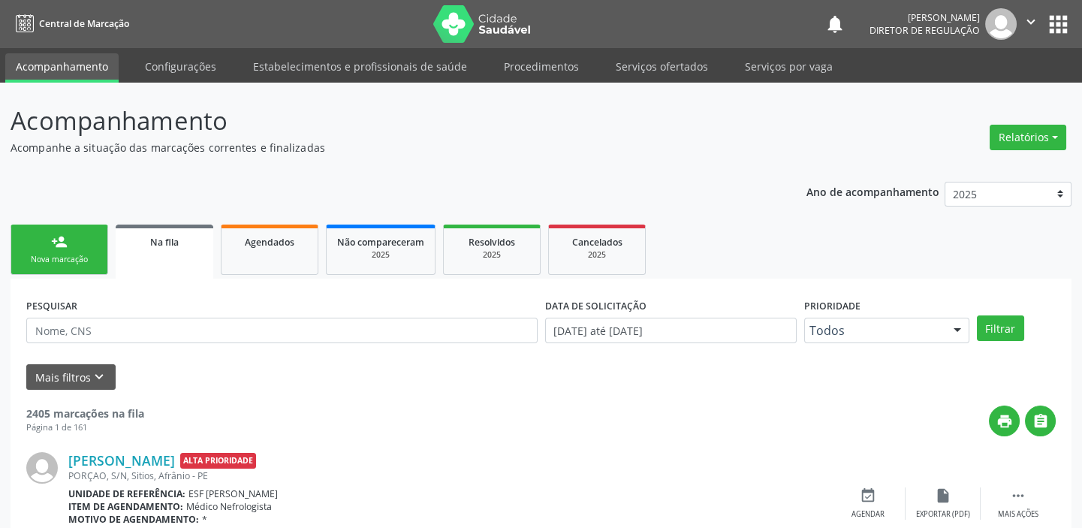
click at [82, 259] on div "Nova marcação" at bounding box center [59, 259] width 75 height 11
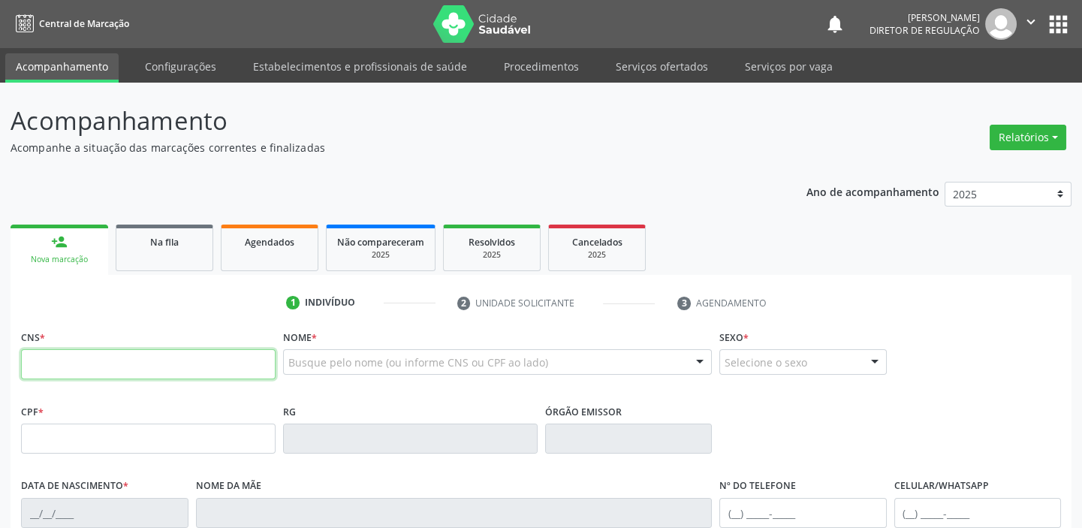
click at [71, 366] on input "text" at bounding box center [148, 364] width 255 height 30
type input "706 9011 8010 9630"
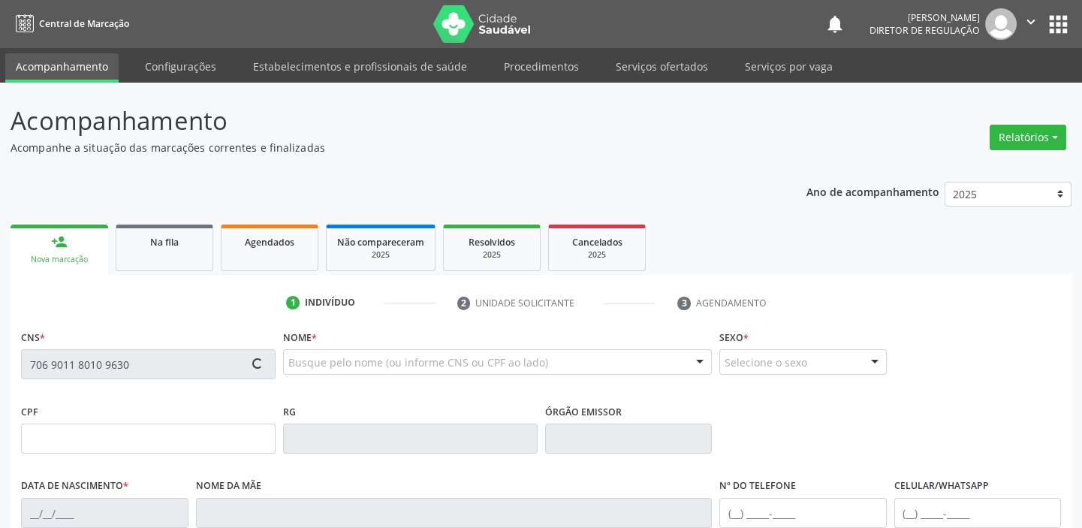
type input "063.682.324-55"
type input "11/12/1986"
type input "Valdeci Rodrigues Coelho"
type input "(87) 98813-3558"
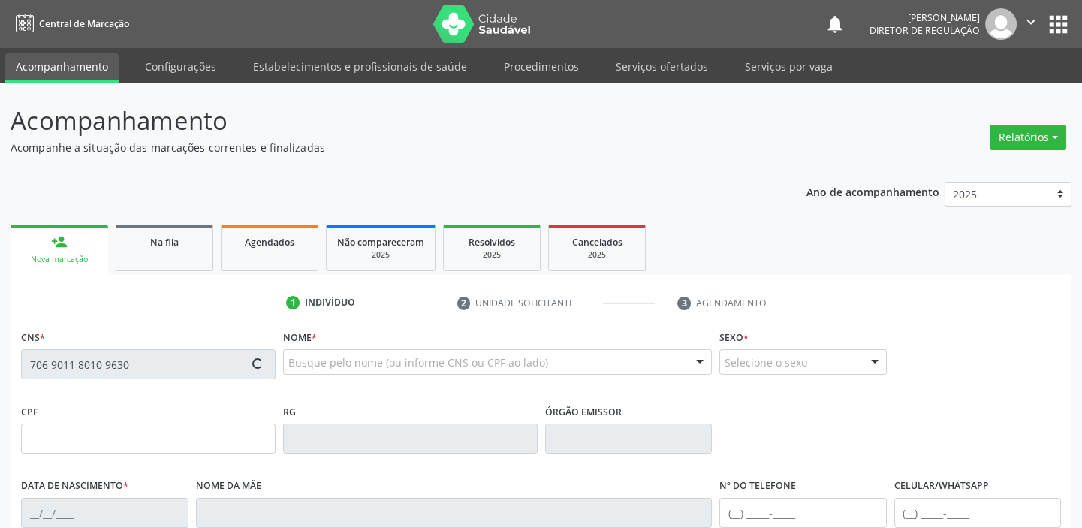
type input "098.393.734-63"
type input "560"
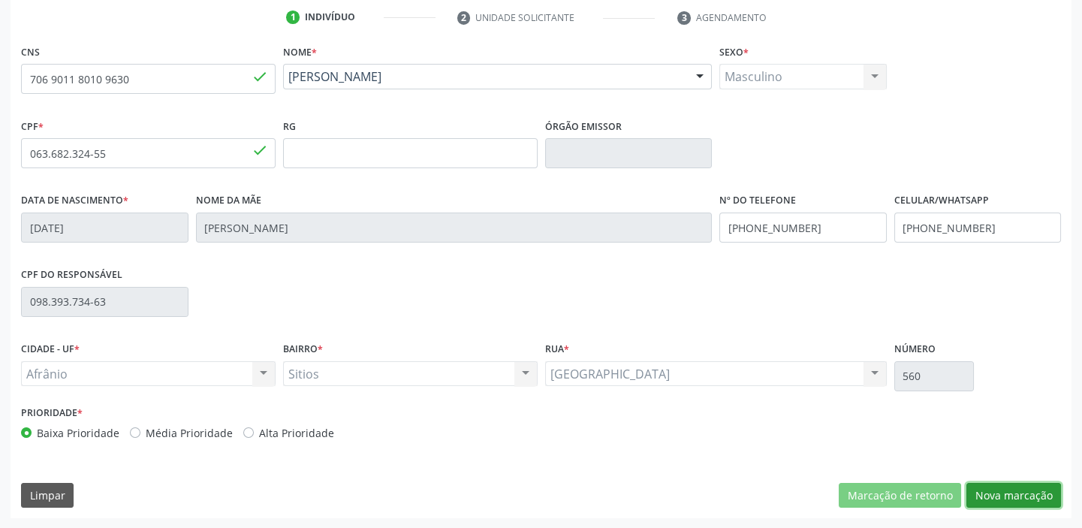
click at [1004, 492] on button "Nova marcação" at bounding box center [1013, 496] width 95 height 26
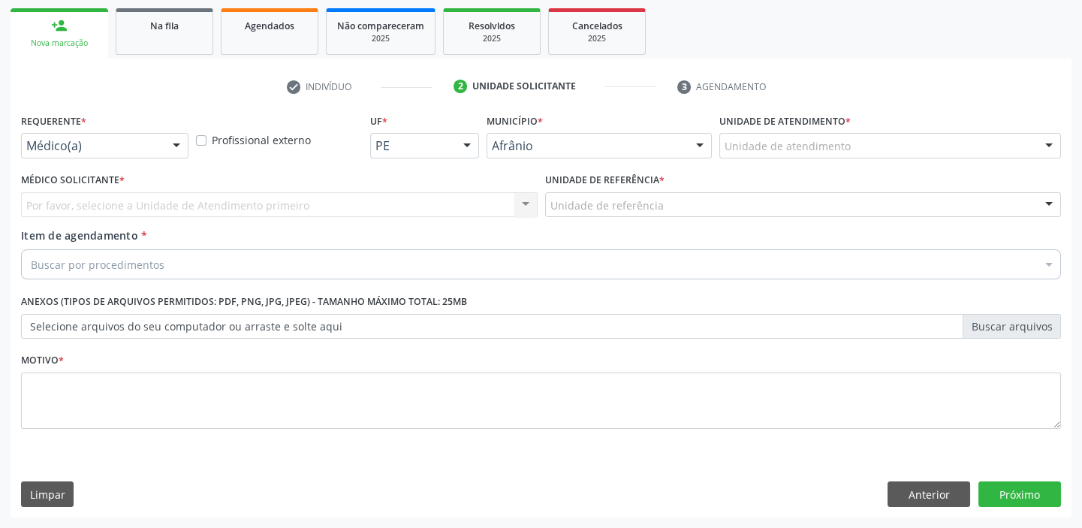
scroll to position [215, 0]
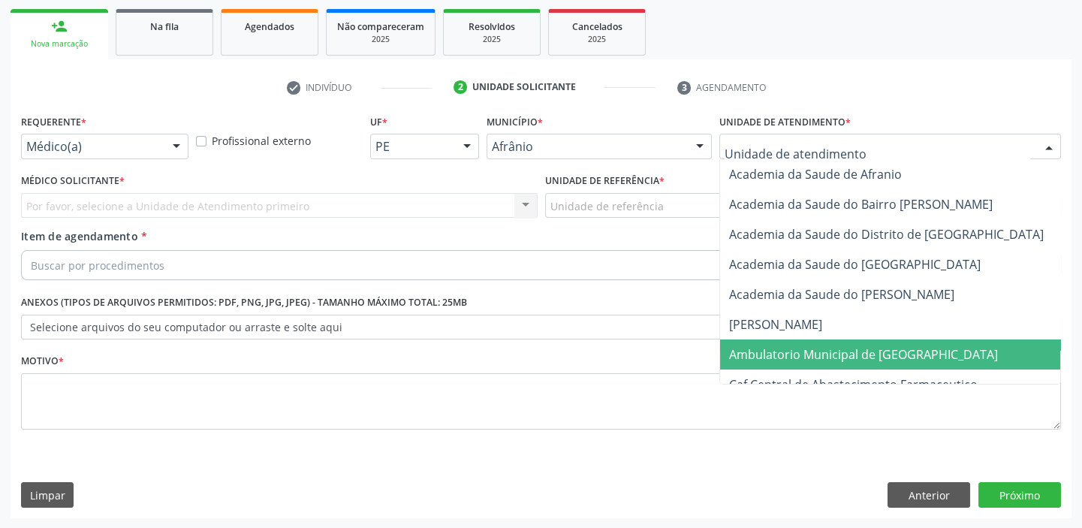
click at [750, 343] on span "Ambulatorio Municipal de [GEOGRAPHIC_DATA]" at bounding box center [903, 354] width 366 height 30
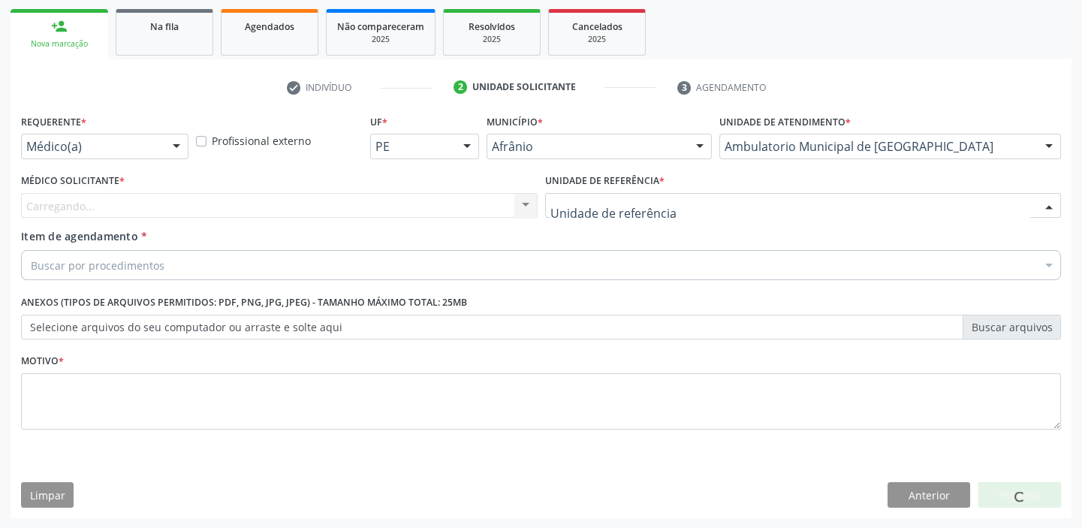
drag, startPoint x: 567, startPoint y: 210, endPoint x: 565, endPoint y: 306, distance: 95.4
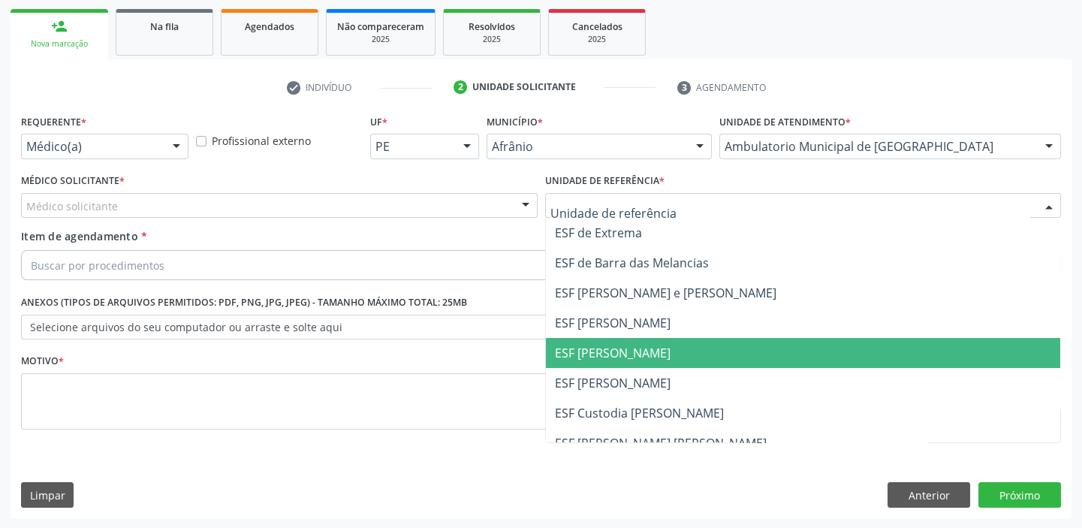
click at [565, 358] on span "ESF [PERSON_NAME]" at bounding box center [613, 353] width 116 height 17
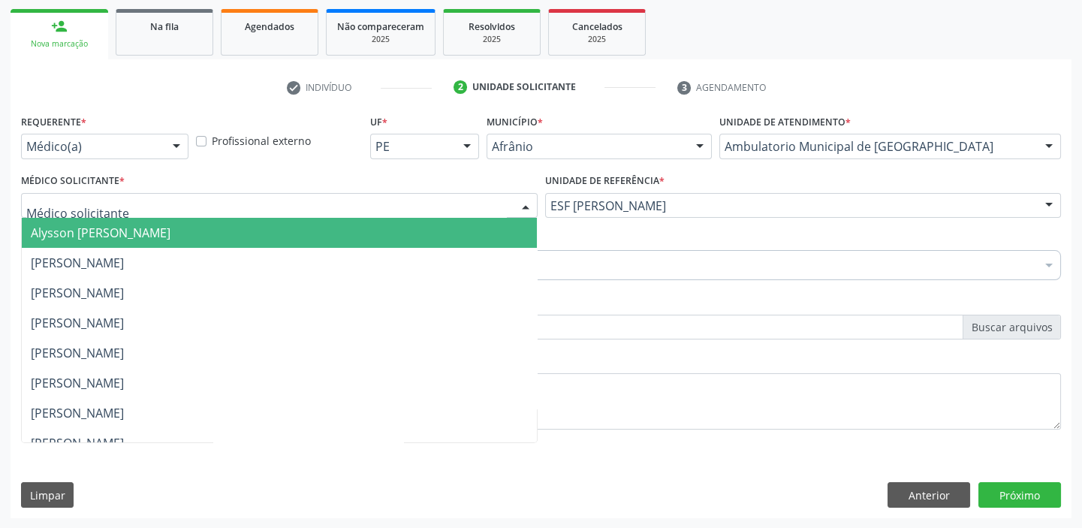
click at [52, 241] on span "Alysson [PERSON_NAME]" at bounding box center [279, 233] width 515 height 30
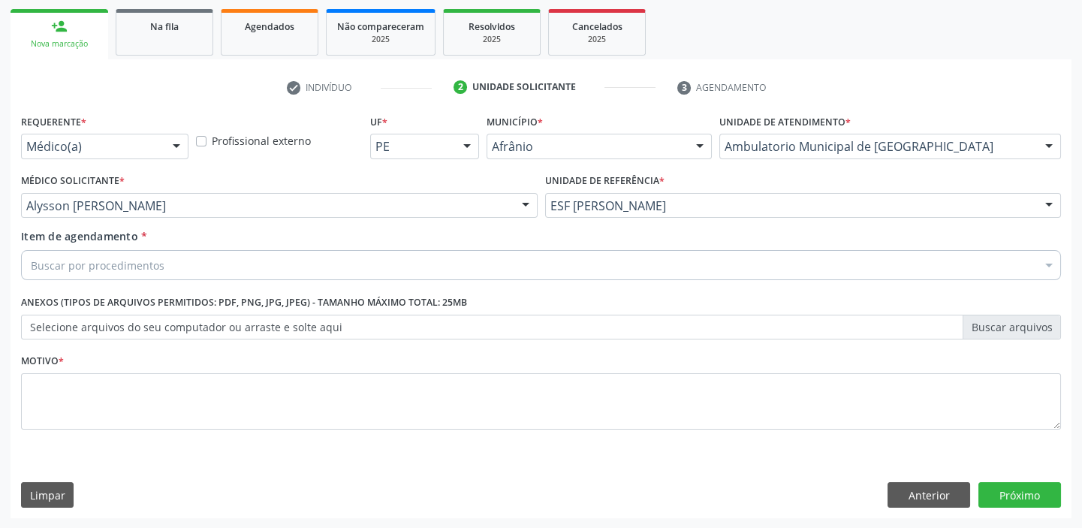
click at [52, 276] on div "Buscar por procedimentos" at bounding box center [541, 265] width 1040 height 30
click at [31, 264] on input "Item de agendamento *" at bounding box center [31, 265] width 0 height 30
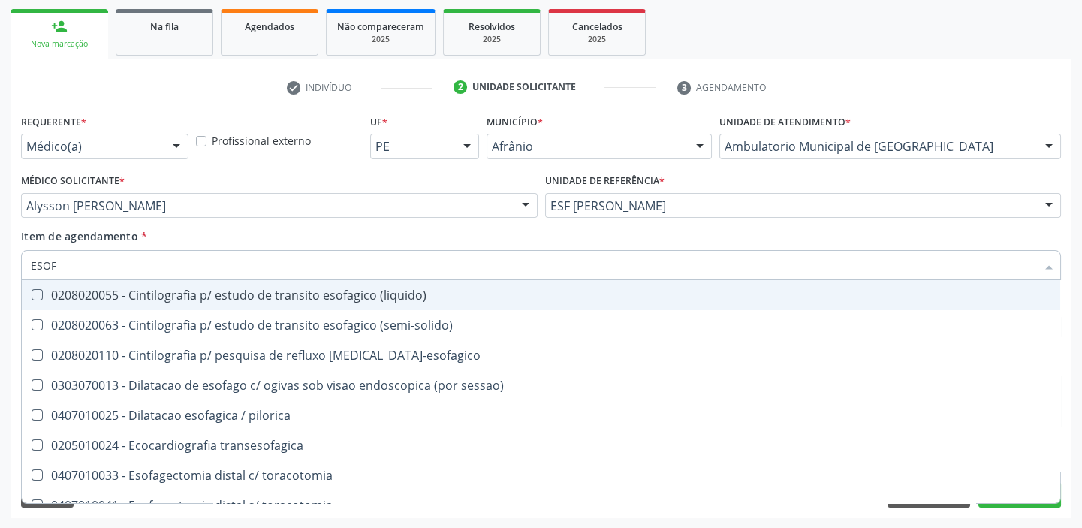
type input "ESOFA"
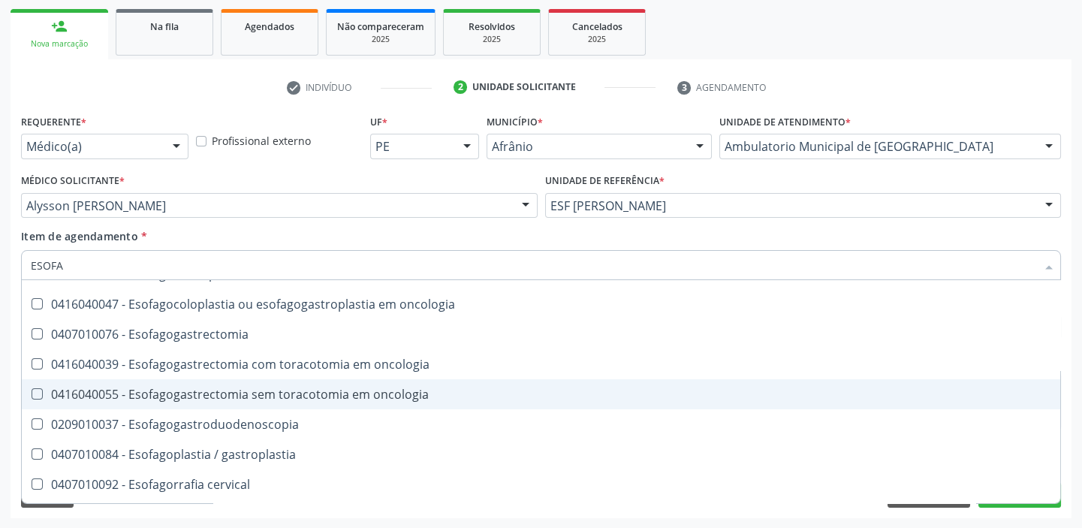
scroll to position [341, 0]
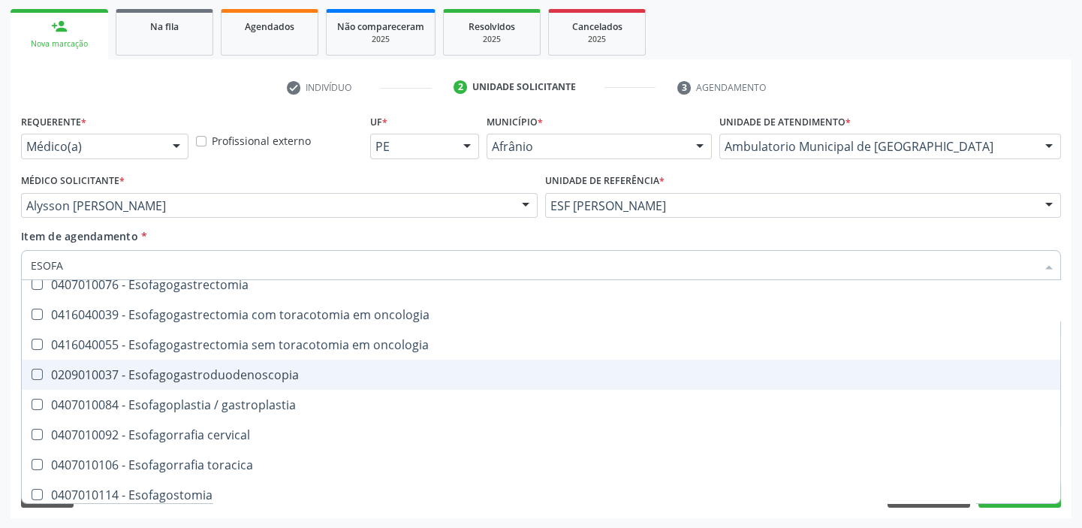
click at [218, 369] on div "0209010037 - Esofagogastroduodenoscopia" at bounding box center [541, 375] width 1020 height 12
checkbox Esofagogastroduodenoscopia "true"
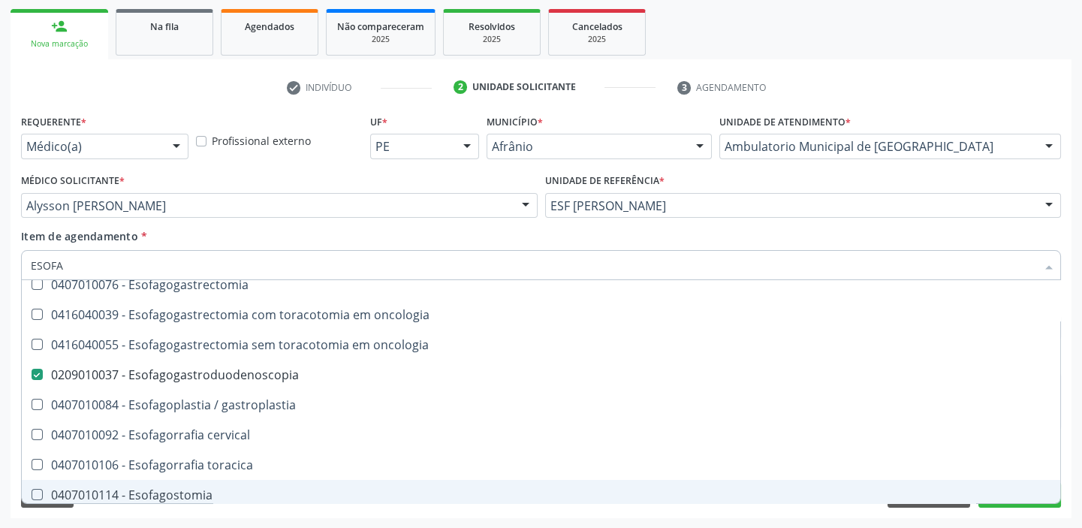
click at [75, 513] on div "Requerente * Médico(a) Médico(a) Enfermeiro(a) Paciente Nenhum resultado encont…" at bounding box center [541, 314] width 1061 height 408
checkbox \(semi-solido\) "true"
checkbox Esofagogastroduodenoscopia "false"
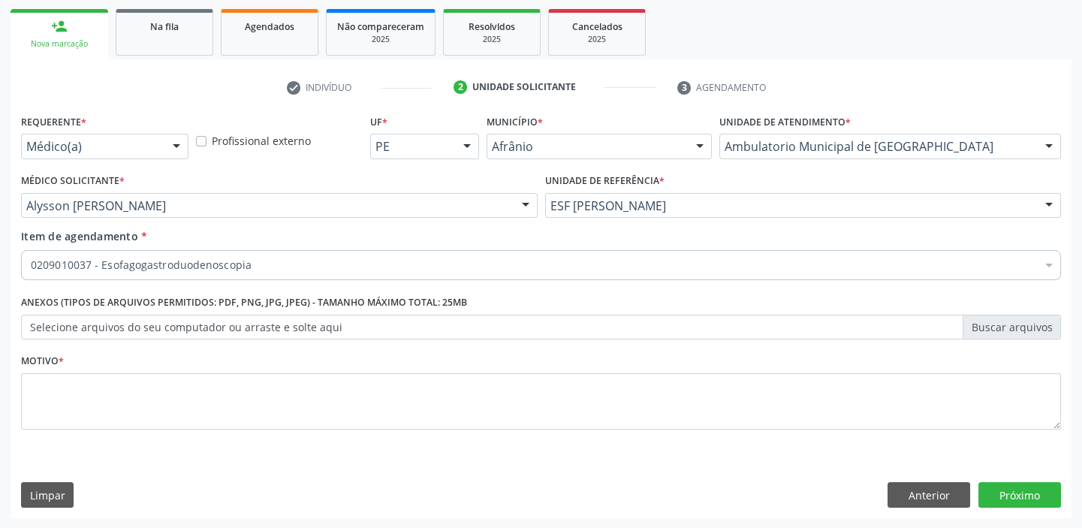
scroll to position [0, 0]
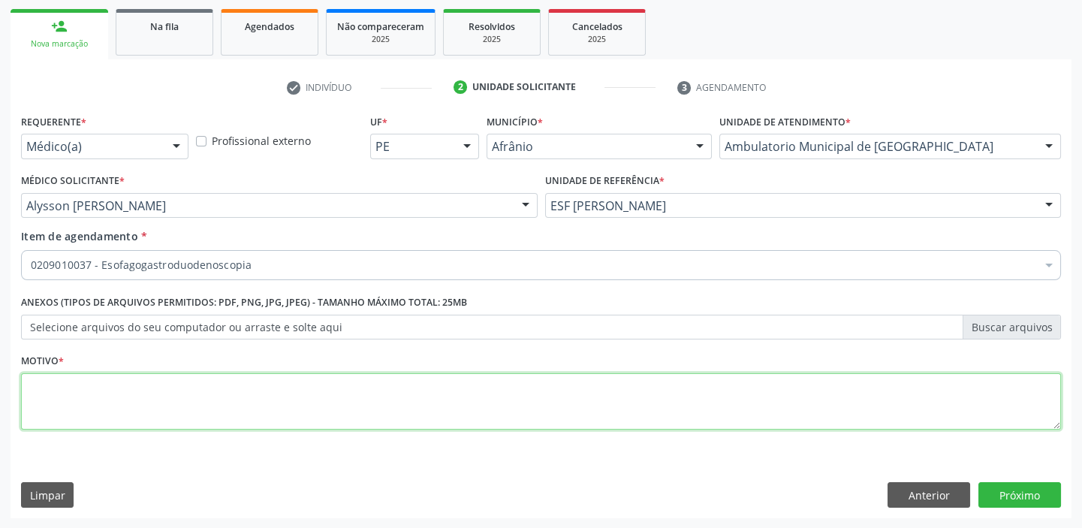
click at [59, 409] on textarea at bounding box center [541, 401] width 1040 height 57
type textarea "*GASTRITE"
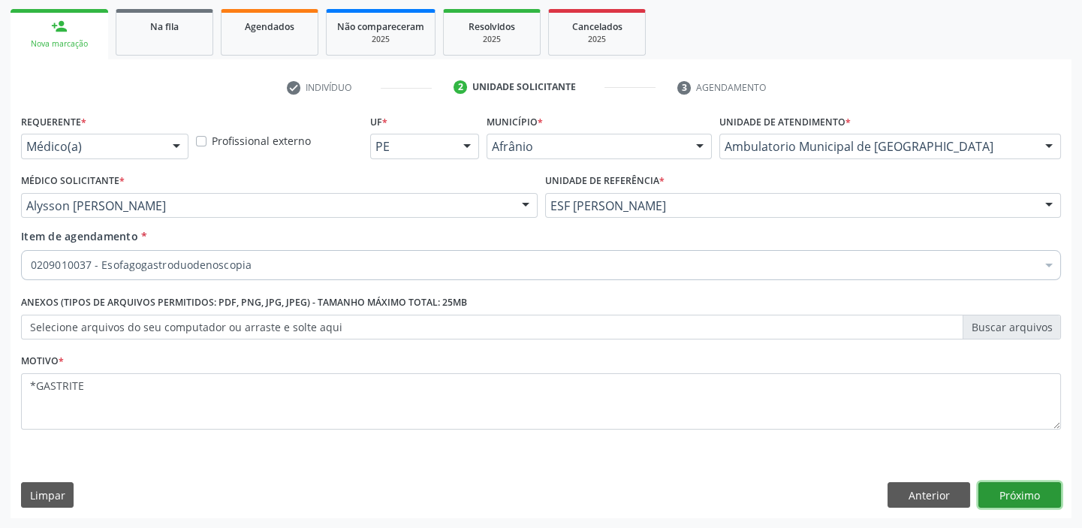
click at [1001, 487] on button "Próximo" at bounding box center [1019, 495] width 83 height 26
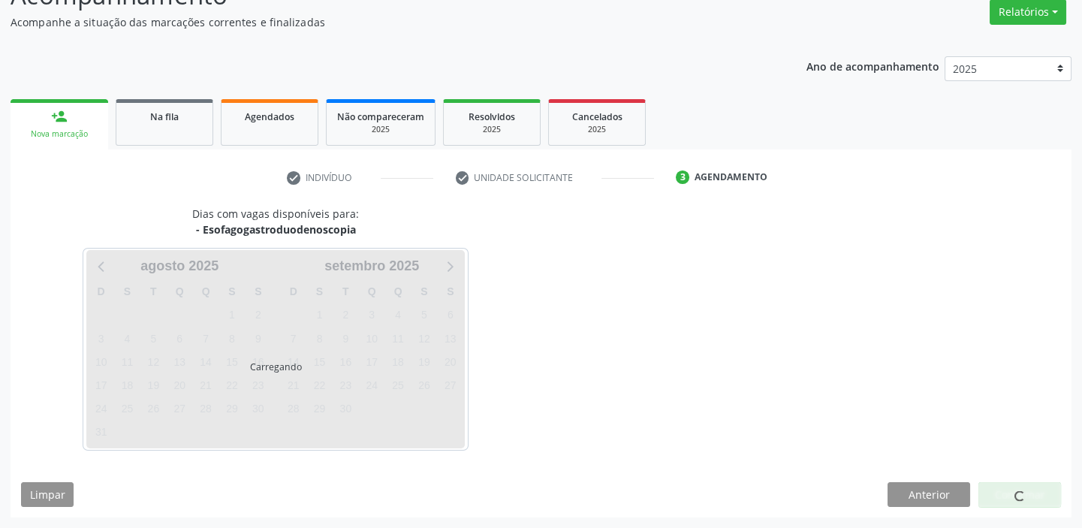
scroll to position [125, 0]
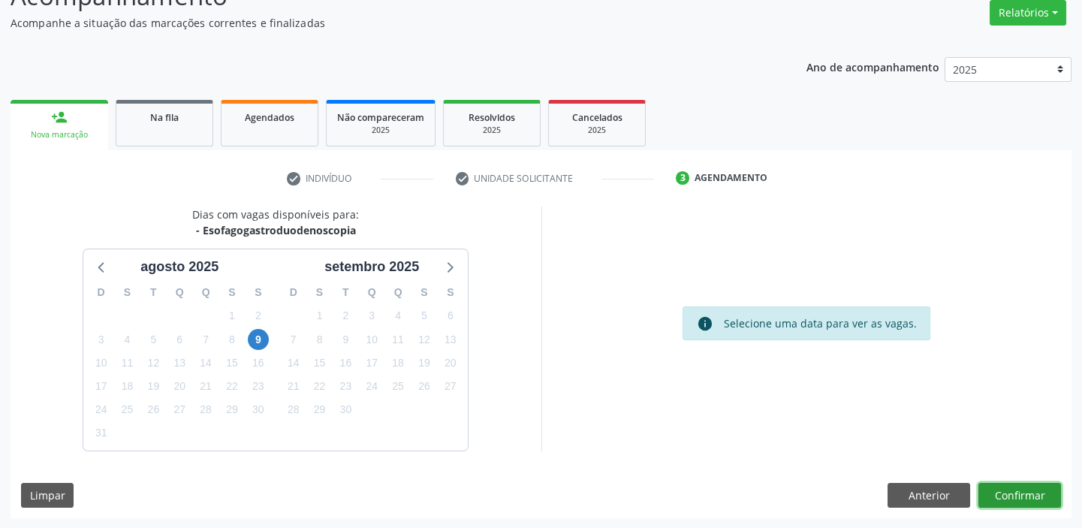
click at [1007, 488] on button "Confirmar" at bounding box center [1019, 496] width 83 height 26
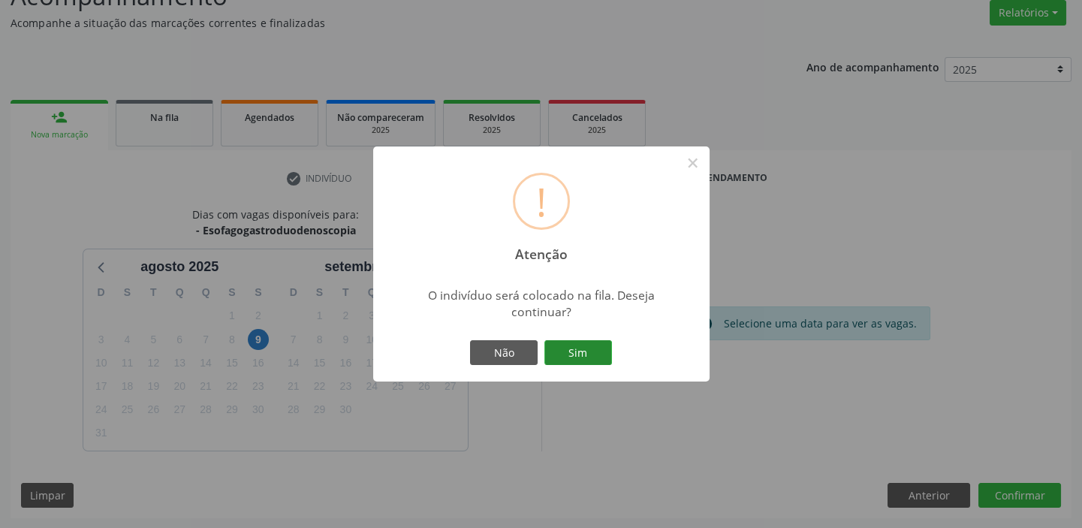
click at [592, 350] on button "Sim" at bounding box center [578, 353] width 68 height 26
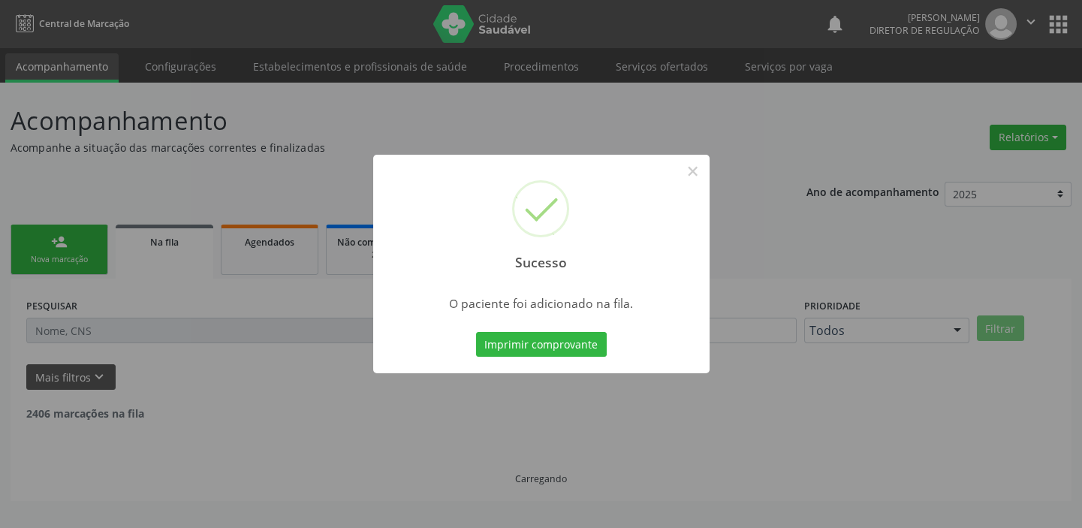
scroll to position [0, 0]
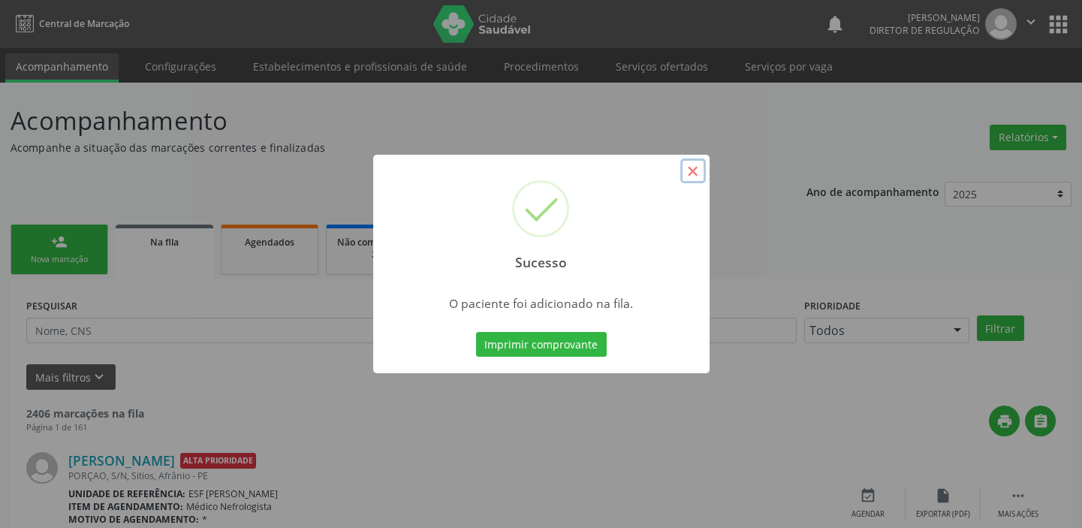
click at [697, 163] on button "×" at bounding box center [693, 171] width 26 height 26
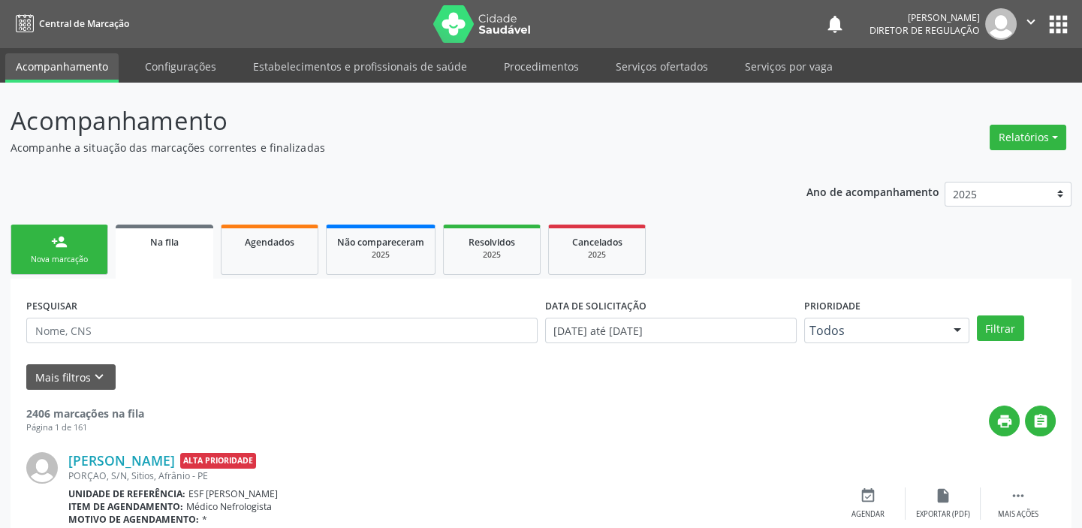
click at [74, 258] on div "Nova marcação" at bounding box center [59, 259] width 75 height 11
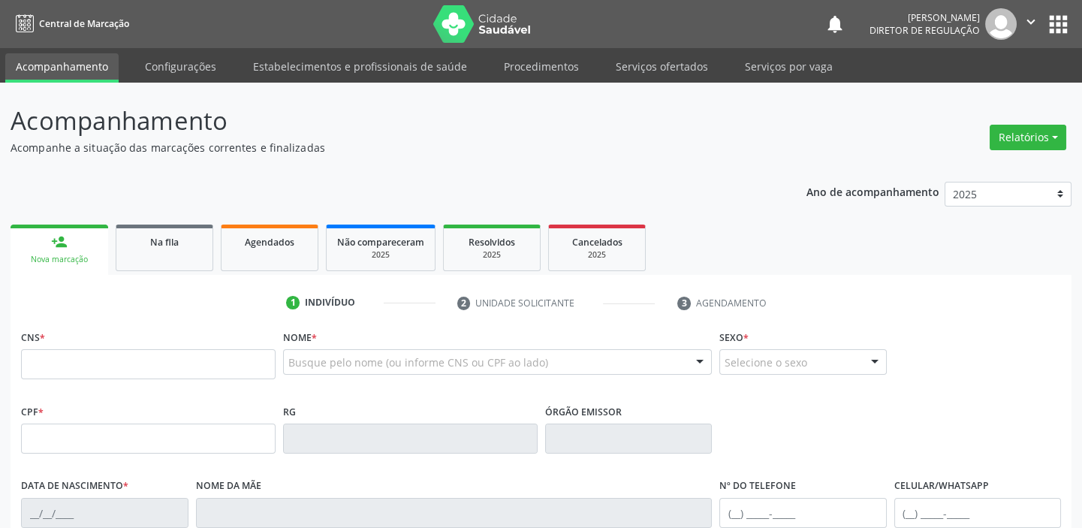
click at [74, 258] on div "Nova marcação" at bounding box center [59, 259] width 77 height 11
click at [70, 363] on input "text" at bounding box center [148, 364] width 255 height 30
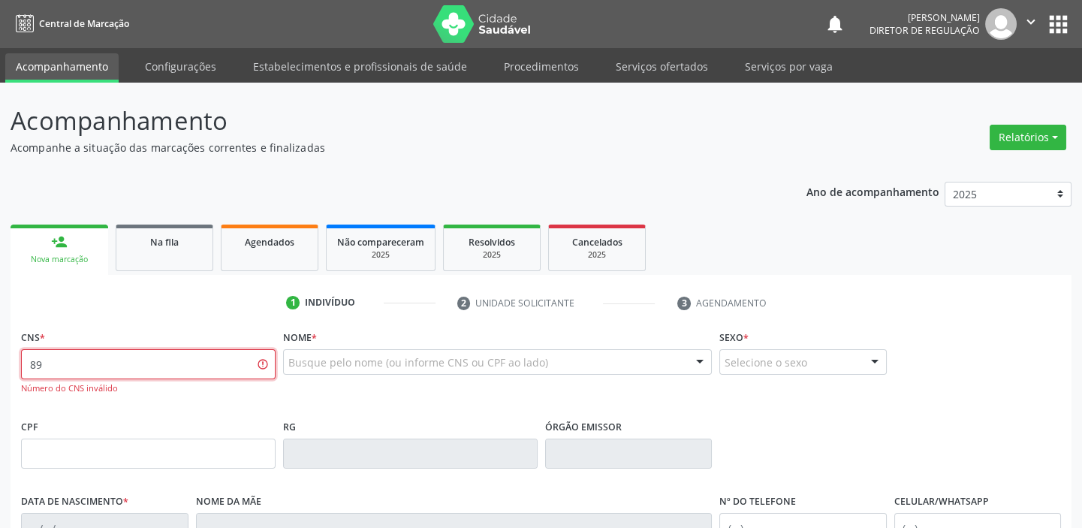
type input "8"
type input "898 0041 8463 9684"
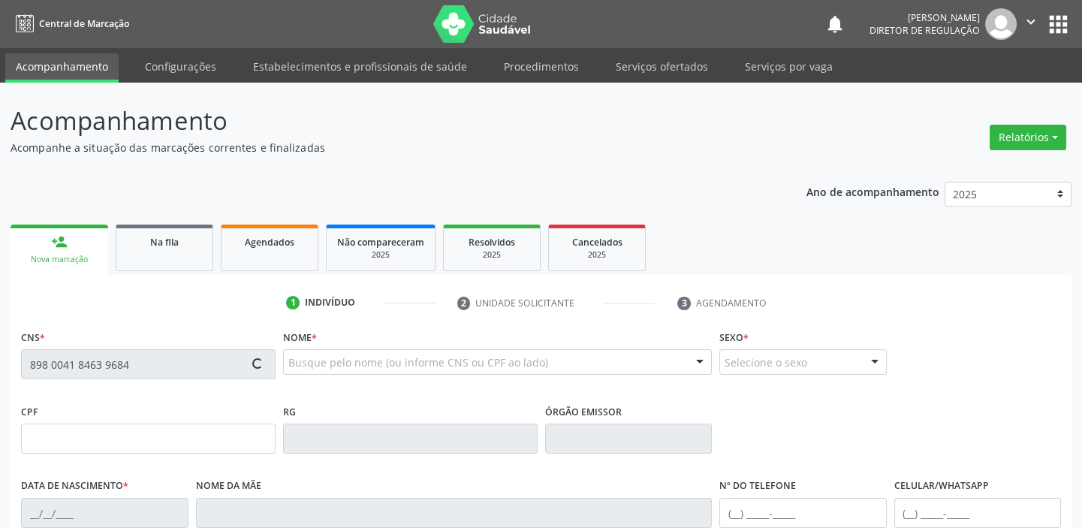
type input "000.329.714-43"
type input "06/08/1965"
type input "Josefa da Silva Nunes"
type input "(87) 98876-3308"
type input "133"
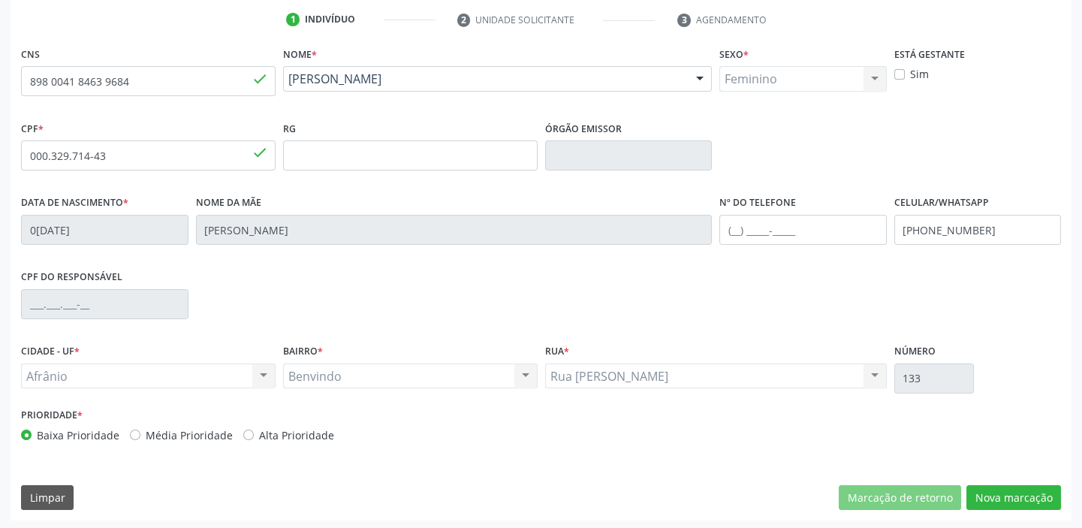
scroll to position [285, 0]
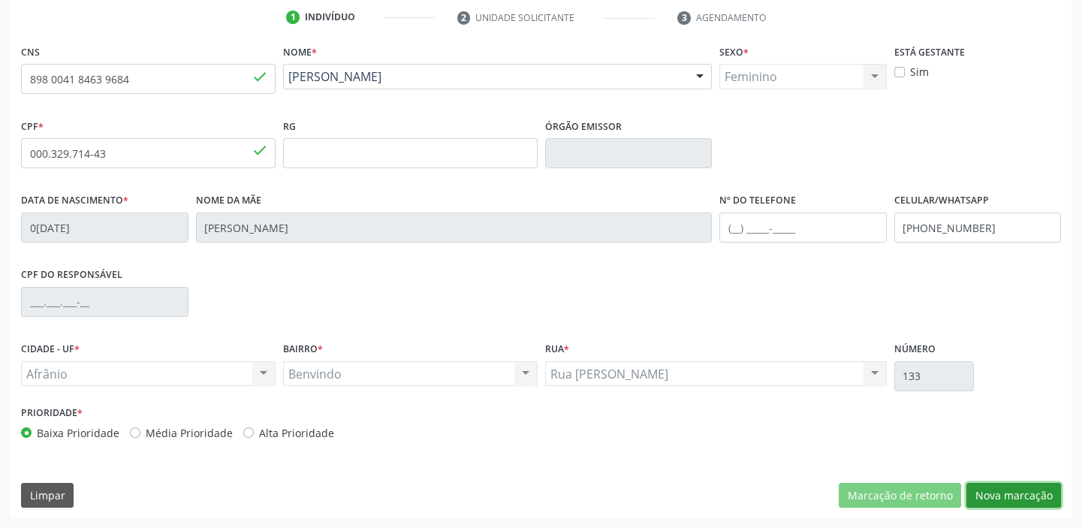
click at [1000, 492] on button "Nova marcação" at bounding box center [1013, 496] width 95 height 26
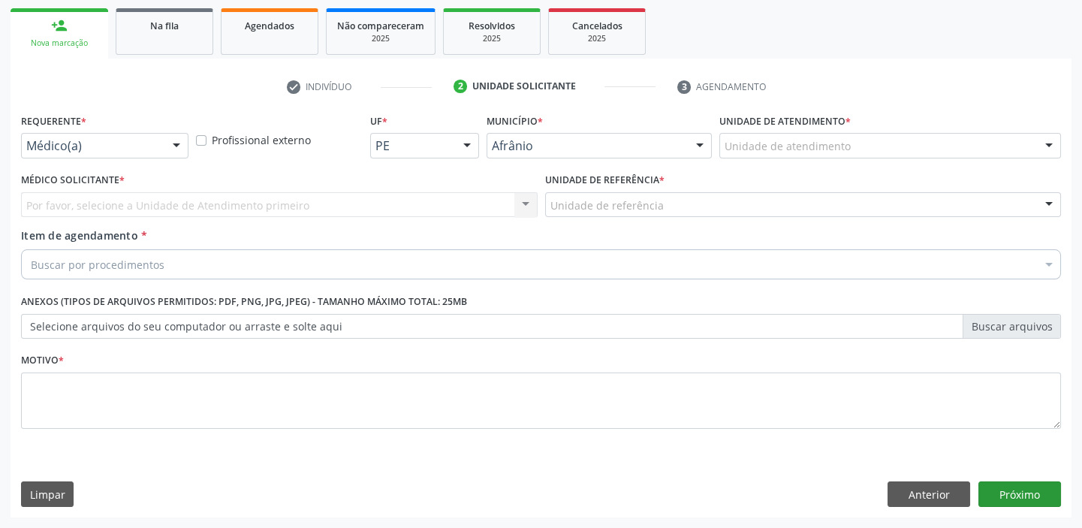
scroll to position [215, 0]
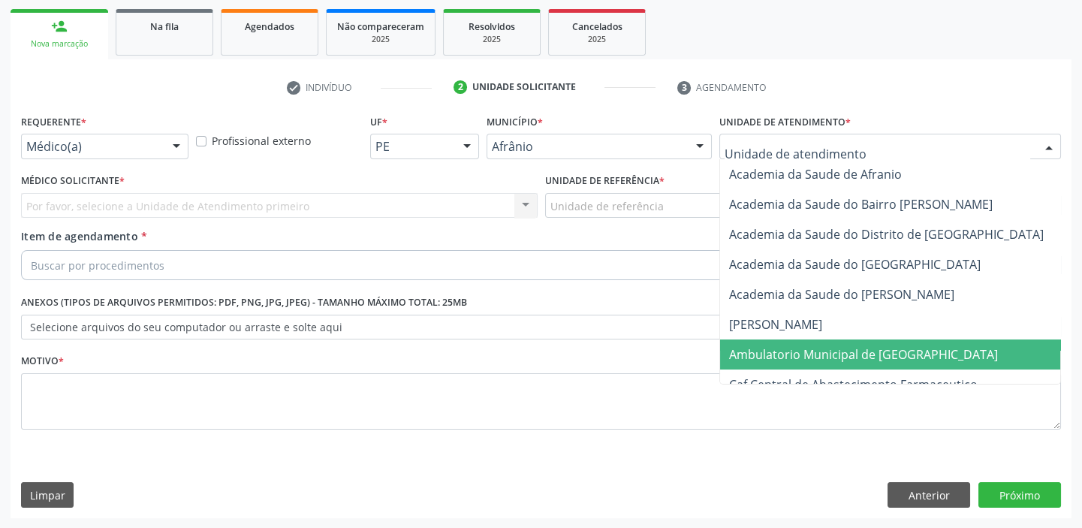
click at [755, 350] on span "Ambulatorio Municipal de [GEOGRAPHIC_DATA]" at bounding box center [863, 354] width 269 height 17
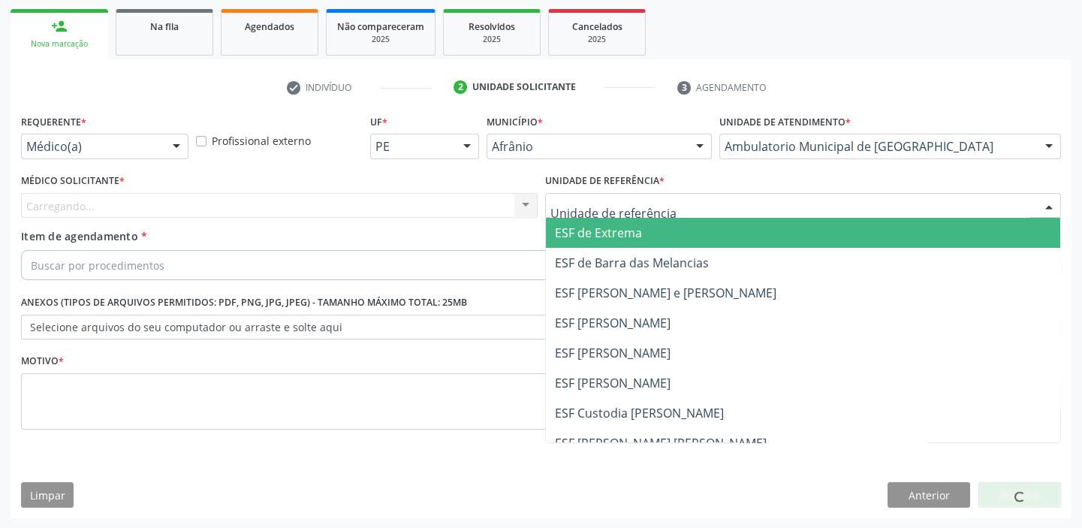
drag, startPoint x: 583, startPoint y: 199, endPoint x: 580, endPoint y: 259, distance: 60.1
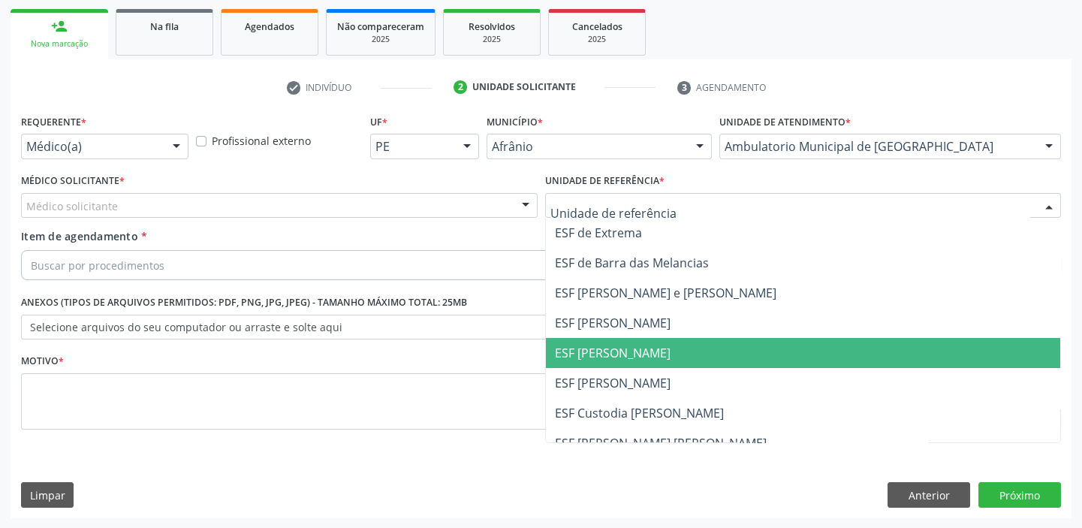
click at [572, 338] on span "ESF [PERSON_NAME]" at bounding box center [803, 353] width 515 height 30
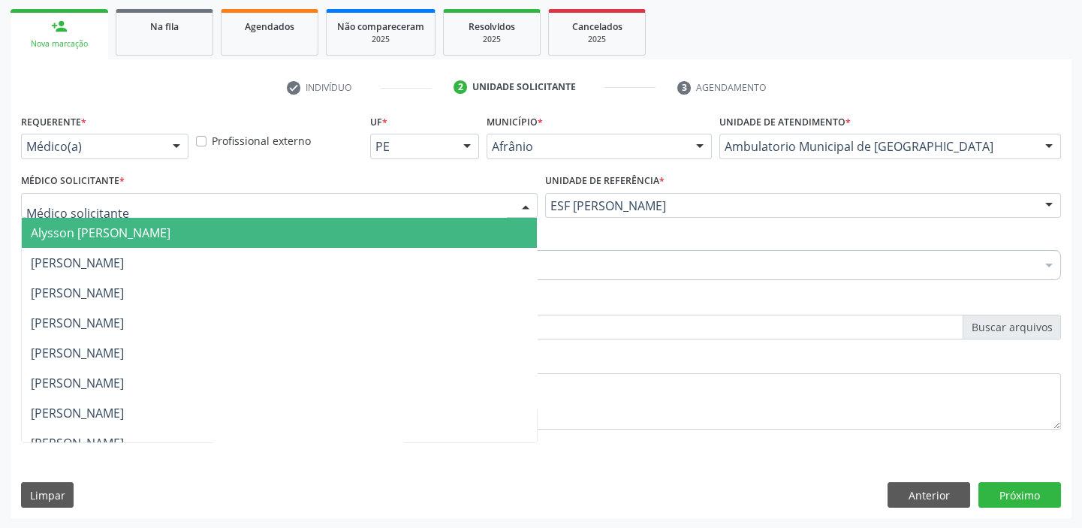
drag, startPoint x: 68, startPoint y: 205, endPoint x: 69, endPoint y: 232, distance: 27.0
click at [69, 232] on span "Alysson [PERSON_NAME]" at bounding box center [101, 232] width 140 height 17
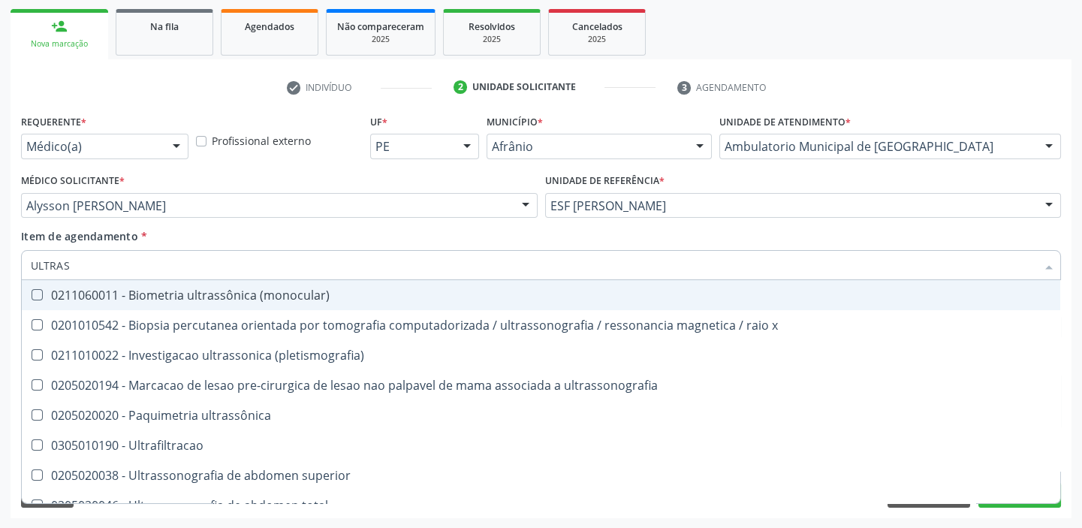
type input "ULTRASS"
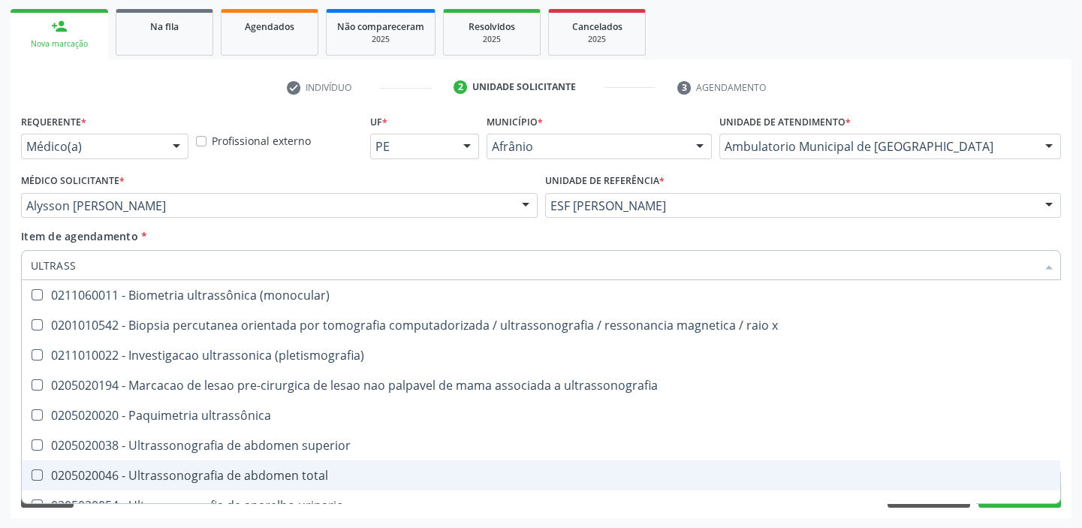
click at [213, 470] on div "0205020046 - Ultrassonografia de abdomen total" at bounding box center [541, 475] width 1020 height 12
checkbox total "true"
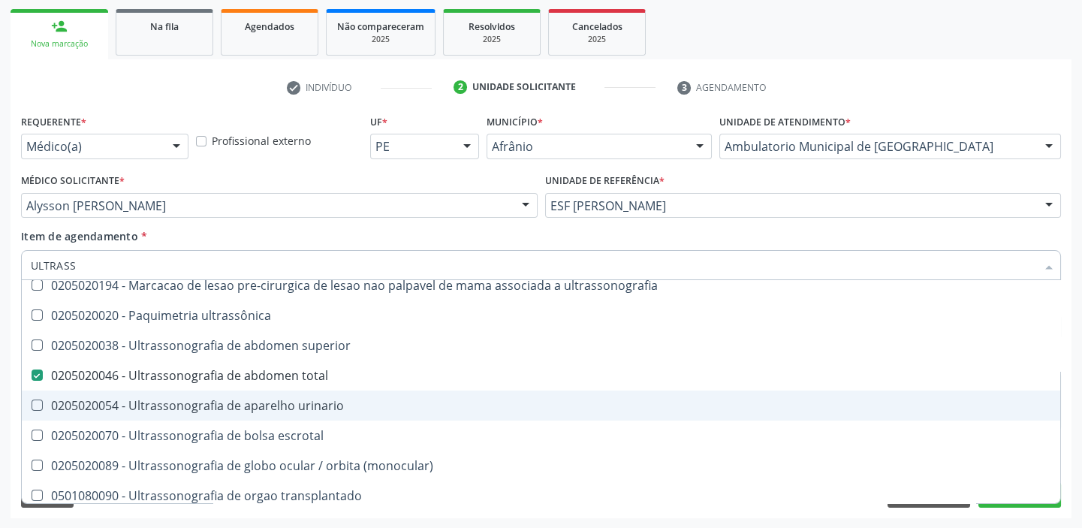
scroll to position [136, 0]
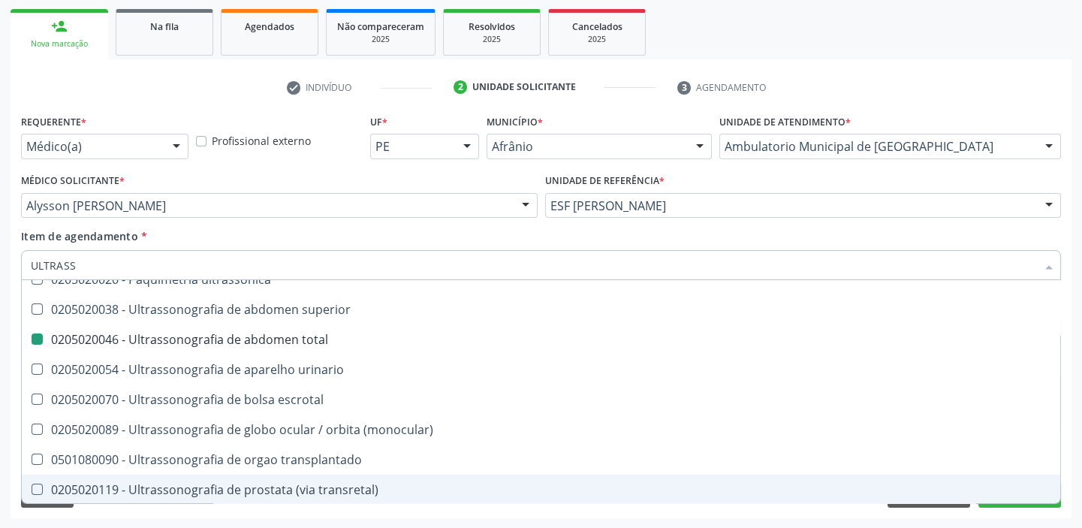
click at [107, 520] on div "Acompanhamento Acompanhe a situação das marcações correntes e finalizadas Relat…" at bounding box center [541, 197] width 1082 height 661
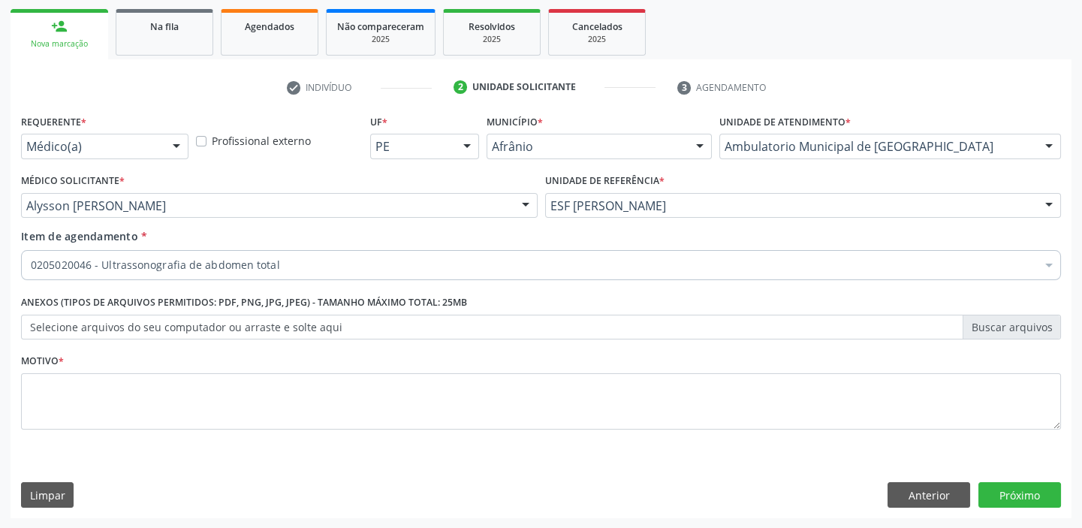
scroll to position [0, 0]
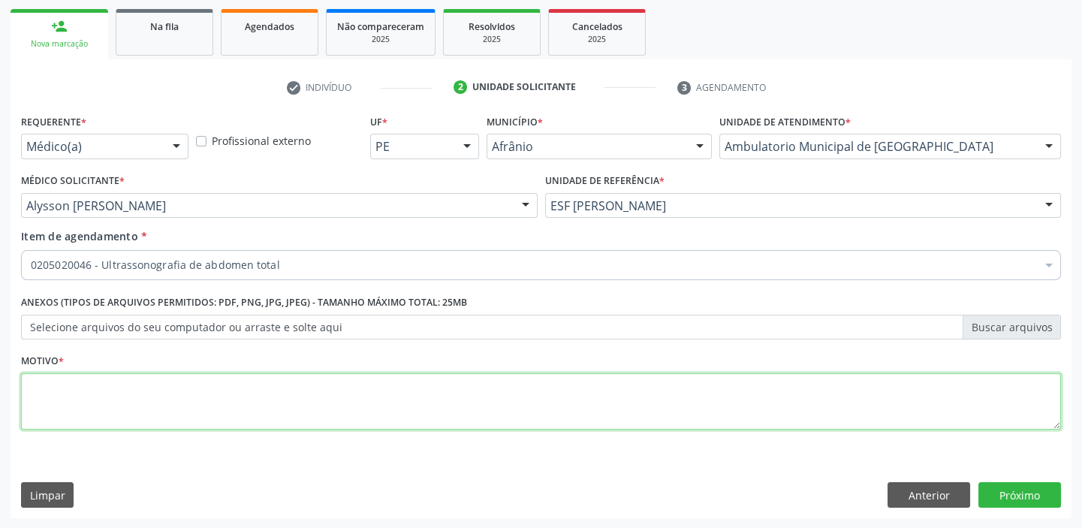
click at [93, 405] on textarea at bounding box center [541, 401] width 1040 height 57
type textarea "DOA ABDOMINAL"
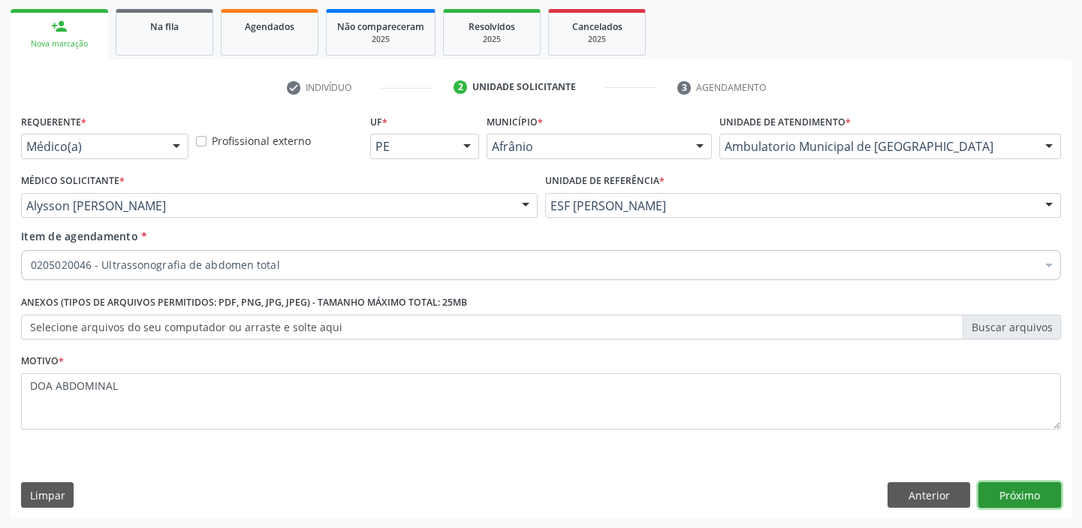
click at [1006, 486] on button "Próximo" at bounding box center [1019, 495] width 83 height 26
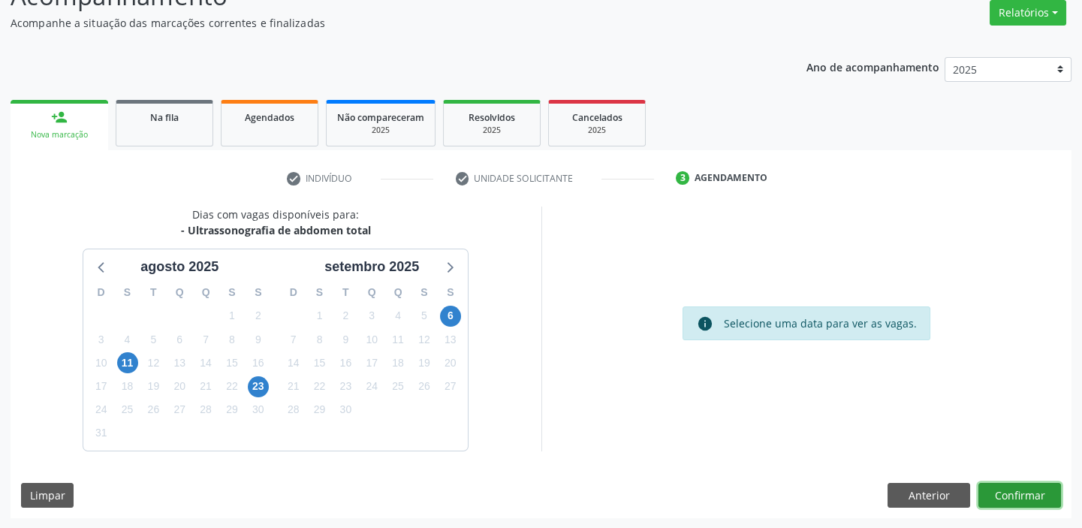
click at [1009, 489] on button "Confirmar" at bounding box center [1019, 496] width 83 height 26
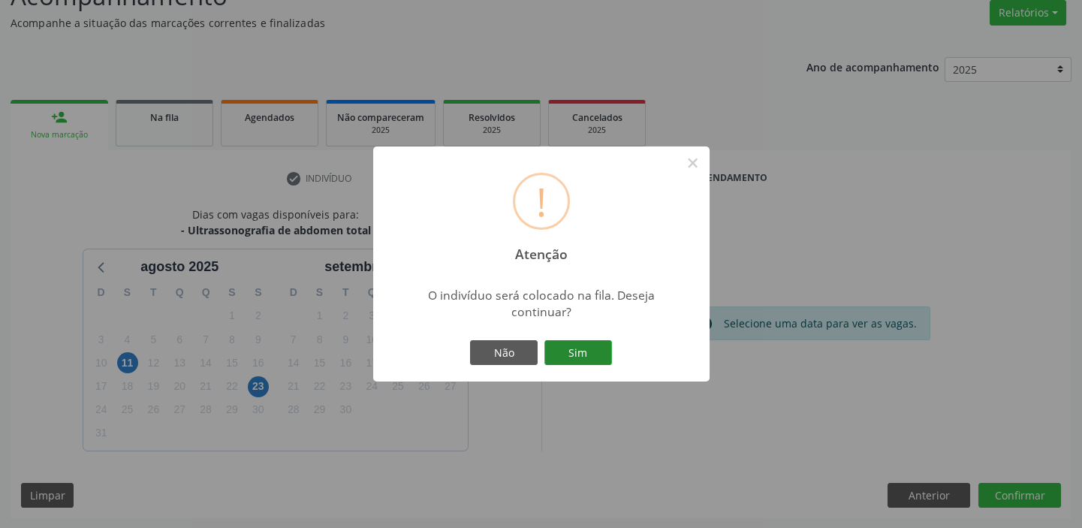
click at [589, 352] on button "Sim" at bounding box center [578, 353] width 68 height 26
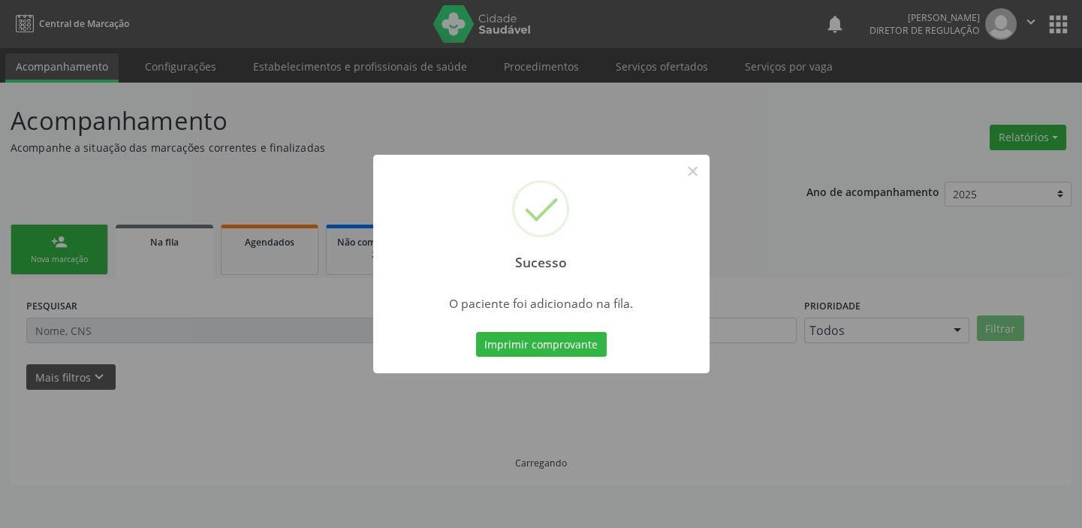
scroll to position [0, 0]
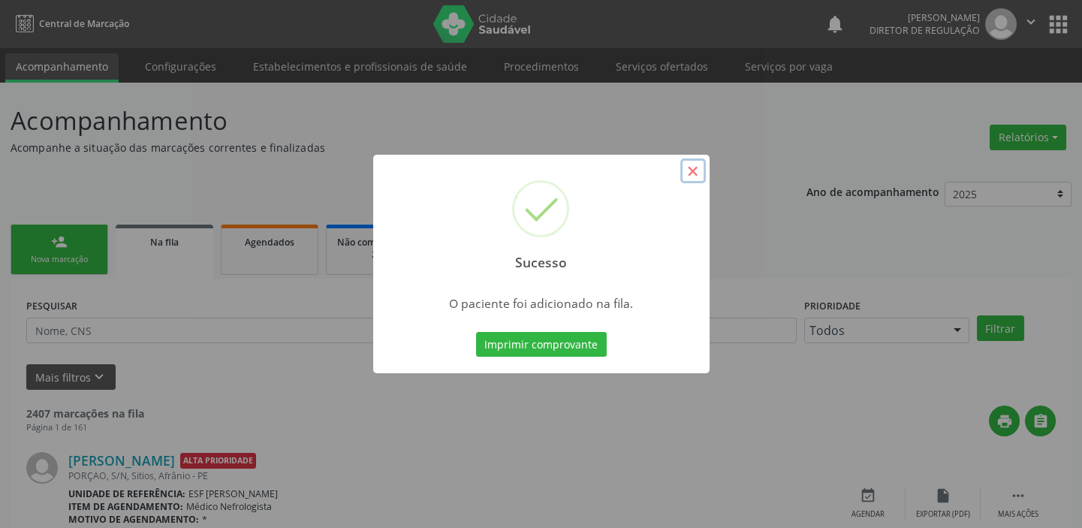
click at [694, 174] on button "×" at bounding box center [693, 171] width 26 height 26
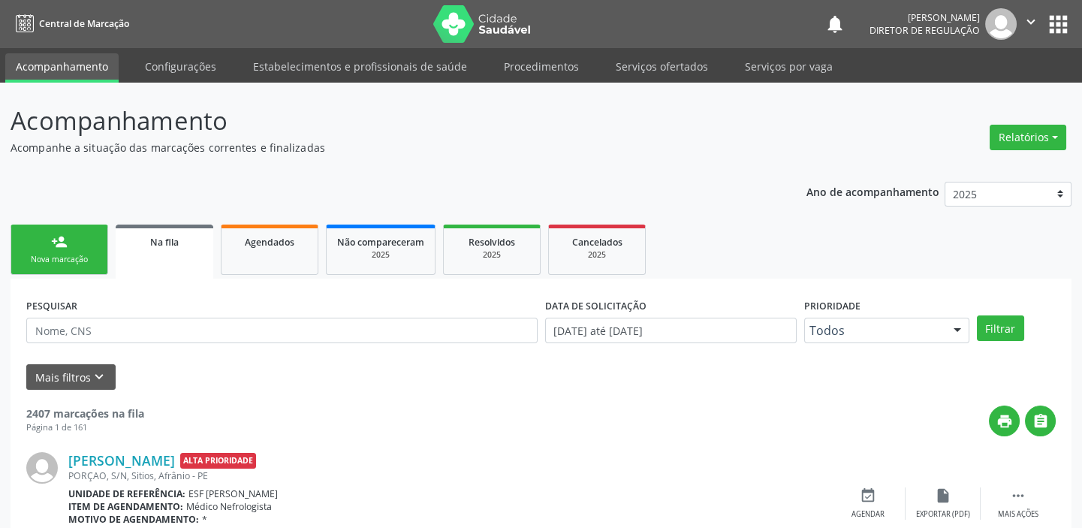
click at [68, 247] on link "person_add Nova marcação" at bounding box center [60, 249] width 98 height 50
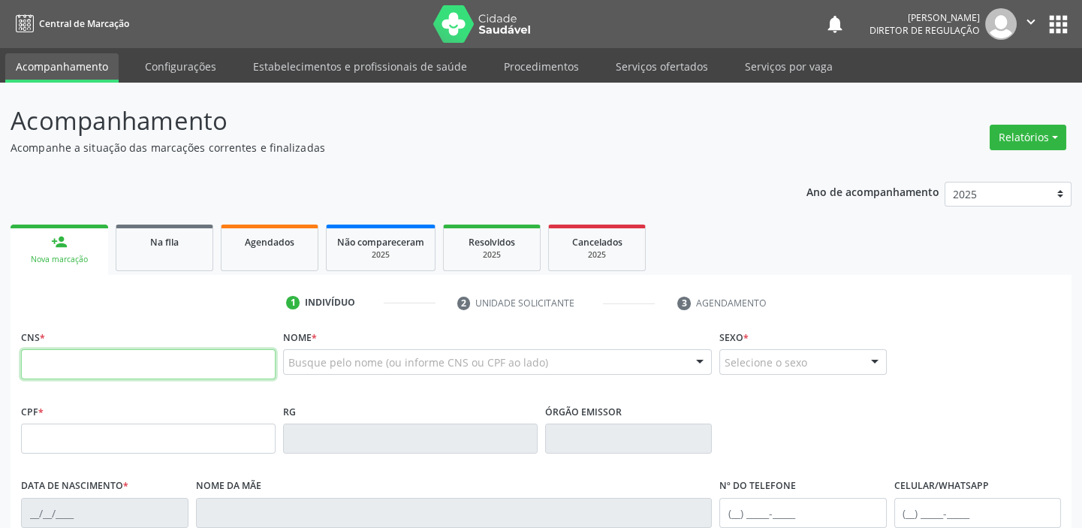
click at [70, 364] on input "text" at bounding box center [148, 364] width 255 height 30
type input "702 7021 8880 7760"
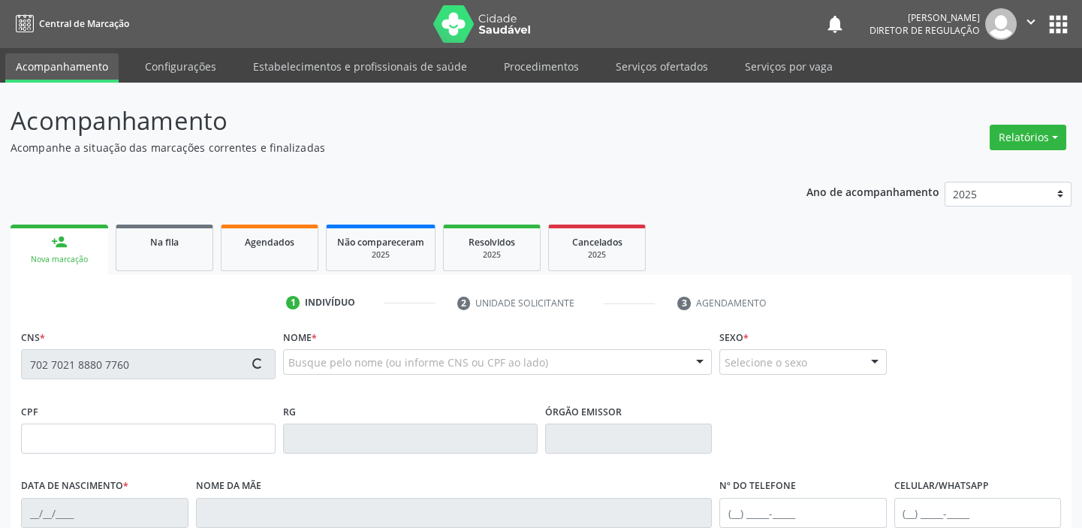
type input "102.707.134-17"
type input "[DATE]"
type input "[PERSON_NAME]"
type input "[PHONE_NUMBER]"
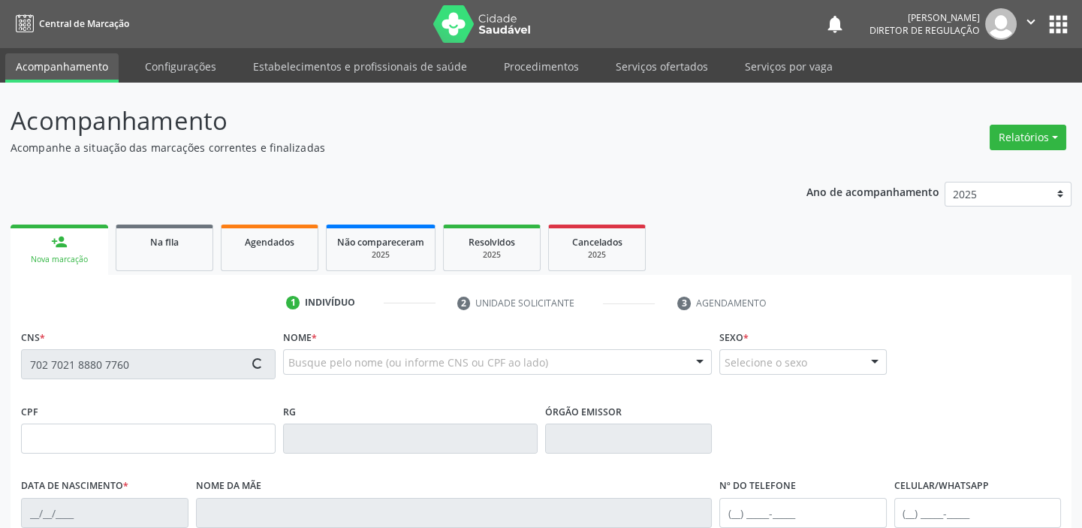
type input "S/N"
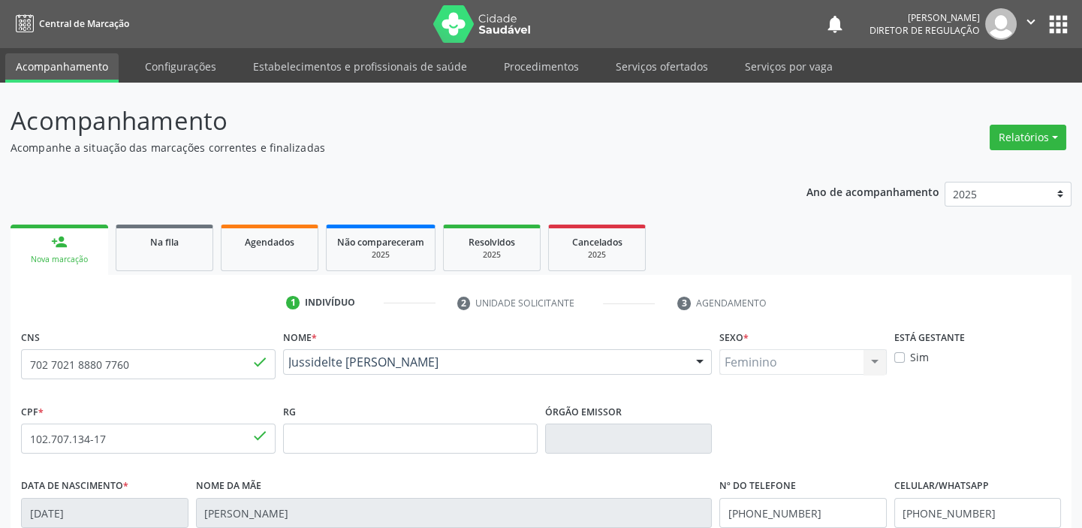
scroll to position [285, 0]
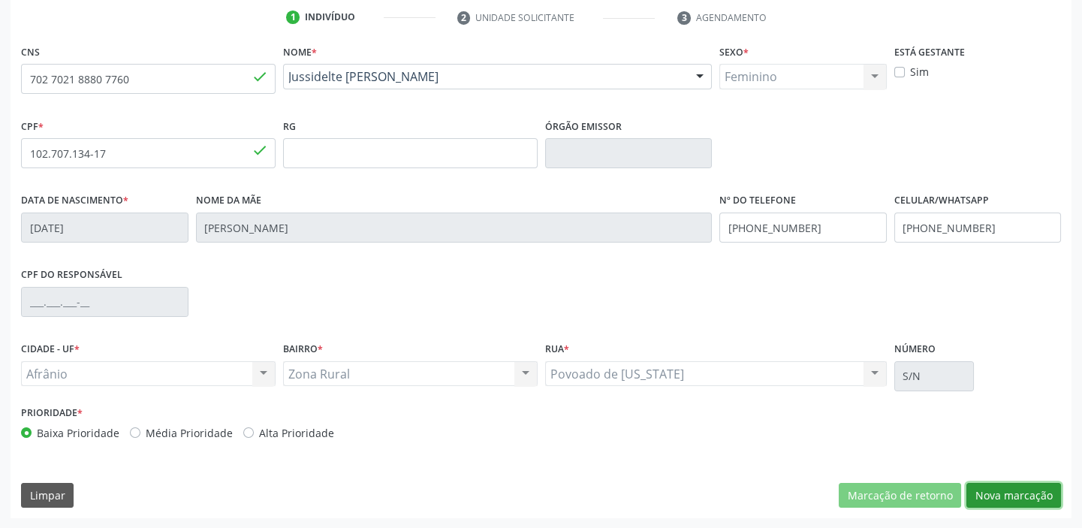
click at [1002, 492] on button "Nova marcação" at bounding box center [1013, 496] width 95 height 26
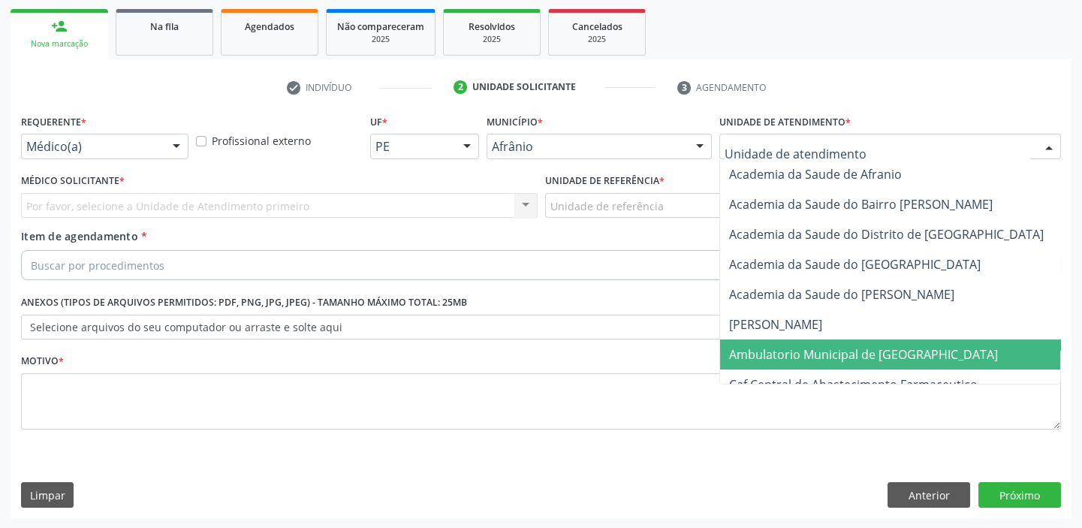
click at [756, 363] on span "Ambulatorio Municipal de [GEOGRAPHIC_DATA]" at bounding box center [903, 354] width 366 height 30
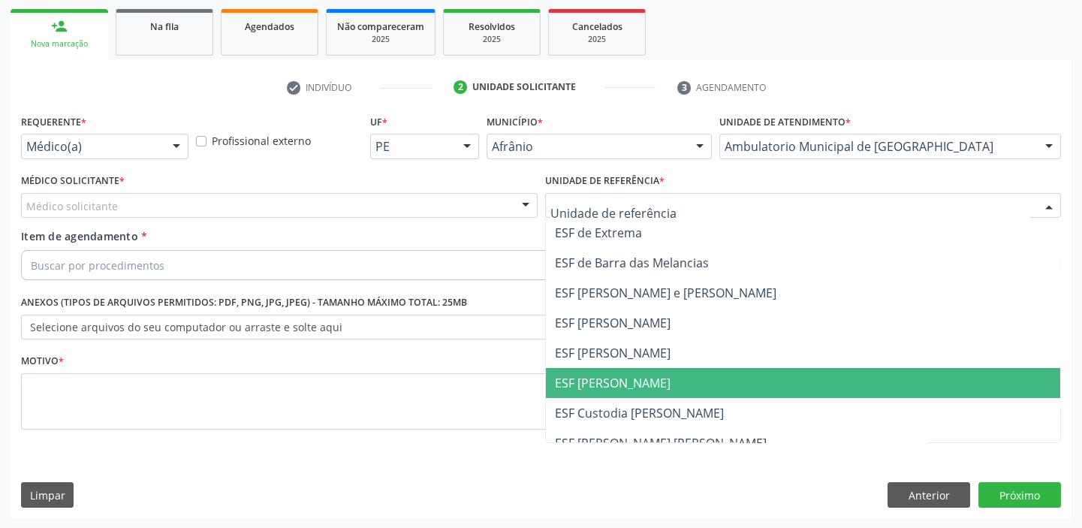
click at [589, 382] on span "ESF [PERSON_NAME]" at bounding box center [613, 383] width 116 height 17
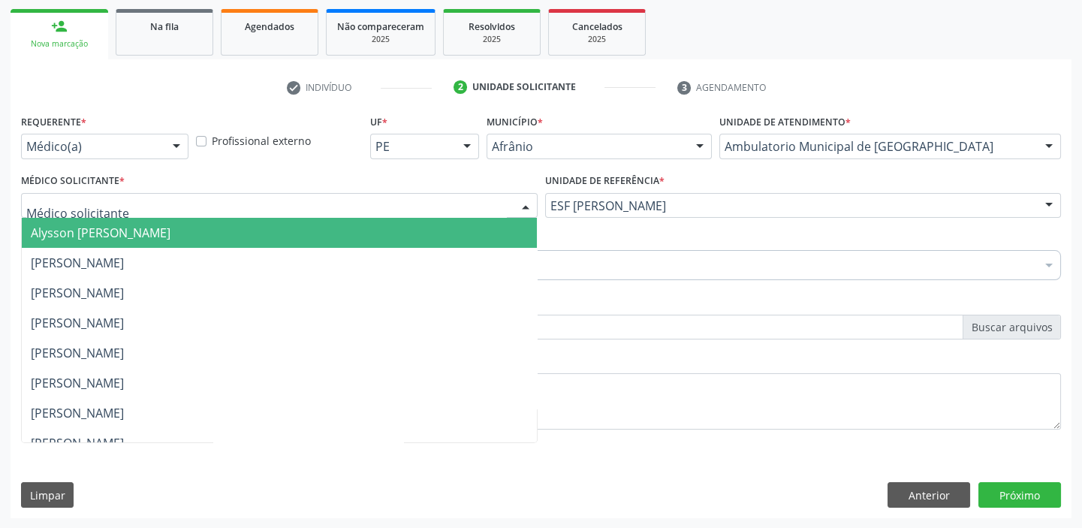
click at [60, 233] on span "Alysson [PERSON_NAME]" at bounding box center [101, 232] width 140 height 17
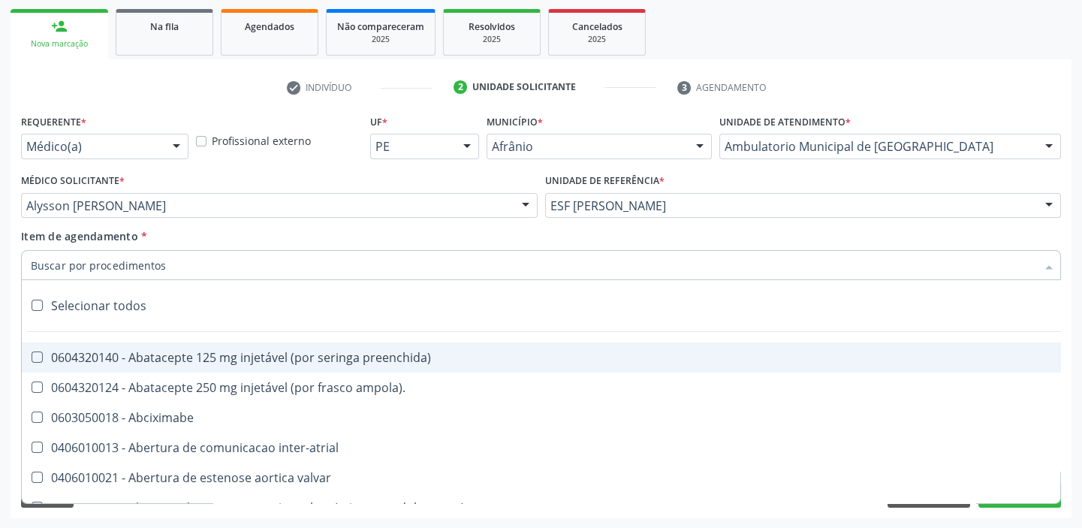
type input "J"
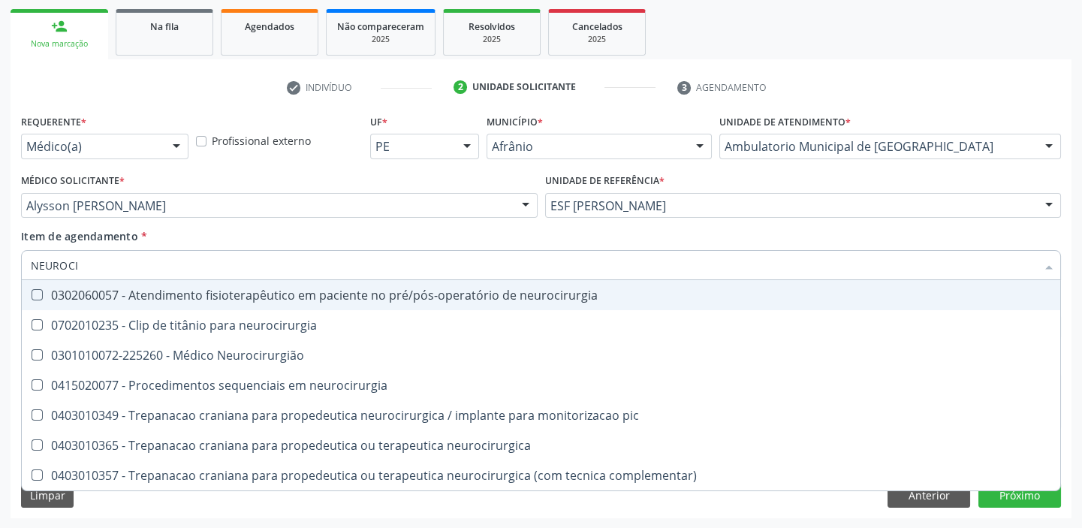
type input "NEUROC"
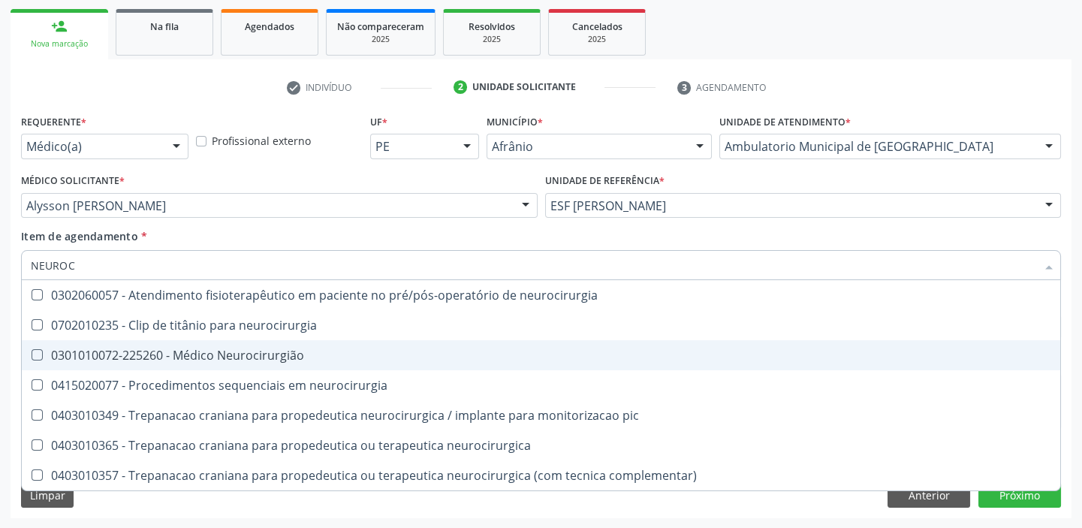
click at [89, 361] on div "0301010072-225260 - Médico Neurocirurgião" at bounding box center [541, 355] width 1020 height 12
checkbox Neurocirurgião "true"
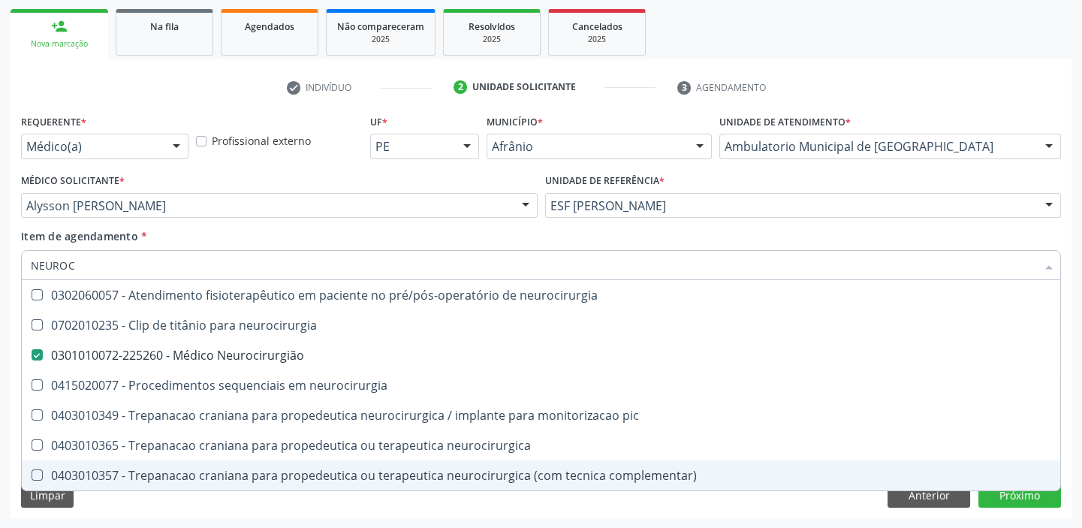
click at [124, 503] on div "Limpar Anterior Próximo" at bounding box center [541, 495] width 1040 height 26
checkbox neurocirurgia "true"
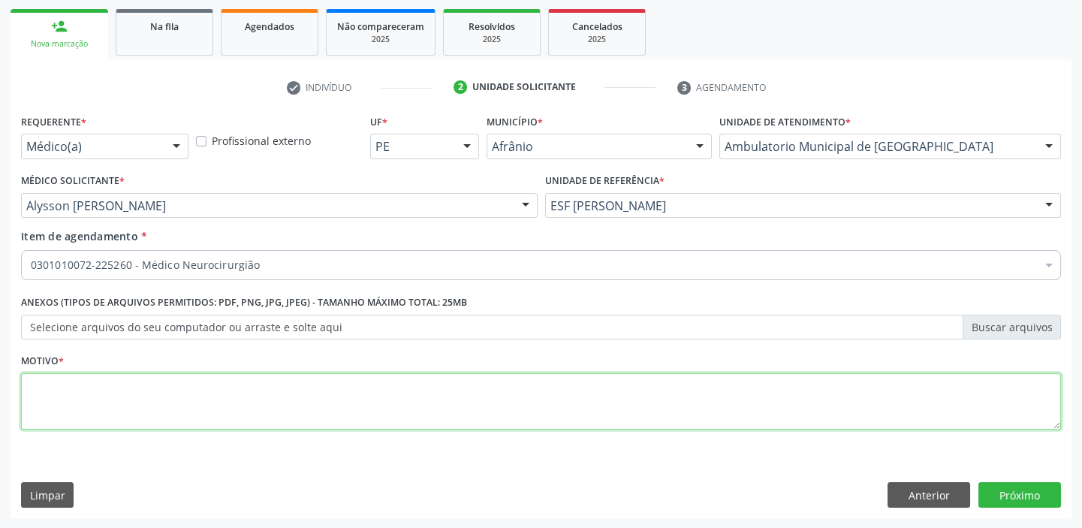
click at [83, 407] on textarea at bounding box center [541, 401] width 1040 height 57
type textarea "RETORNO"
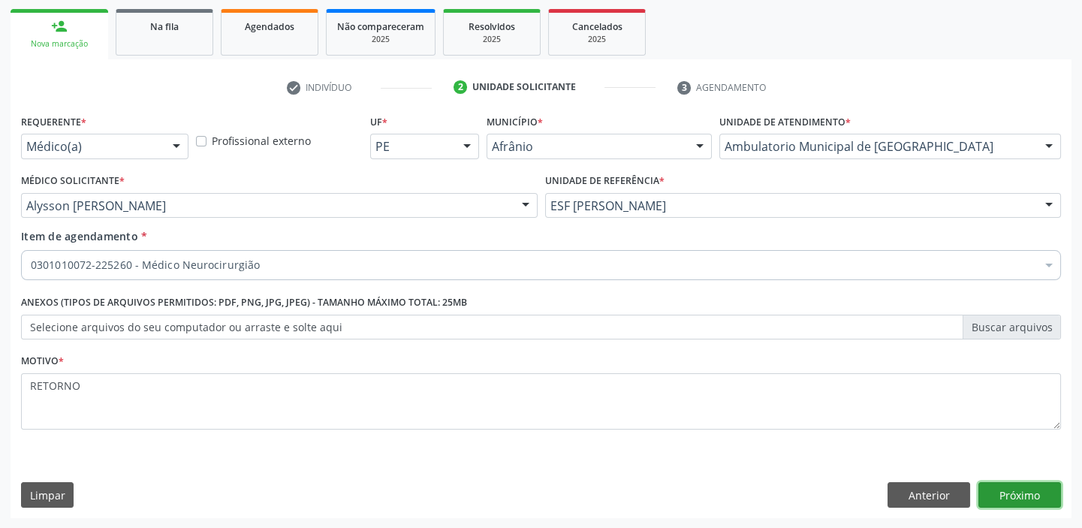
click at [1014, 492] on button "Próximo" at bounding box center [1019, 495] width 83 height 26
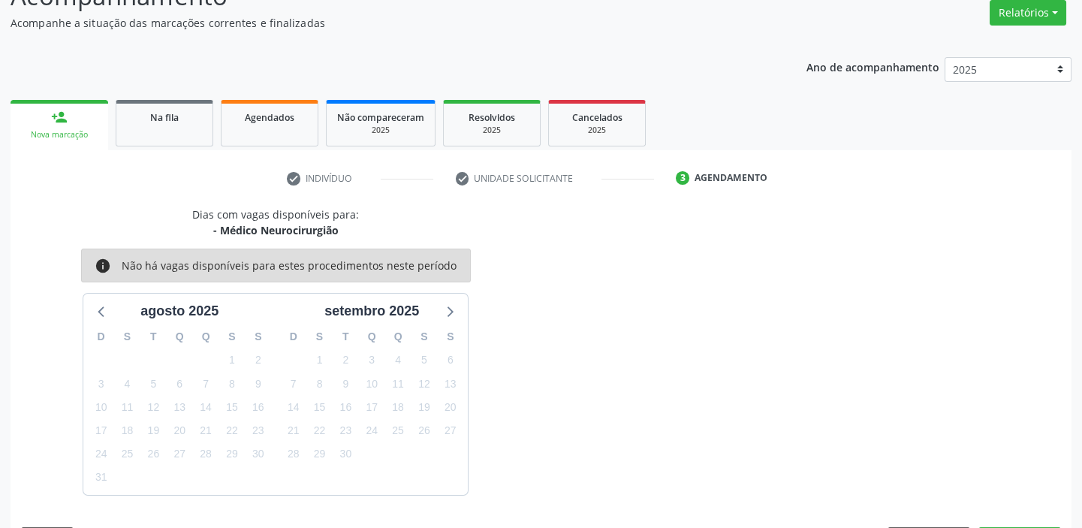
scroll to position [169, 0]
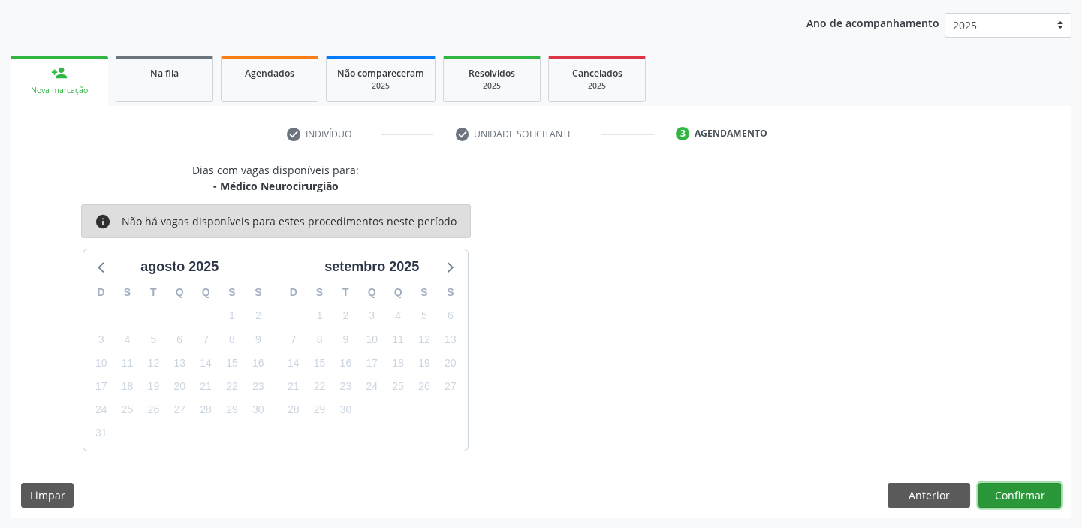
click at [1003, 483] on button "Confirmar" at bounding box center [1019, 496] width 83 height 26
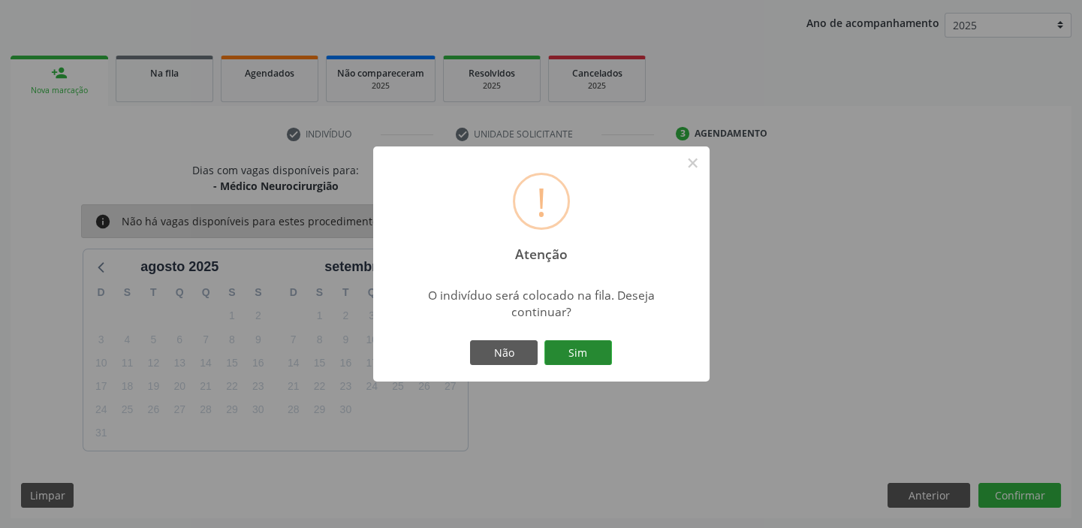
click at [589, 351] on button "Sim" at bounding box center [578, 353] width 68 height 26
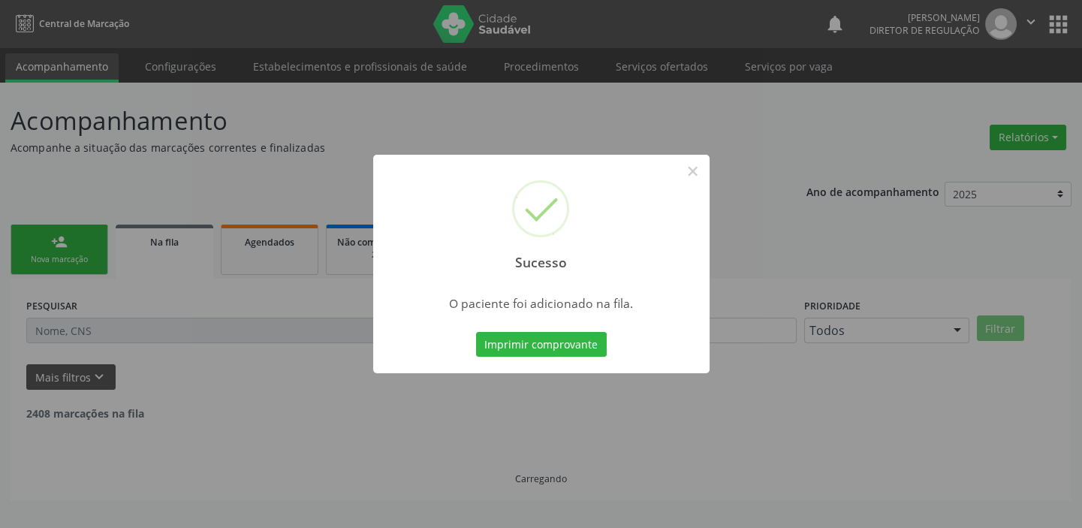
scroll to position [0, 0]
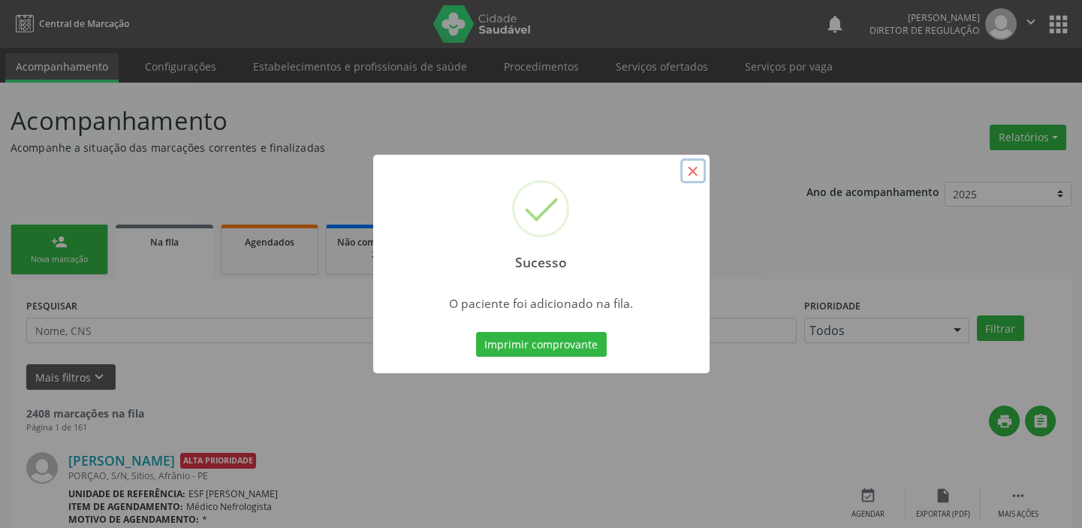
click at [694, 177] on button "×" at bounding box center [693, 171] width 26 height 26
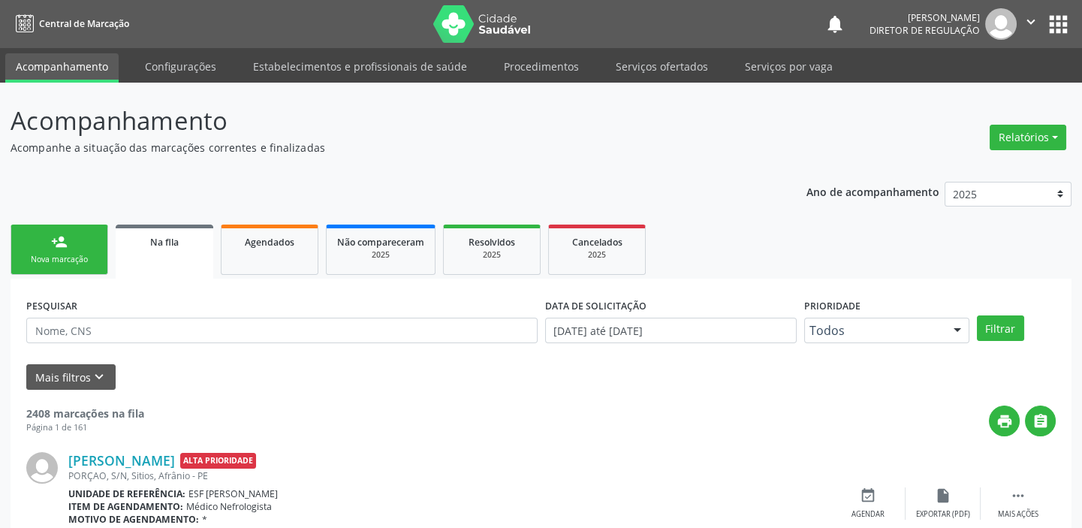
click at [69, 239] on link "person_add Nova marcação" at bounding box center [60, 249] width 98 height 50
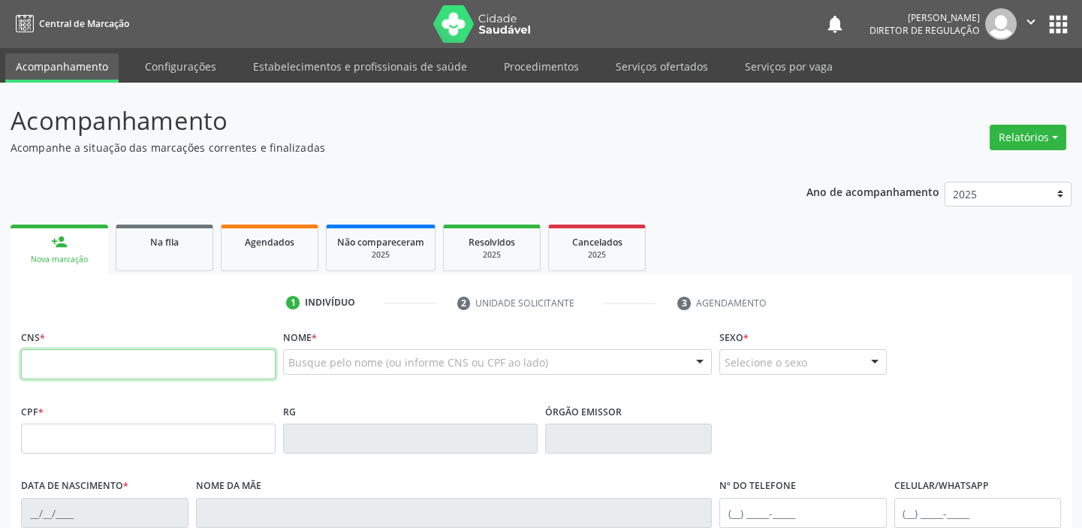
click at [95, 358] on input "text" at bounding box center [148, 364] width 255 height 30
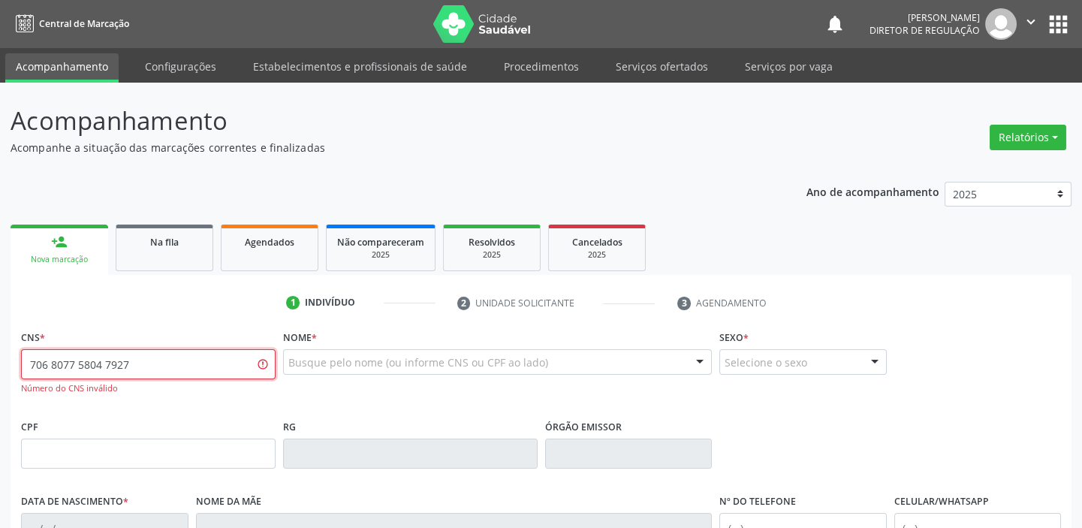
type input "706 8077 5804 7927"
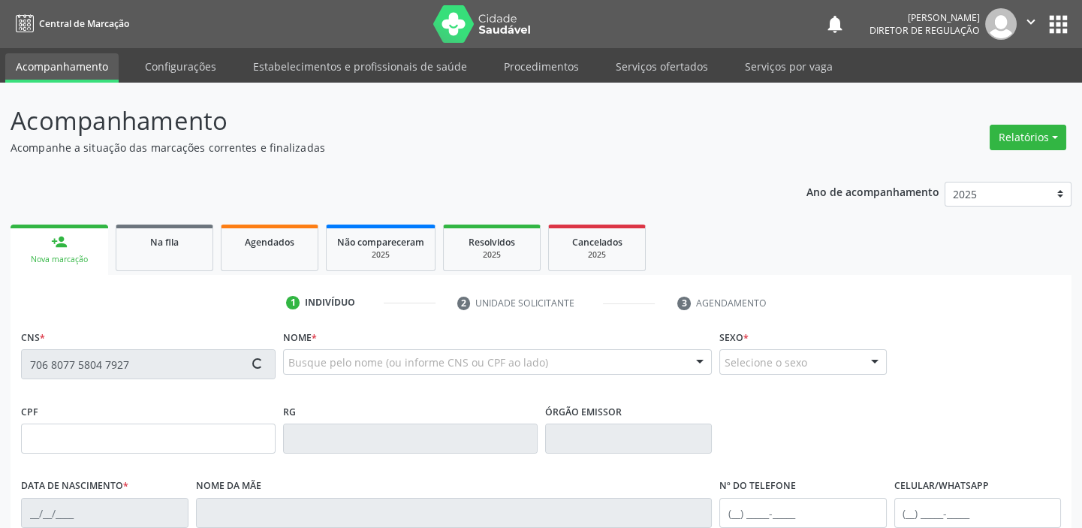
type input "068.025.964-31"
type input "21/[DATE]"
type input "[PERSON_NAME]"
type input "[PHONE_NUMBER]"
type input "310"
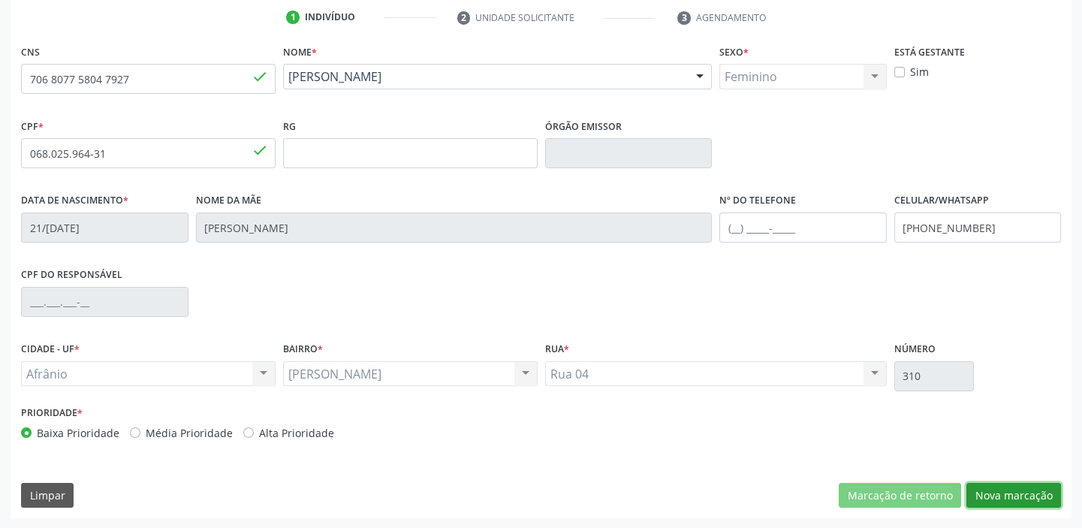
click at [998, 487] on button "Nova marcação" at bounding box center [1013, 496] width 95 height 26
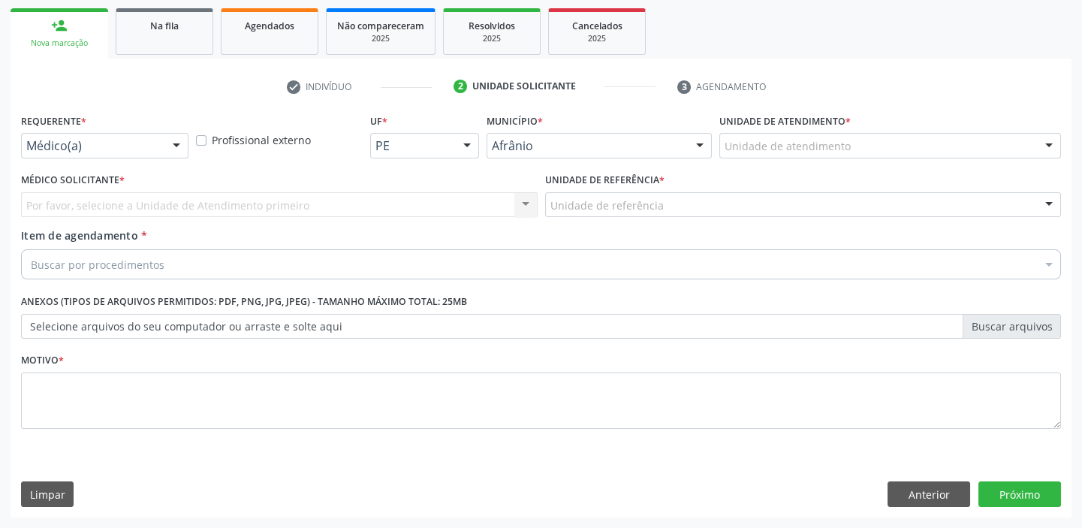
scroll to position [215, 0]
drag, startPoint x: 733, startPoint y: 147, endPoint x: 742, endPoint y: 195, distance: 48.8
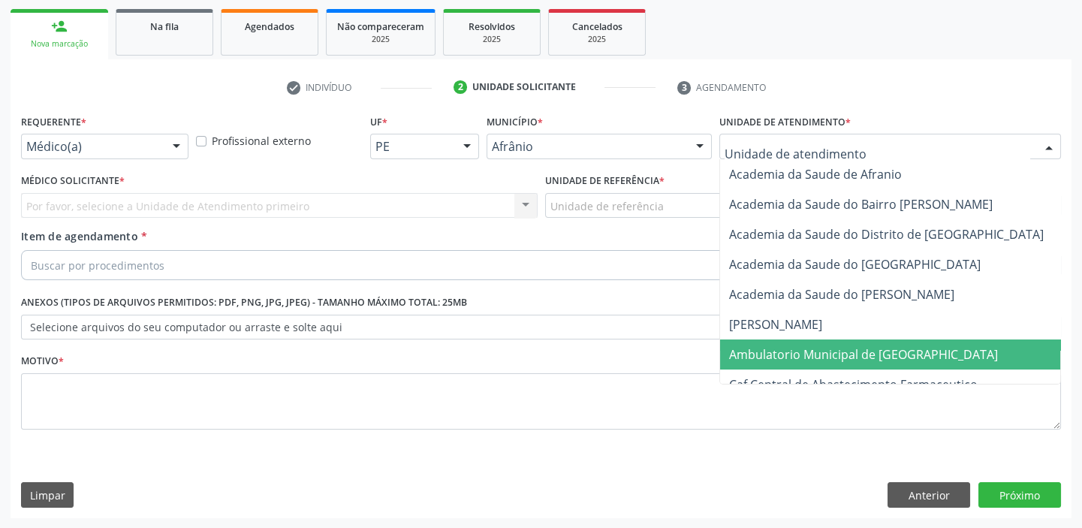
drag, startPoint x: 747, startPoint y: 349, endPoint x: 709, endPoint y: 315, distance: 50.5
click at [747, 348] on span "Ambulatorio Municipal de [GEOGRAPHIC_DATA]" at bounding box center [863, 354] width 269 height 17
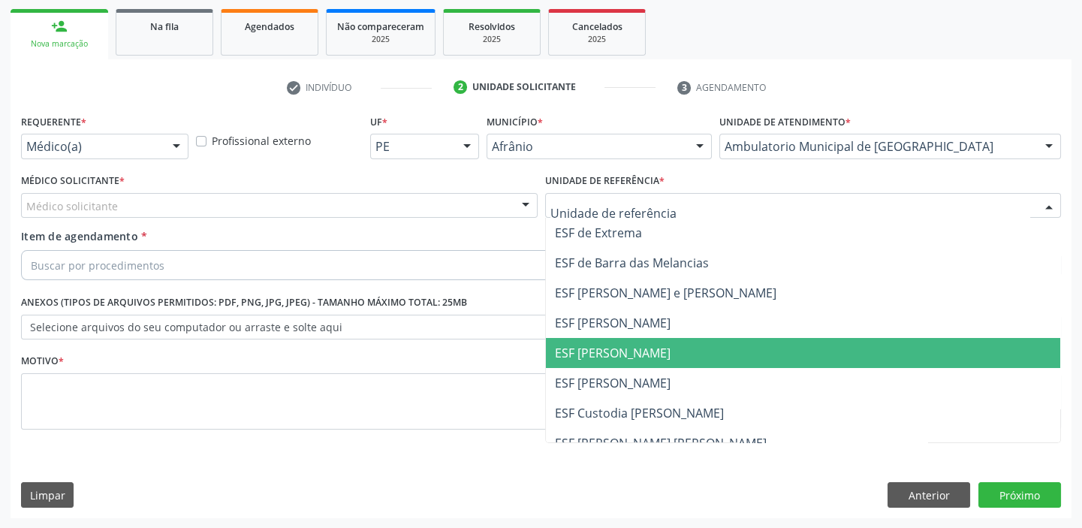
click at [607, 351] on span "ESF [PERSON_NAME]" at bounding box center [613, 353] width 116 height 17
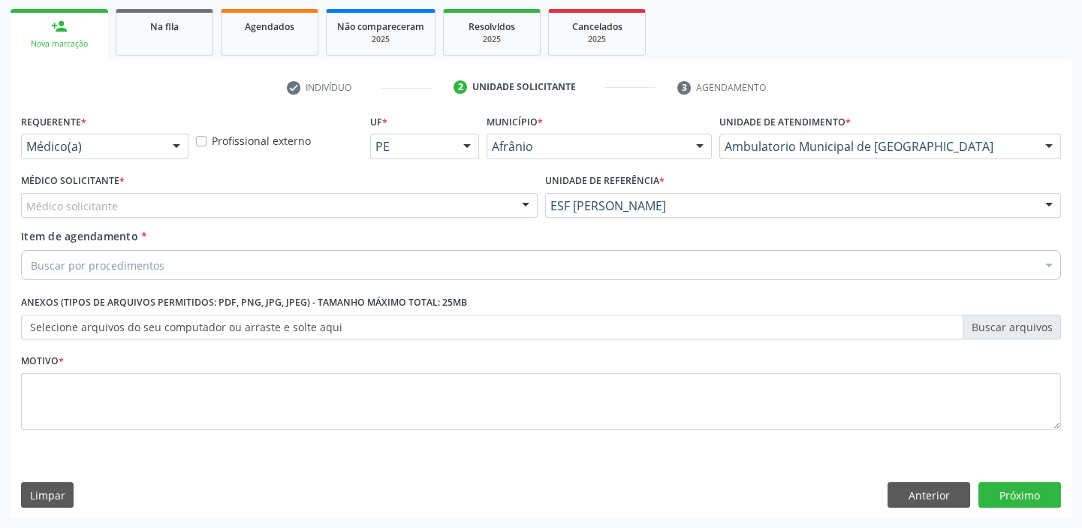
drag, startPoint x: 80, startPoint y: 210, endPoint x: 81, endPoint y: 233, distance: 22.5
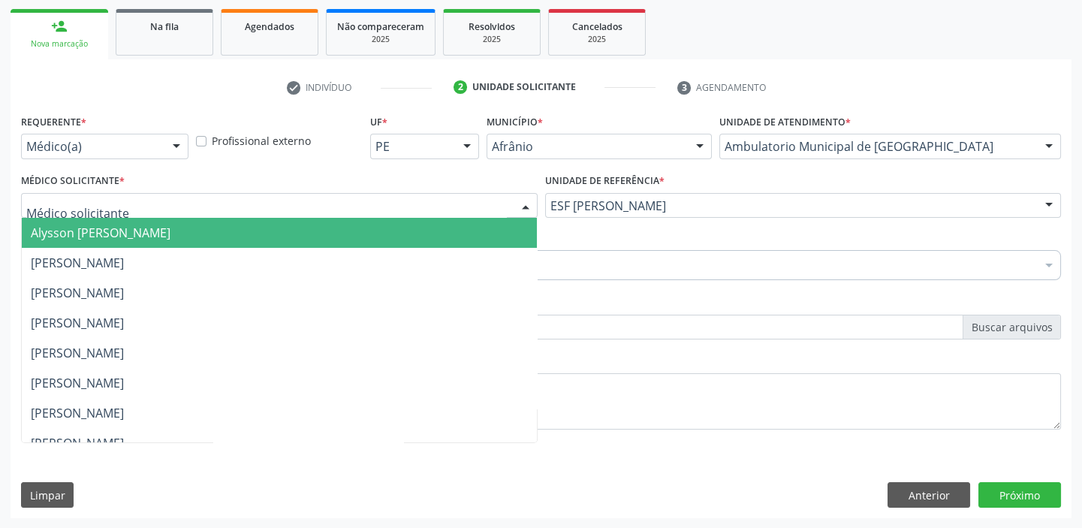
click at [81, 233] on span "Alysson [PERSON_NAME]" at bounding box center [101, 232] width 140 height 17
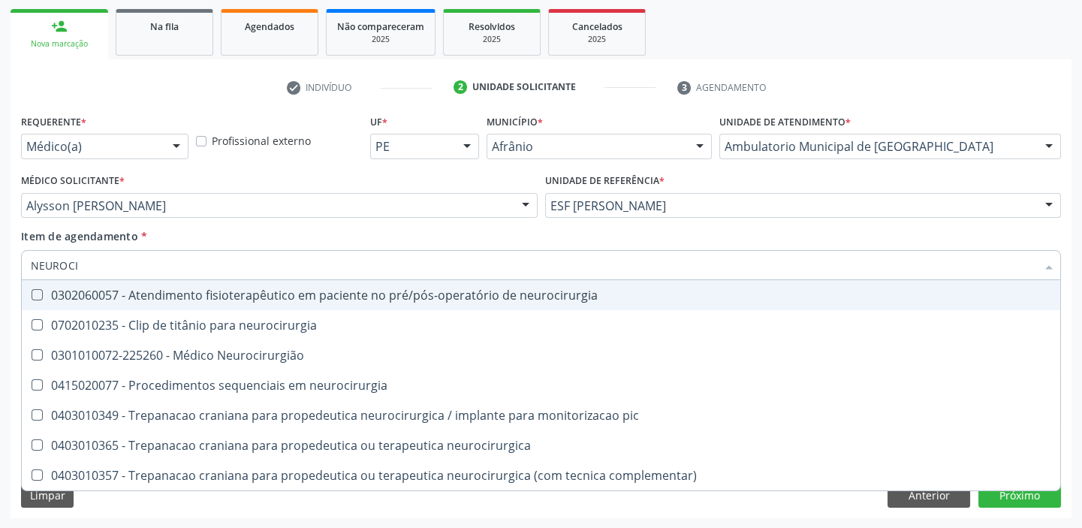
type input "NEUROCIR"
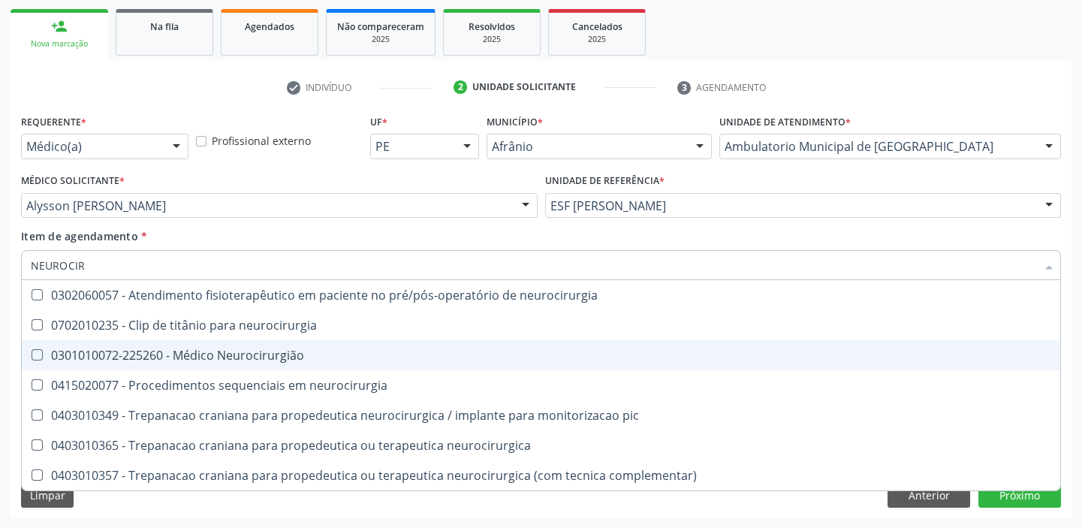
click at [98, 359] on div "0301010072-225260 - Médico Neurocirurgião" at bounding box center [541, 355] width 1020 height 12
checkbox Neurocirurgião "true"
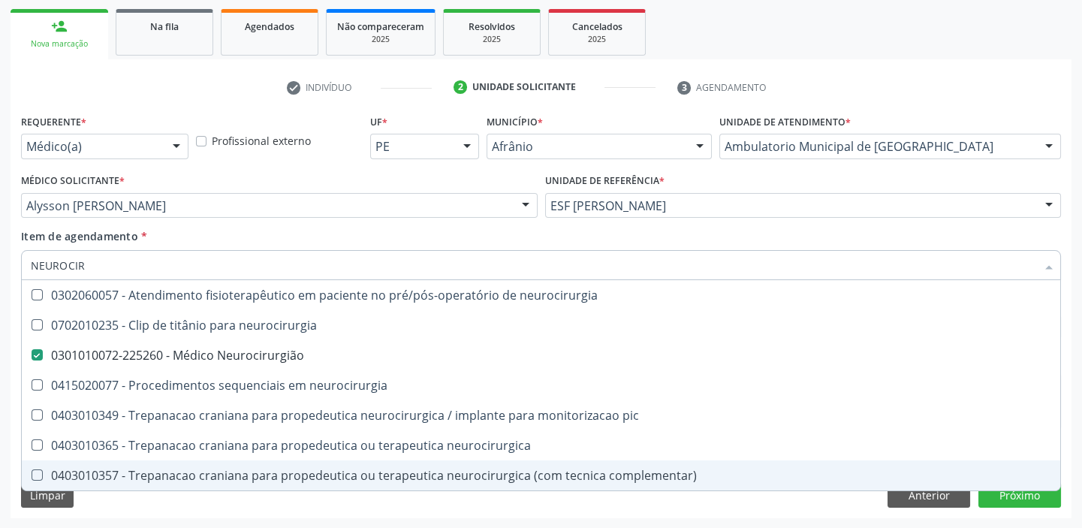
click at [108, 495] on div "Requerente * Médico(a) Médico(a) Enfermeiro(a) Paciente Nenhum resultado encont…" at bounding box center [541, 314] width 1061 height 408
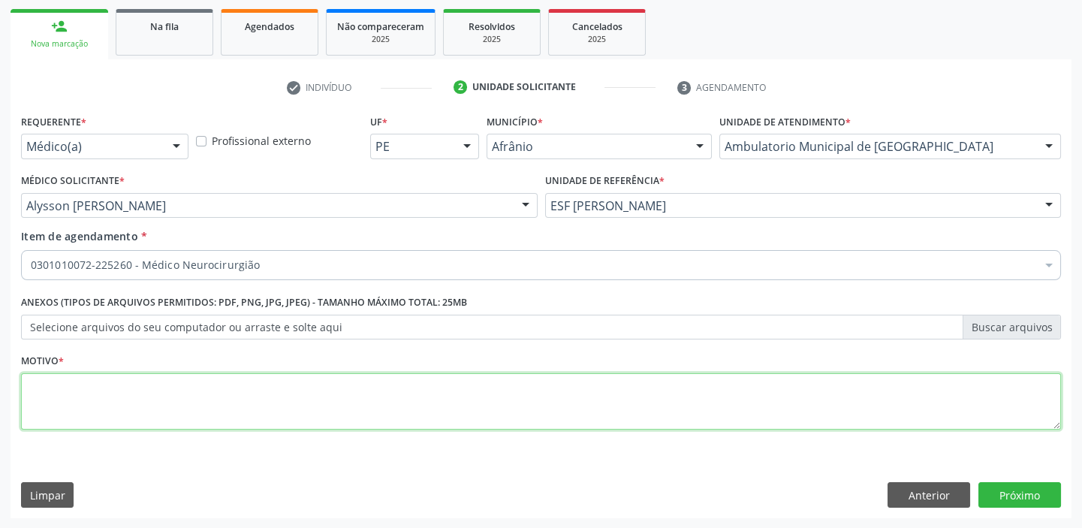
click at [89, 414] on textarea at bounding box center [541, 401] width 1040 height 57
type textarea "ENXAQUECA"
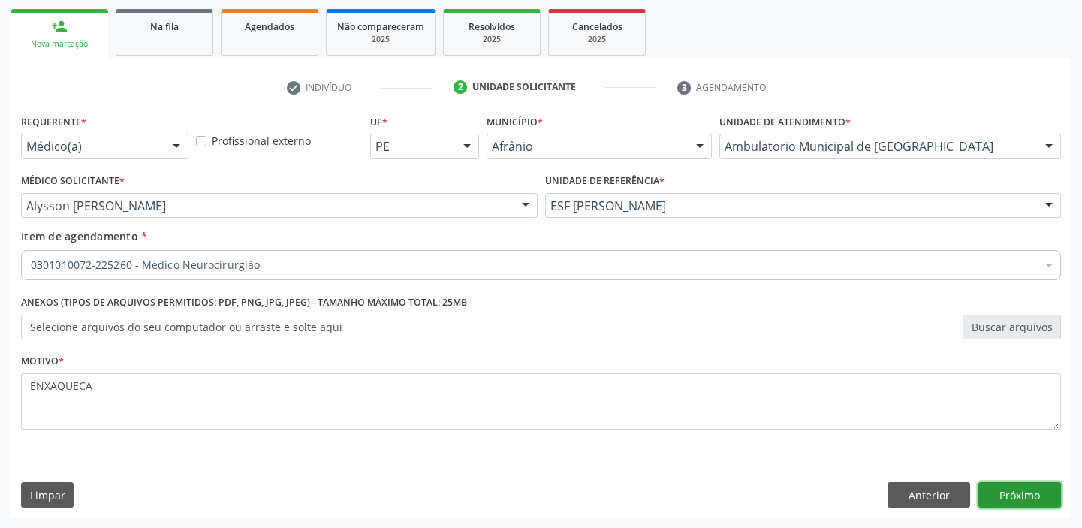
click at [998, 497] on button "Próximo" at bounding box center [1019, 495] width 83 height 26
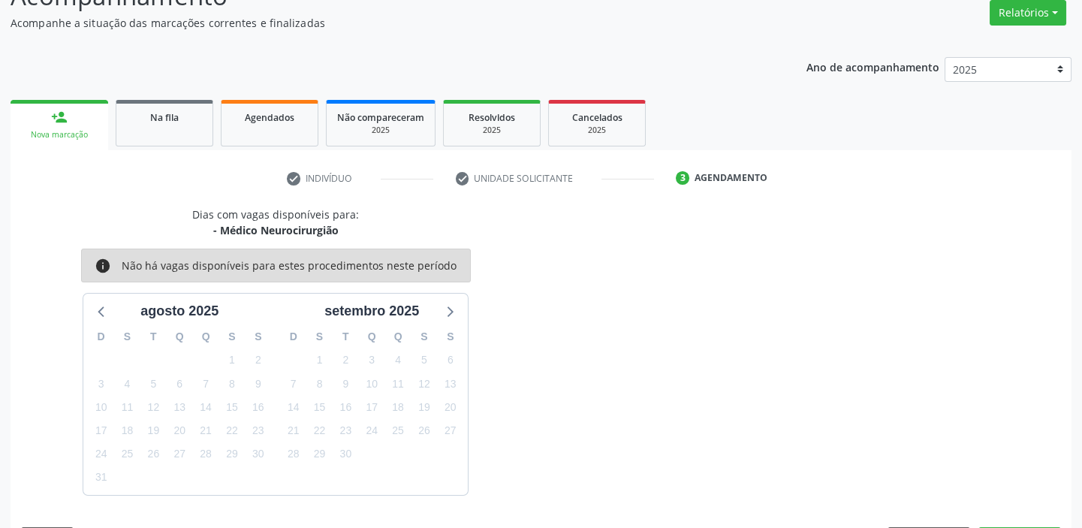
scroll to position [169, 0]
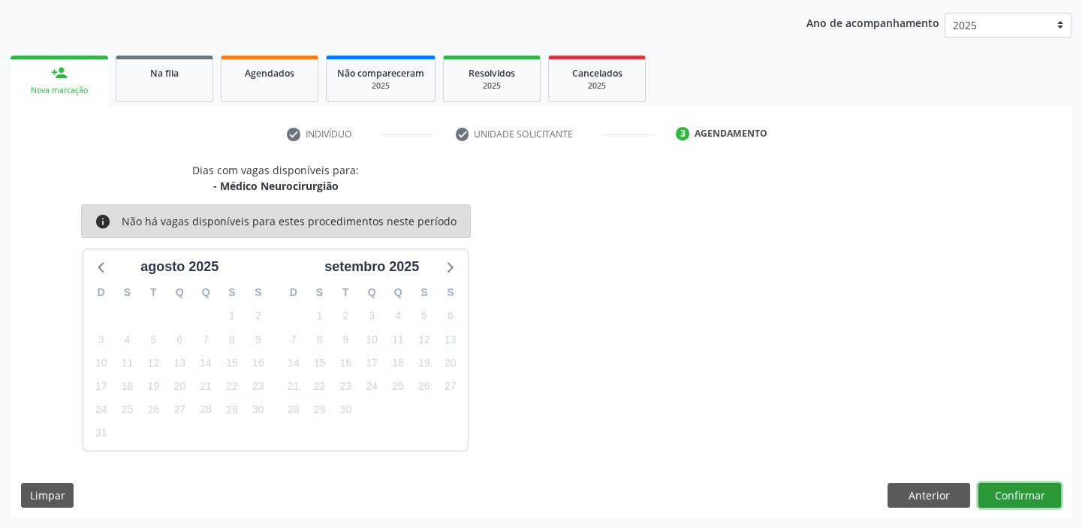
click at [997, 489] on button "Confirmar" at bounding box center [1019, 496] width 83 height 26
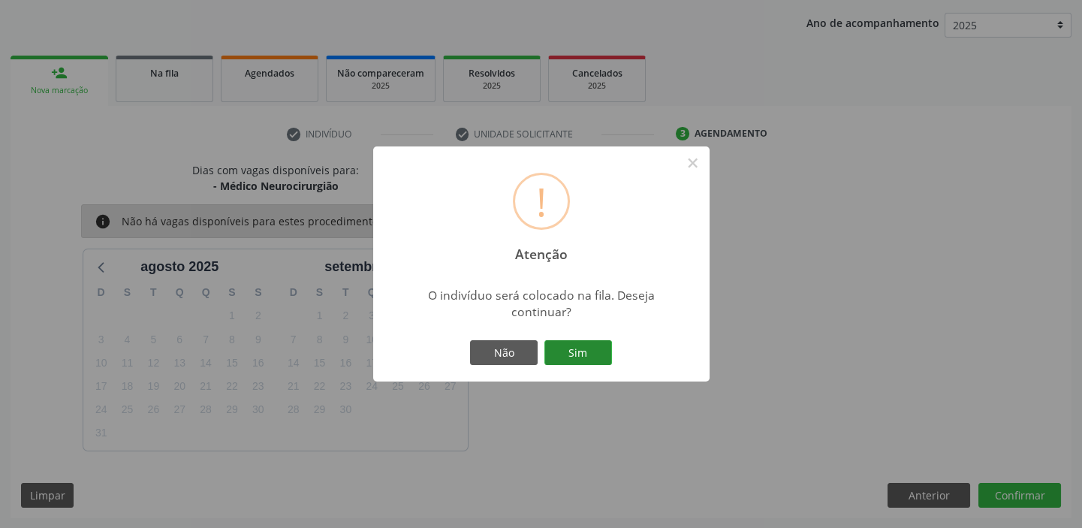
click at [591, 340] on button "Sim" at bounding box center [578, 353] width 68 height 26
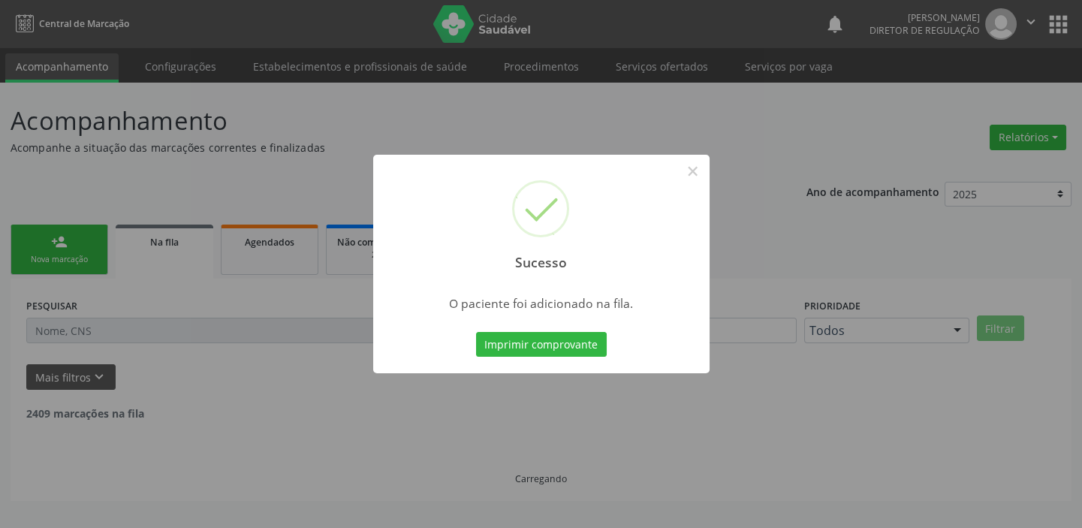
scroll to position [0, 0]
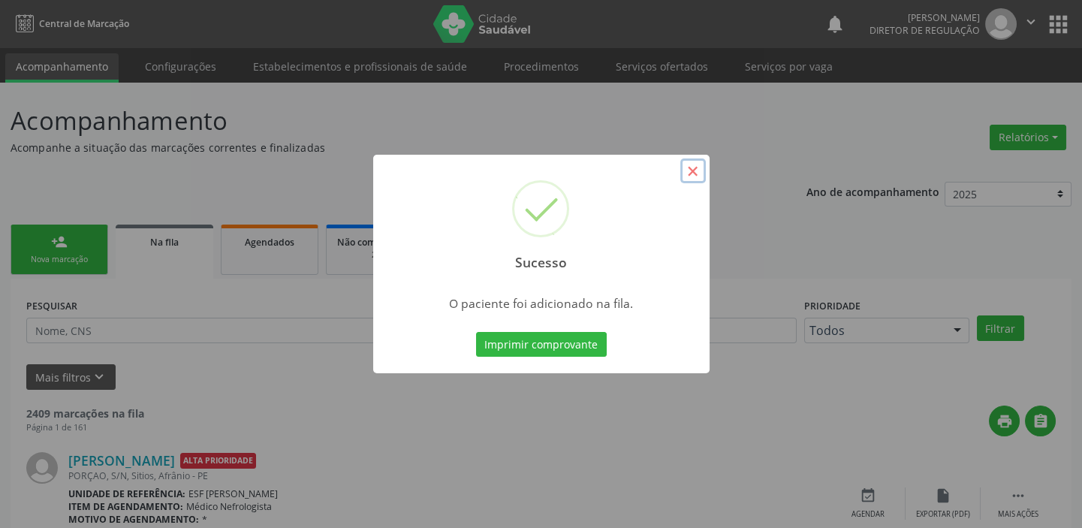
click at [684, 173] on button "×" at bounding box center [693, 171] width 26 height 26
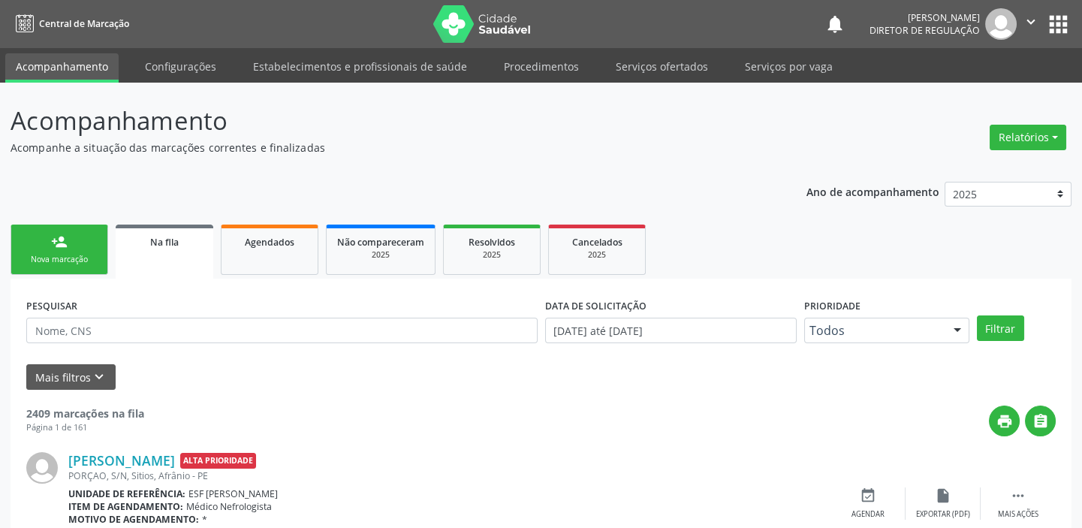
click at [45, 261] on div "Nova marcação" at bounding box center [59, 259] width 75 height 11
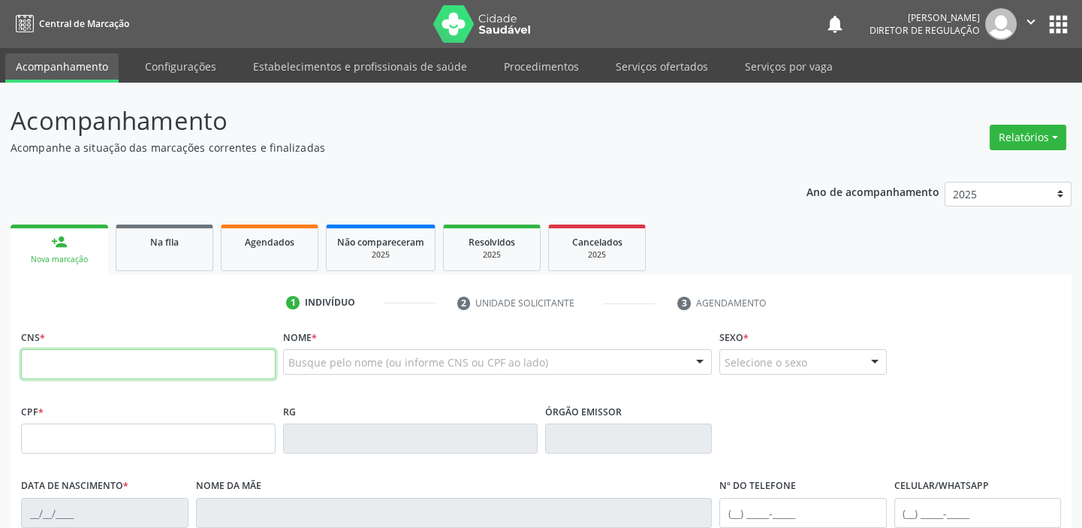
click at [107, 370] on input "text" at bounding box center [148, 364] width 255 height 30
type input "708 6031 8426 2590"
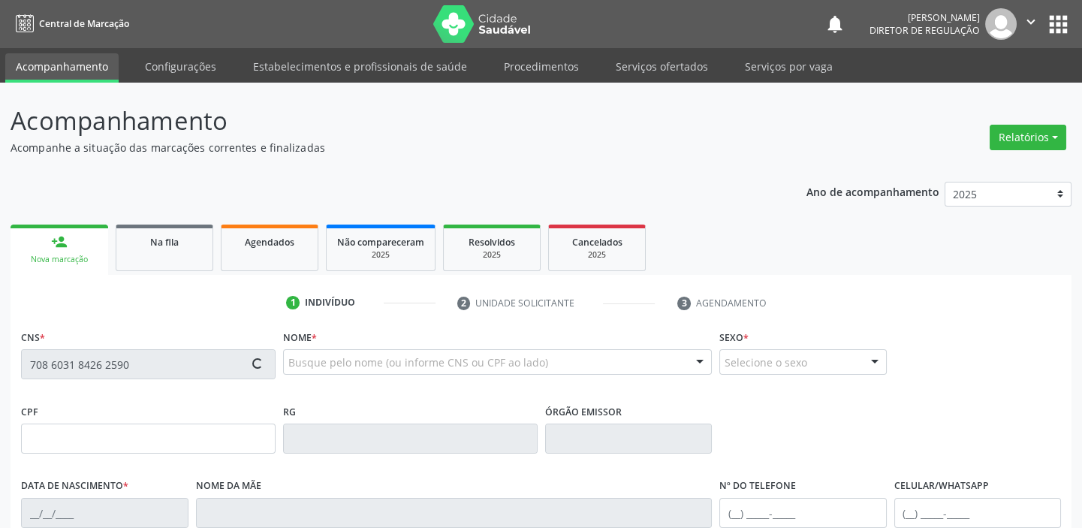
type input "002.669.344-55"
type input "1[DATE]"
type input "[PERSON_NAME]"
type input "[PHONE_NUMBER]"
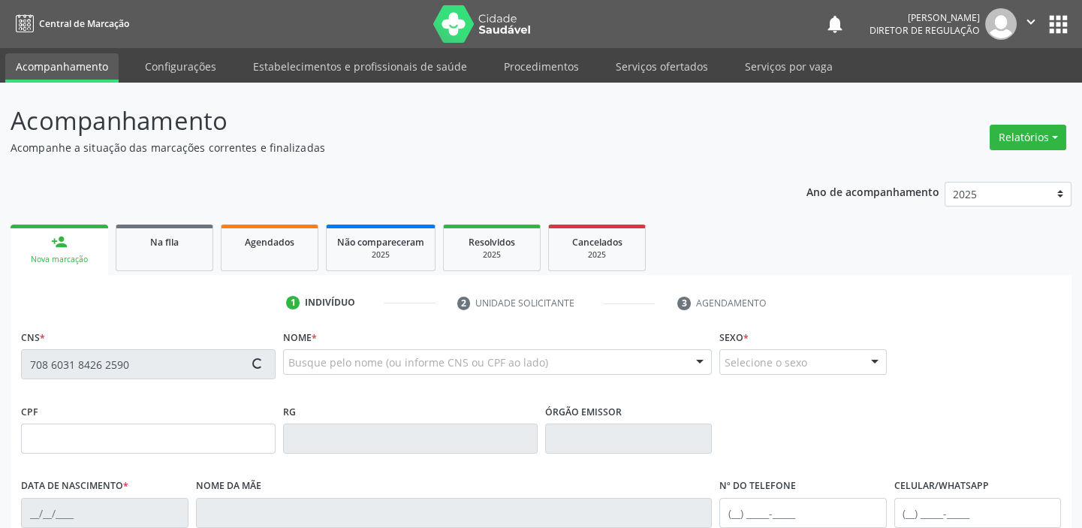
type input "706.893.914-71"
type input "S/N"
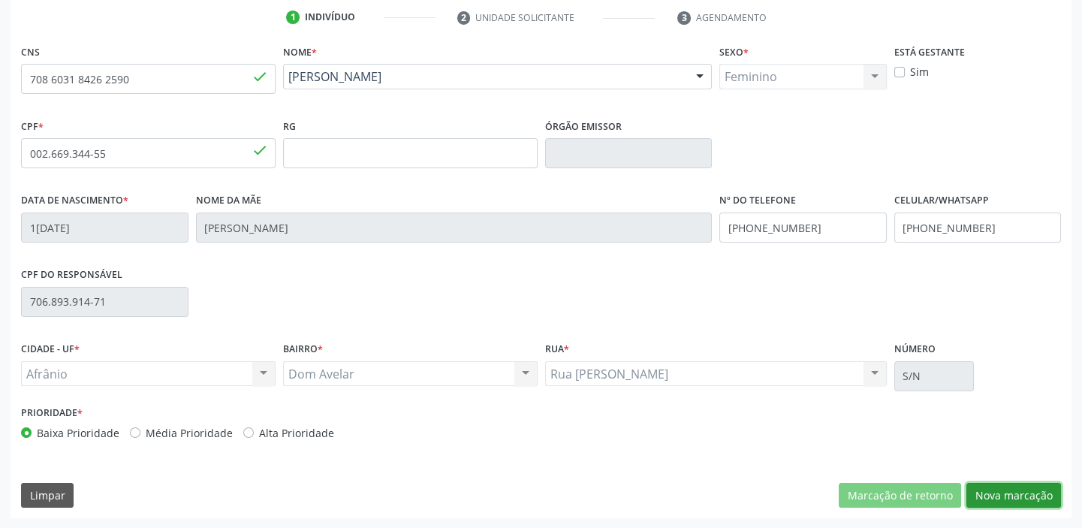
click at [990, 498] on button "Nova marcação" at bounding box center [1013, 496] width 95 height 26
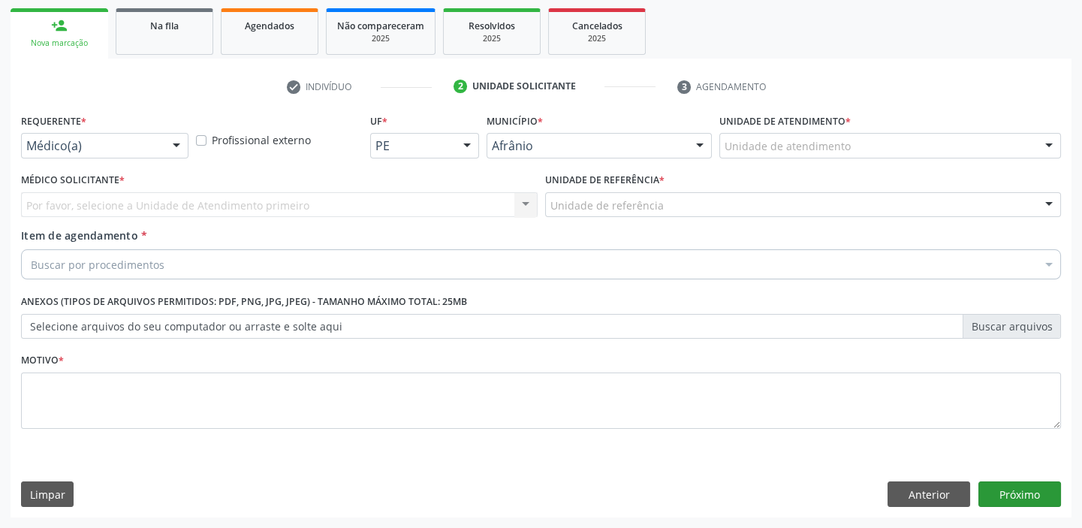
scroll to position [215, 0]
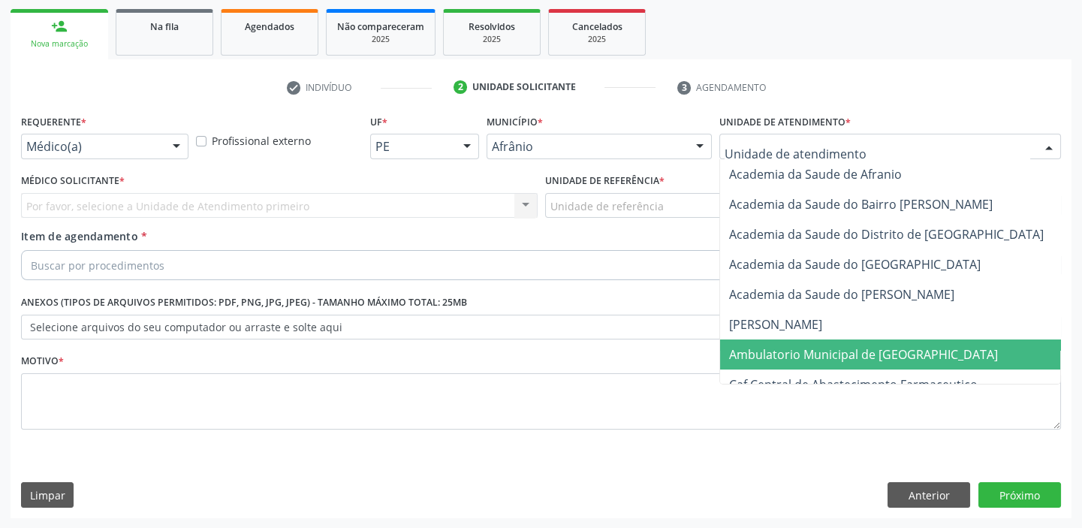
click at [777, 350] on span "Ambulatorio Municipal de [GEOGRAPHIC_DATA]" at bounding box center [863, 354] width 269 height 17
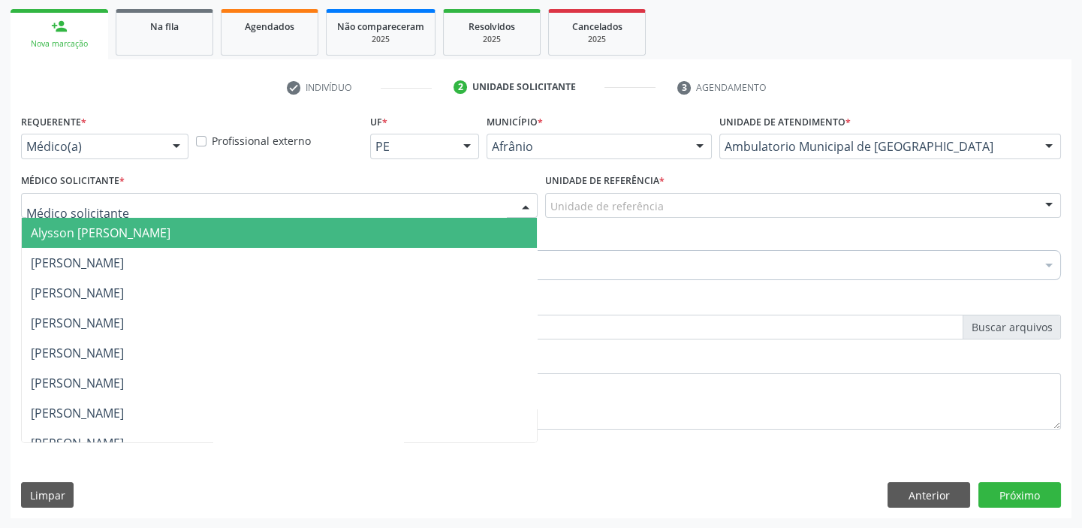
click at [83, 224] on span "Alysson [PERSON_NAME]" at bounding box center [101, 232] width 140 height 17
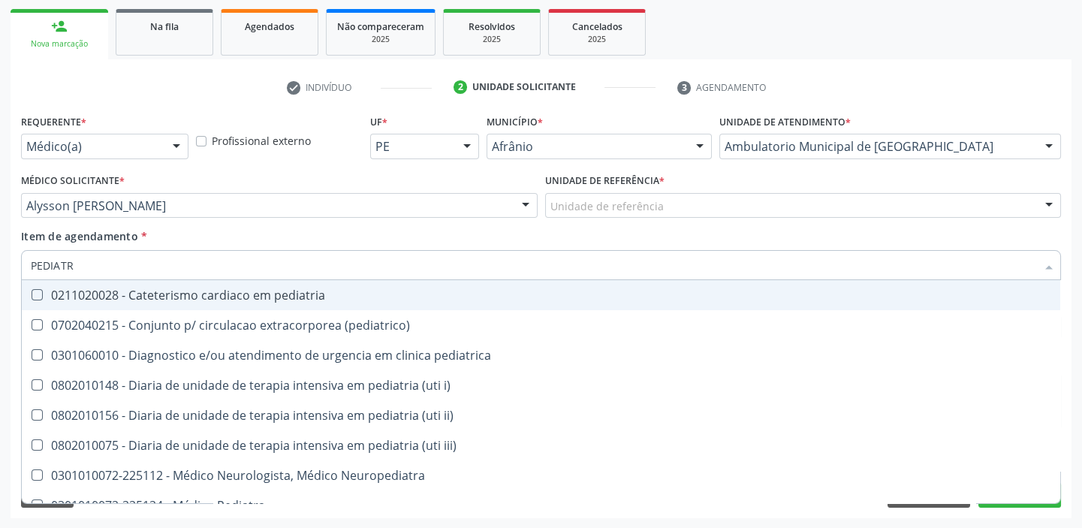
type input "PEDIATRA"
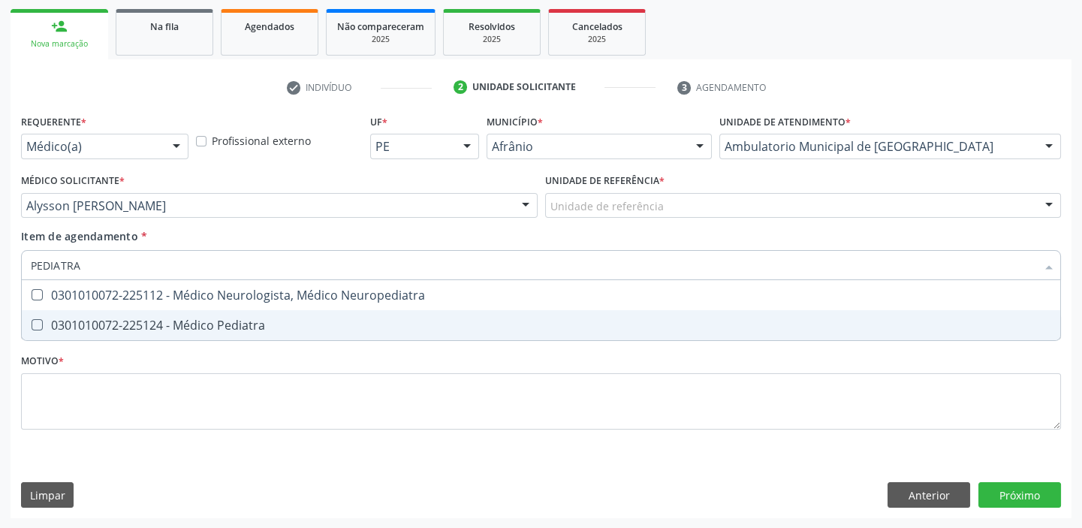
click at [76, 330] on div "0301010072-225124 - Médico Pediatra" at bounding box center [541, 325] width 1020 height 12
checkbox Pediatra "true"
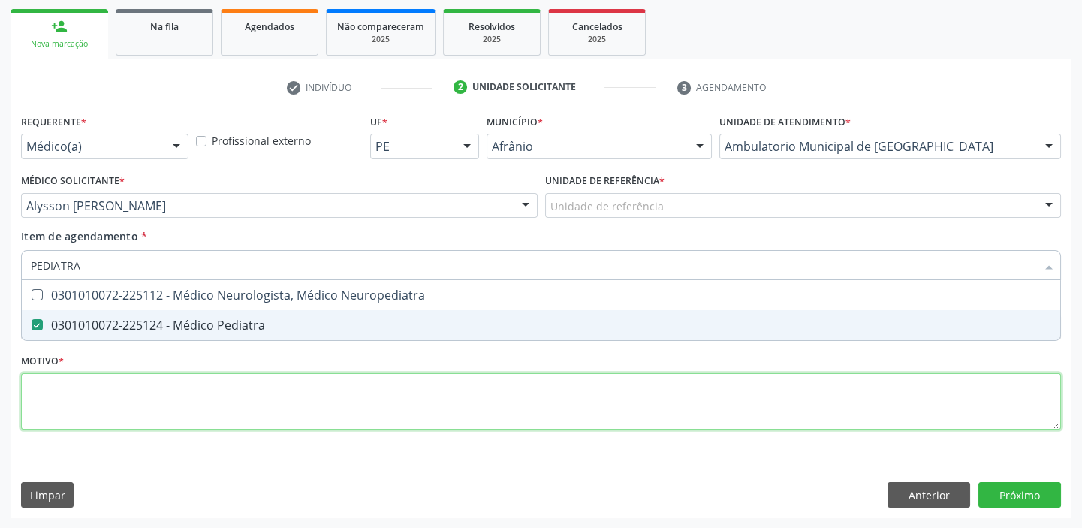
click at [75, 399] on div "Requerente * Médico(a) Médico(a) Enfermeiro(a) Paciente Nenhum resultado encont…" at bounding box center [541, 280] width 1040 height 340
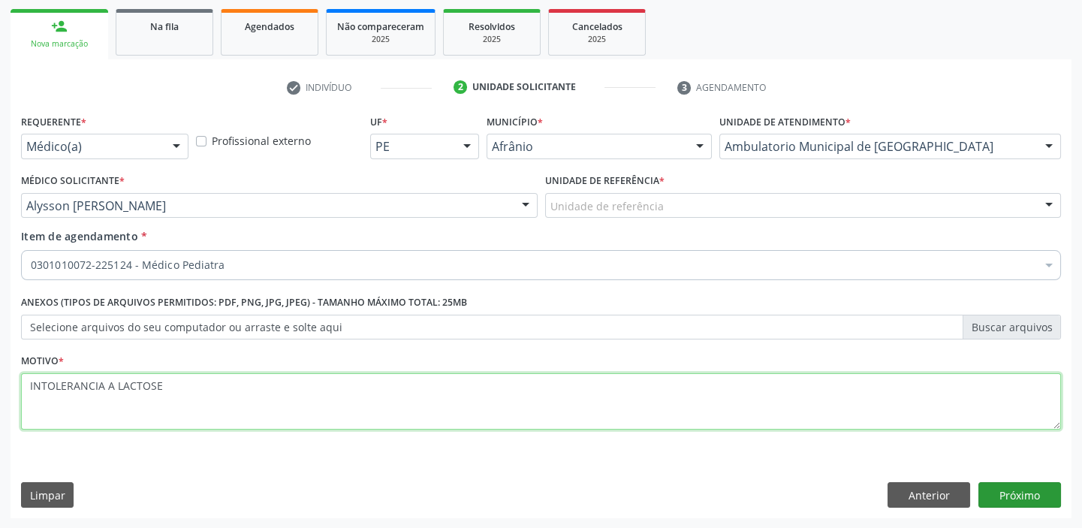
type textarea "INTOLERANCIA A LACTOSE"
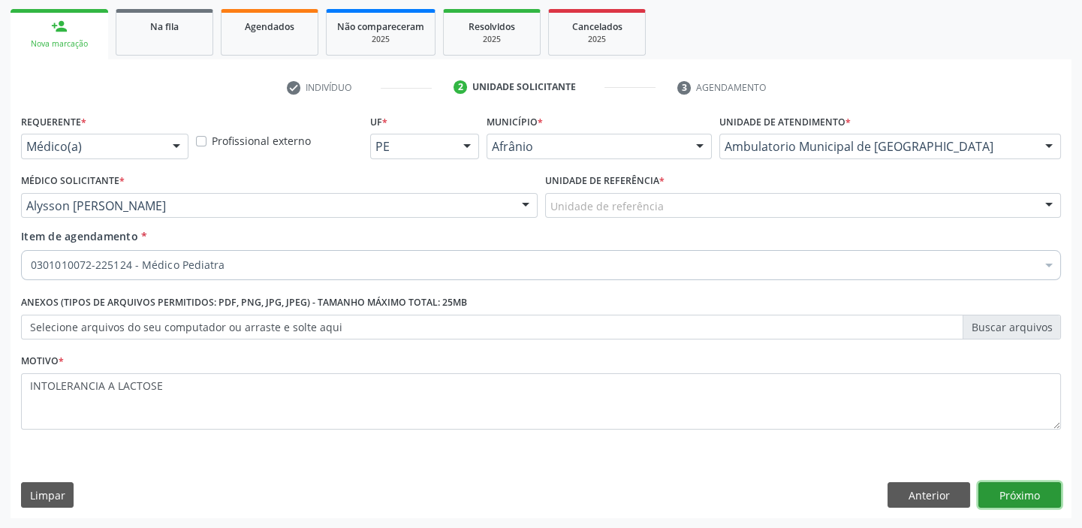
click at [1021, 503] on button "Próximo" at bounding box center [1019, 495] width 83 height 26
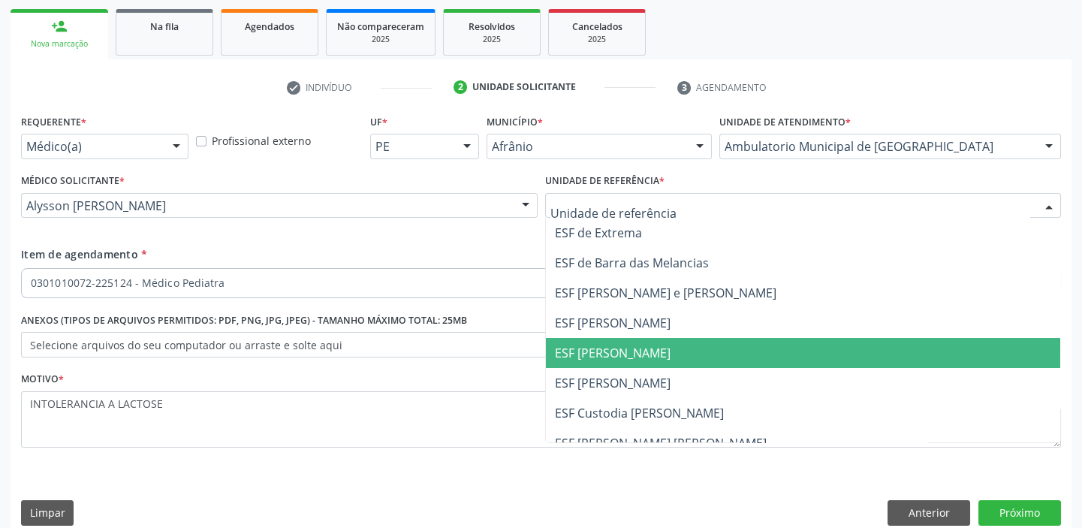
click at [613, 364] on span "ESF [PERSON_NAME]" at bounding box center [803, 353] width 515 height 30
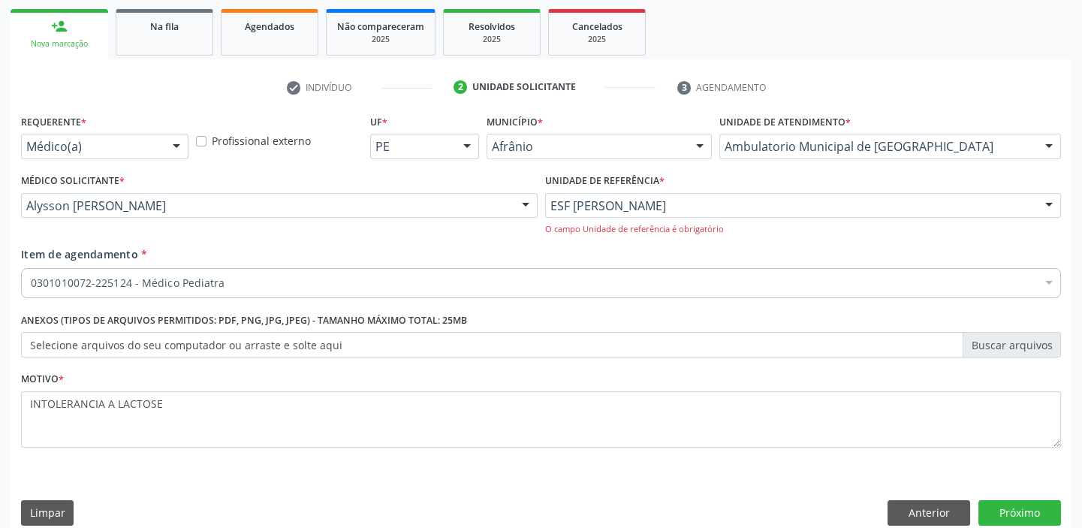
click at [992, 495] on div "Requerente * Médico(a) Médico(a) Enfermeiro(a) Paciente Nenhum resultado encont…" at bounding box center [541, 322] width 1061 height 425
click at [993, 503] on button "Próximo" at bounding box center [1019, 513] width 83 height 26
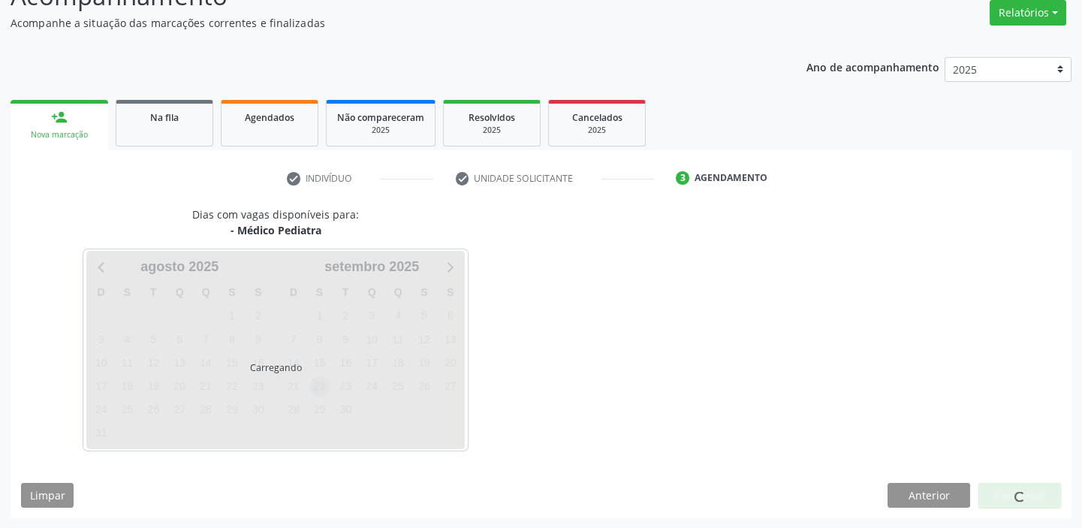
scroll to position [169, 0]
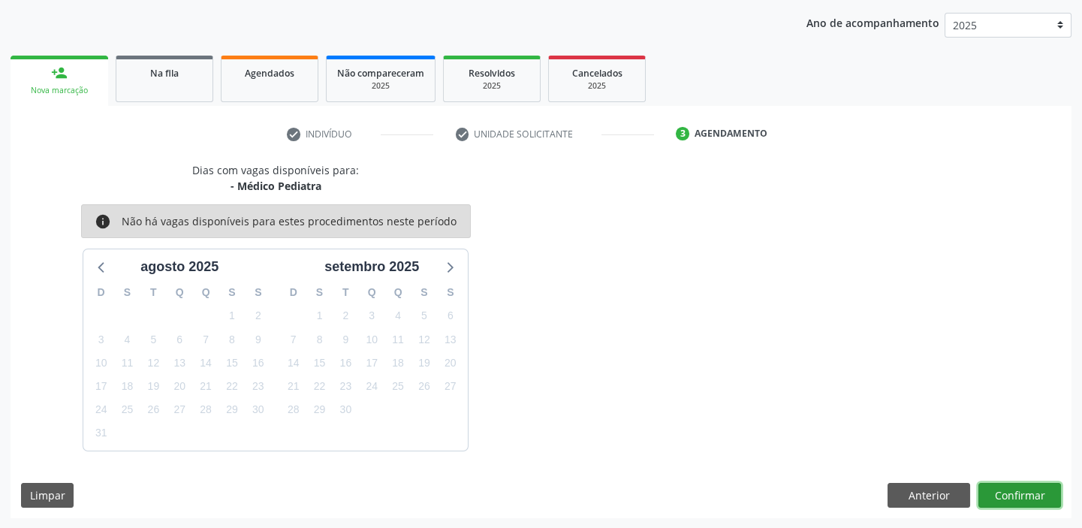
click at [995, 492] on button "Confirmar" at bounding box center [1019, 496] width 83 height 26
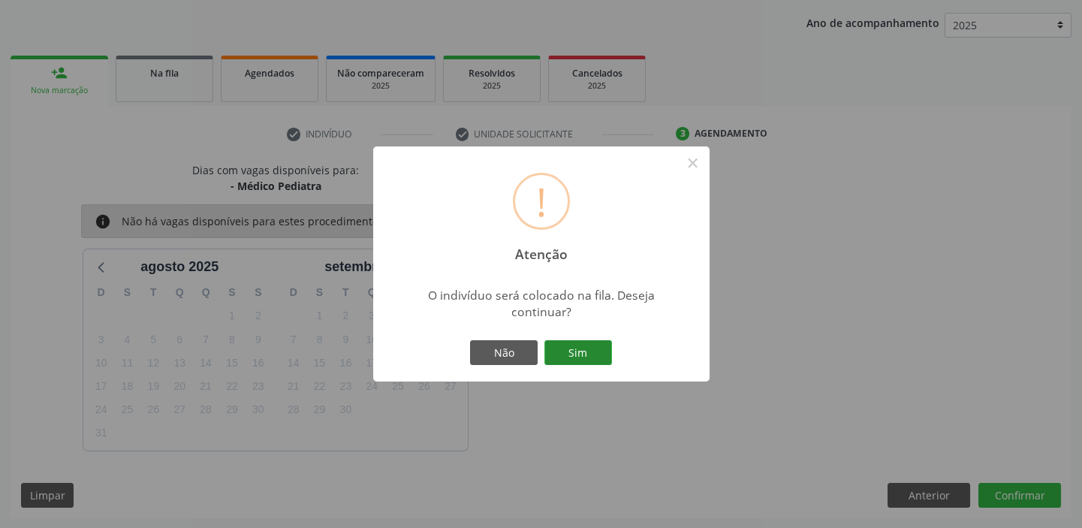
click at [568, 346] on button "Sim" at bounding box center [578, 353] width 68 height 26
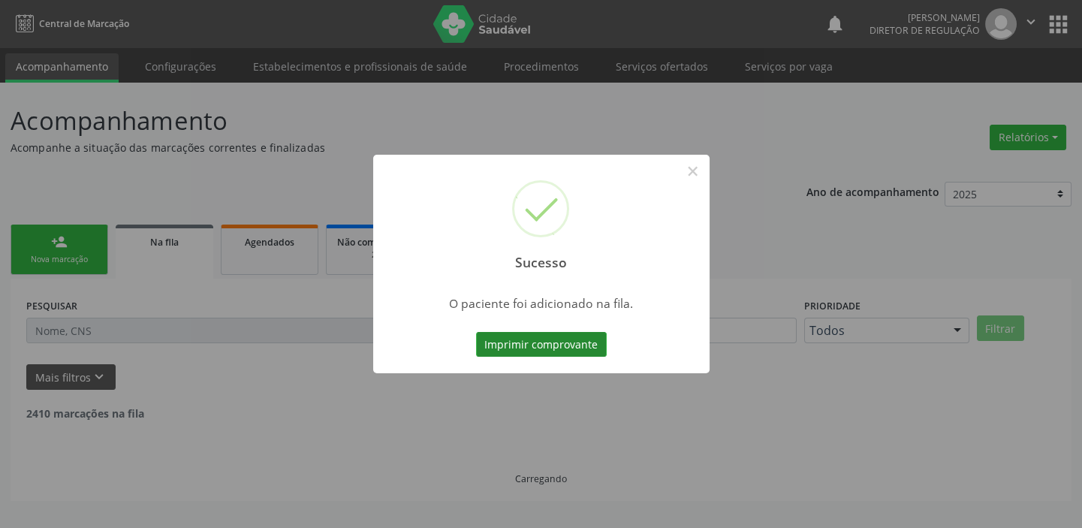
scroll to position [0, 0]
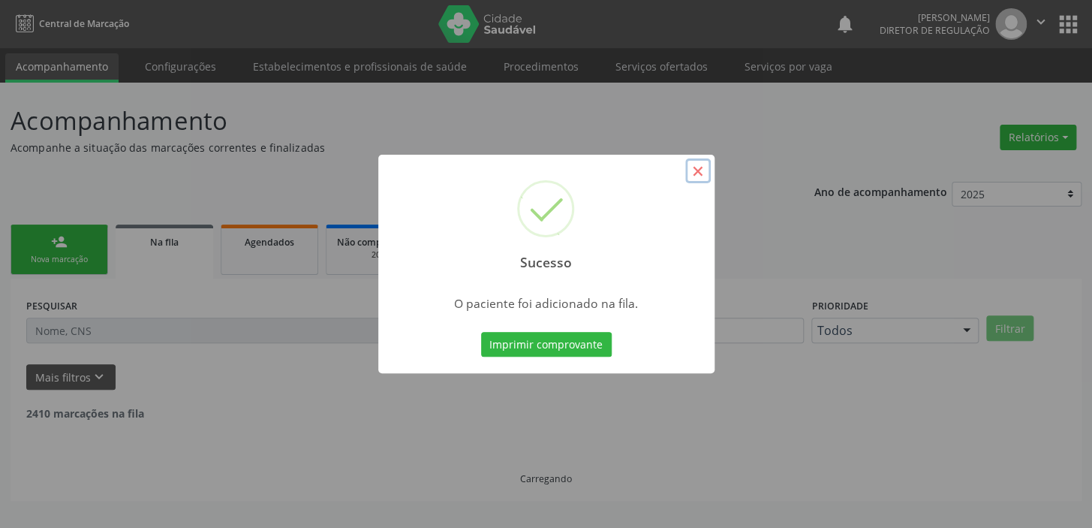
click at [694, 158] on button "×" at bounding box center [698, 171] width 26 height 26
click at [694, 168] on button "×" at bounding box center [698, 171] width 26 height 26
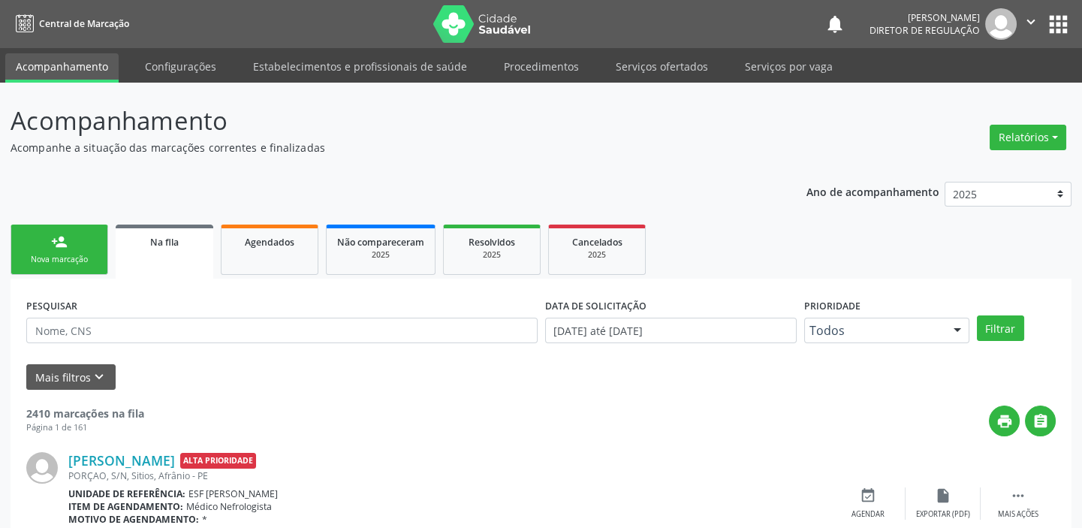
click at [78, 258] on div "Nova marcação" at bounding box center [59, 259] width 75 height 11
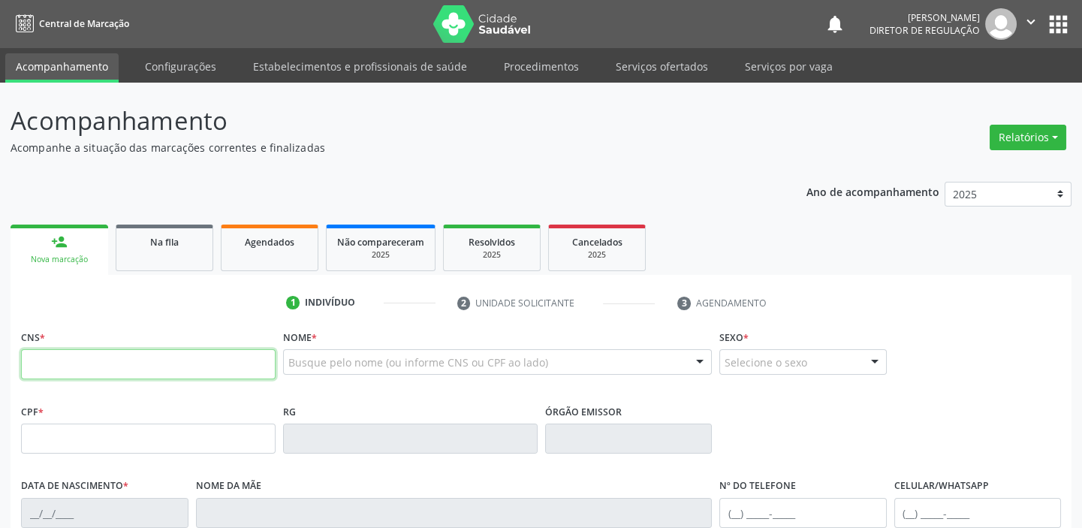
click at [104, 369] on input "text" at bounding box center [148, 364] width 255 height 30
type input "706 3077 7798 9872"
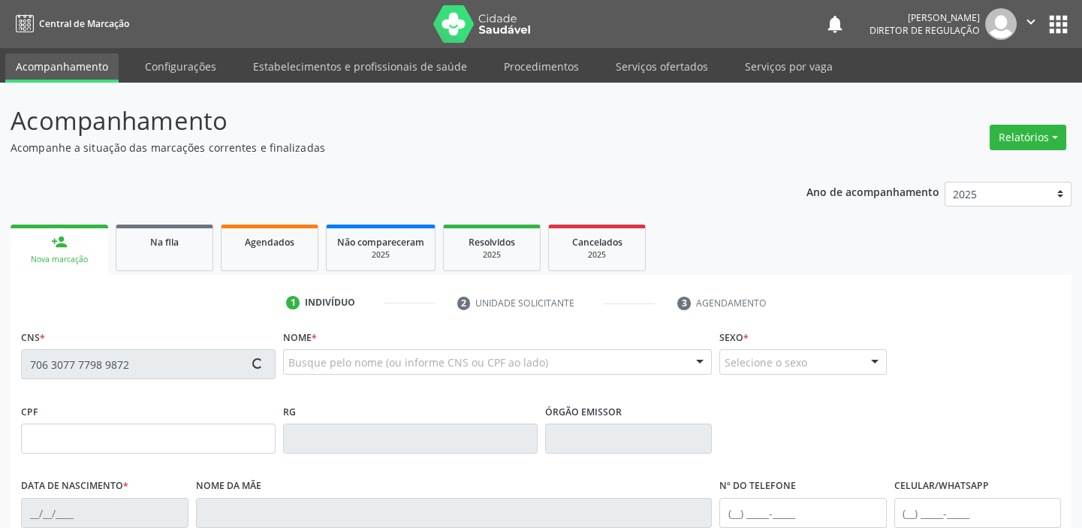
type input "036.546.404-00"
type input "13/05/1972"
type input "Agistinha Aduvigem de Jesus"
type input "(87) 98828-7243"
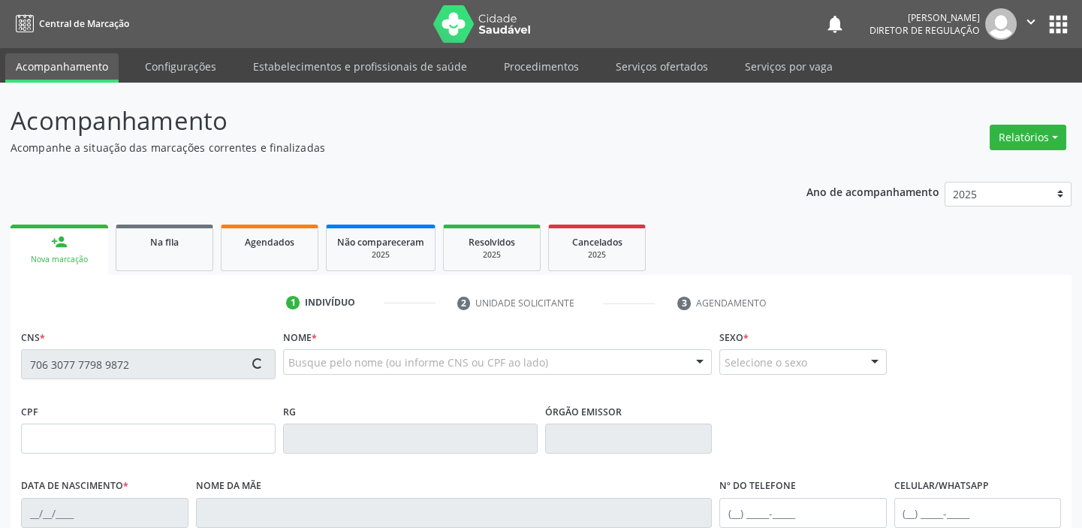
type input "594"
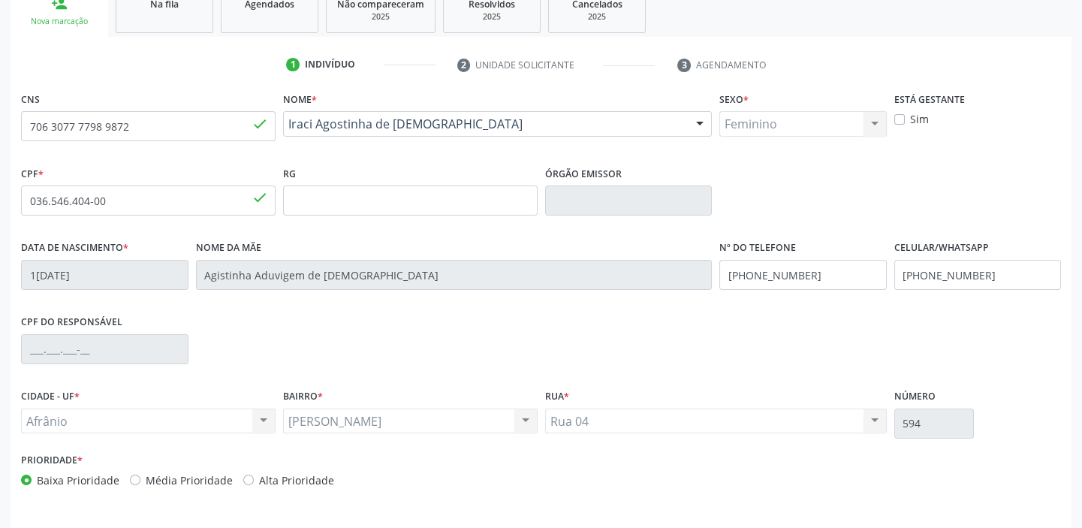
scroll to position [285, 0]
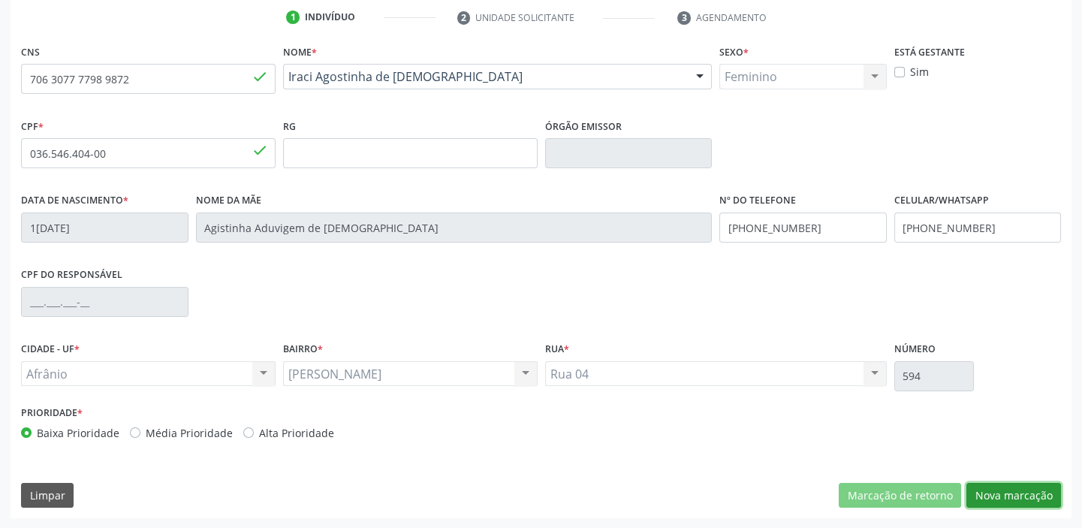
click at [1014, 492] on button "Nova marcação" at bounding box center [1013, 496] width 95 height 26
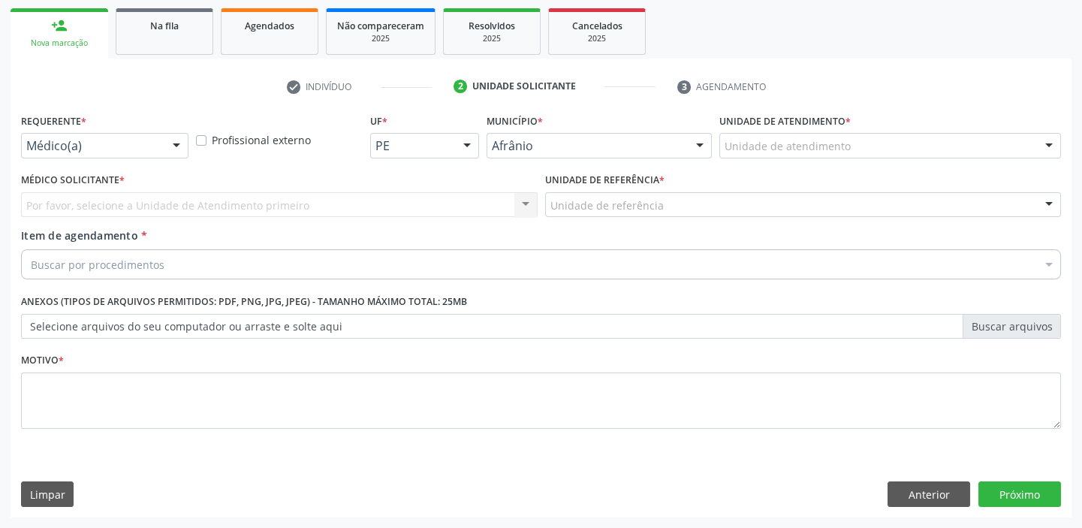
scroll to position [215, 0]
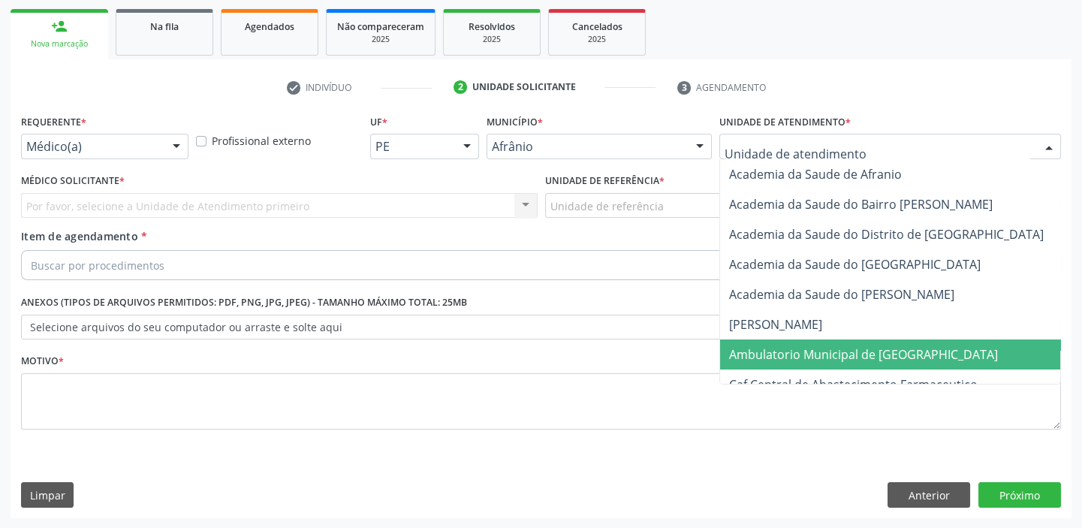
click at [759, 349] on span "Ambulatorio Municipal de [GEOGRAPHIC_DATA]" at bounding box center [863, 354] width 269 height 17
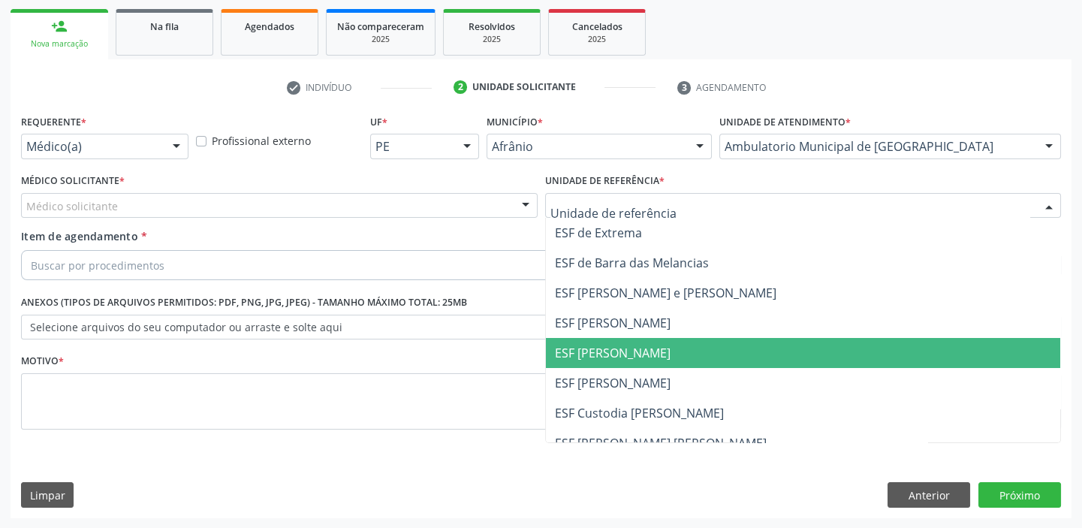
click at [587, 360] on span "ESF [PERSON_NAME]" at bounding box center [803, 353] width 515 height 30
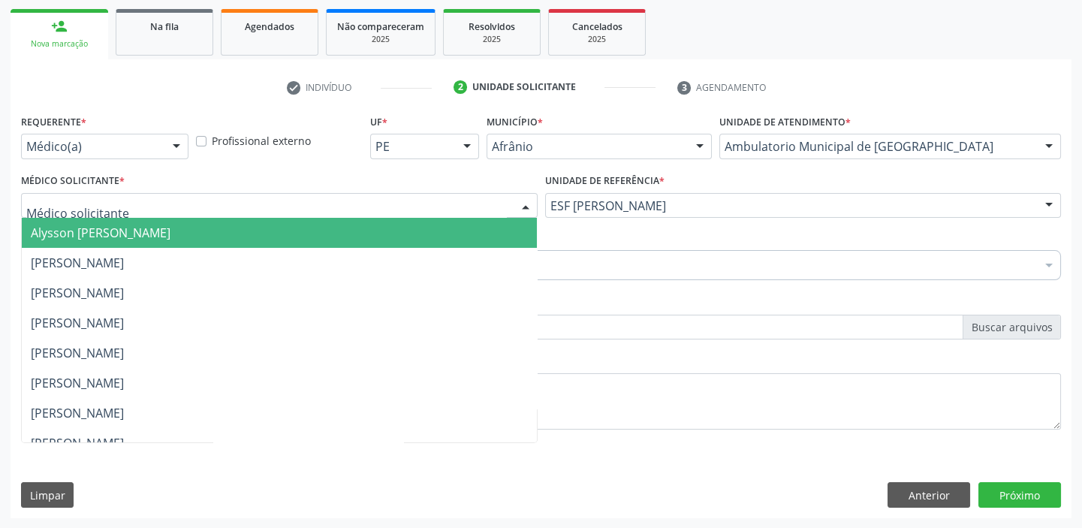
click at [50, 215] on div at bounding box center [279, 206] width 517 height 26
click at [50, 229] on span "Alysson [PERSON_NAME]" at bounding box center [101, 232] width 140 height 17
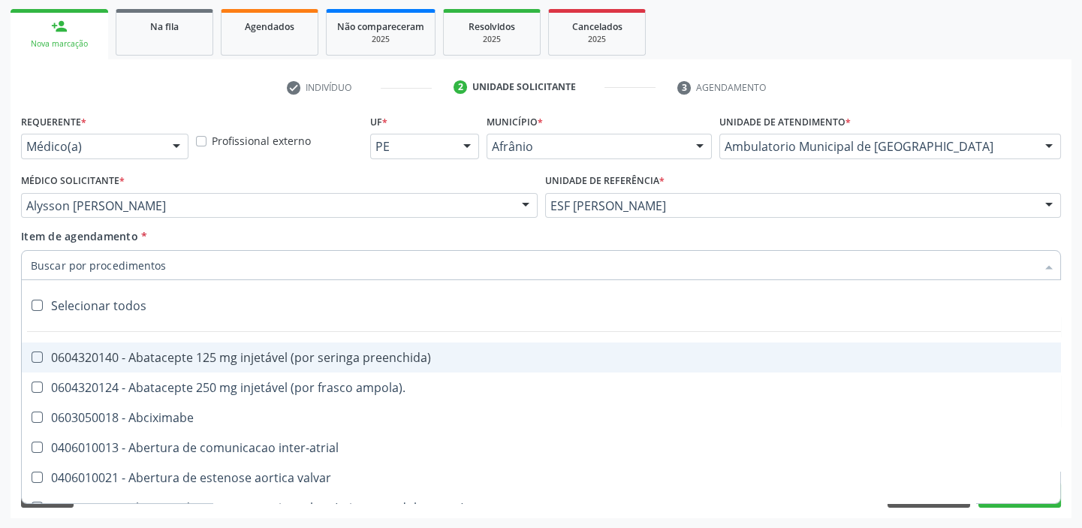
type input "A"
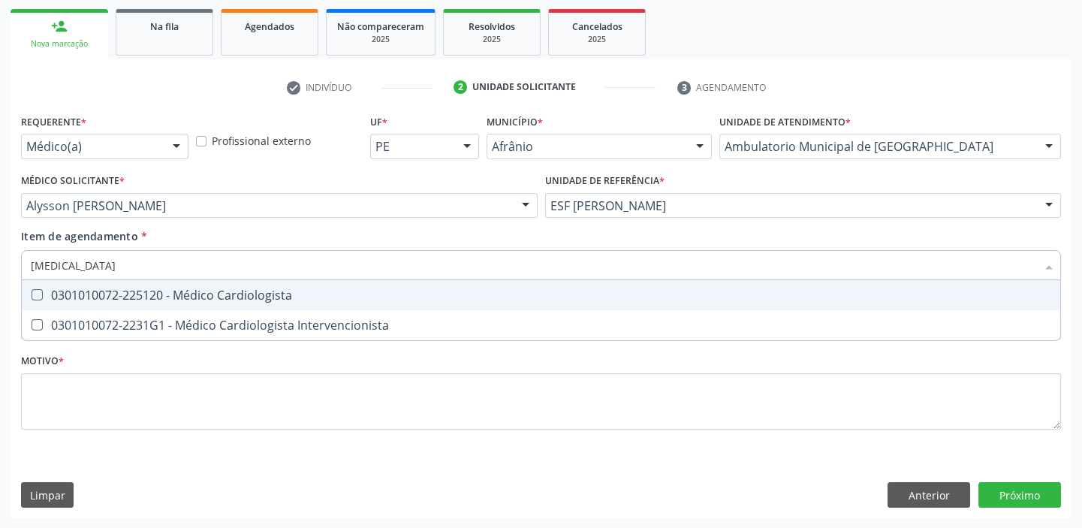
type input "CARDIOLOGISTA"
click at [65, 299] on div "0301010072-225120 - Médico Cardiologista" at bounding box center [541, 295] width 1020 height 12
checkbox Cardiologista "true"
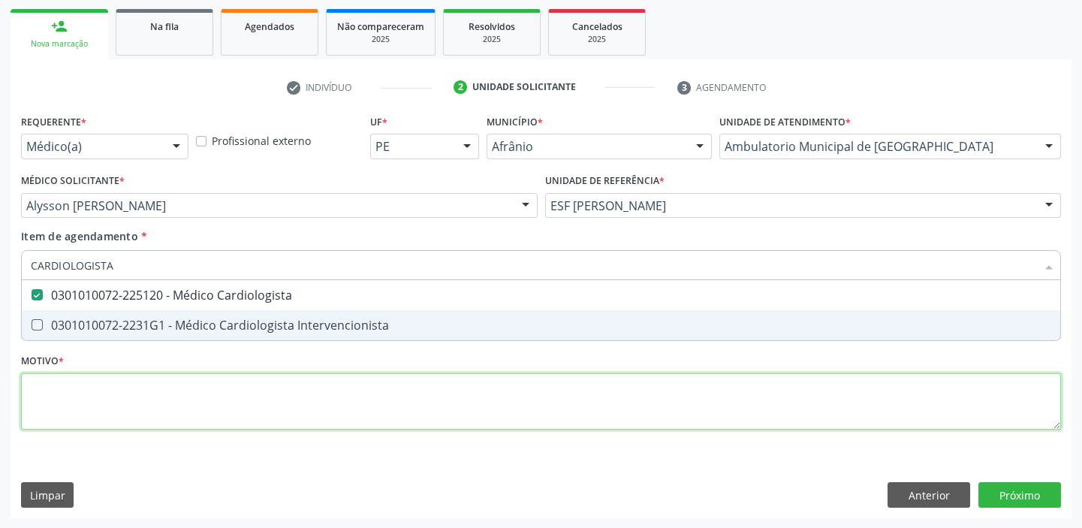
click at [68, 413] on div "Requerente * Médico(a) Médico(a) Enfermeiro(a) Paciente Nenhum resultado encont…" at bounding box center [541, 280] width 1040 height 340
checkbox Intervencionista "true"
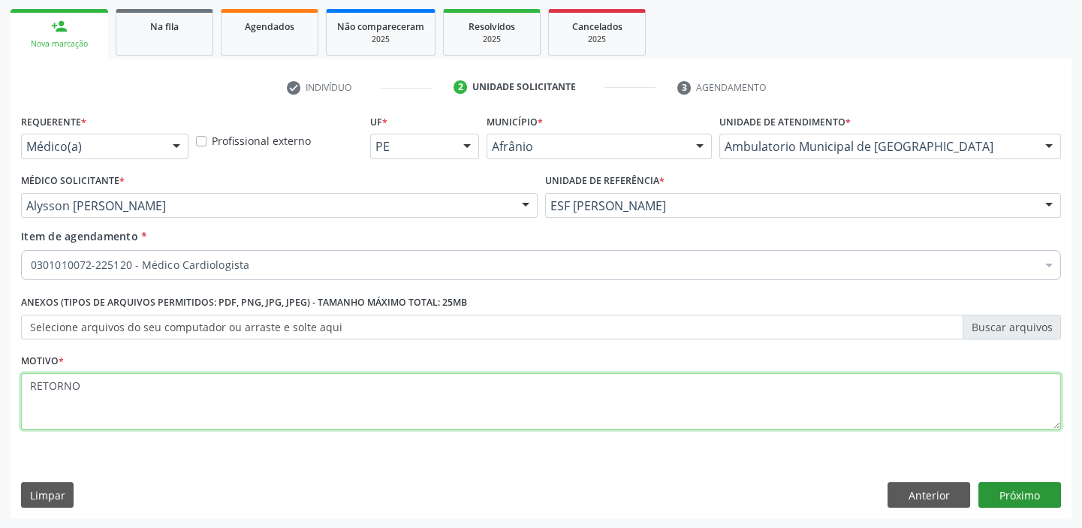
type textarea "RETORNO"
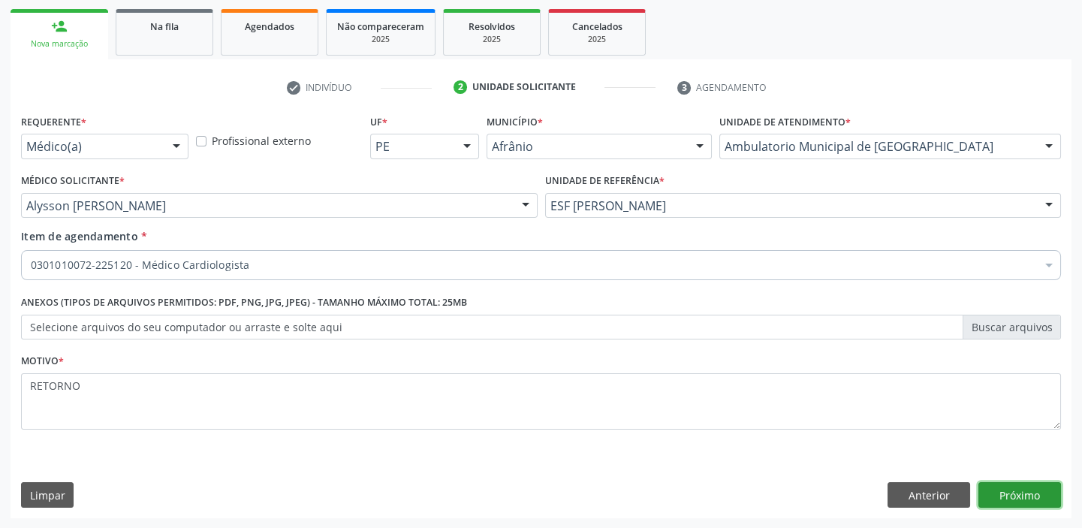
click at [1016, 498] on button "Próximo" at bounding box center [1019, 495] width 83 height 26
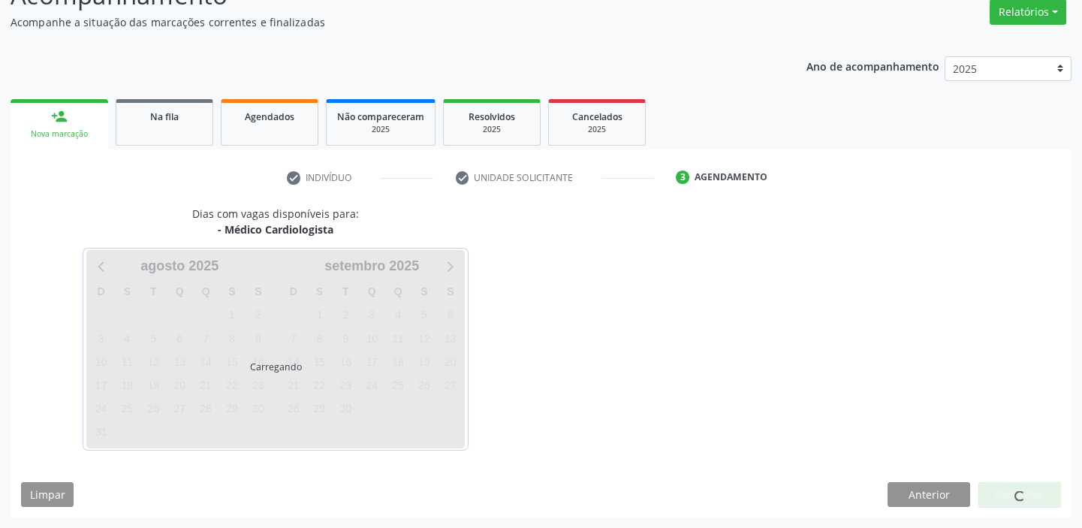
scroll to position [125, 0]
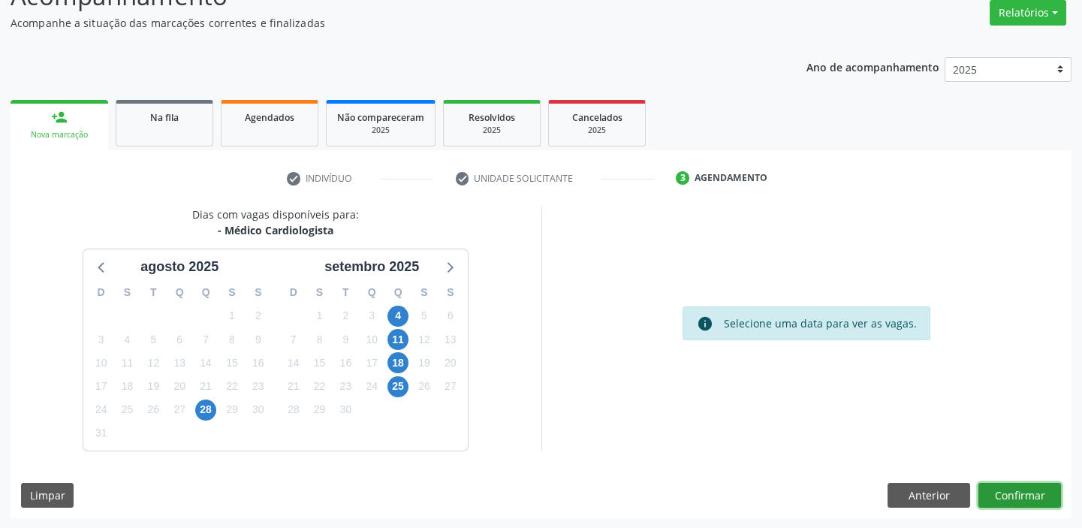
click at [1022, 495] on button "Confirmar" at bounding box center [1019, 496] width 83 height 26
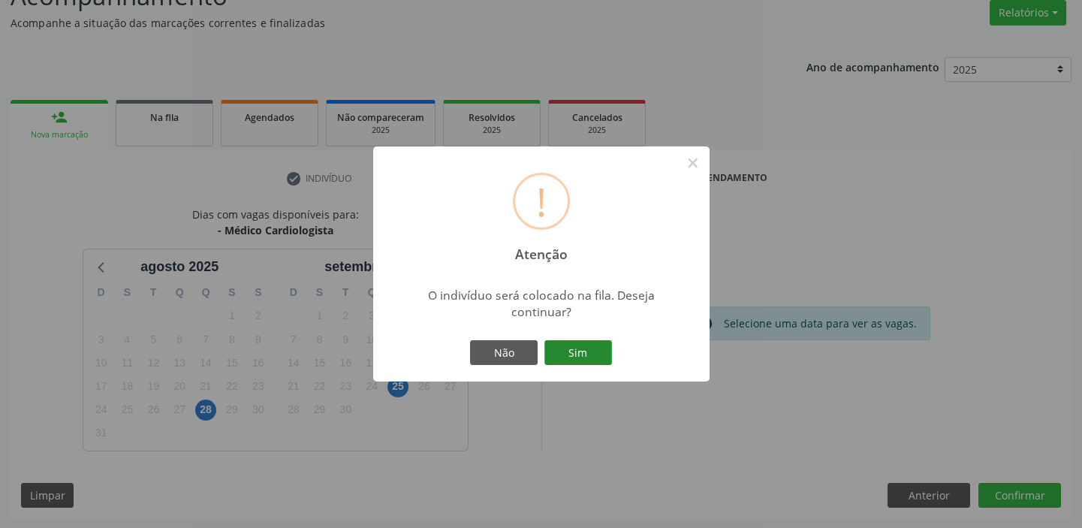
click at [571, 345] on button "Sim" at bounding box center [578, 353] width 68 height 26
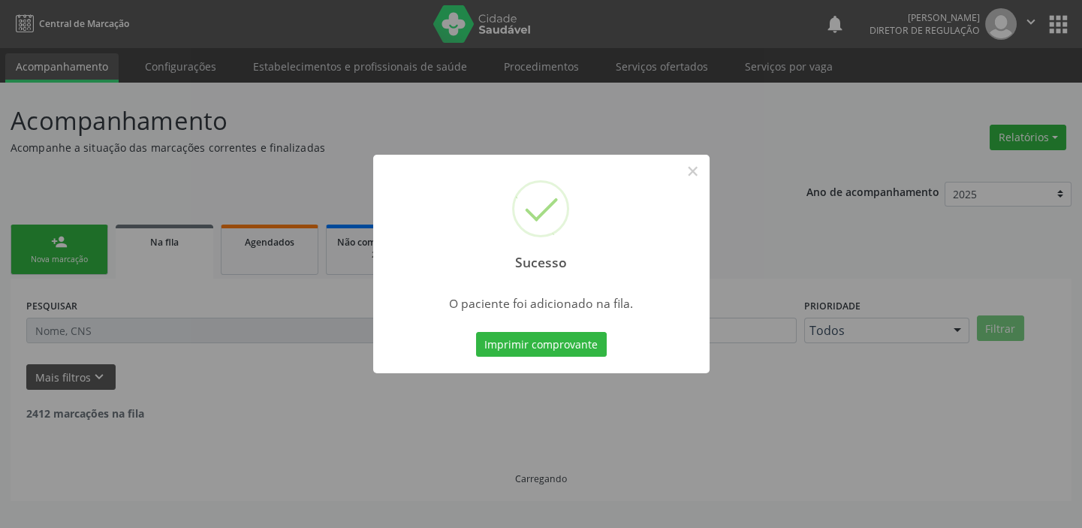
scroll to position [0, 0]
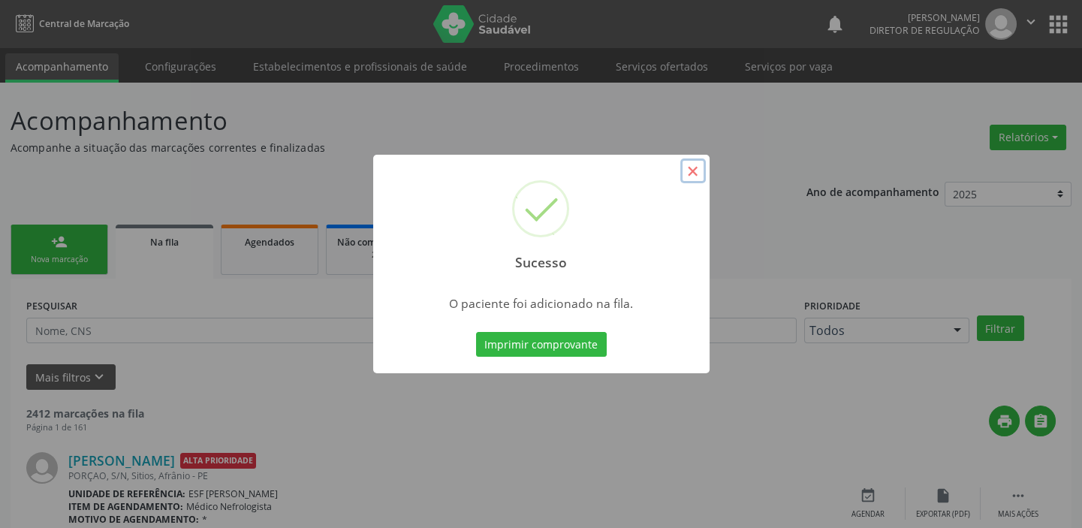
click at [696, 172] on button "×" at bounding box center [693, 171] width 26 height 26
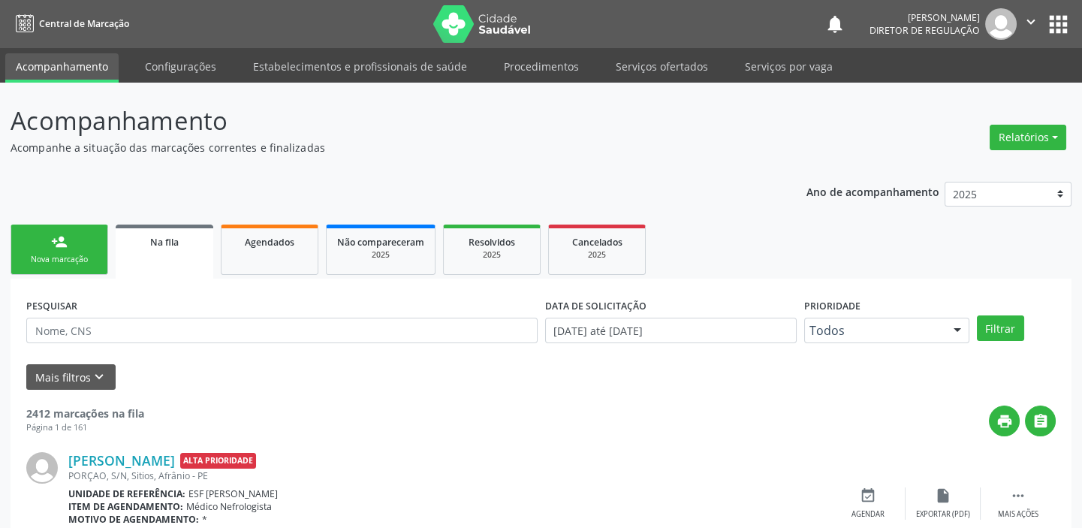
click at [74, 252] on link "person_add Nova marcação" at bounding box center [60, 249] width 98 height 50
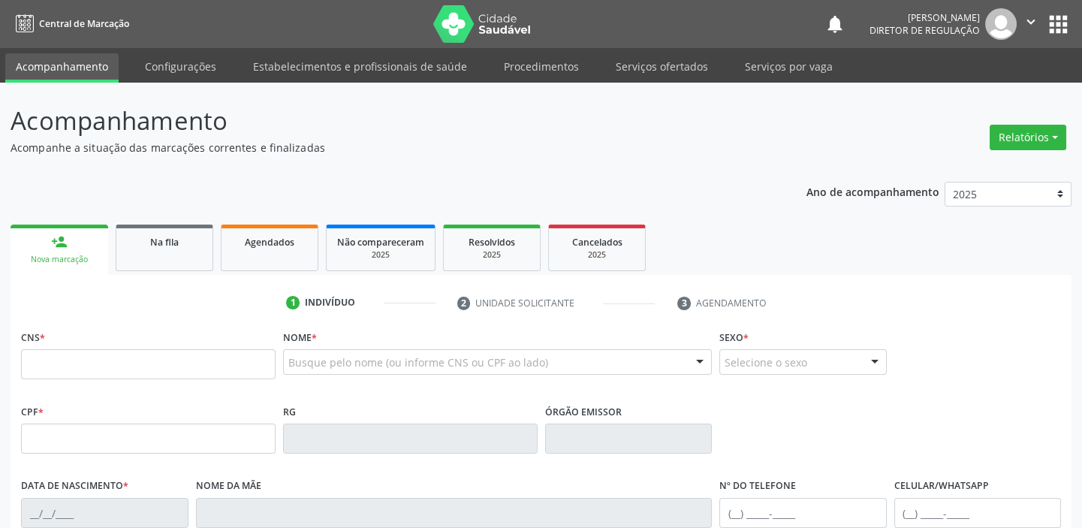
click at [66, 348] on div "CNS *" at bounding box center [148, 352] width 255 height 53
click at [67, 363] on input "text" at bounding box center [148, 364] width 255 height 30
type input "700 6054 1279 9867"
type input "182.174.764-03"
type input "16/01/2014"
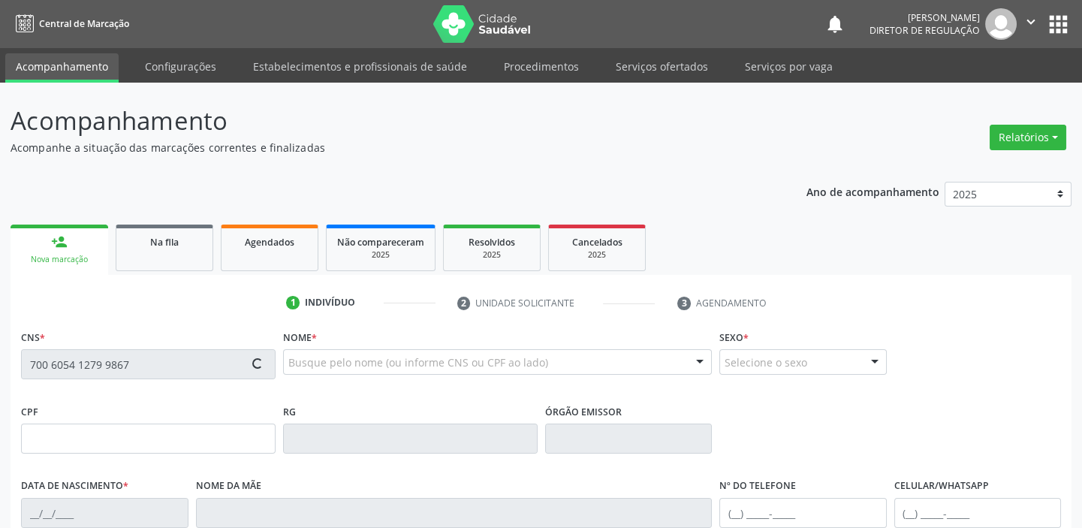
type input "Ana Lucia Dias Brasileiro"
type input "(87) 98871-4053"
type input "(87) 99142-4039"
type input "050.204.445-45"
type input "13"
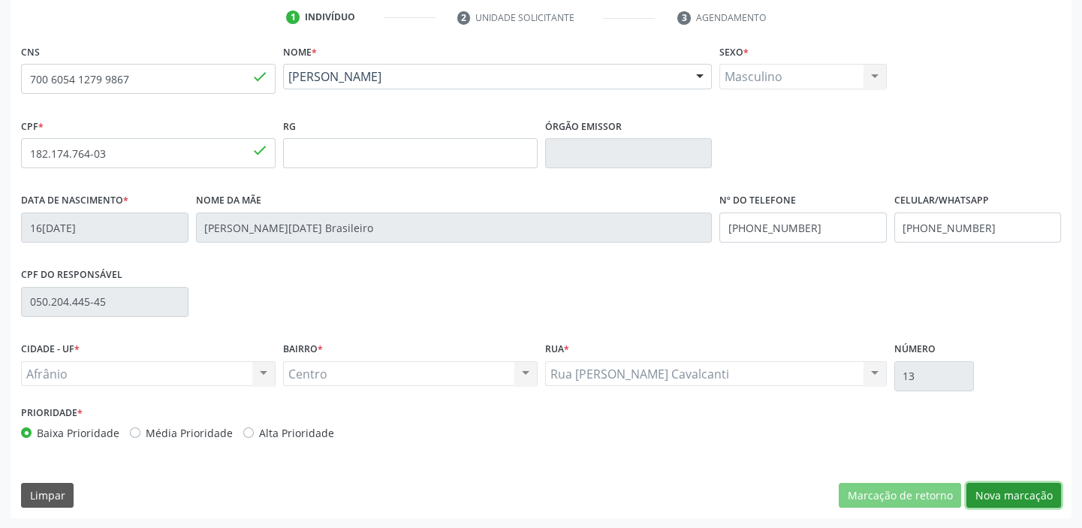
click at [998, 485] on button "Nova marcação" at bounding box center [1013, 496] width 95 height 26
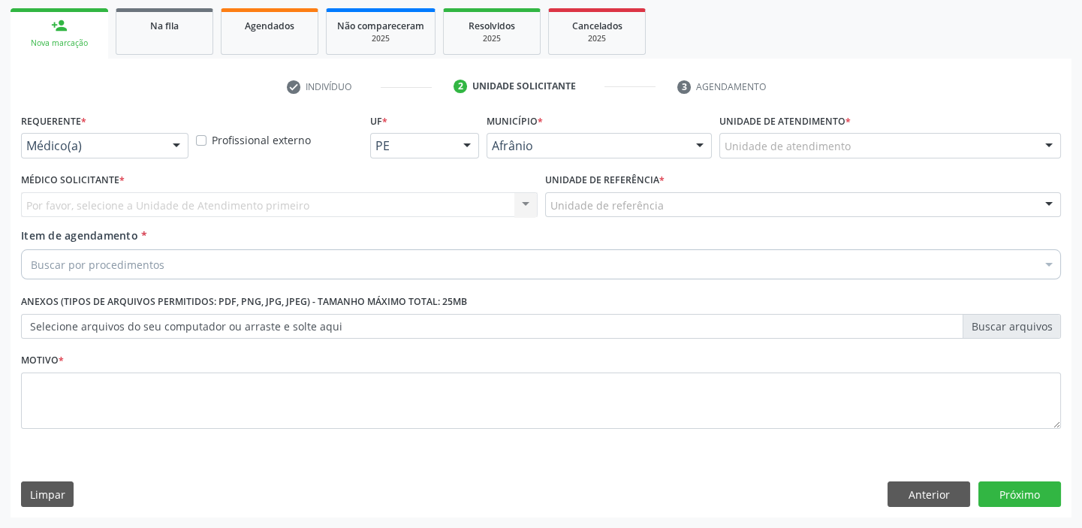
scroll to position [215, 0]
click at [731, 154] on div "Unidade de atendimento" at bounding box center [890, 147] width 342 height 26
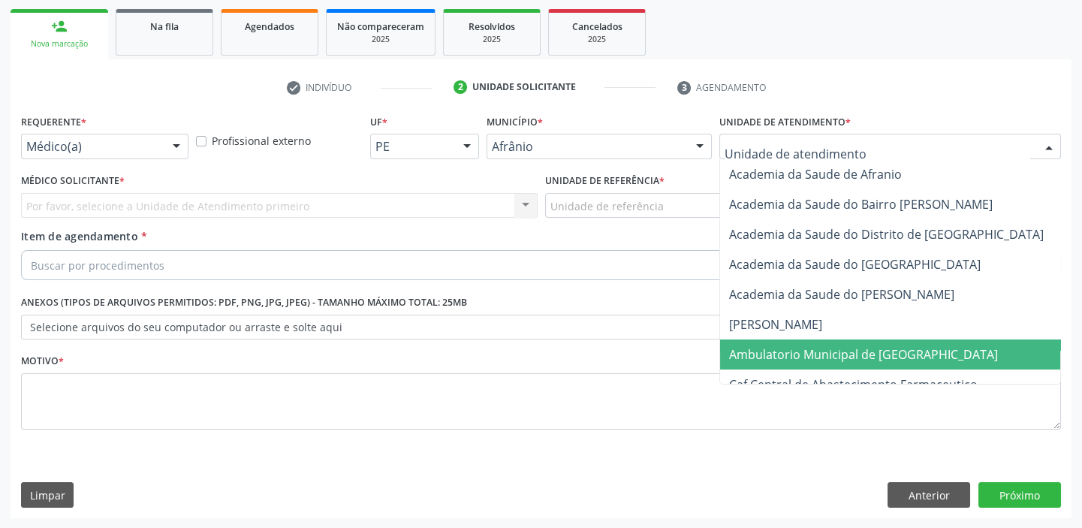
click at [761, 355] on span "Ambulatorio Municipal de [GEOGRAPHIC_DATA]" at bounding box center [863, 354] width 269 height 17
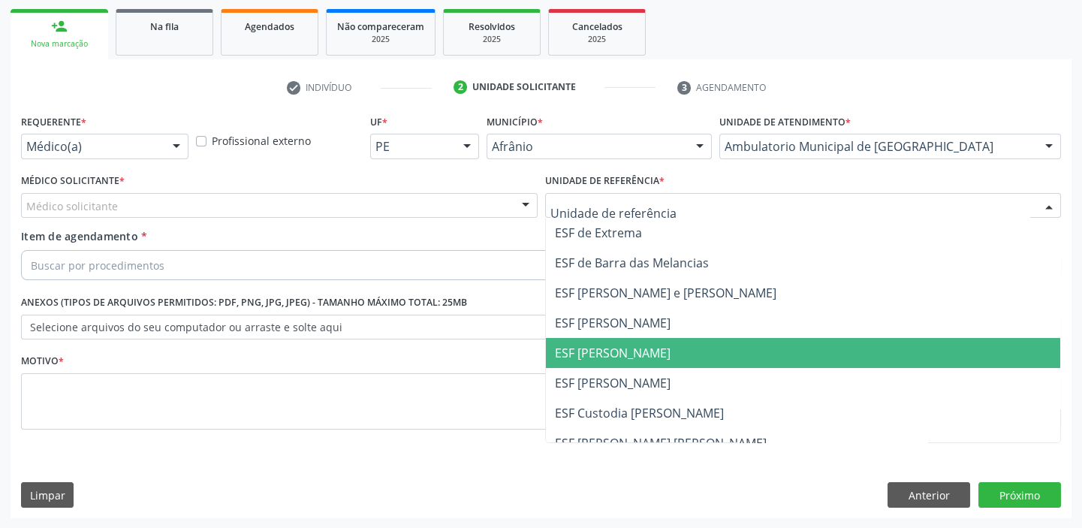
click at [595, 355] on span "ESF [PERSON_NAME]" at bounding box center [613, 353] width 116 height 17
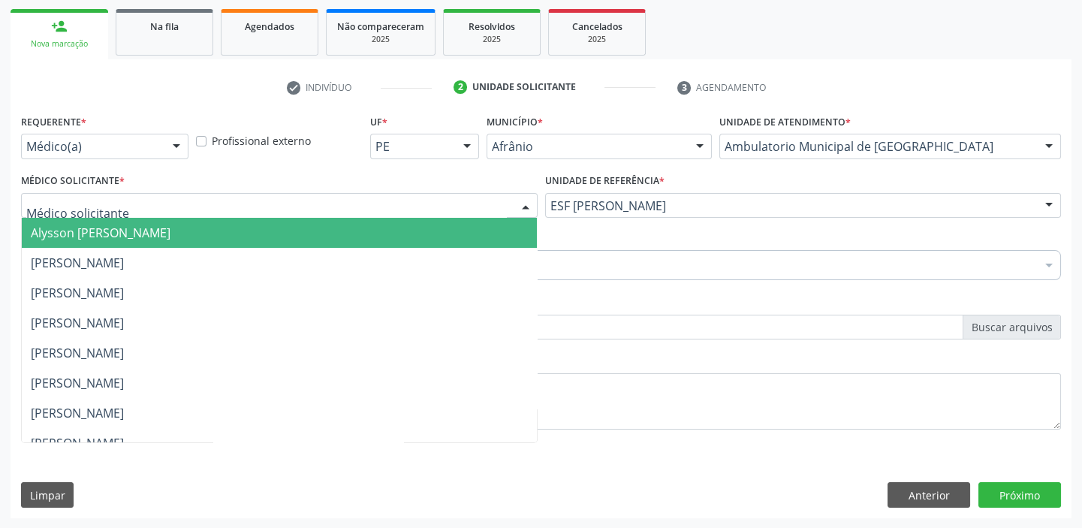
click at [67, 240] on span "Alysson [PERSON_NAME]" at bounding box center [279, 233] width 515 height 30
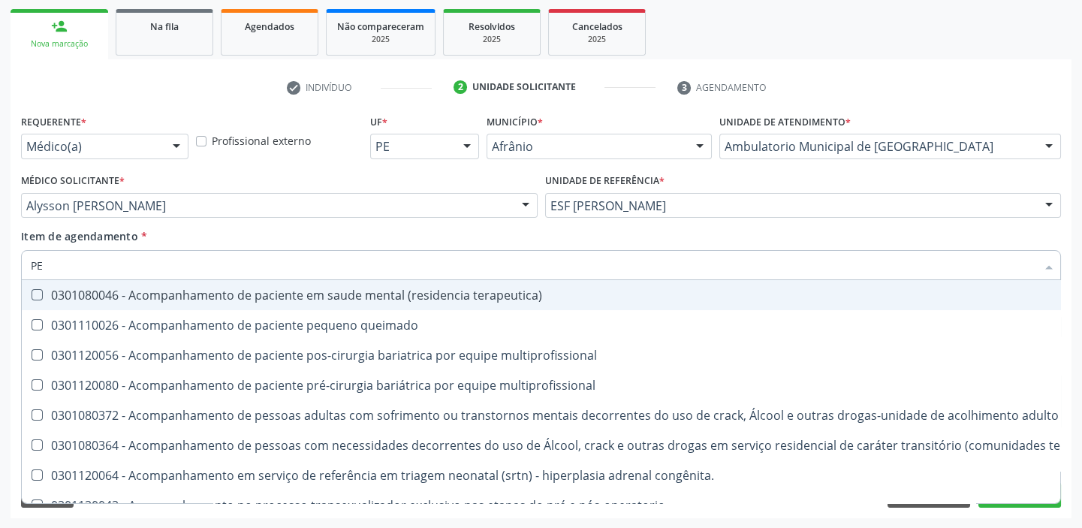
type input "P"
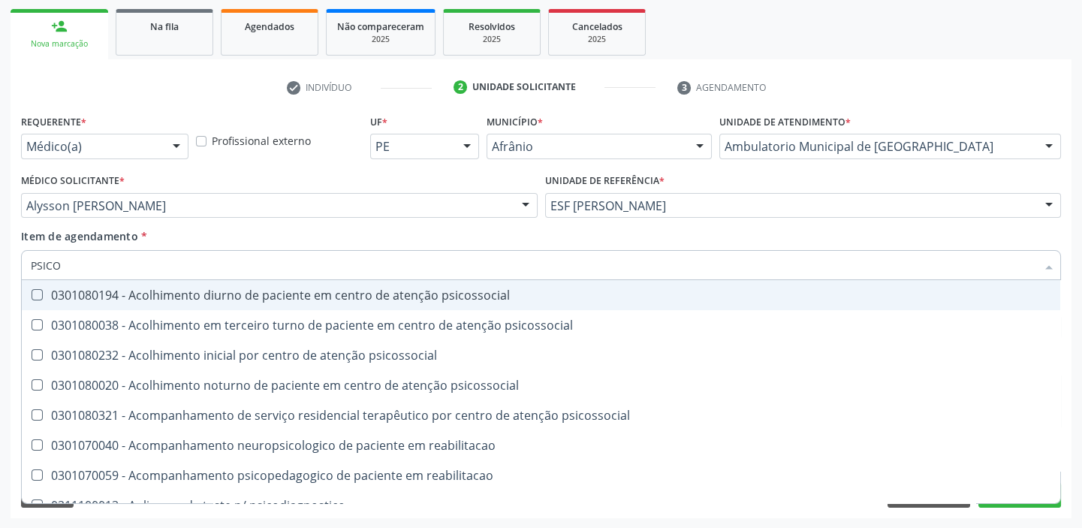
type input "PSICOP"
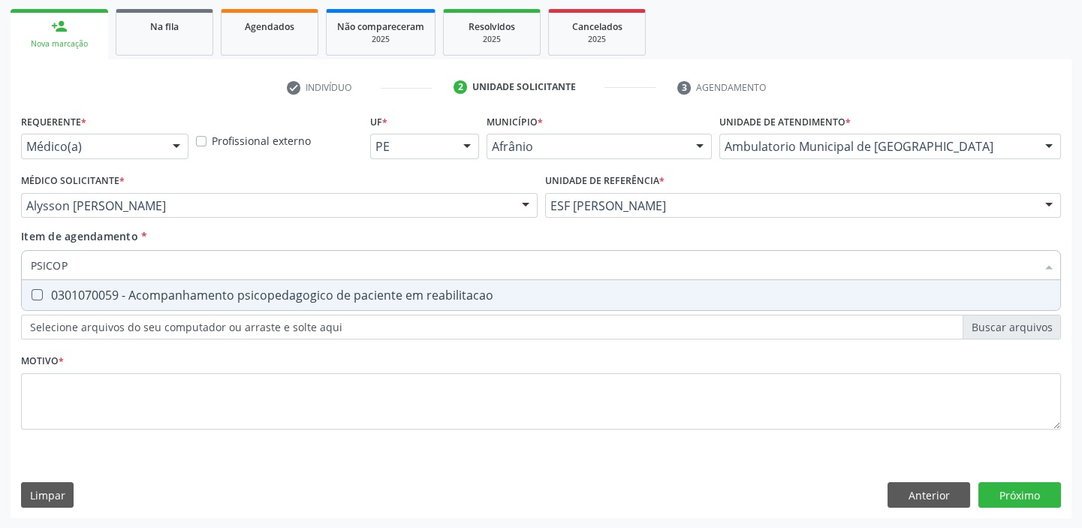
click at [82, 306] on span "0301070059 - Acompanhamento psicopedagogico de paciente em reabilitacao" at bounding box center [541, 295] width 1038 height 30
checkbox reabilitacao "true"
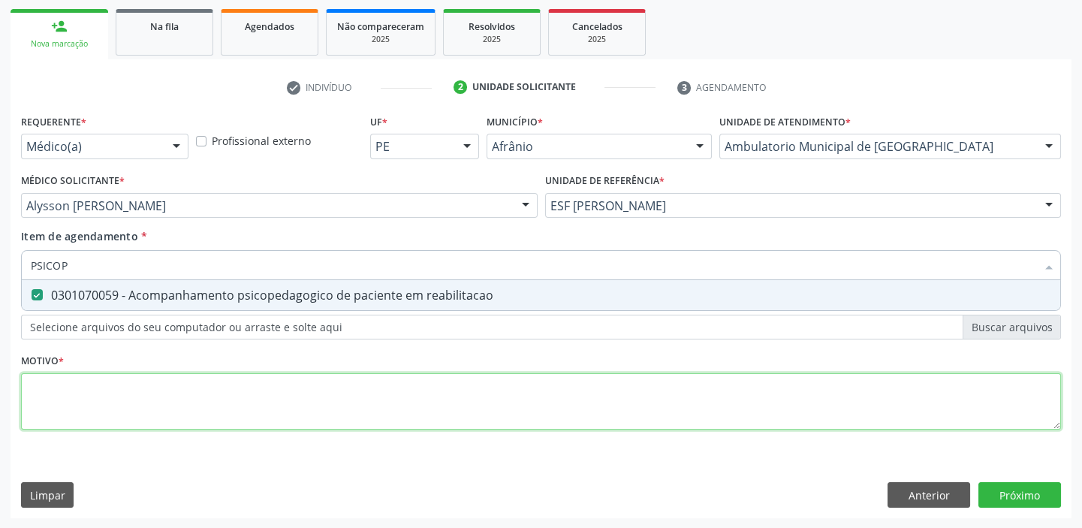
click at [58, 389] on div "Requerente * Médico(a) Médico(a) Enfermeiro(a) Paciente Nenhum resultado encont…" at bounding box center [541, 280] width 1040 height 340
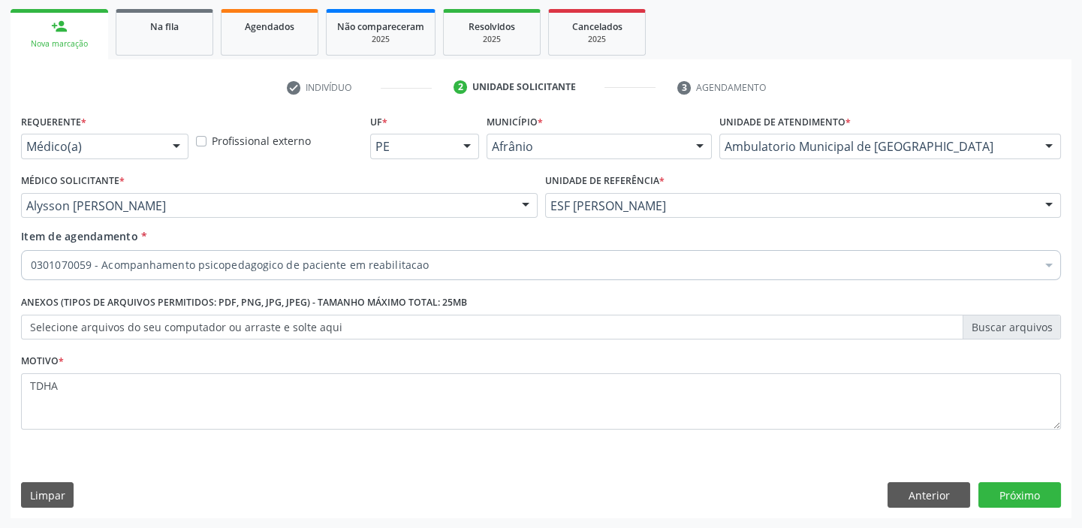
scroll to position [215, 0]
type textarea "TDHA"
click at [1006, 498] on button "Próximo" at bounding box center [1019, 495] width 83 height 26
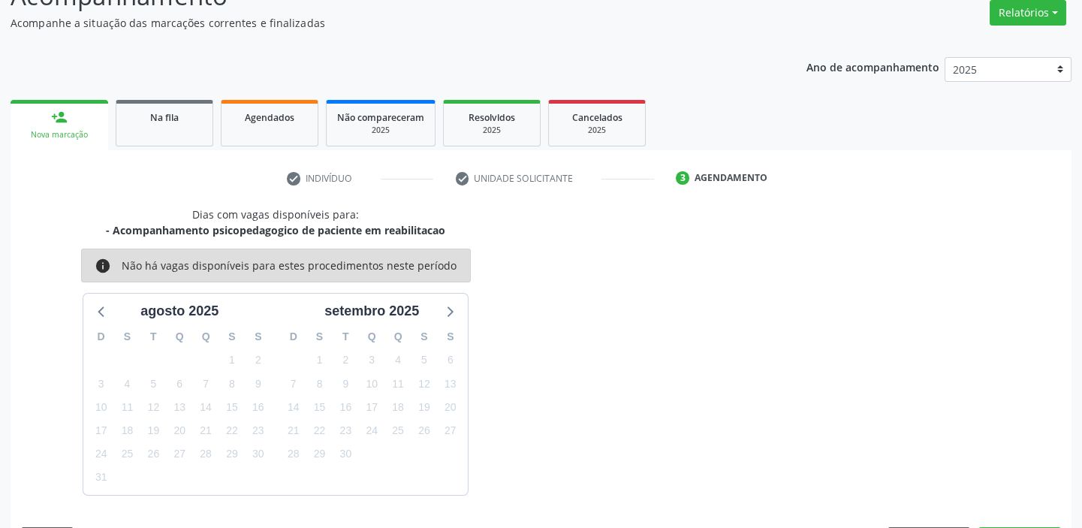
scroll to position [169, 0]
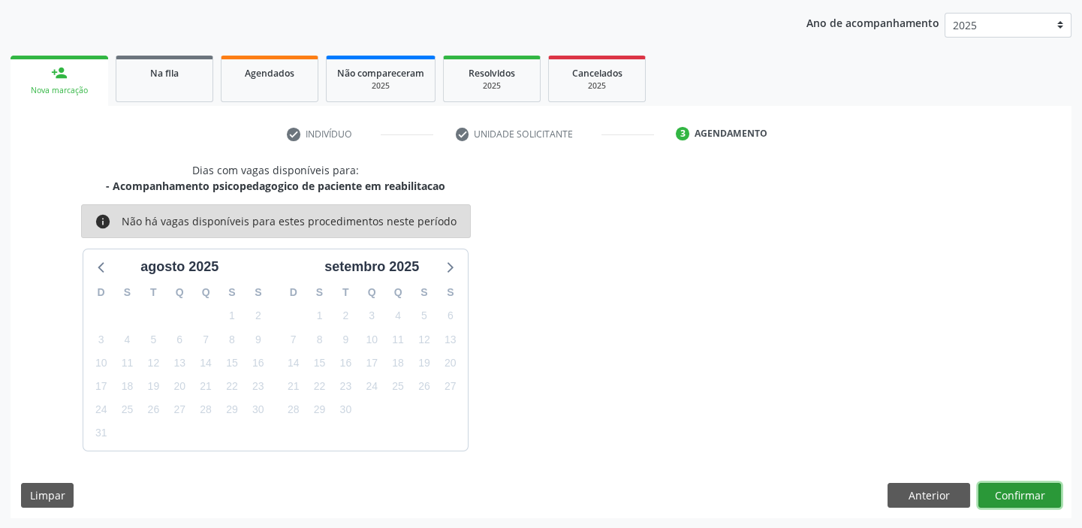
click at [1036, 497] on button "Confirmar" at bounding box center [1019, 496] width 83 height 26
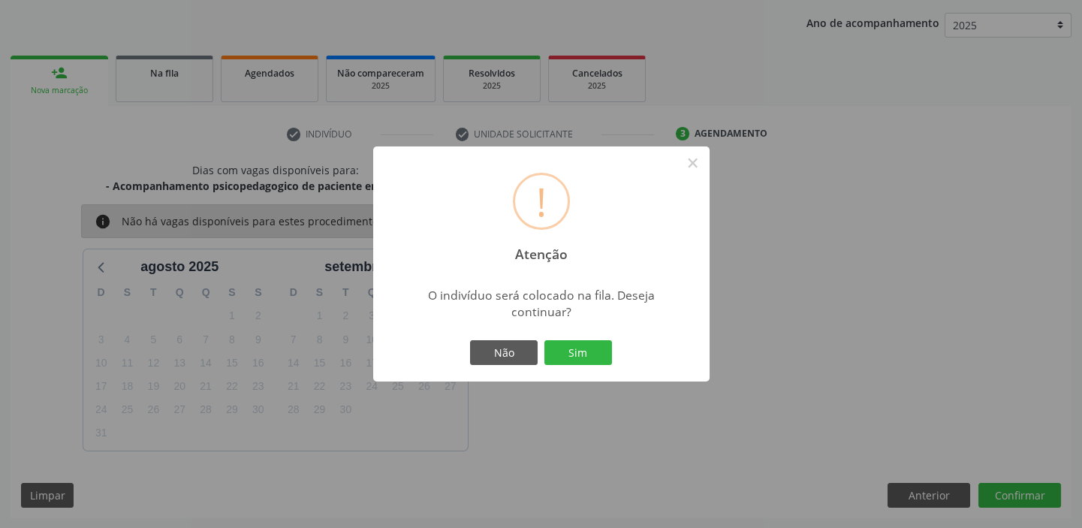
click at [615, 360] on div "Não Sim" at bounding box center [541, 353] width 149 height 32
click at [584, 354] on button "Sim" at bounding box center [578, 353] width 68 height 26
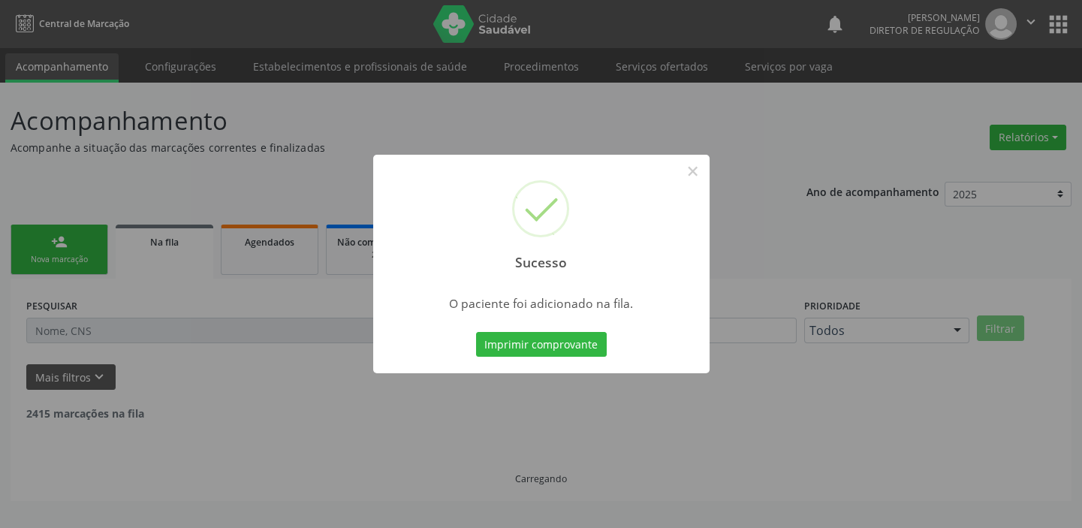
scroll to position [0, 0]
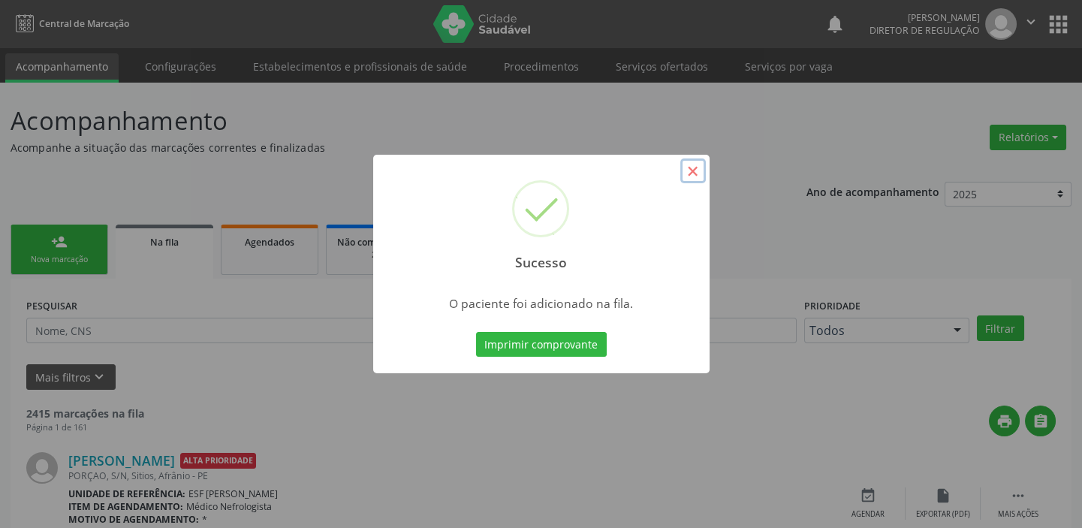
click at [690, 169] on button "×" at bounding box center [693, 171] width 26 height 26
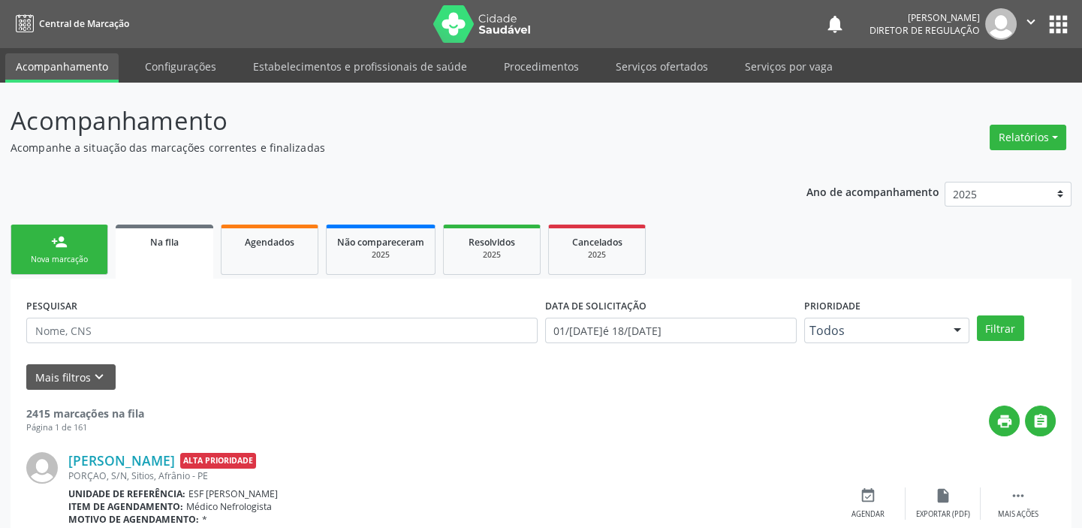
click at [59, 249] on link "person_add Nova marcação" at bounding box center [60, 249] width 98 height 50
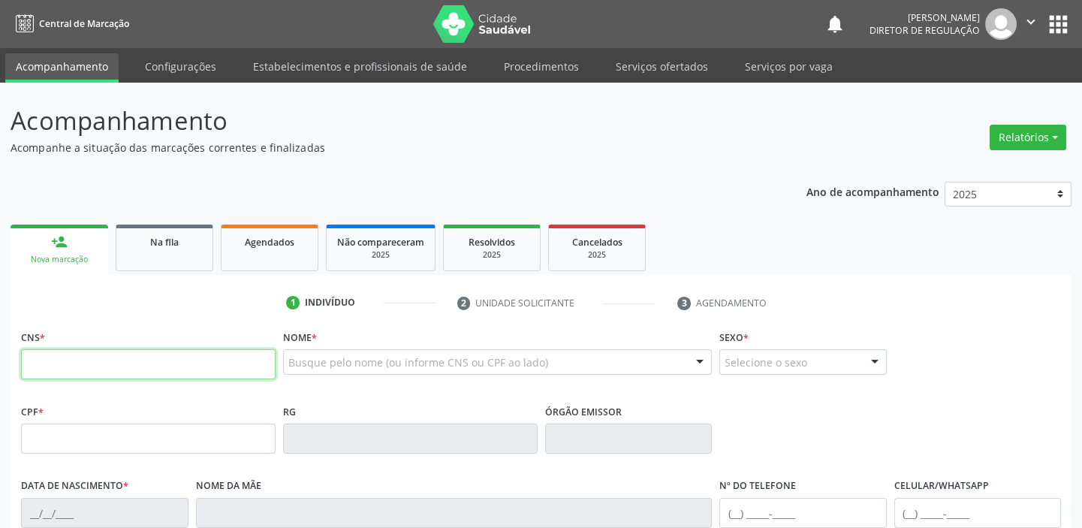
click at [135, 351] on input "text" at bounding box center [148, 364] width 255 height 30
type input "700 4079 8539 3944"
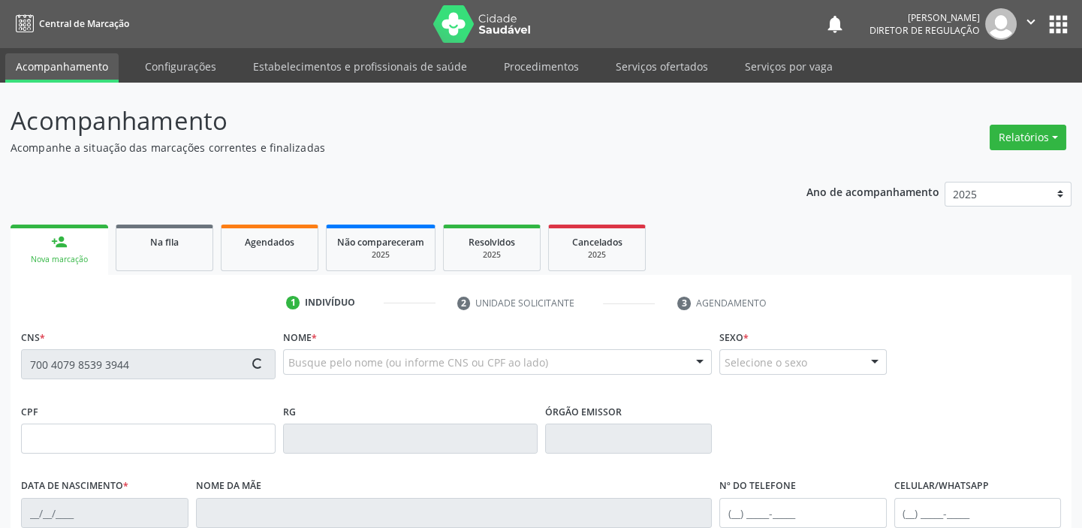
type input "0[DATE]"
type input "[PERSON_NAME]"
type input "S/N"
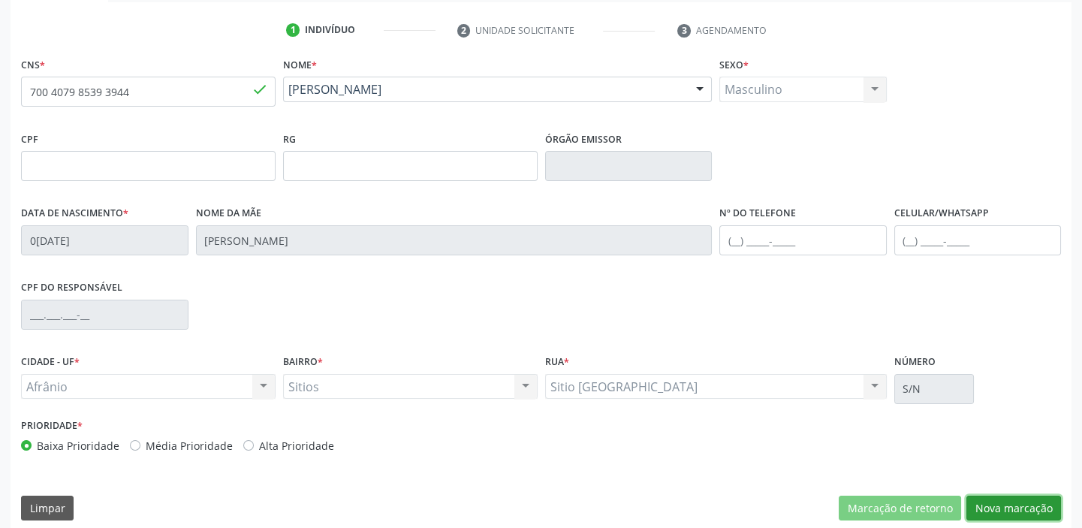
click at [992, 507] on button "Nova marcação" at bounding box center [1013, 508] width 95 height 26
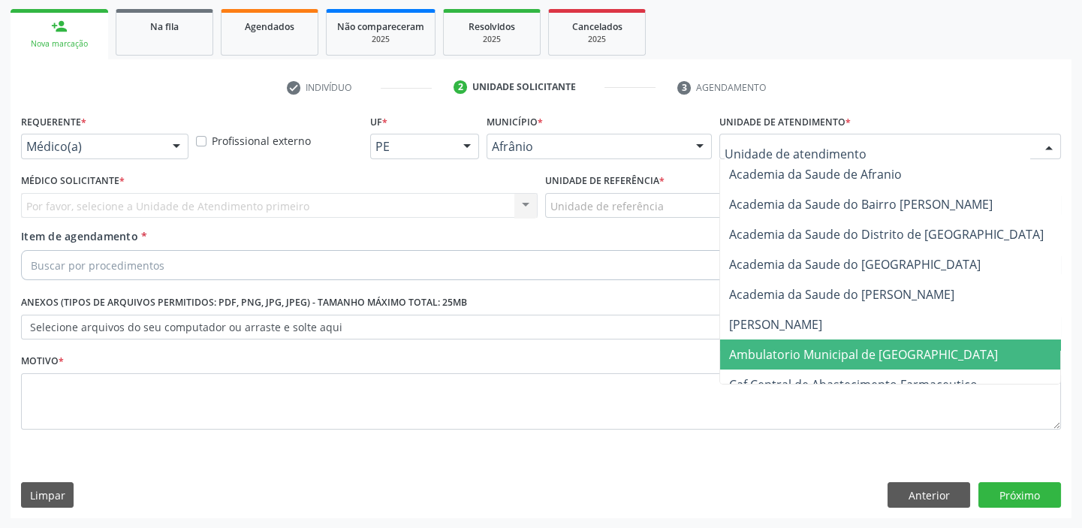
click at [773, 357] on span "Ambulatorio Municipal de [GEOGRAPHIC_DATA]" at bounding box center [863, 354] width 269 height 17
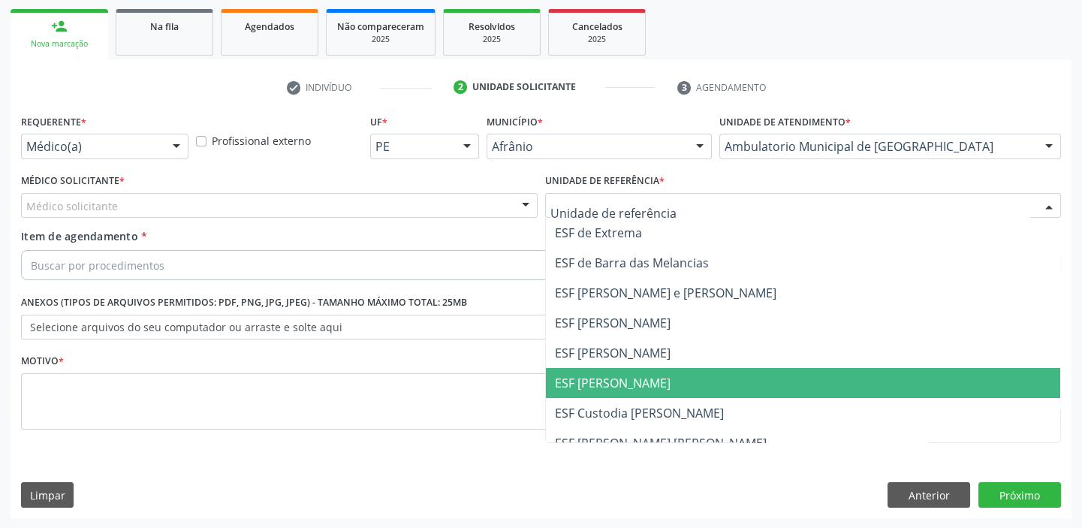
click at [578, 393] on span "ESF [PERSON_NAME]" at bounding box center [803, 383] width 515 height 30
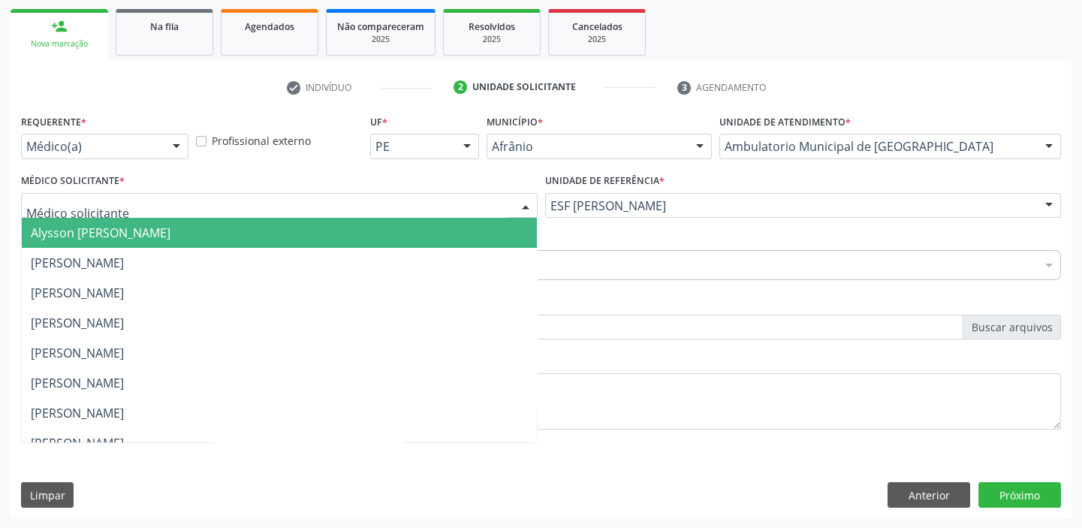
click at [78, 239] on span "Alysson [PERSON_NAME]" at bounding box center [101, 232] width 140 height 17
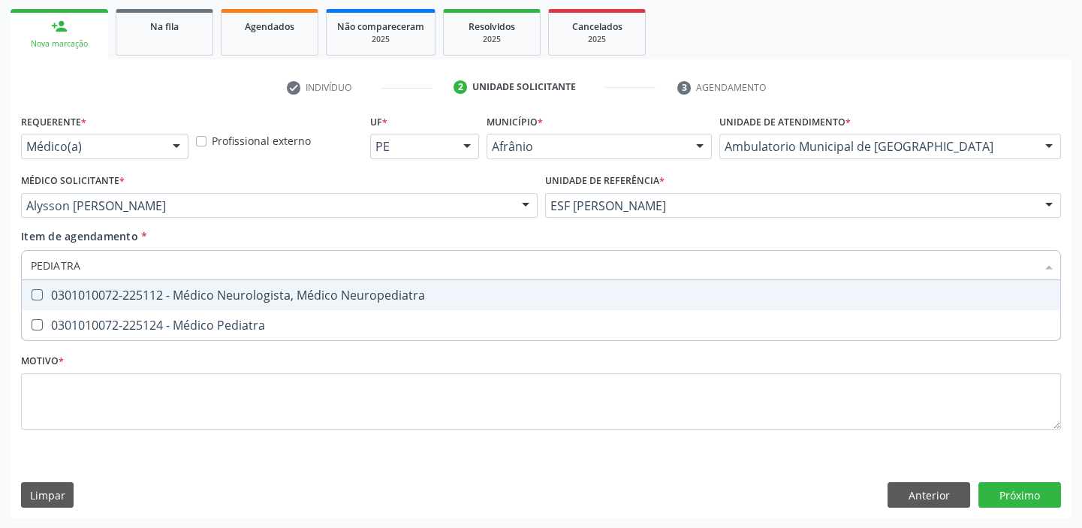
type input "PEDIATRA"
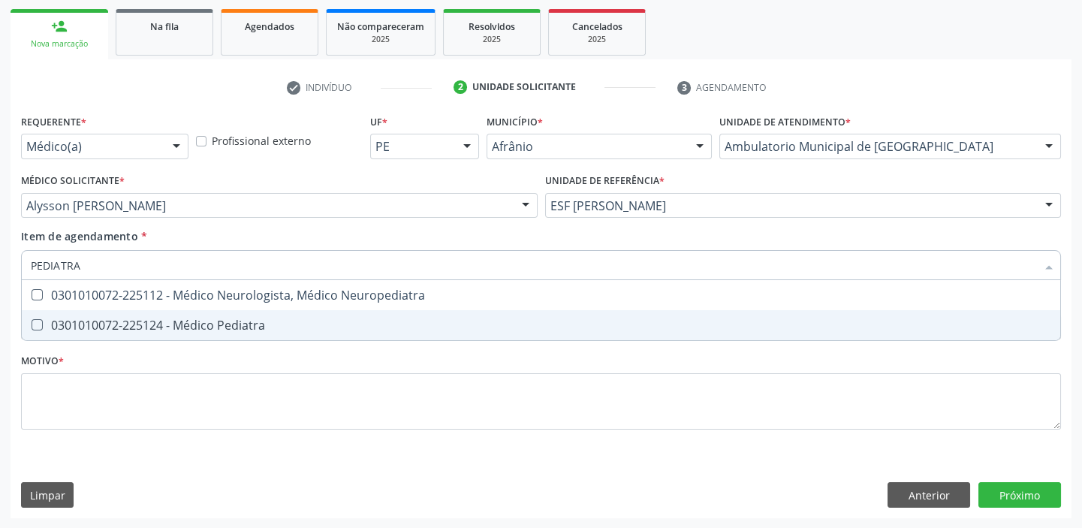
click at [38, 327] on Pediatra at bounding box center [37, 324] width 11 height 11
click at [32, 327] on Pediatra "checkbox" at bounding box center [27, 325] width 10 height 10
checkbox Pediatra "true"
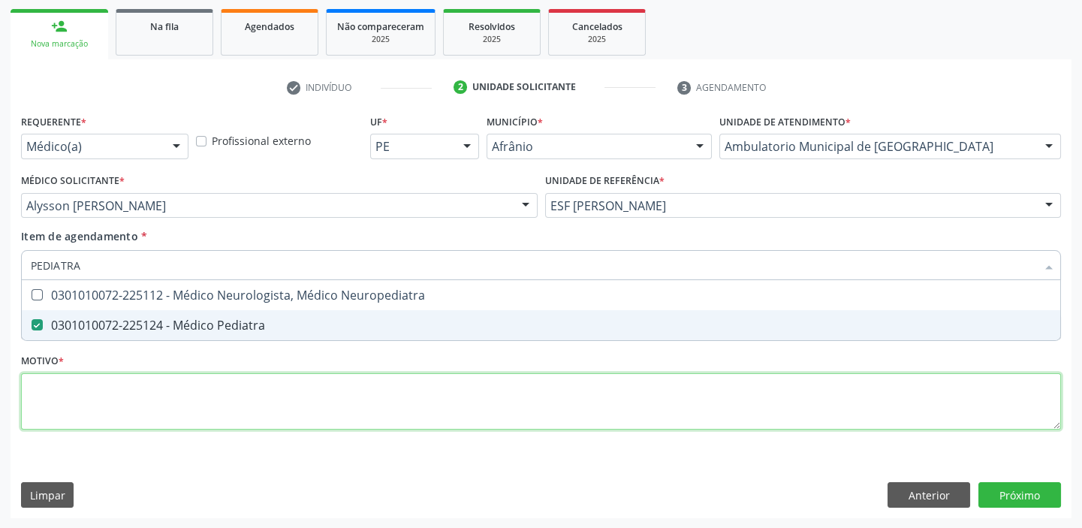
click at [48, 406] on div "Requerente * Médico(a) Médico(a) Enfermeiro(a) Paciente Nenhum resultado encont…" at bounding box center [541, 280] width 1040 height 340
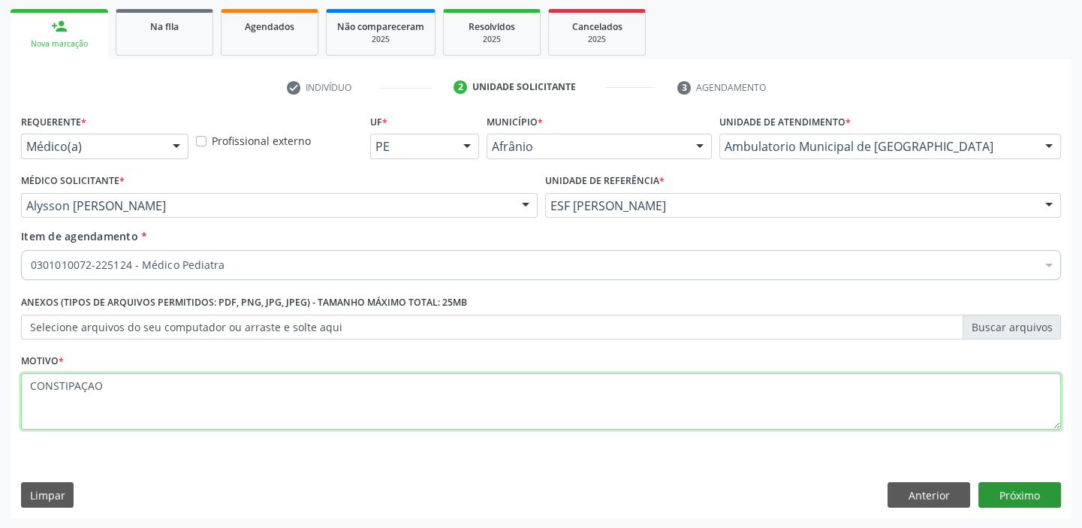
type textarea "CONSTIPAÇAO"
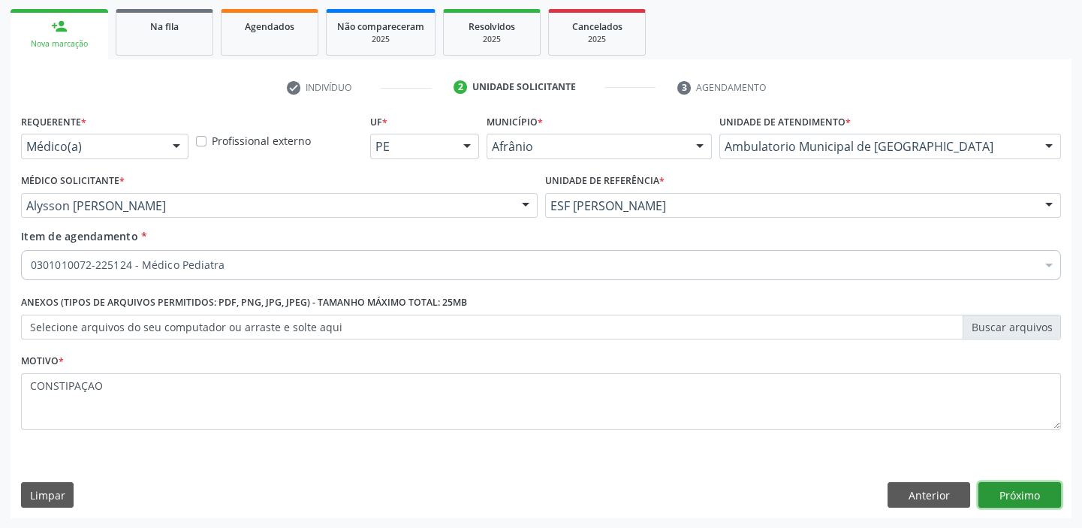
click at [1021, 500] on button "Próximo" at bounding box center [1019, 495] width 83 height 26
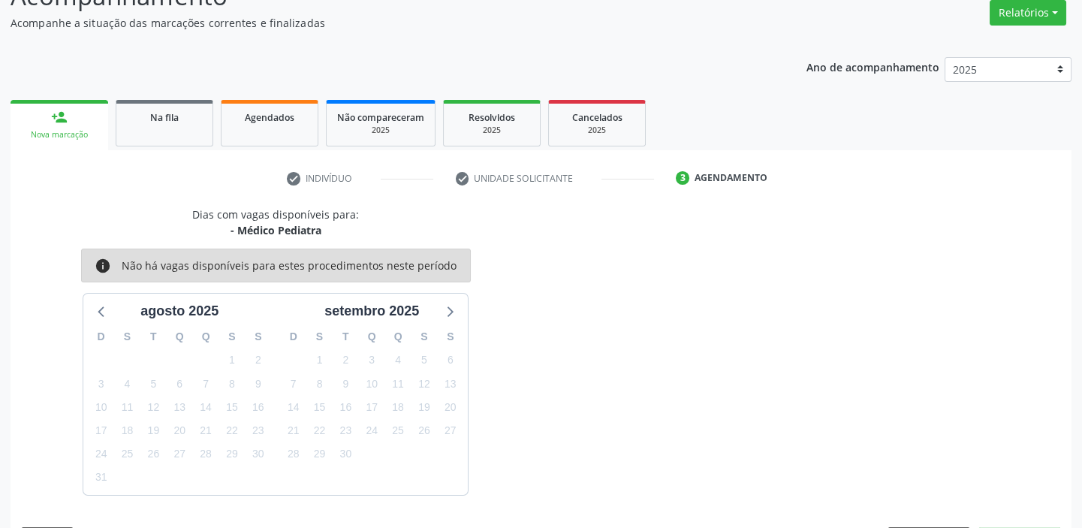
scroll to position [169, 0]
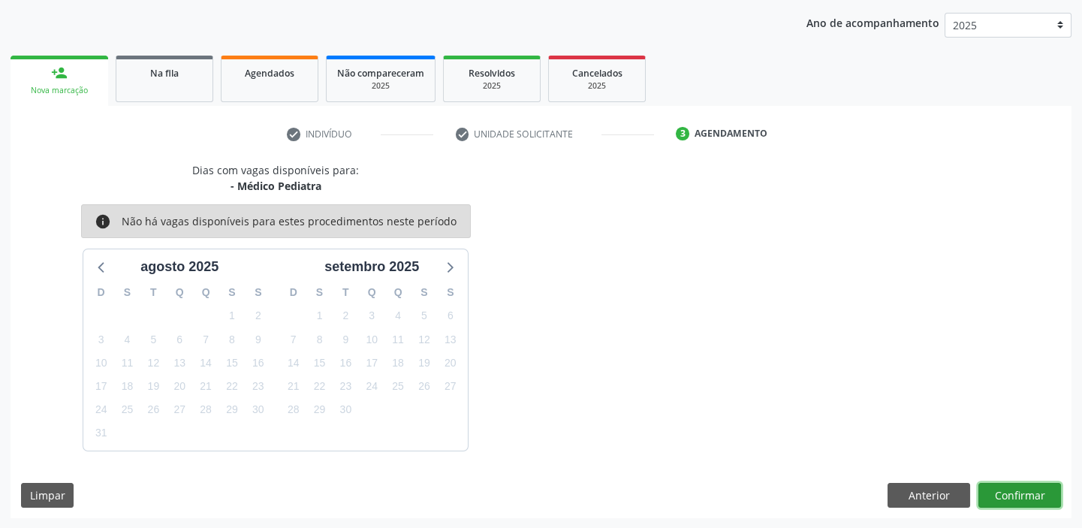
click at [999, 490] on button "Confirmar" at bounding box center [1019, 496] width 83 height 26
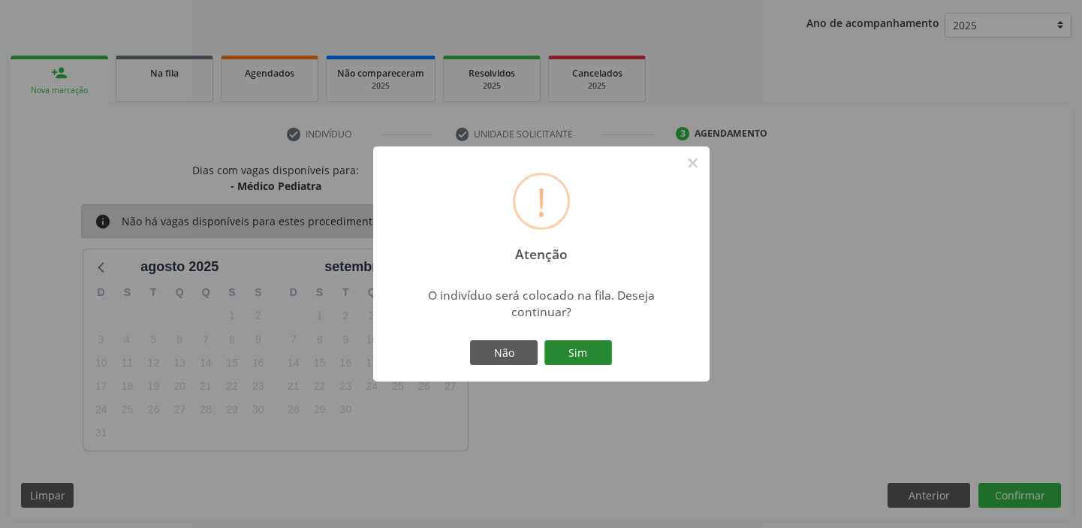
click at [580, 351] on button "Sim" at bounding box center [578, 353] width 68 height 26
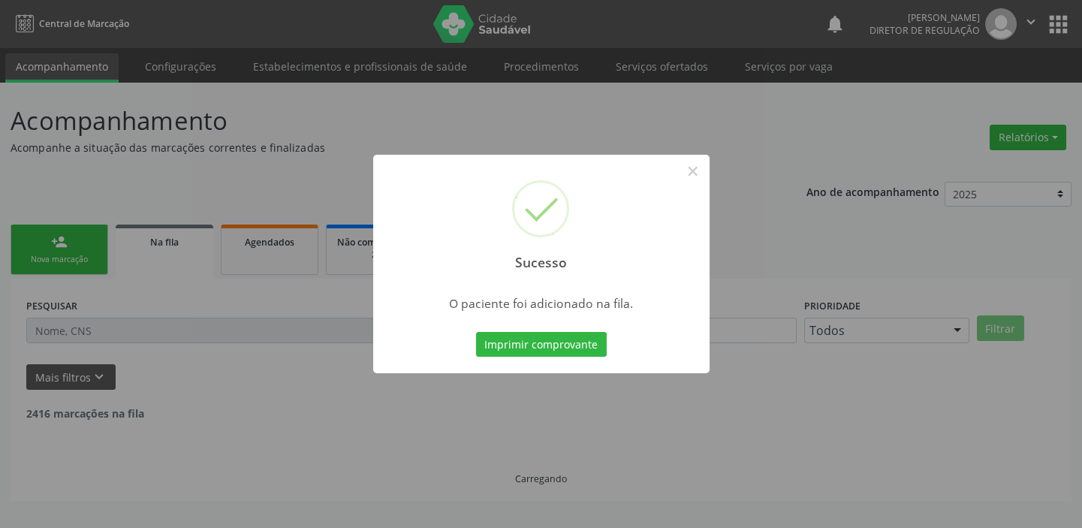
scroll to position [0, 0]
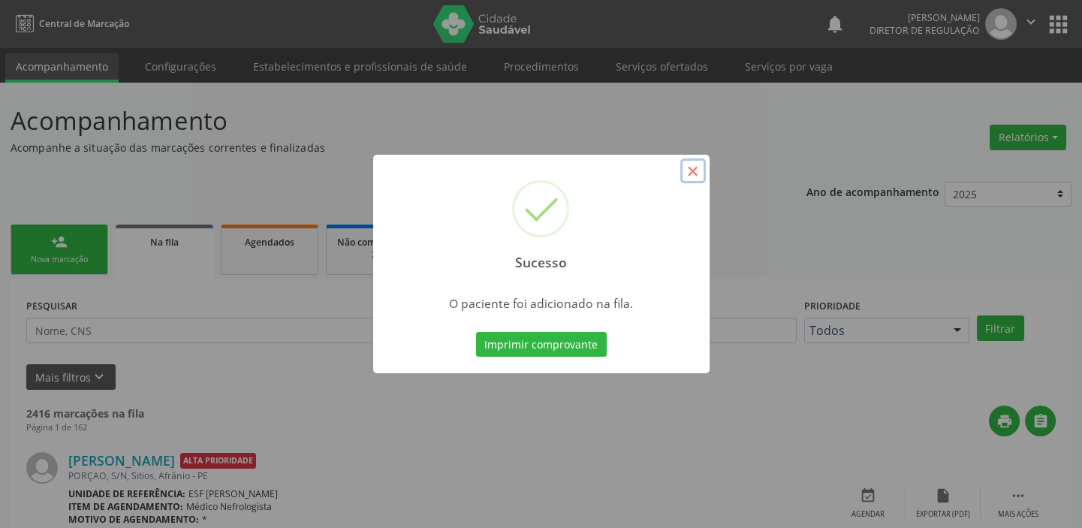
click at [686, 166] on button "×" at bounding box center [693, 171] width 26 height 26
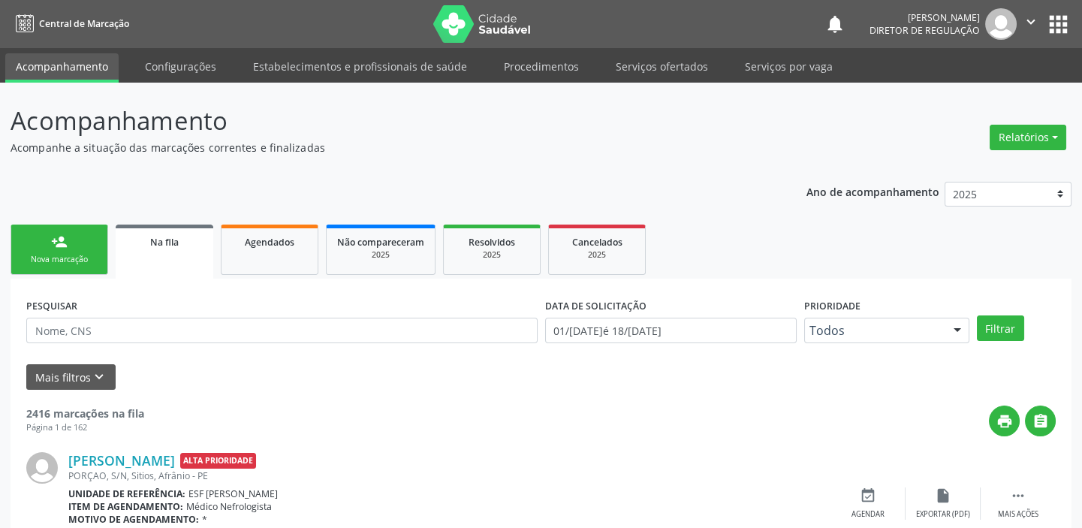
click at [66, 261] on div "Nova marcação" at bounding box center [59, 259] width 75 height 11
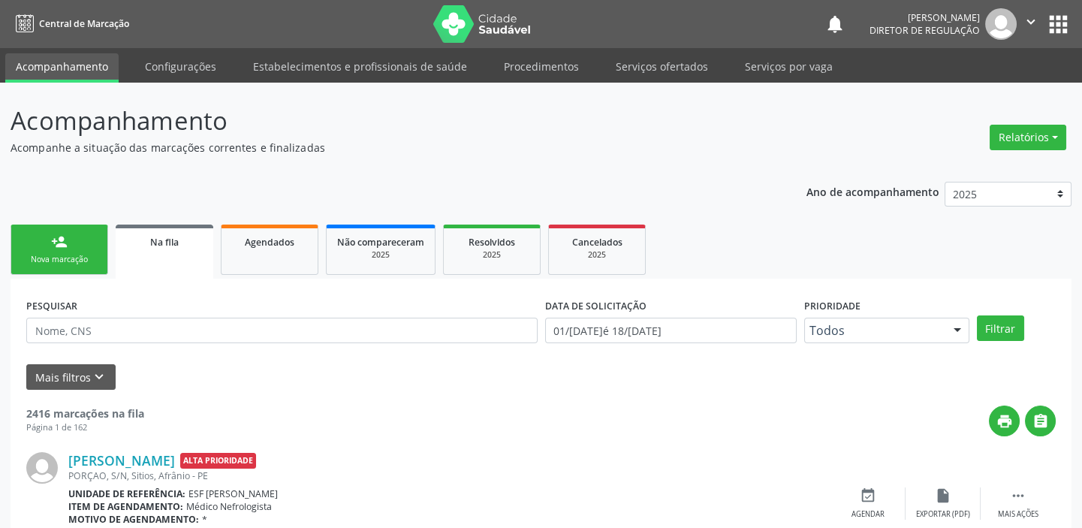
click at [66, 261] on div "Nova marcação" at bounding box center [59, 259] width 75 height 11
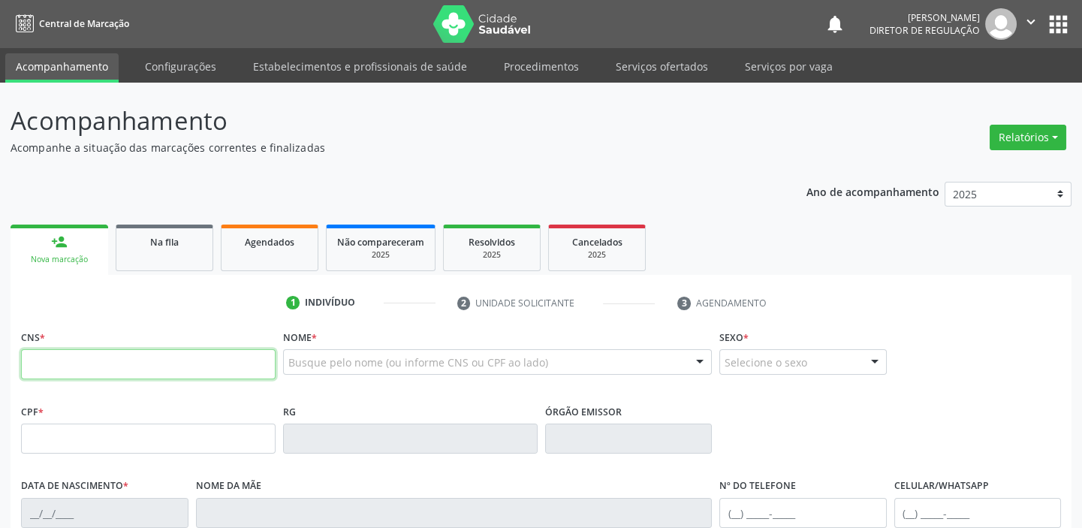
click at [56, 367] on input "text" at bounding box center [148, 364] width 255 height 30
type input "700 7084 0879 6680"
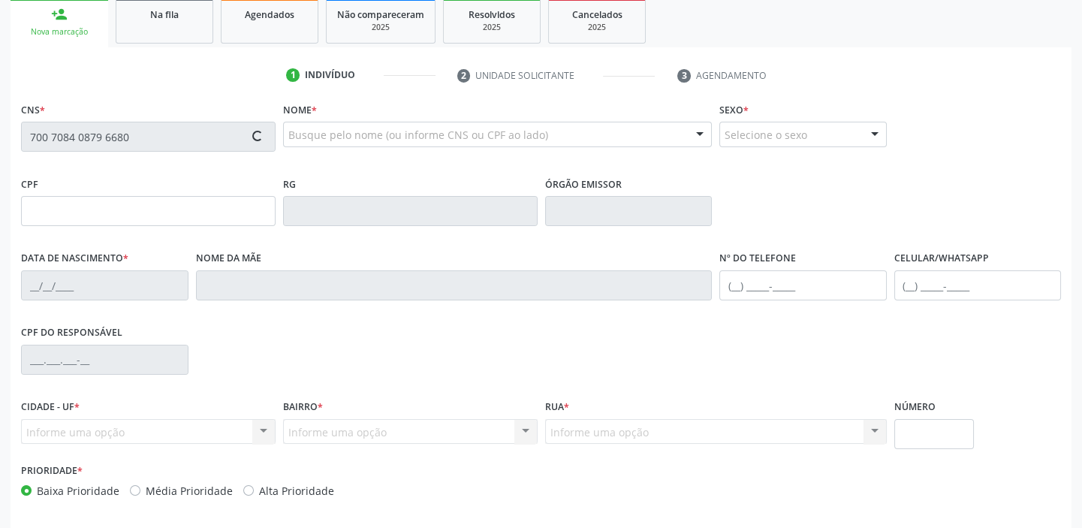
scroll to position [285, 0]
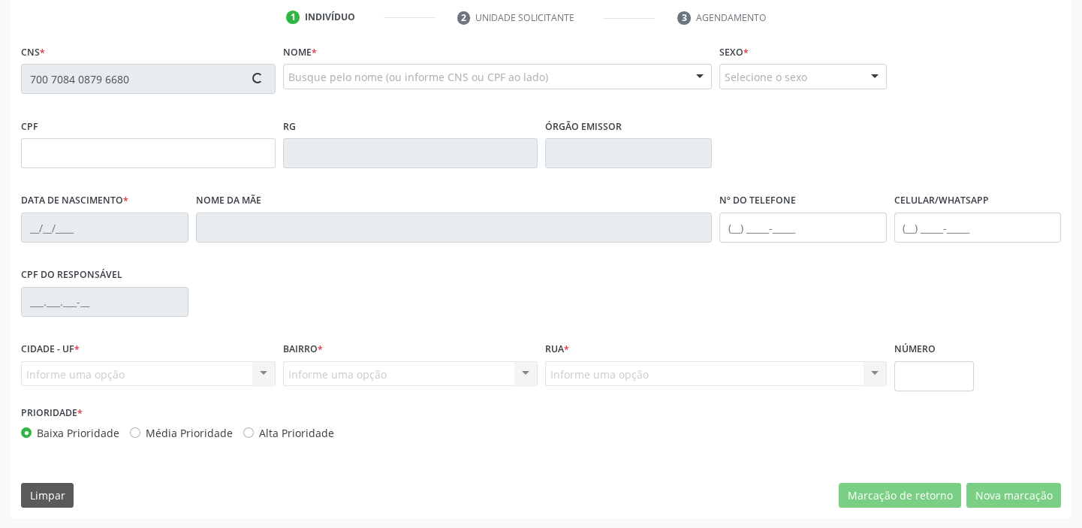
type input "0[DATE]"
type input "[PERSON_NAME]"
type input "[PHONE_NUMBER]"
type input "S/N"
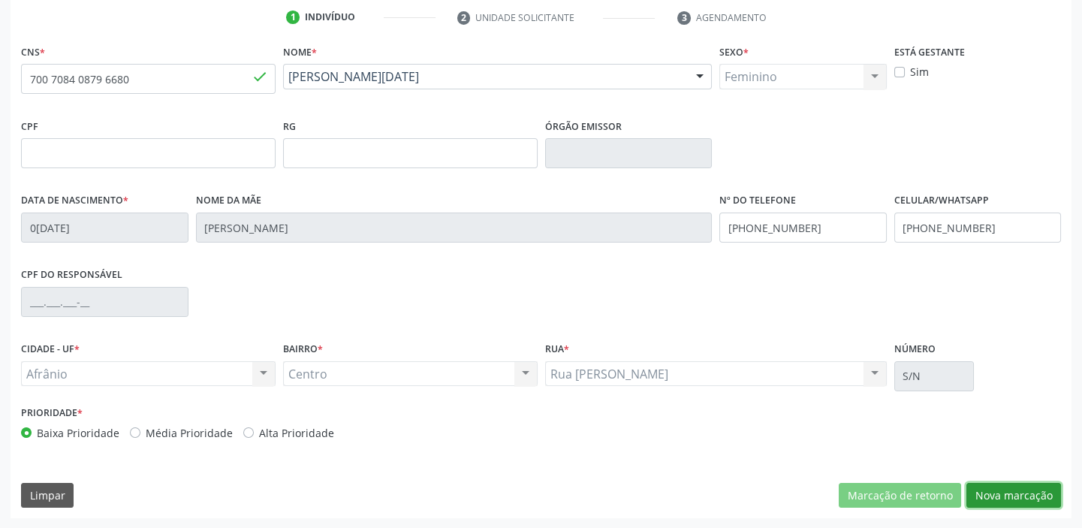
click at [1008, 495] on button "Nova marcação" at bounding box center [1013, 496] width 95 height 26
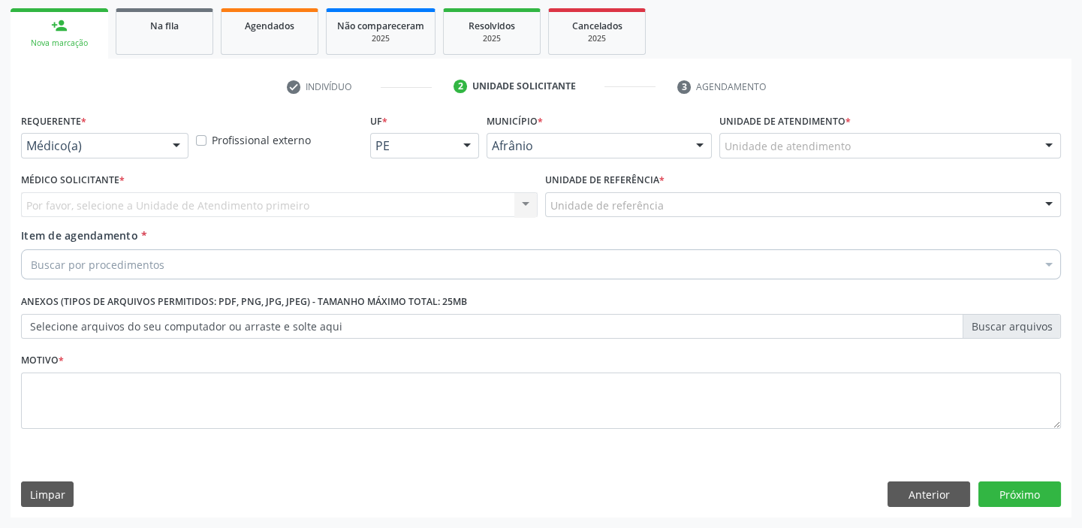
scroll to position [215, 0]
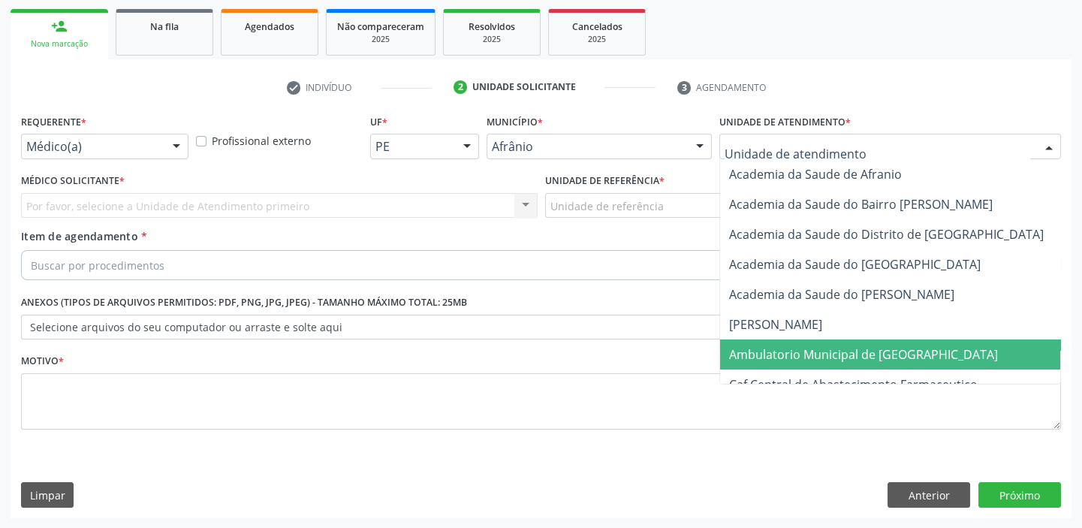
click at [765, 348] on span "Ambulatorio Municipal de [GEOGRAPHIC_DATA]" at bounding box center [863, 354] width 269 height 17
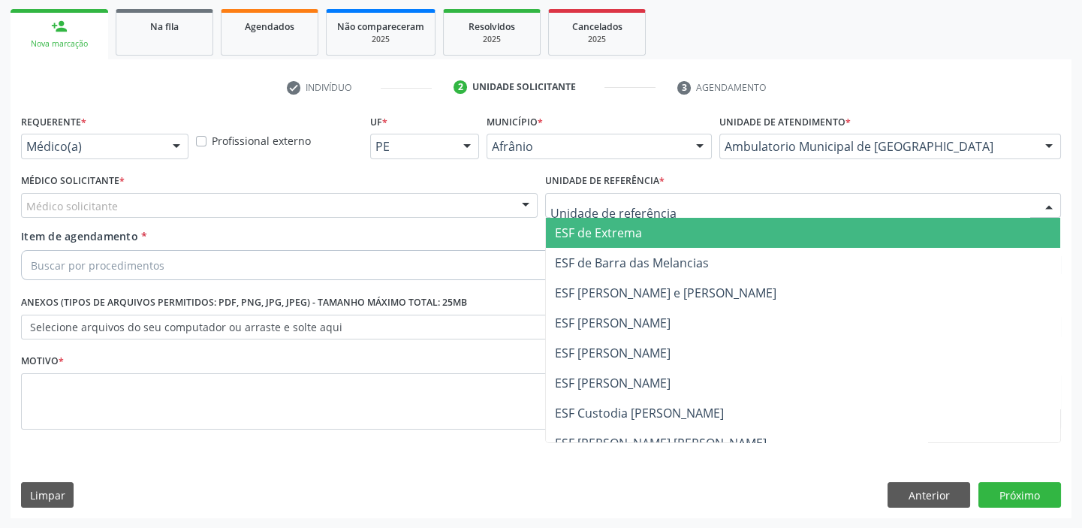
drag, startPoint x: 602, startPoint y: 208, endPoint x: 601, endPoint y: 262, distance: 54.1
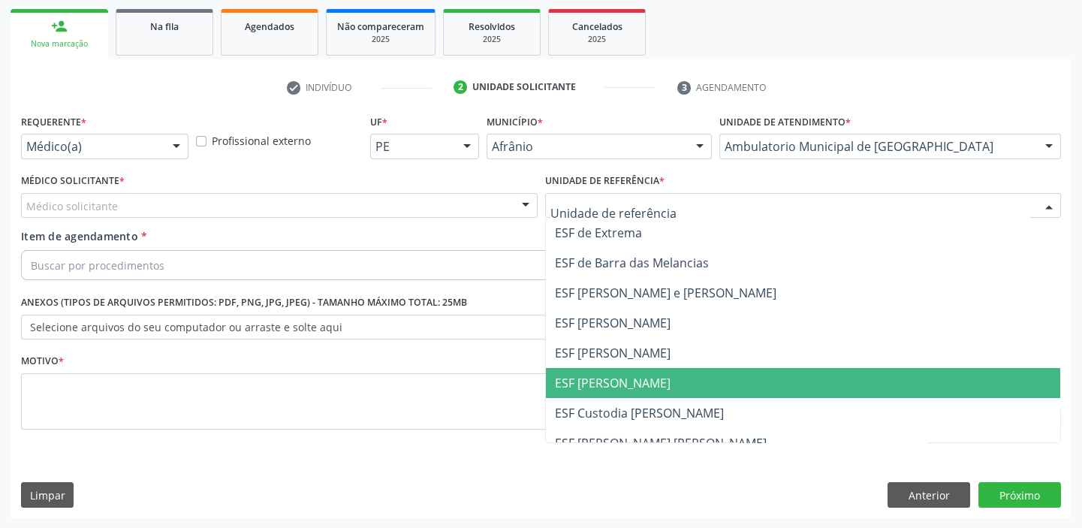
click at [608, 375] on span "ESF [PERSON_NAME]" at bounding box center [613, 383] width 116 height 17
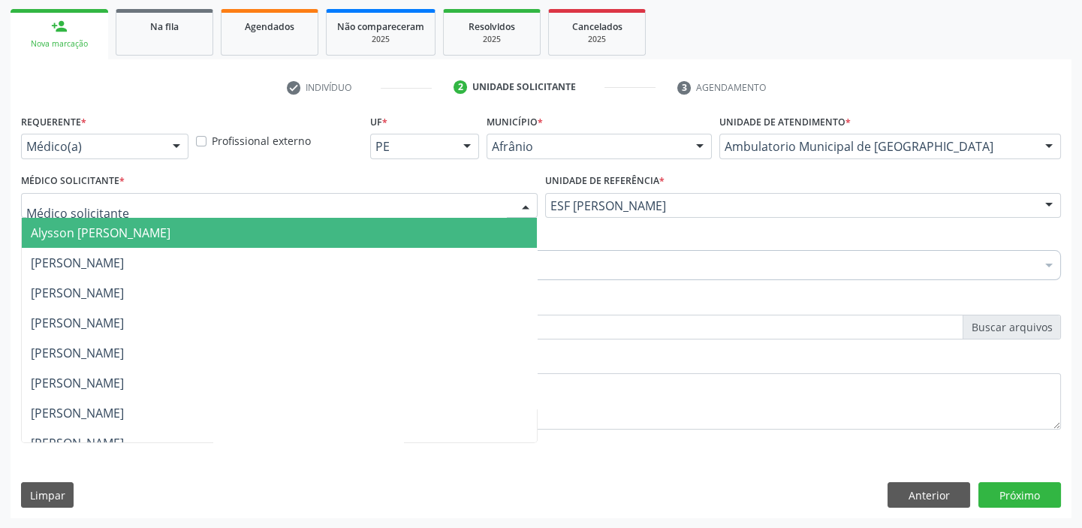
click at [72, 225] on span "Alysson Rodrigo Ferreira Cavalcanti" at bounding box center [101, 232] width 140 height 17
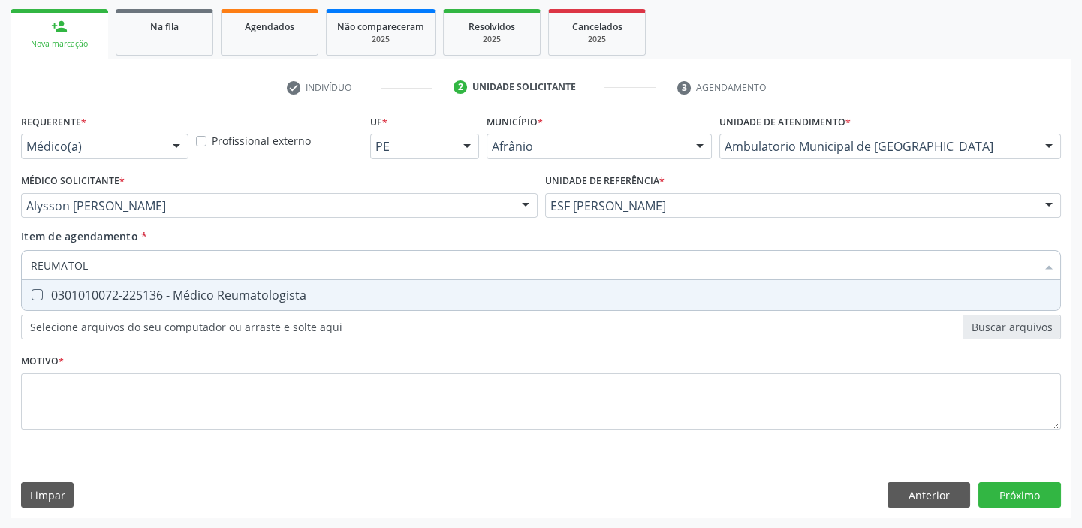
type input "REUMATOLO"
click at [69, 300] on div "0301010072-225136 - Médico Reumatologista" at bounding box center [541, 295] width 1020 height 12
checkbox Reumatologista "true"
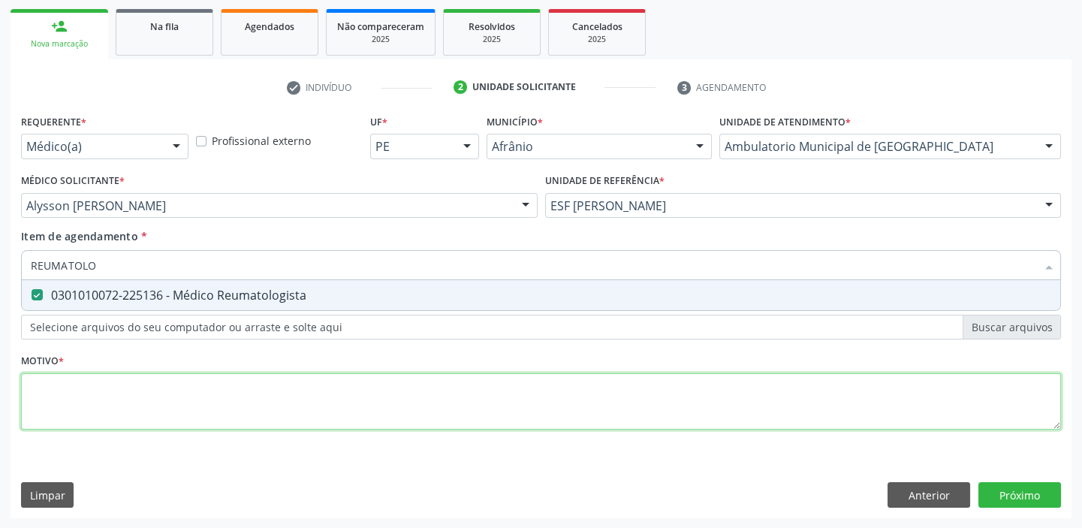
click at [62, 397] on div "Requerente * Médico(a) Médico(a) Enfermeiro(a) Paciente Nenhum resultado encont…" at bounding box center [541, 280] width 1040 height 340
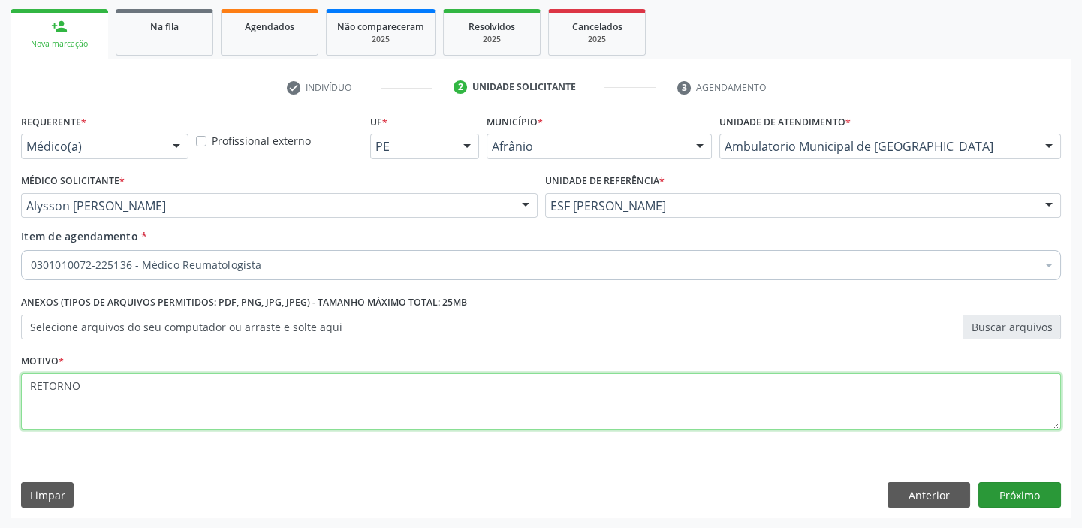
type textarea "RETORNO"
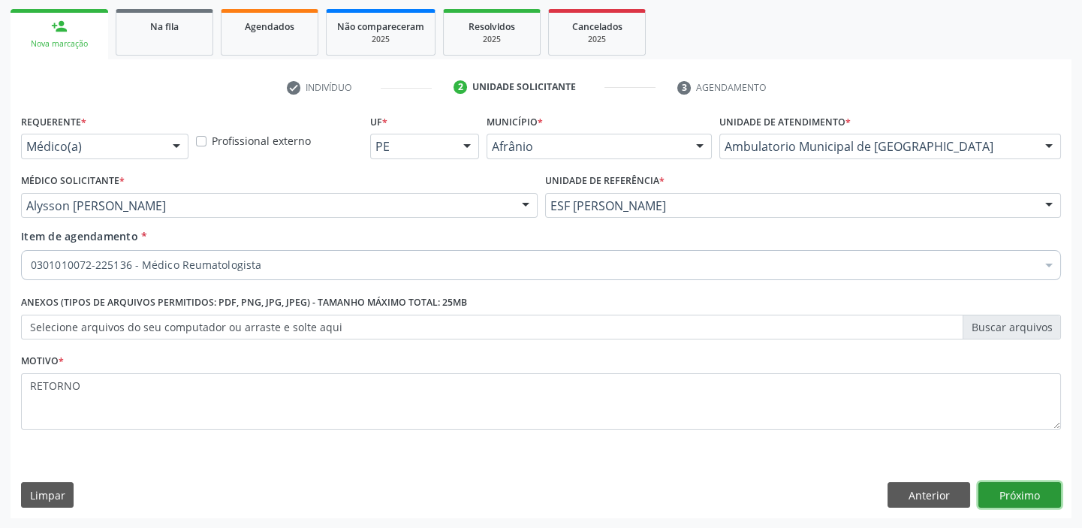
click at [1019, 490] on button "Próximo" at bounding box center [1019, 495] width 83 height 26
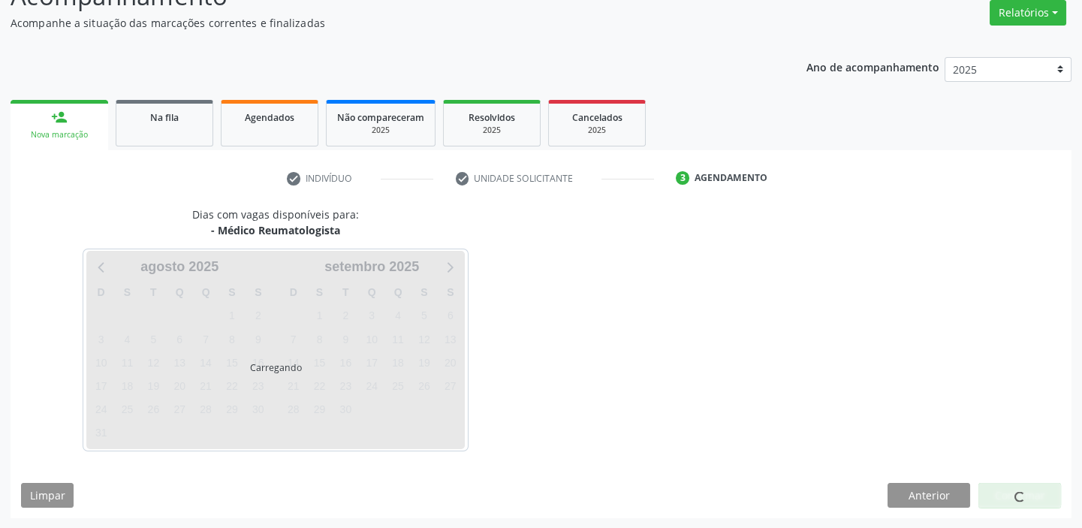
scroll to position [169, 0]
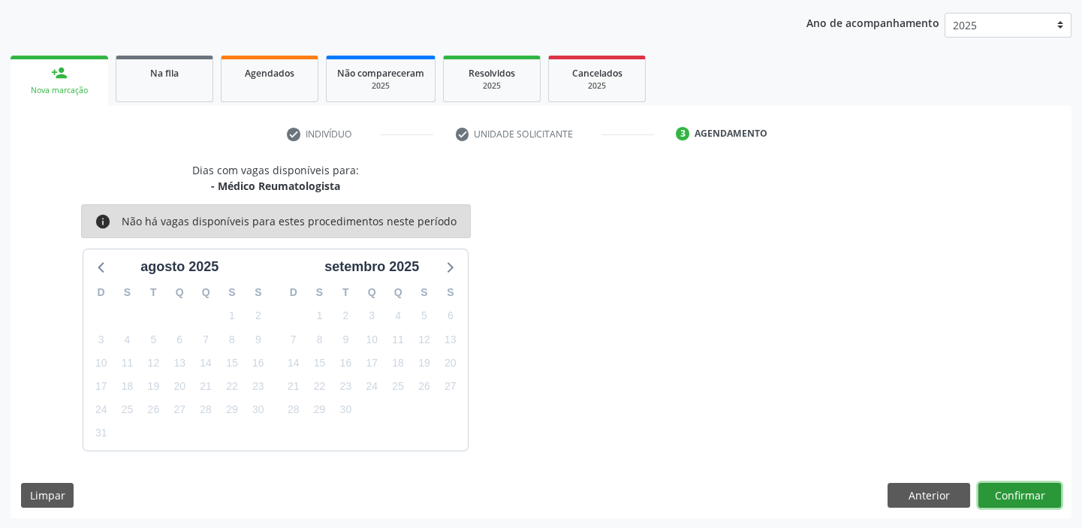
click at [1026, 499] on button "Confirmar" at bounding box center [1019, 496] width 83 height 26
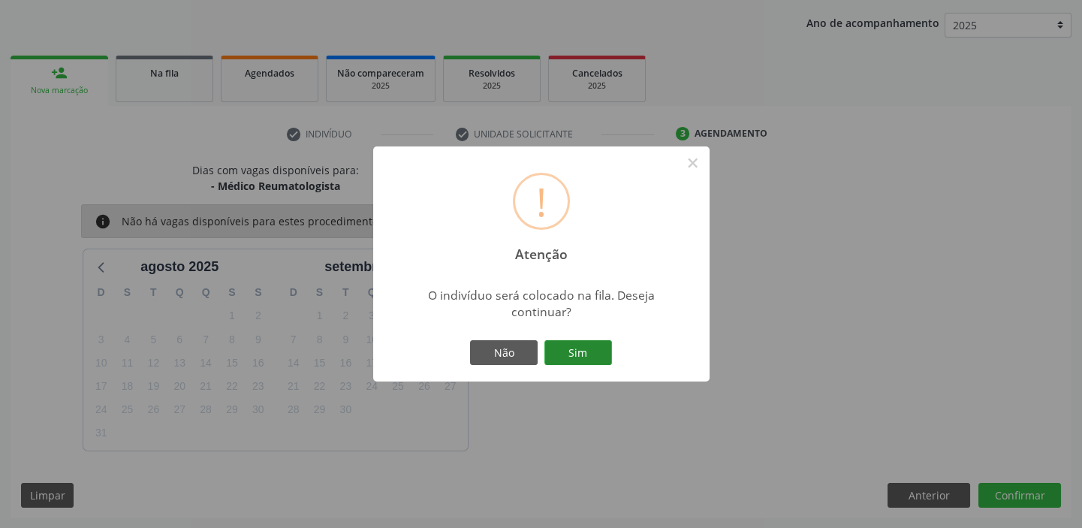
click at [573, 356] on button "Sim" at bounding box center [578, 353] width 68 height 26
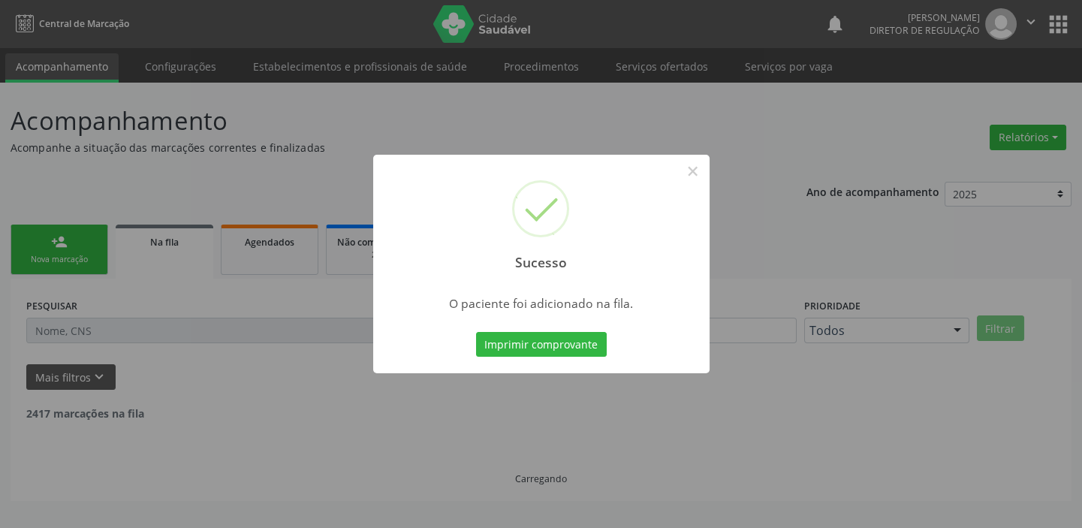
scroll to position [0, 0]
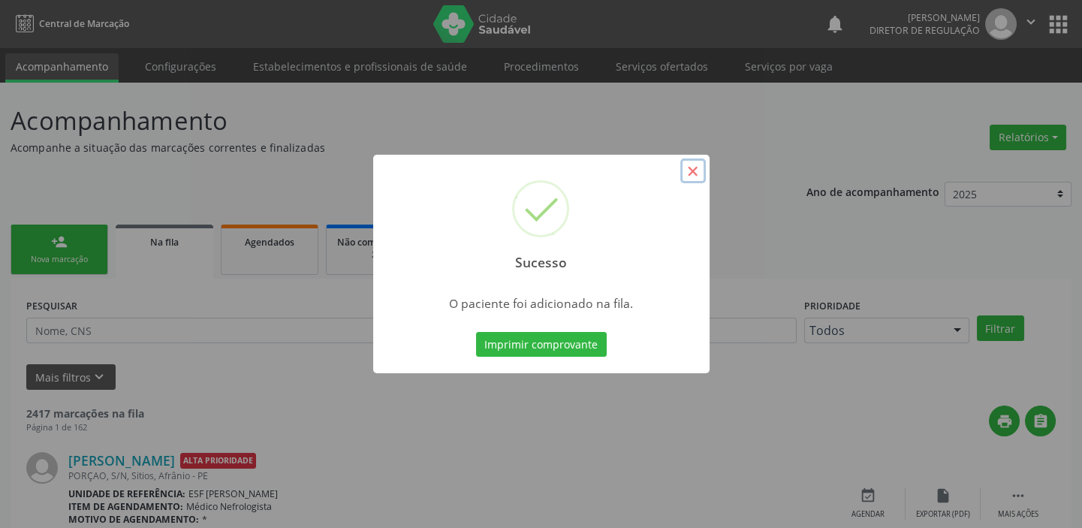
click at [688, 168] on button "×" at bounding box center [693, 171] width 26 height 26
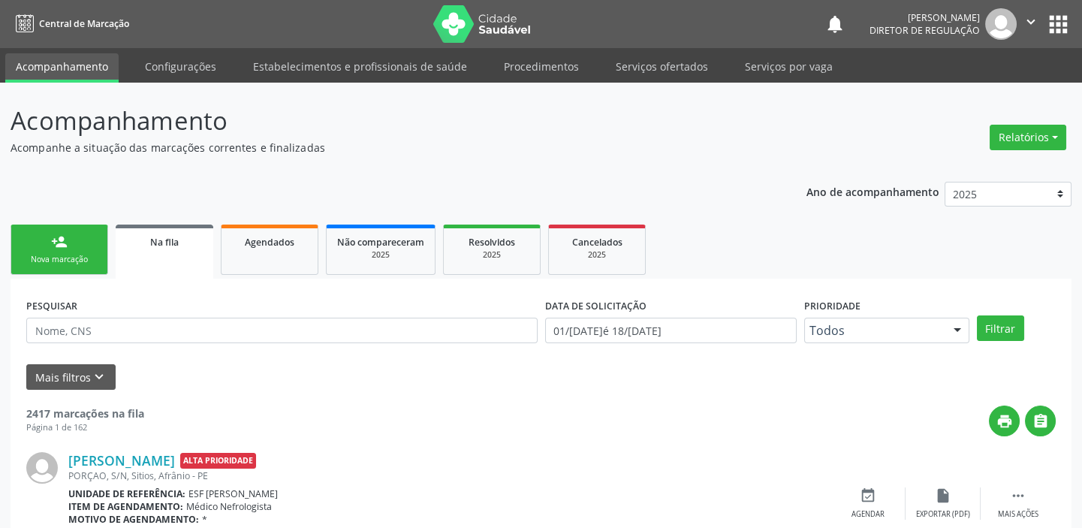
click at [62, 256] on div "Nova marcação" at bounding box center [59, 259] width 75 height 11
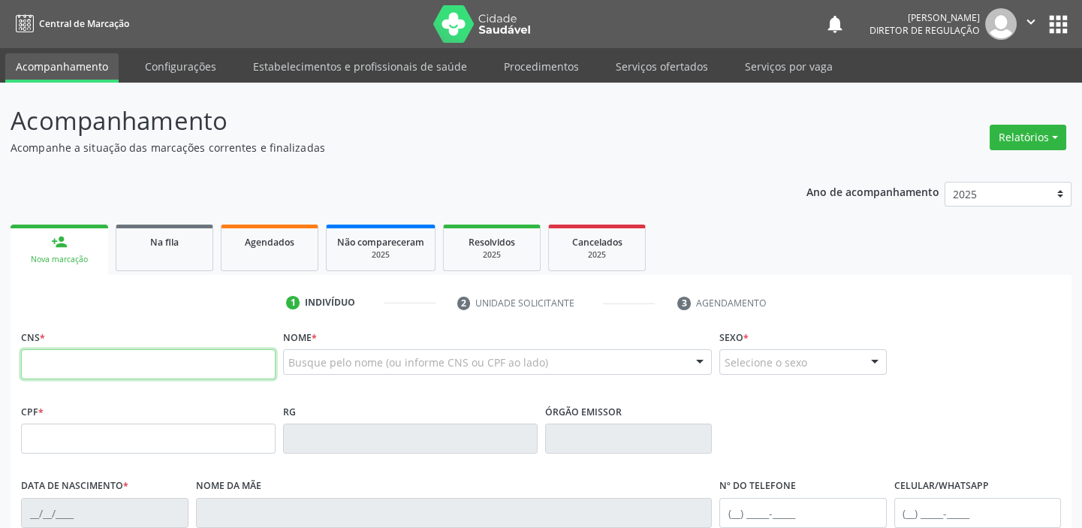
click at [78, 359] on input "text" at bounding box center [148, 364] width 255 height 30
type input "700 8084 4079 0187"
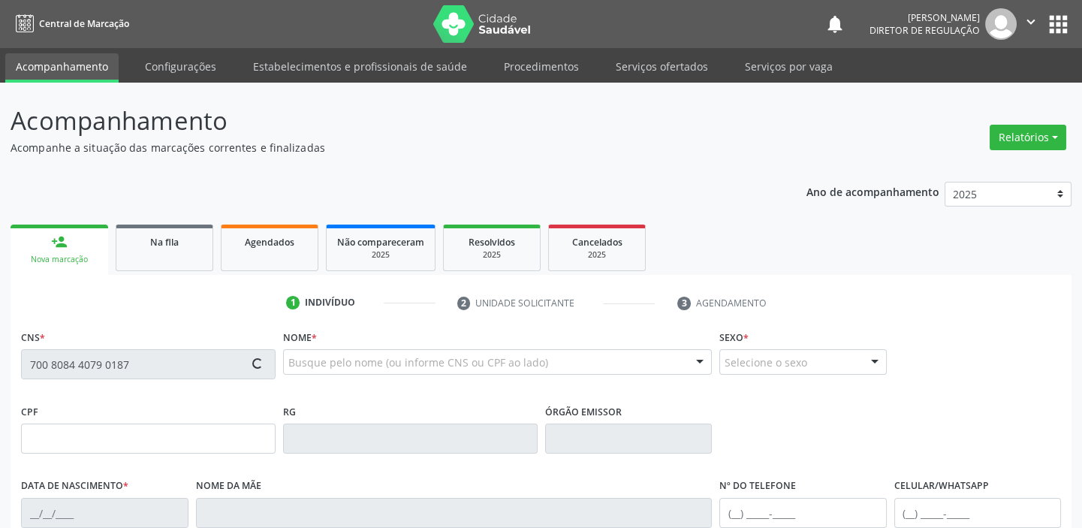
type input "13/08/1980"
type input "Benedita Luzia Rodrigues"
type input "(87) 98817-5871"
type input "S/N"
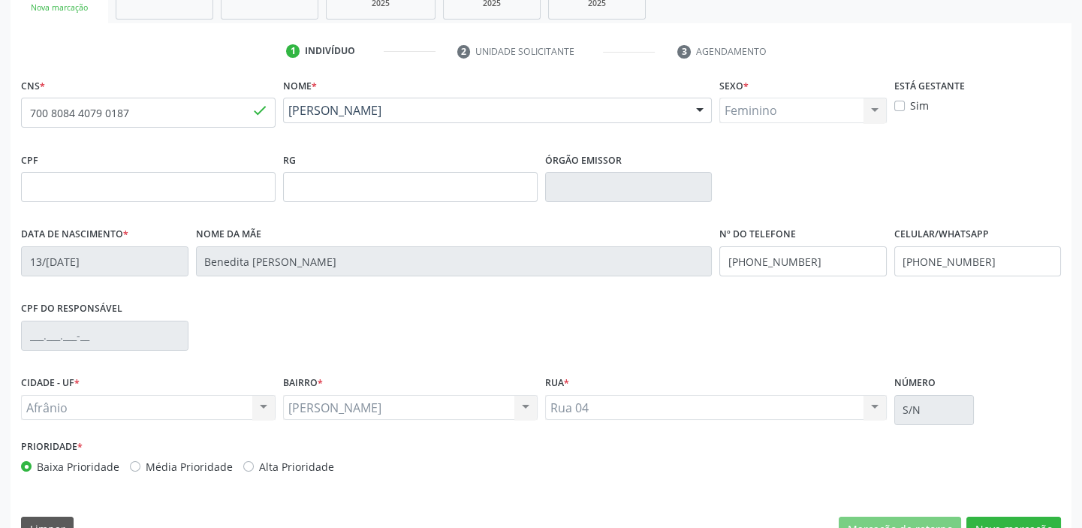
scroll to position [285, 0]
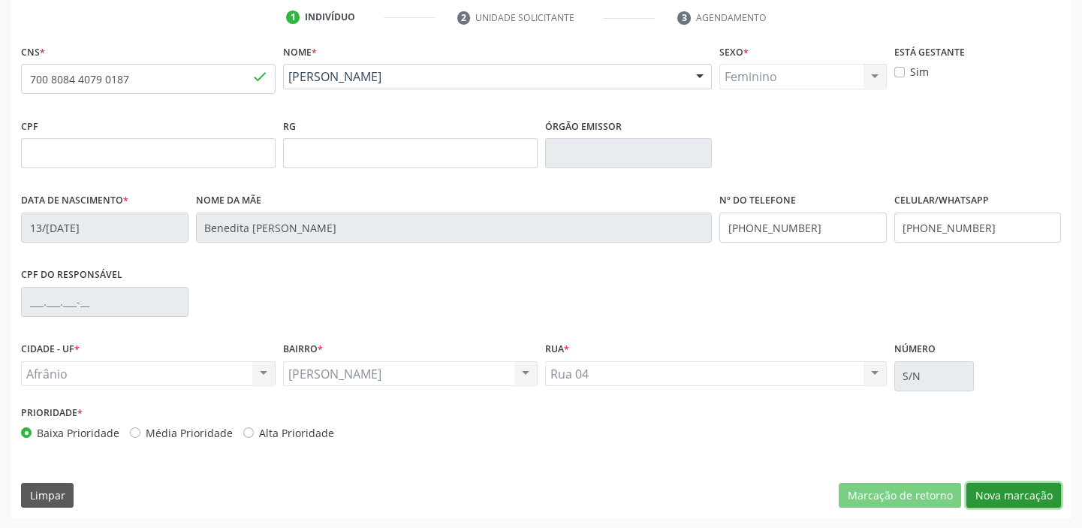
click at [1004, 495] on button "Nova marcação" at bounding box center [1013, 496] width 95 height 26
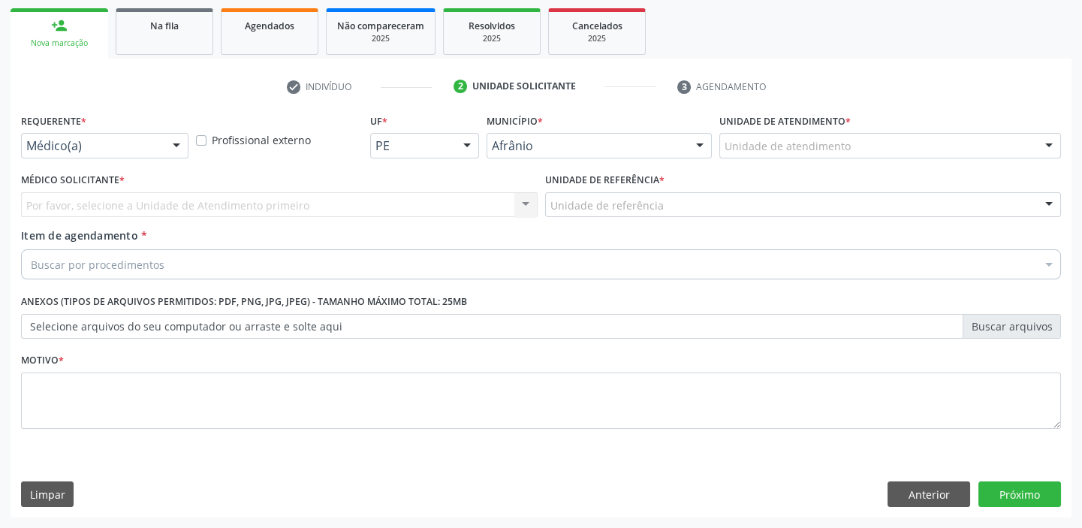
scroll to position [215, 0]
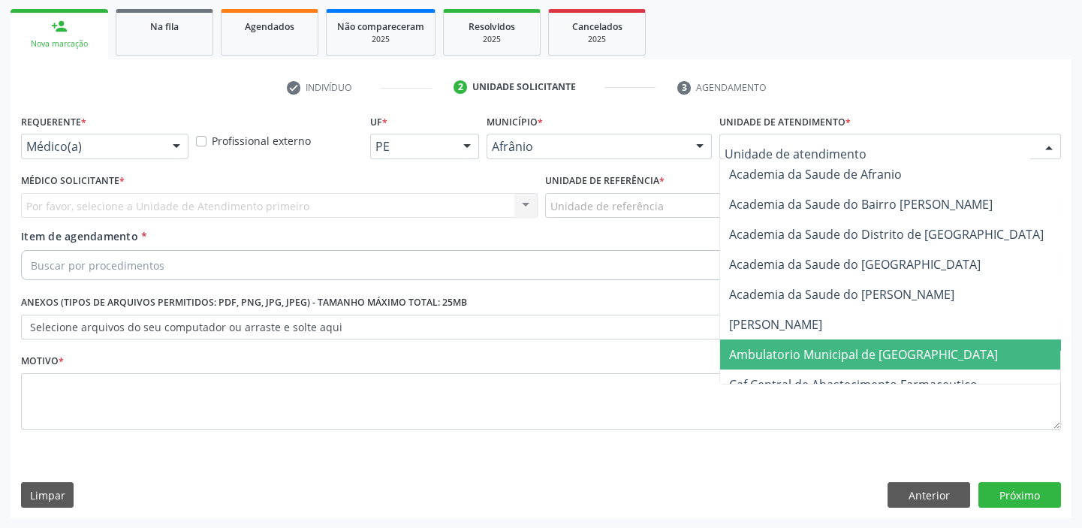
click at [773, 346] on span "Ambulatorio Municipal de [GEOGRAPHIC_DATA]" at bounding box center [863, 354] width 269 height 17
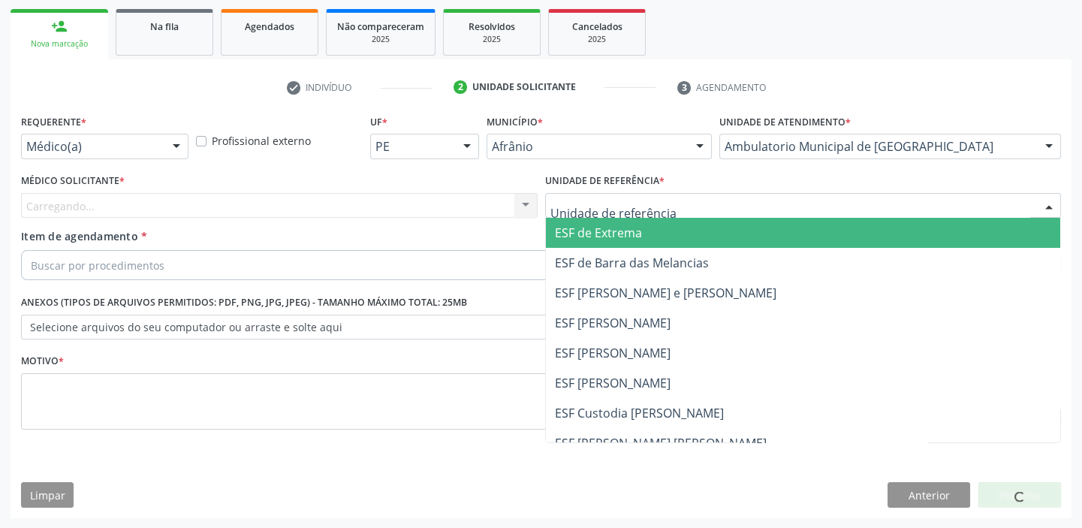
drag, startPoint x: 586, startPoint y: 203, endPoint x: 592, endPoint y: 296, distance: 93.3
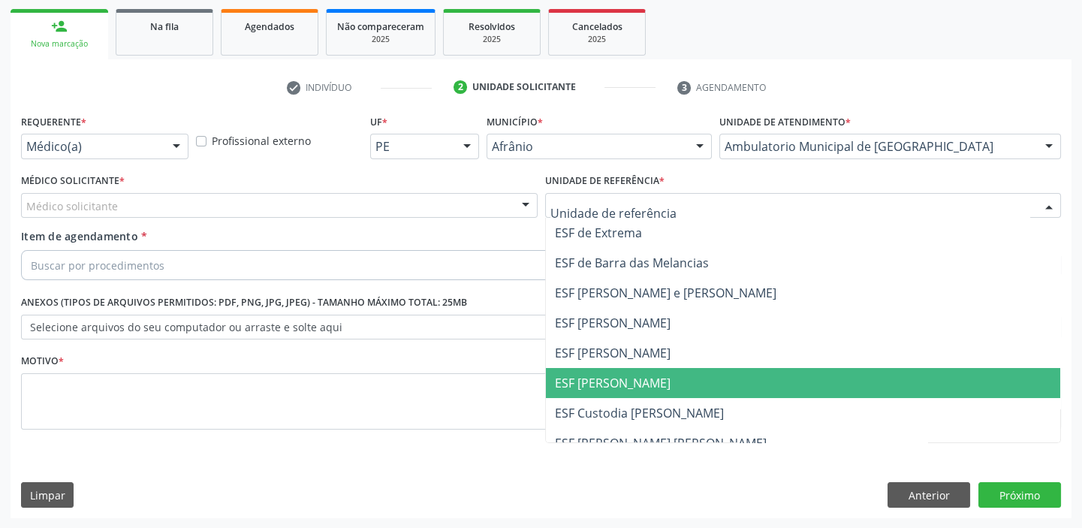
click at [598, 386] on span "ESF [PERSON_NAME]" at bounding box center [613, 383] width 116 height 17
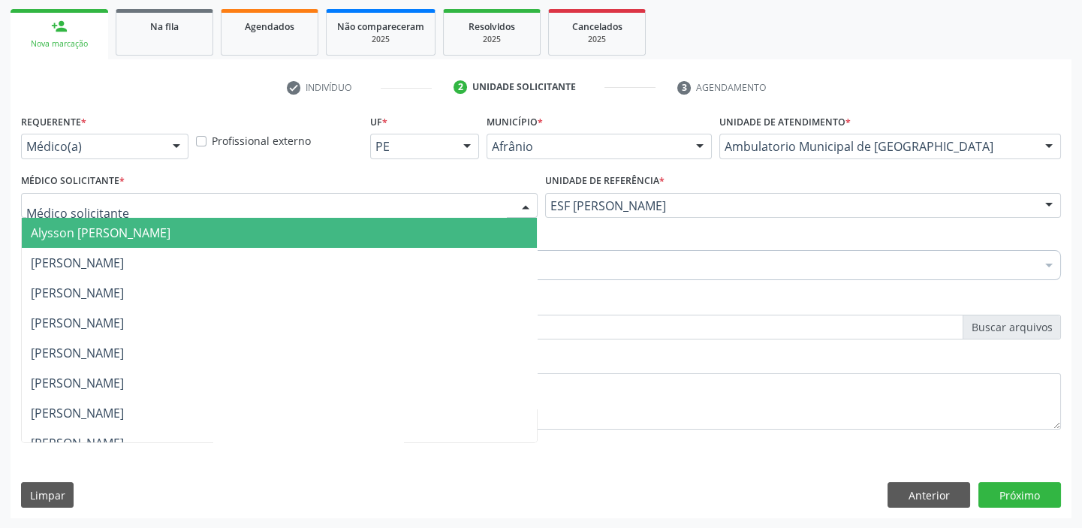
click at [42, 232] on span "Alysson Rodrigo Ferreira Cavalcanti" at bounding box center [101, 232] width 140 height 17
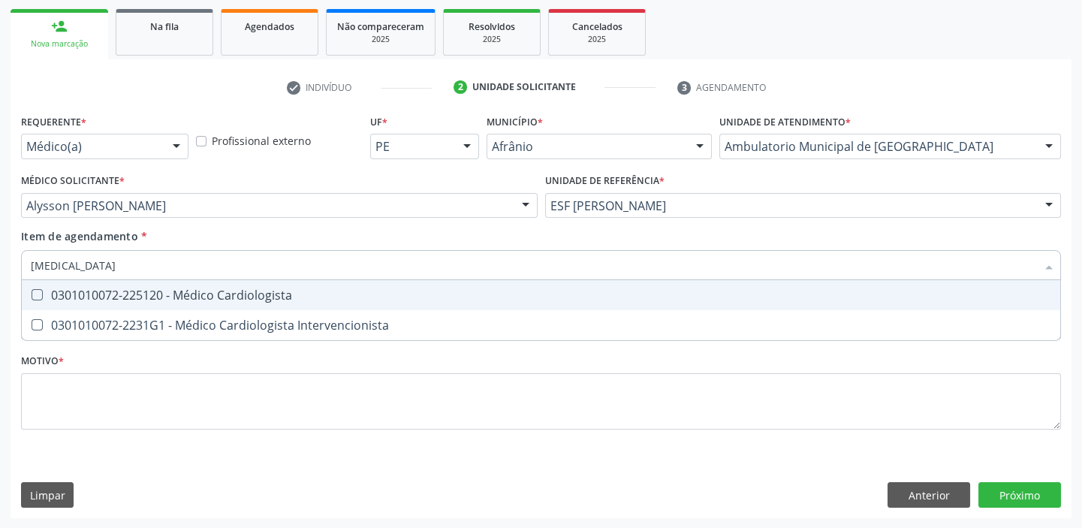
type input "CARDIOLOGISTA"
click at [59, 294] on div "0301010072-225120 - Médico Cardiologista" at bounding box center [541, 295] width 1020 height 12
checkbox Cardiologista "true"
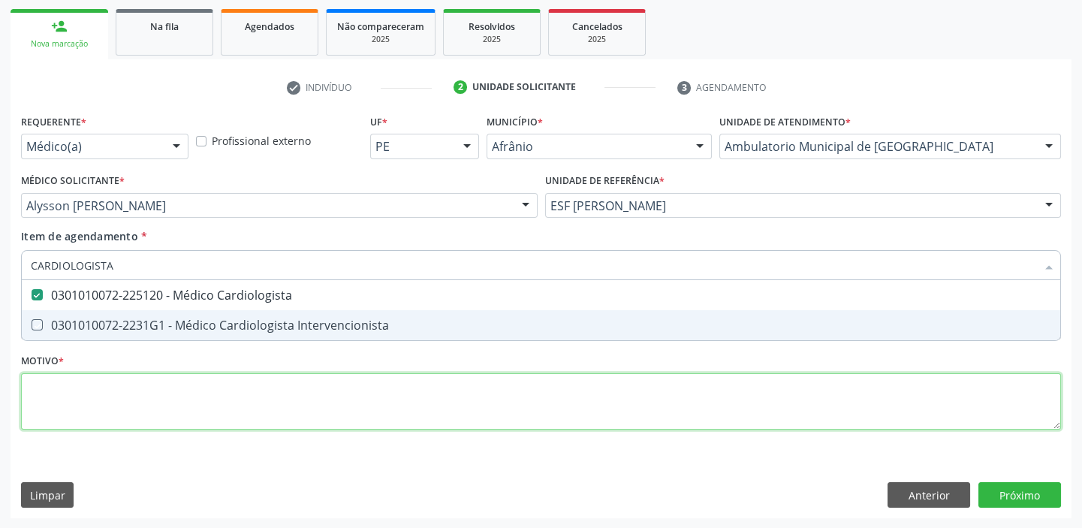
click at [83, 390] on div "Requerente * Médico(a) Médico(a) Enfermeiro(a) Paciente Nenhum resultado encont…" at bounding box center [541, 280] width 1040 height 340
checkbox Intervencionista "true"
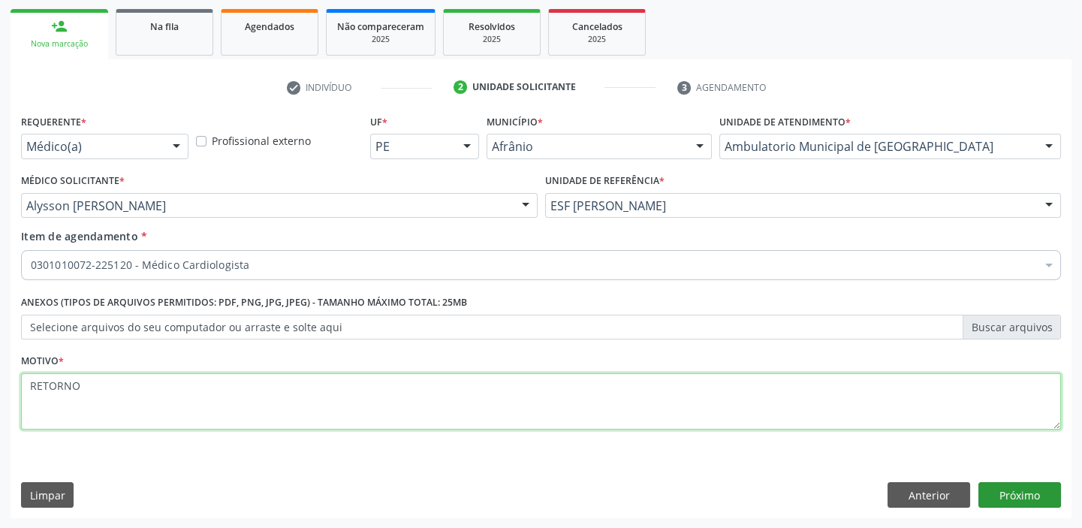
type textarea "RETORNO"
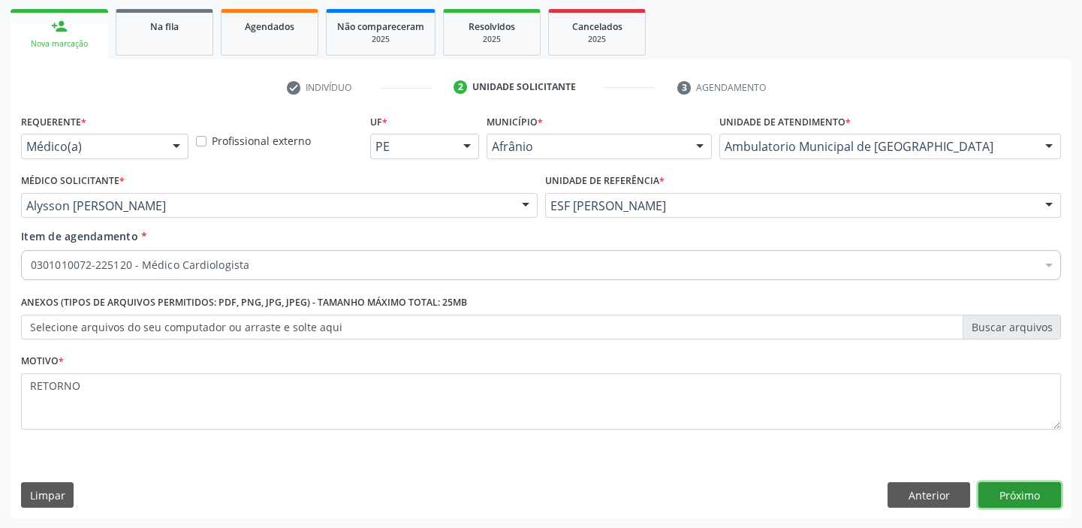
click at [1024, 500] on button "Próximo" at bounding box center [1019, 495] width 83 height 26
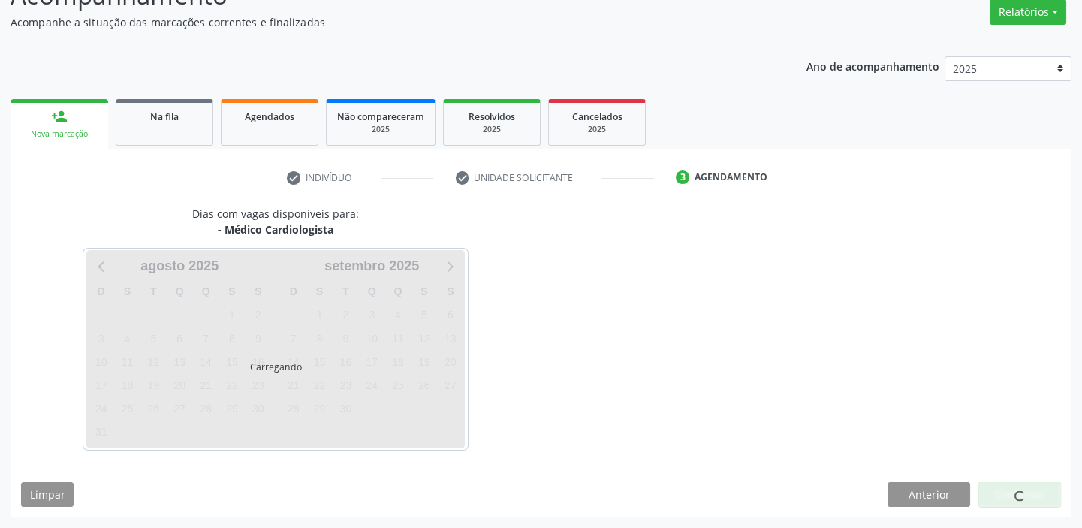
scroll to position [125, 0]
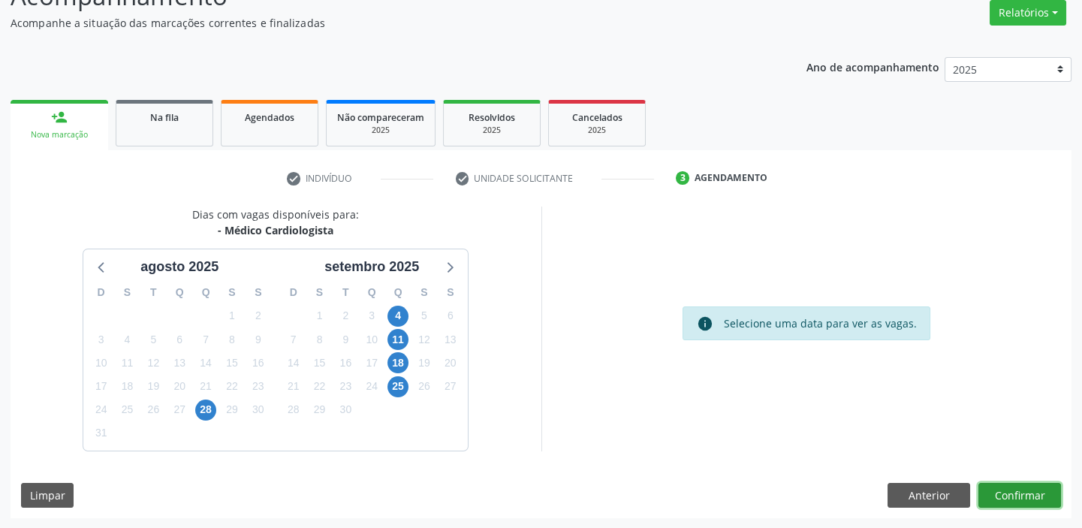
click at [1032, 490] on button "Confirmar" at bounding box center [1019, 496] width 83 height 26
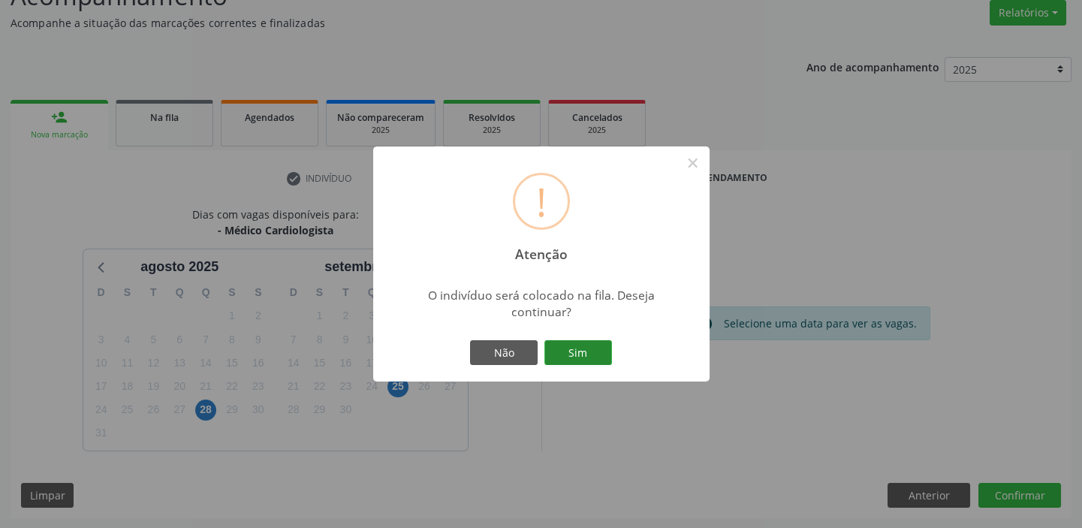
click at [592, 351] on button "Sim" at bounding box center [578, 353] width 68 height 26
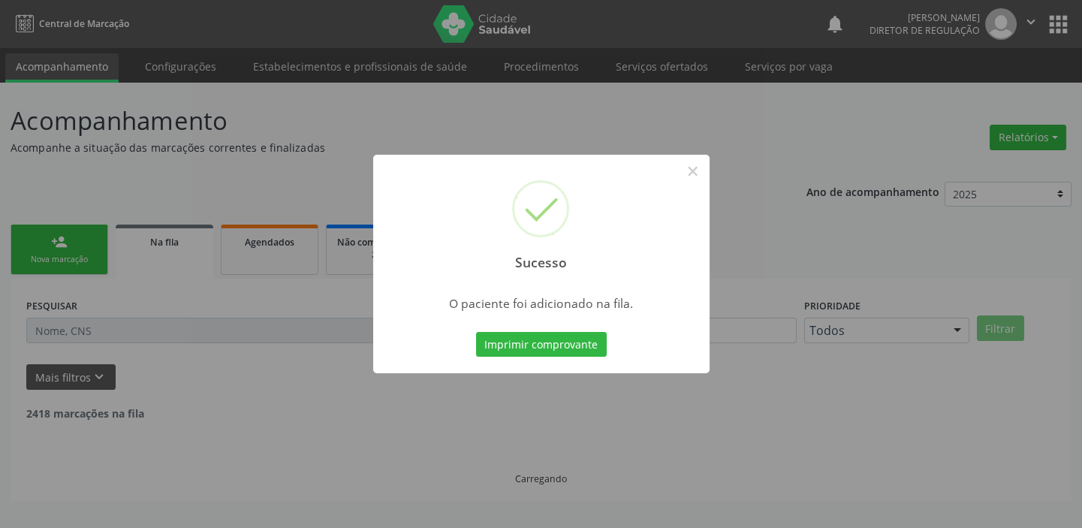
scroll to position [0, 0]
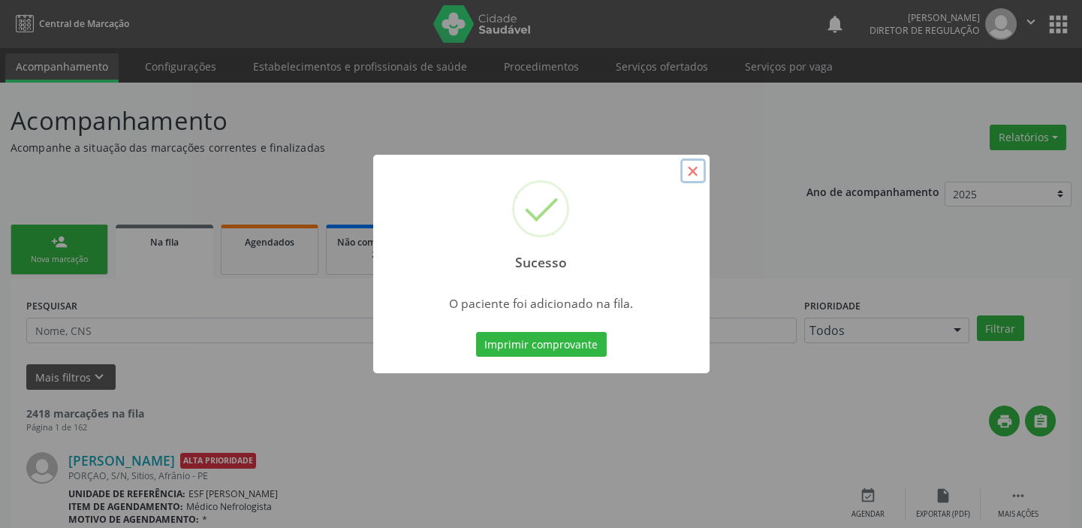
click at [687, 172] on button "×" at bounding box center [693, 171] width 26 height 26
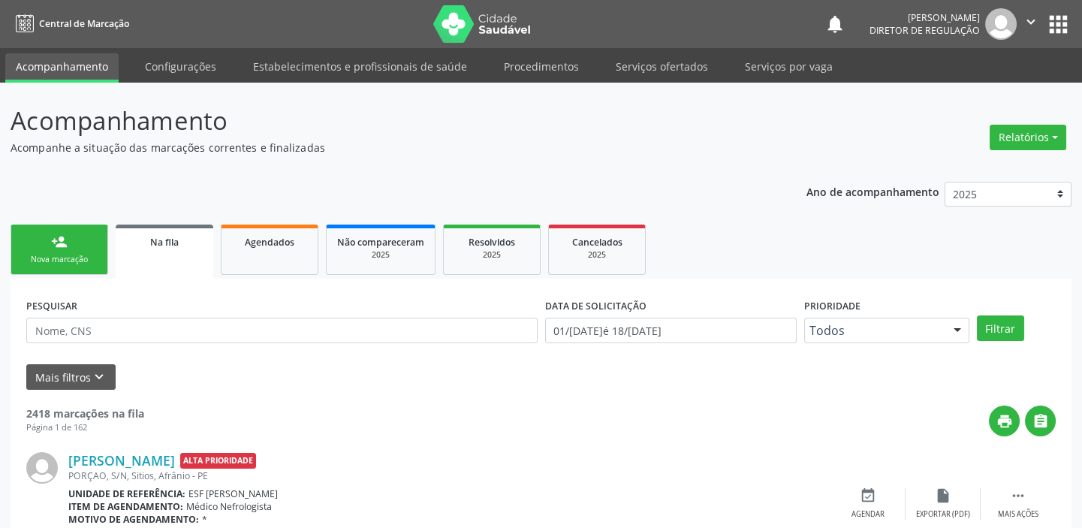
click at [79, 251] on link "person_add Nova marcação" at bounding box center [60, 249] width 98 height 50
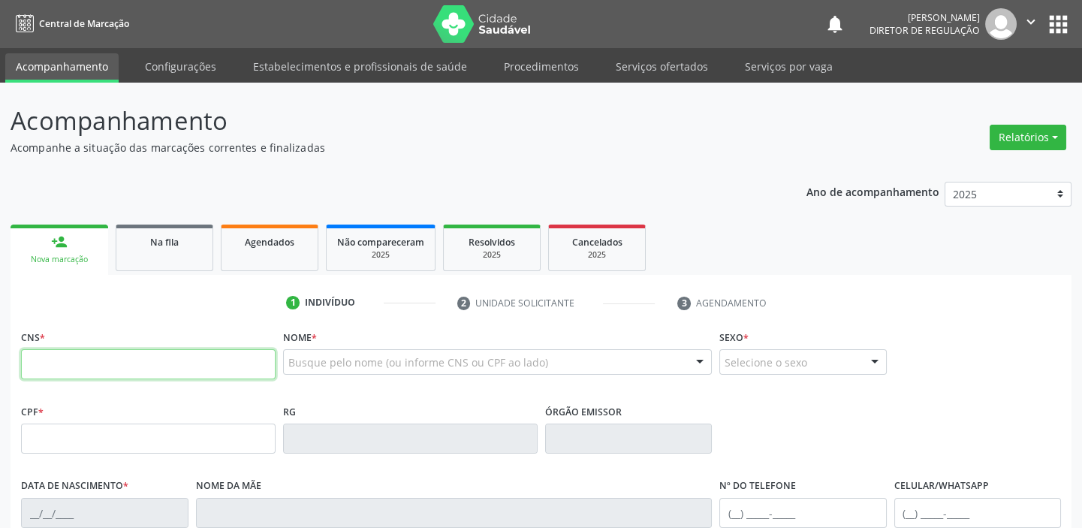
click at [73, 367] on input "text" at bounding box center [148, 364] width 255 height 30
type input "700 8084 4079 0187"
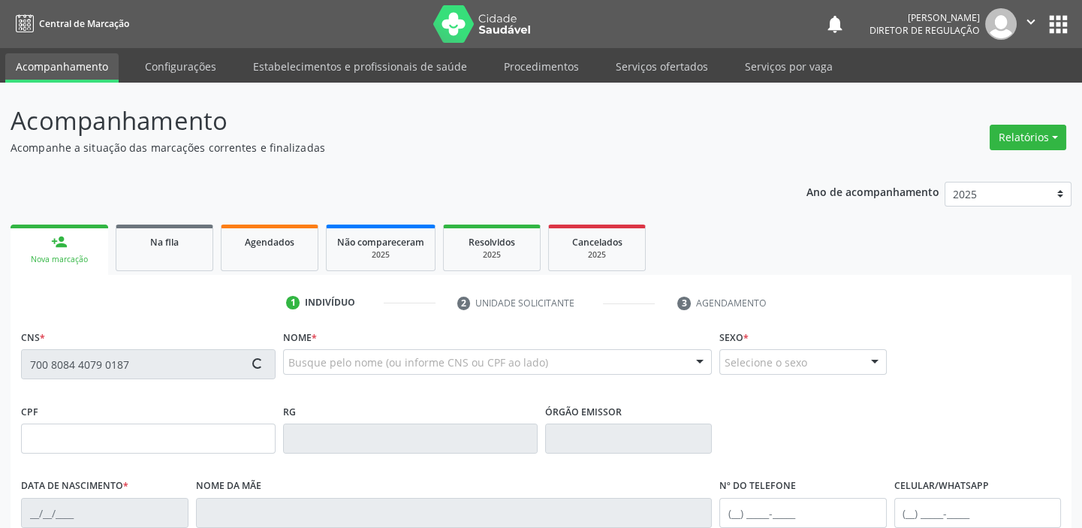
type input "13/08/1980"
type input "Benedita Luzia Rodrigues"
type input "(87) 98817-5871"
type input "S/N"
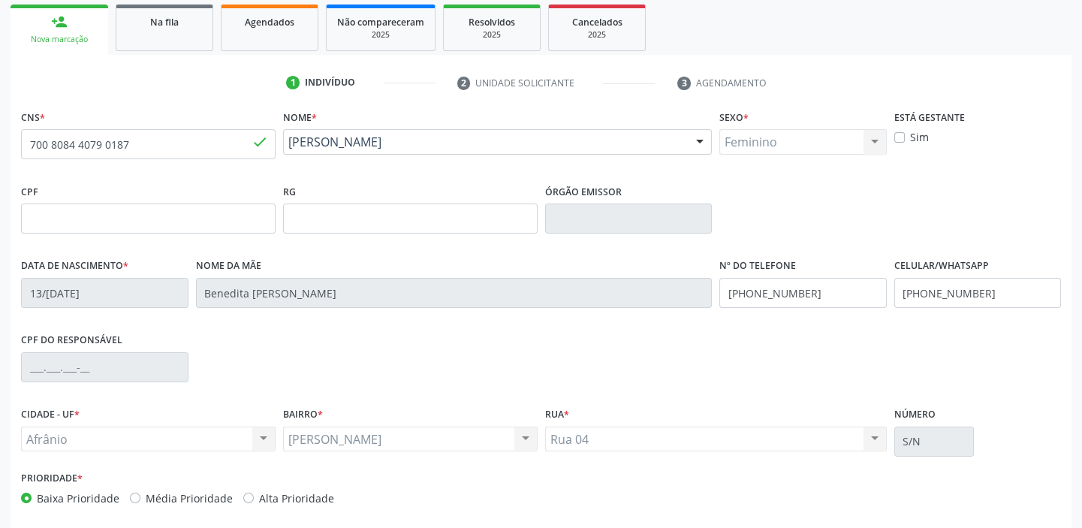
scroll to position [285, 0]
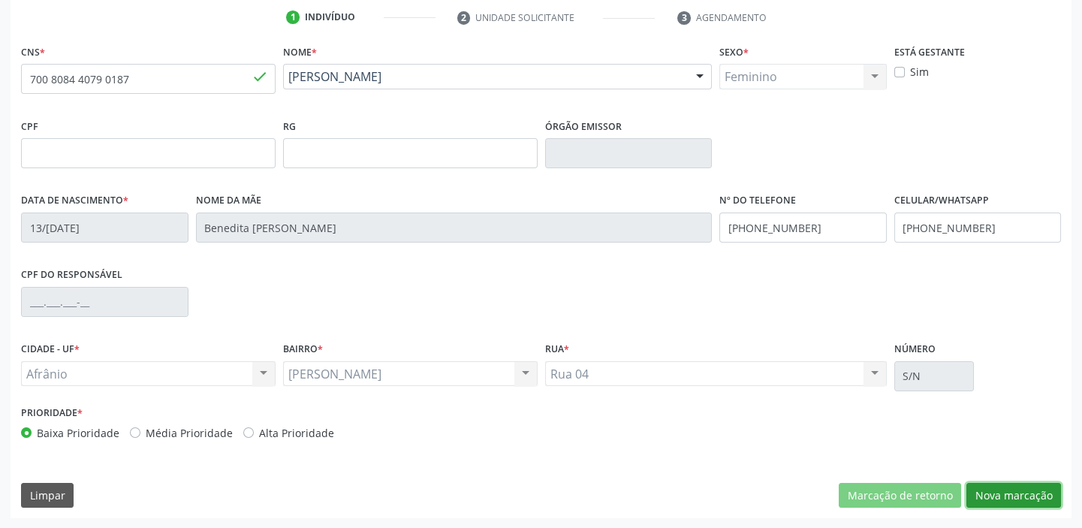
click at [982, 498] on button "Nova marcação" at bounding box center [1013, 496] width 95 height 26
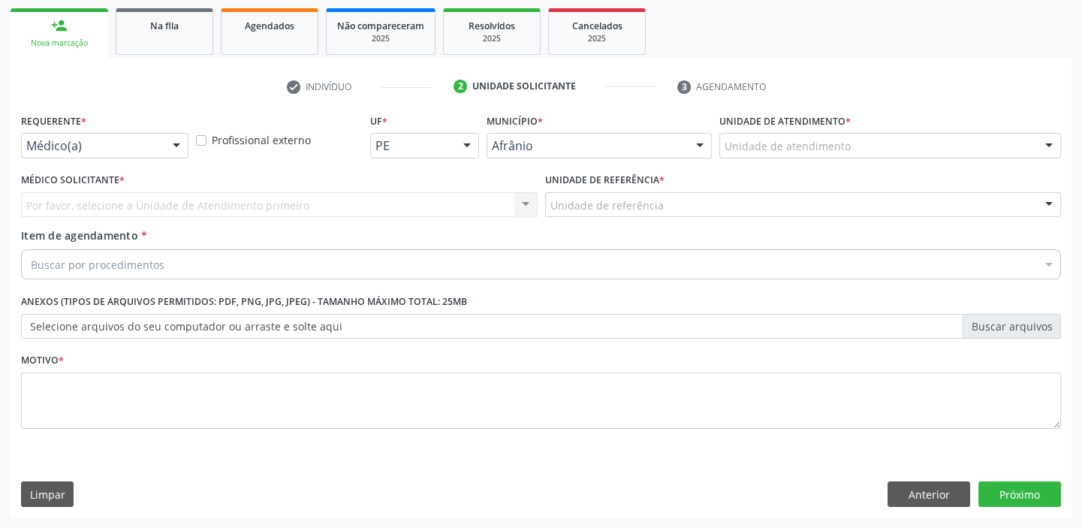
scroll to position [215, 0]
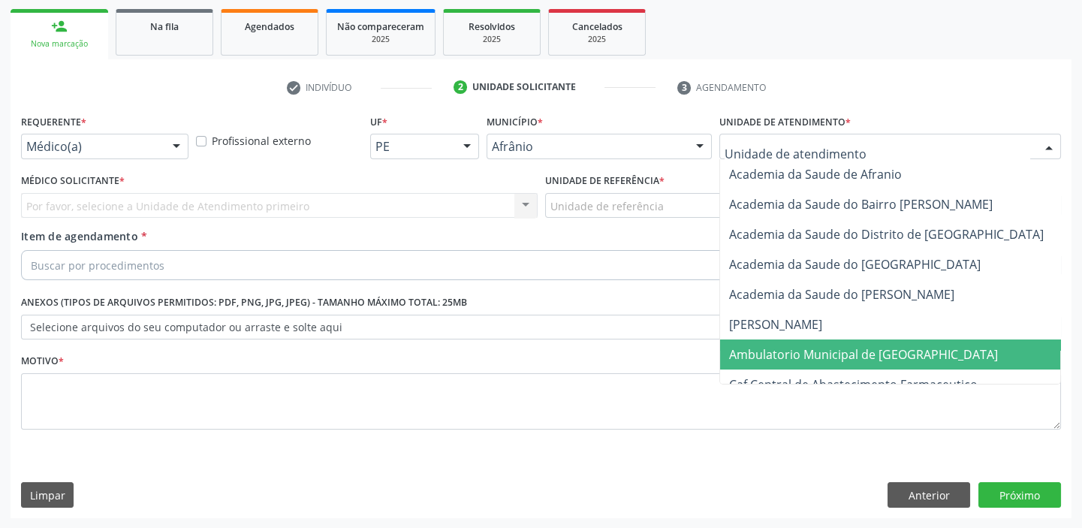
click at [761, 356] on span "Ambulatorio Municipal de [GEOGRAPHIC_DATA]" at bounding box center [863, 354] width 269 height 17
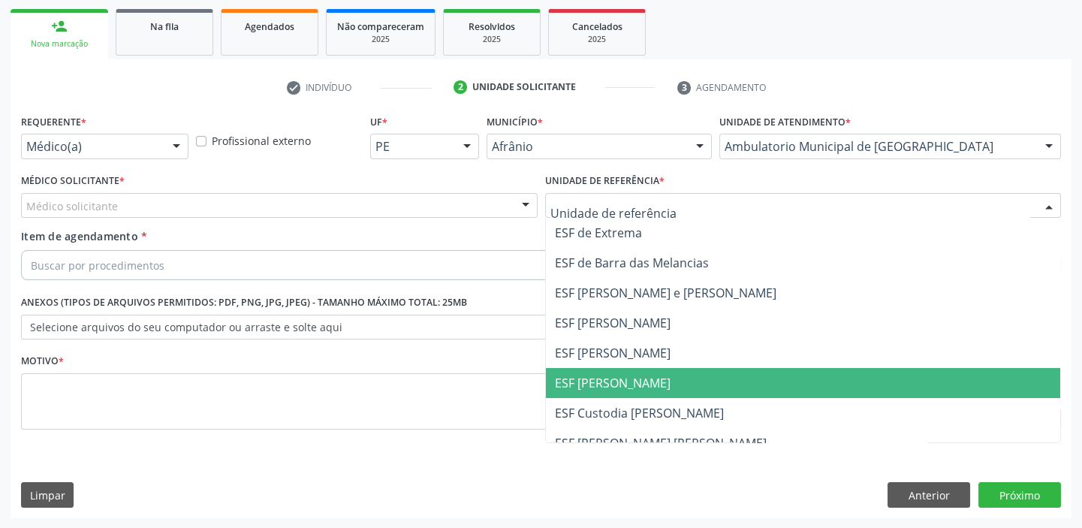
click at [580, 381] on span "ESF [PERSON_NAME]" at bounding box center [613, 383] width 116 height 17
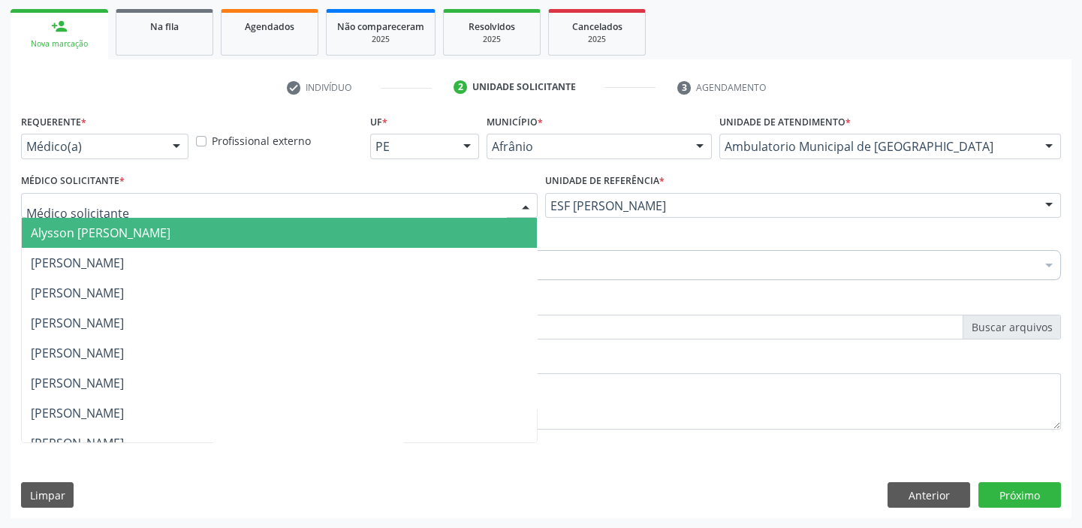
click at [87, 231] on span "Alysson Rodrigo Ferreira Cavalcanti" at bounding box center [101, 232] width 140 height 17
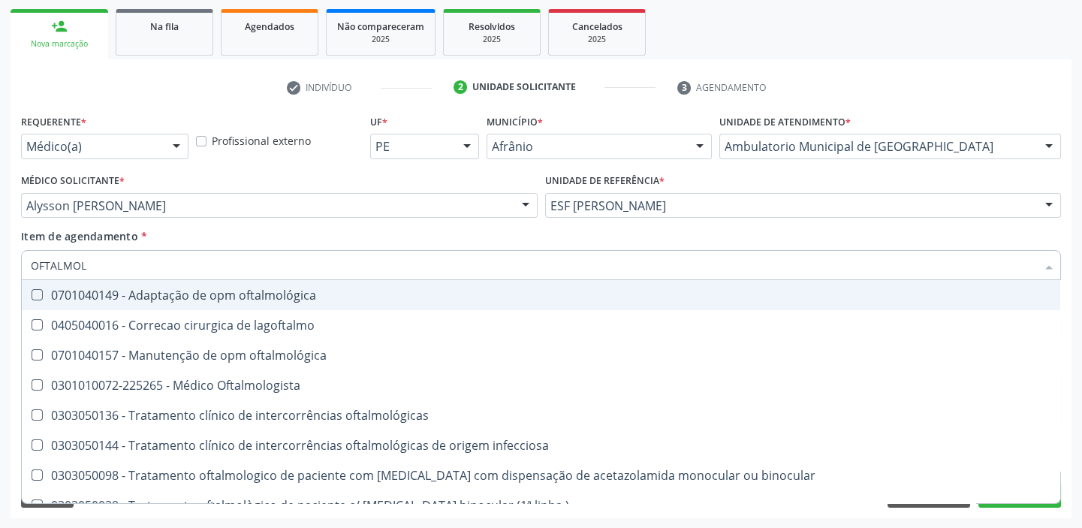
type input "OFTALMOLO"
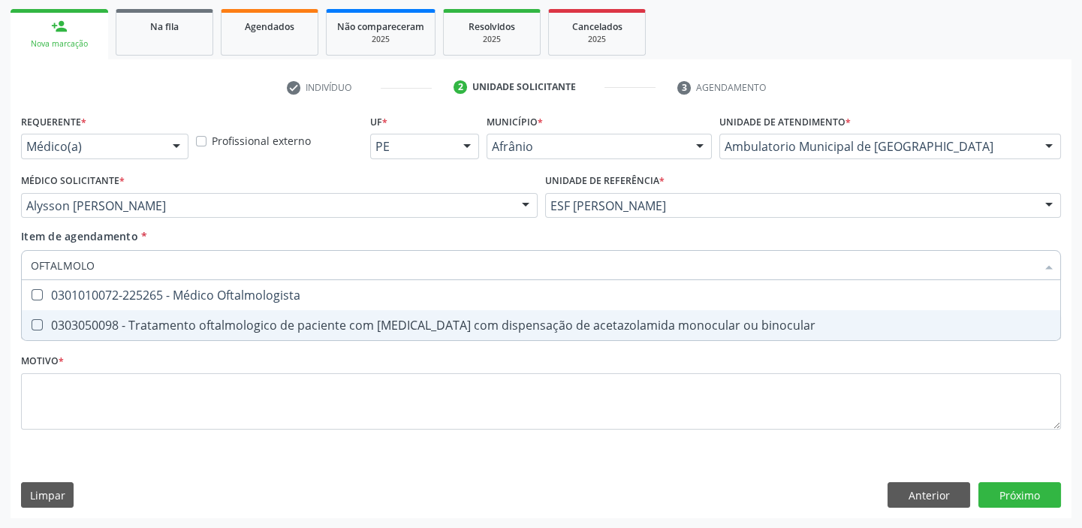
click at [88, 310] on span "0303050098 - Tratamento oftalmologico de paciente com glaucoma com dispensação …" at bounding box center [541, 325] width 1038 height 30
click at [72, 321] on div "0303050098 - Tratamento oftalmologico de paciente com glaucoma com dispensação …" at bounding box center [541, 325] width 1020 height 12
checkbox binocular "false"
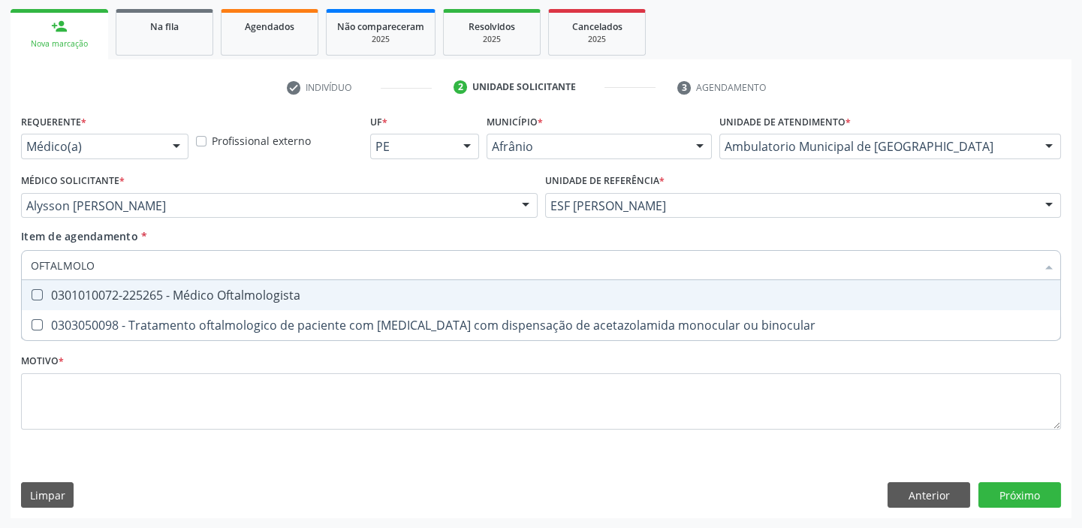
click at [76, 295] on div "0301010072-225265 - Médico Oftalmologista" at bounding box center [541, 295] width 1020 height 12
checkbox Oftalmologista "true"
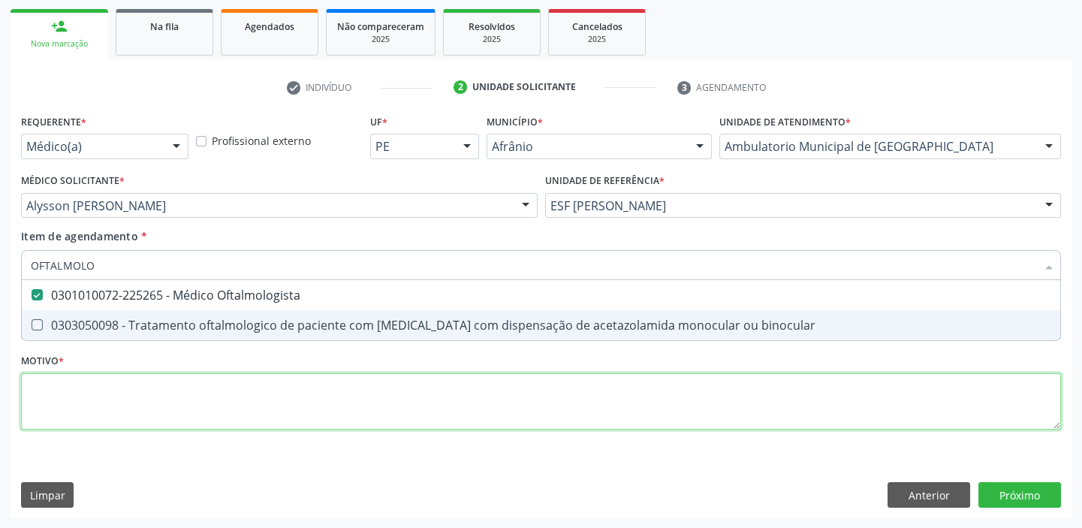
click at [64, 379] on div "Requerente * Médico(a) Médico(a) Enfermeiro(a) Paciente Nenhum resultado encont…" at bounding box center [541, 280] width 1040 height 340
checkbox binocular "true"
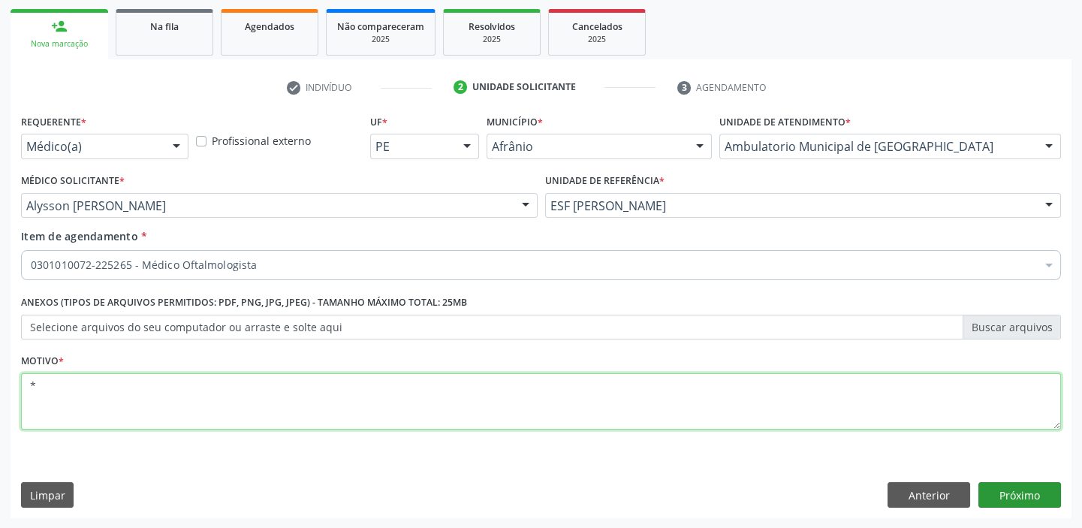
type textarea "*"
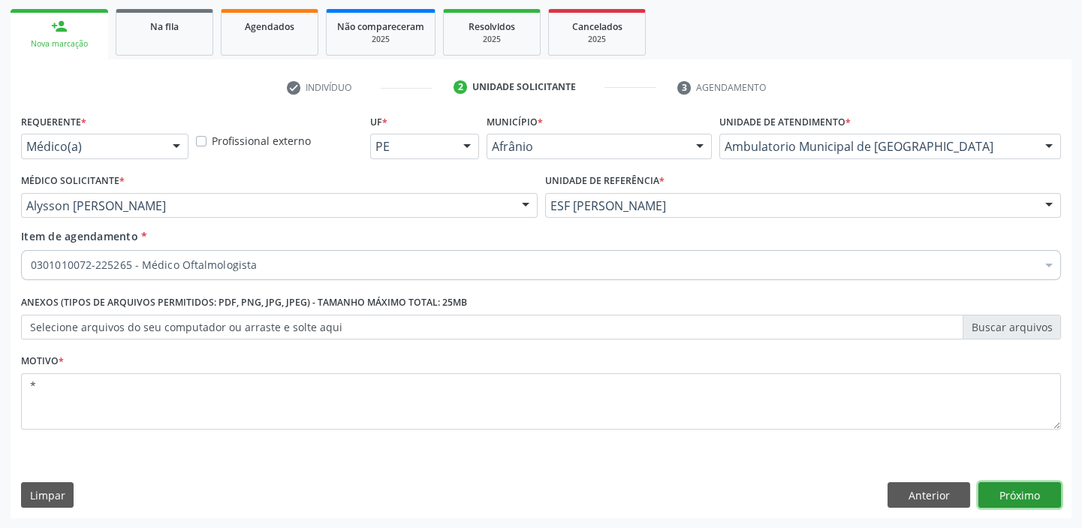
click at [1015, 495] on button "Próximo" at bounding box center [1019, 495] width 83 height 26
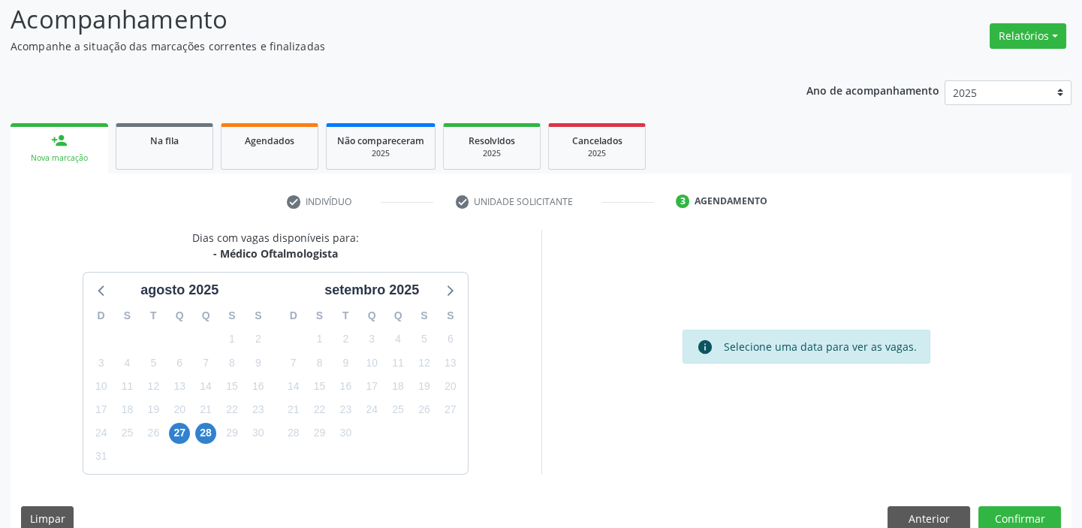
scroll to position [125, 0]
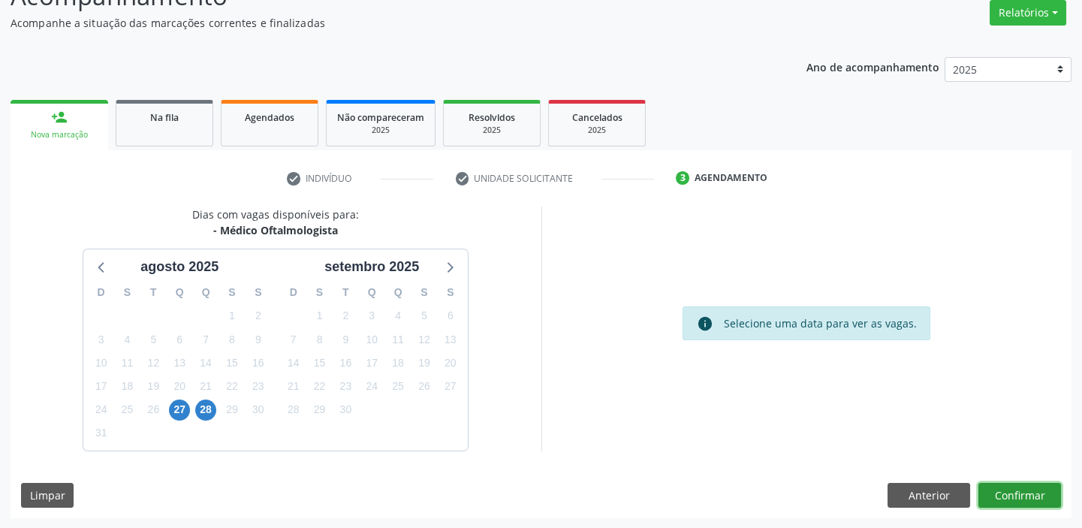
click at [1007, 492] on button "Confirmar" at bounding box center [1019, 496] width 83 height 26
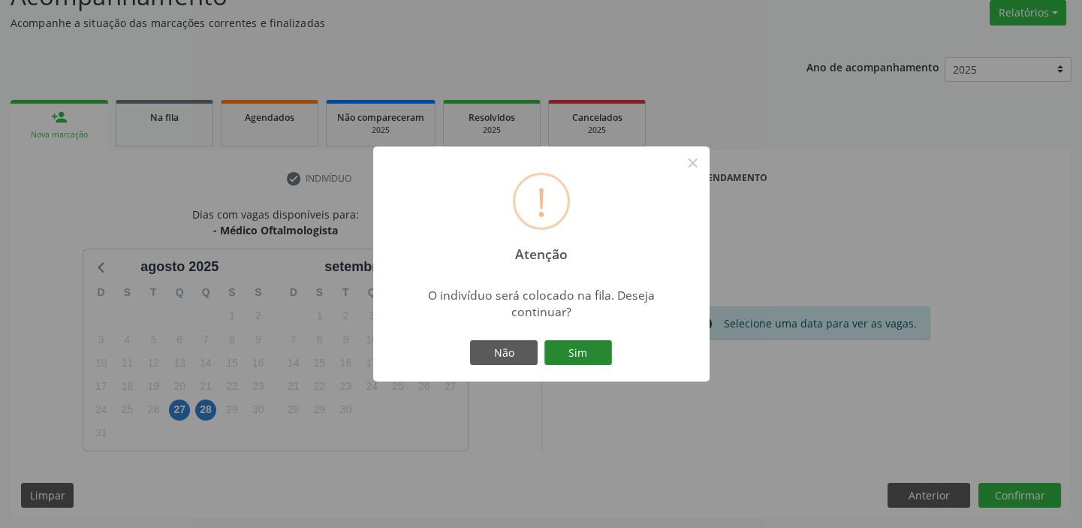
click at [571, 350] on button "Sim" at bounding box center [578, 353] width 68 height 26
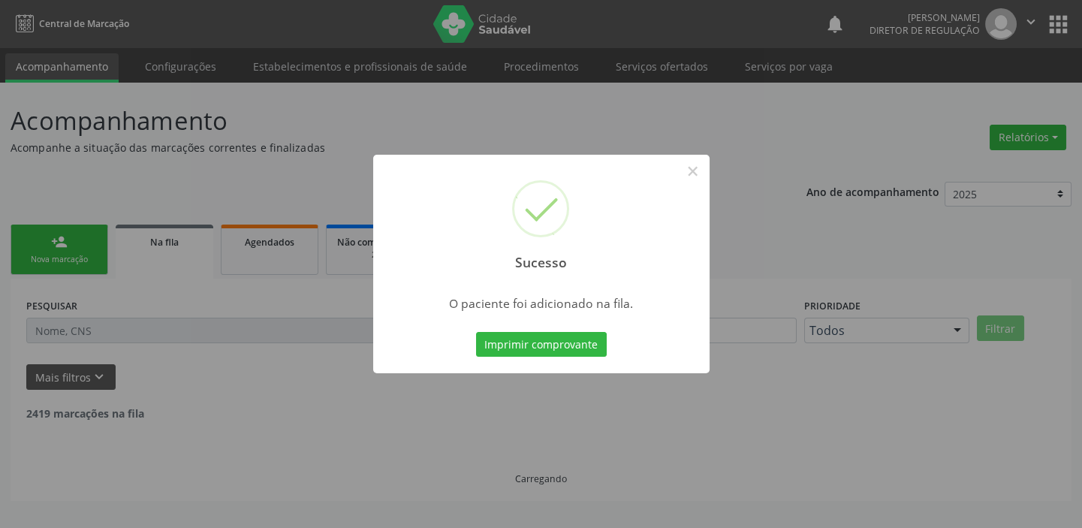
scroll to position [0, 0]
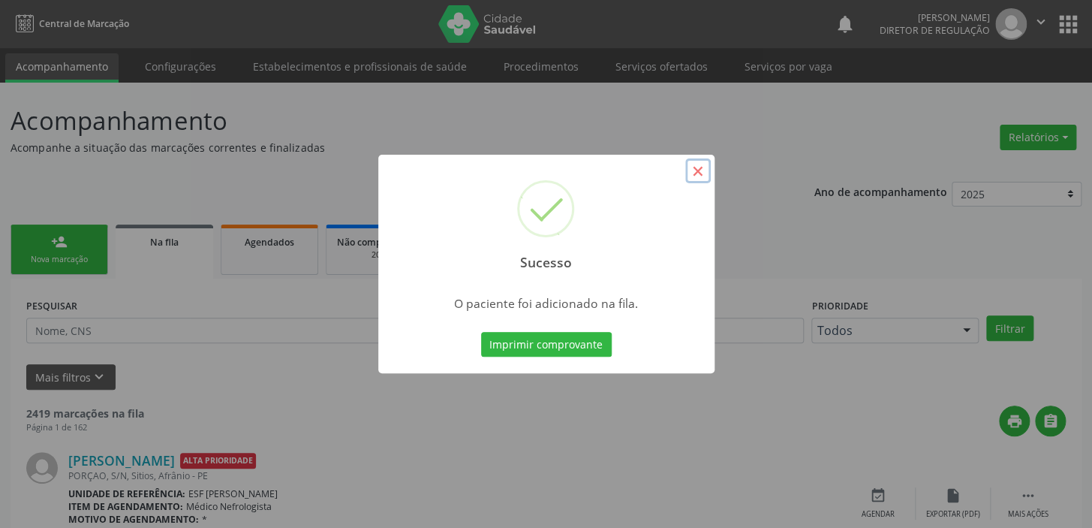
click at [695, 172] on button "×" at bounding box center [698, 171] width 26 height 26
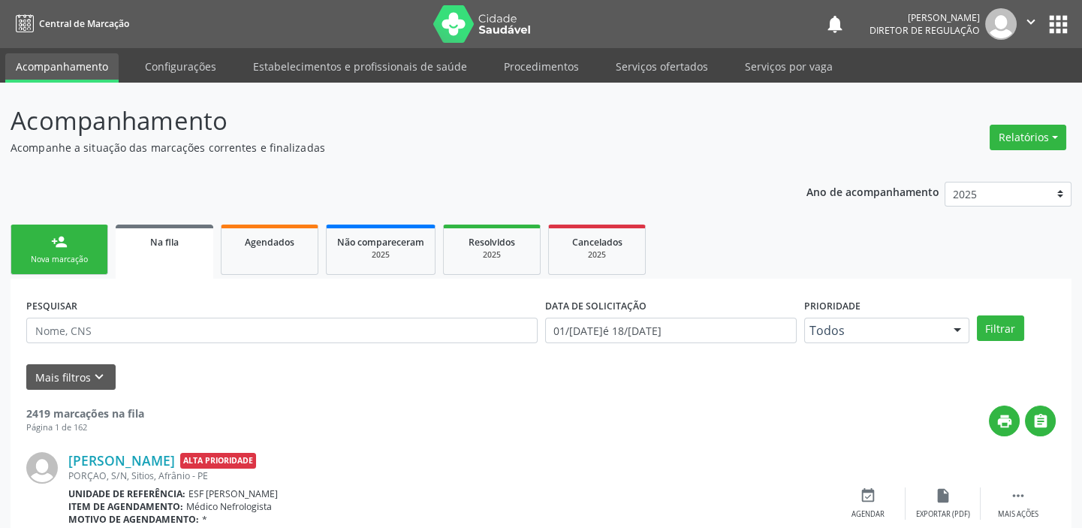
click at [71, 256] on div "Nova marcação" at bounding box center [59, 259] width 75 height 11
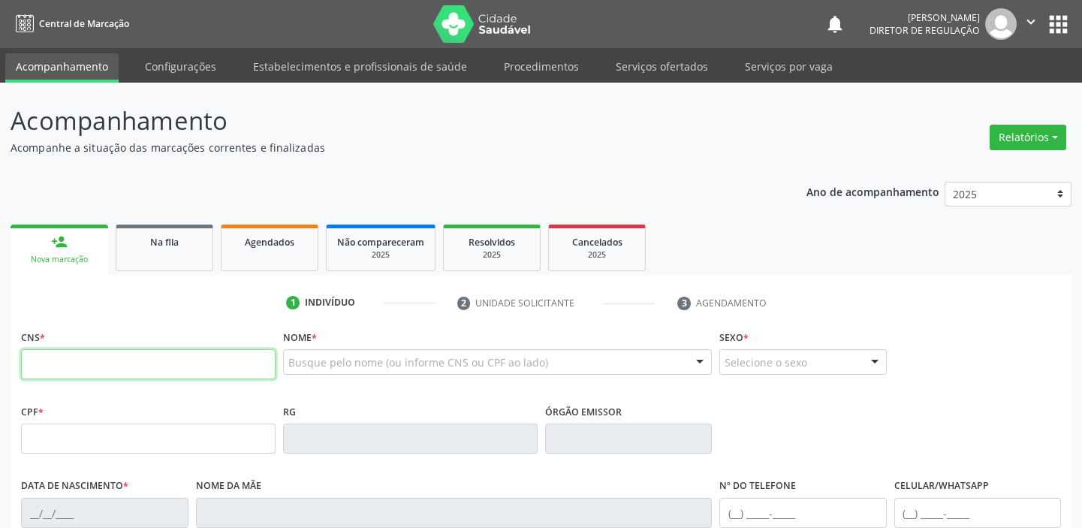
click at [63, 362] on input "text" at bounding box center [148, 364] width 255 height 30
type input "704 6006 9989 8228"
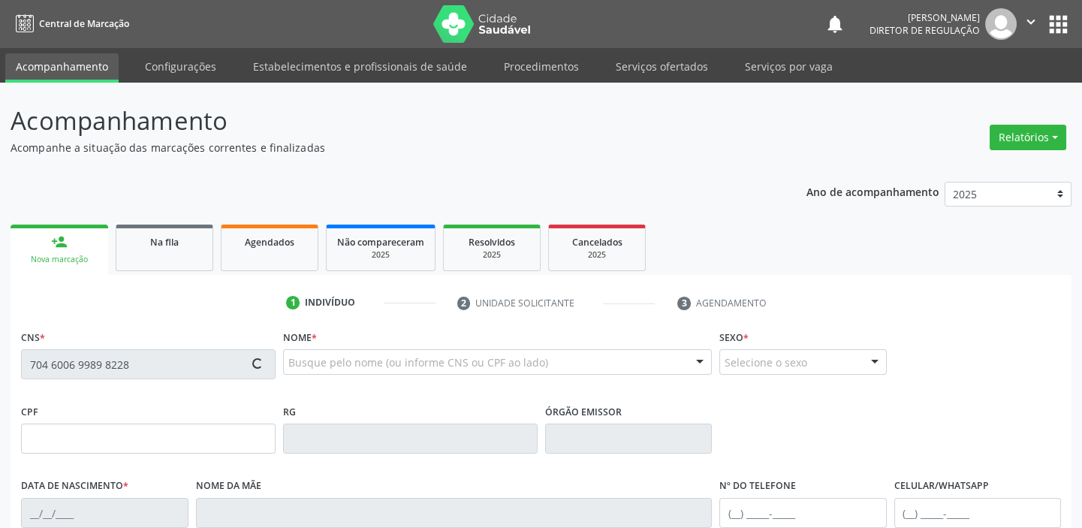
type input "01/02/1963"
type input "Aureliano Maria Coelho"
type input "(87) 98813-3093"
type input "S/N"
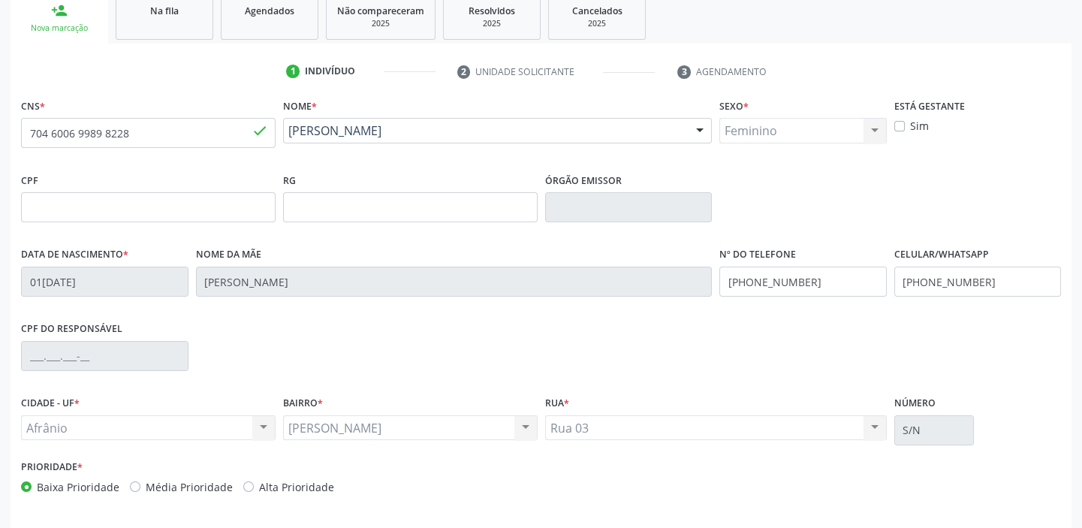
scroll to position [285, 0]
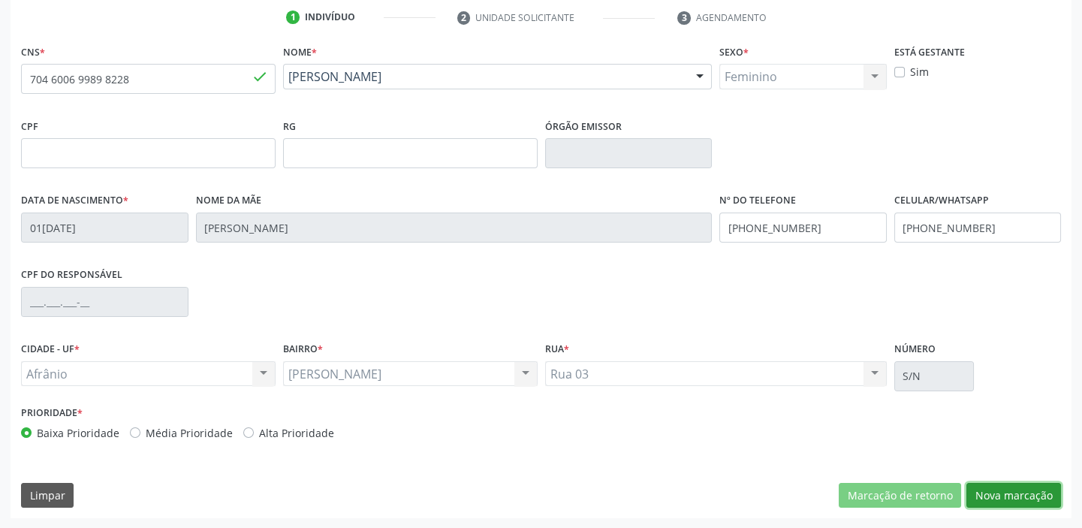
click at [1008, 490] on button "Nova marcação" at bounding box center [1013, 496] width 95 height 26
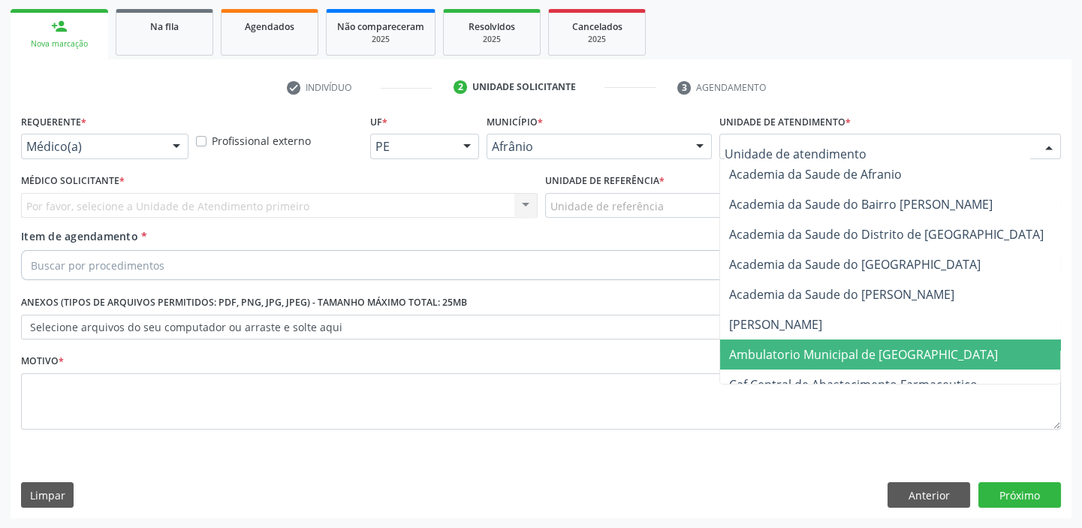
click at [755, 342] on span "Ambulatorio Municipal de [GEOGRAPHIC_DATA]" at bounding box center [903, 354] width 366 height 30
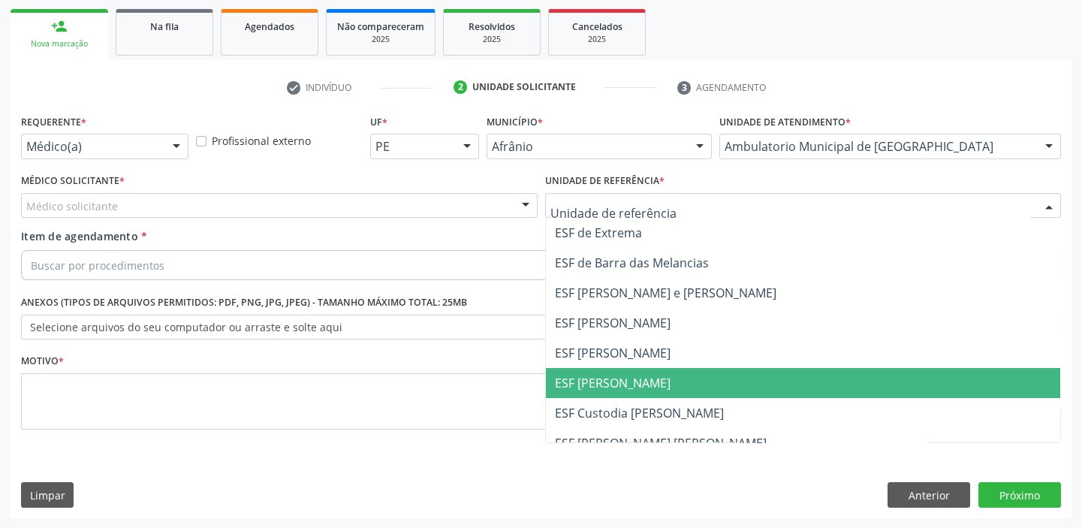
click at [580, 382] on span "ESF [PERSON_NAME]" at bounding box center [613, 383] width 116 height 17
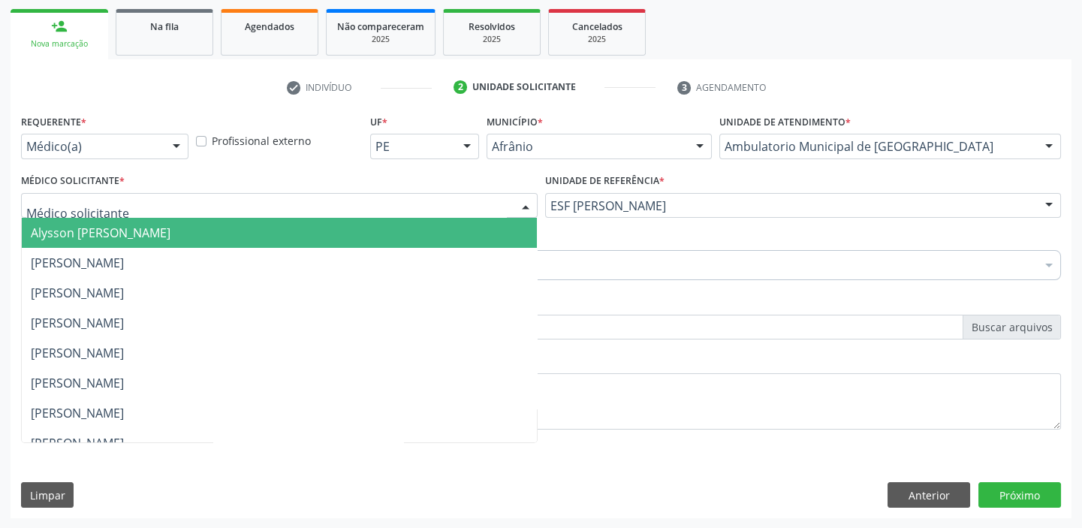
click at [53, 234] on span "Alysson Rodrigo Ferreira Cavalcanti" at bounding box center [101, 232] width 140 height 17
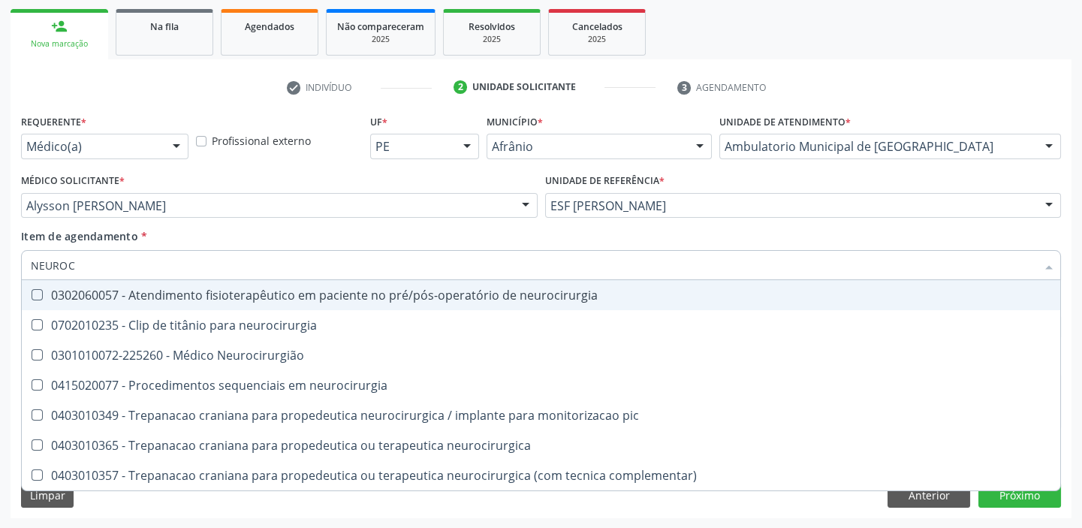
type input "NEUROCI"
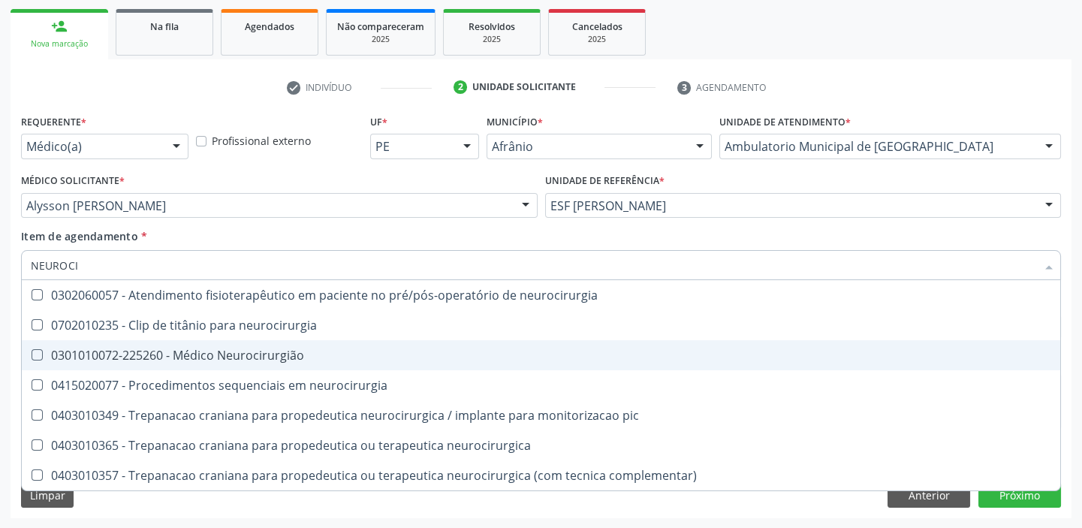
click at [83, 355] on div "0301010072-225260 - Médico Neurocirurgião" at bounding box center [541, 355] width 1020 height 12
checkbox Neurocirurgião "true"
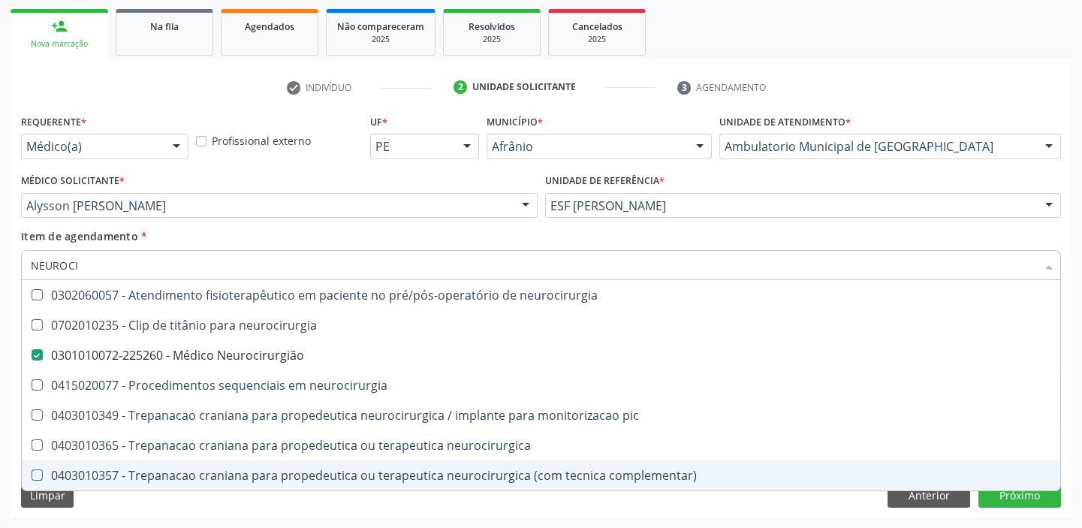
click at [92, 501] on div "Requerente * Médico(a) Médico(a) Enfermeiro(a) Paciente Nenhum resultado encont…" at bounding box center [541, 314] width 1061 height 408
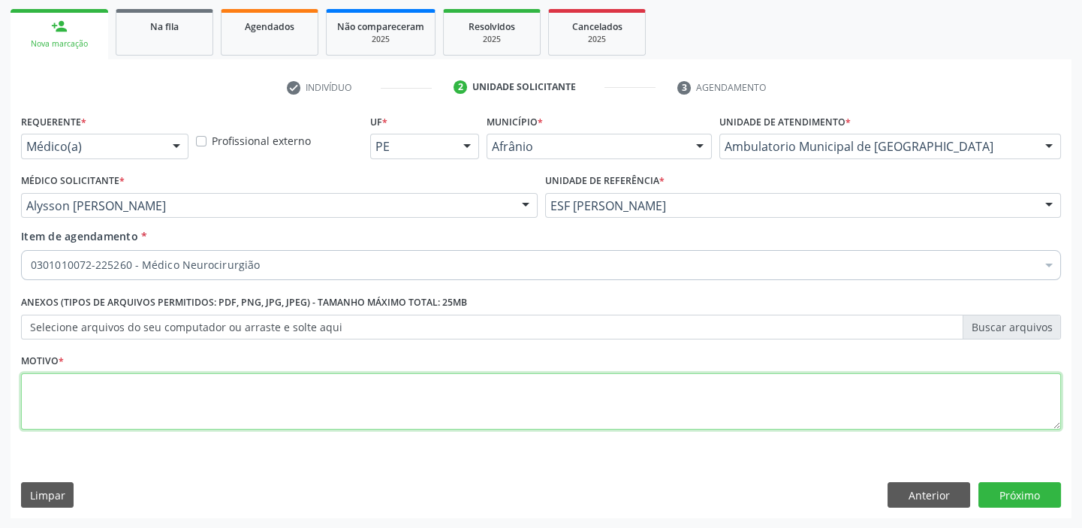
click at [63, 402] on textarea at bounding box center [541, 401] width 1040 height 57
type textarea "RETORNO"
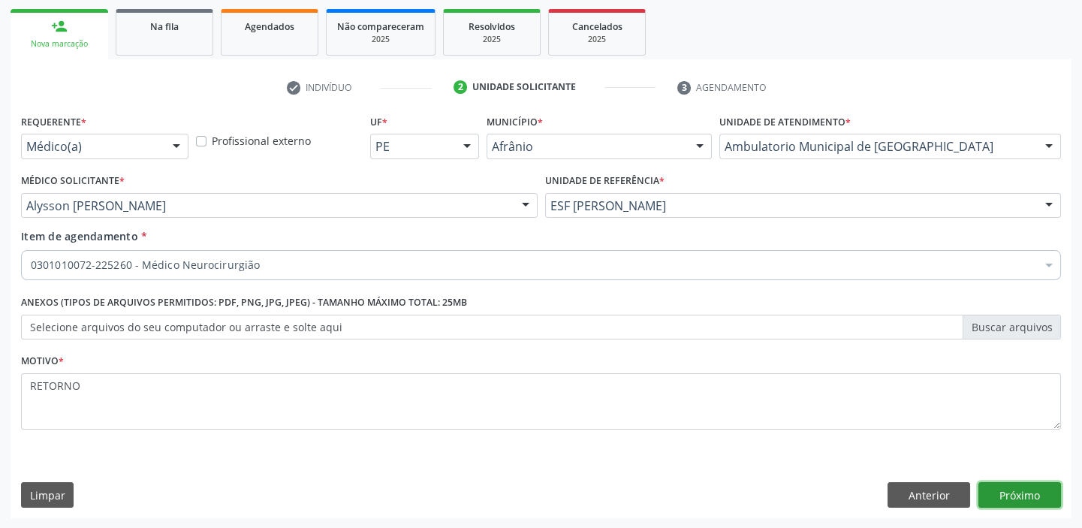
click at [1015, 498] on button "Próximo" at bounding box center [1019, 495] width 83 height 26
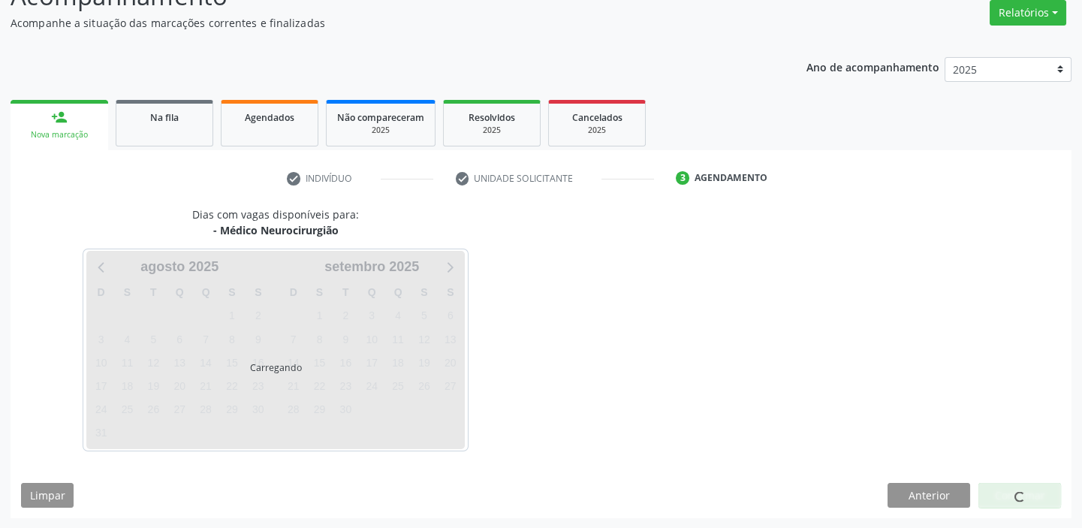
scroll to position [169, 0]
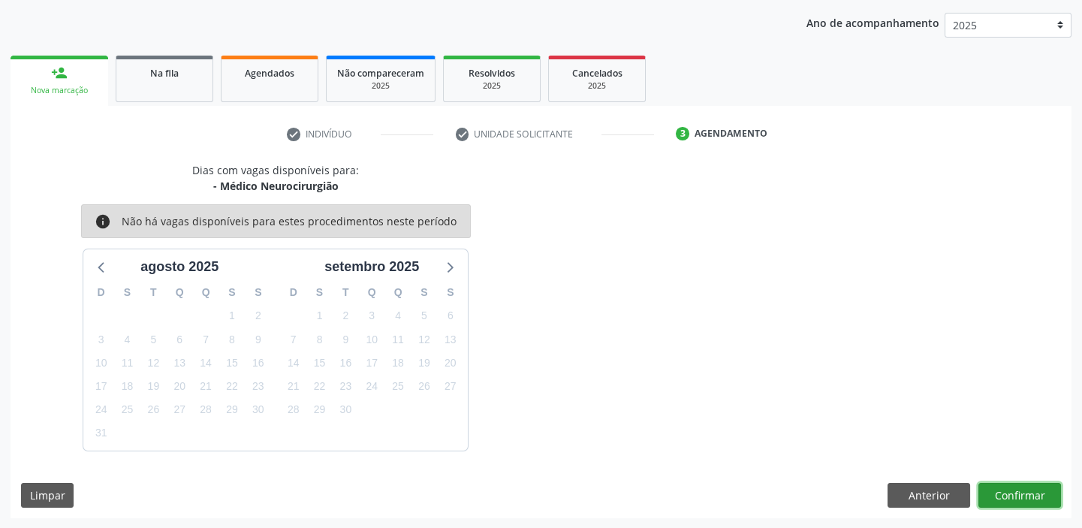
click at [1009, 499] on button "Confirmar" at bounding box center [1019, 496] width 83 height 26
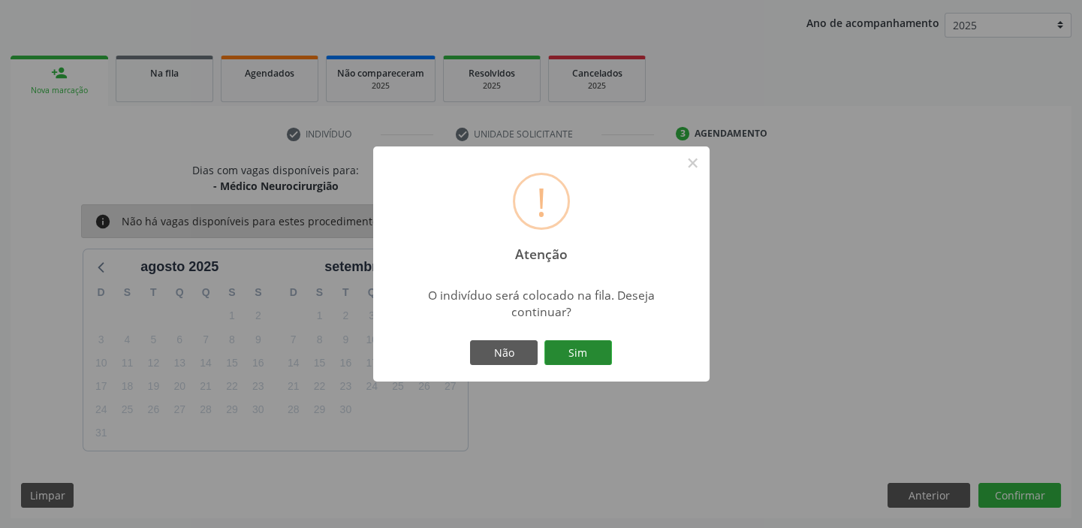
click at [581, 344] on button "Sim" at bounding box center [578, 353] width 68 height 26
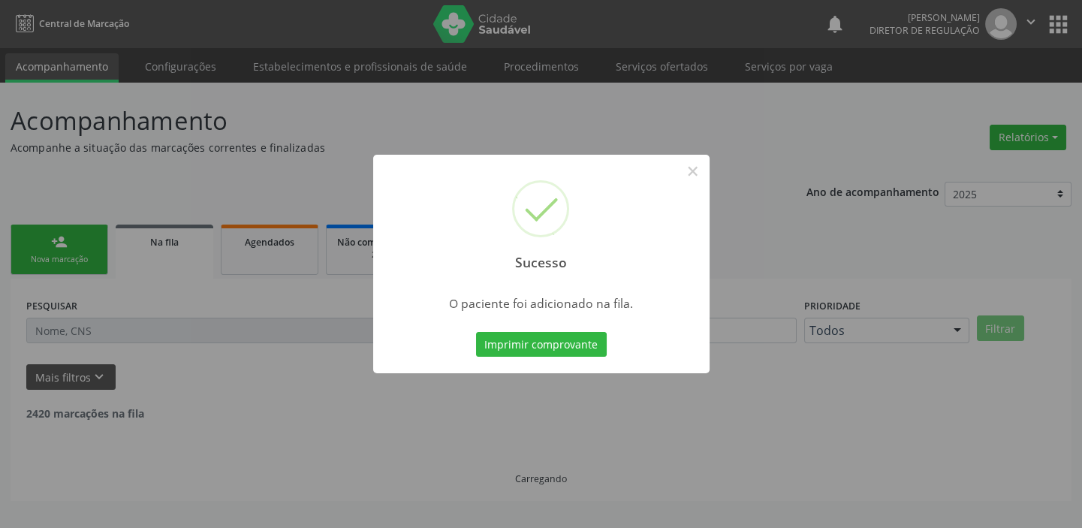
scroll to position [0, 0]
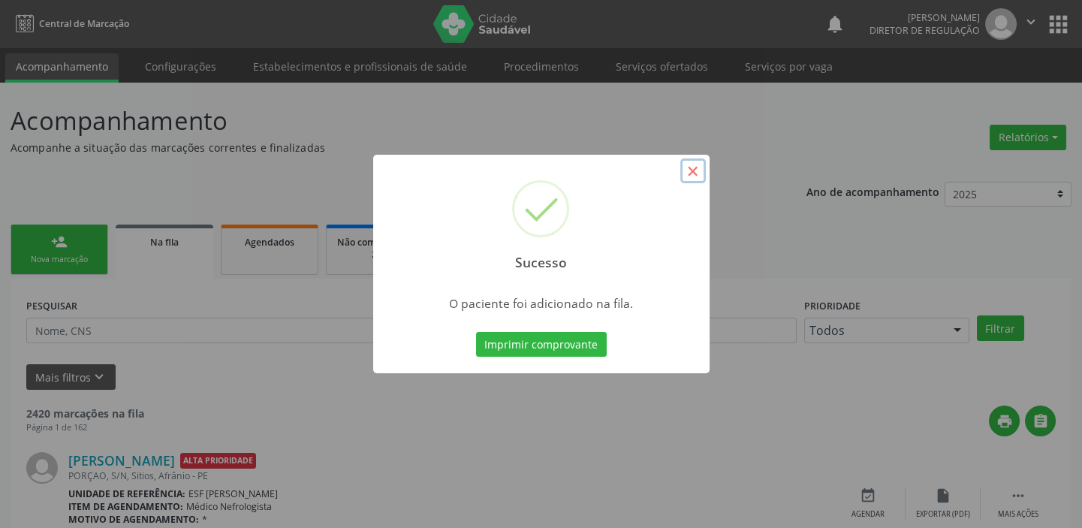
click at [697, 172] on button "×" at bounding box center [693, 171] width 26 height 26
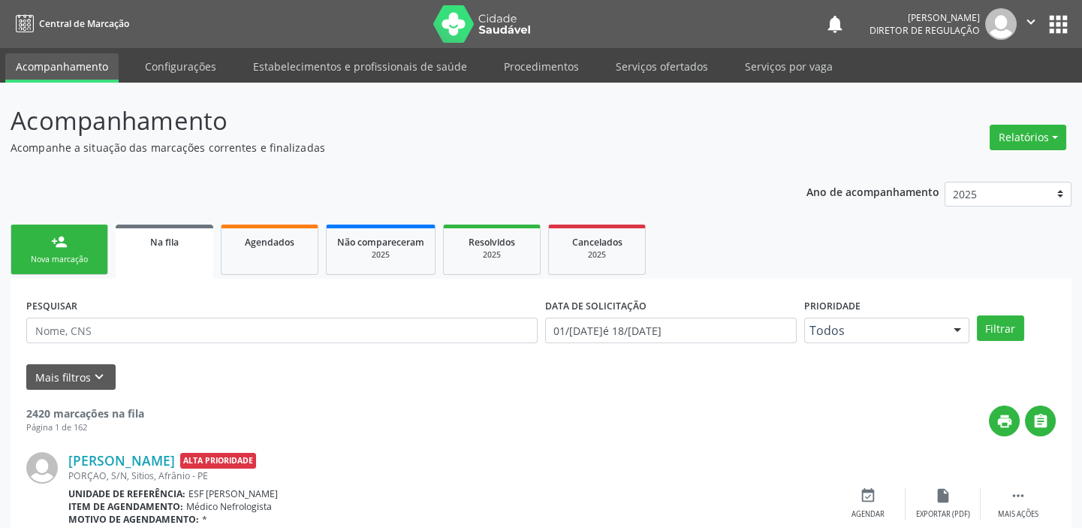
click at [67, 254] on div "Nova marcação" at bounding box center [59, 259] width 75 height 11
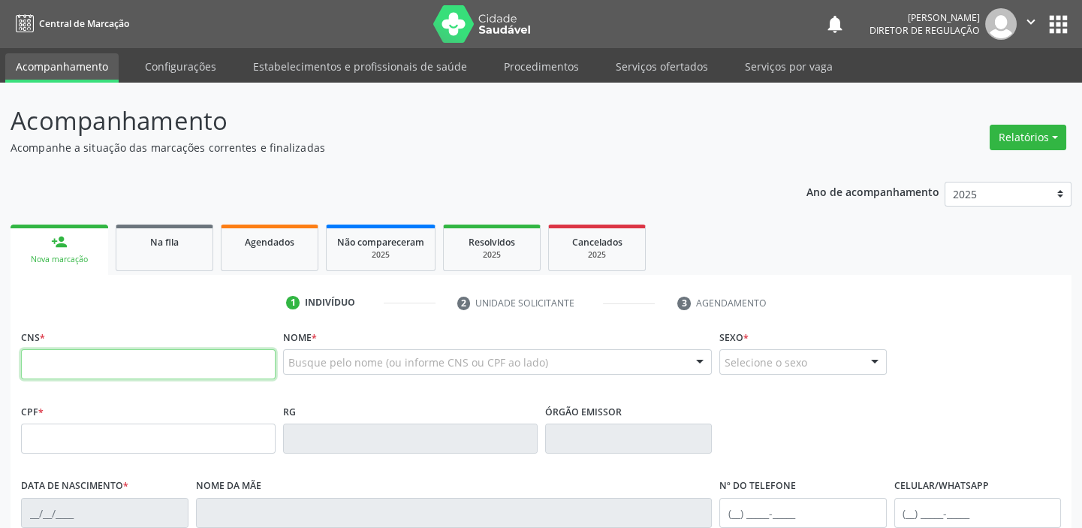
click at [75, 356] on input "text" at bounding box center [148, 364] width 255 height 30
type input "702 6087 4208 8548"
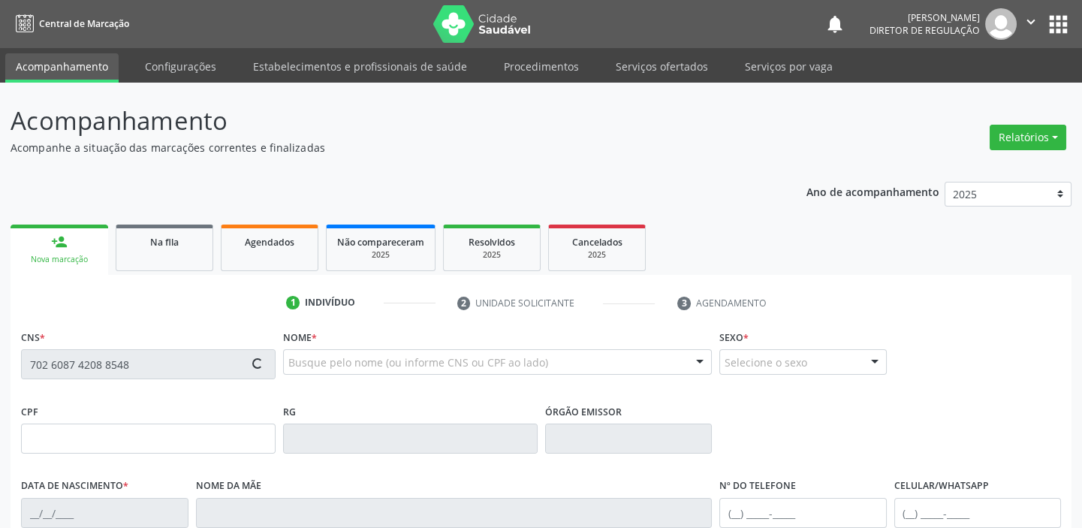
type input "028.887.884-11"
type input "07/04/1979"
type input "Elizabeth da Silva Rosa"
type input "(87) 98864-1372"
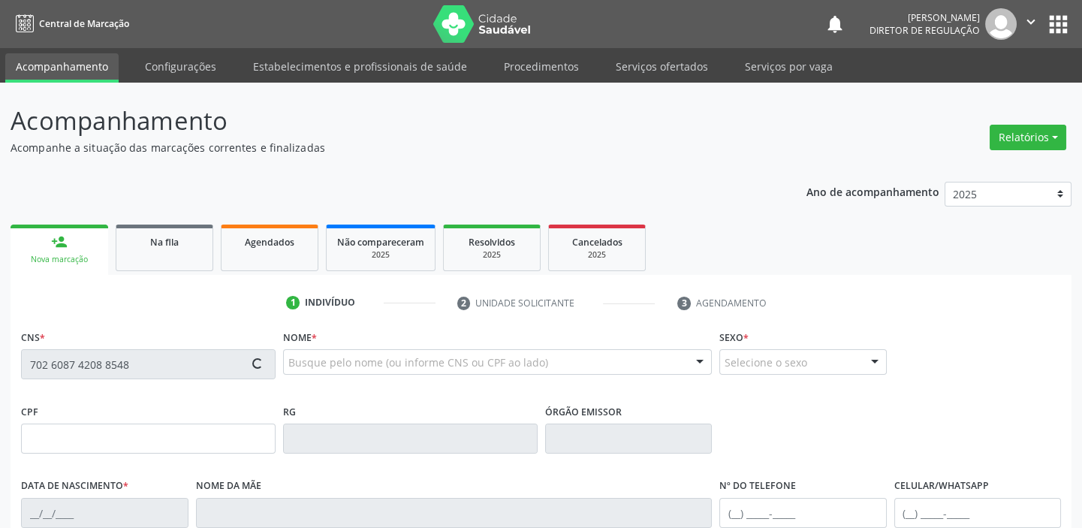
type input "S/N"
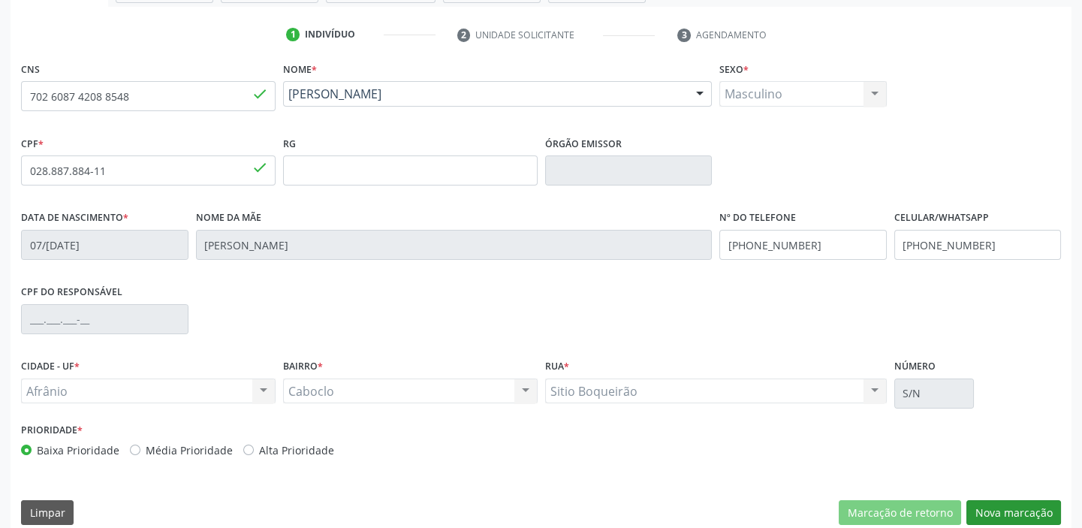
scroll to position [285, 0]
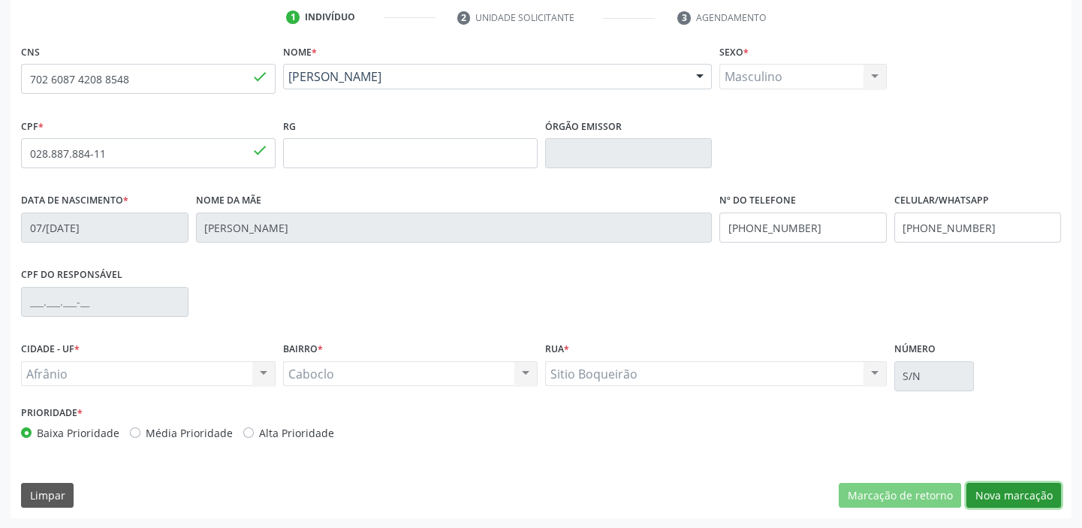
click at [990, 492] on button "Nova marcação" at bounding box center [1013, 496] width 95 height 26
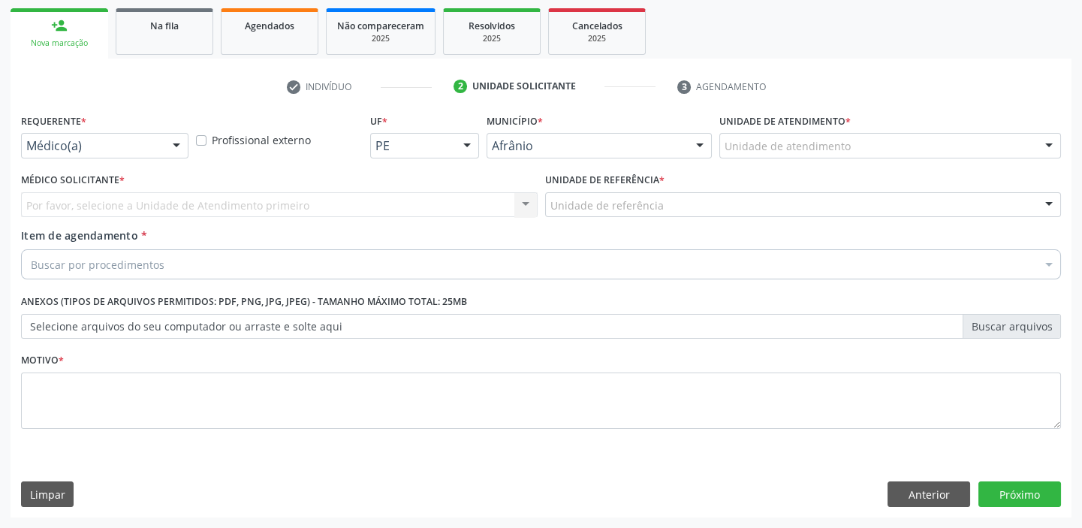
scroll to position [215, 0]
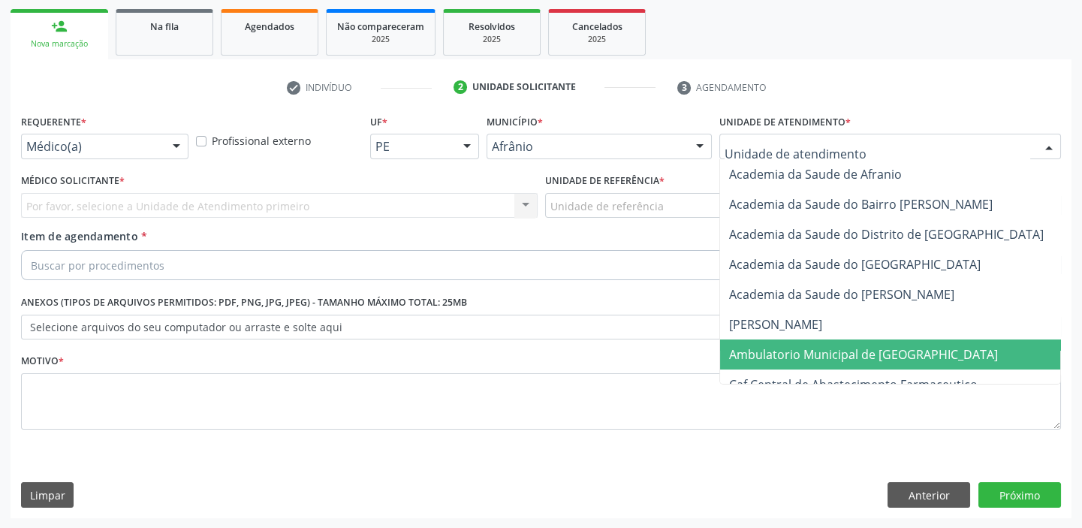
click at [759, 357] on span "Ambulatorio Municipal de [GEOGRAPHIC_DATA]" at bounding box center [863, 354] width 269 height 17
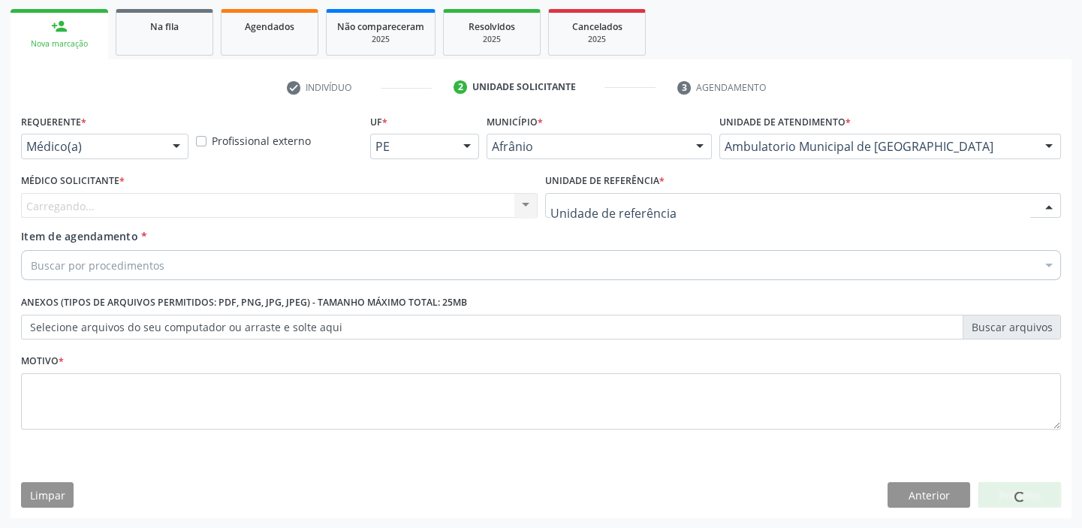
click at [574, 214] on div at bounding box center [803, 206] width 517 height 26
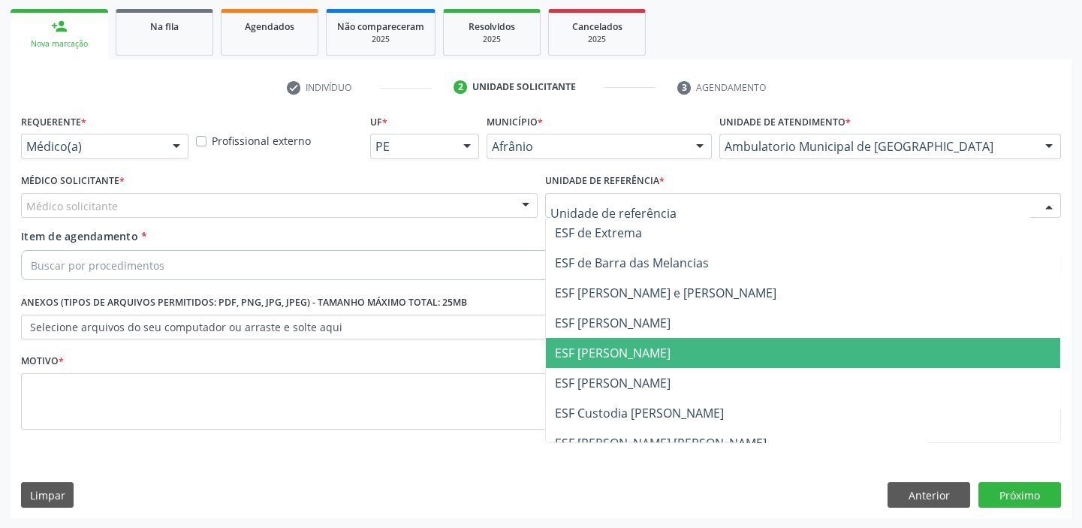
click at [578, 351] on span "ESF [PERSON_NAME]" at bounding box center [613, 353] width 116 height 17
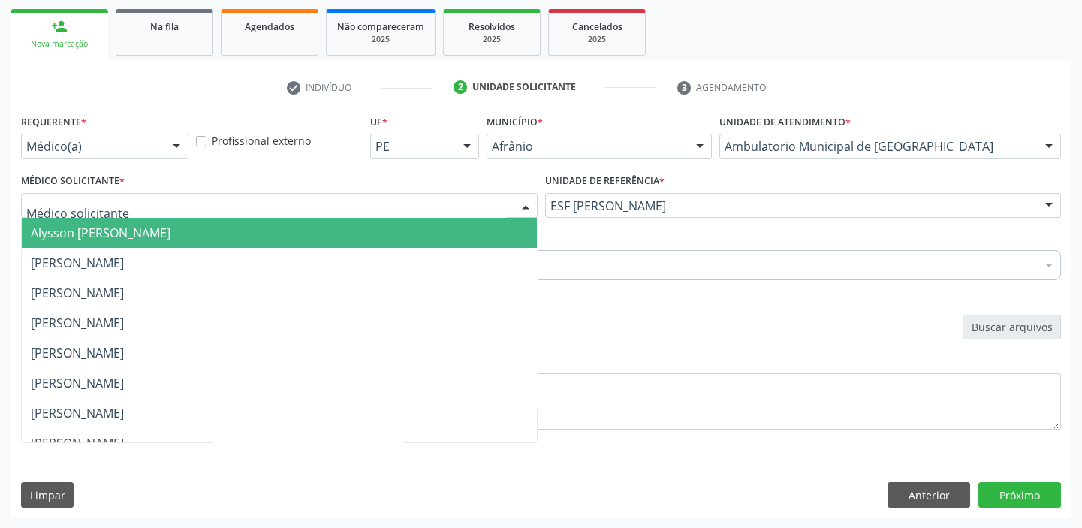
click at [97, 225] on span "Alysson Rodrigo Ferreira Cavalcanti" at bounding box center [101, 232] width 140 height 17
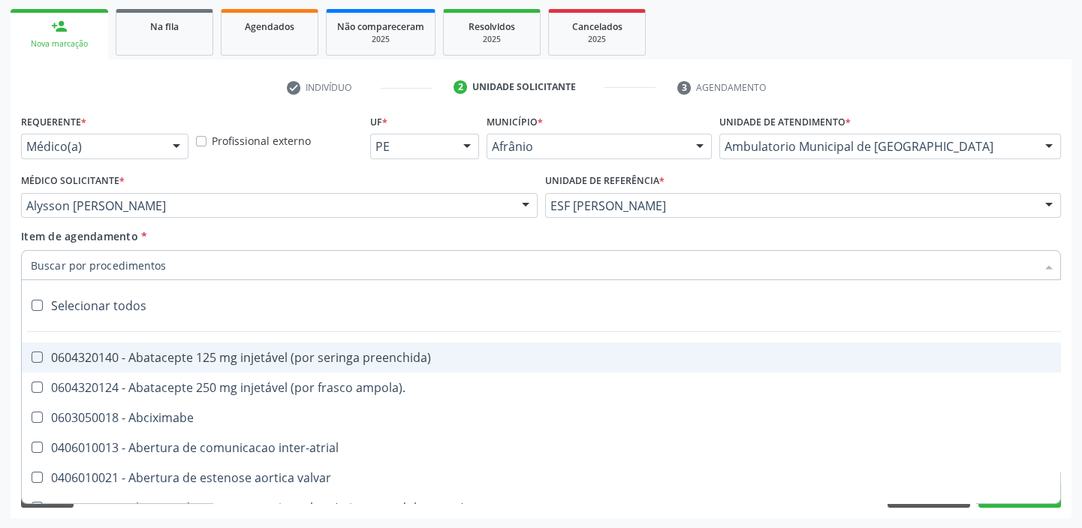
click at [74, 268] on input "Item de agendamento *" at bounding box center [533, 265] width 1005 height 30
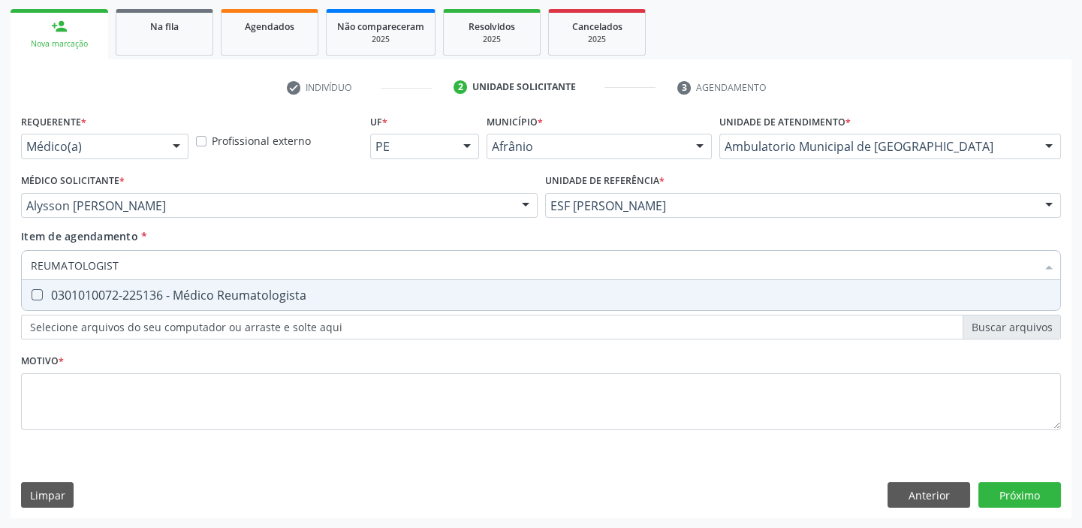
type input "REUMATOLOGISTA"
click at [77, 298] on div "0301010072-225136 - Médico Reumatologista" at bounding box center [541, 295] width 1020 height 12
checkbox Reumatologista "true"
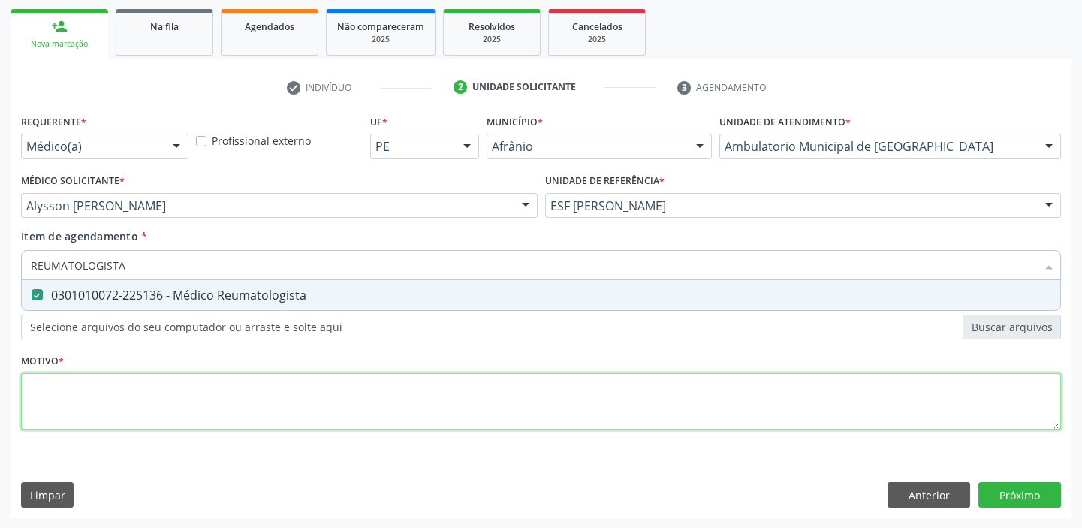
click at [61, 405] on div "Requerente * Médico(a) Médico(a) Enfermeiro(a) Paciente Nenhum resultado encont…" at bounding box center [541, 280] width 1040 height 340
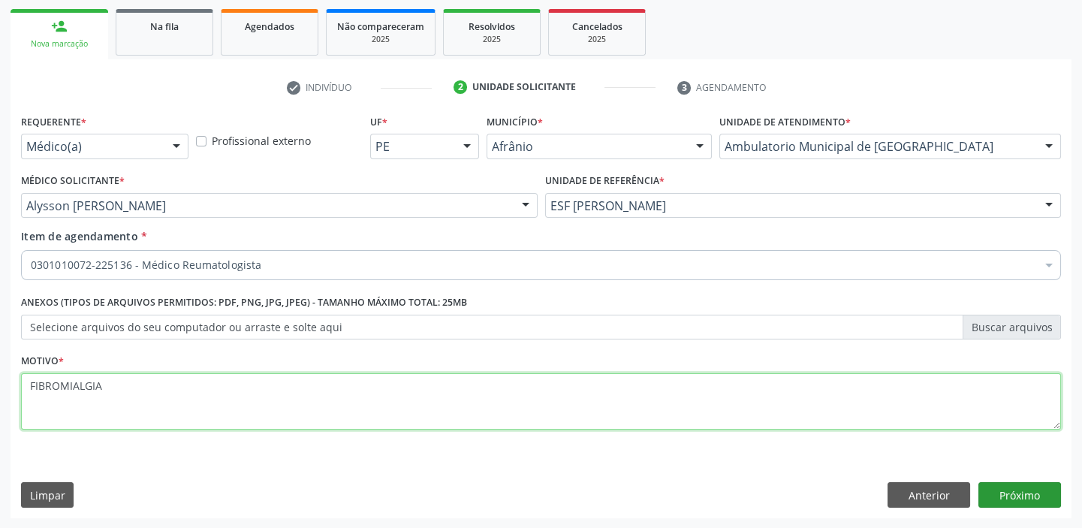
type textarea "FIBROMIALGIA"
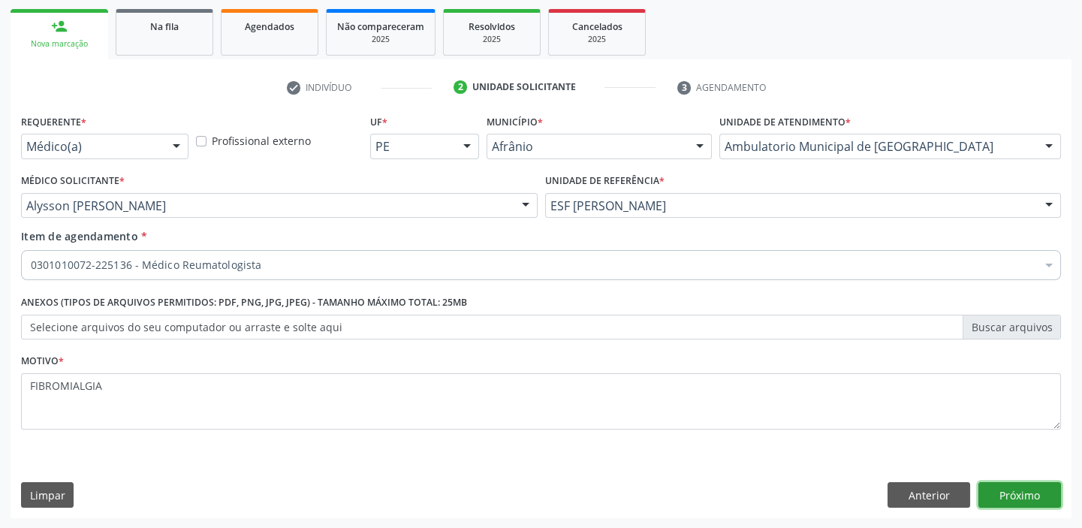
click at [1018, 487] on button "Próximo" at bounding box center [1019, 495] width 83 height 26
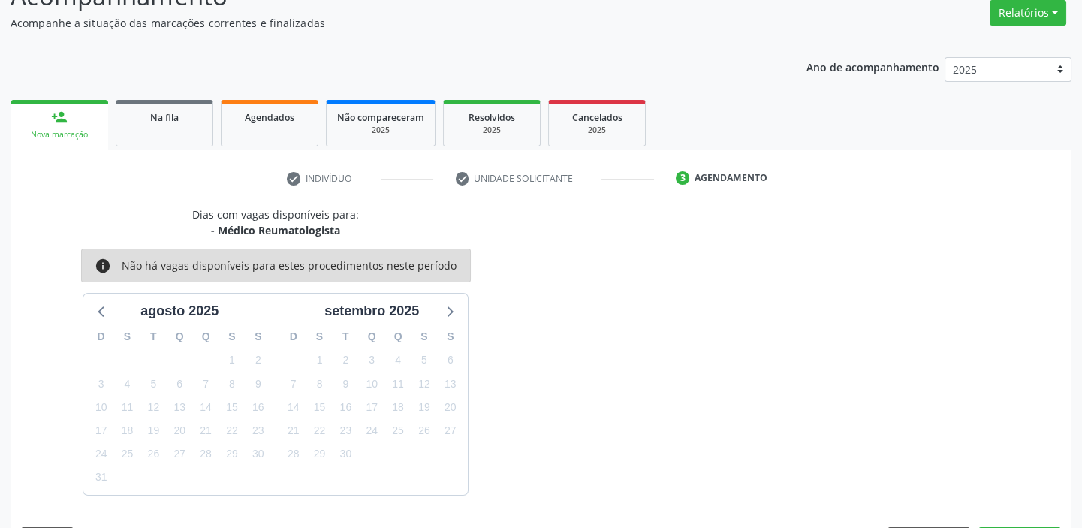
scroll to position [169, 0]
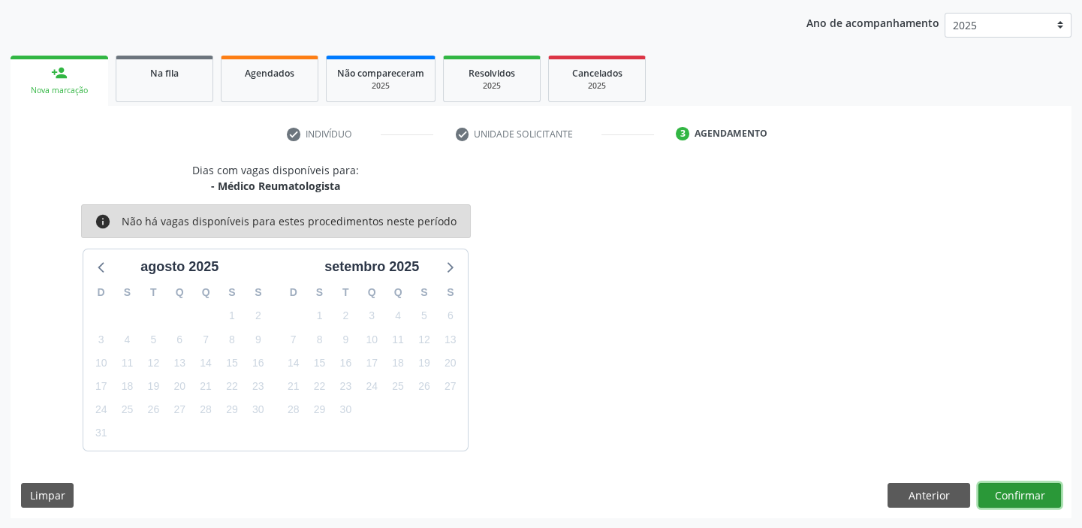
click at [1014, 490] on button "Confirmar" at bounding box center [1019, 496] width 83 height 26
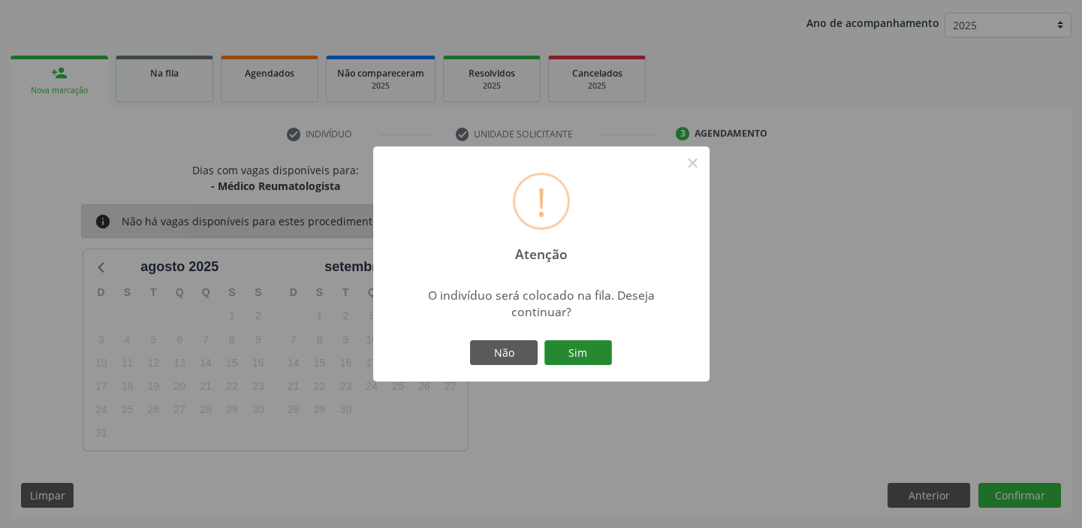
click at [589, 346] on button "Sim" at bounding box center [578, 353] width 68 height 26
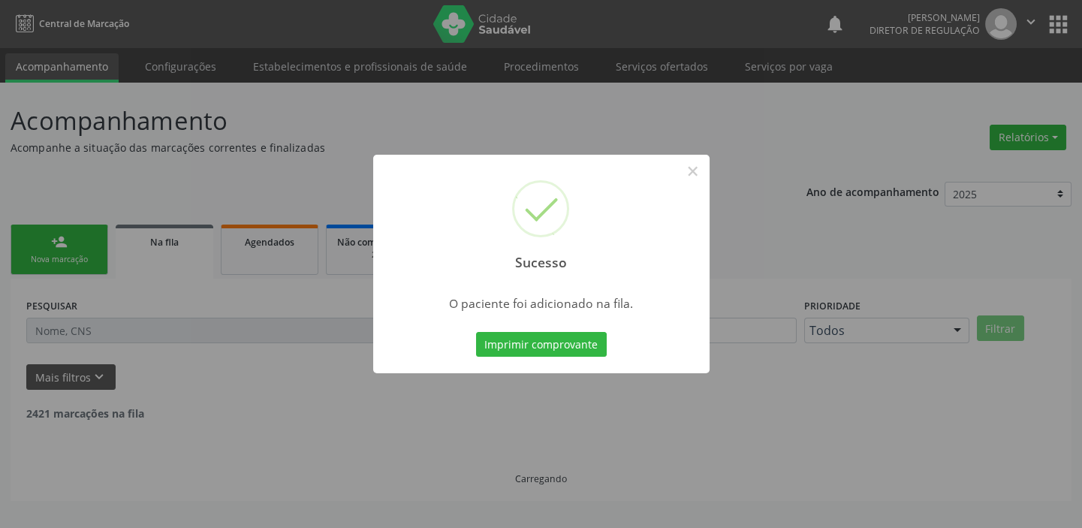
scroll to position [0, 0]
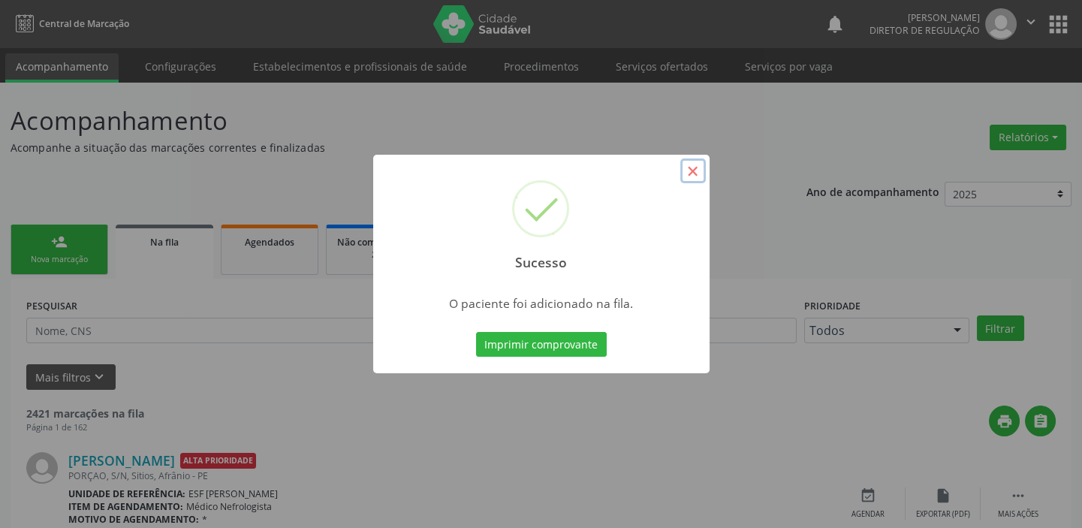
click at [688, 171] on button "×" at bounding box center [693, 171] width 26 height 26
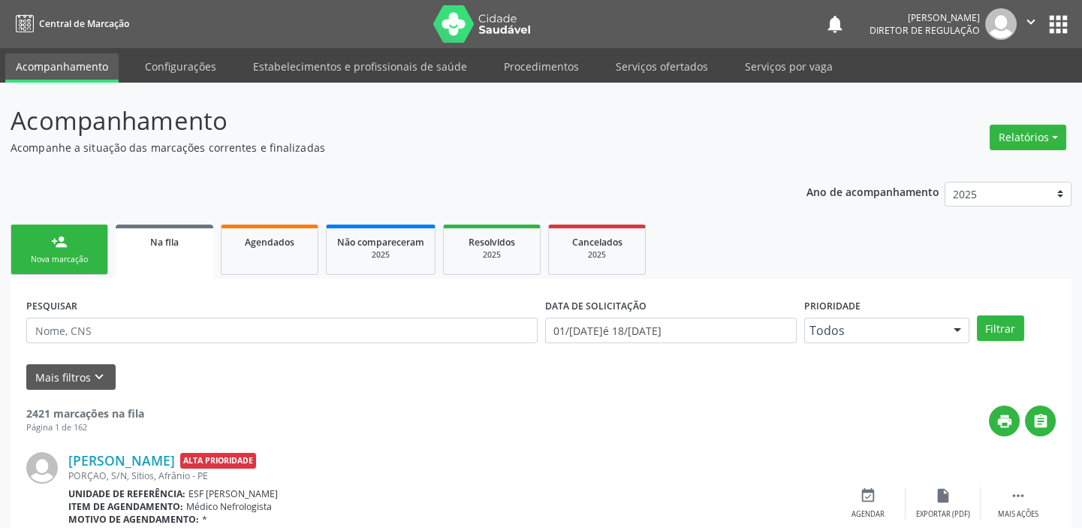
click at [61, 252] on link "person_add Nova marcação" at bounding box center [60, 249] width 98 height 50
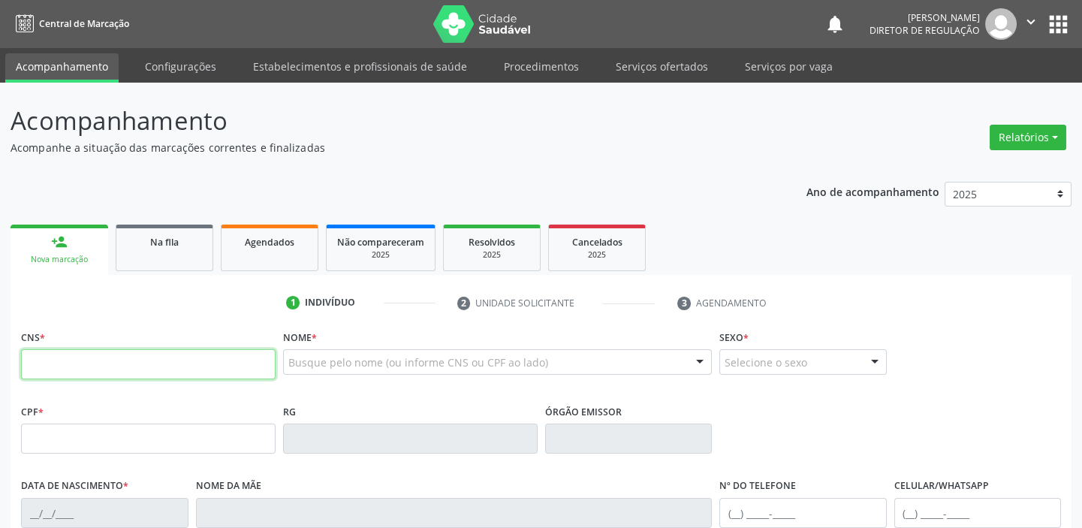
click at [42, 360] on input "text" at bounding box center [148, 364] width 255 height 30
type input "706 9031 7502 1137"
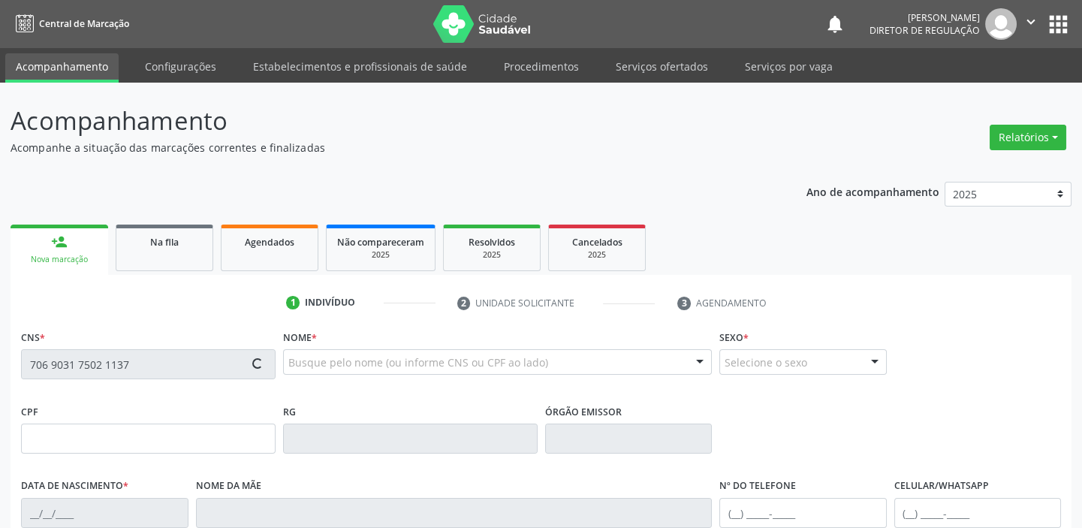
type input "25/01/1958"
type input "Luiza Antonia da Conceição"
type input "(87) 98868-3680"
type input "(87) 98838-1852"
type input "S/N"
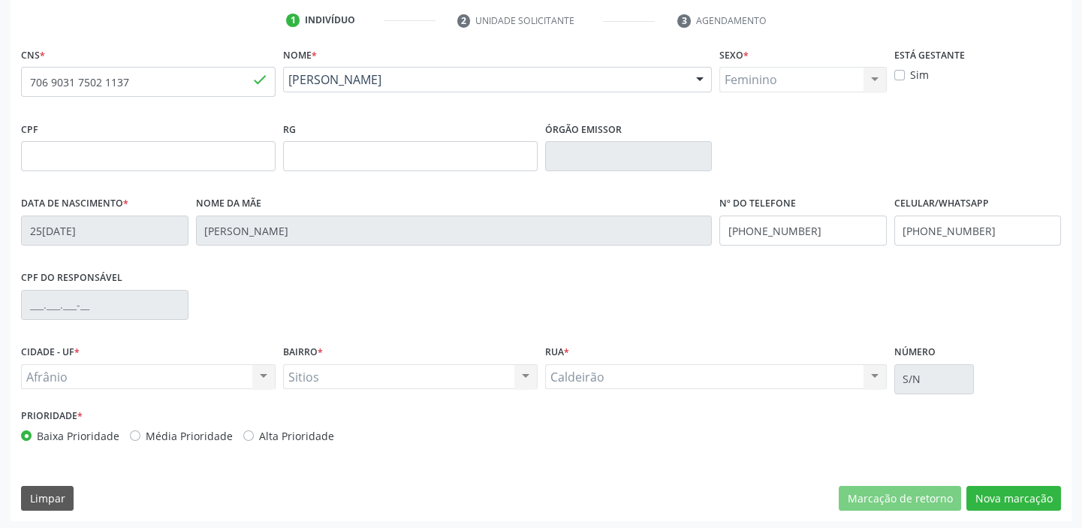
scroll to position [285, 0]
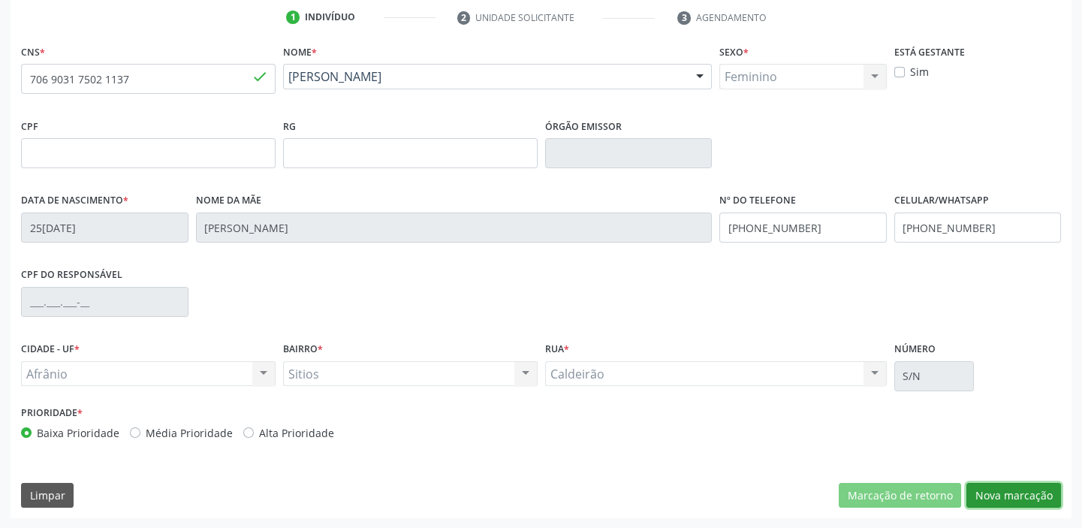
click at [1011, 501] on button "Nova marcação" at bounding box center [1013, 496] width 95 height 26
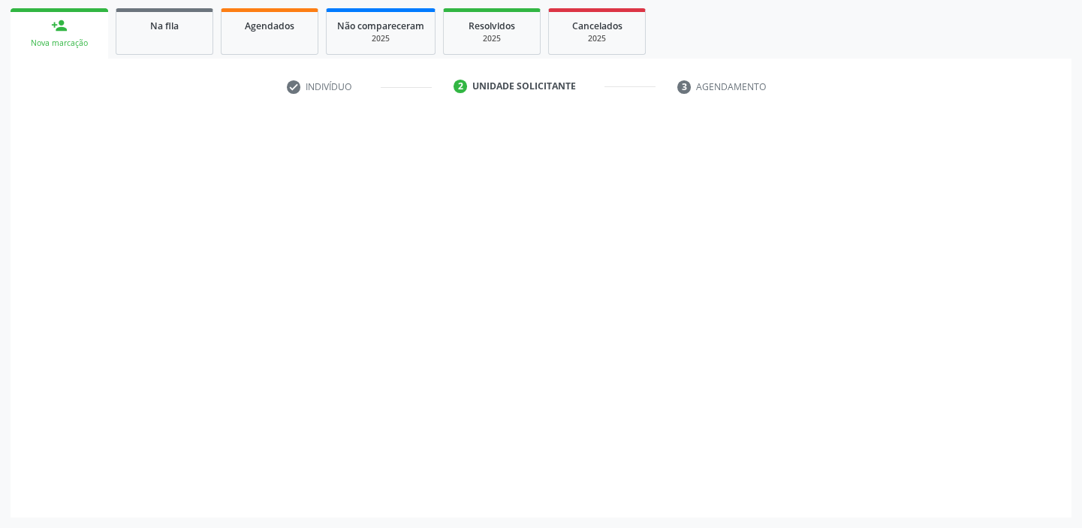
scroll to position [215, 0]
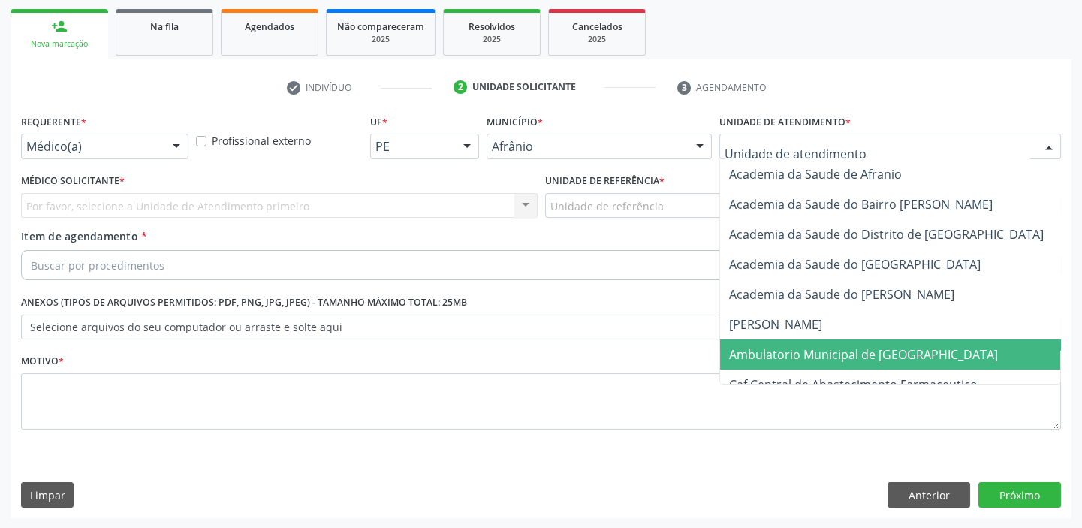
click at [764, 350] on span "Ambulatorio Municipal de [GEOGRAPHIC_DATA]" at bounding box center [863, 354] width 269 height 17
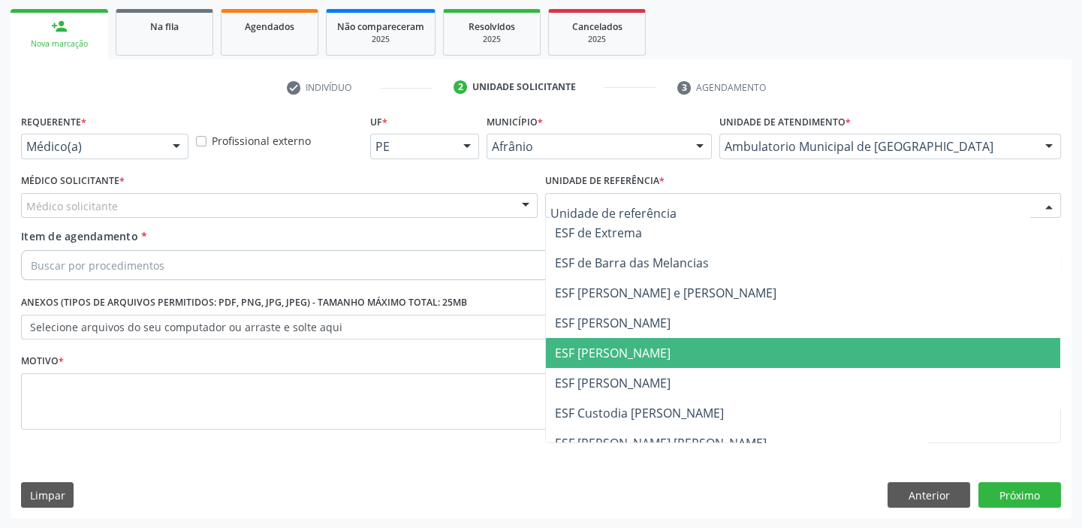
click at [592, 340] on span "ESF [PERSON_NAME]" at bounding box center [803, 353] width 515 height 30
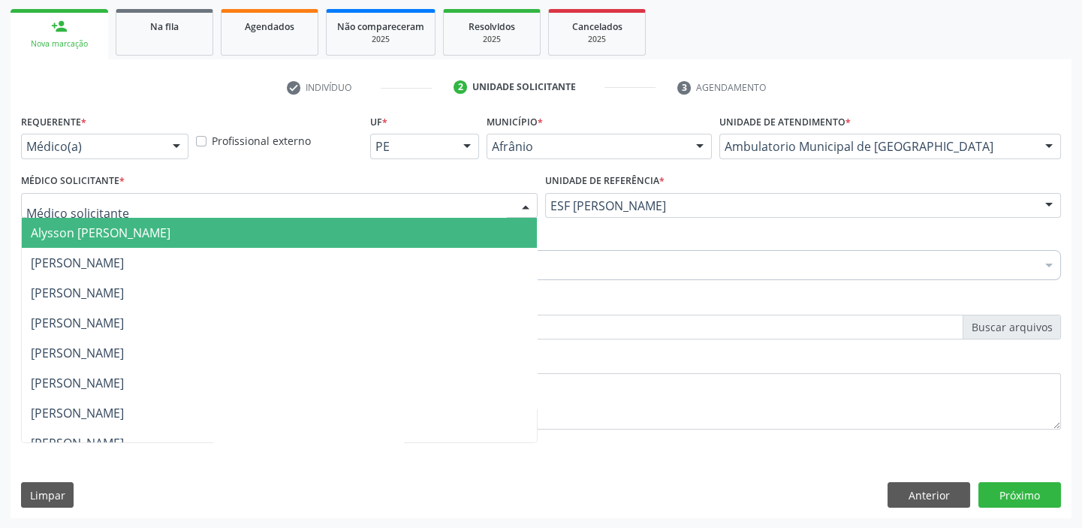
click at [62, 227] on span "Alysson Rodrigo Ferreira Cavalcanti" at bounding box center [101, 232] width 140 height 17
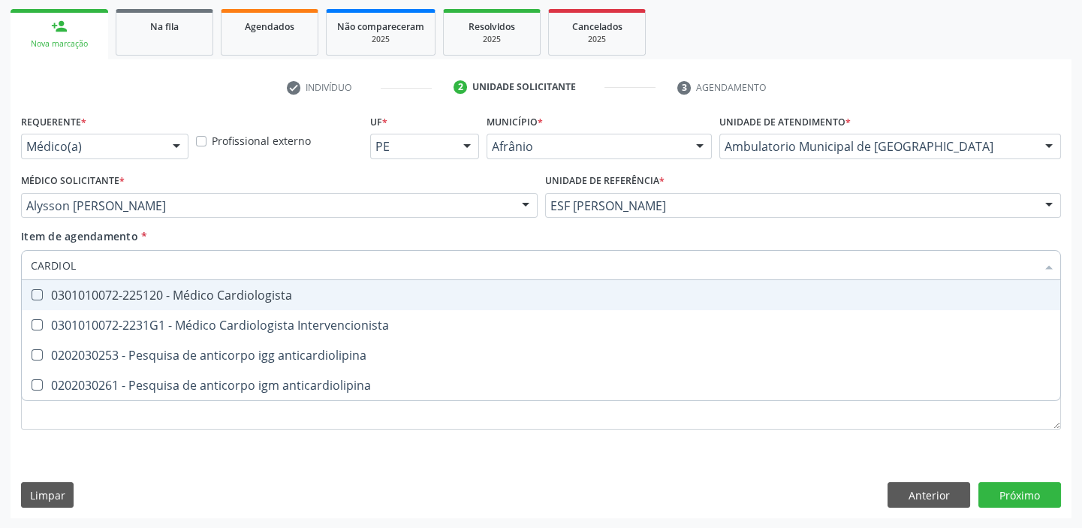
type input "CARDIOLO"
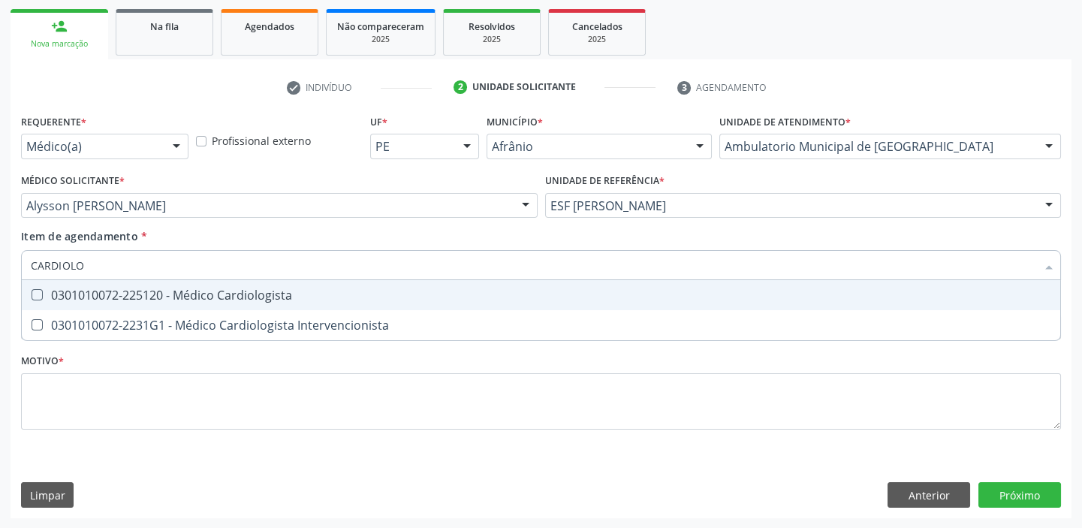
click at [206, 289] on div "0301010072-225120 - Médico Cardiologista" at bounding box center [541, 295] width 1020 height 12
checkbox Cardiologista "true"
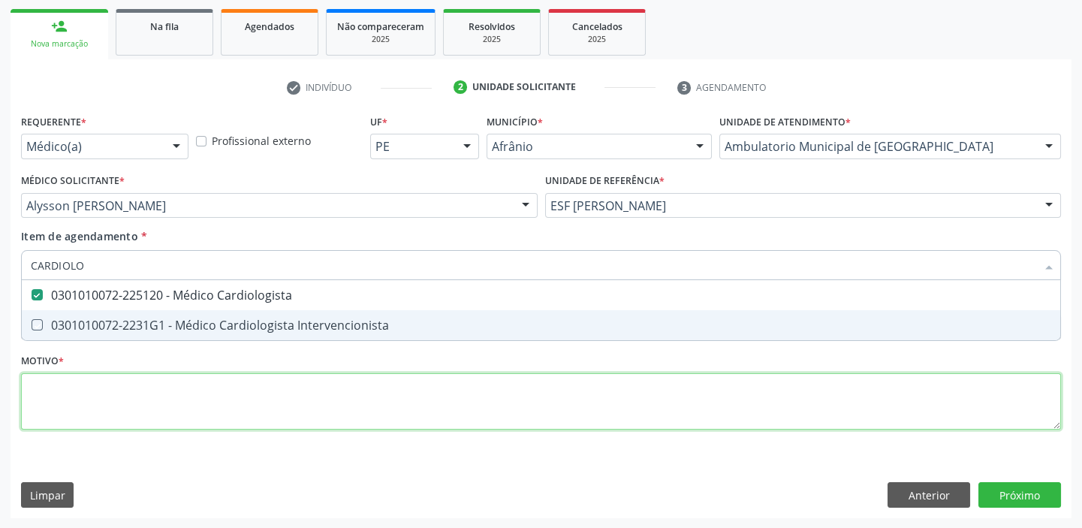
click at [167, 396] on div "Requerente * Médico(a) Médico(a) Enfermeiro(a) Paciente Nenhum resultado encont…" at bounding box center [541, 280] width 1040 height 340
checkbox Intervencionista "true"
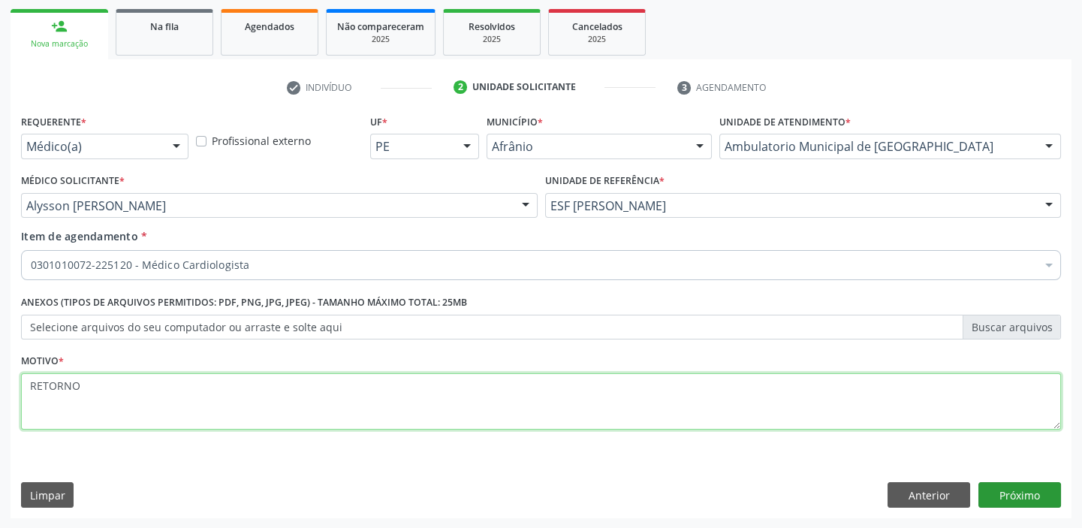
type textarea "RETORNO"
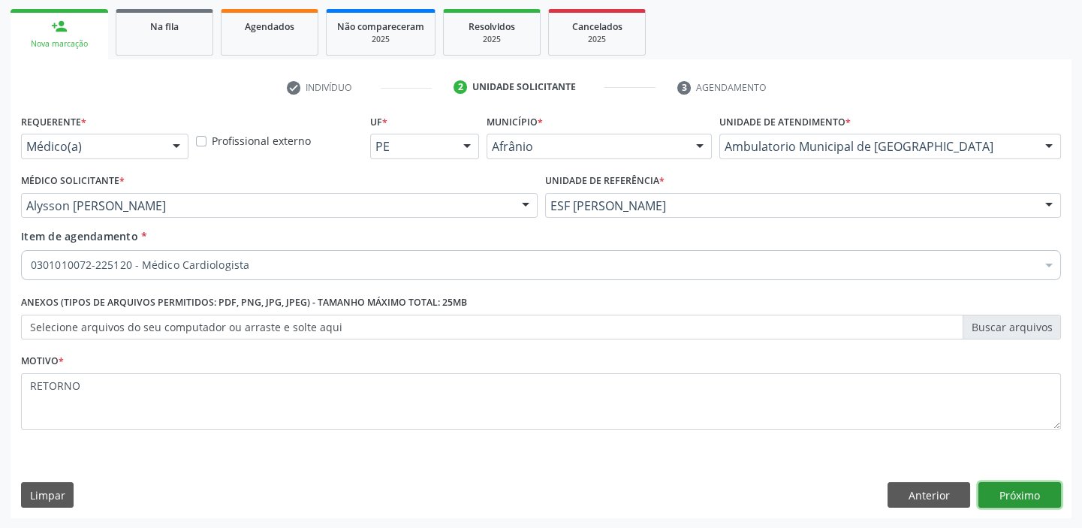
click at [1014, 489] on button "Próximo" at bounding box center [1019, 495] width 83 height 26
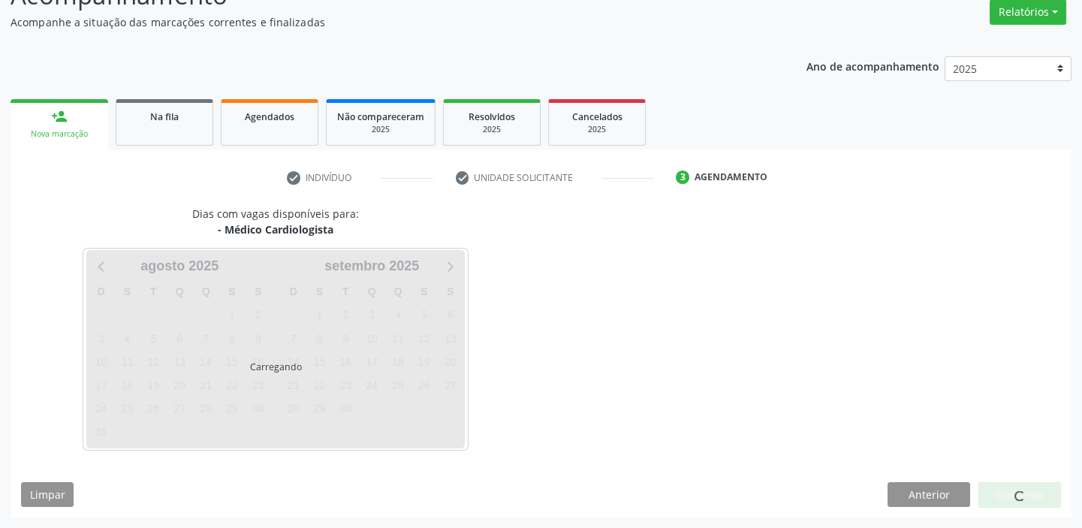
scroll to position [125, 0]
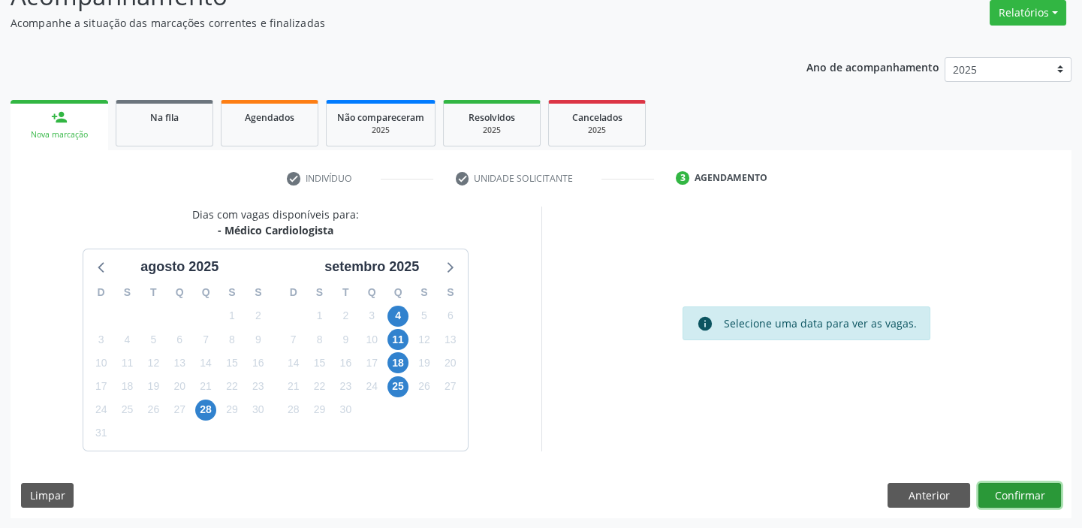
click at [1011, 498] on button "Confirmar" at bounding box center [1019, 496] width 83 height 26
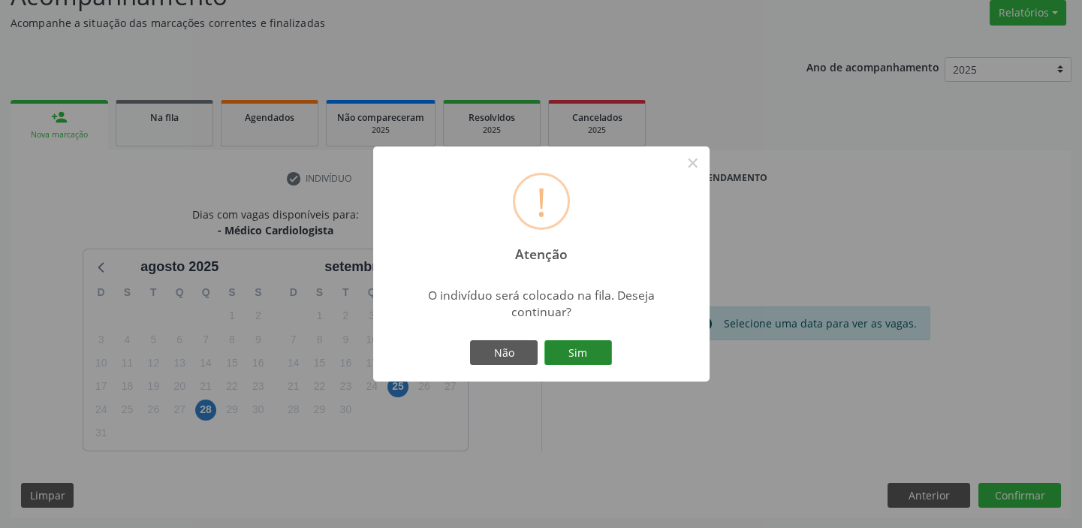
click at [577, 357] on button "Sim" at bounding box center [578, 353] width 68 height 26
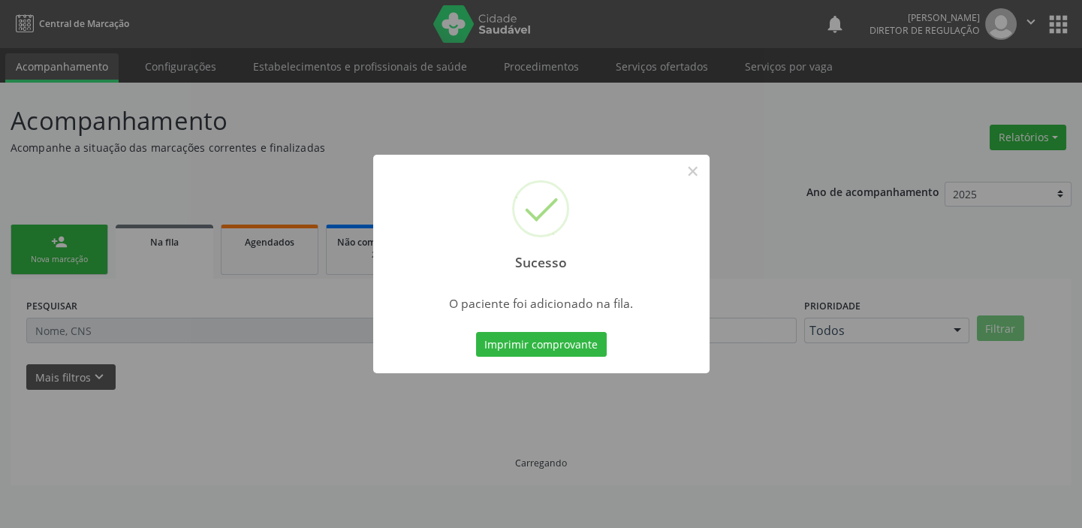
scroll to position [0, 0]
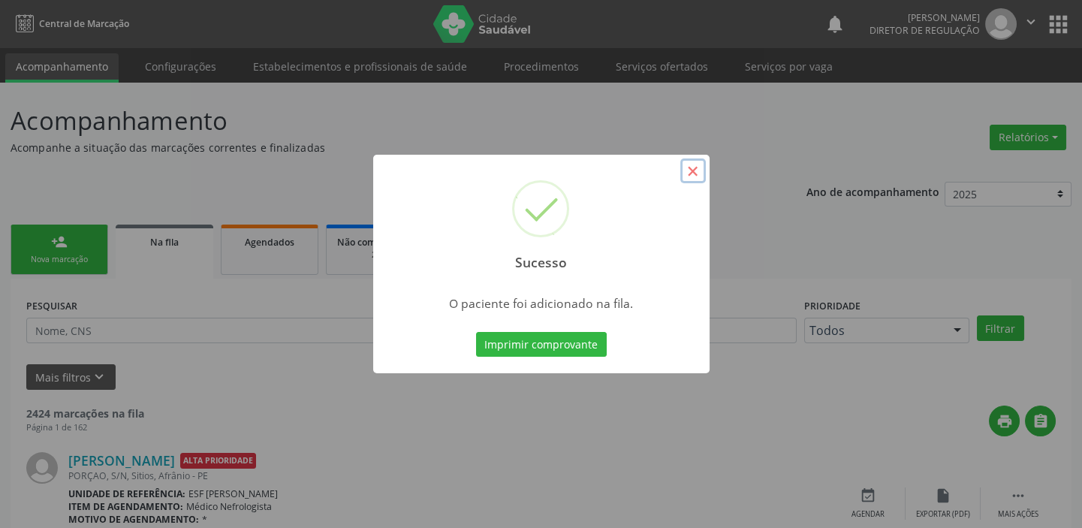
click at [690, 172] on button "×" at bounding box center [693, 171] width 26 height 26
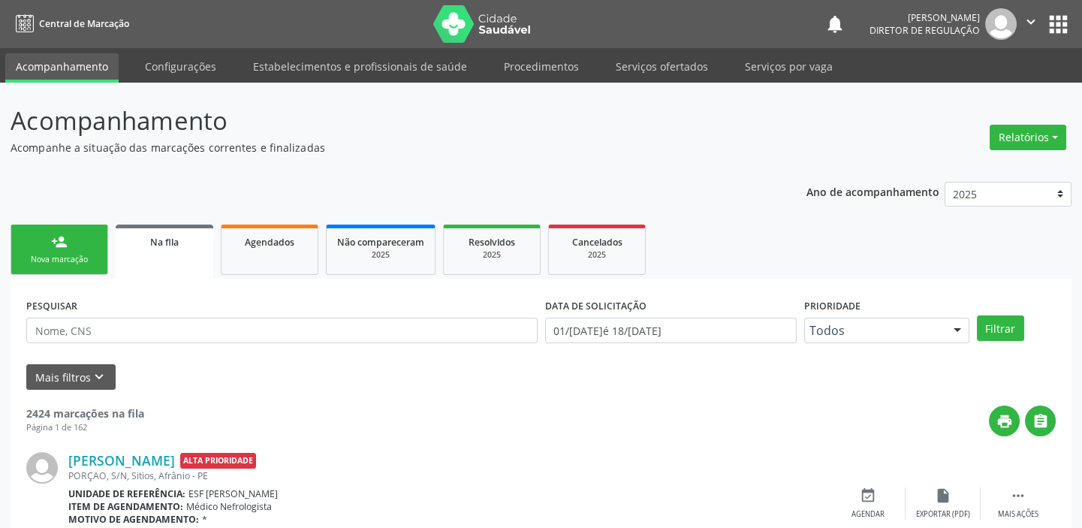
click at [65, 259] on div "Nova marcação" at bounding box center [59, 259] width 75 height 11
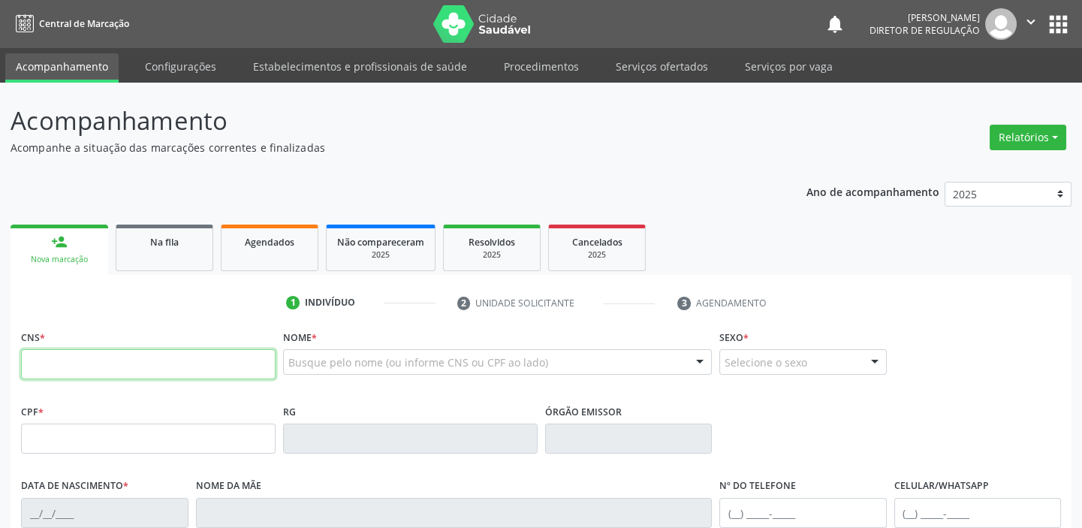
click at [156, 361] on input "text" at bounding box center [148, 364] width 255 height 30
type input "707 4050 3445 5275"
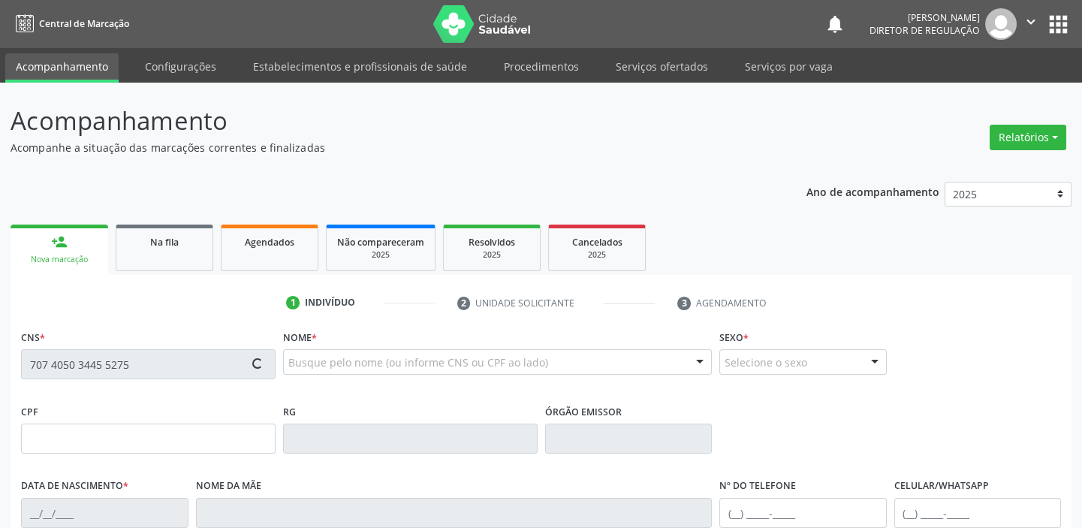
type input "072.836.224-46"
type input "[DATE]"
type input "[PERSON_NAME]"
type input "[PHONE_NUMBER]"
type input "056.989.404-28"
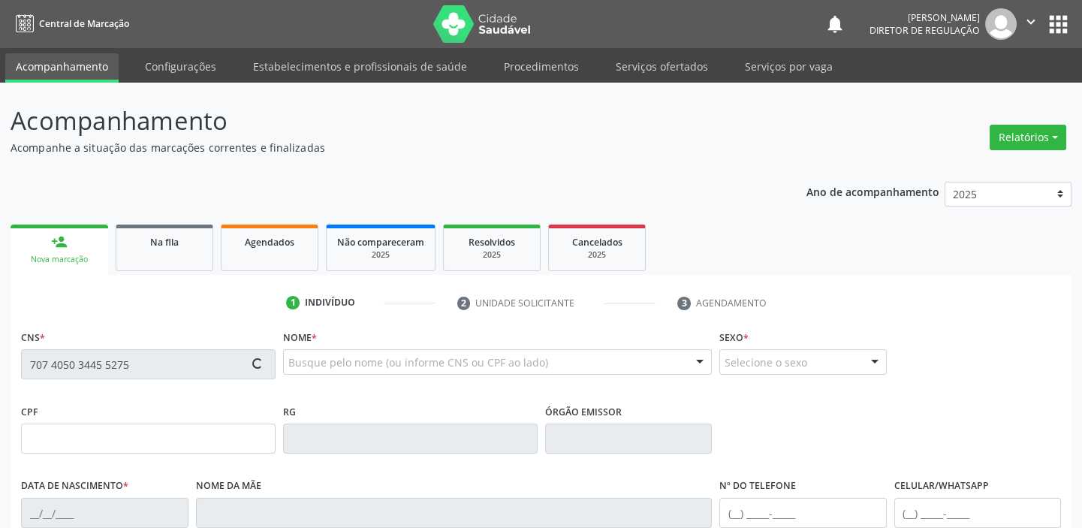
type input "2"
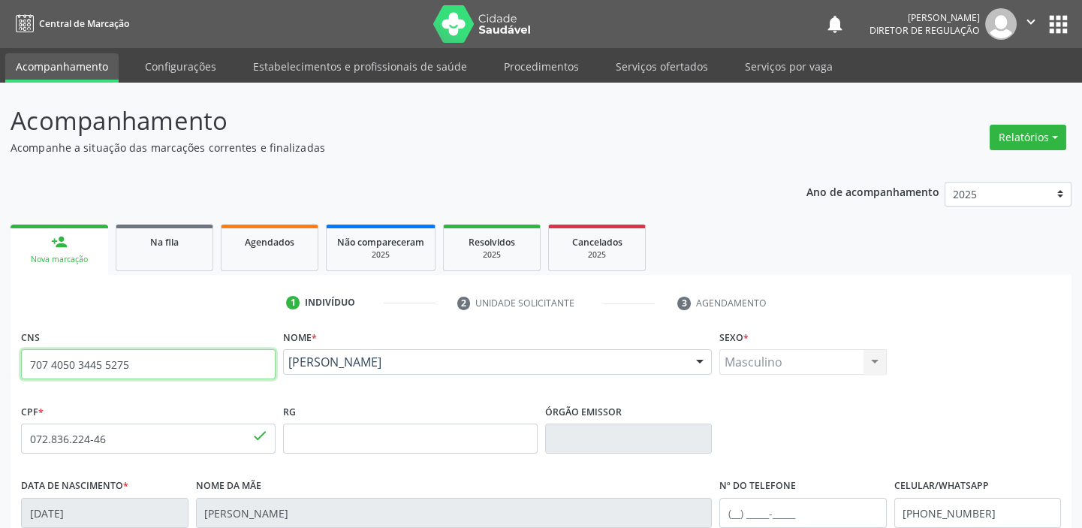
click at [168, 365] on input "707 4050 3445 5275" at bounding box center [148, 364] width 255 height 30
type input "7"
type input "705 2034 3615 1878"
